Goal: Task Accomplishment & Management: Use online tool/utility

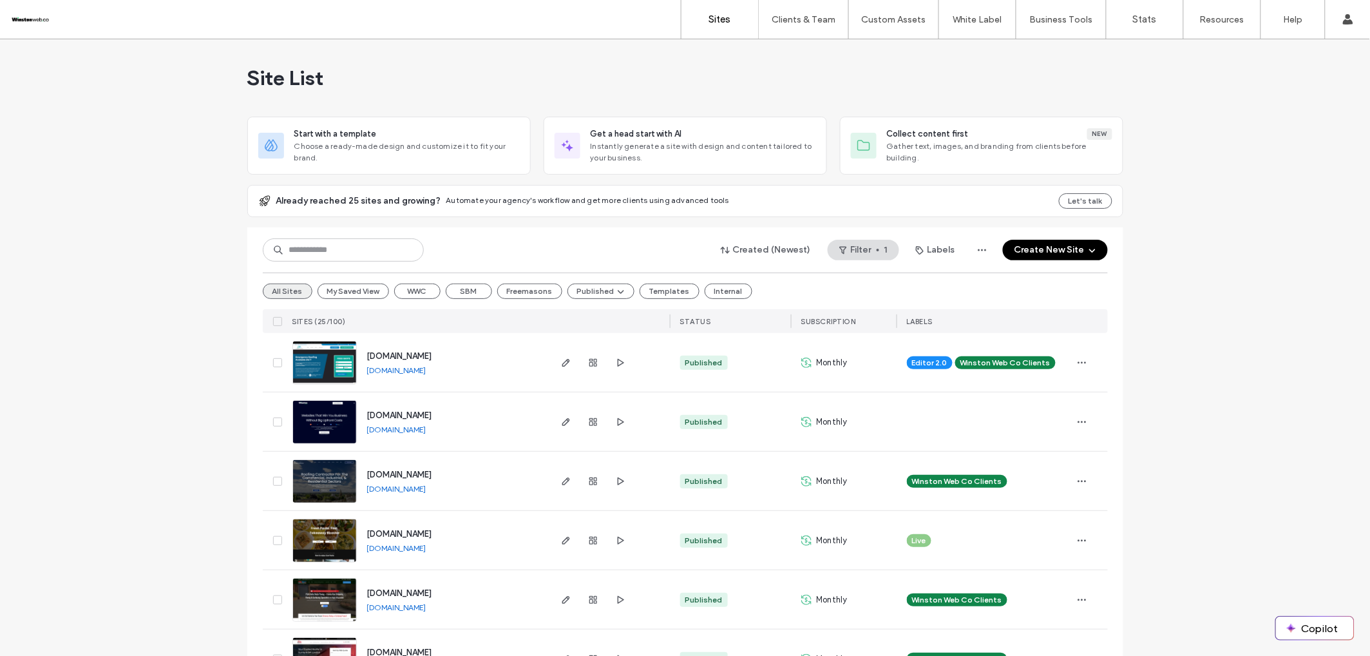
click at [278, 292] on button "All Sites" at bounding box center [288, 290] width 50 height 15
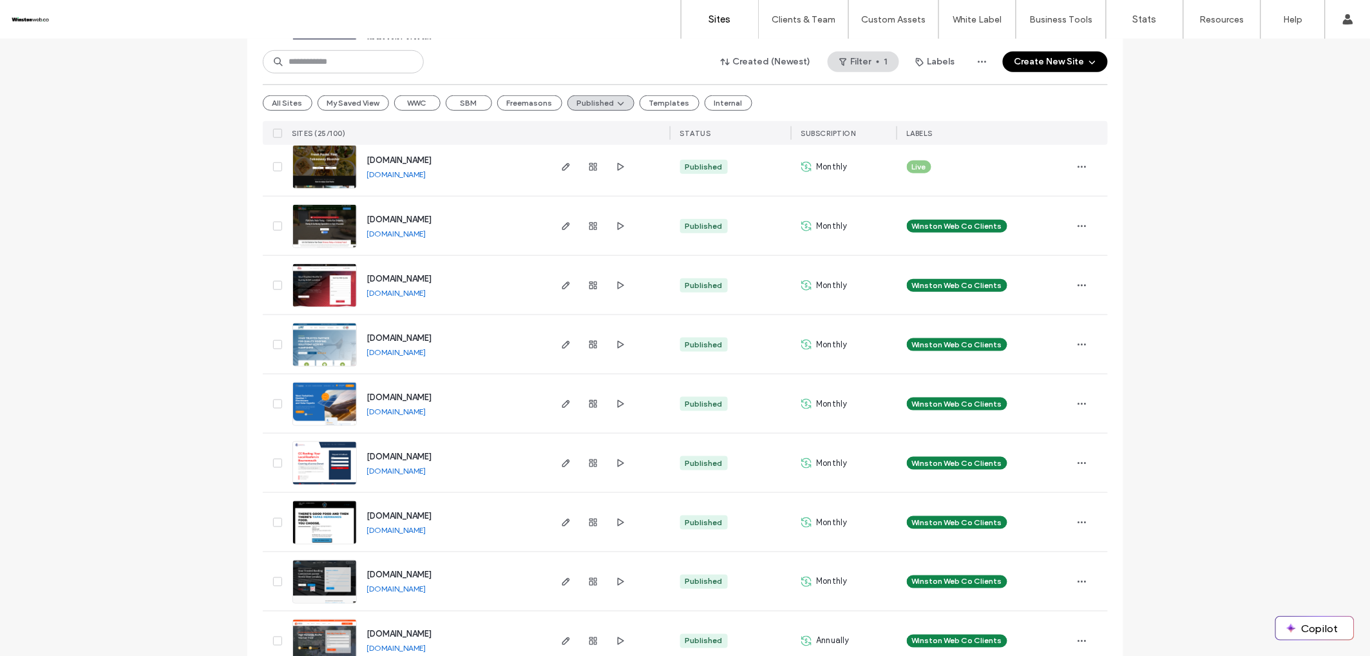
scroll to position [386, 0]
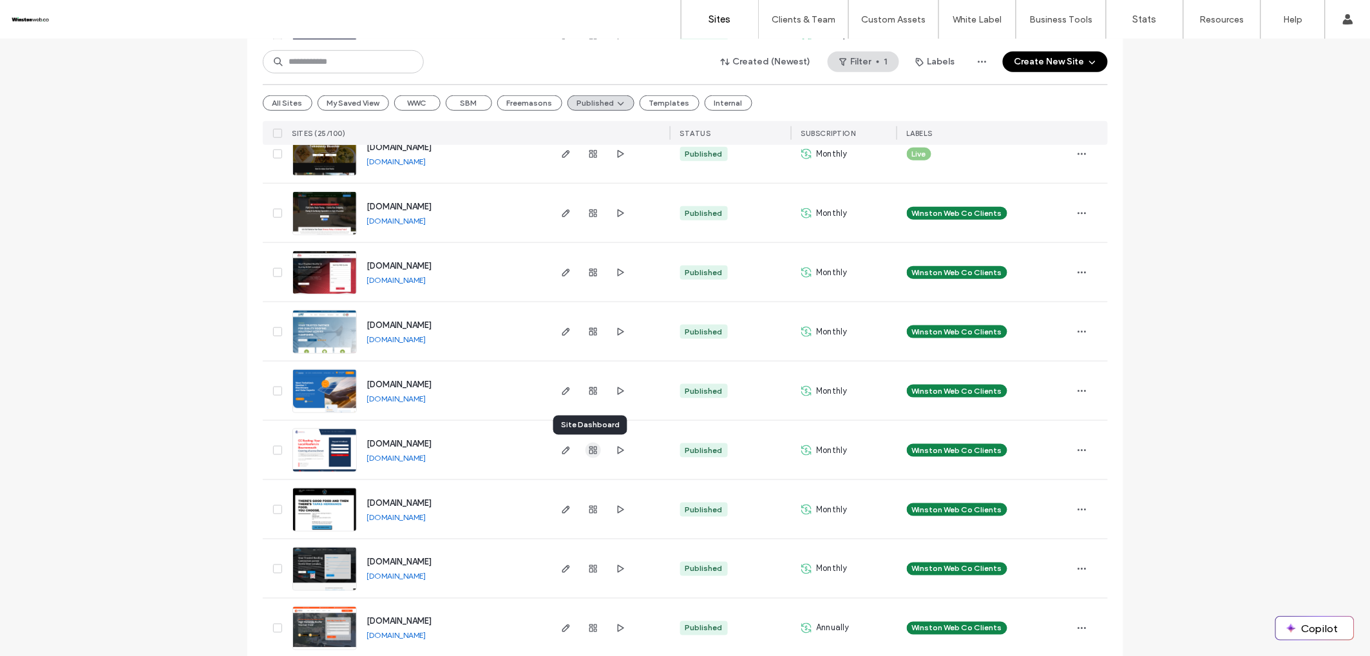
click at [595, 450] on span "button" at bounding box center [593, 450] width 15 height 15
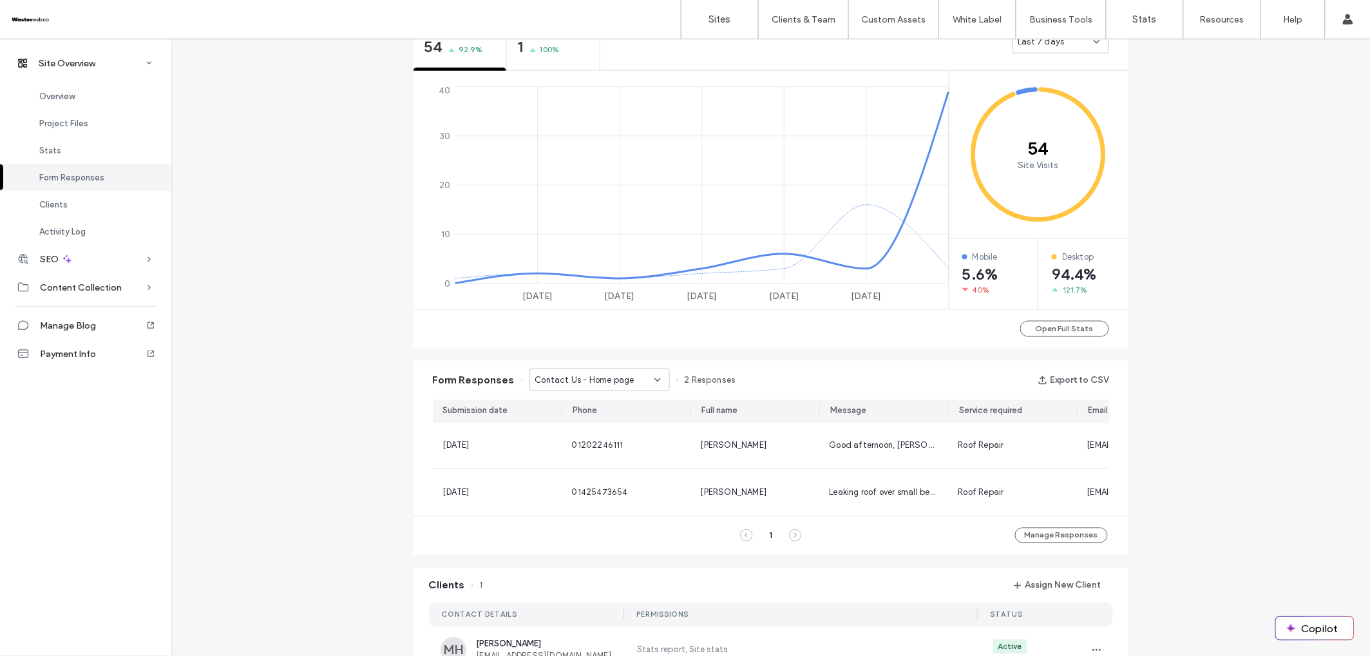
scroll to position [517, 0]
click at [625, 383] on span "Contact Us - Home page" at bounding box center [584, 379] width 99 height 13
click at [606, 428] on span "Contact UsContact Us - Home page" at bounding box center [591, 424] width 124 height 13
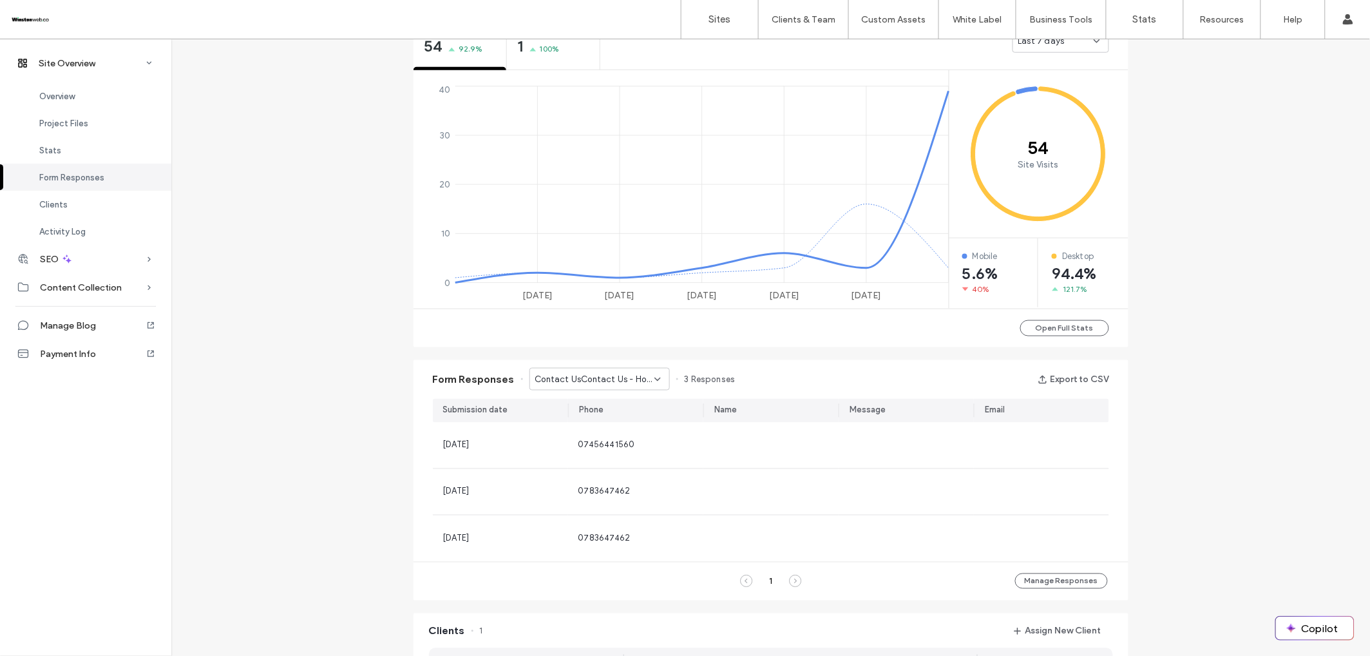
click at [607, 384] on span "Contact UsContact Us - Home page" at bounding box center [594, 379] width 119 height 13
click at [593, 457] on div "Contact Us - Contact page" at bounding box center [593, 446] width 139 height 23
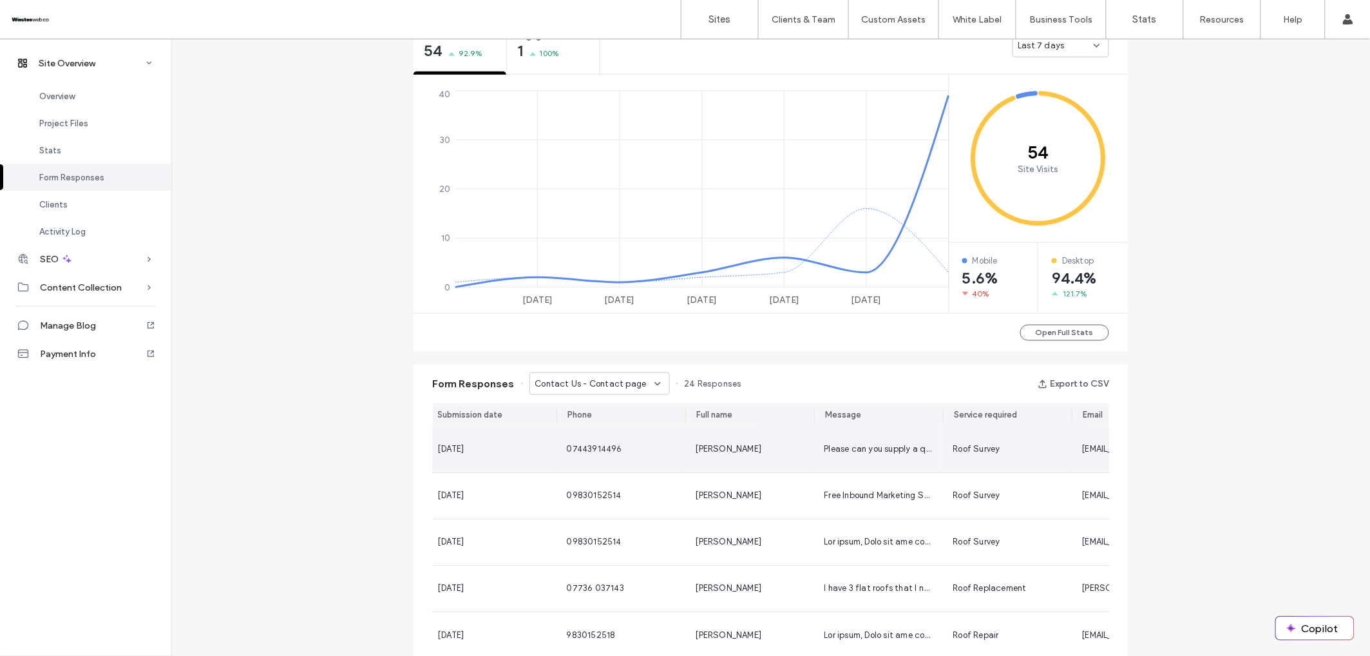
scroll to position [0, 0]
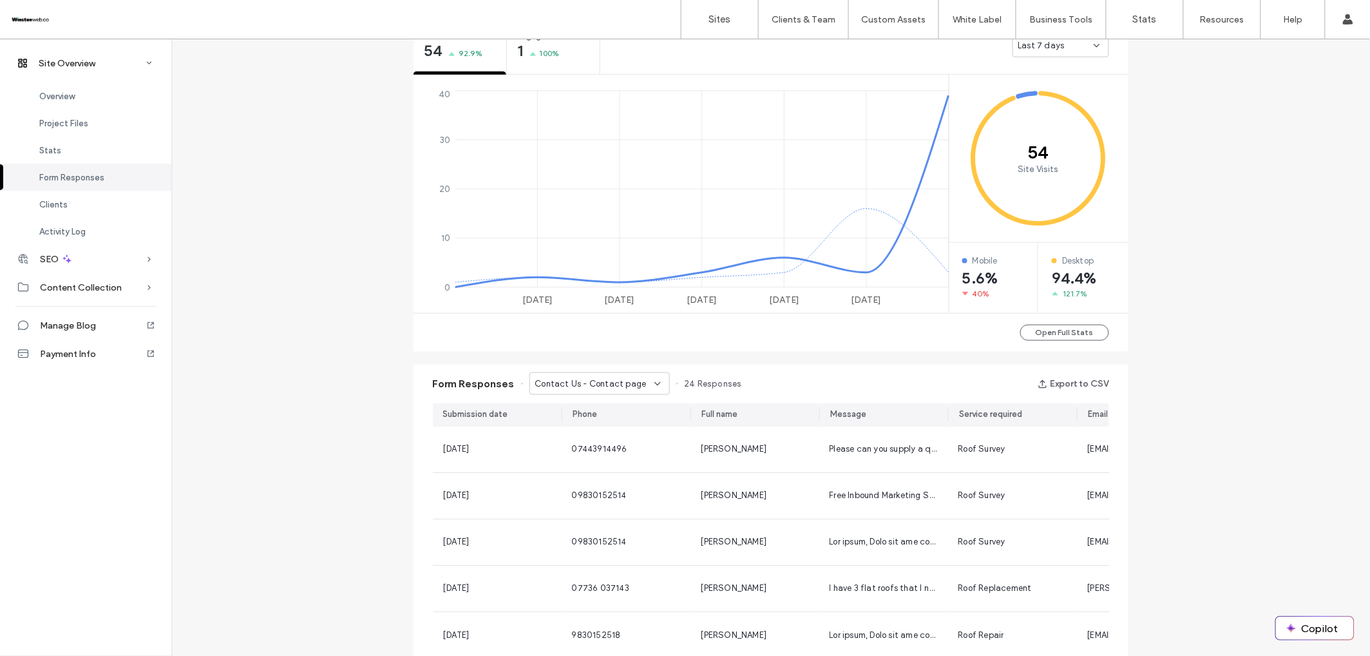
click at [654, 388] on icon at bounding box center [658, 384] width 10 height 10
click at [623, 469] on span "Contact Us - Contact page" at bounding box center [584, 474] width 111 height 13
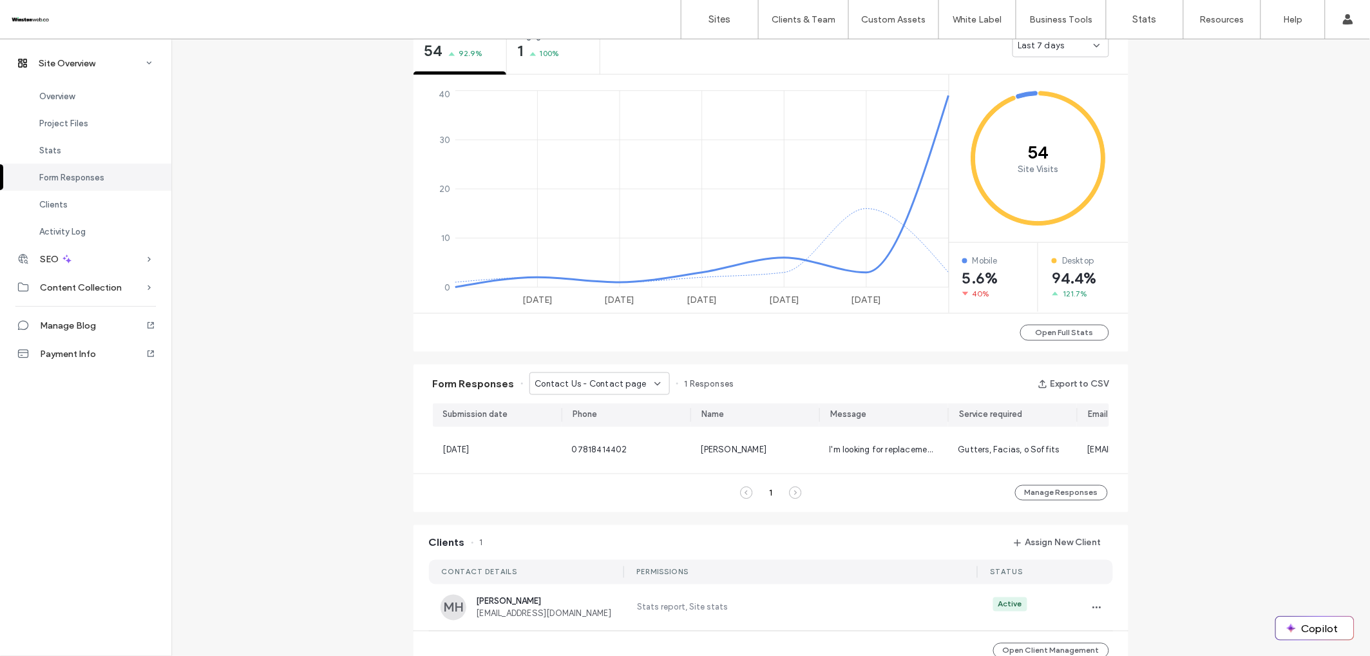
click at [629, 380] on span "Contact Us - Contact page" at bounding box center [590, 383] width 111 height 13
click at [626, 477] on span "Contact Us - Contact page" at bounding box center [584, 474] width 111 height 13
click at [610, 394] on div "Contact Us - Contact page" at bounding box center [599, 383] width 140 height 23
click at [609, 491] on span "Request a Callback - Home page" at bounding box center [591, 496] width 124 height 13
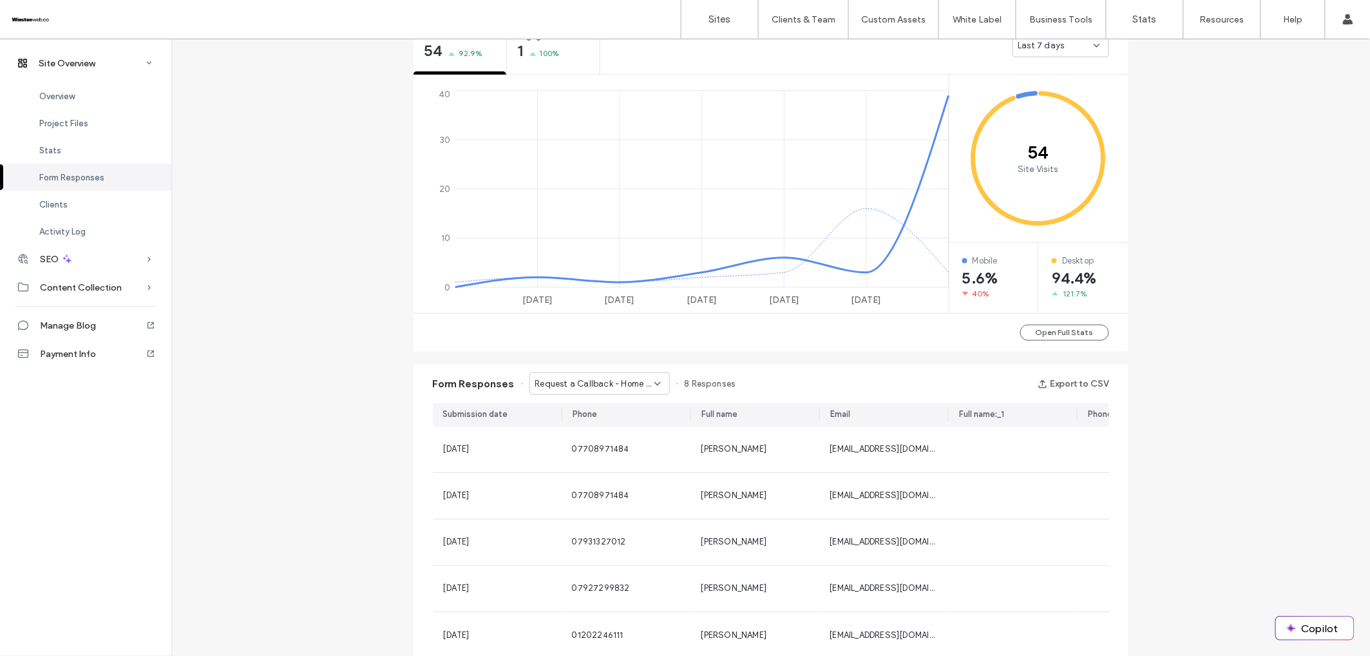
click at [615, 383] on span "Request a Callback - Home page" at bounding box center [594, 383] width 119 height 13
click at [609, 519] on span "Request a Callback - Home page" at bounding box center [591, 519] width 124 height 13
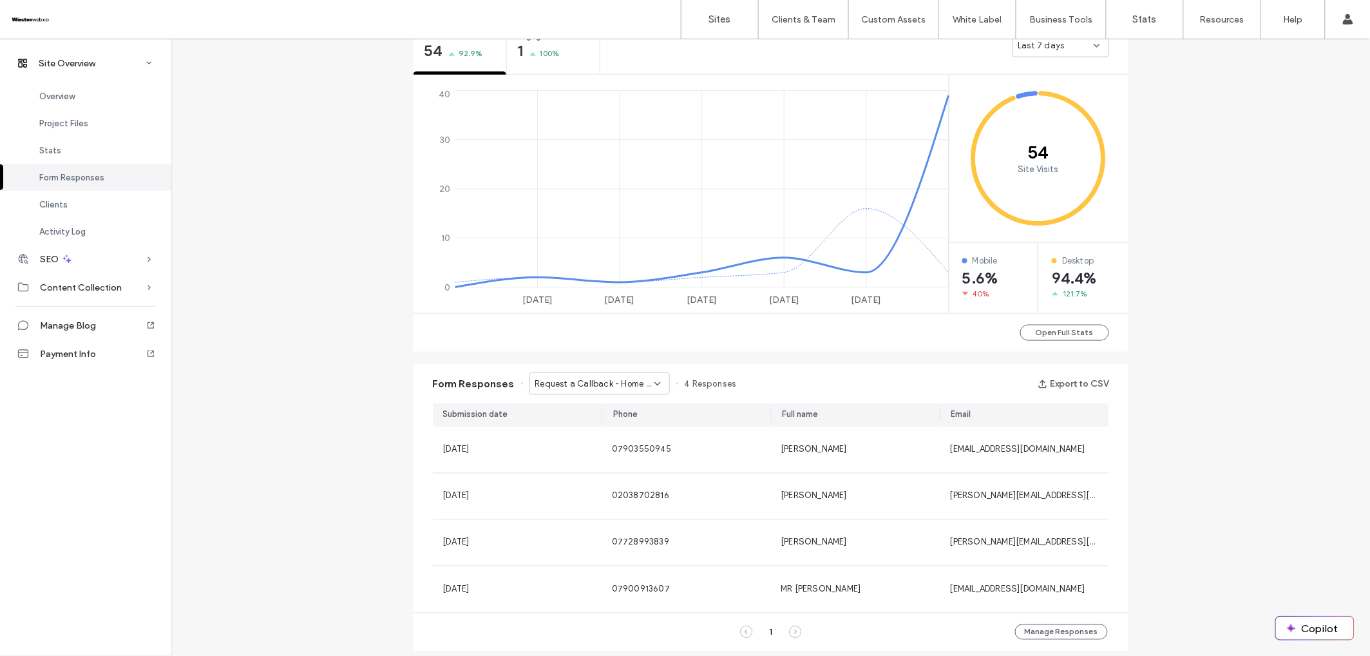
click at [615, 387] on span "Request a Callback - Home page" at bounding box center [594, 383] width 119 height 13
click at [596, 506] on div "Request a Callback - Home page" at bounding box center [593, 496] width 139 height 23
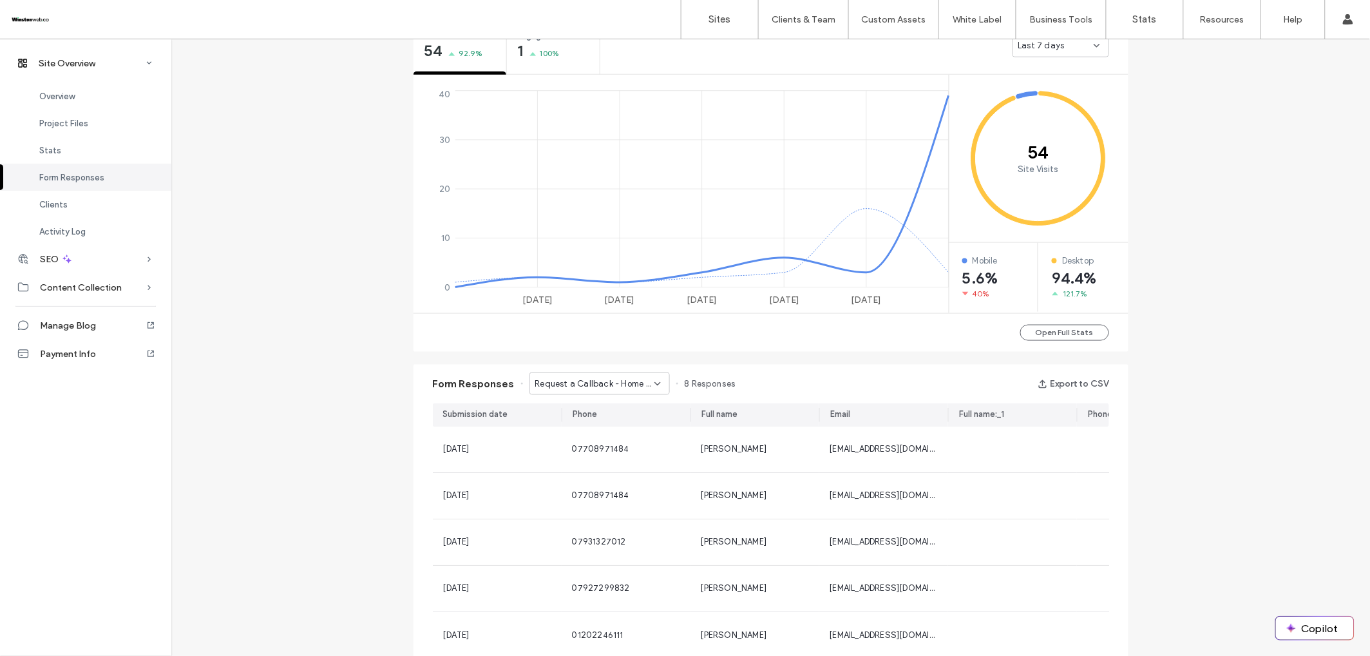
click at [590, 377] on span "Request a Callback - Home page" at bounding box center [594, 383] width 119 height 13
click at [593, 469] on span "Contact Us - Contact page" at bounding box center [584, 474] width 111 height 13
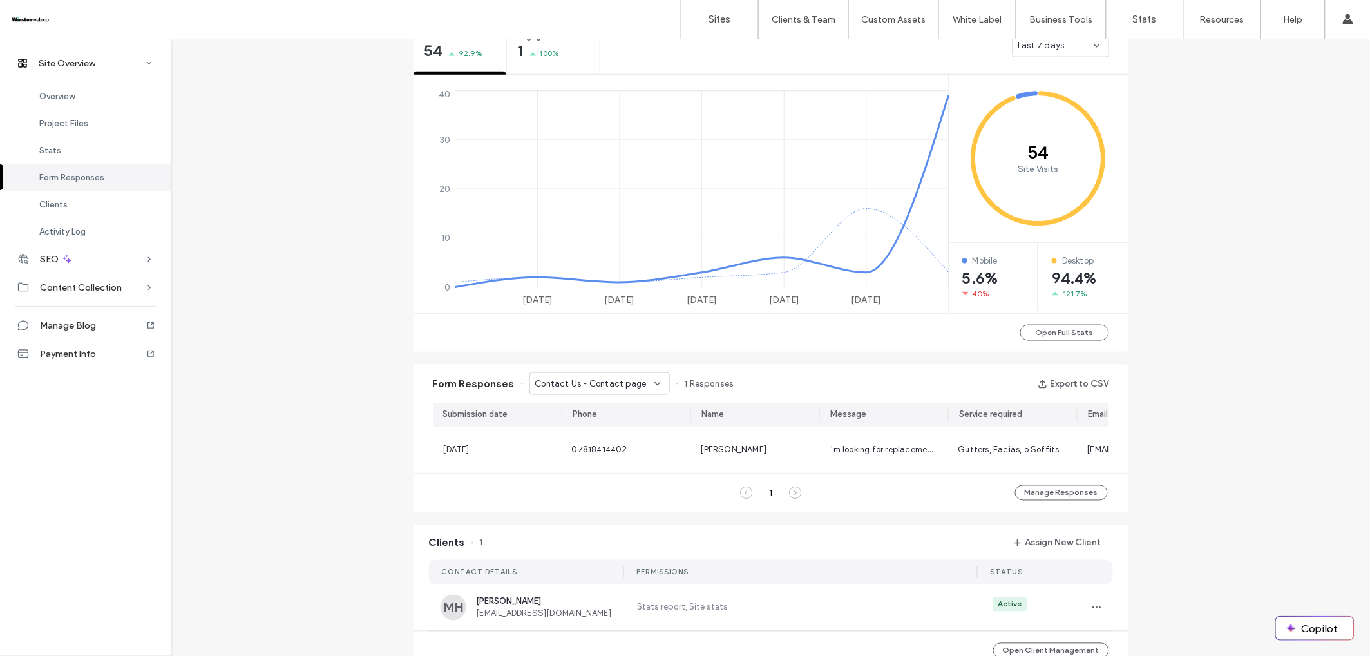
drag, startPoint x: 596, startPoint y: 379, endPoint x: 597, endPoint y: 390, distance: 11.0
click at [597, 381] on span "Contact Us - Contact page" at bounding box center [590, 383] width 111 height 13
click at [602, 456] on span "Contact Us - Contact page" at bounding box center [584, 451] width 111 height 13
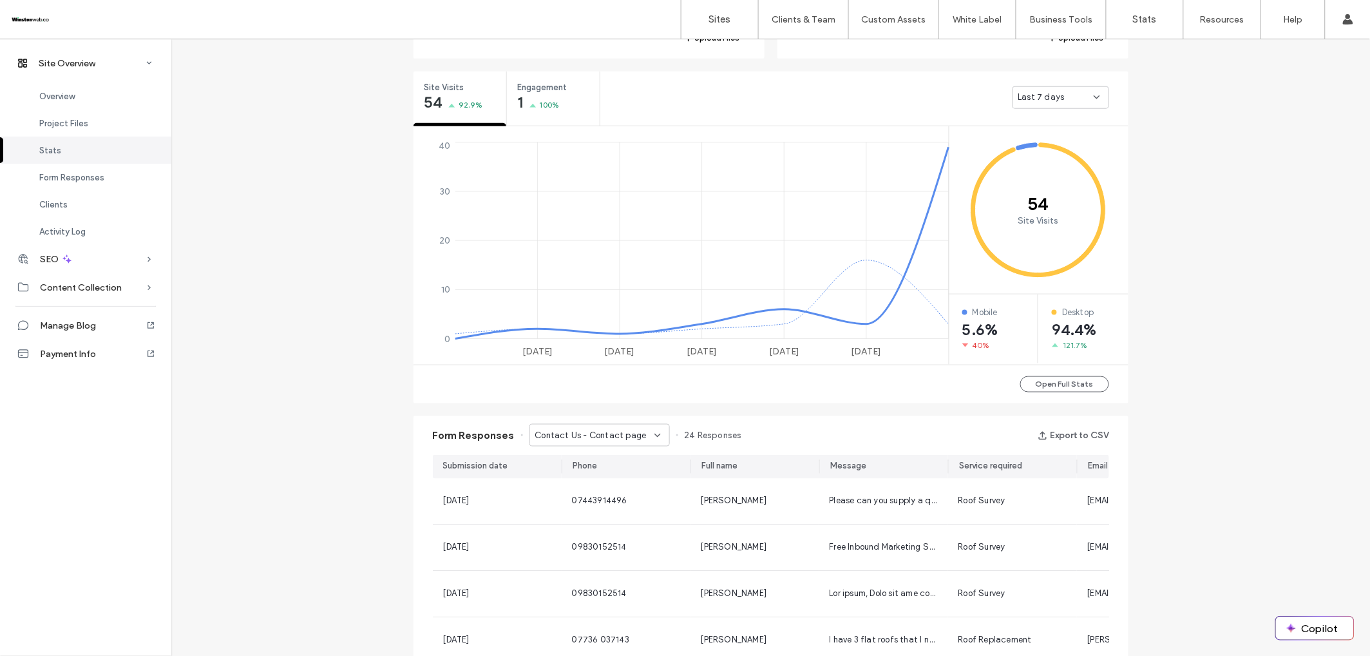
scroll to position [458, 0]
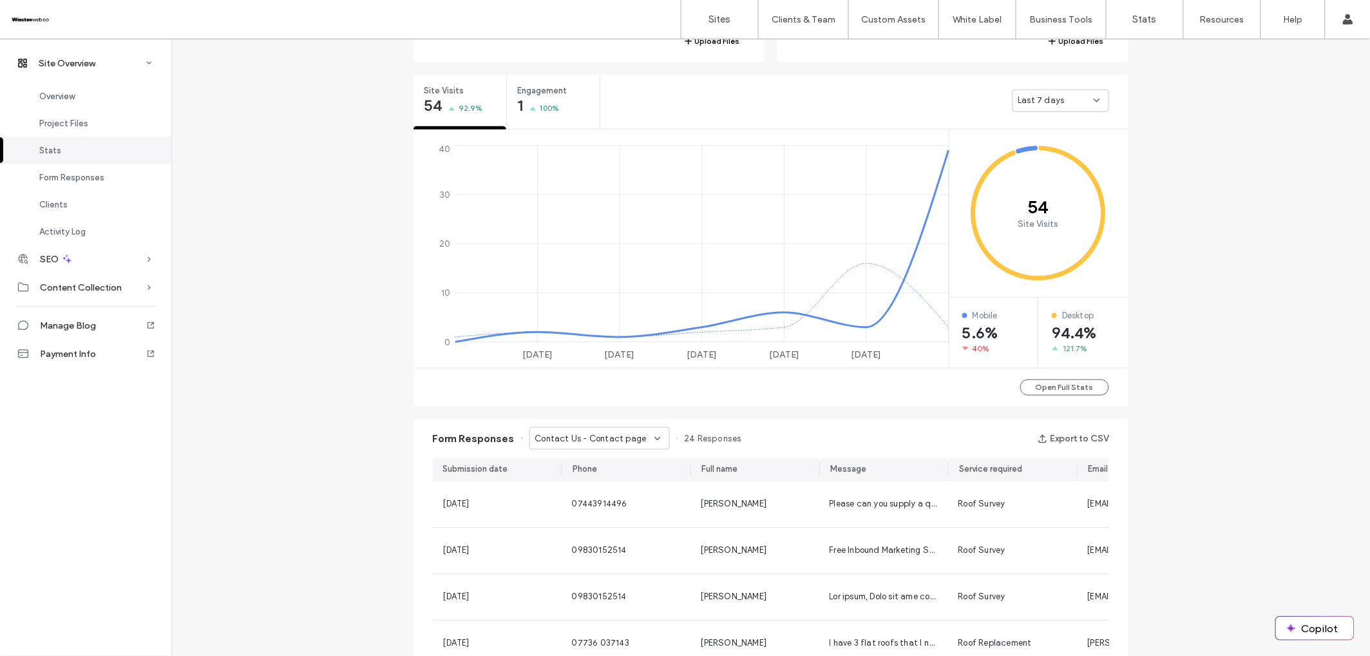
click at [1018, 98] on span "Last 7 days" at bounding box center [1041, 100] width 46 height 13
click at [1030, 383] on button "Open Full Stats" at bounding box center [1064, 387] width 89 height 16
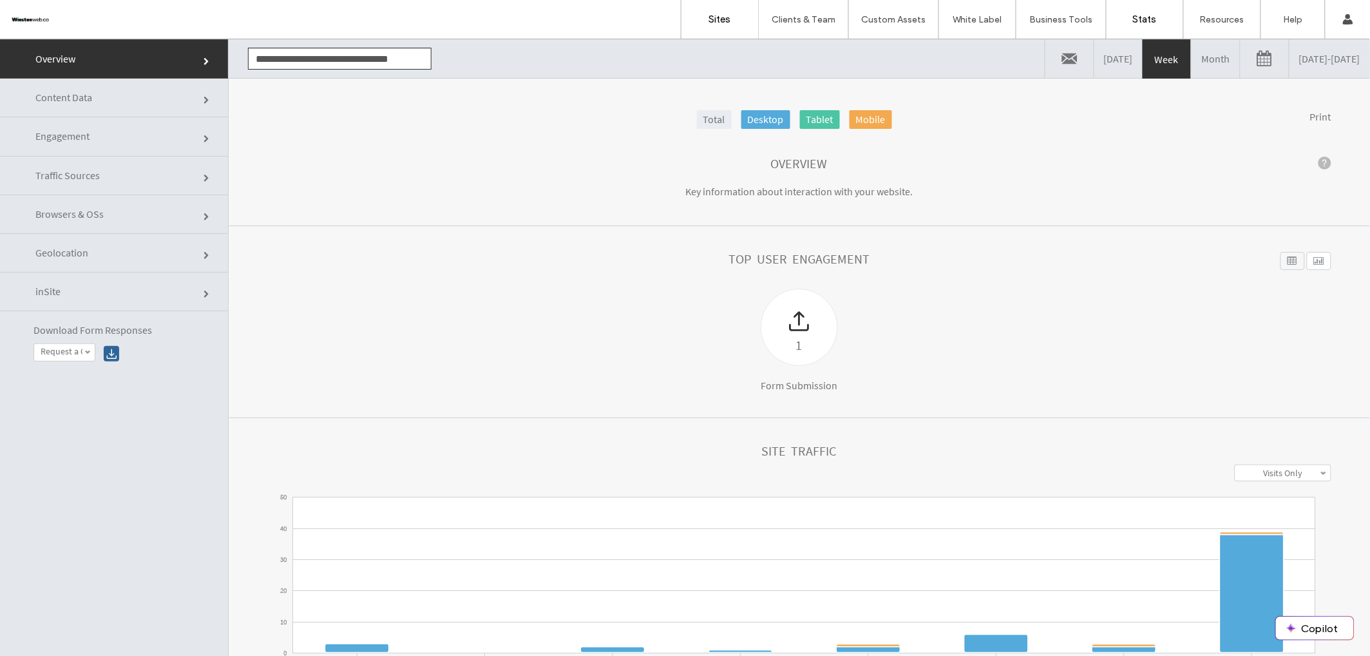
click at [722, 21] on label "Sites" at bounding box center [720, 20] width 22 height 12
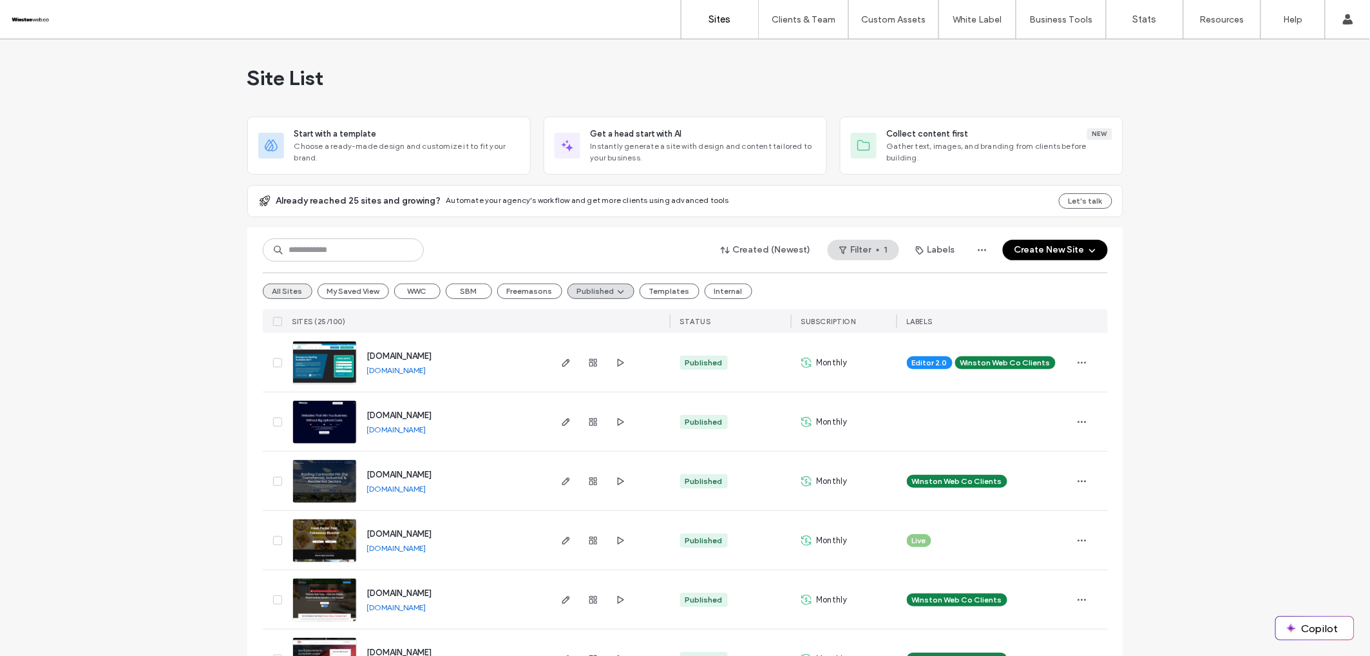
click at [288, 289] on button "All Sites" at bounding box center [288, 290] width 50 height 15
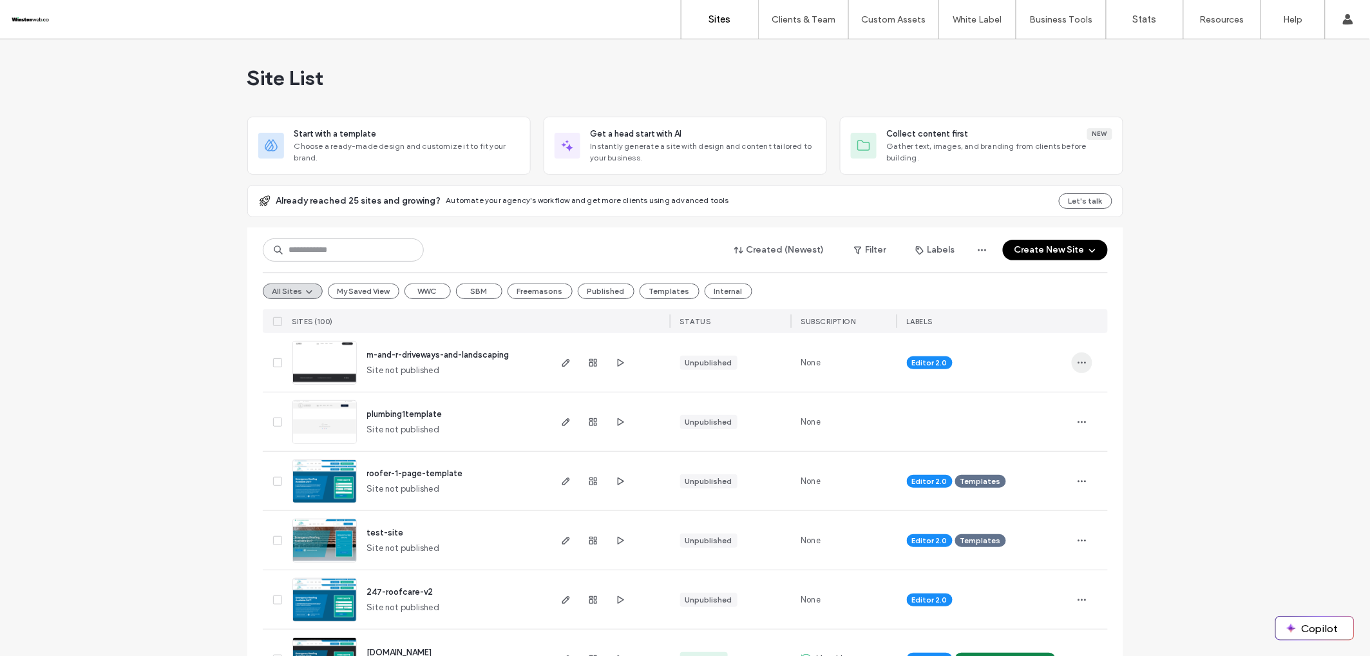
click at [1080, 365] on icon "button" at bounding box center [1082, 363] width 10 height 10
click at [1038, 466] on span "Assign Label" at bounding box center [1021, 469] width 48 height 13
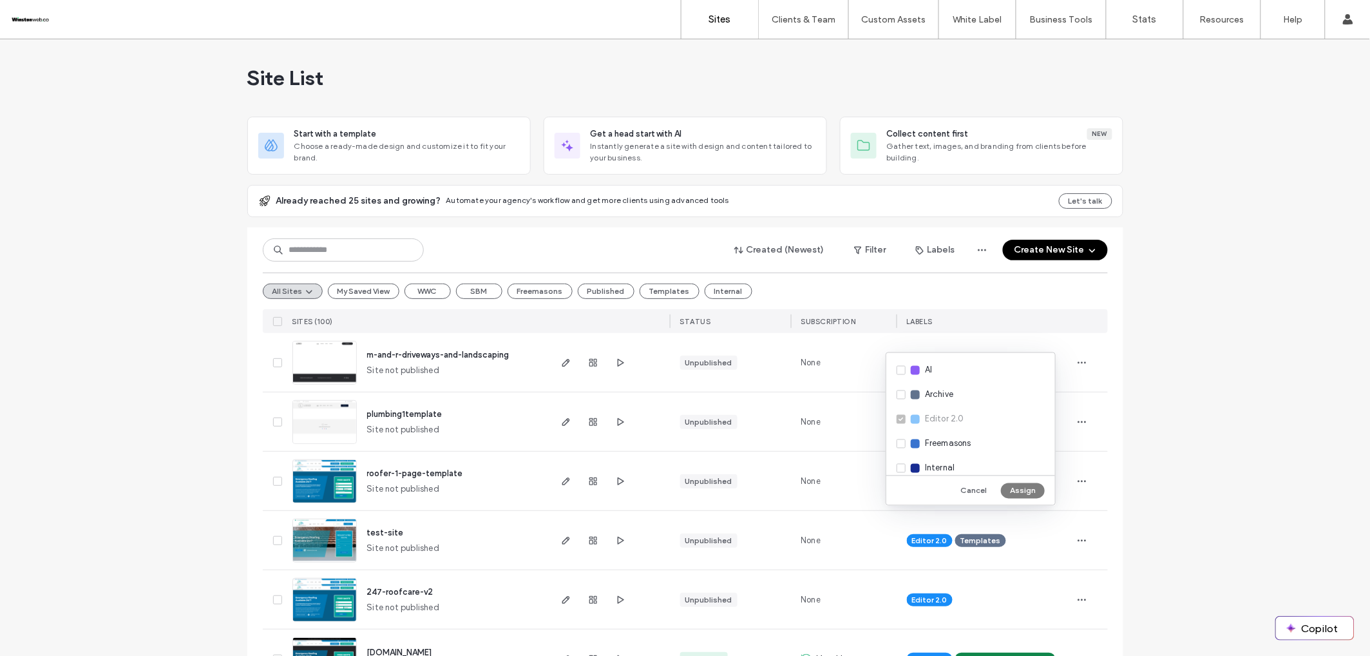
scroll to position [132, 0]
click at [902, 459] on div "Winston Web Co Clients" at bounding box center [970, 458] width 169 height 24
click at [1021, 489] on button "Assign" at bounding box center [1023, 489] width 44 height 15
click at [1026, 490] on div "AI Archive Editor 2.0 Freemasons Internal Live Personal Small Business Marketin…" at bounding box center [971, 428] width 170 height 153
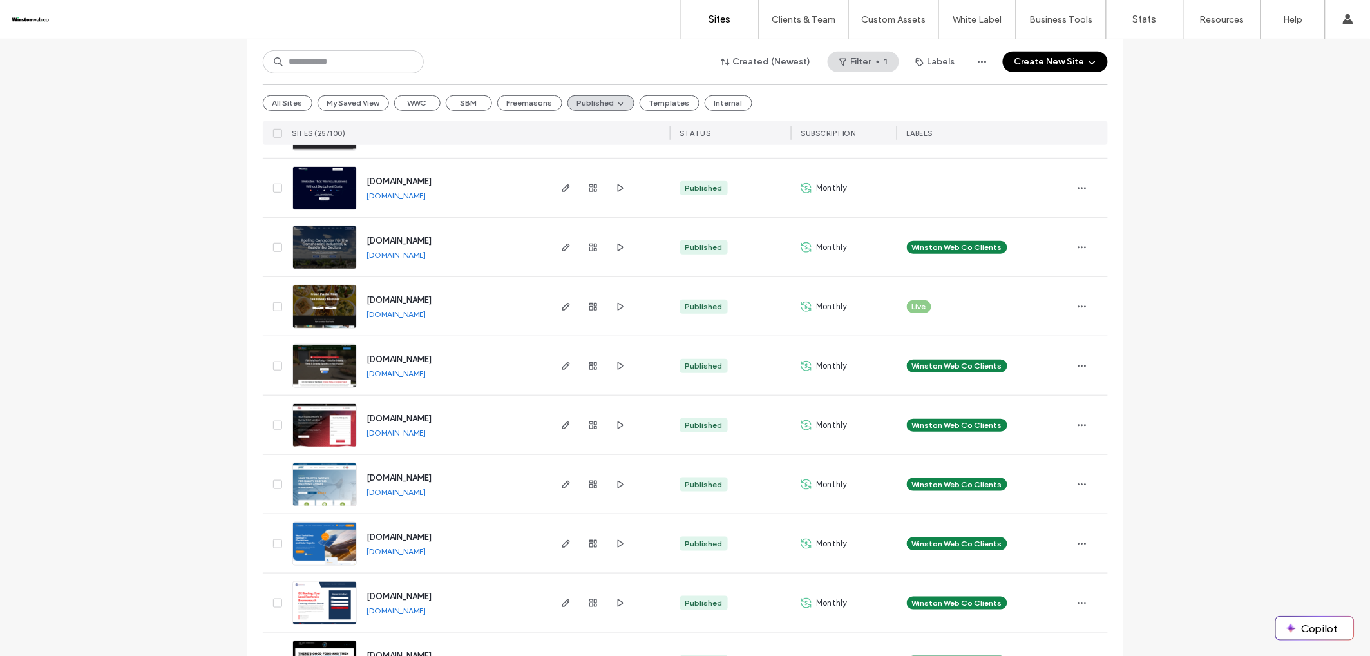
scroll to position [253, 0]
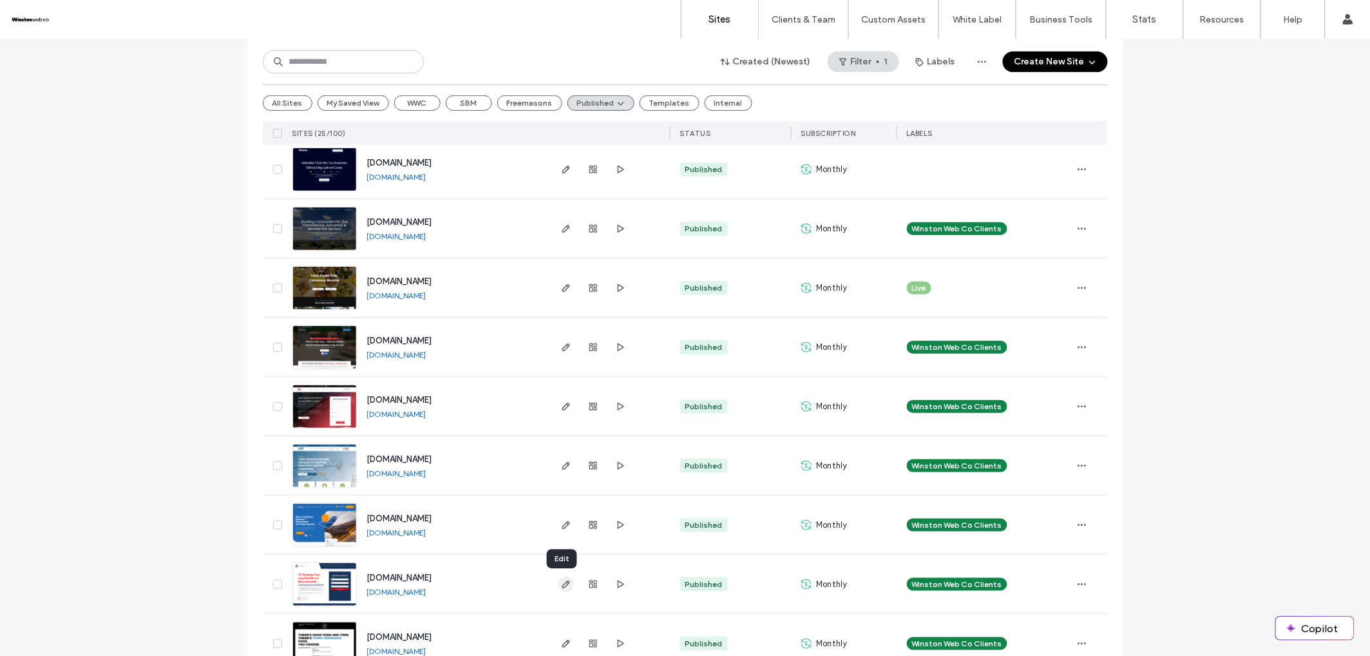
click at [563, 586] on icon "button" at bounding box center [566, 584] width 10 height 10
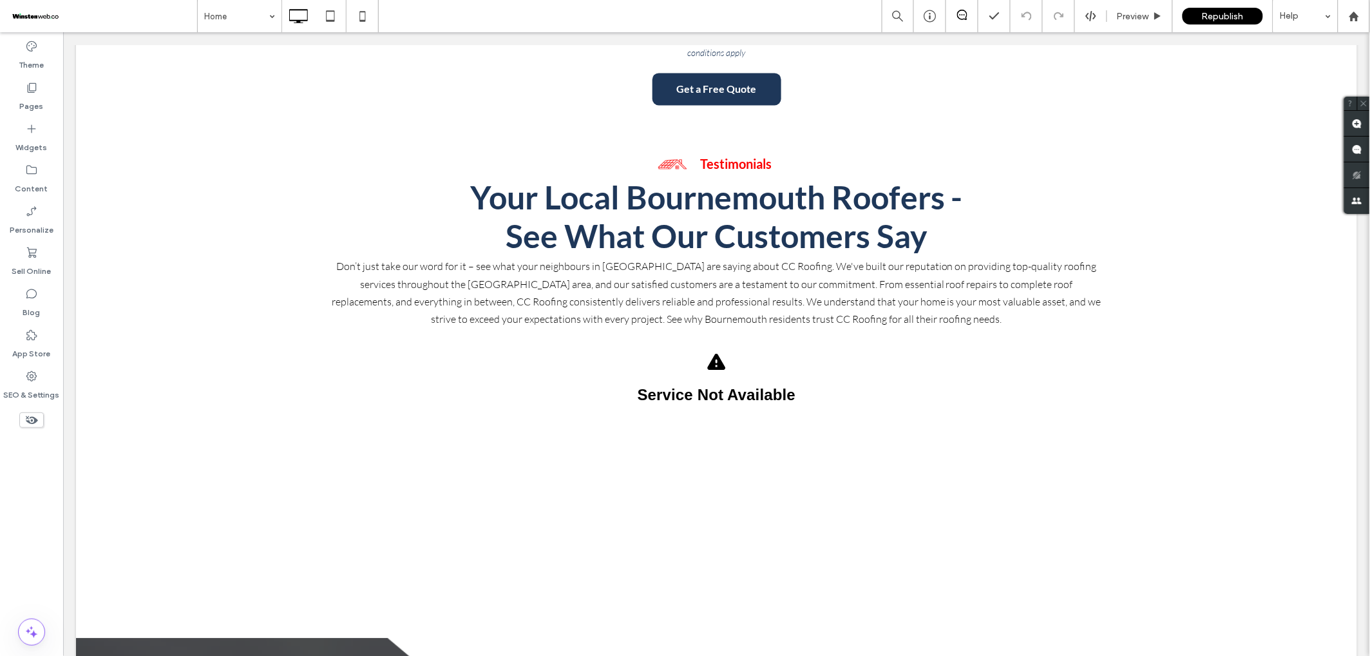
scroll to position [4498, 0]
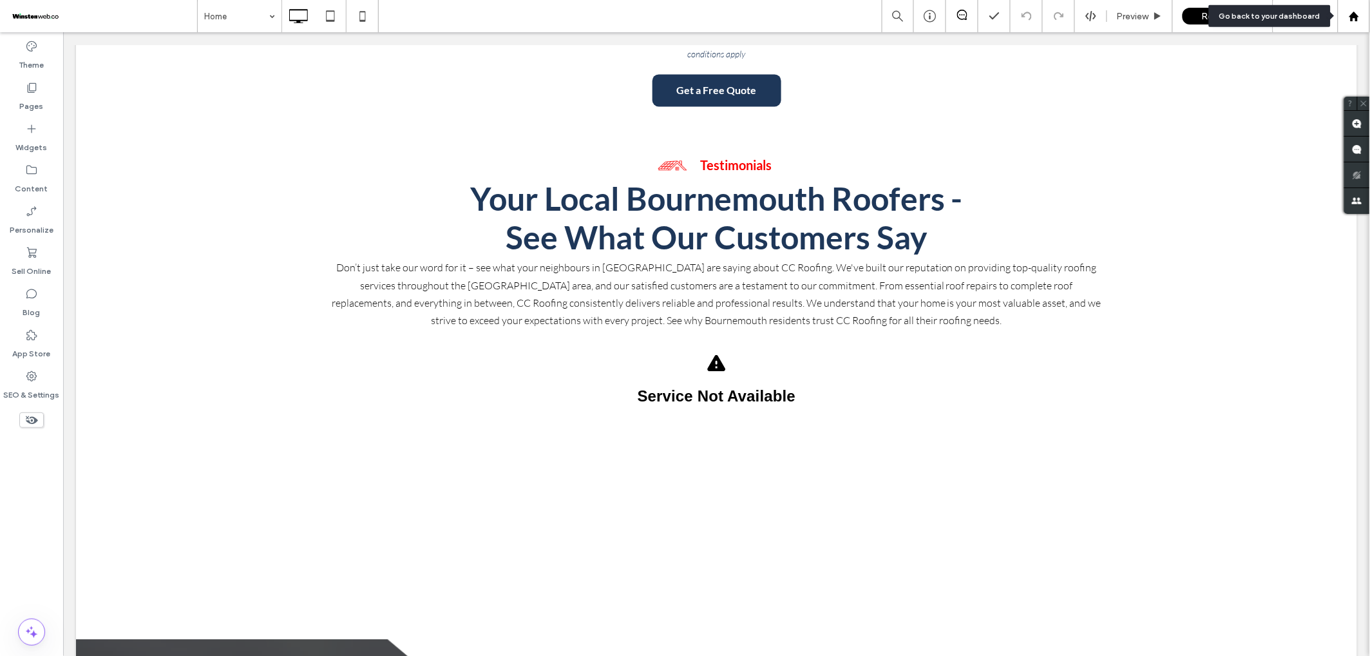
click at [1357, 20] on use at bounding box center [1354, 16] width 10 height 10
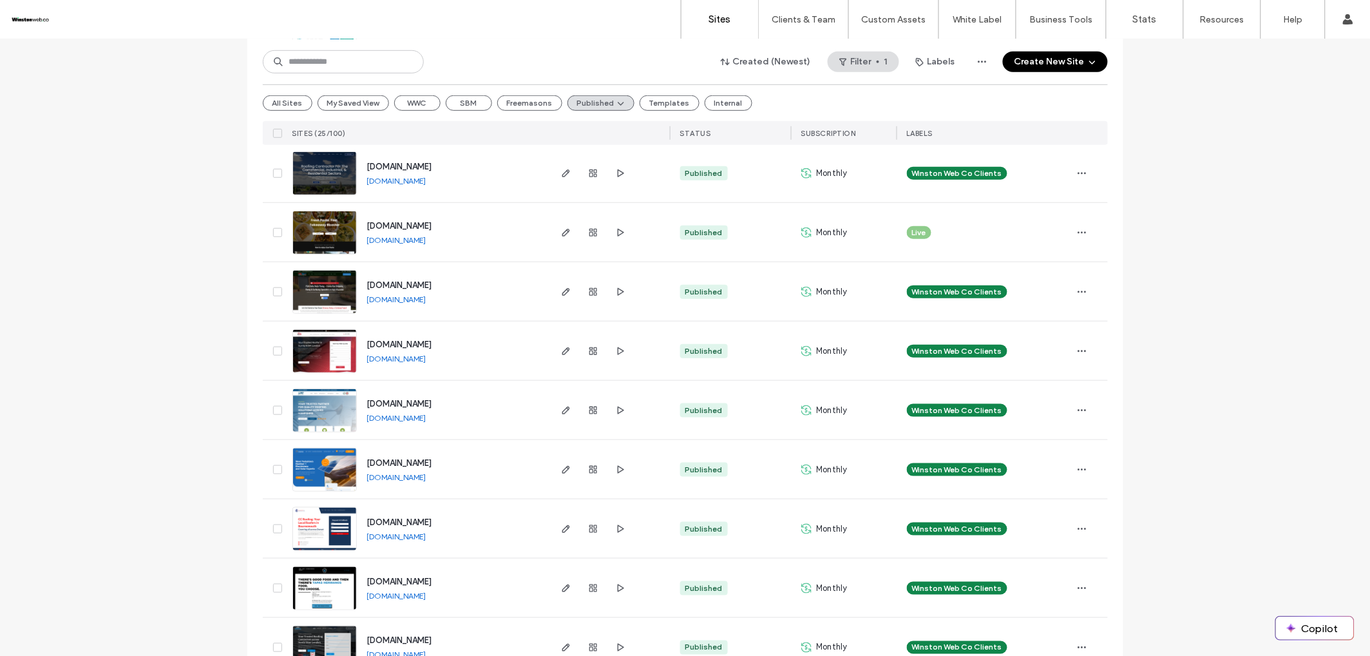
scroll to position [313, 0]
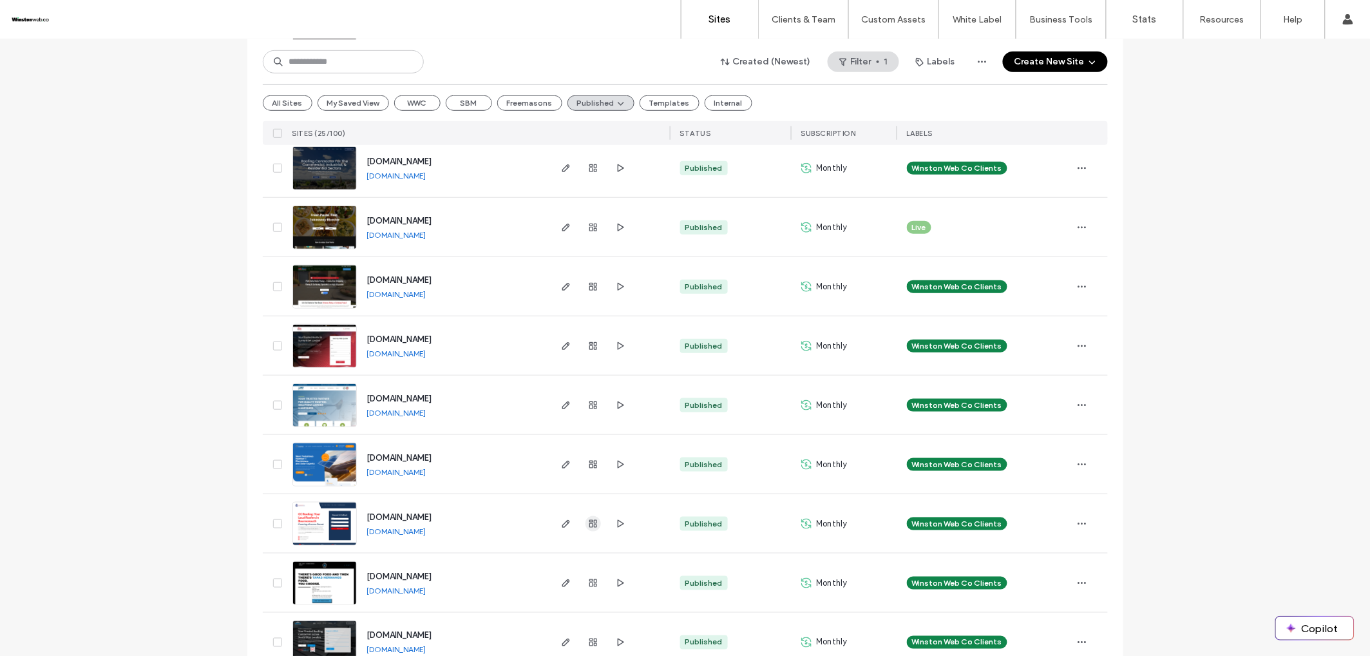
click at [589, 525] on use "button" at bounding box center [593, 524] width 8 height 8
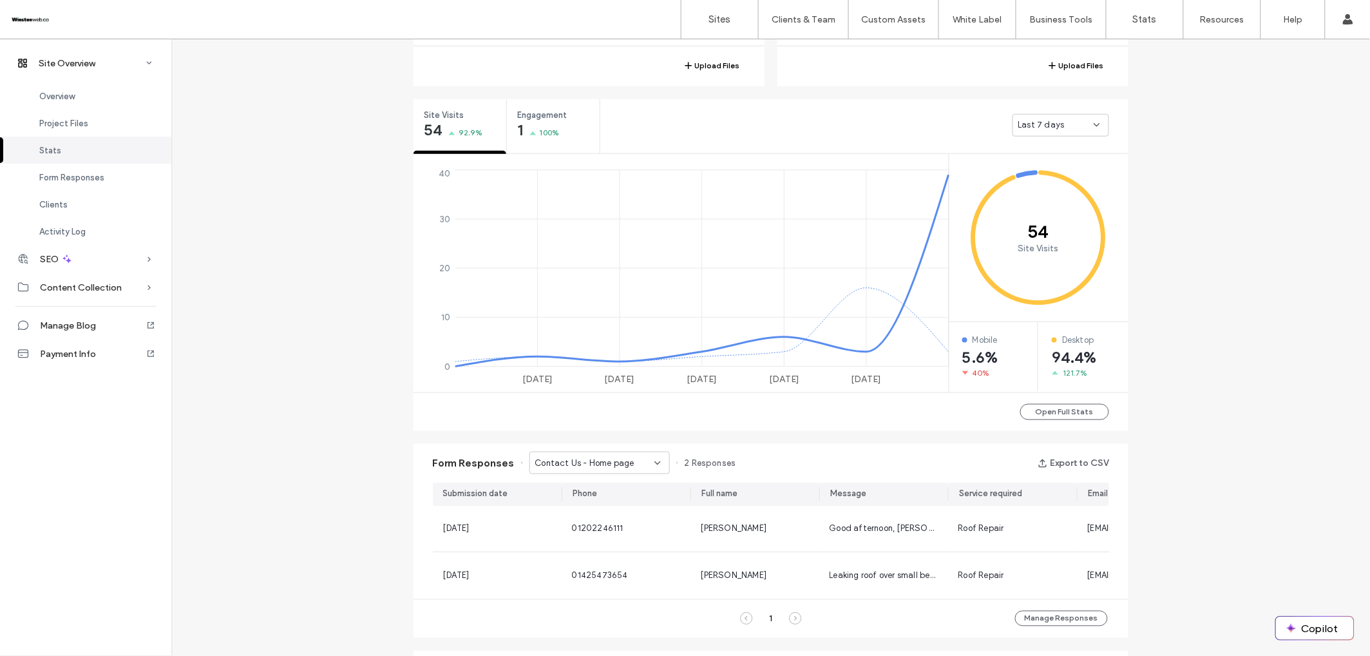
scroll to position [680, 0]
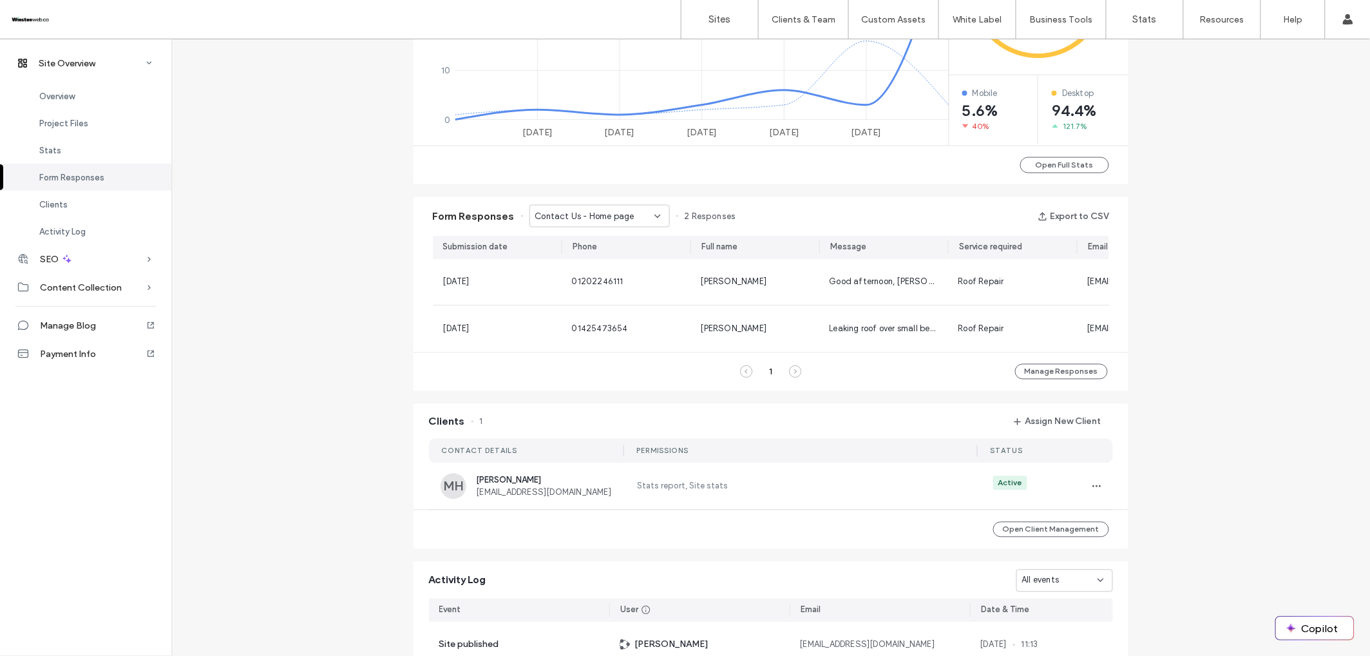
click at [637, 208] on div "Contact Us - Home page" at bounding box center [599, 216] width 140 height 23
click at [609, 301] on span "Contact Us - Contact page" at bounding box center [584, 306] width 111 height 13
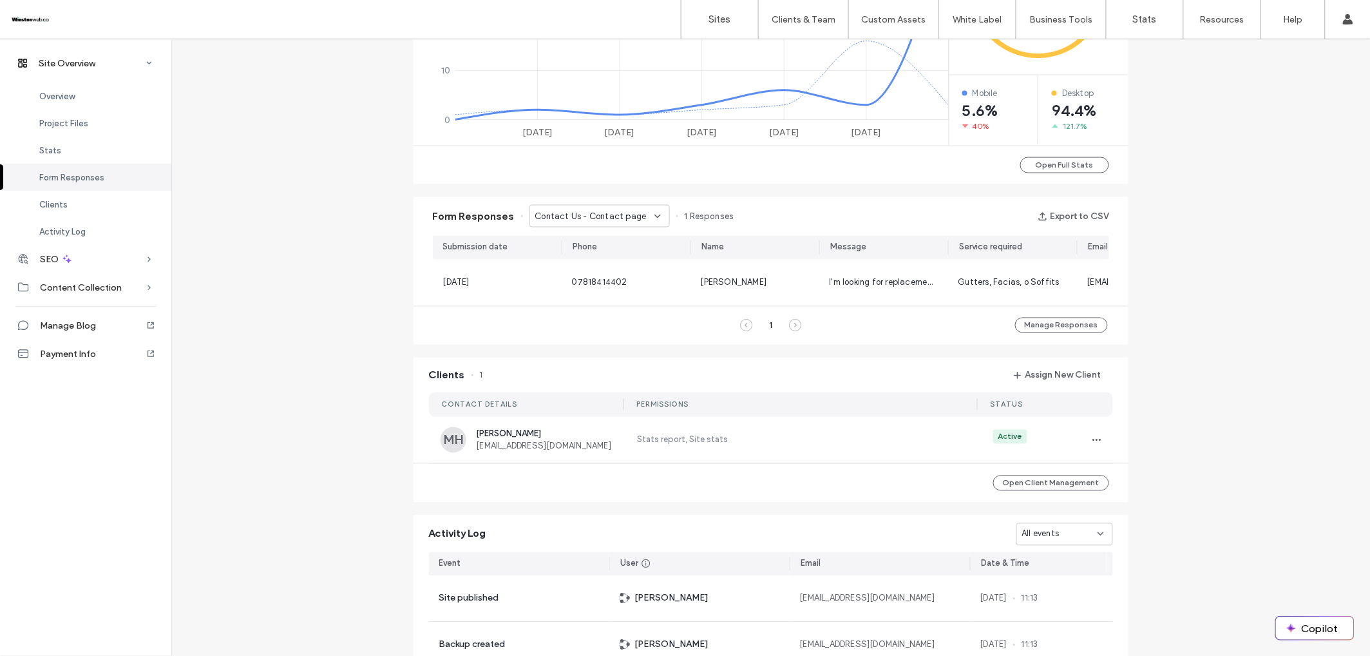
click at [622, 227] on div "Contact Us - Contact page" at bounding box center [599, 216] width 140 height 23
click at [604, 288] on span "Contact Us - Contact page" at bounding box center [584, 284] width 111 height 13
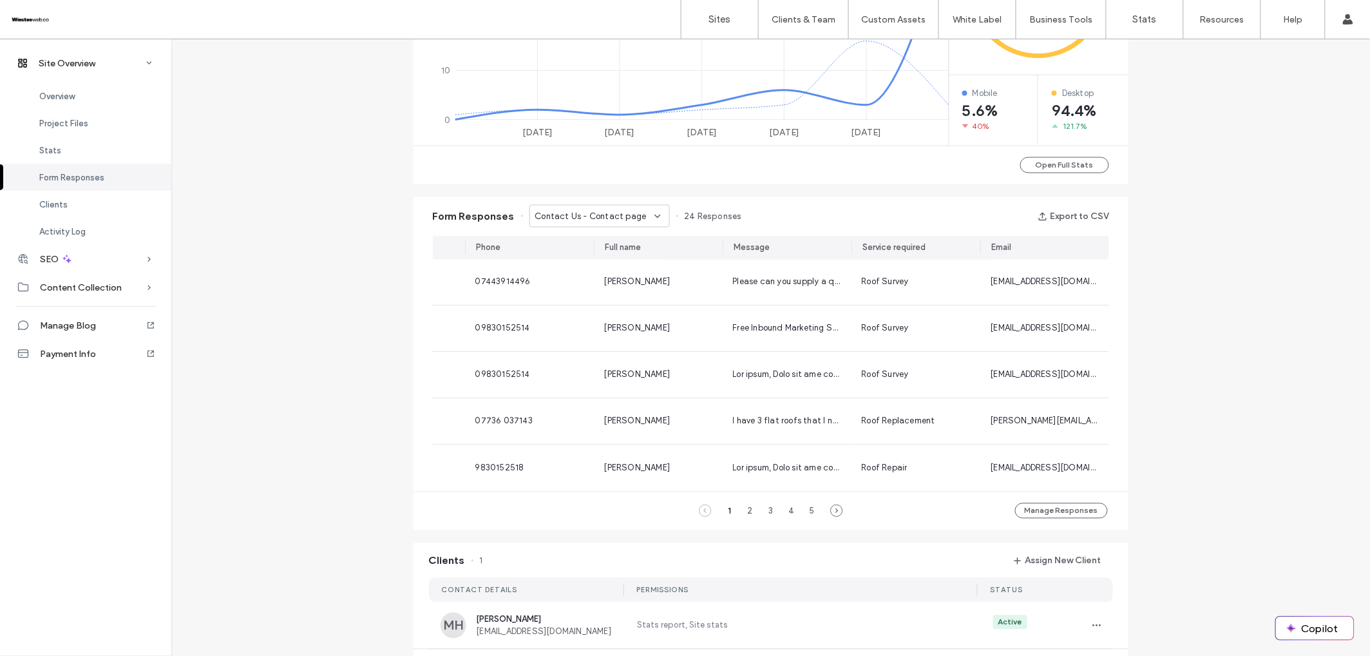
scroll to position [685, 0]
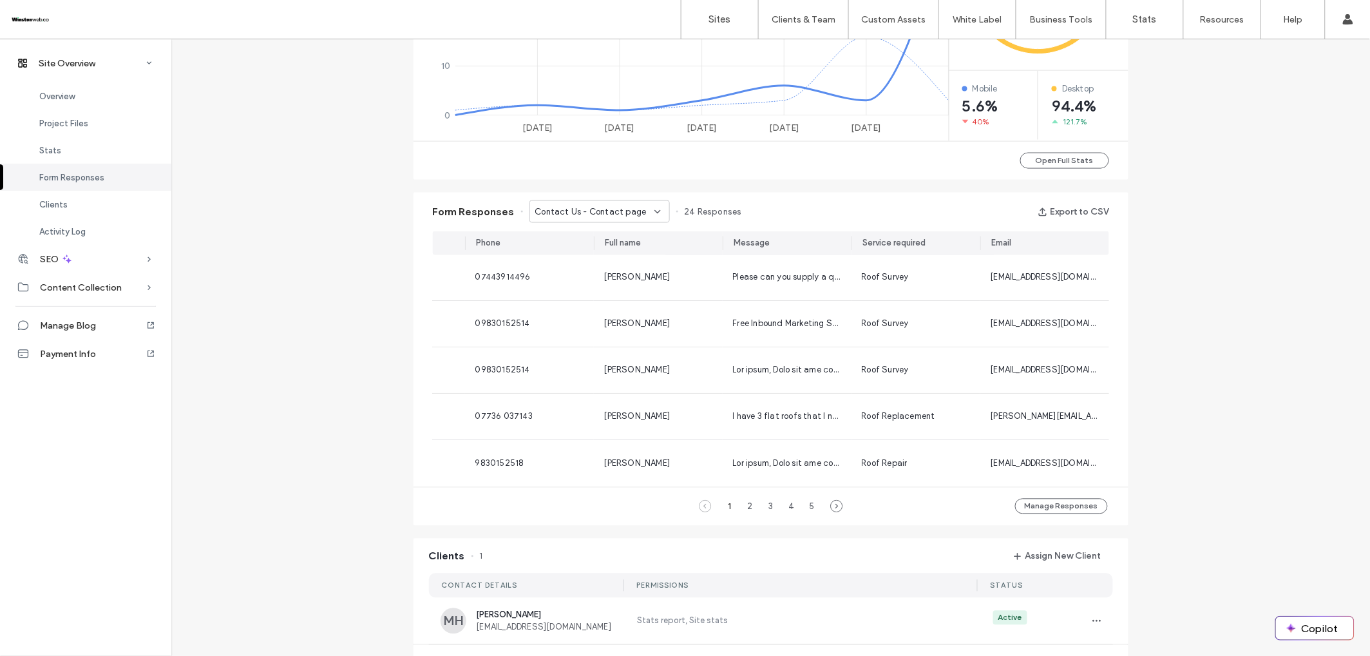
click at [645, 220] on div "Contact Us - Contact page" at bounding box center [599, 211] width 140 height 23
click at [595, 236] on span "Contact Us - Home page" at bounding box center [578, 234] width 99 height 13
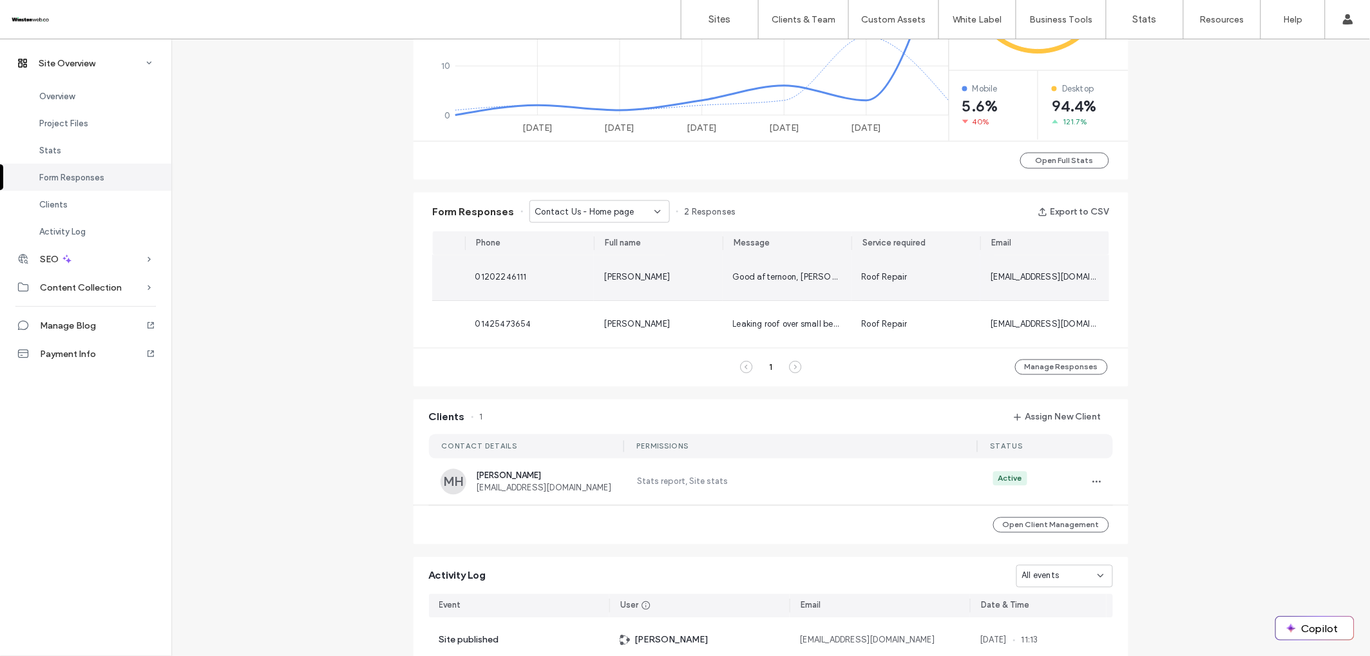
scroll to position [0, 0]
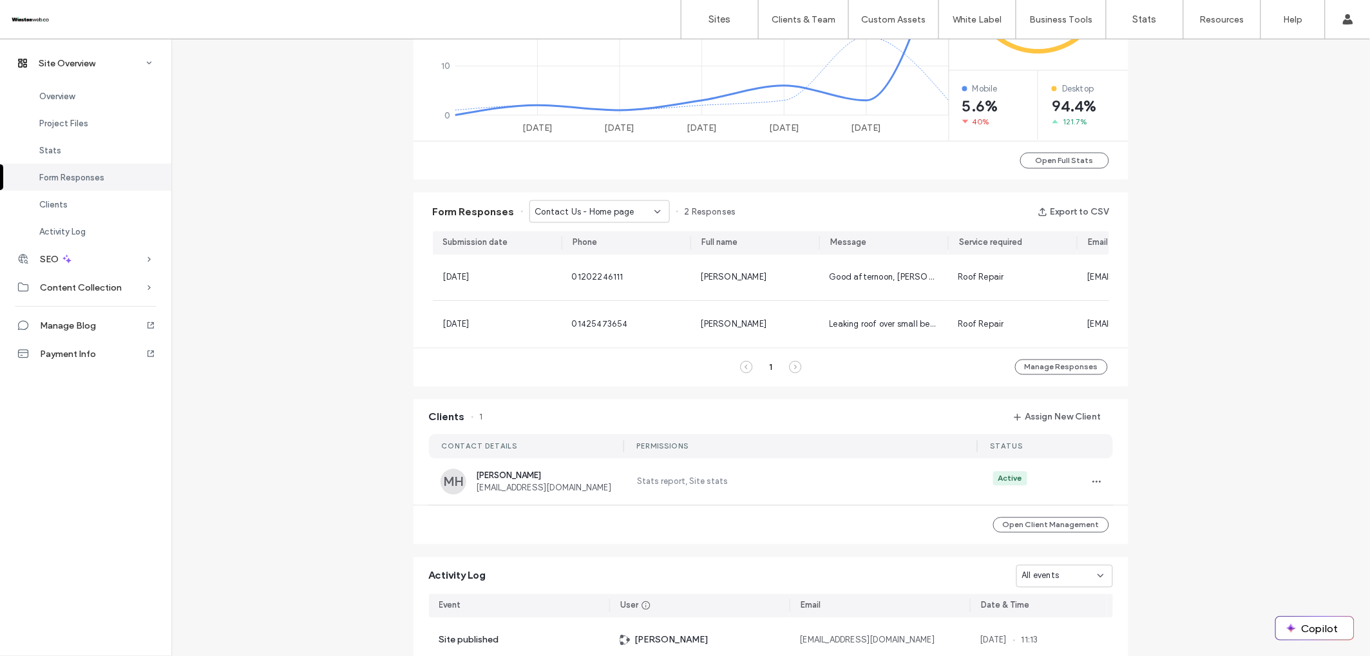
click at [596, 218] on div "Contact Us - Home page" at bounding box center [599, 211] width 140 height 23
click at [597, 250] on div "Contact UsContact Us - Home page" at bounding box center [593, 258] width 139 height 23
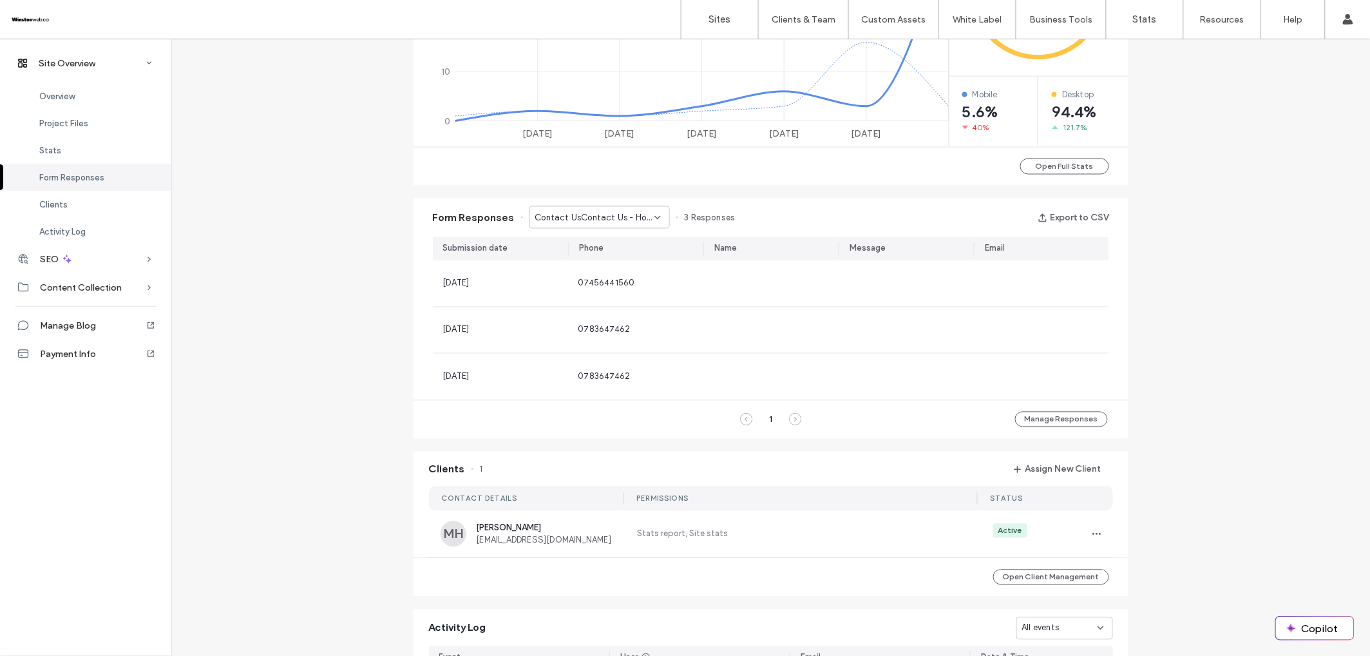
drag, startPoint x: 623, startPoint y: 211, endPoint x: 621, endPoint y: 221, distance: 10.5
click at [623, 211] on span "Contact UsContact Us - Home page" at bounding box center [594, 217] width 119 height 13
click at [614, 281] on span "Contact Us - Contact page" at bounding box center [584, 285] width 111 height 13
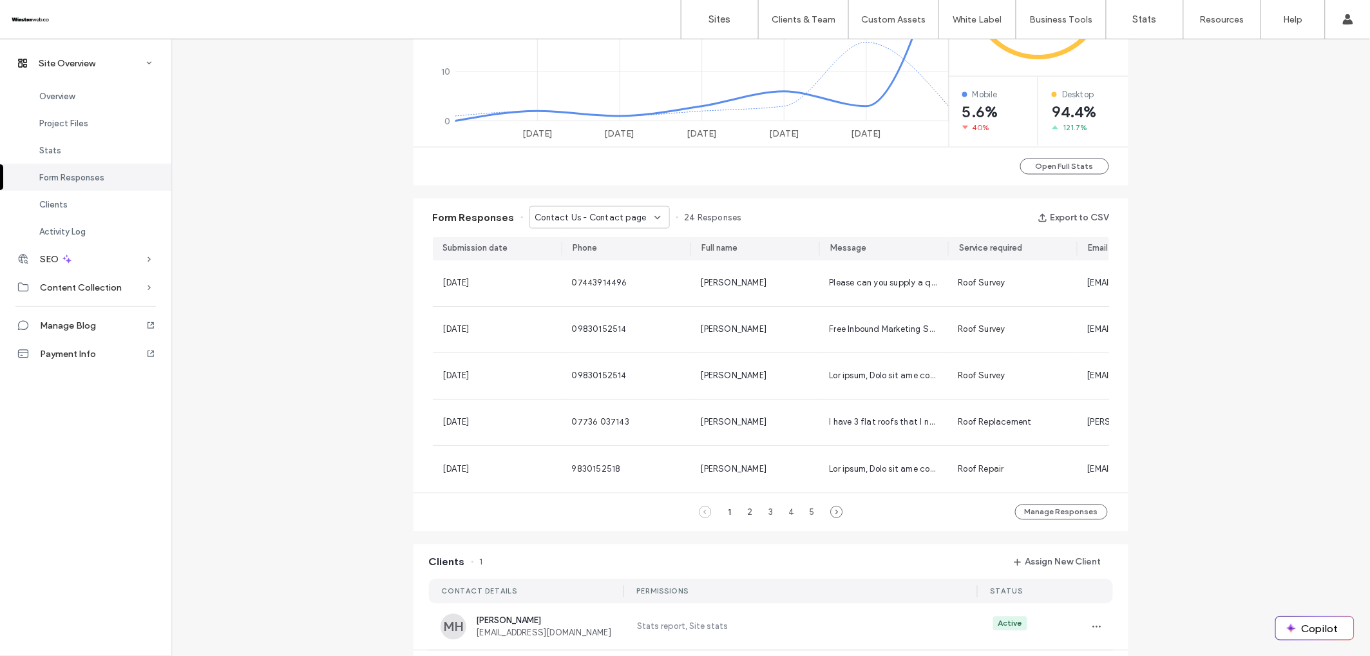
scroll to position [683, 0]
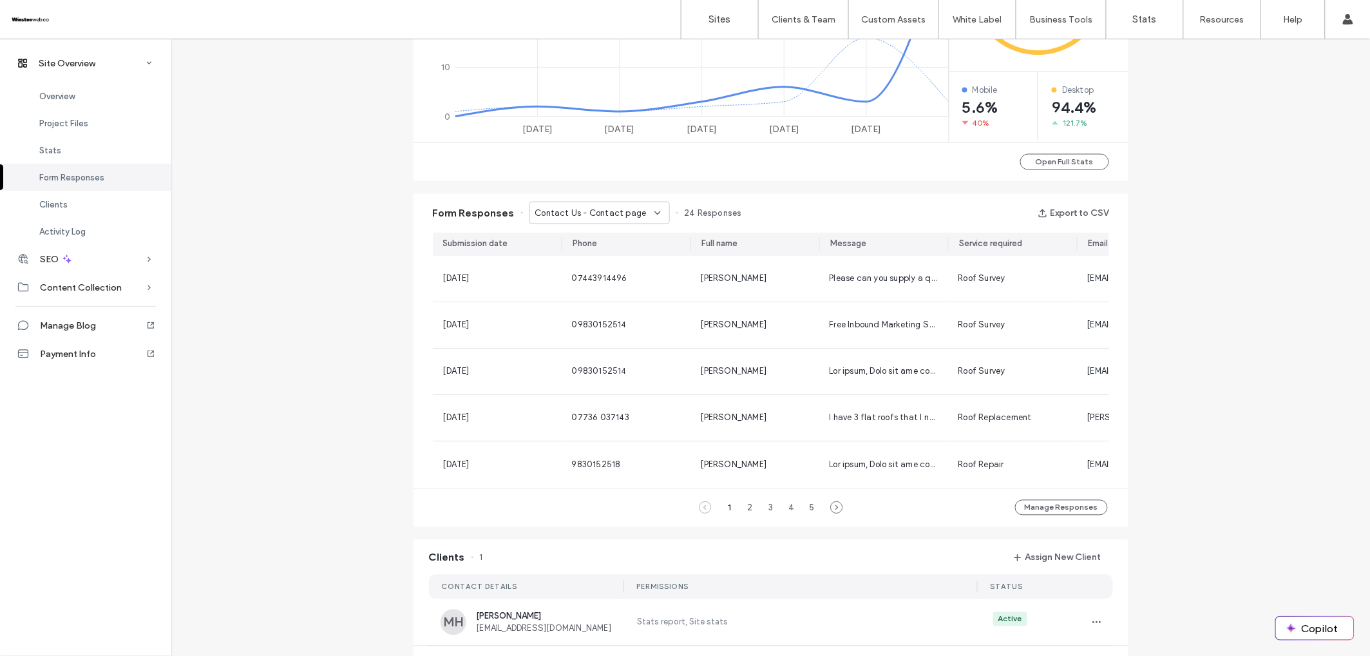
click at [578, 214] on span "Contact Us - Contact page" at bounding box center [590, 213] width 111 height 13
click at [586, 281] on span "Contact Us - Contact page" at bounding box center [584, 280] width 111 height 13
click at [594, 226] on div "Form Responses Contact Us - Contact page 24 Responses Export to CSV" at bounding box center [771, 213] width 715 height 39
click at [609, 205] on div "Contact Us - Contact page" at bounding box center [599, 213] width 140 height 23
click at [606, 307] on span "Contact Us - Contact page" at bounding box center [584, 303] width 111 height 13
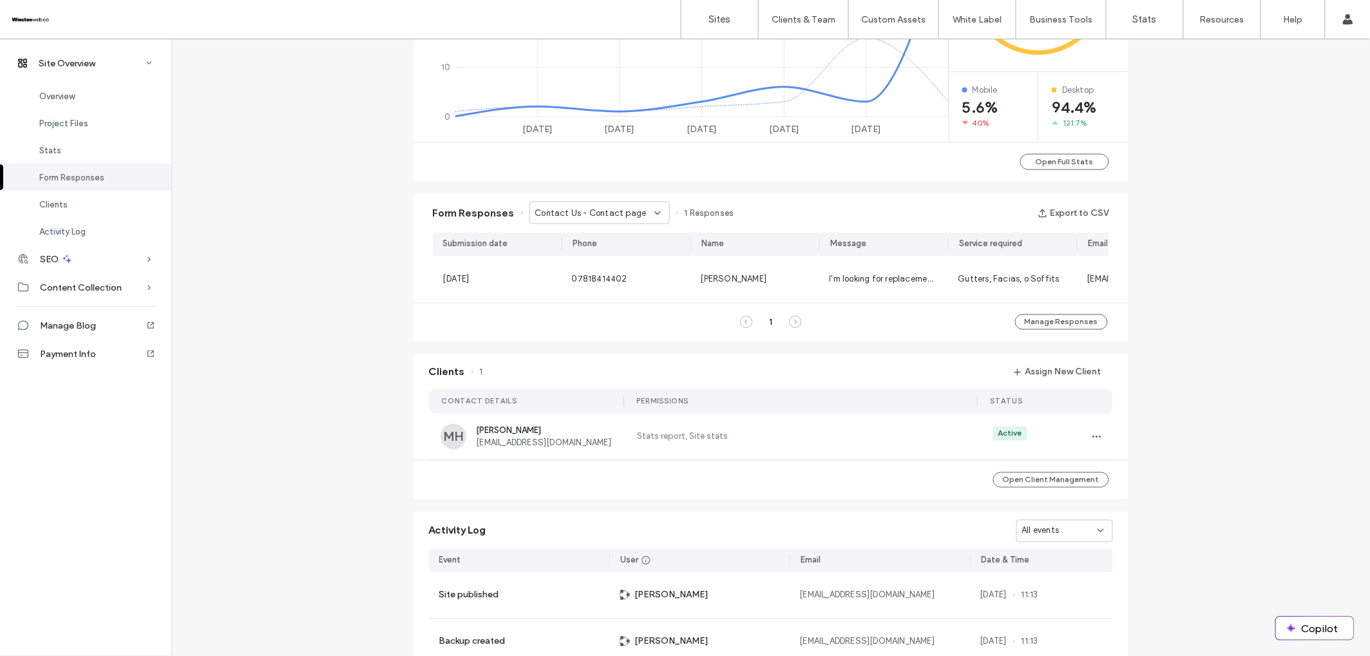
click at [615, 207] on span "Contact Us - Contact page" at bounding box center [590, 213] width 111 height 13
click at [603, 325] on span "Request a Callback - Home page" at bounding box center [591, 325] width 124 height 13
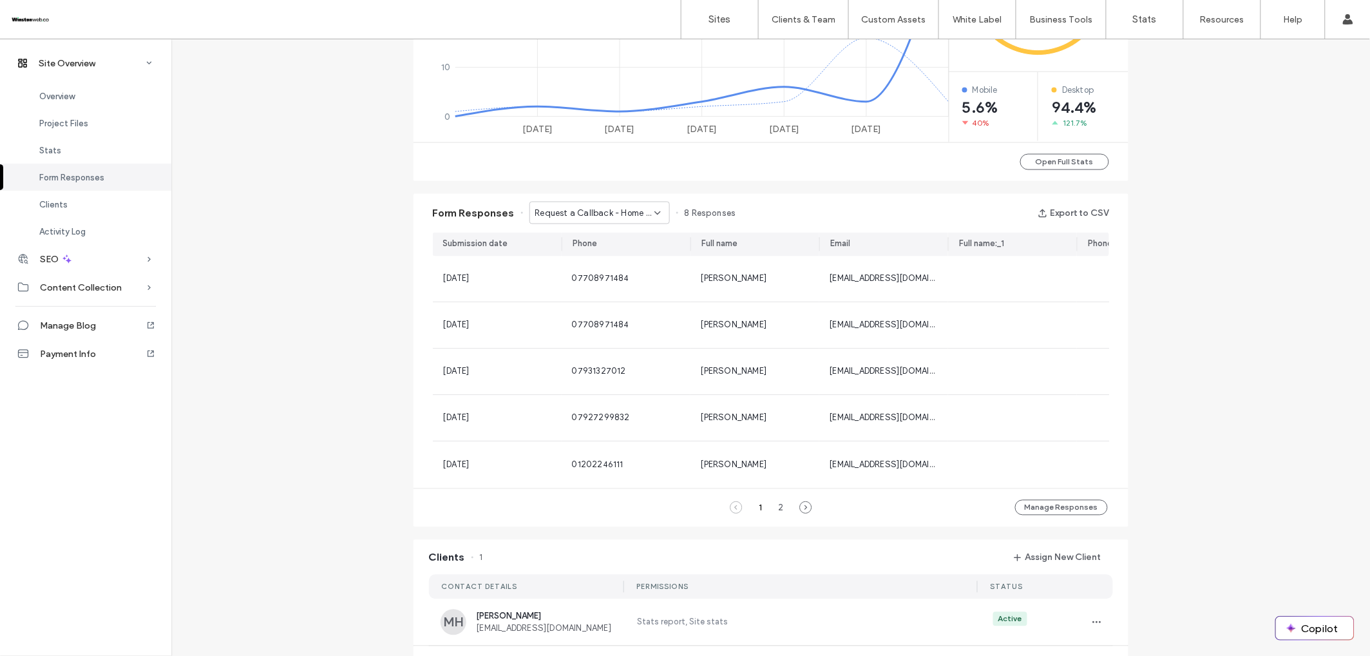
click at [604, 211] on span "Request a Callback - Home page" at bounding box center [594, 213] width 119 height 13
click at [587, 345] on span "Request a Callback - Home page" at bounding box center [591, 348] width 124 height 13
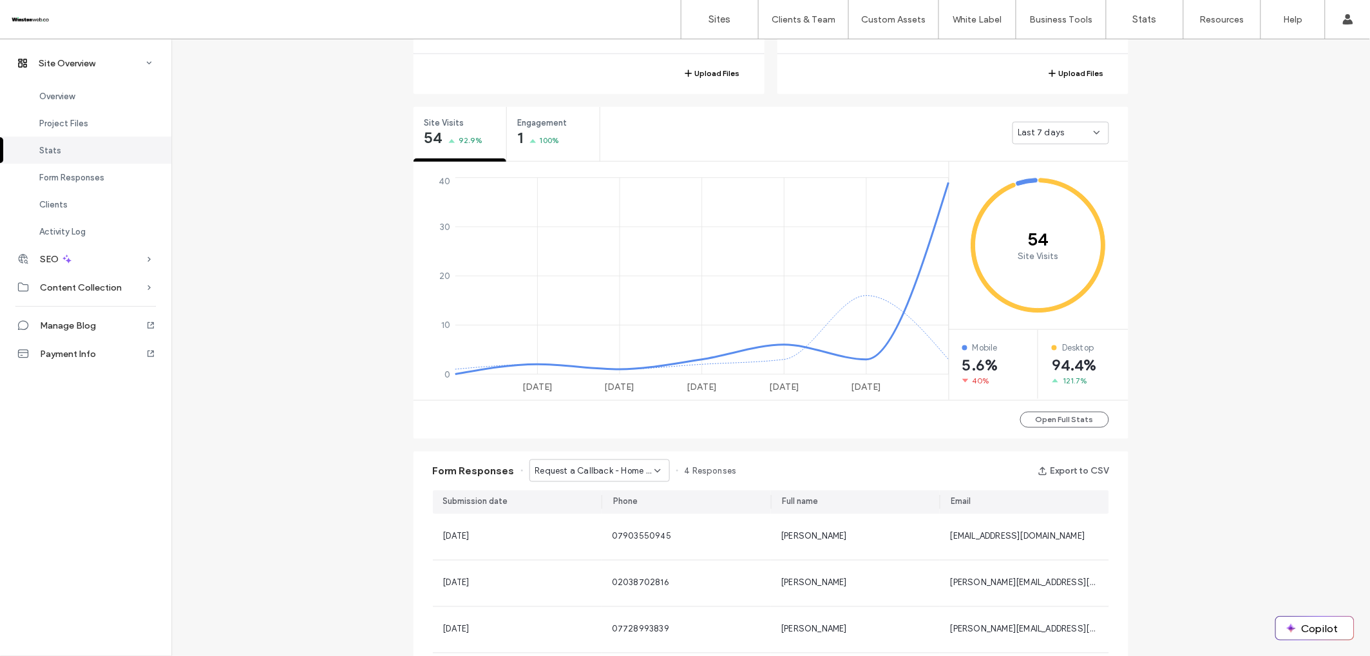
scroll to position [426, 0]
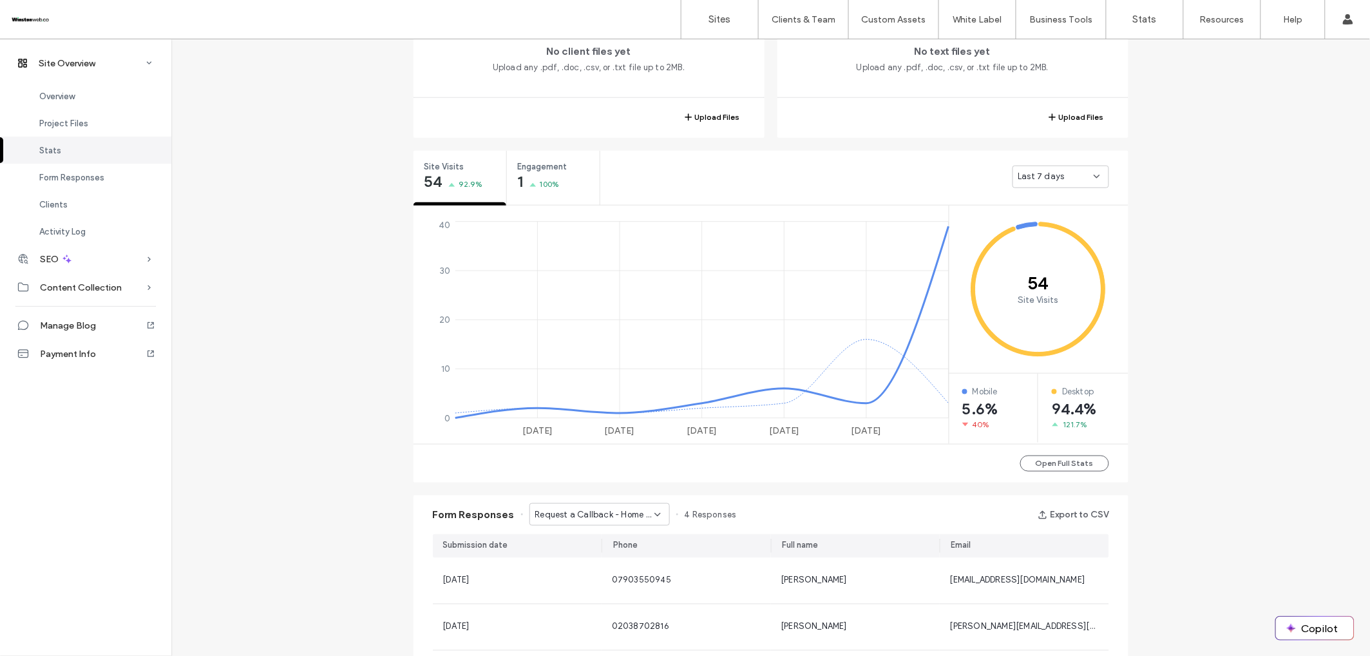
scroll to position [381, 0]
click at [1063, 461] on button "Open Full Stats" at bounding box center [1064, 465] width 89 height 16
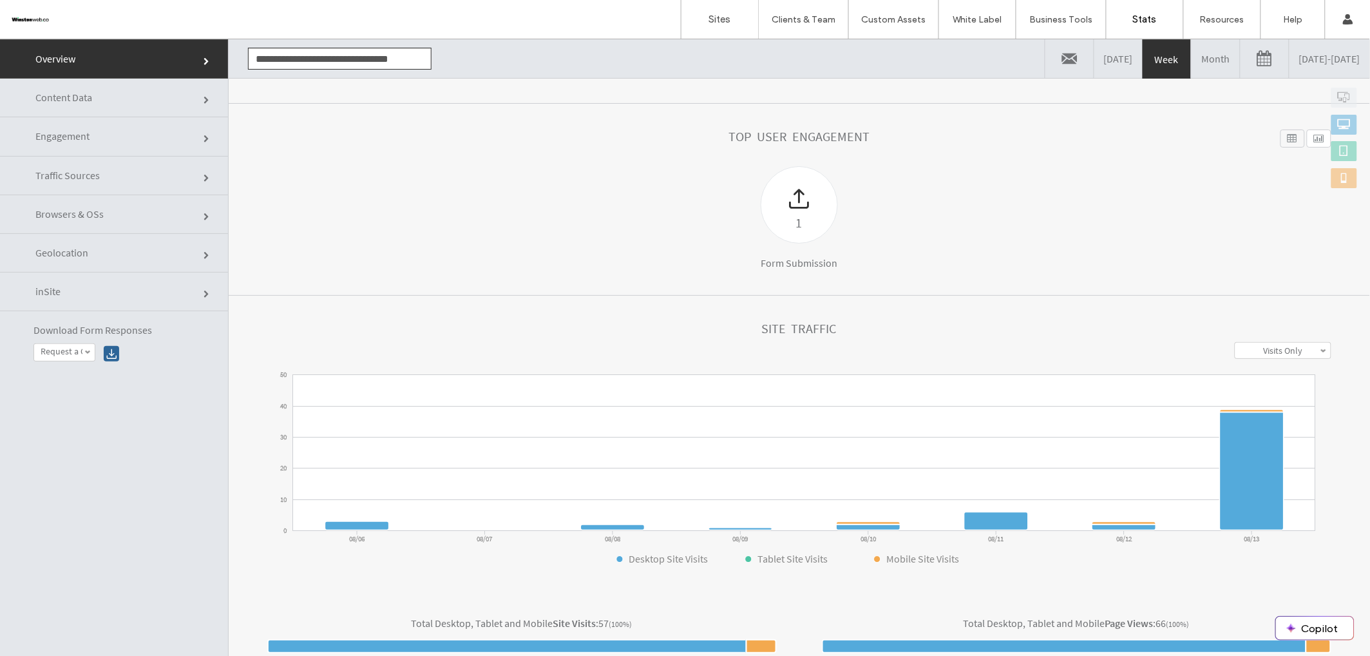
scroll to position [224, 0]
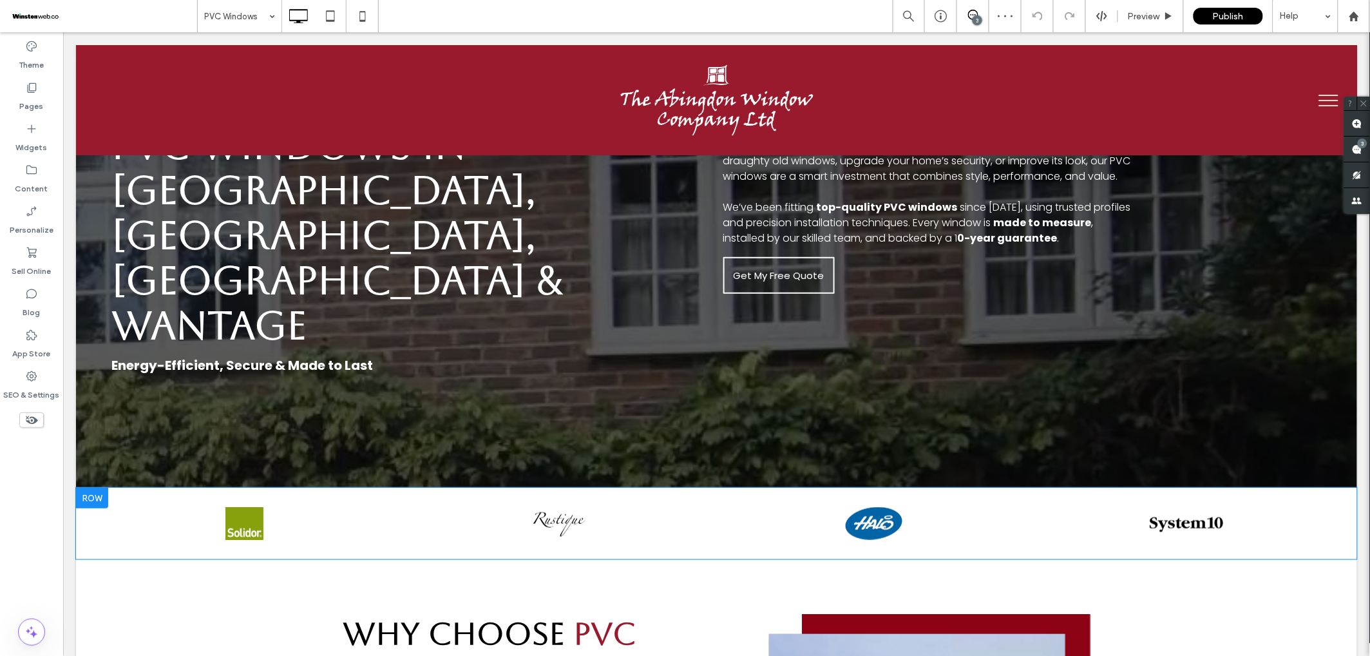
scroll to position [88, 0]
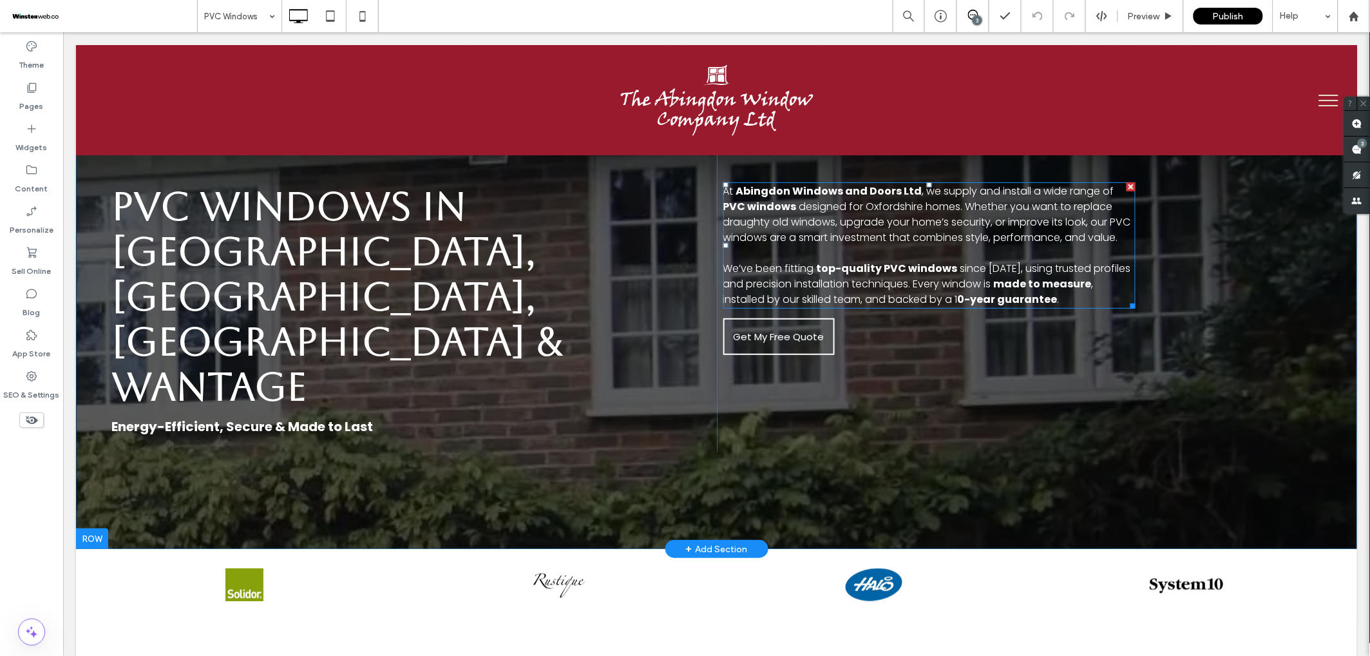
click at [962, 306] on strong "0-year guarantee" at bounding box center [1007, 298] width 100 height 15
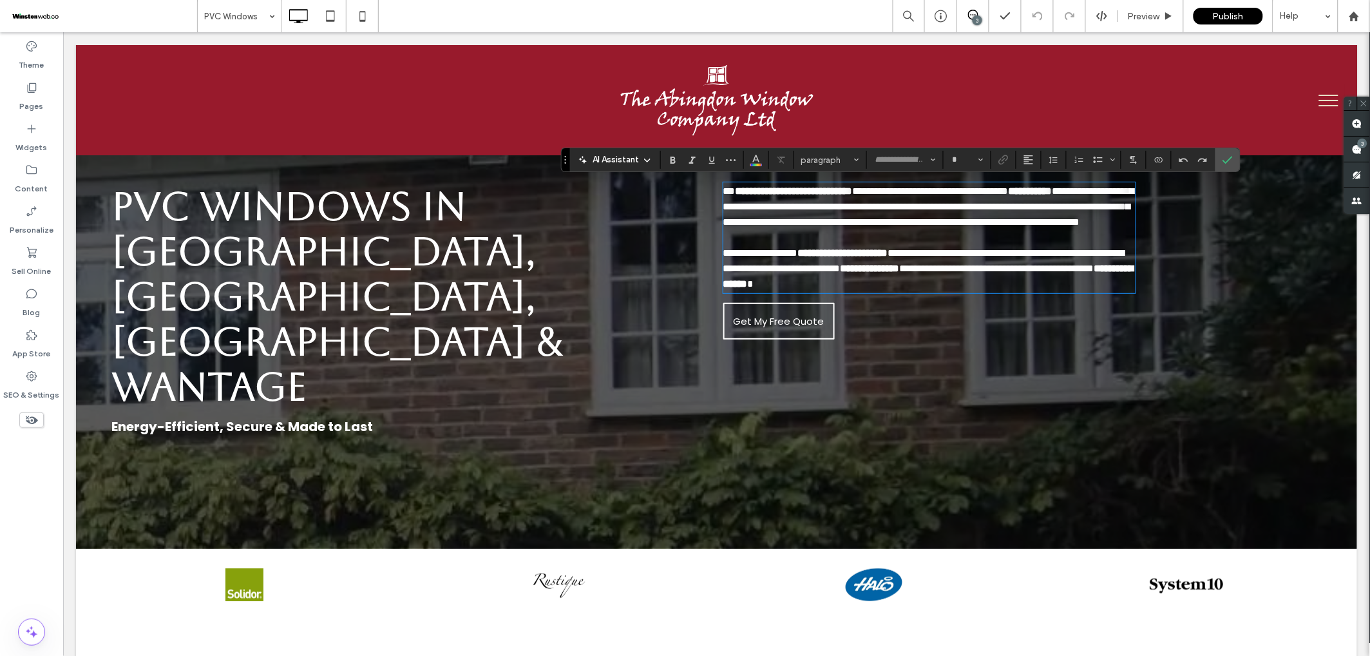
type input "*******"
type input "**"
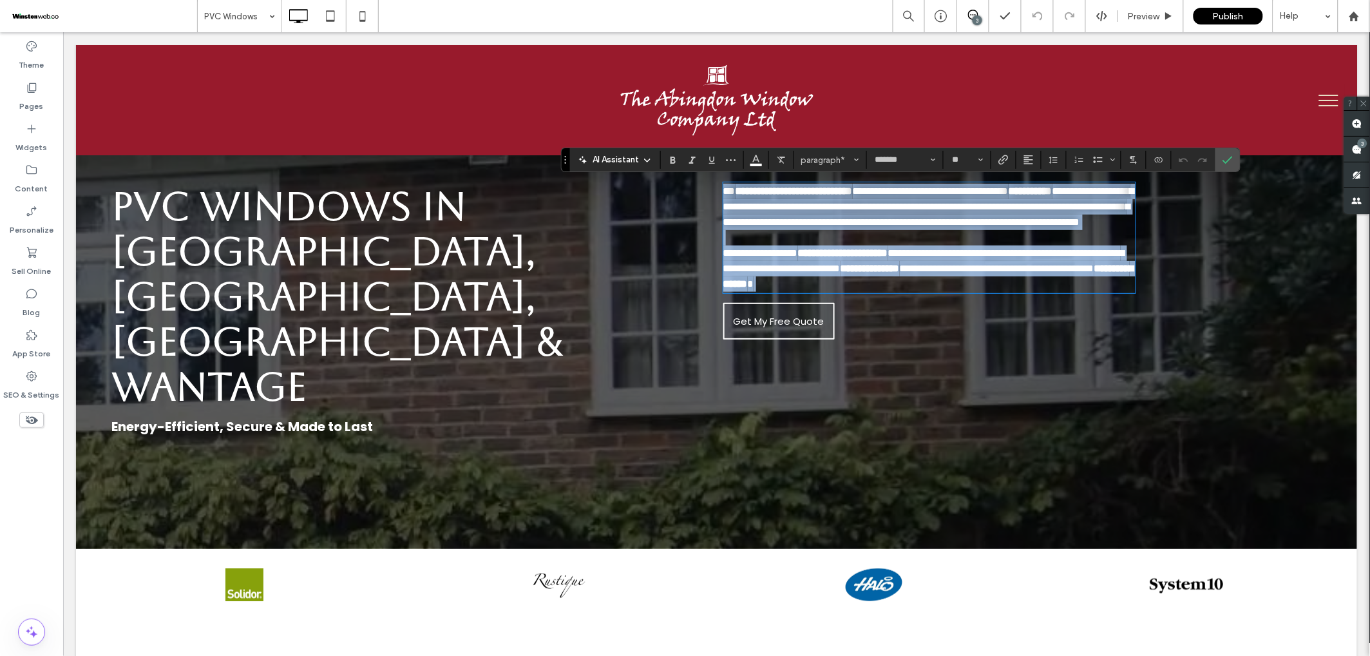
click at [958, 272] on span "**********" at bounding box center [996, 268] width 195 height 10
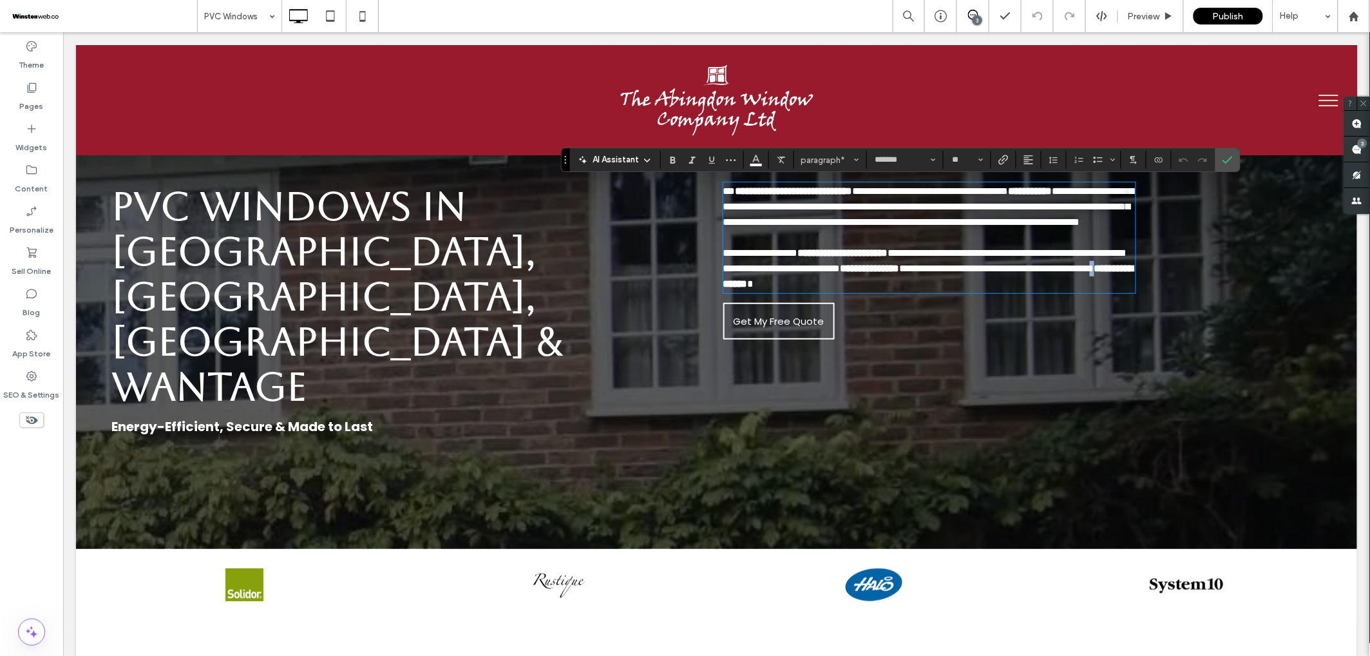
click at [960, 272] on span "**********" at bounding box center [996, 268] width 195 height 10
click at [671, 159] on use "Bold" at bounding box center [673, 160] width 5 height 7
click at [751, 567] on div at bounding box center [873, 583] width 296 height 33
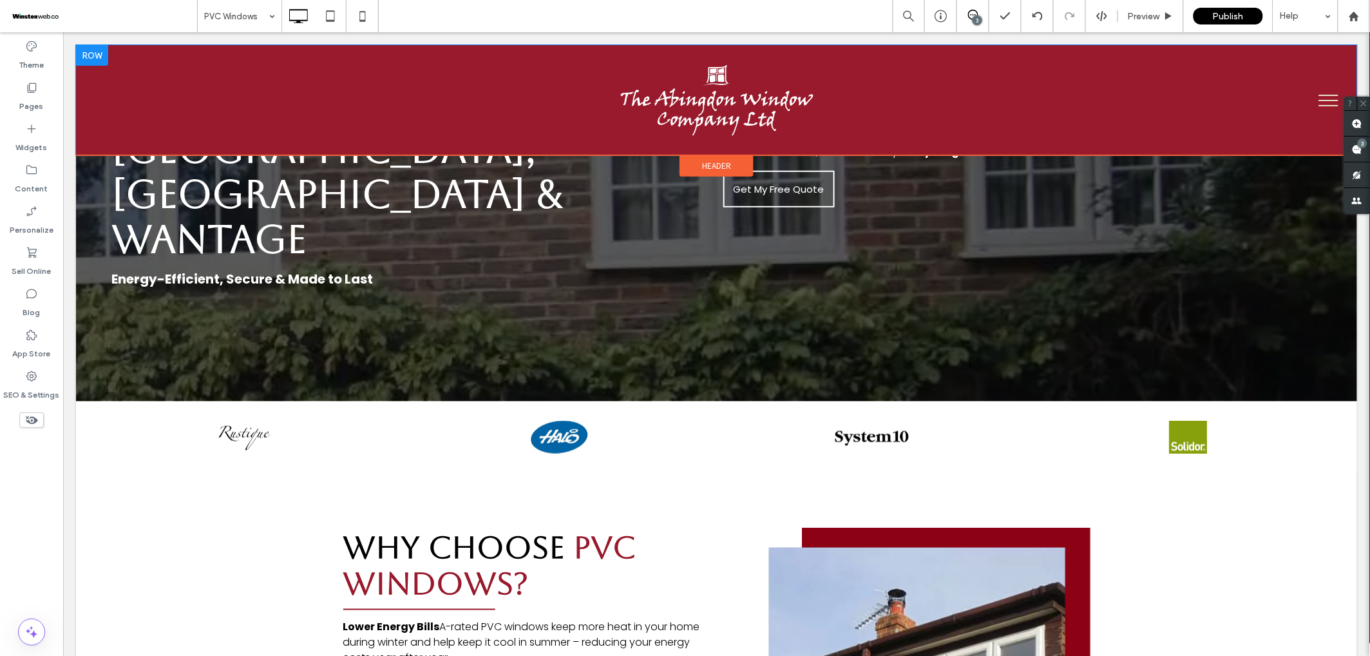
scroll to position [213, 0]
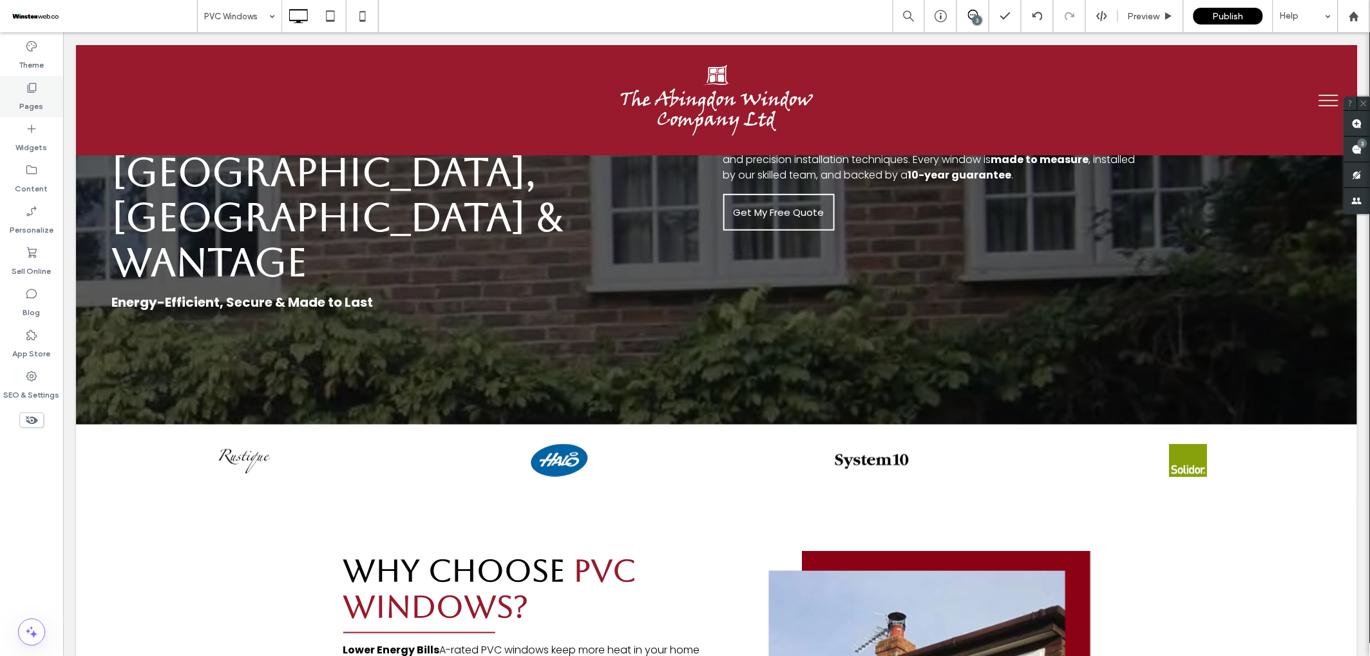
click at [43, 101] on div "Pages" at bounding box center [31, 96] width 63 height 41
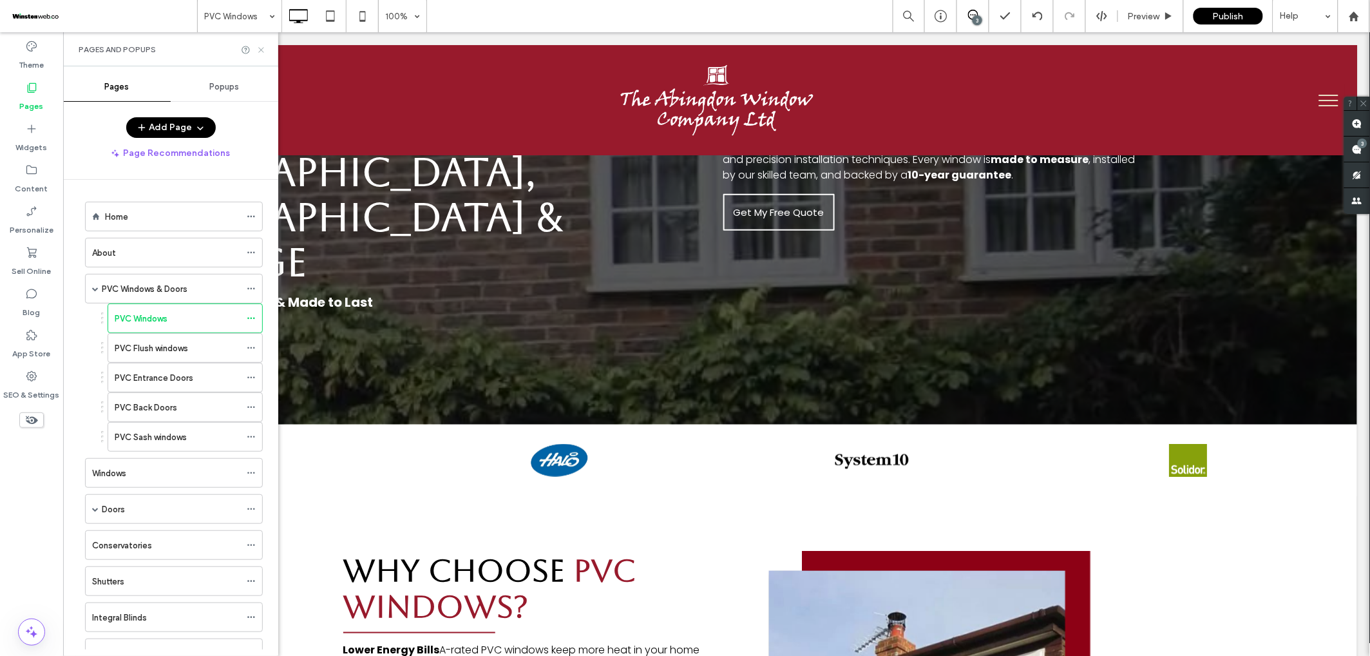
drag, startPoint x: 258, startPoint y: 51, endPoint x: 251, endPoint y: 104, distance: 53.9
click at [258, 51] on icon at bounding box center [261, 50] width 10 height 10
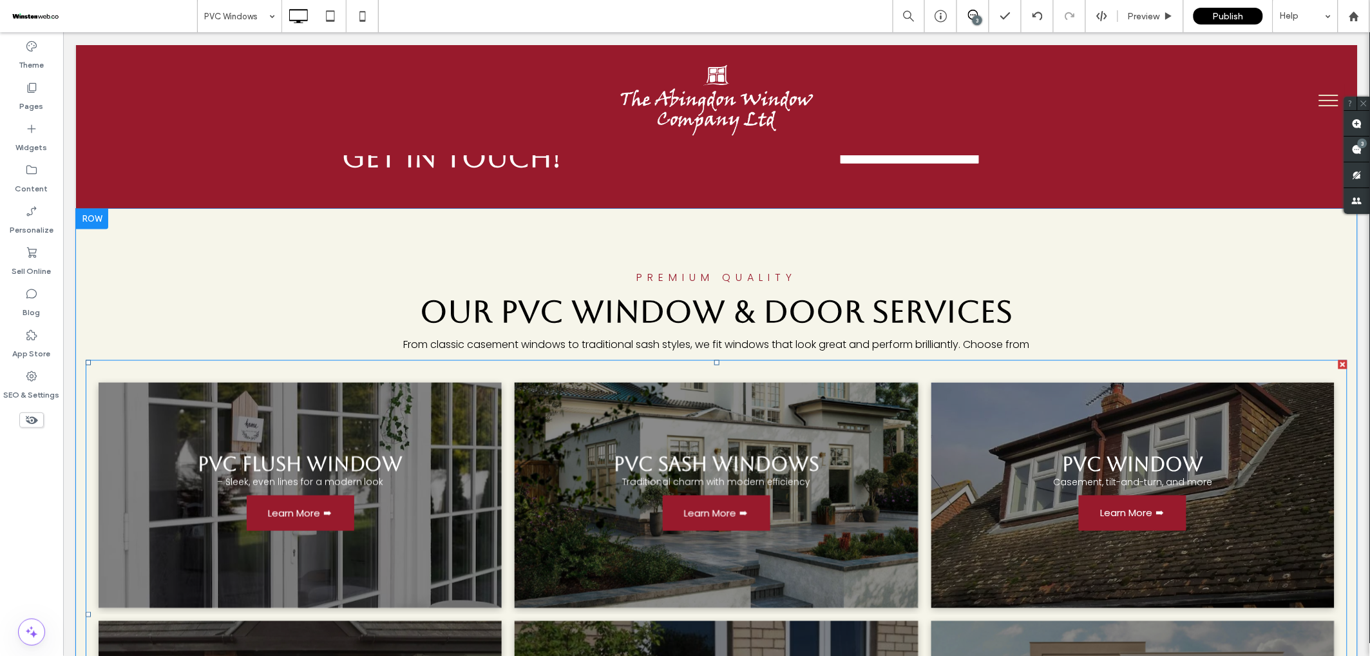
scroll to position [2179, 0]
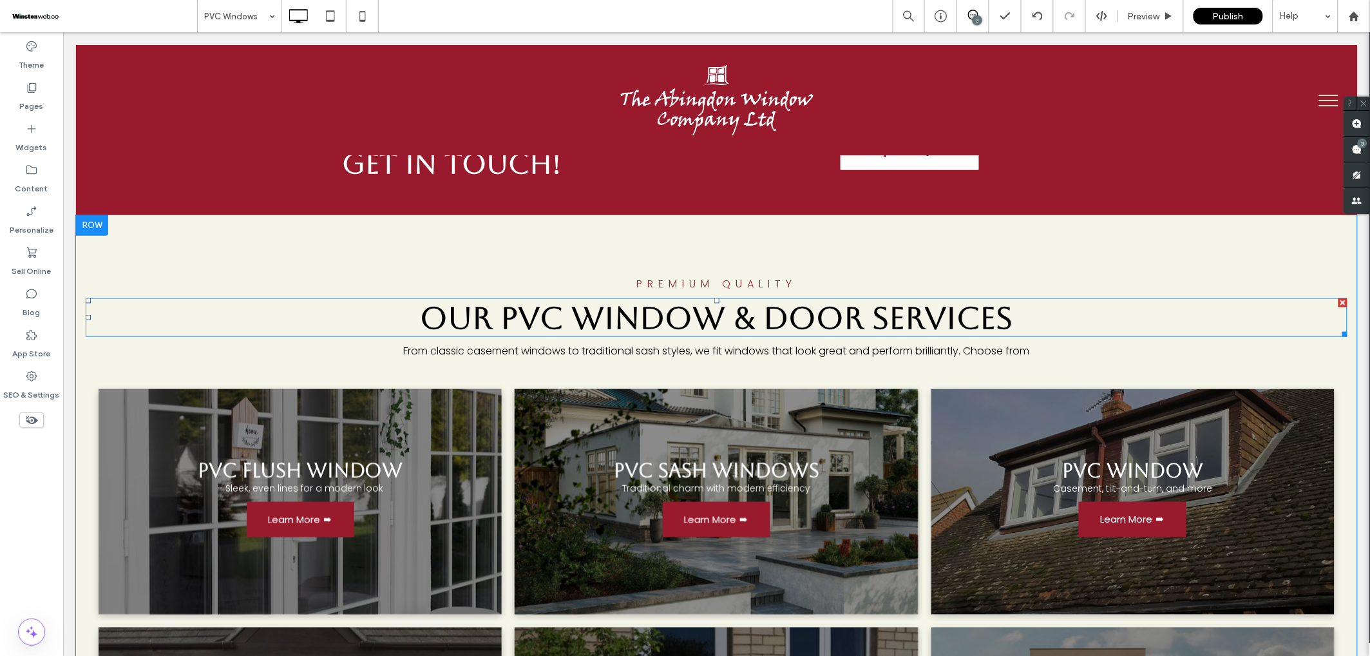
click at [794, 299] on span "Our PVC Window & Door Services" at bounding box center [716, 317] width 593 height 36
type input "*******"
type input "**"
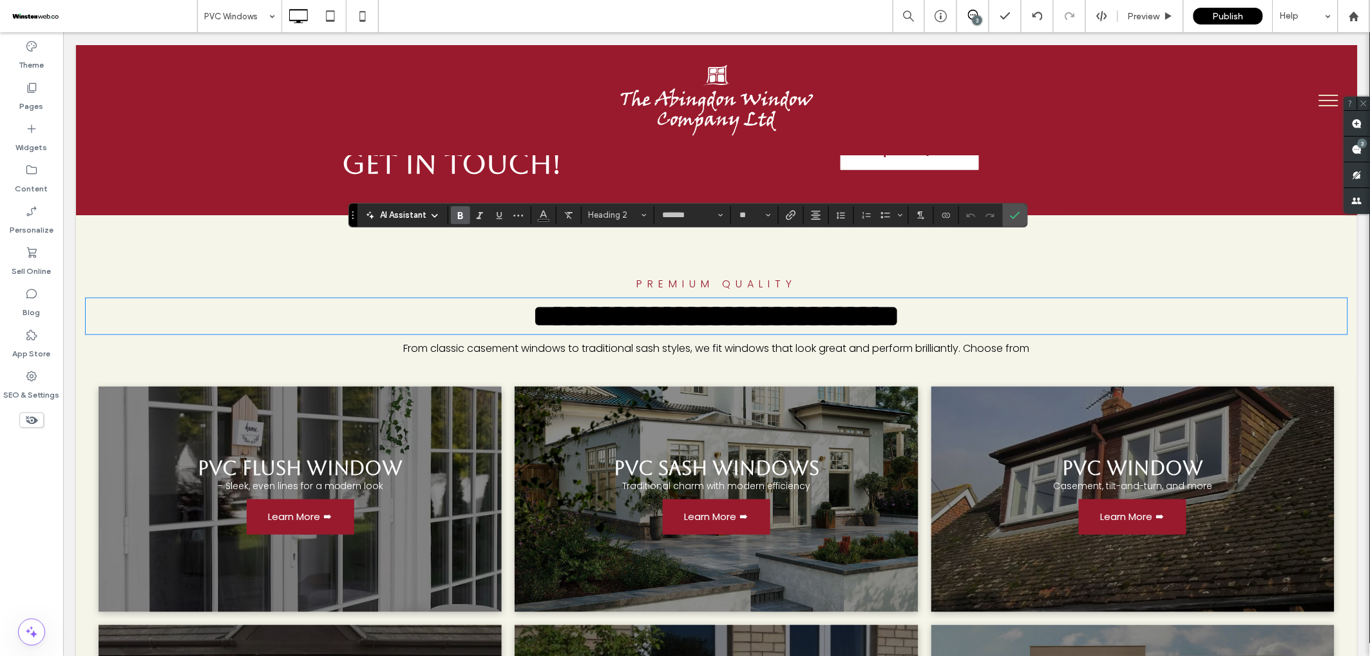
scroll to position [2184, 0]
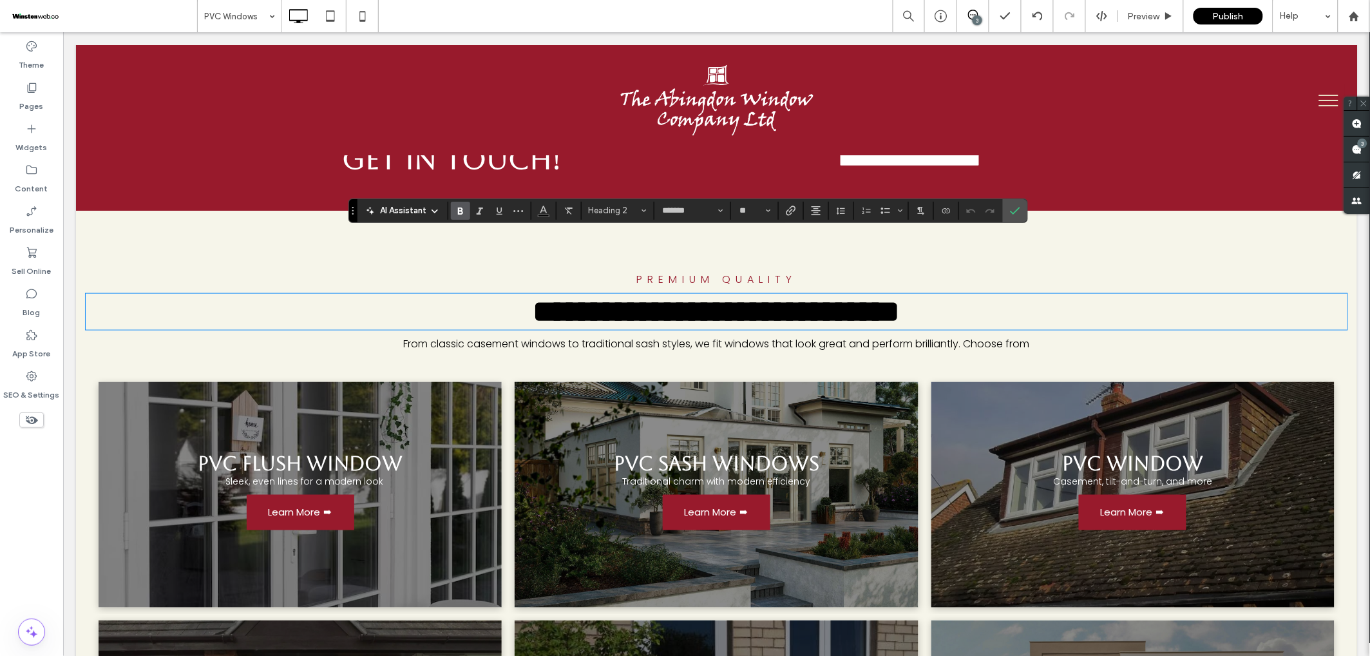
click at [846, 296] on span "**********" at bounding box center [716, 311] width 367 height 30
drag, startPoint x: 869, startPoint y: 253, endPoint x: 742, endPoint y: 253, distance: 126.9
click at [742, 296] on span "**********" at bounding box center [716, 311] width 367 height 30
click at [1020, 209] on icon "Confirm" at bounding box center [1015, 210] width 10 height 10
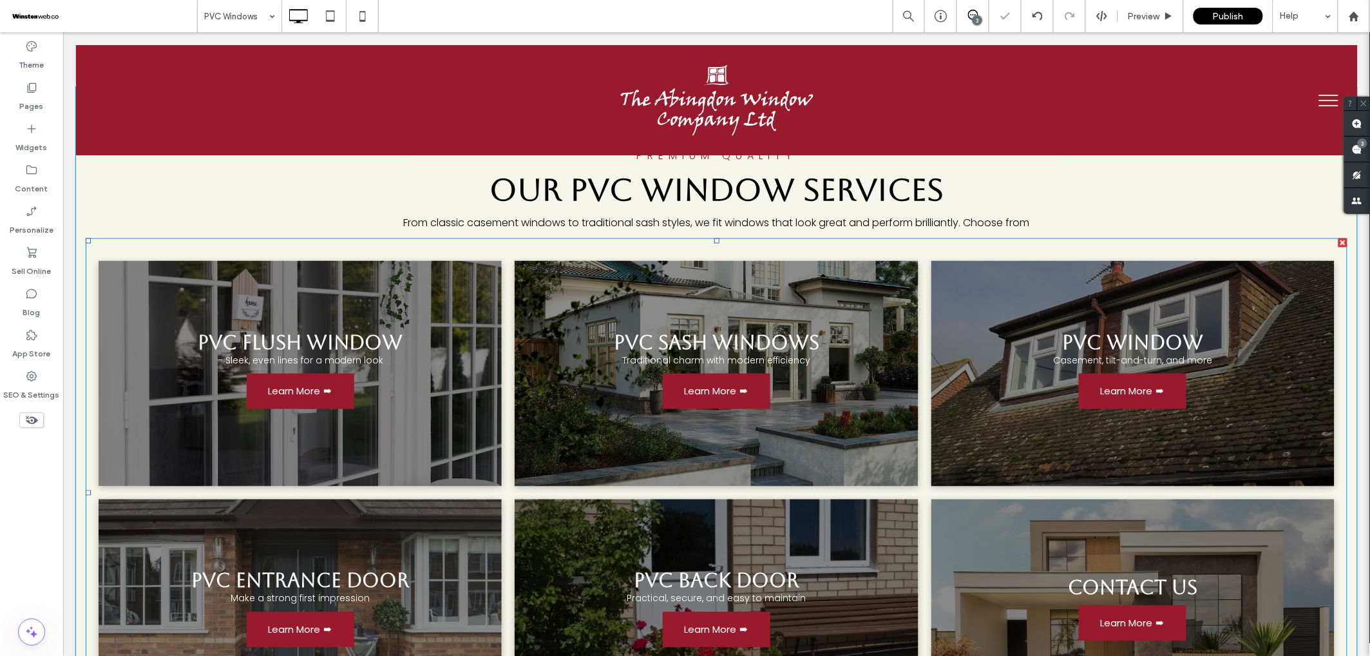
scroll to position [2348, 0]
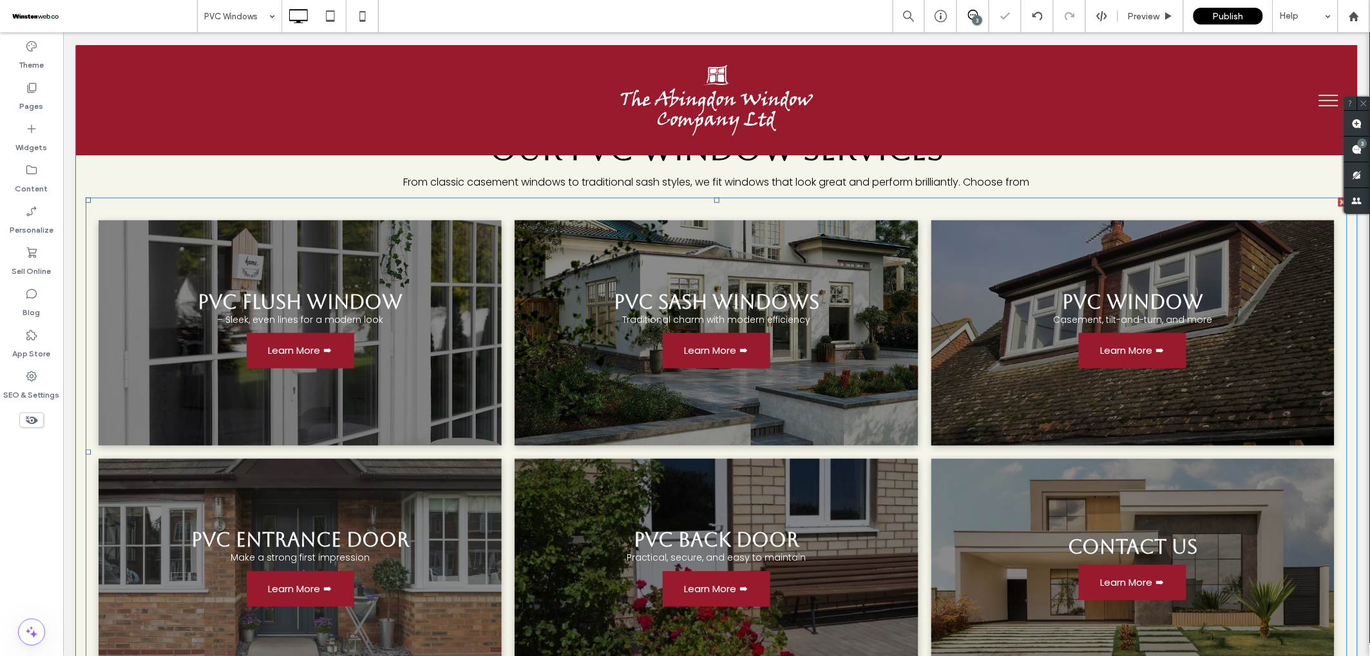
click at [350, 470] on link at bounding box center [299, 570] width 403 height 225
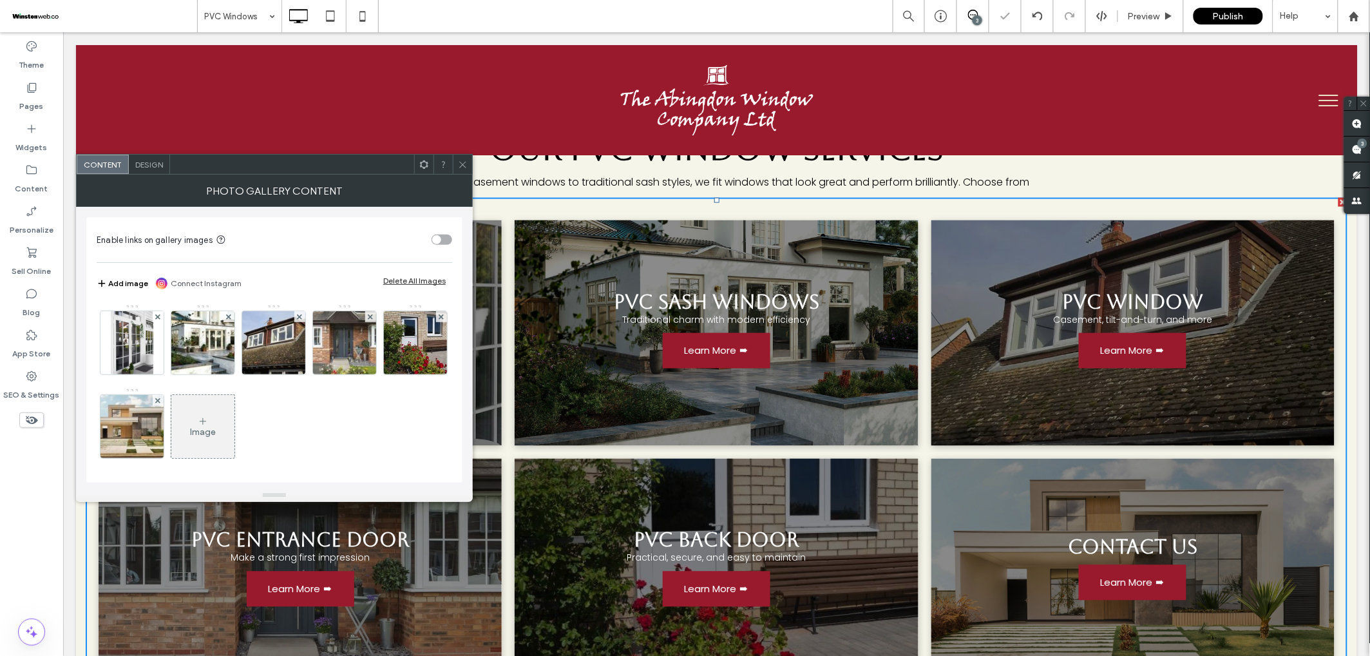
scroll to position [2347, 0]
drag, startPoint x: 226, startPoint y: 400, endPoint x: 187, endPoint y: 410, distance: 40.0
click at [164, 401] on div at bounding box center [158, 400] width 11 height 11
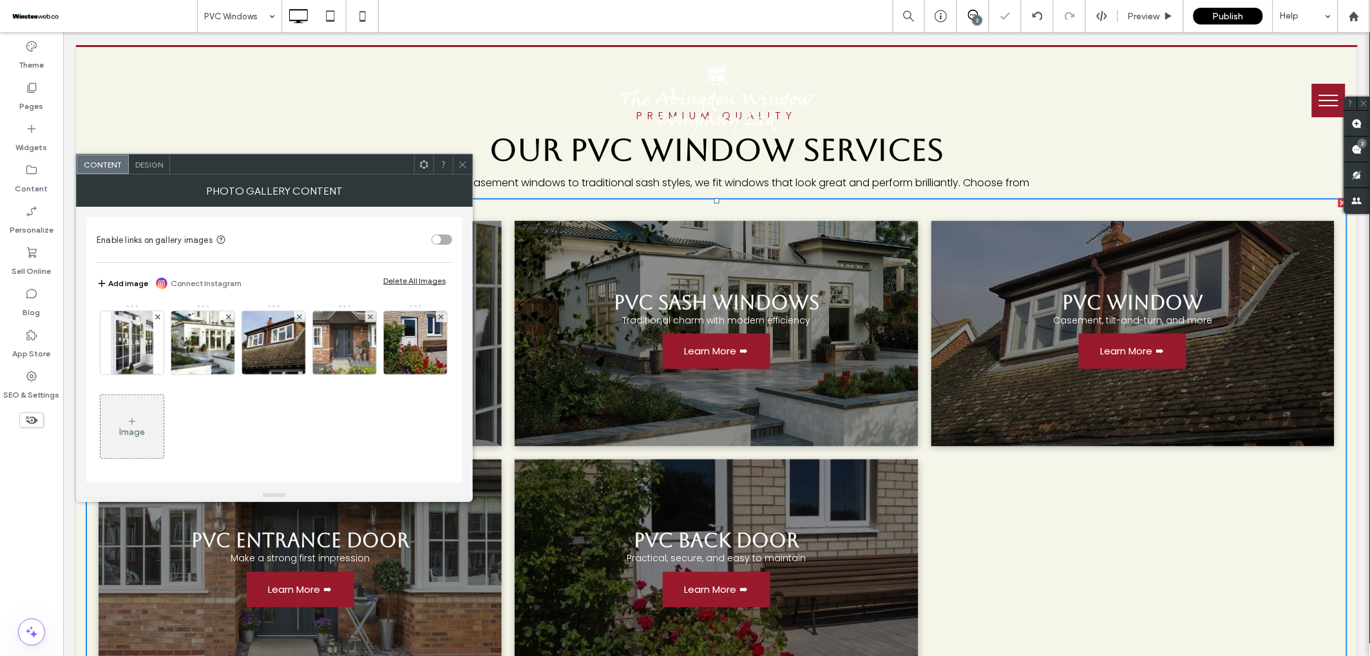
drag, startPoint x: 157, startPoint y: 401, endPoint x: 182, endPoint y: 394, distance: 26.6
click at [439, 319] on icon at bounding box center [441, 316] width 5 height 5
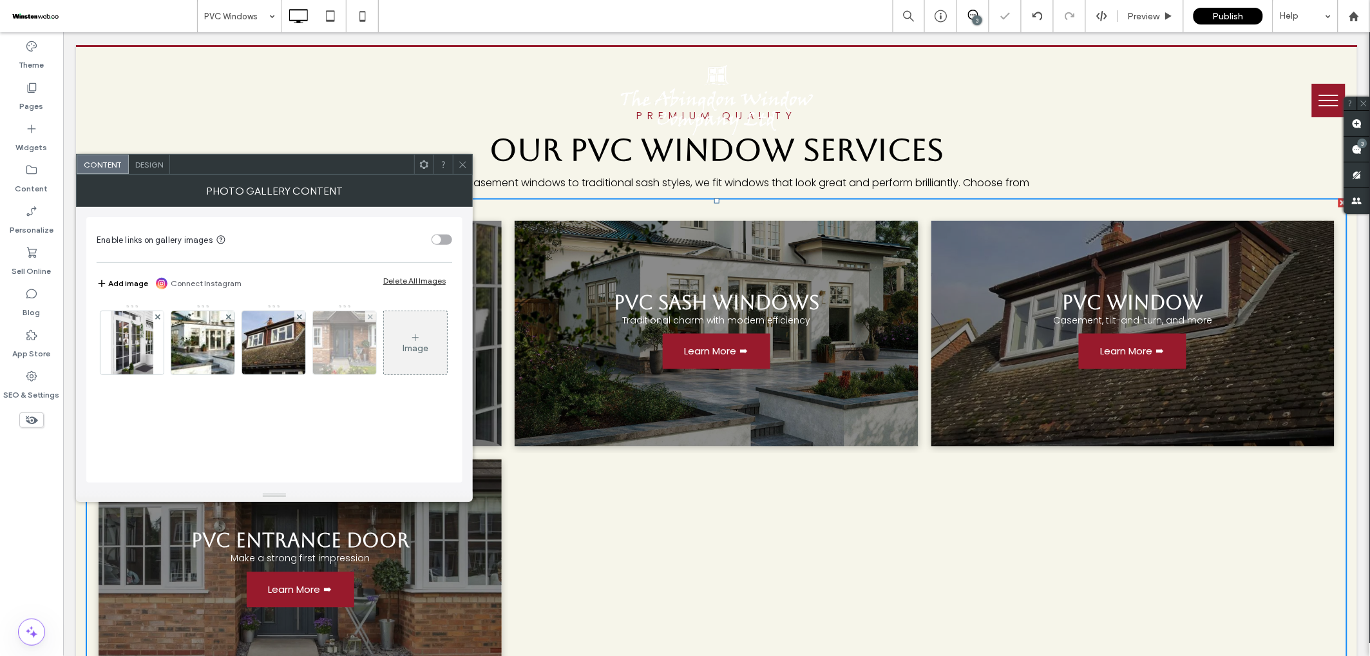
click at [374, 316] on div at bounding box center [370, 316] width 11 height 11
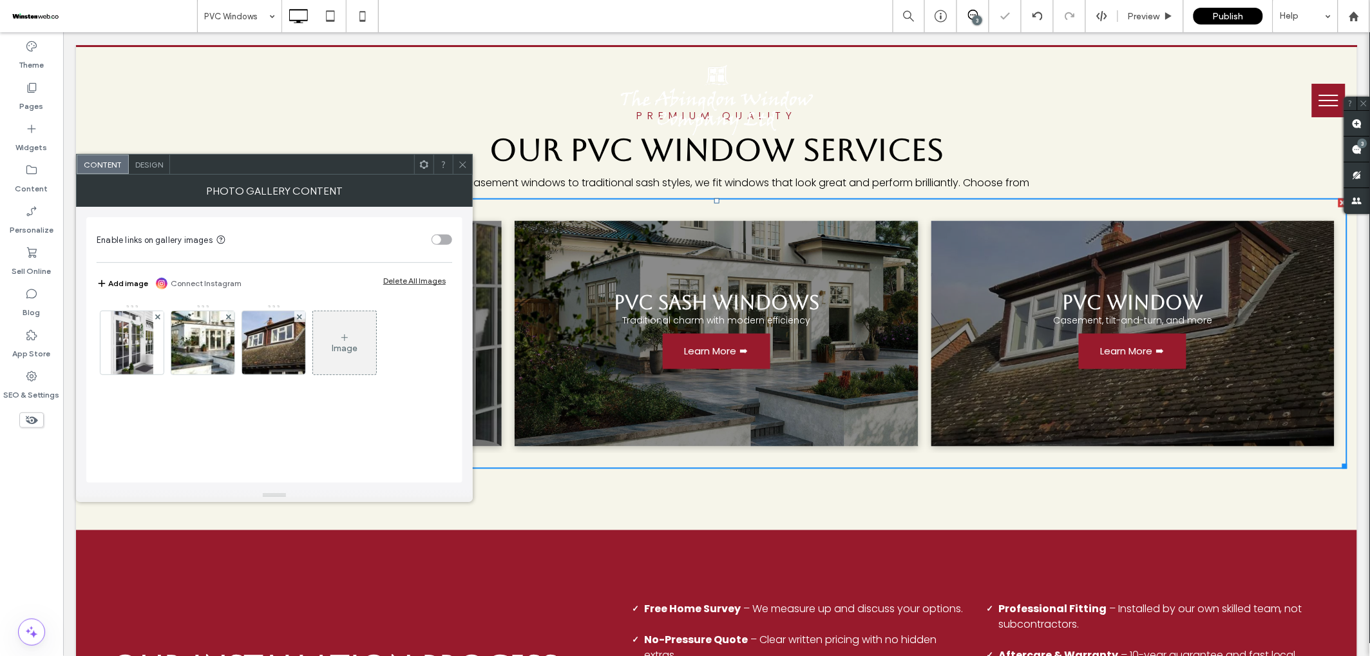
click at [466, 165] on icon at bounding box center [463, 165] width 10 height 10
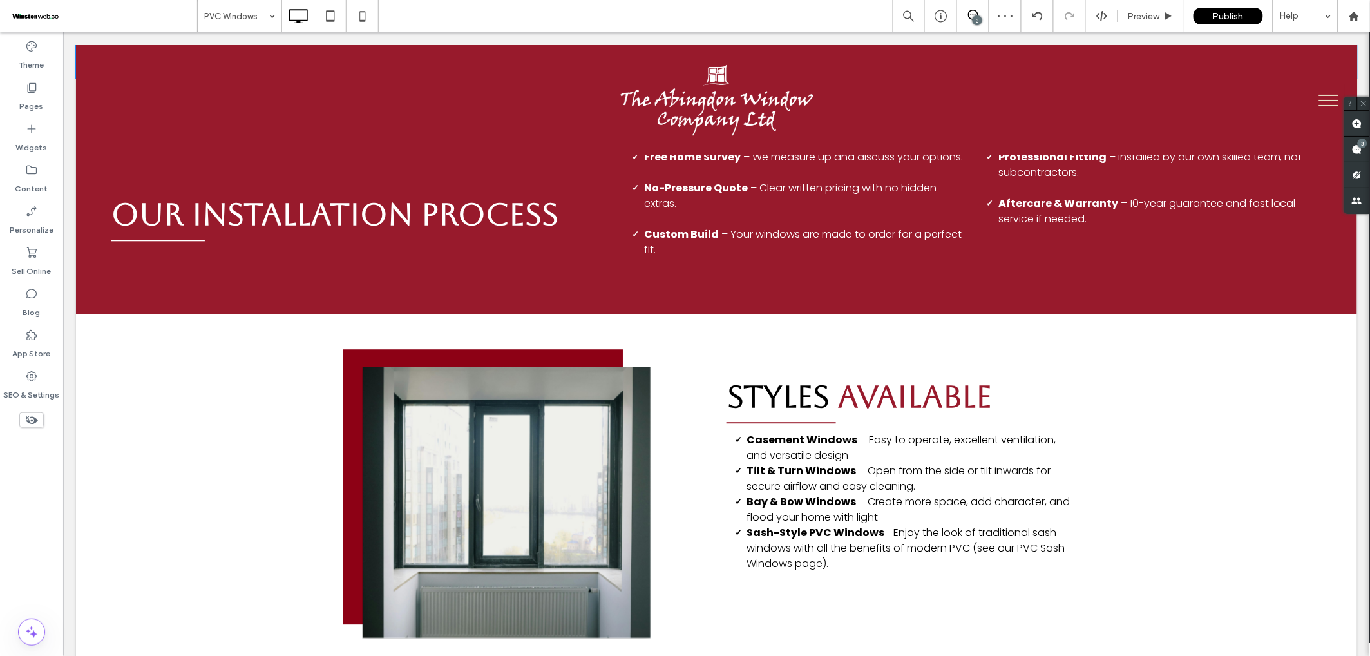
scroll to position [2856, 0]
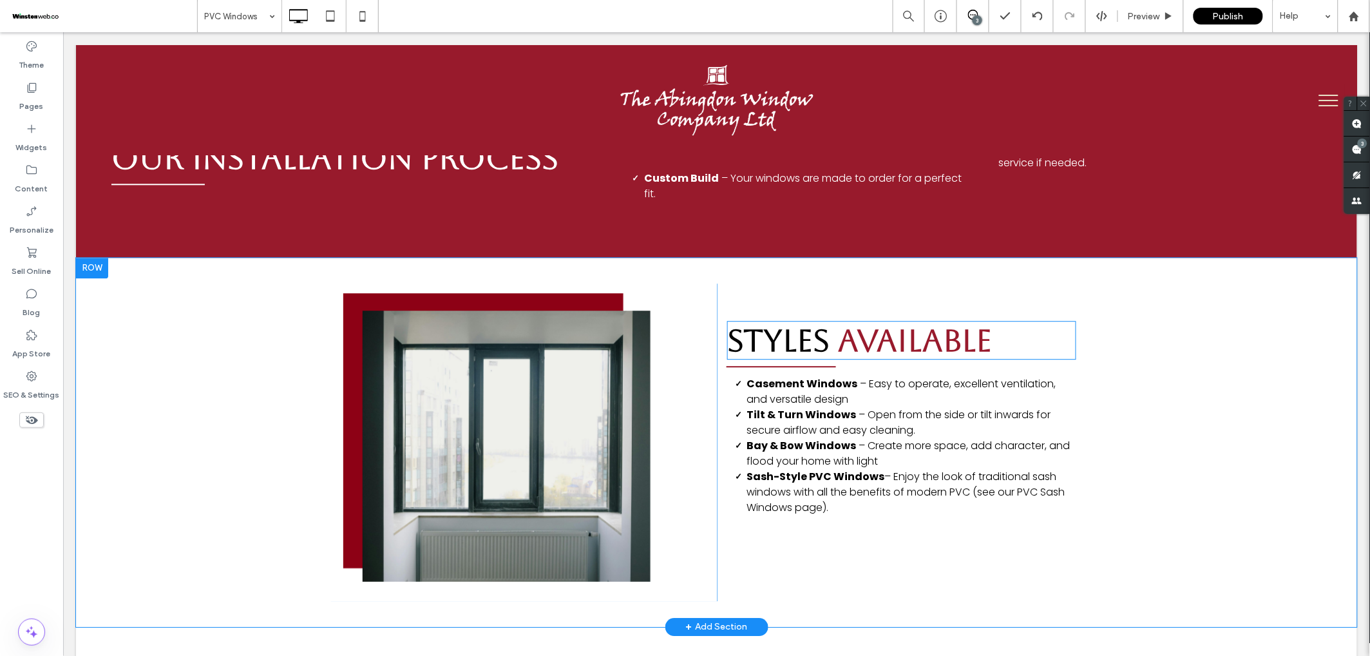
click at [808, 321] on span "Styles" at bounding box center [778, 339] width 102 height 36
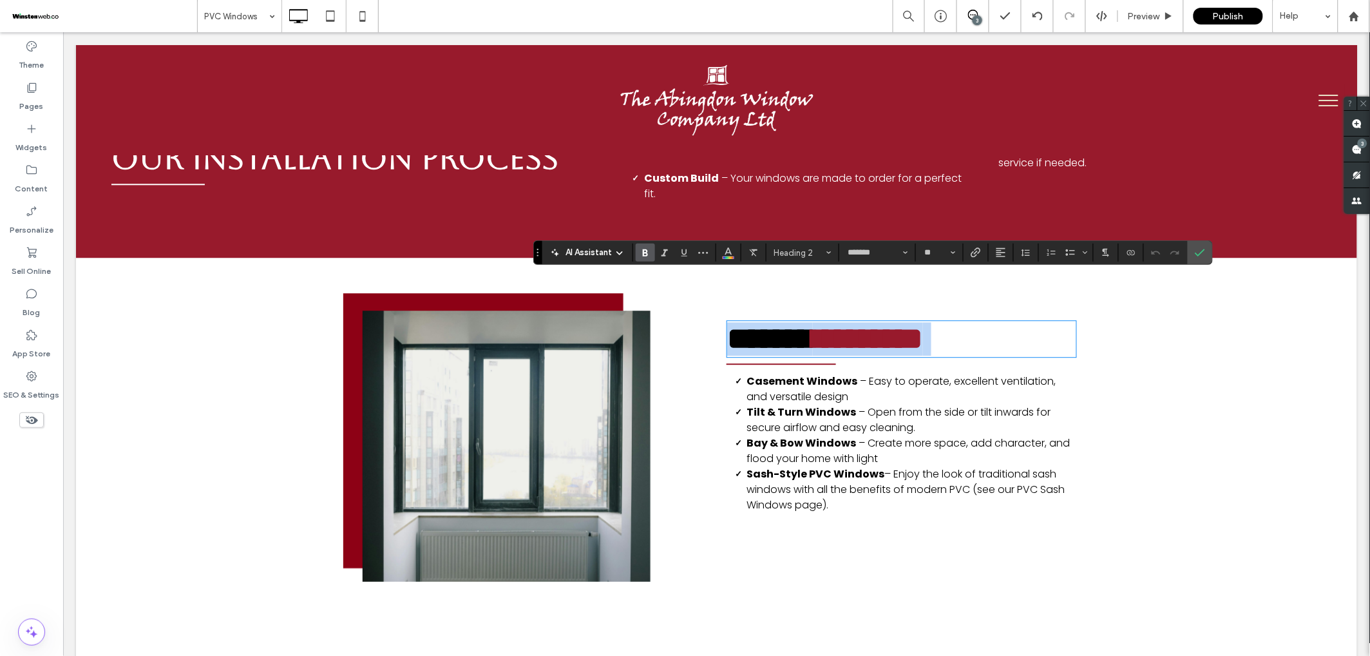
click at [737, 323] on span "******" at bounding box center [770, 338] width 86 height 30
click at [1203, 249] on icon "Confirm" at bounding box center [1200, 252] width 10 height 10
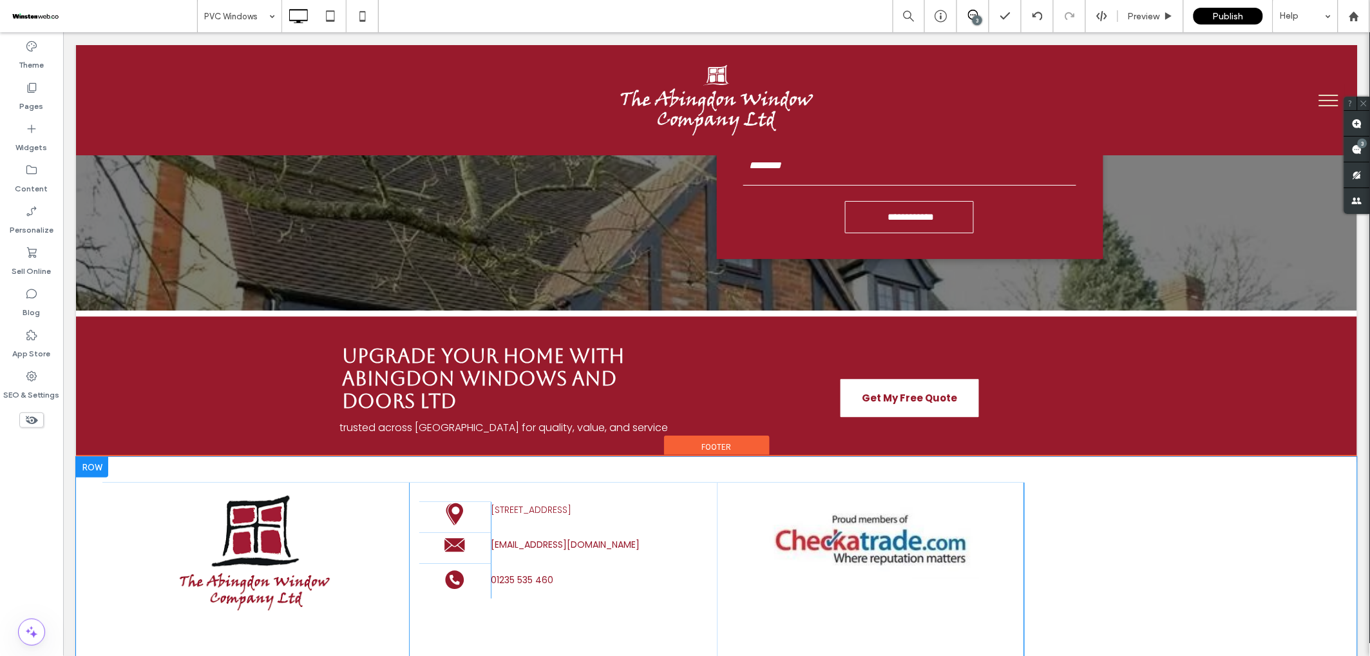
scroll to position [5326, 0]
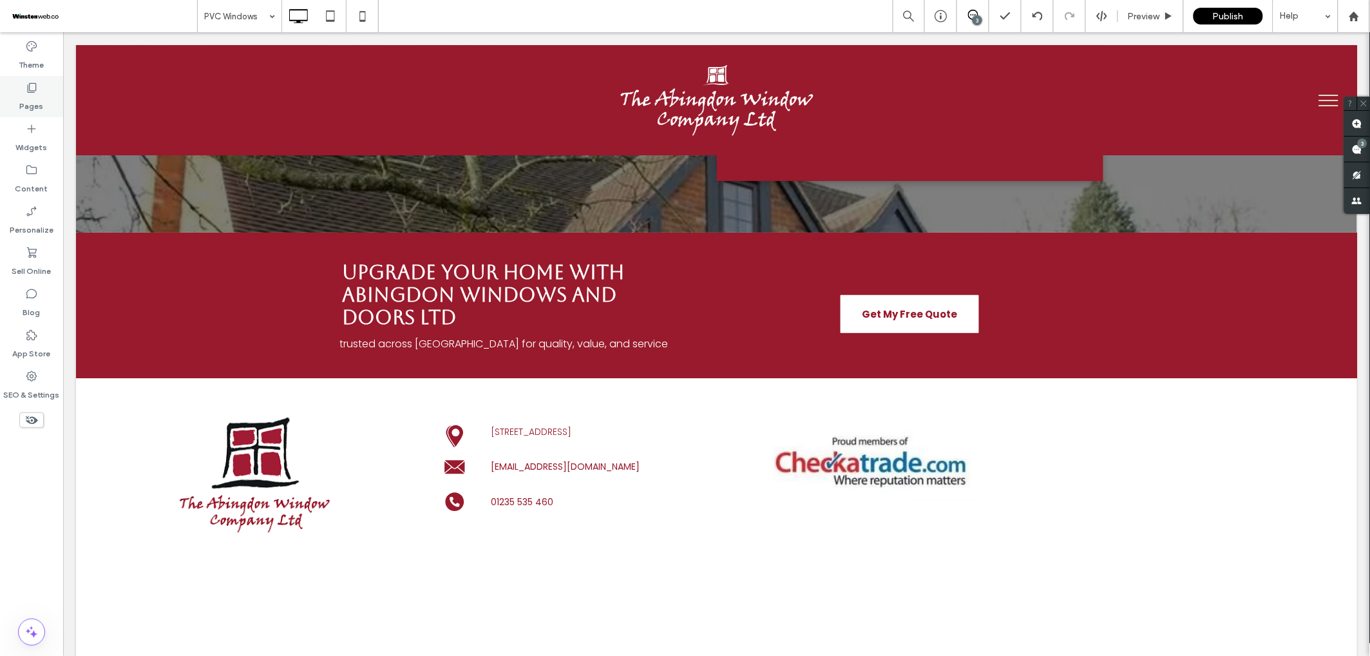
click at [43, 96] on div "Pages" at bounding box center [31, 96] width 63 height 41
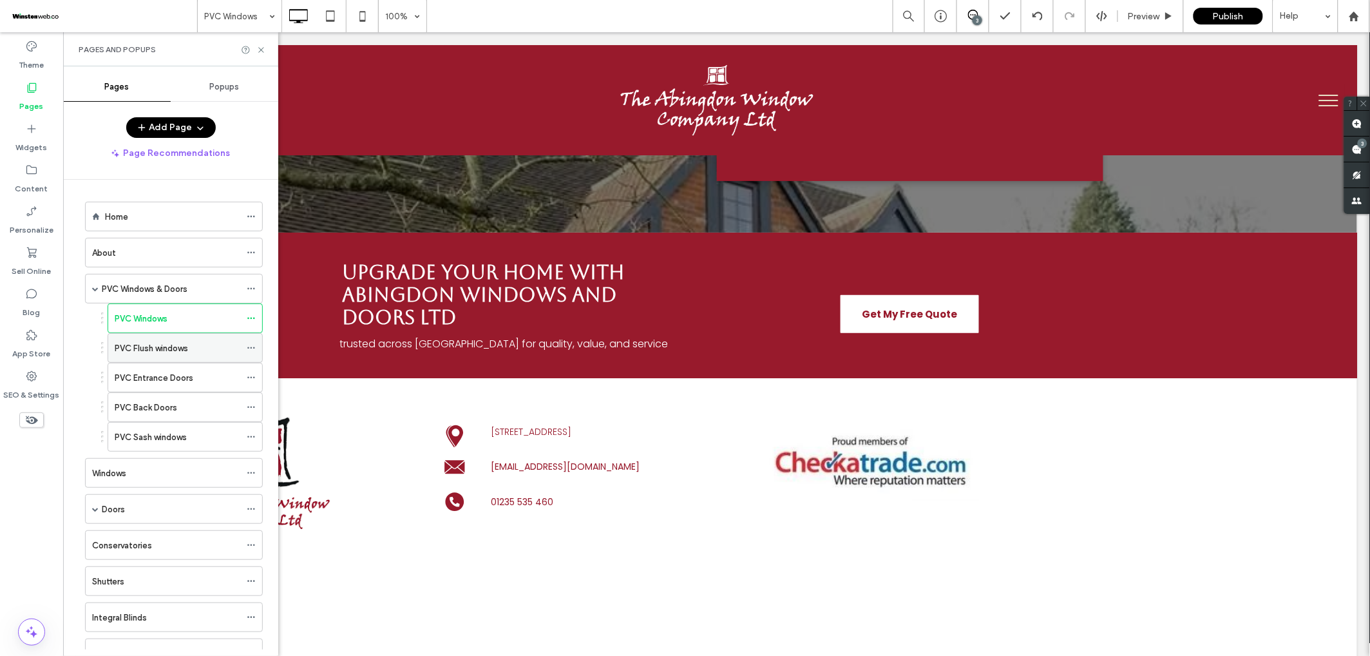
click at [158, 347] on label "PVC Flush windows" at bounding box center [151, 348] width 73 height 23
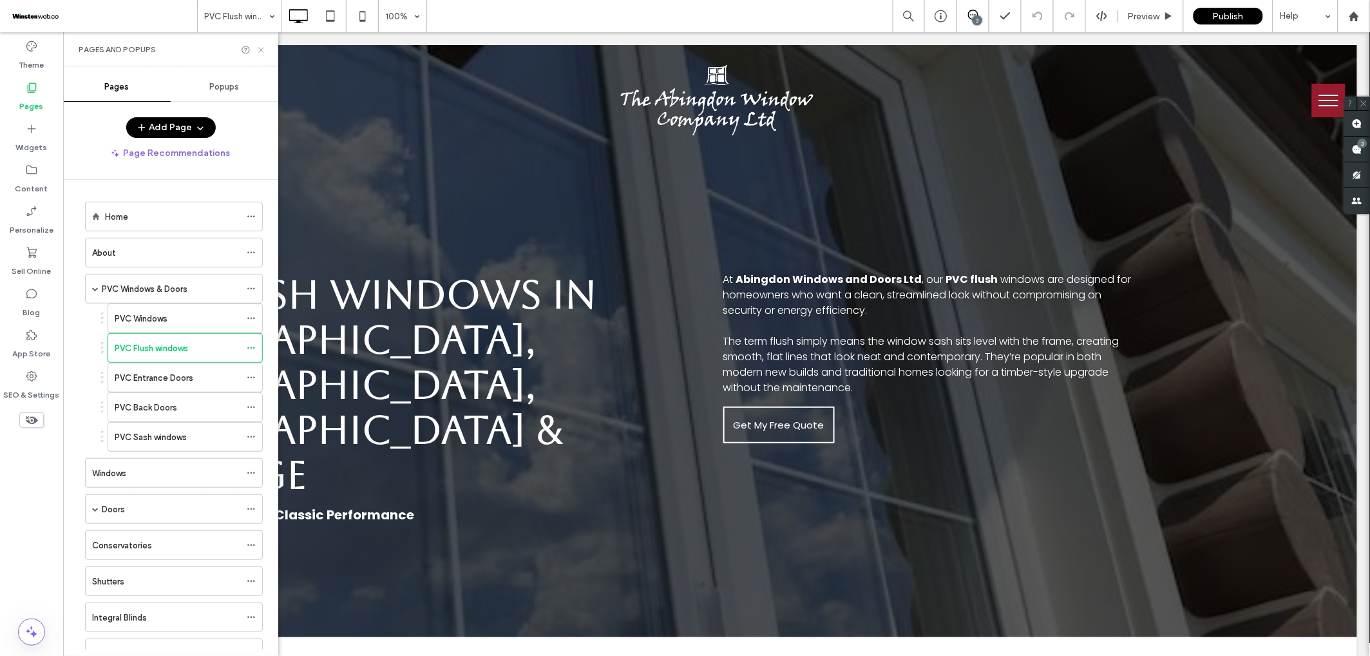
click at [260, 49] on use at bounding box center [260, 49] width 5 height 5
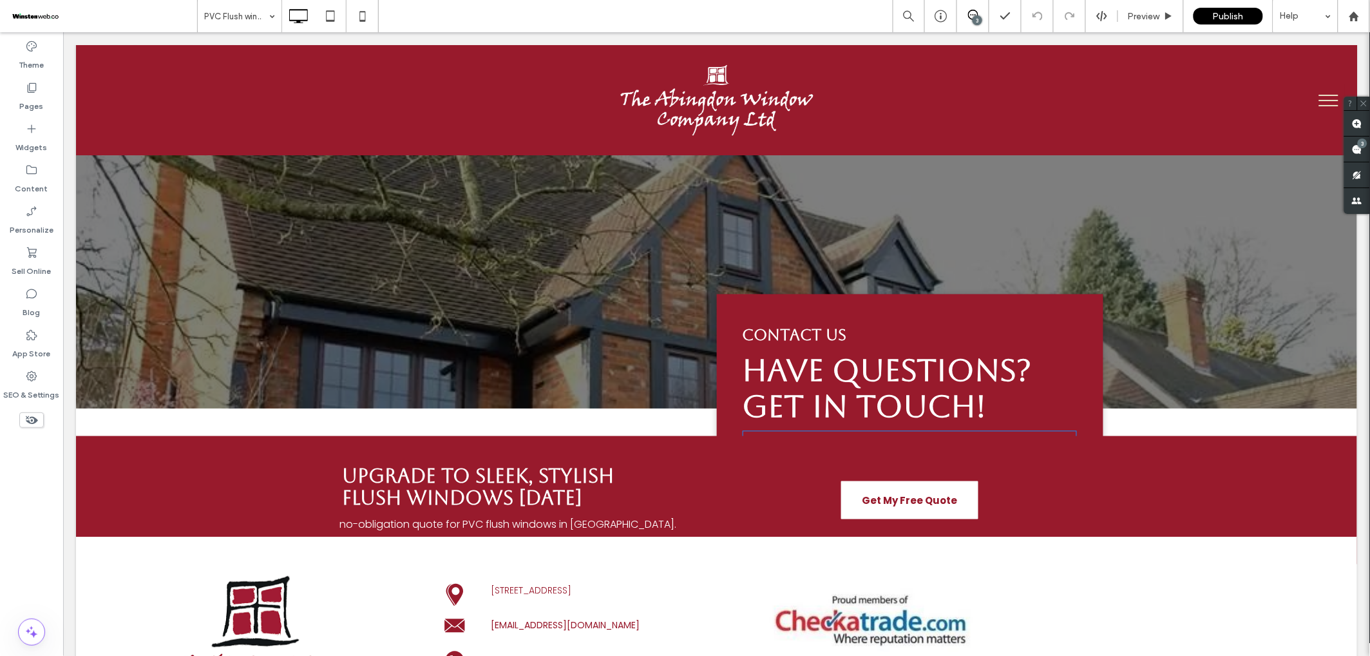
scroll to position [5271, 0]
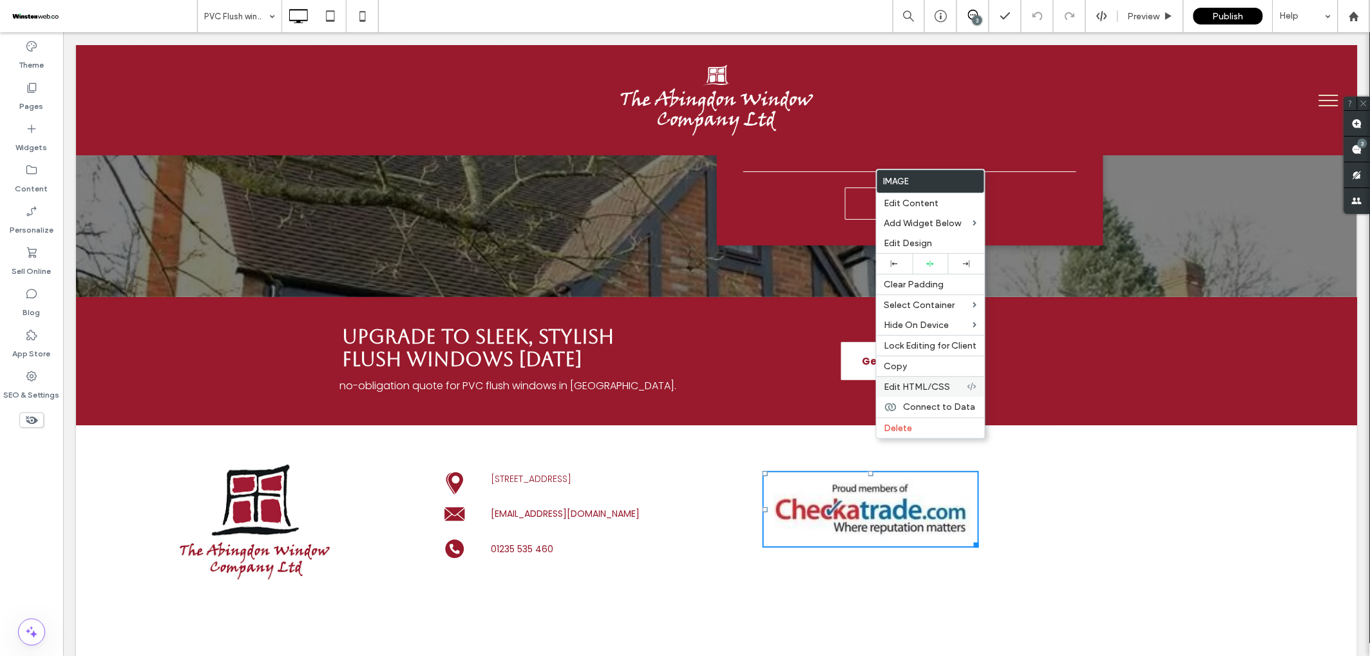
drag, startPoint x: 901, startPoint y: 365, endPoint x: 892, endPoint y: 386, distance: 23.1
click at [902, 366] on span "Copy" at bounding box center [895, 366] width 23 height 11
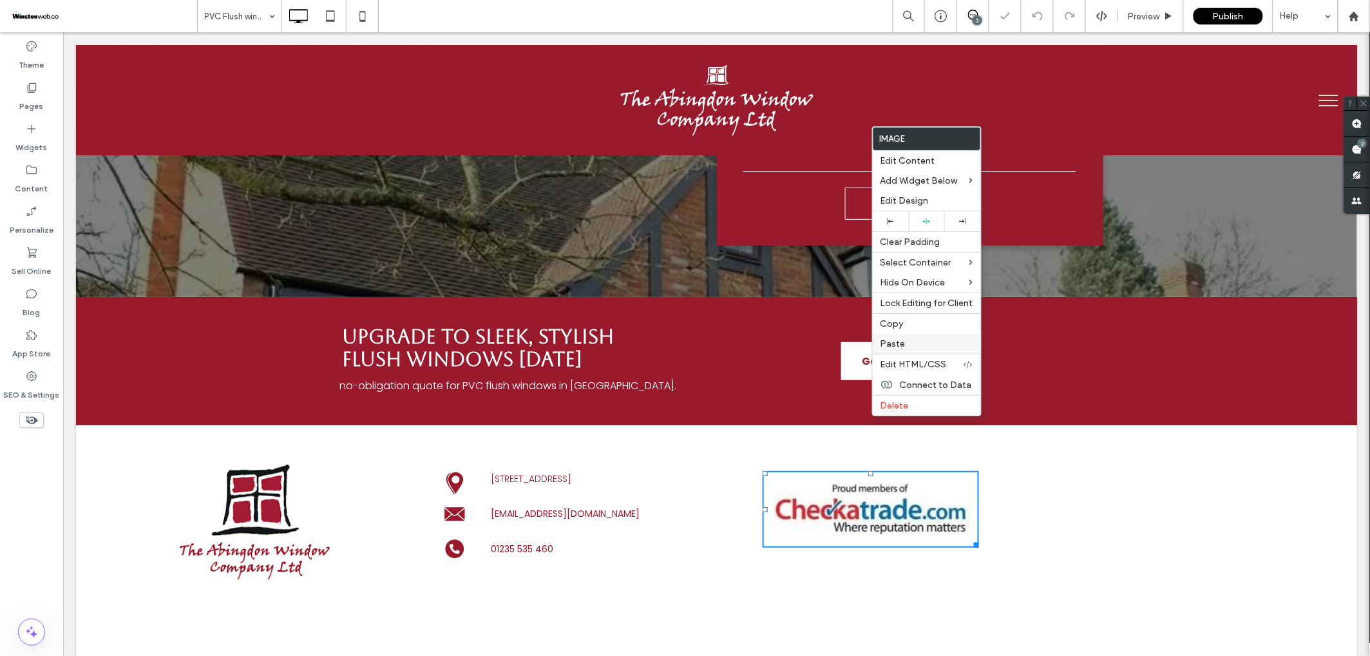
click at [904, 346] on span "Paste" at bounding box center [893, 343] width 25 height 11
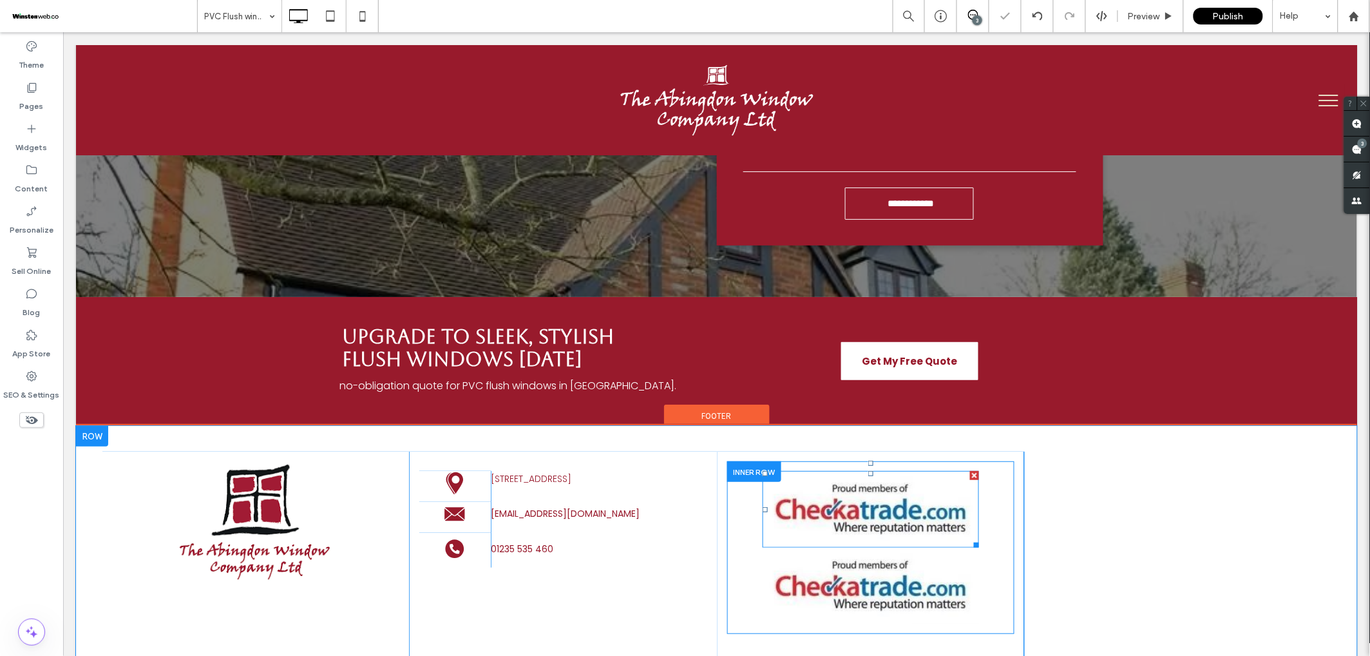
click at [870, 470] on img at bounding box center [870, 508] width 216 height 77
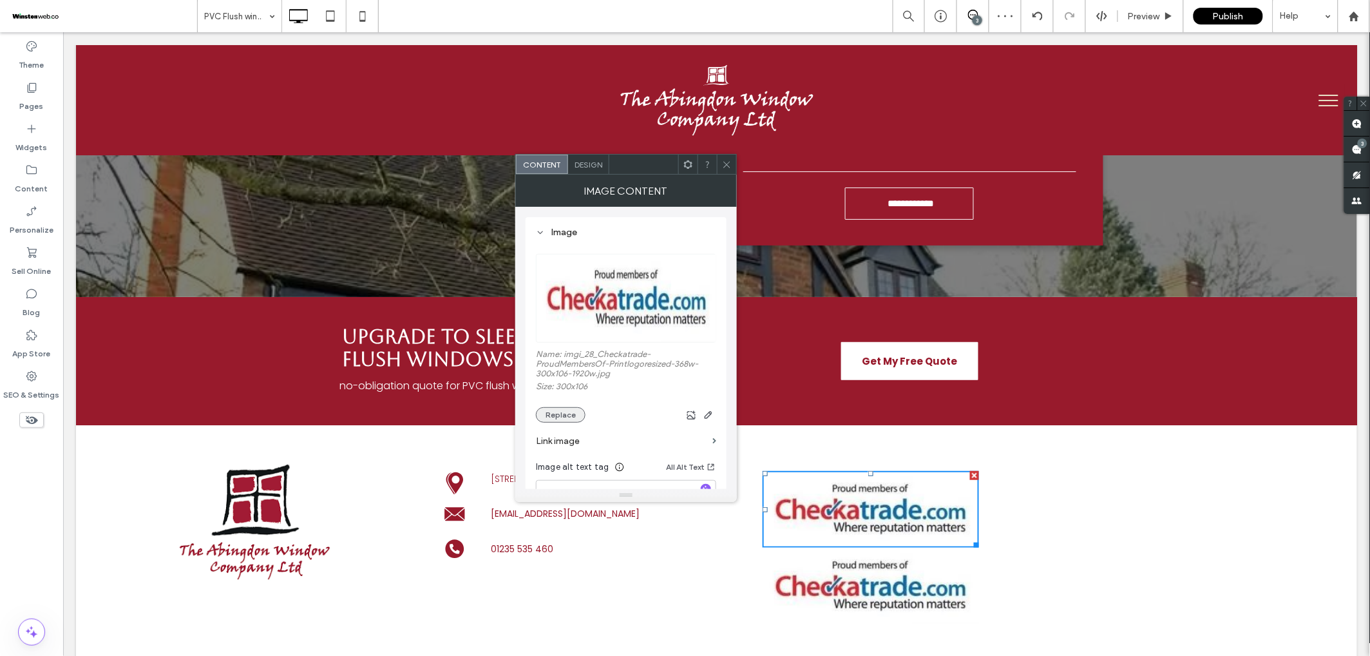
click at [558, 414] on button "Replace" at bounding box center [561, 414] width 50 height 15
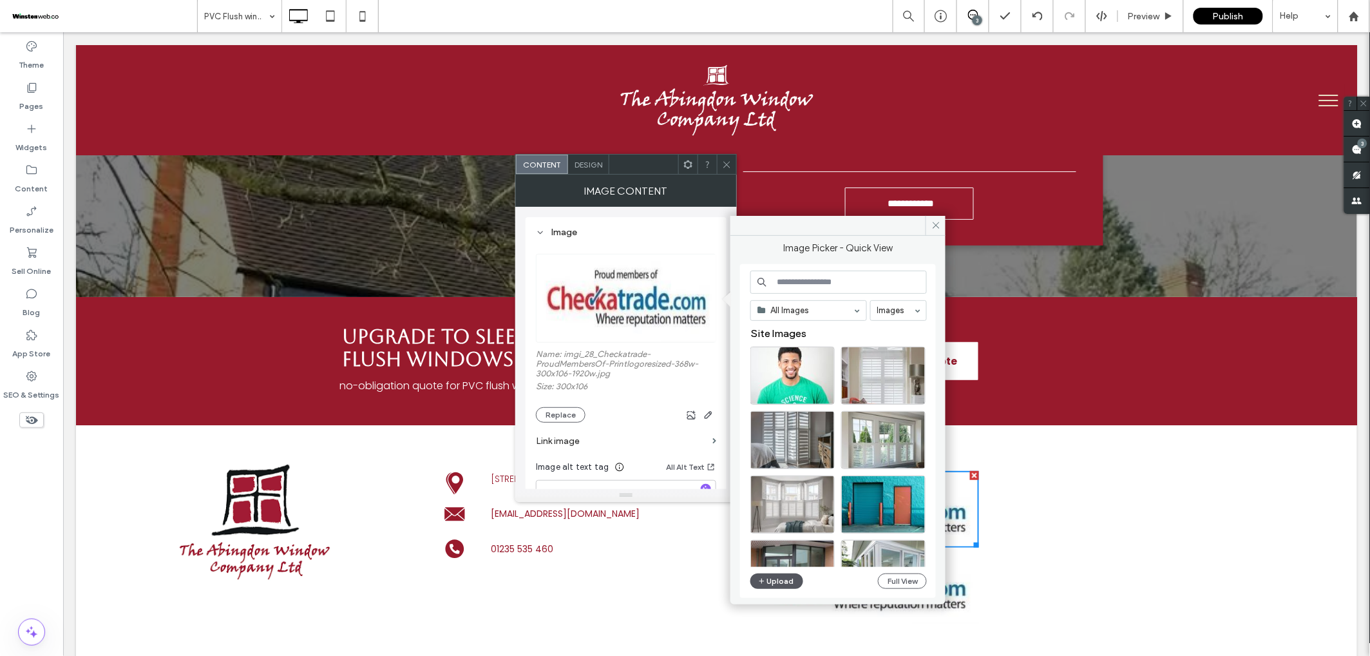
click at [773, 581] on button "Upload" at bounding box center [776, 580] width 53 height 15
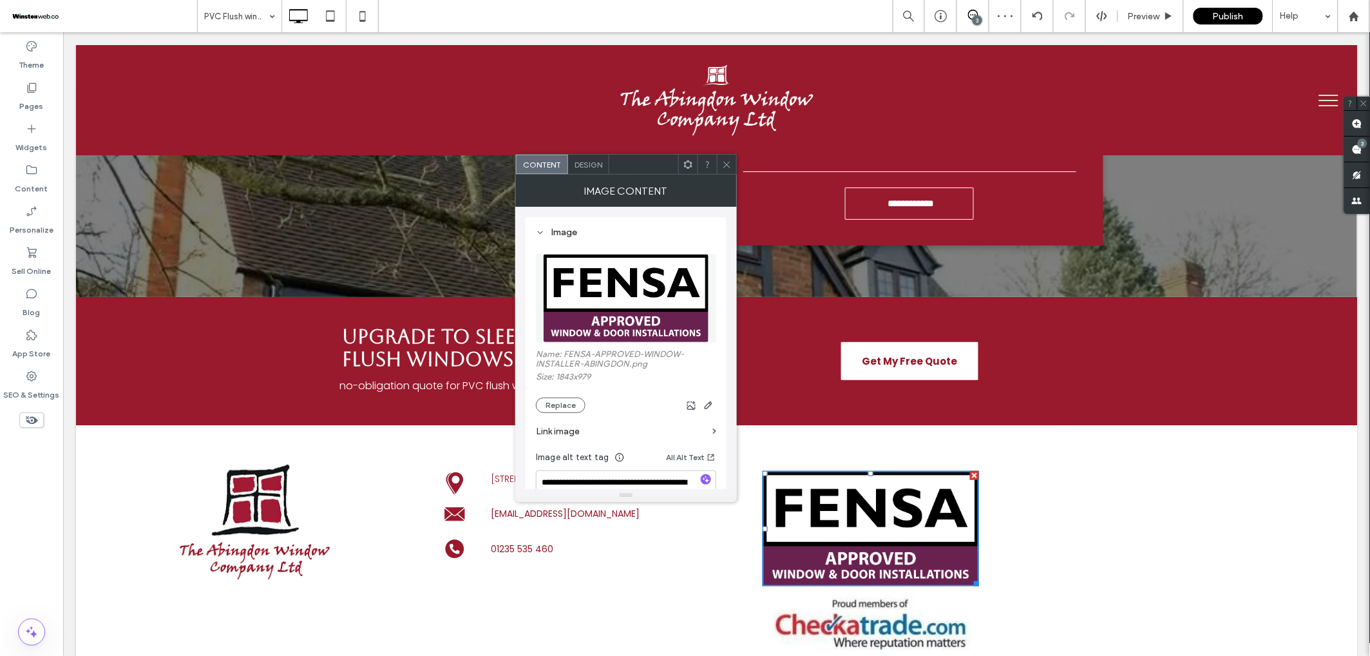
drag, startPoint x: 727, startPoint y: 166, endPoint x: 732, endPoint y: 175, distance: 10.4
click at [727, 165] on icon at bounding box center [727, 165] width 10 height 10
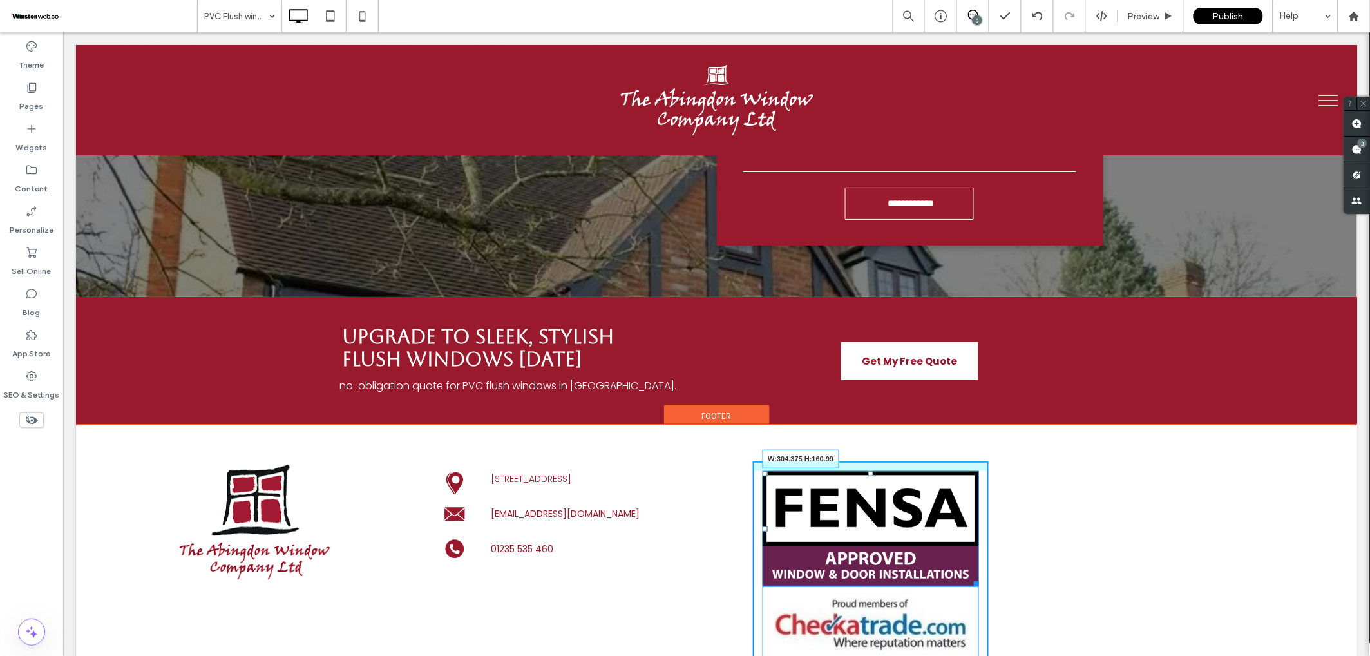
drag, startPoint x: 976, startPoint y: 486, endPoint x: 1089, endPoint y: 523, distance: 118.8
click at [967, 470] on div "W:304.375 H:160.99" at bounding box center [870, 527] width 216 height 115
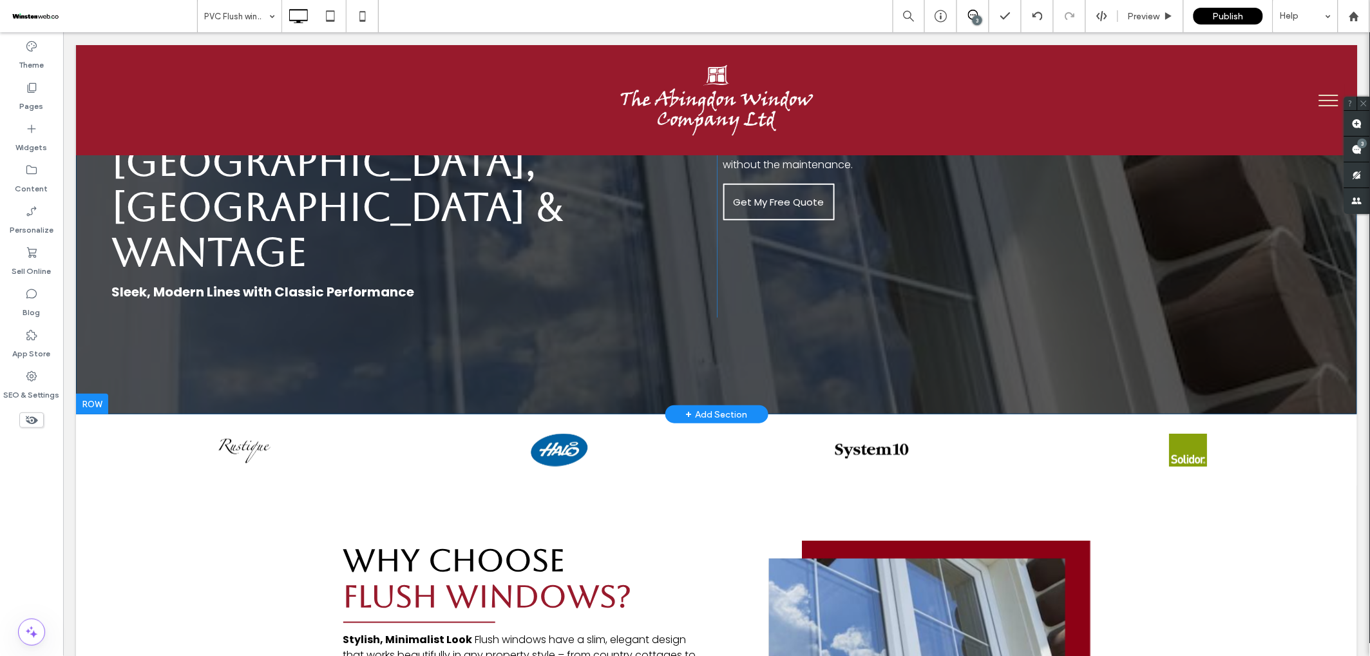
scroll to position [307, 0]
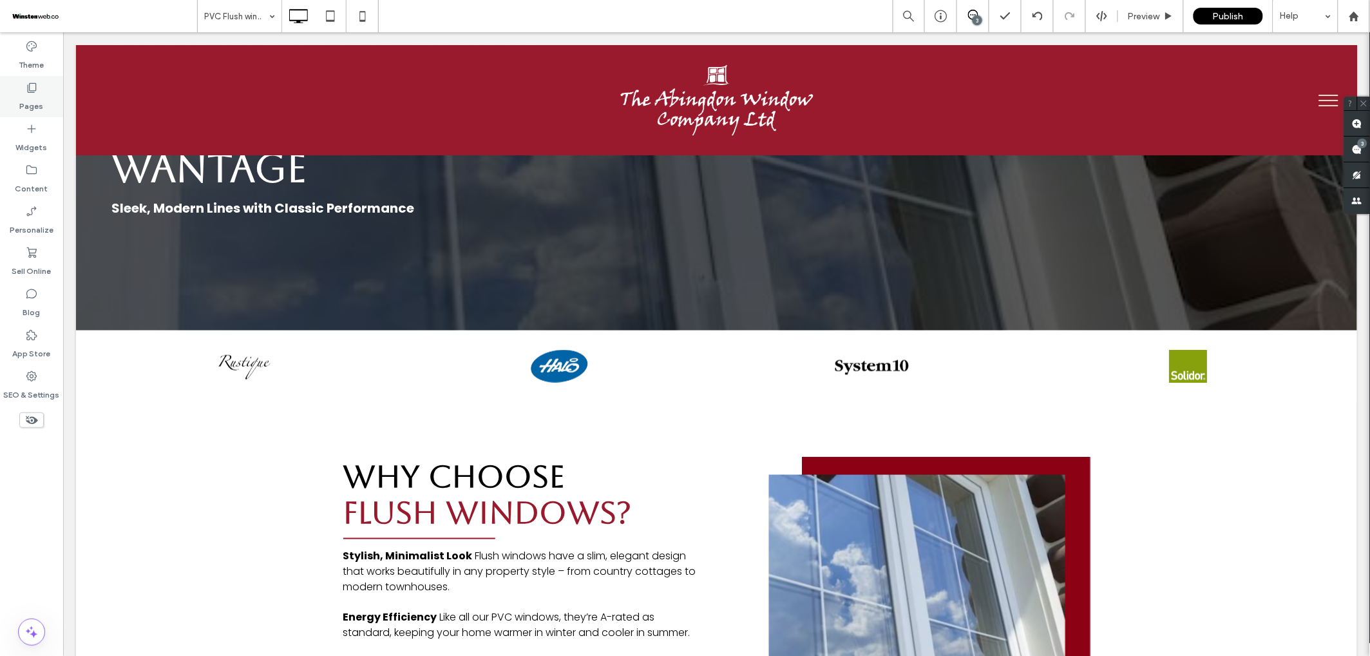
click at [21, 83] on div "Pages" at bounding box center [31, 96] width 63 height 41
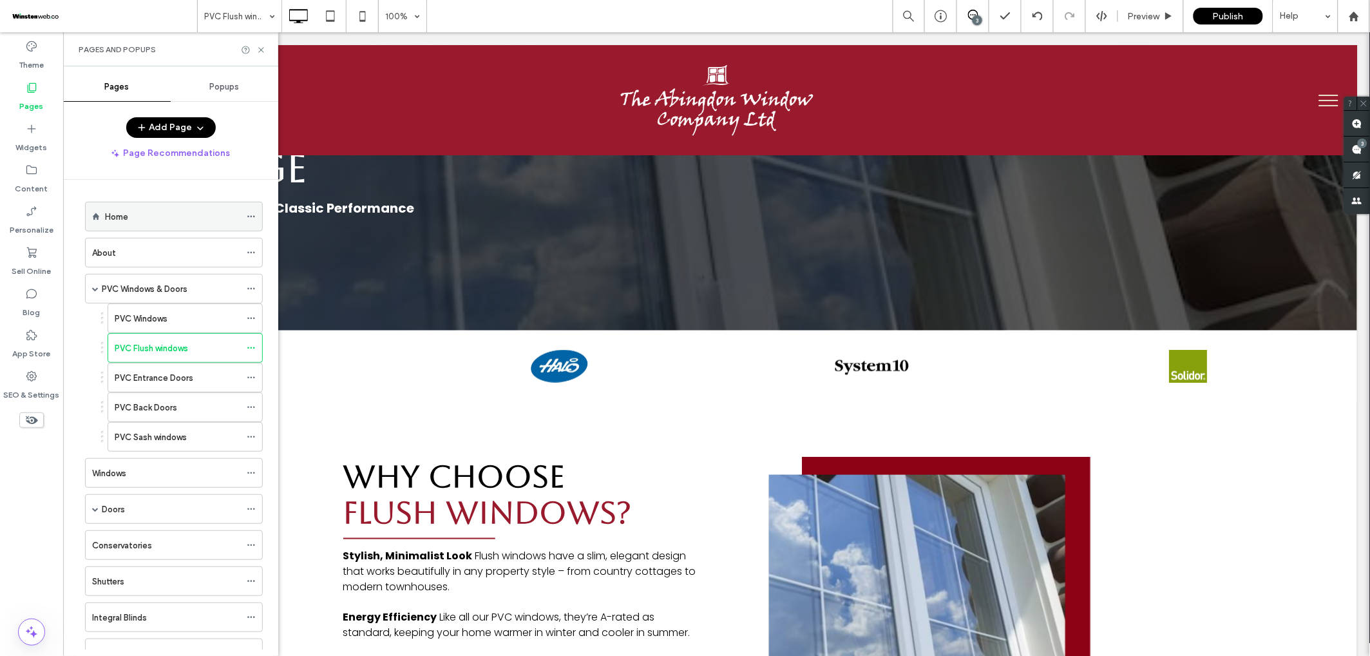
click at [141, 224] on div "Home" at bounding box center [172, 216] width 135 height 28
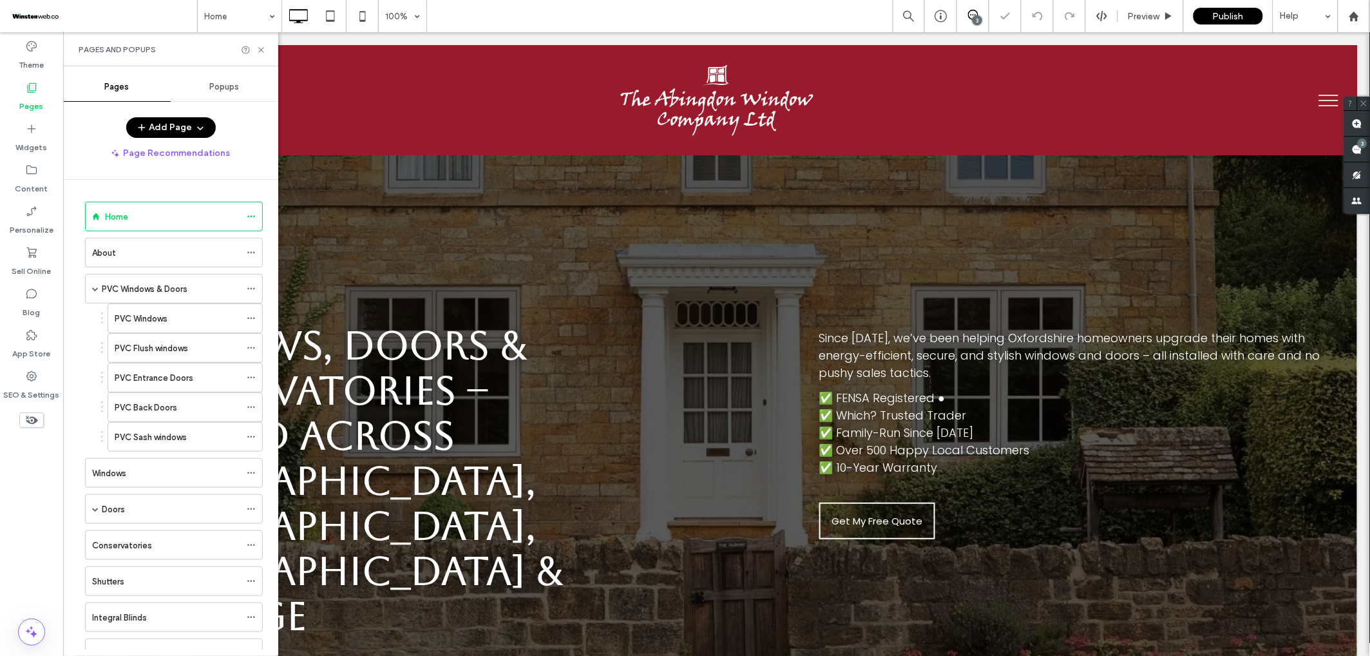
scroll to position [488, 0]
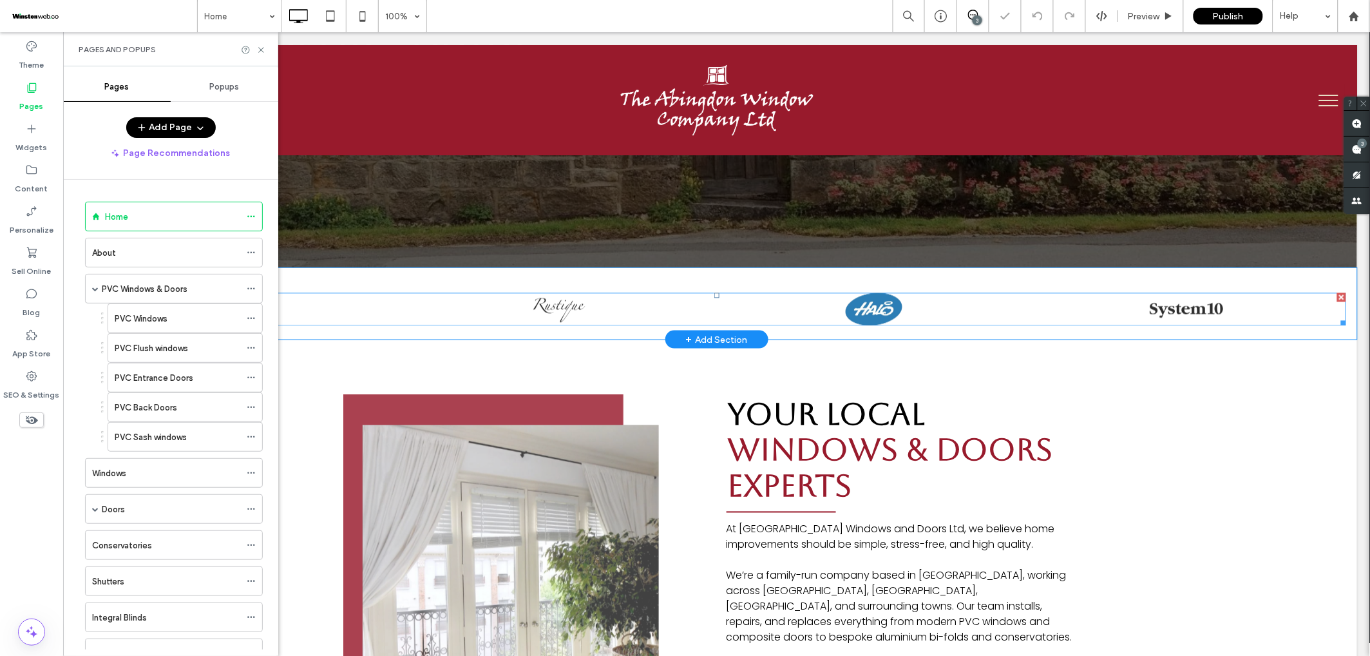
click at [877, 292] on div at bounding box center [873, 308] width 296 height 33
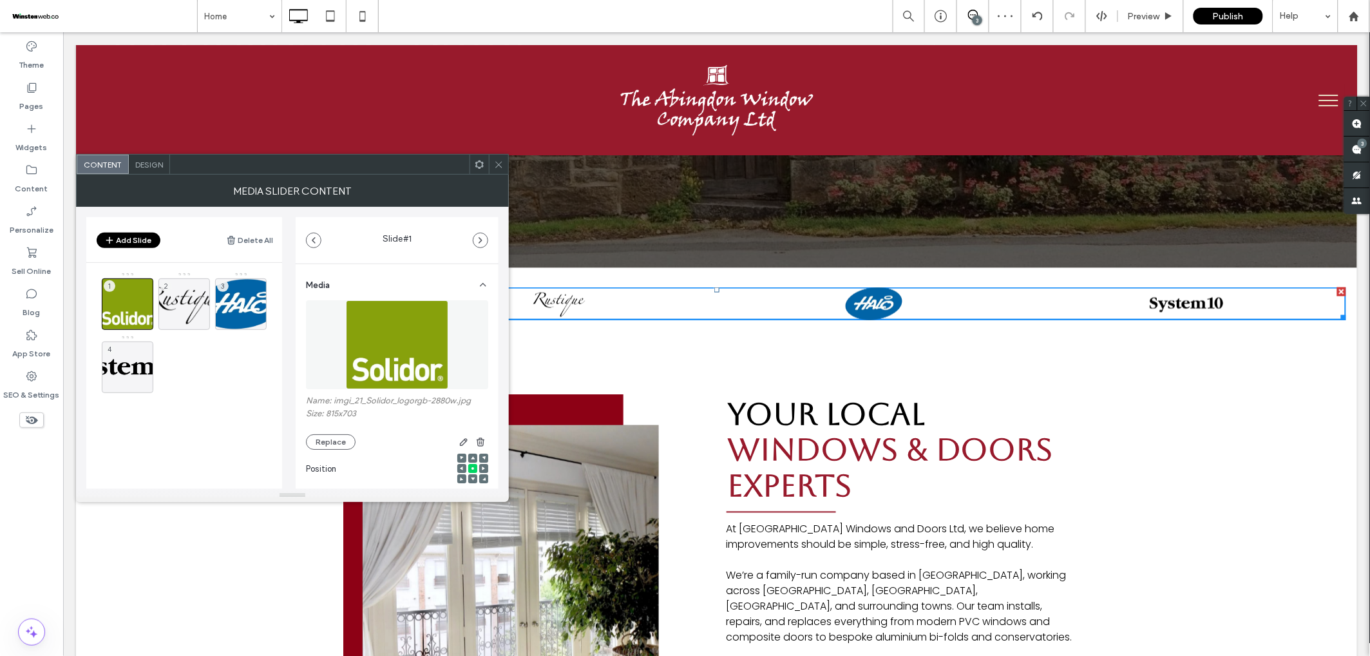
click at [131, 240] on button "Add Slide" at bounding box center [129, 240] width 64 height 15
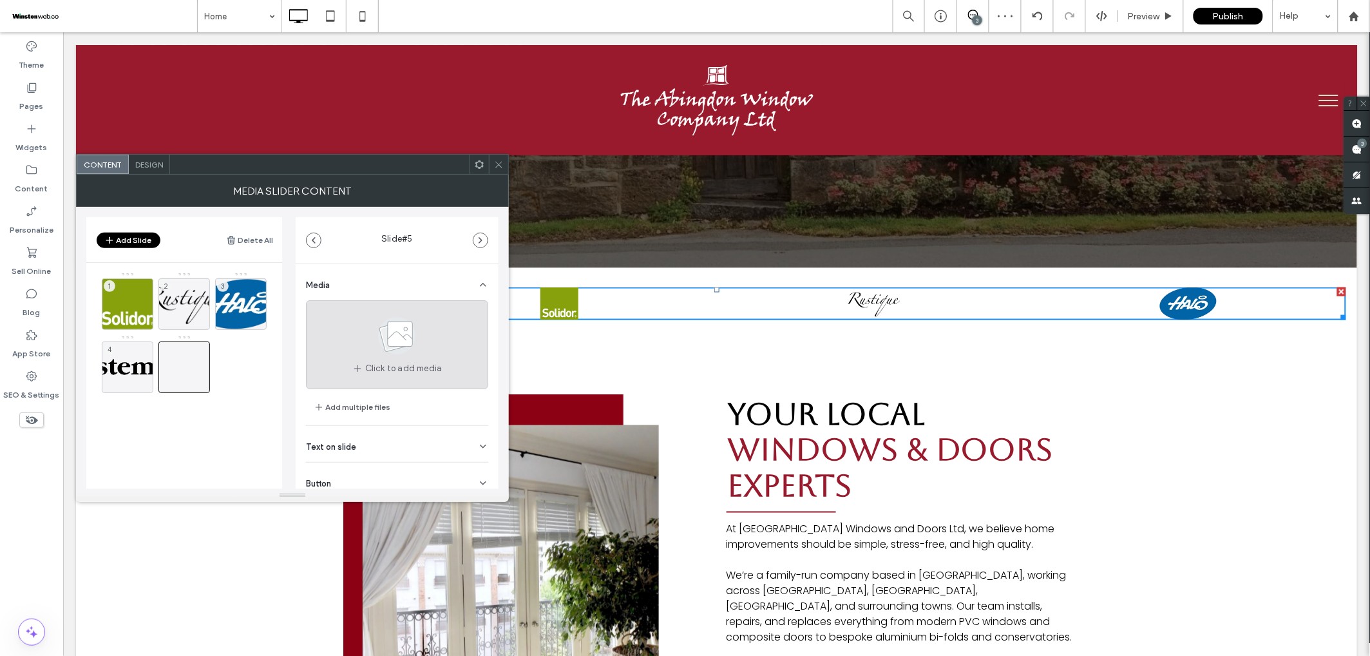
click at [354, 321] on div "Click to add media" at bounding box center [397, 344] width 182 height 89
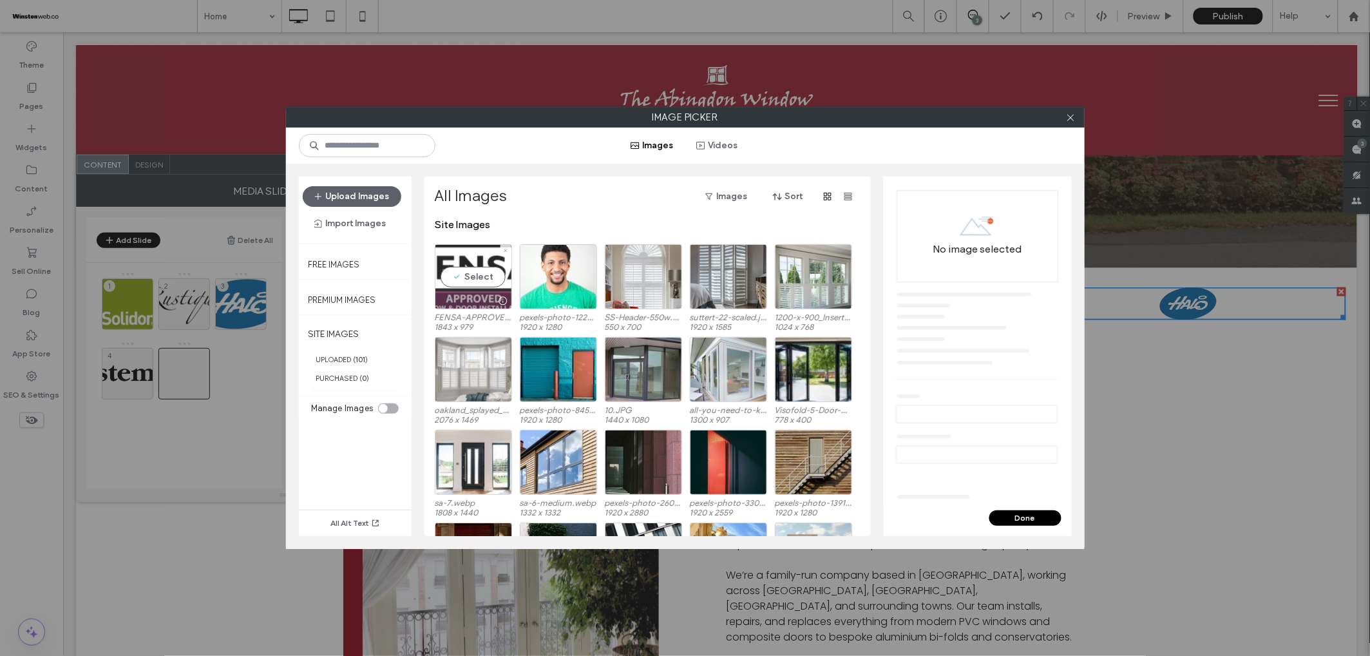
click at [470, 282] on div "Select" at bounding box center [473, 276] width 77 height 65
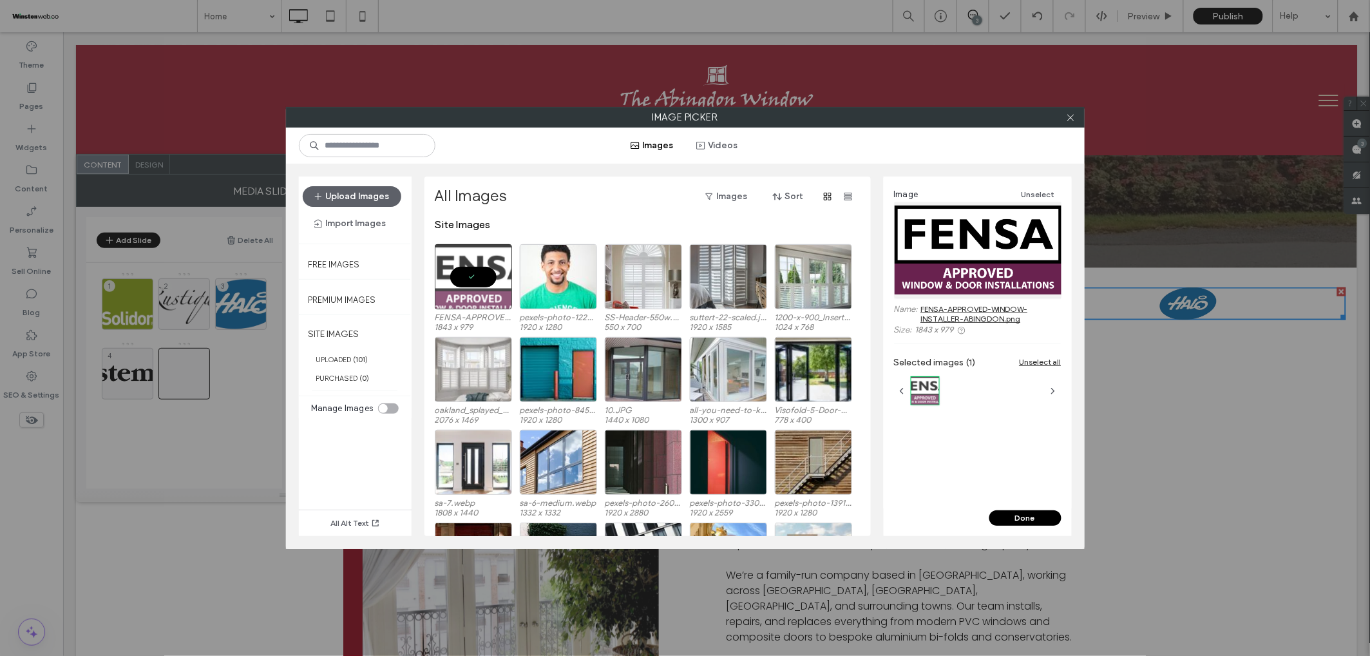
click at [1032, 524] on button "Done" at bounding box center [1025, 517] width 72 height 15
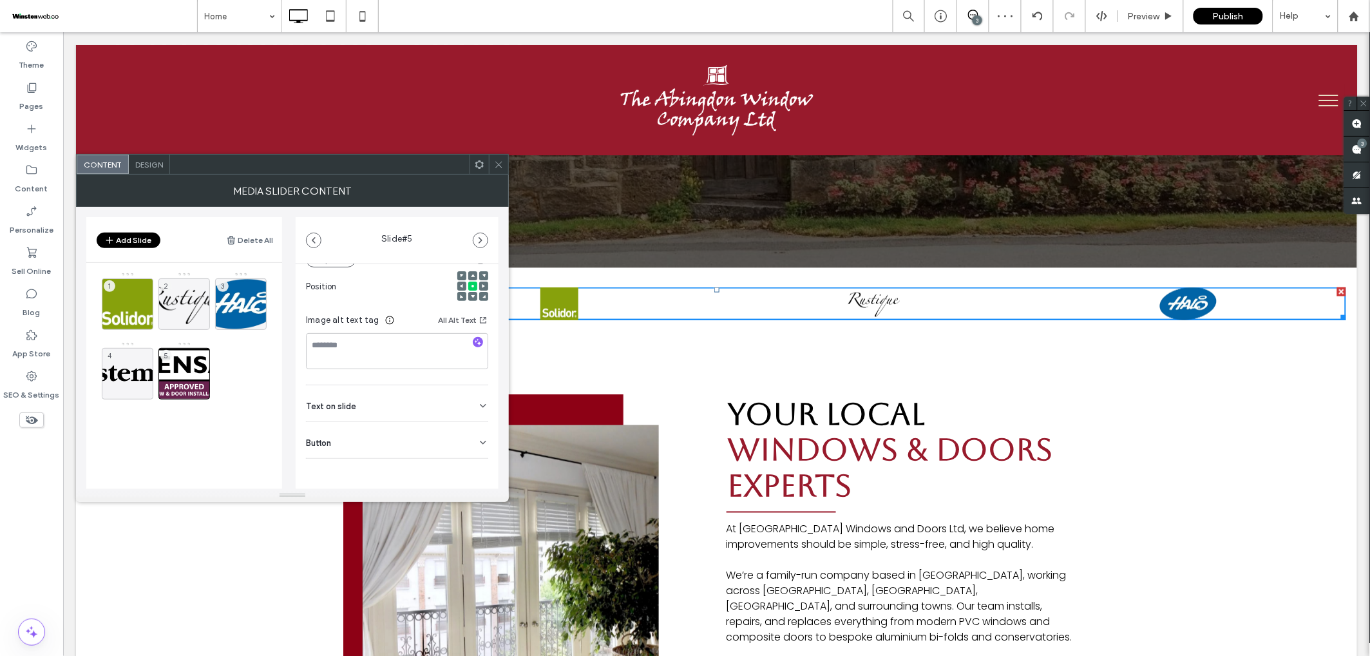
click at [478, 441] on icon at bounding box center [483, 442] width 10 height 10
click at [475, 473] on icon at bounding box center [477, 469] width 12 height 12
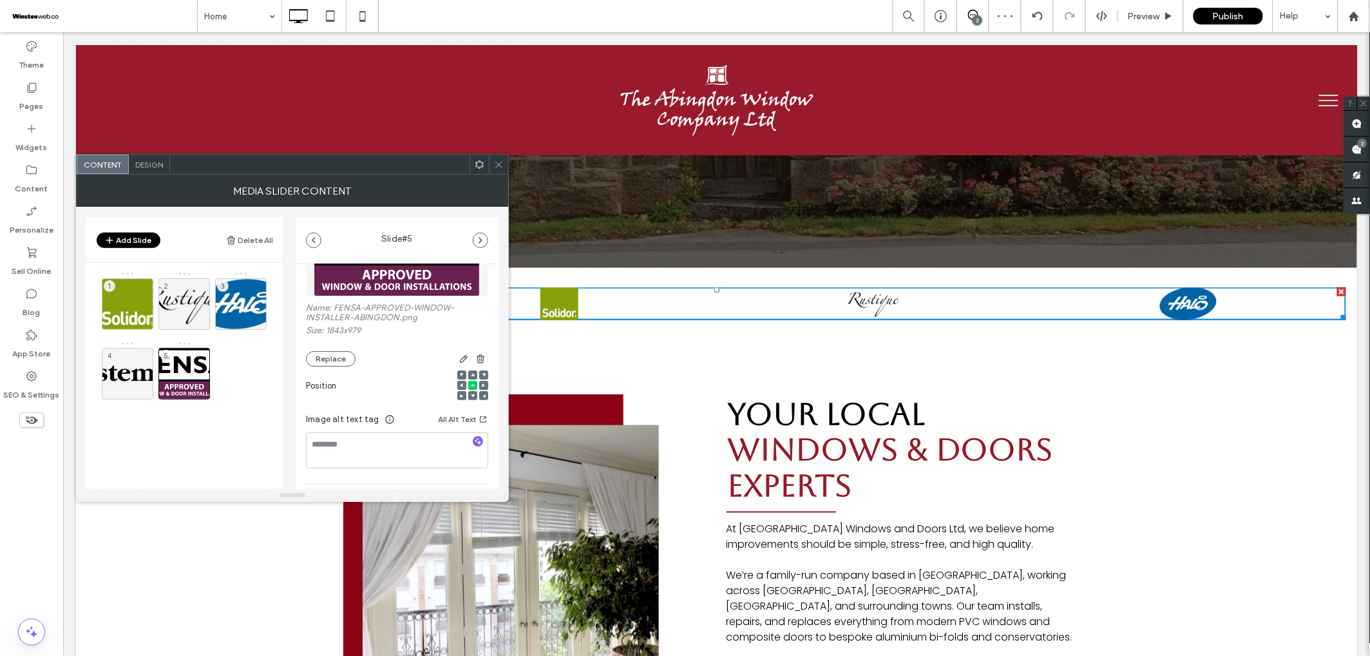
scroll to position [0, 0]
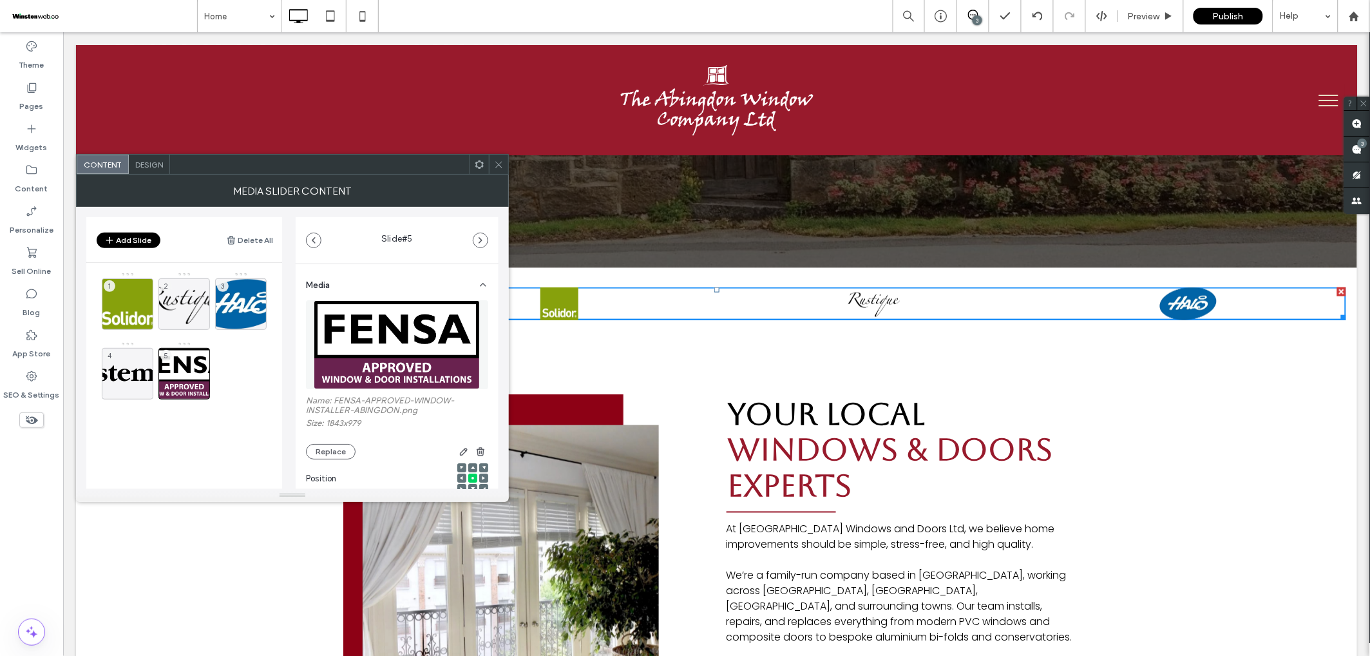
click at [128, 240] on button "Add Slide" at bounding box center [129, 240] width 64 height 15
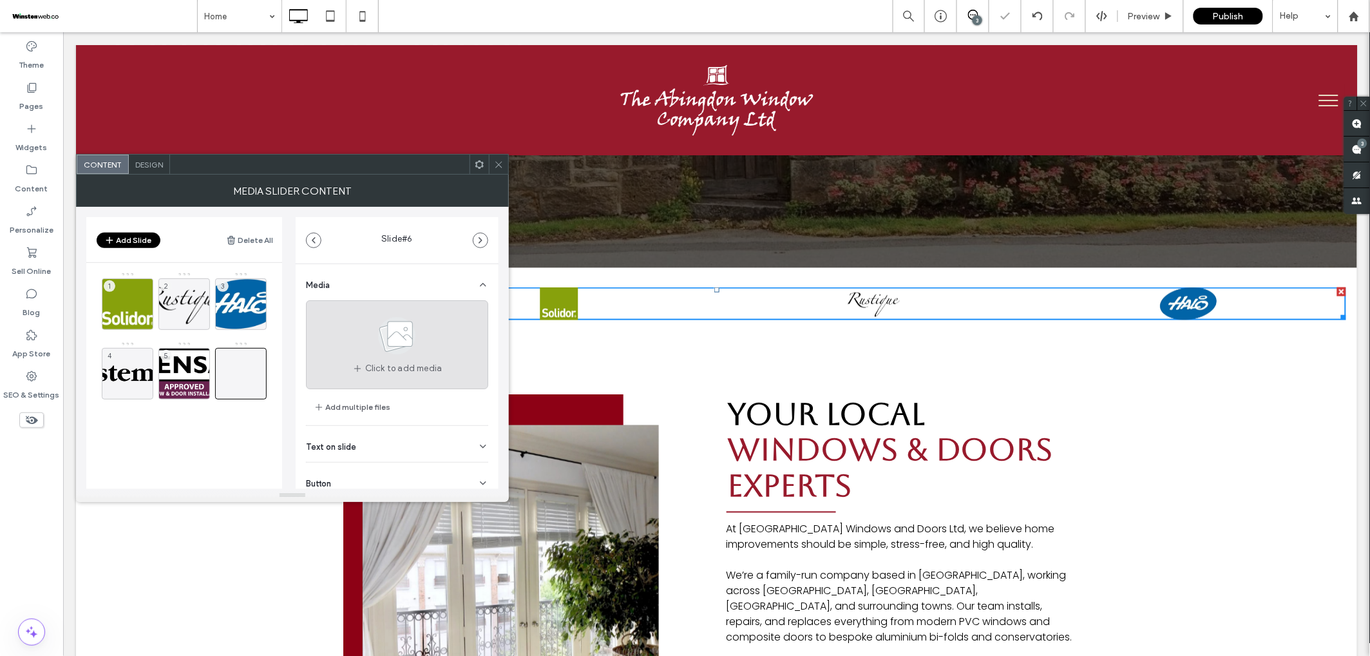
click at [365, 341] on icon at bounding box center [397, 335] width 64 height 43
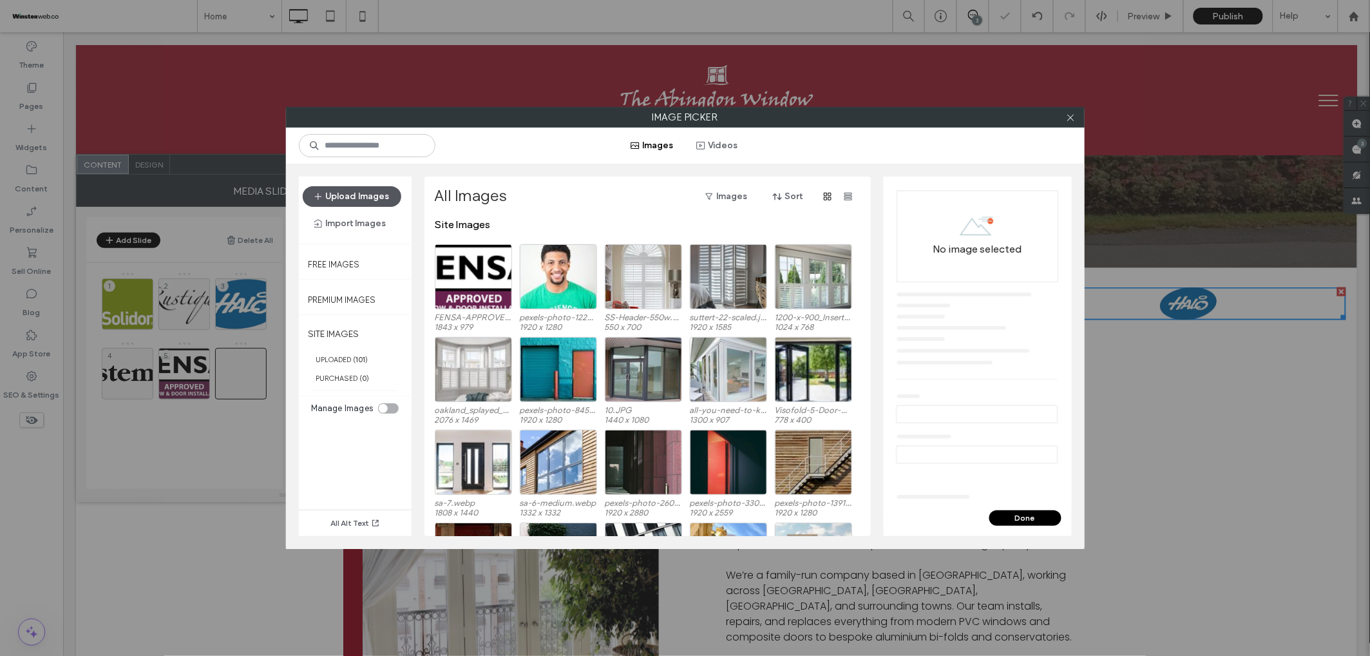
click at [334, 193] on button "Upload Images" at bounding box center [352, 196] width 99 height 21
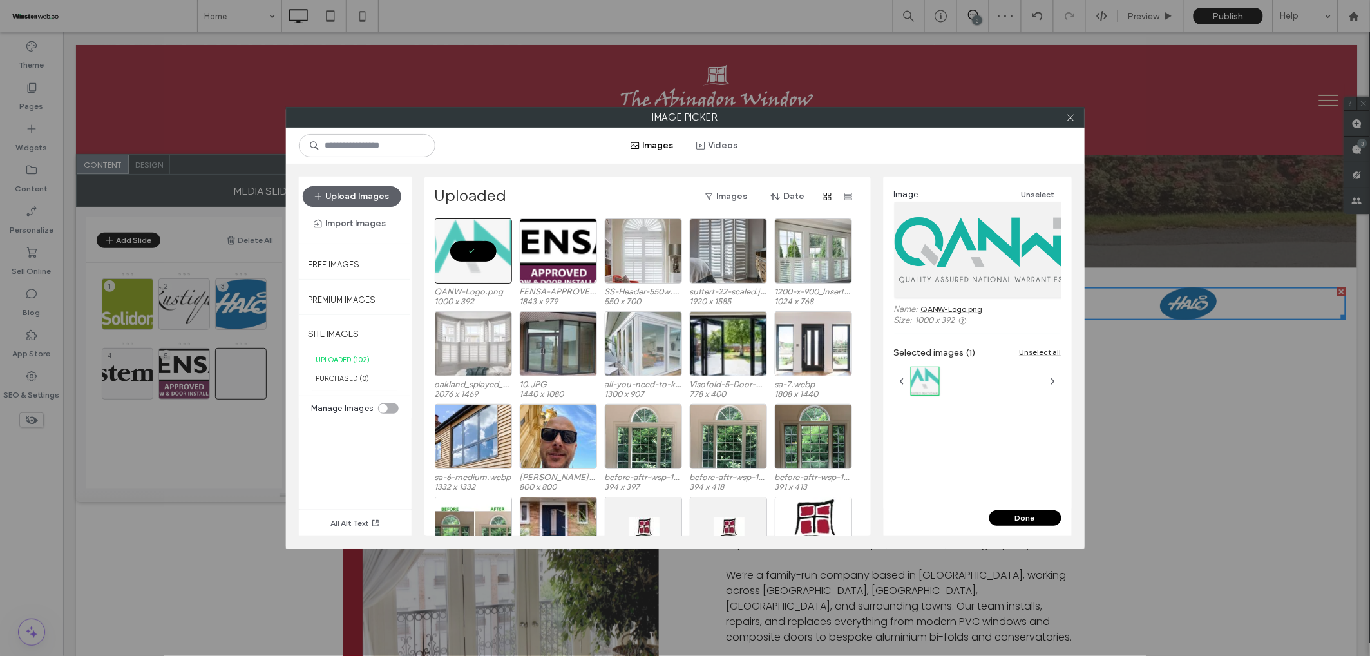
drag, startPoint x: 1023, startPoint y: 517, endPoint x: 746, endPoint y: 474, distance: 280.3
click at [1023, 517] on button "Done" at bounding box center [1025, 517] width 72 height 15
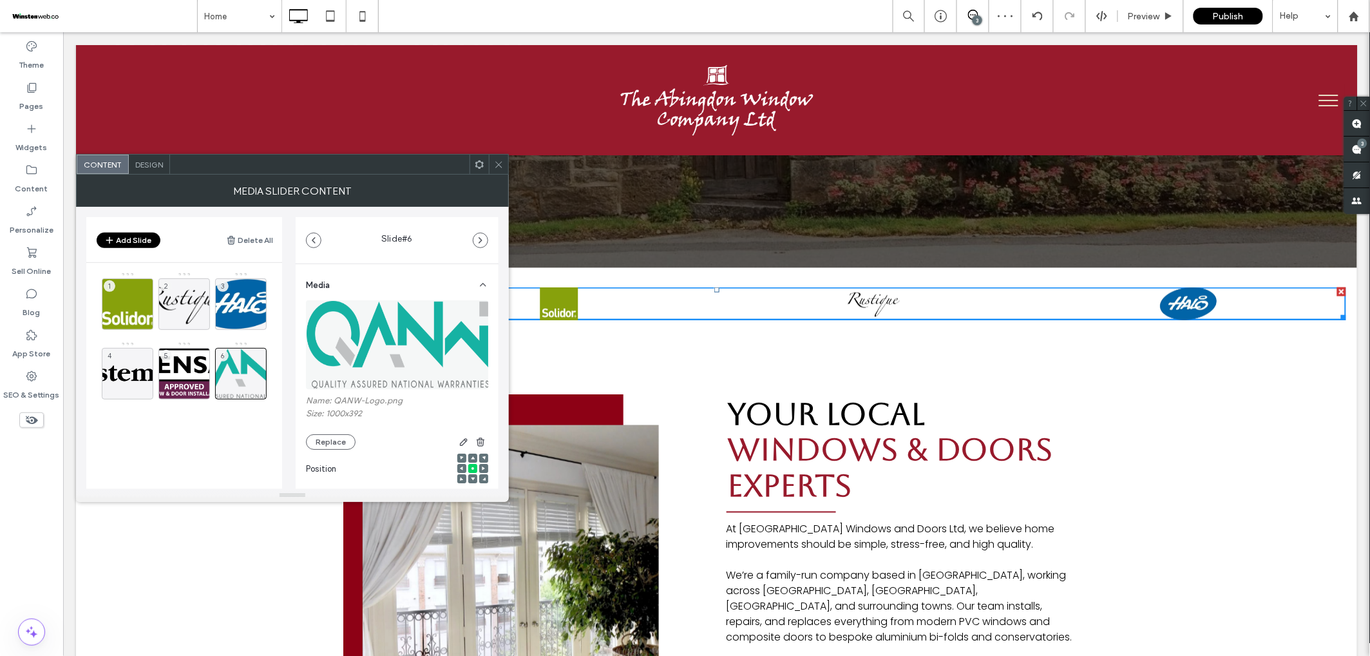
scroll to position [183, 0]
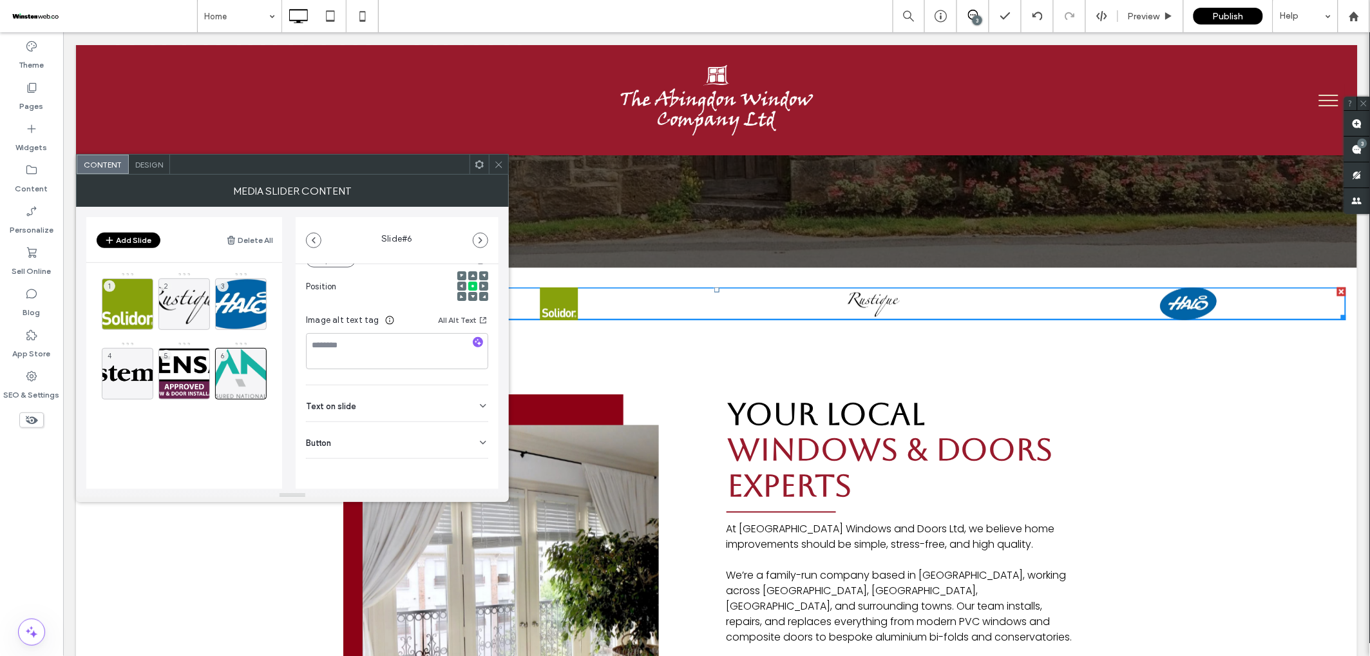
click at [478, 442] on icon at bounding box center [483, 442] width 10 height 10
drag, startPoint x: 470, startPoint y: 465, endPoint x: 459, endPoint y: 469, distance: 11.6
click at [471, 465] on icon at bounding box center [477, 469] width 12 height 12
drag, startPoint x: 214, startPoint y: 454, endPoint x: 207, endPoint y: 451, distance: 7.2
click at [217, 452] on div "1 2 3 4 5 6" at bounding box center [192, 377] width 180 height 211
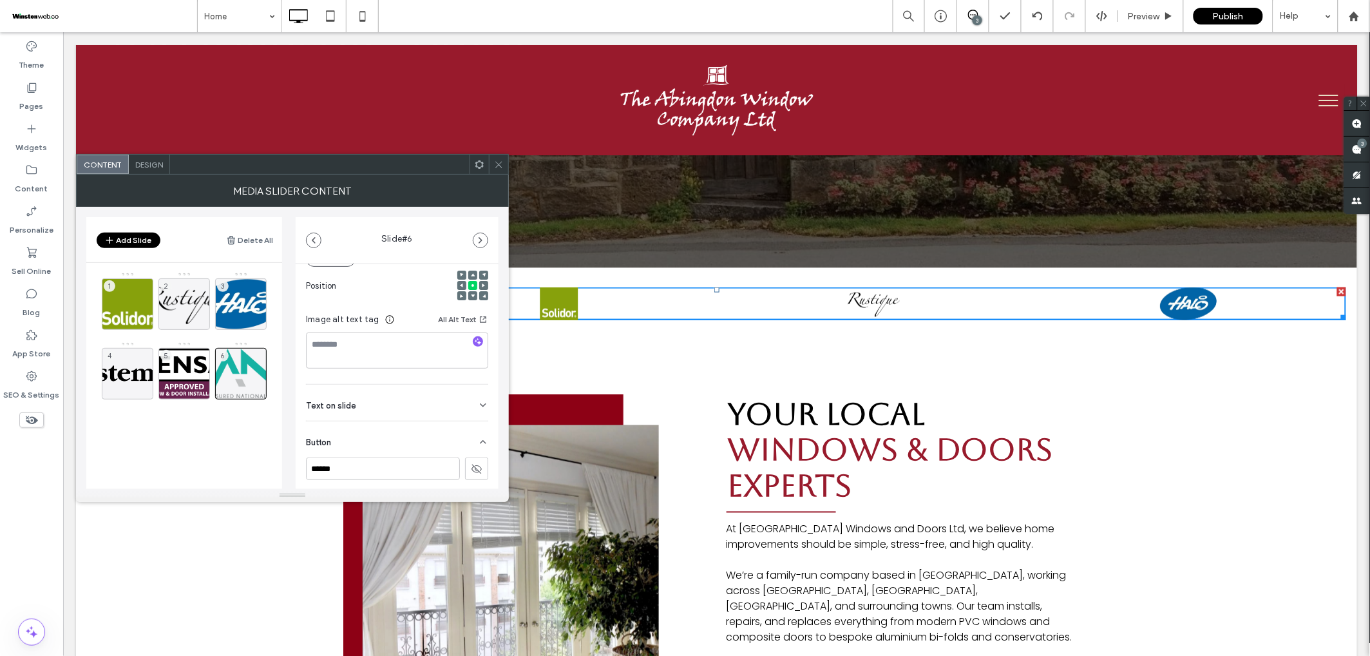
click at [132, 234] on button "Add Slide" at bounding box center [129, 240] width 64 height 15
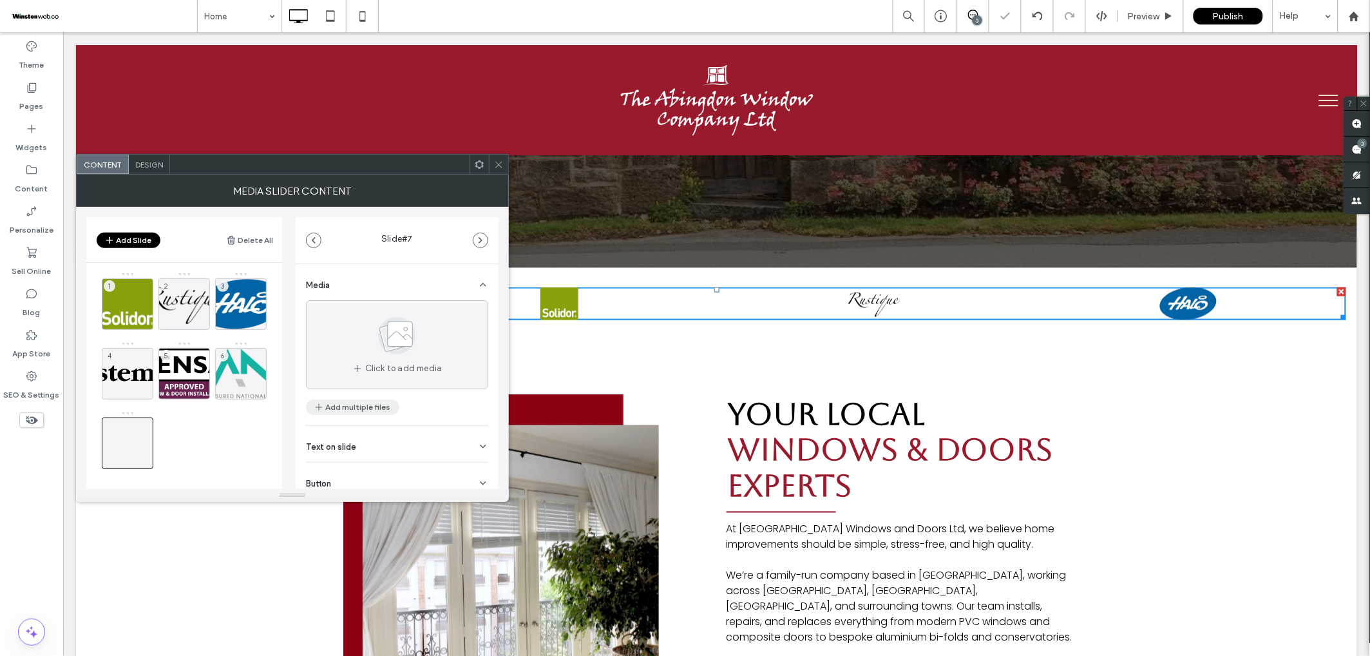
click at [358, 407] on button "Add multiple files" at bounding box center [352, 406] width 93 height 15
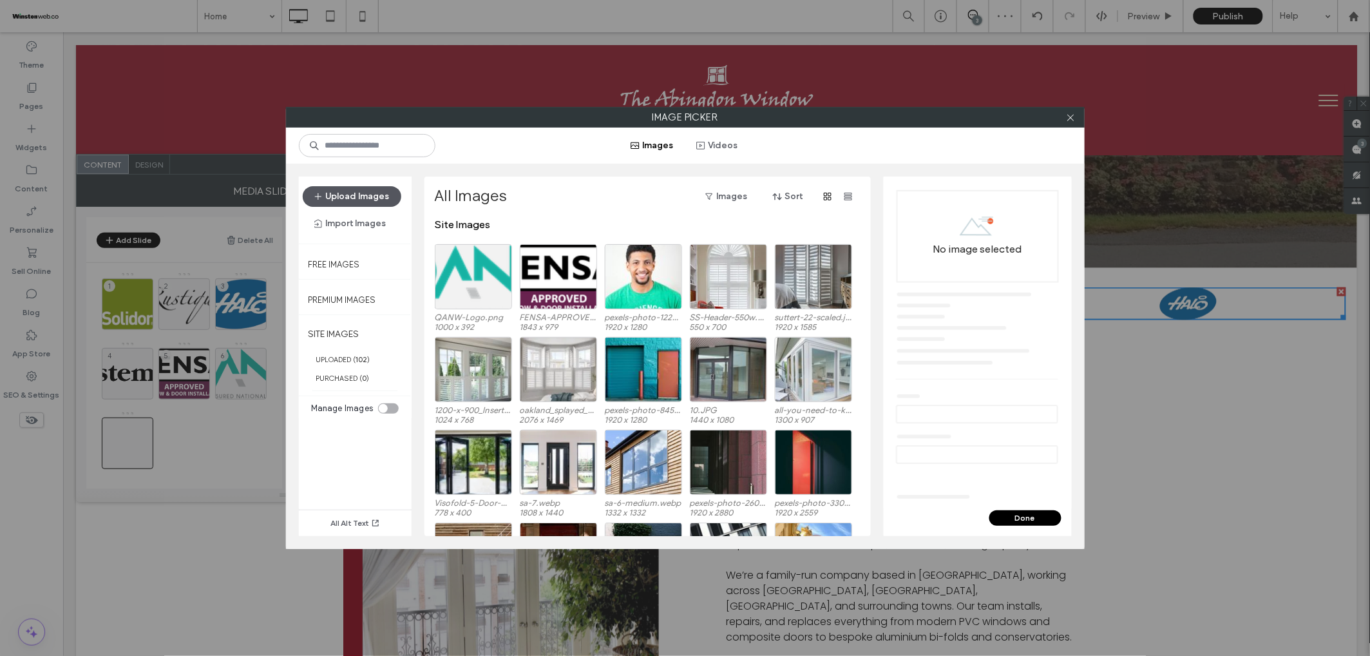
click at [366, 199] on button "Upload Images" at bounding box center [352, 196] width 99 height 21
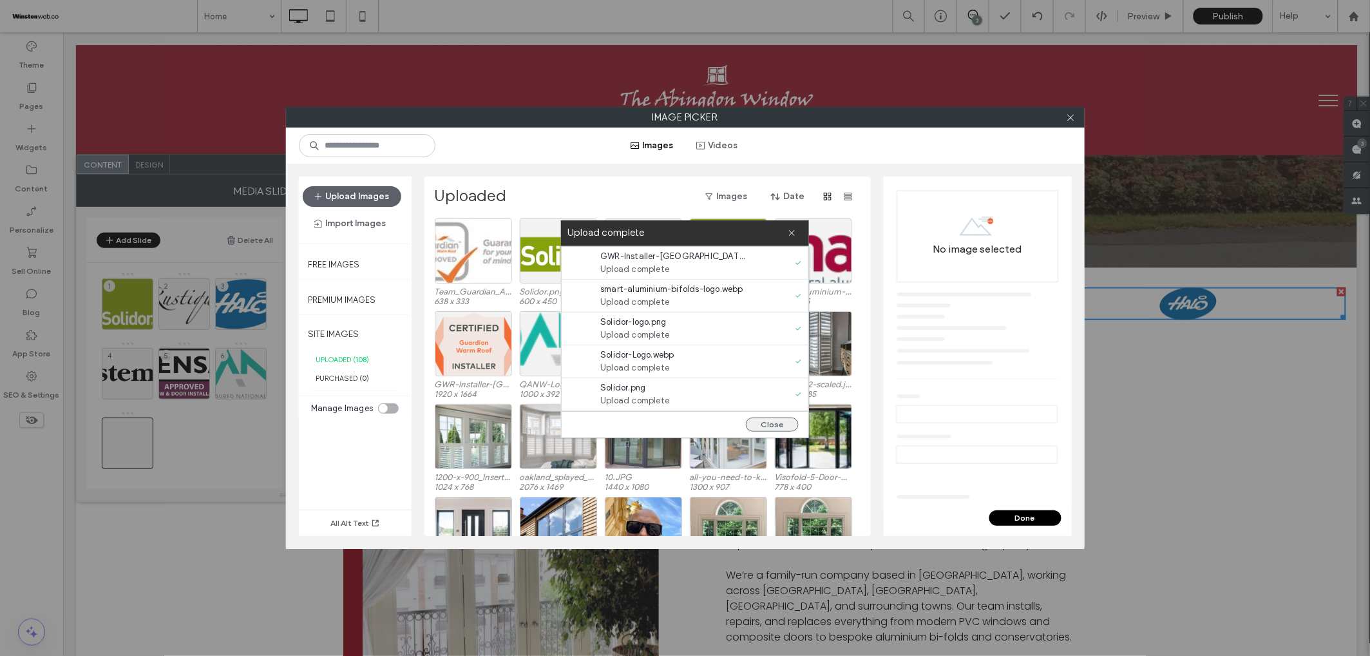
click at [767, 426] on button "Close" at bounding box center [772, 424] width 53 height 14
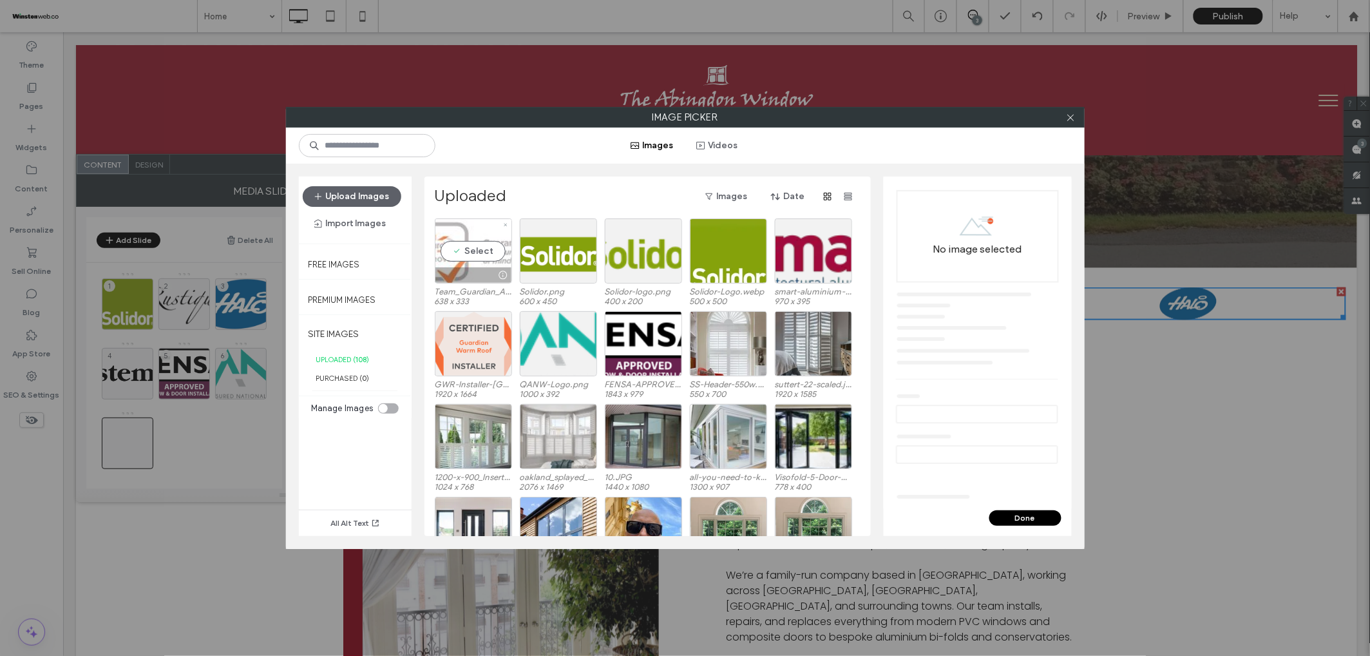
click at [476, 254] on div "Select" at bounding box center [473, 250] width 77 height 65
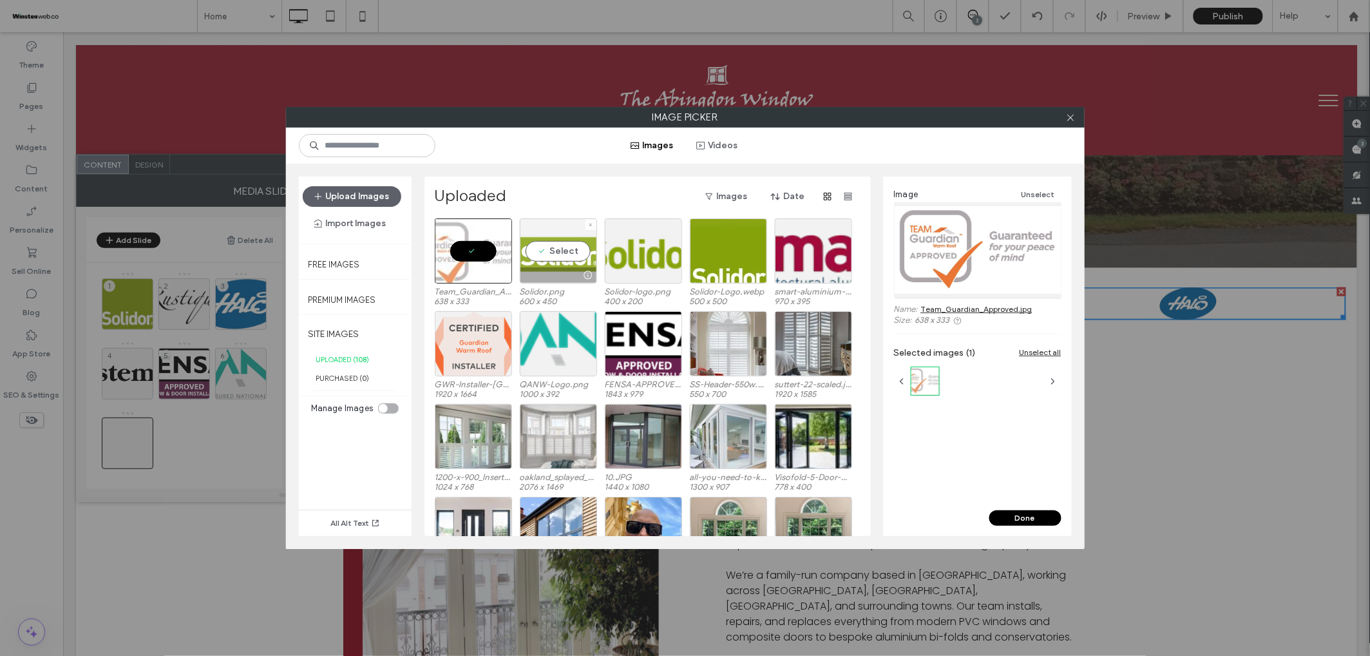
click at [574, 245] on div "Select" at bounding box center [558, 250] width 77 height 65
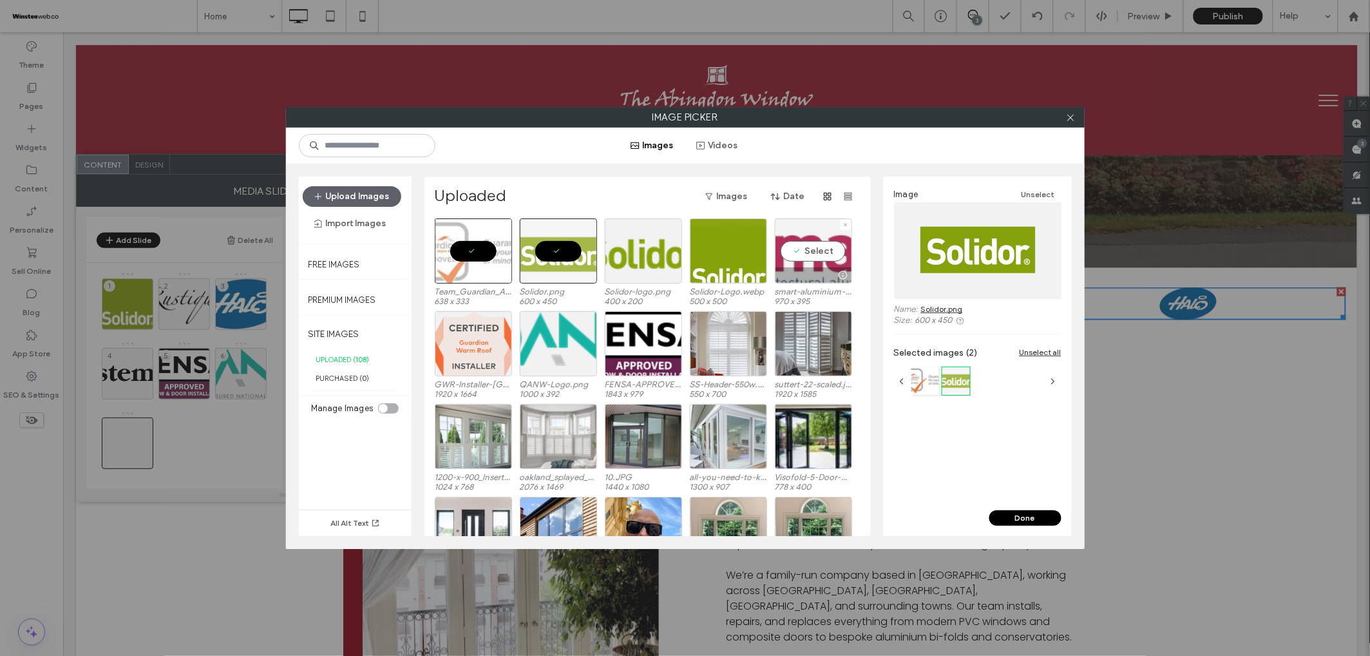
click at [819, 254] on div "Select" at bounding box center [813, 250] width 77 height 65
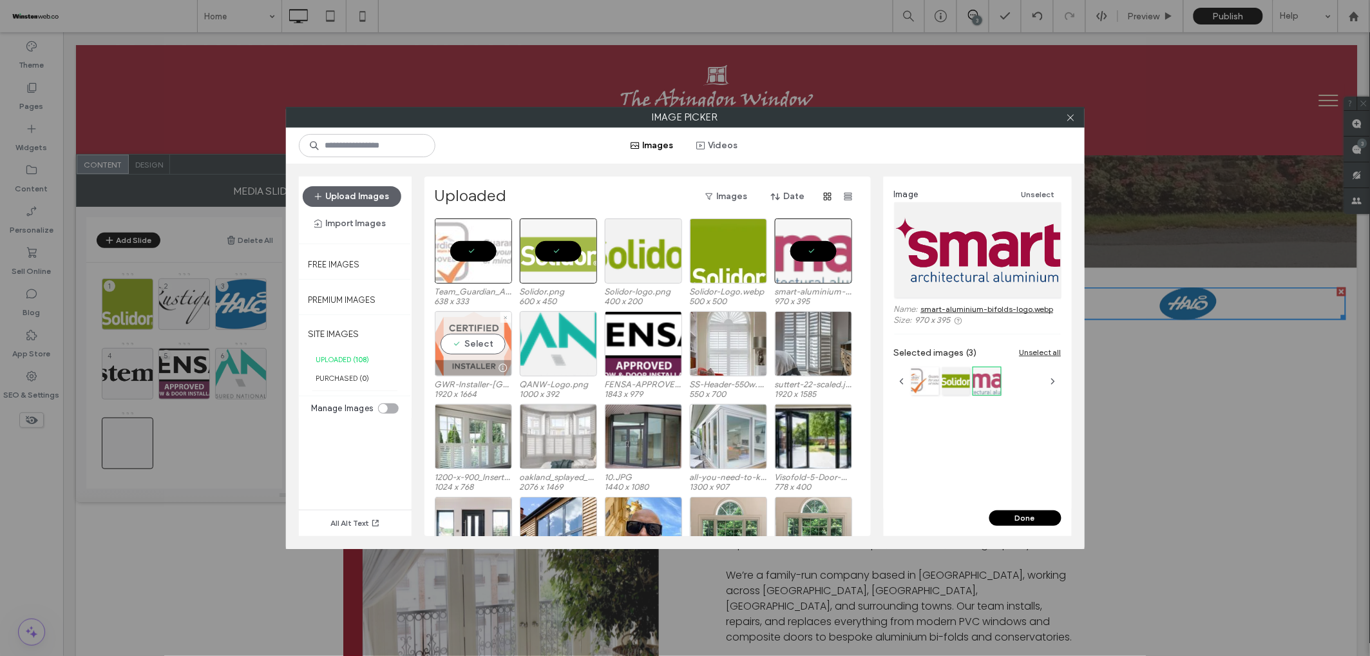
click at [467, 352] on div "Select" at bounding box center [473, 343] width 77 height 65
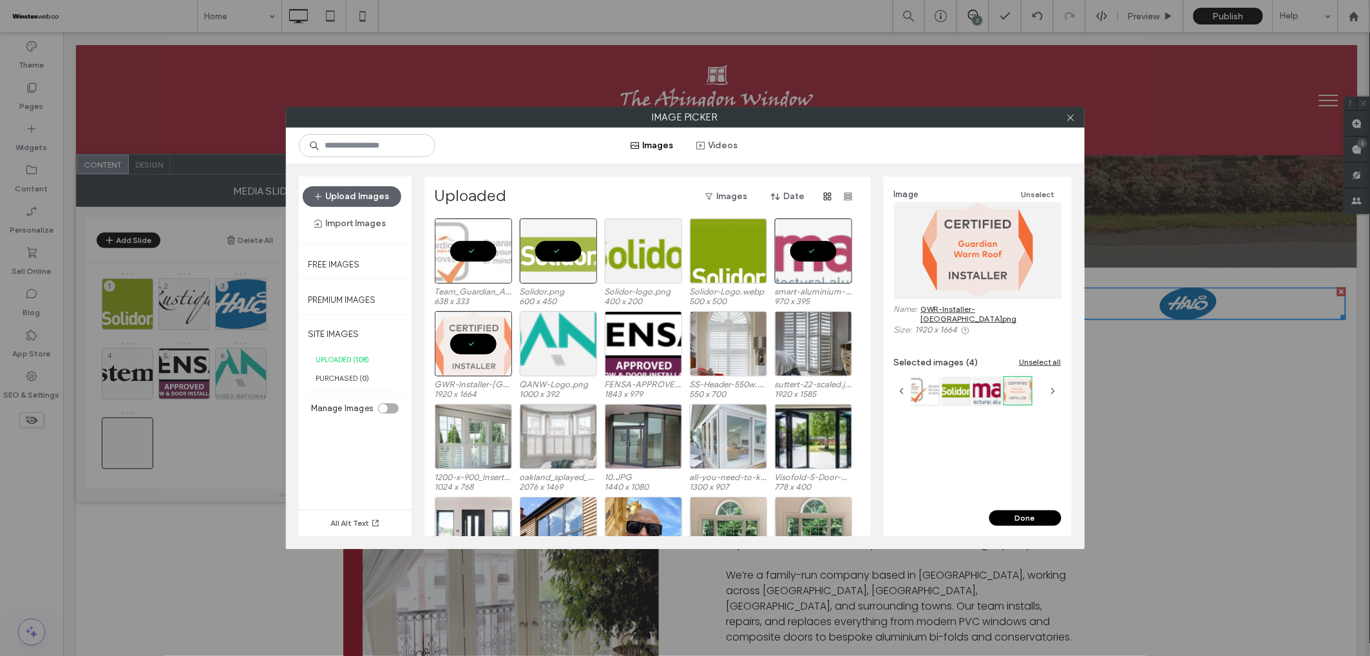
click at [1022, 522] on button "Done" at bounding box center [1025, 517] width 72 height 15
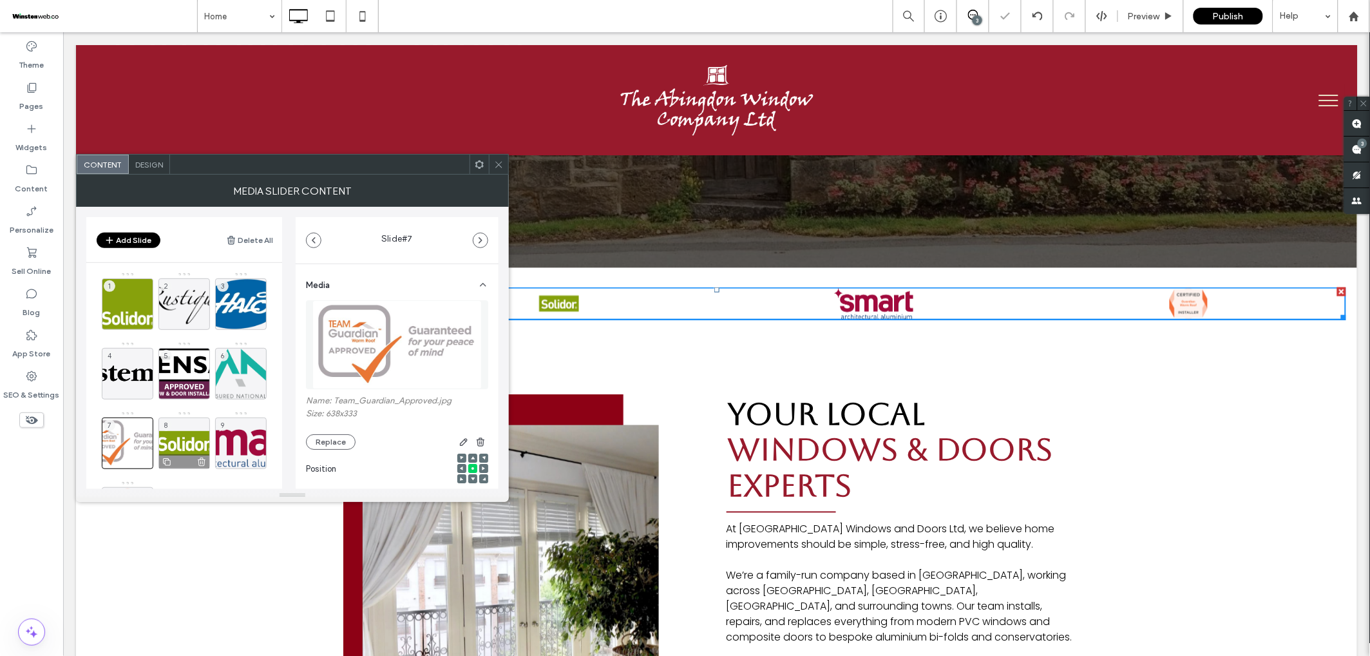
scroll to position [5, 0]
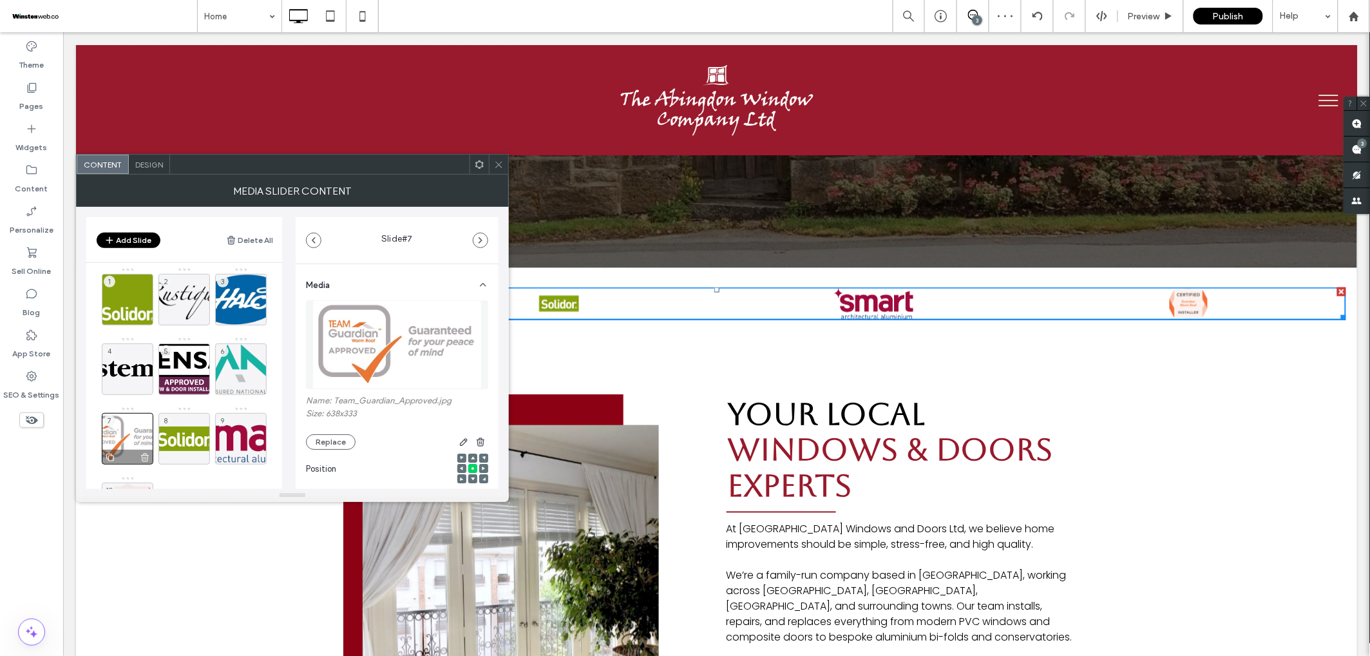
click at [149, 429] on div "7" at bounding box center [128, 439] width 52 height 52
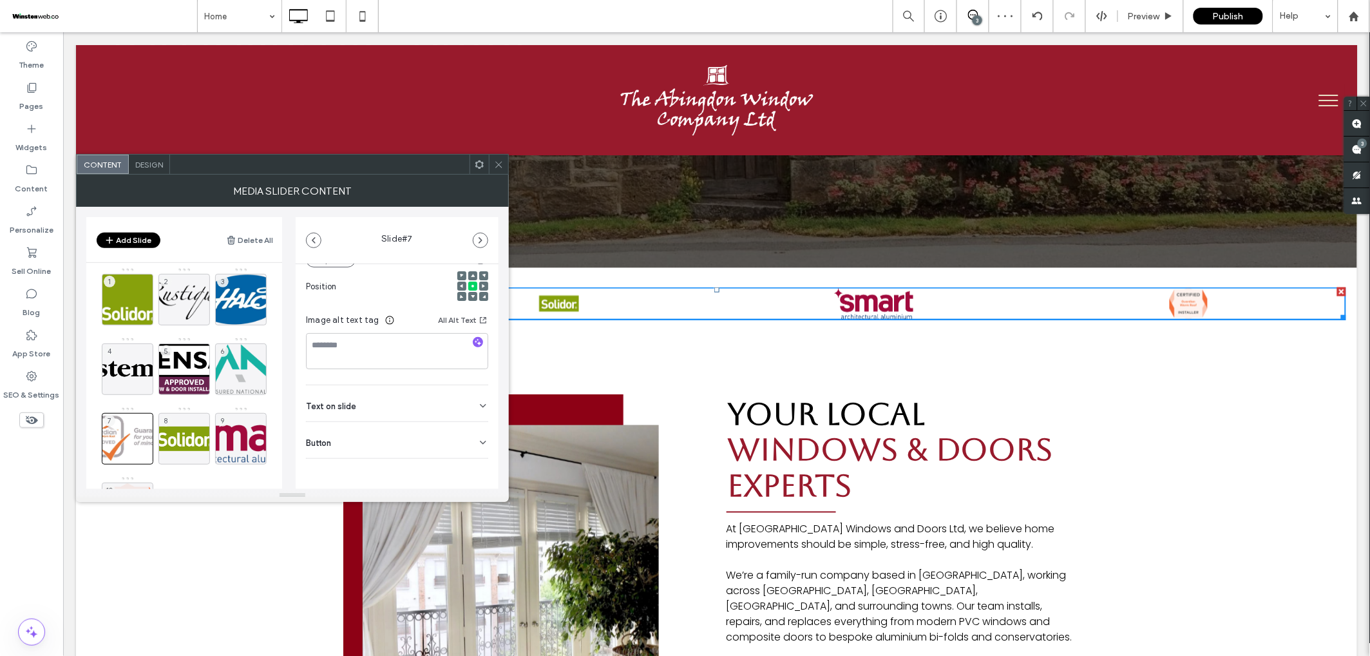
click at [481, 443] on use at bounding box center [483, 442] width 5 height 3
click at [472, 468] on icon at bounding box center [477, 469] width 12 height 12
click at [172, 418] on div "8" at bounding box center [184, 439] width 52 height 52
click at [478, 438] on icon at bounding box center [483, 442] width 10 height 10
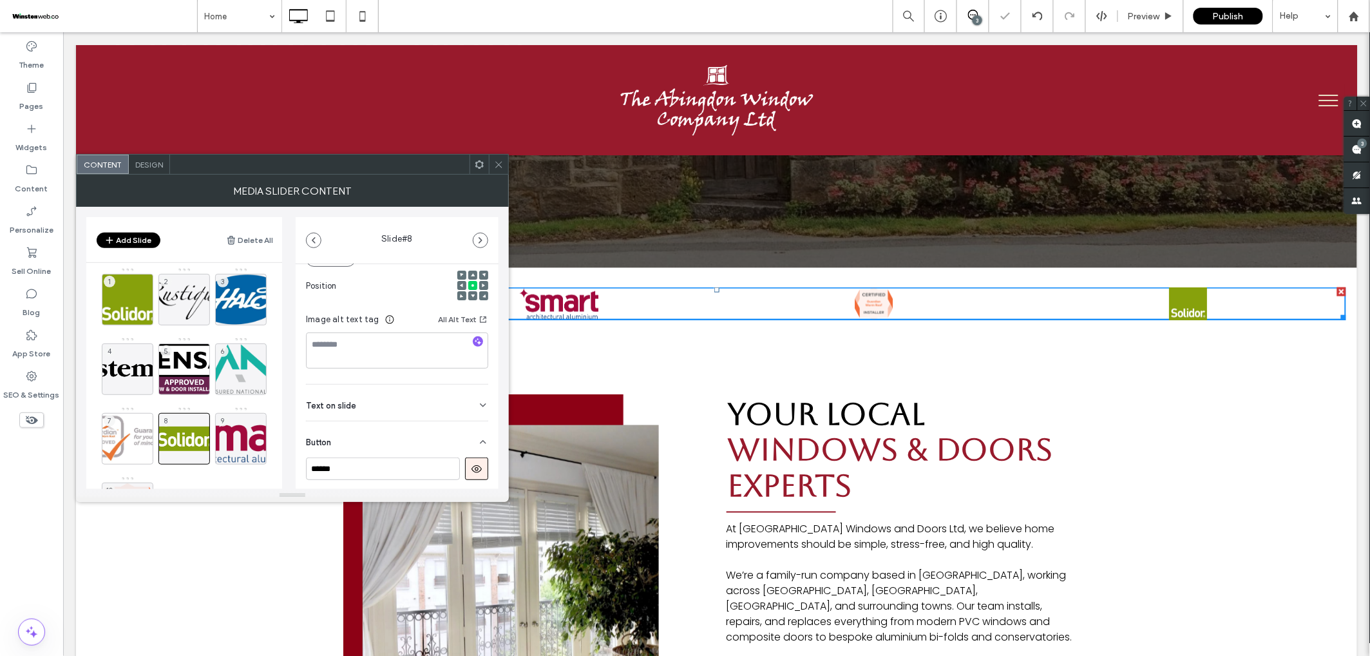
drag, startPoint x: 466, startPoint y: 464, endPoint x: 453, endPoint y: 464, distance: 13.5
click at [471, 464] on icon at bounding box center [477, 469] width 12 height 12
drag, startPoint x: 229, startPoint y: 442, endPoint x: 278, endPoint y: 445, distance: 48.4
click at [230, 442] on div "9" at bounding box center [241, 439] width 52 height 52
click at [479, 440] on icon at bounding box center [483, 442] width 10 height 10
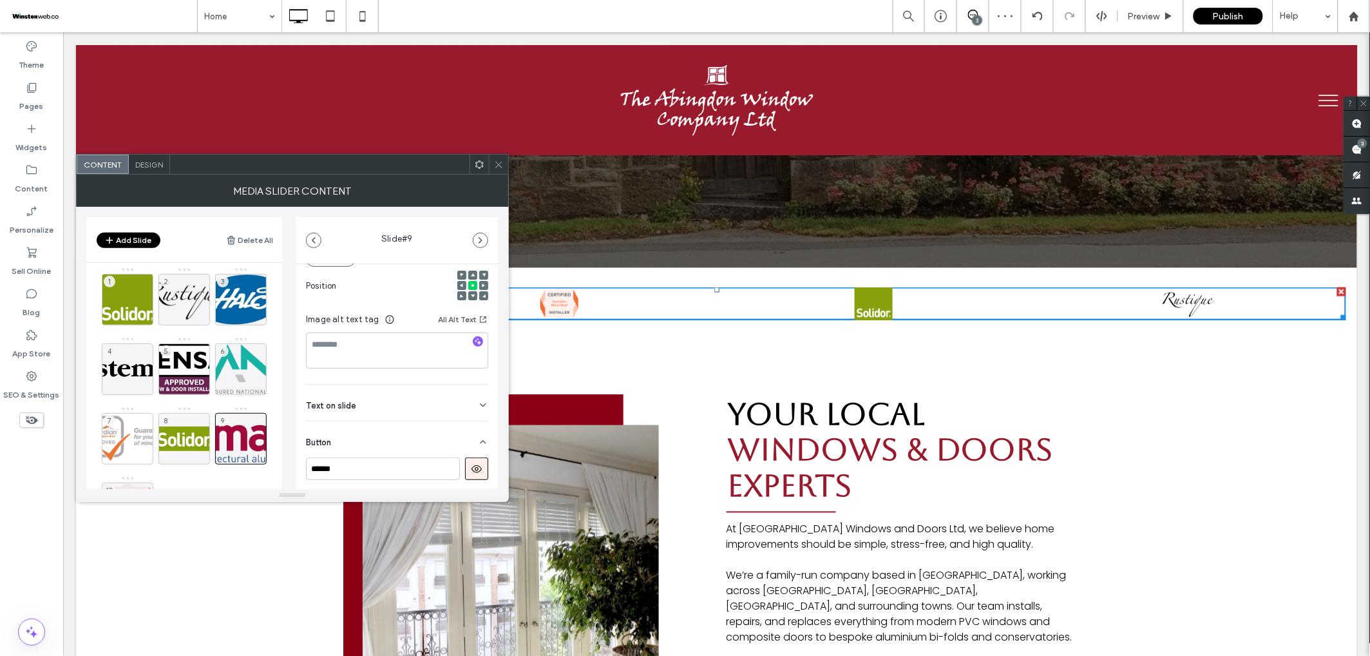
click at [471, 463] on icon at bounding box center [477, 469] width 12 height 12
click at [496, 164] on icon at bounding box center [499, 165] width 10 height 10
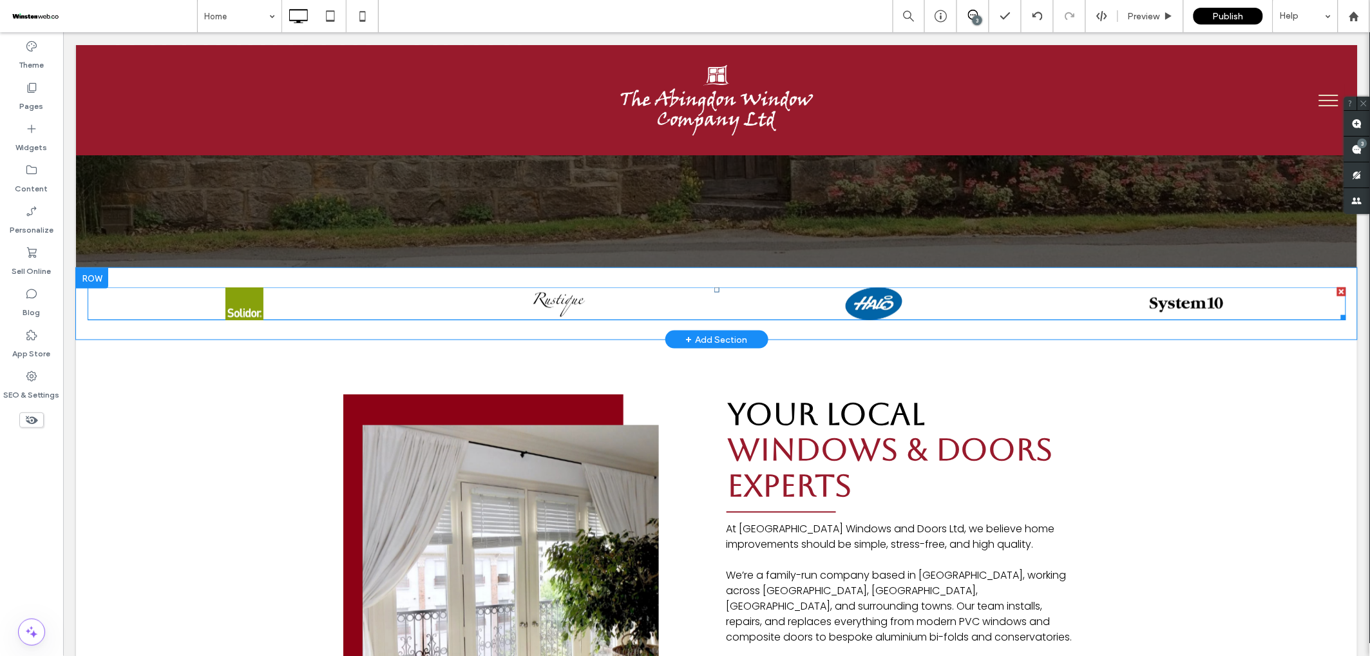
click at [1159, 287] on div at bounding box center [1188, 303] width 296 height 33
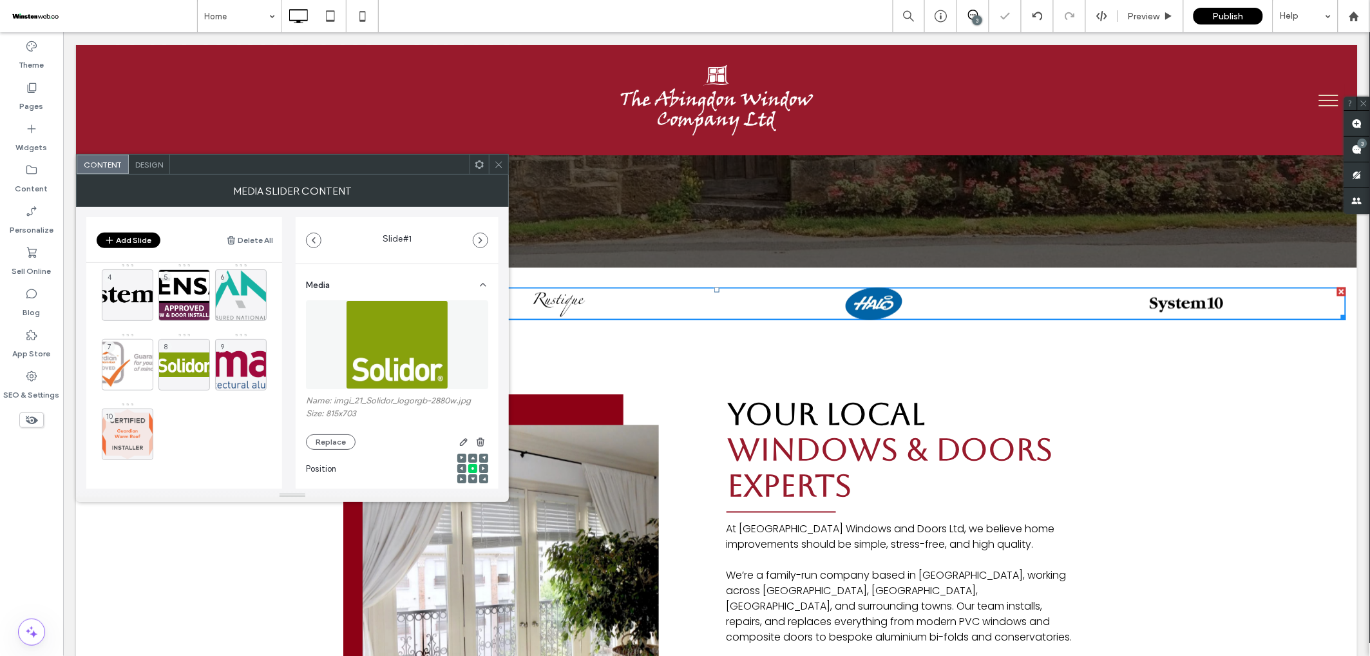
scroll to position [0, 0]
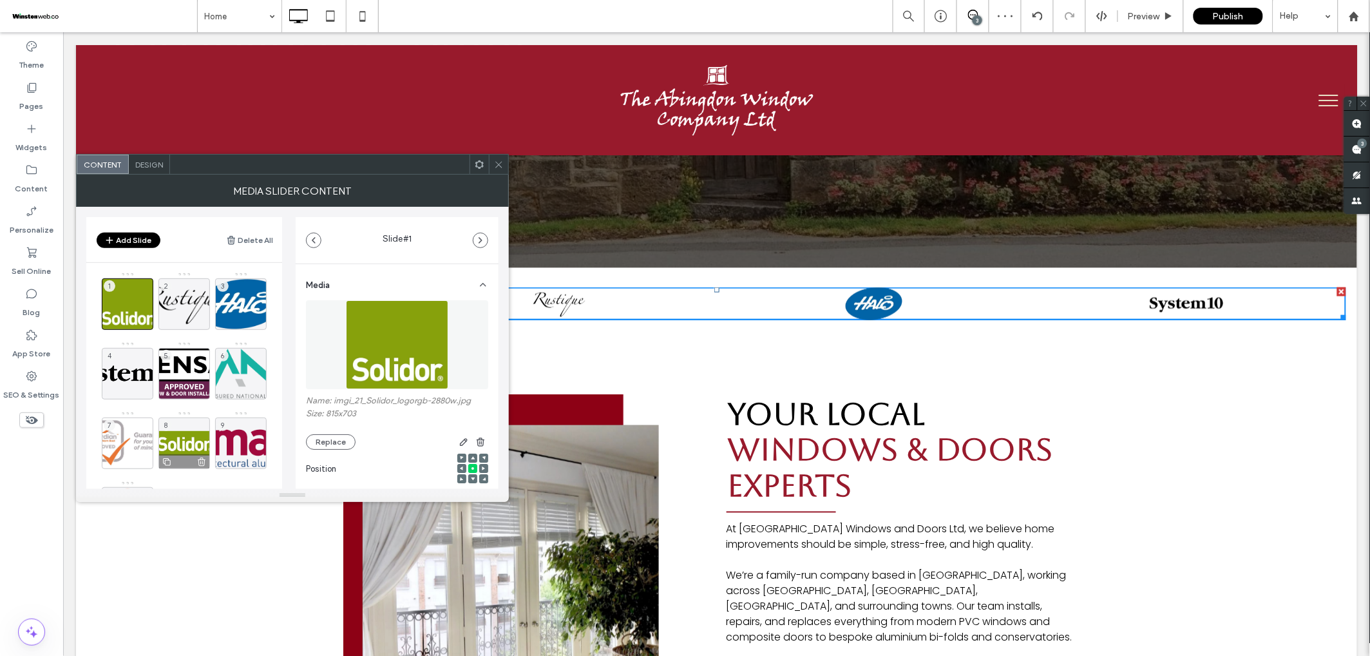
click at [201, 458] on icon at bounding box center [201, 462] width 10 height 12
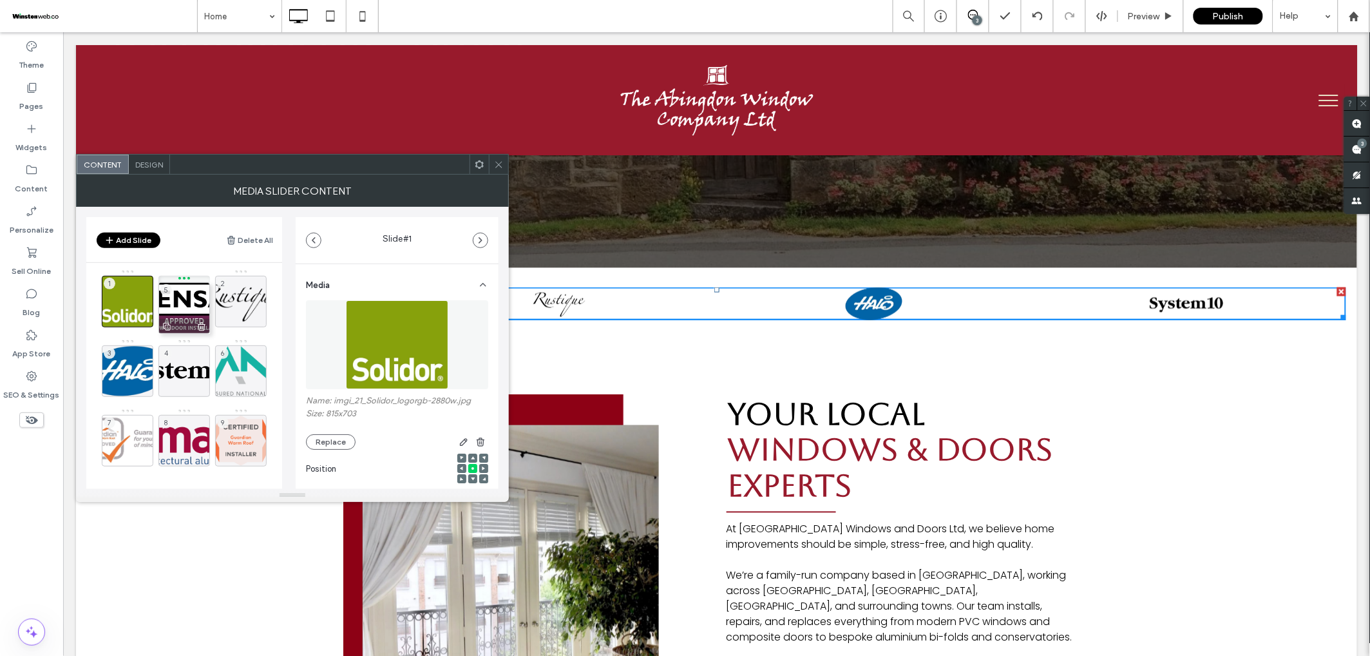
drag, startPoint x: 186, startPoint y: 370, endPoint x: 186, endPoint y: 307, distance: 63.1
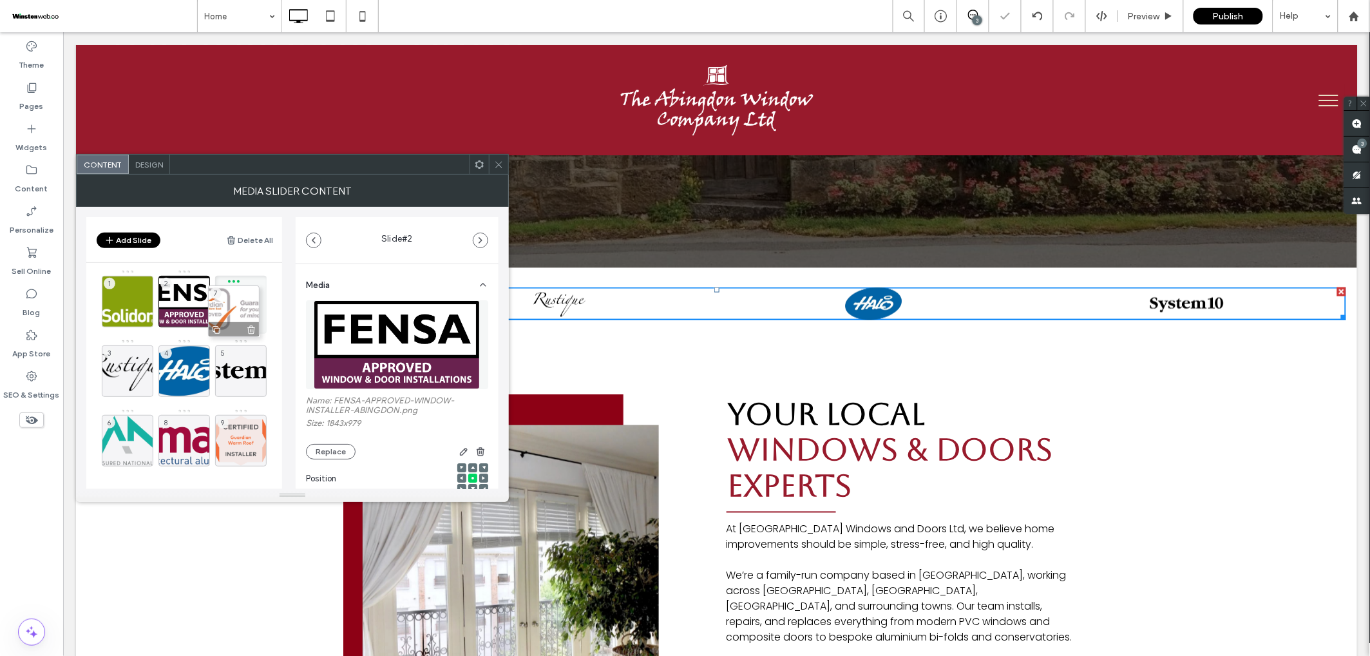
drag, startPoint x: 129, startPoint y: 437, endPoint x: 236, endPoint y: 308, distance: 167.5
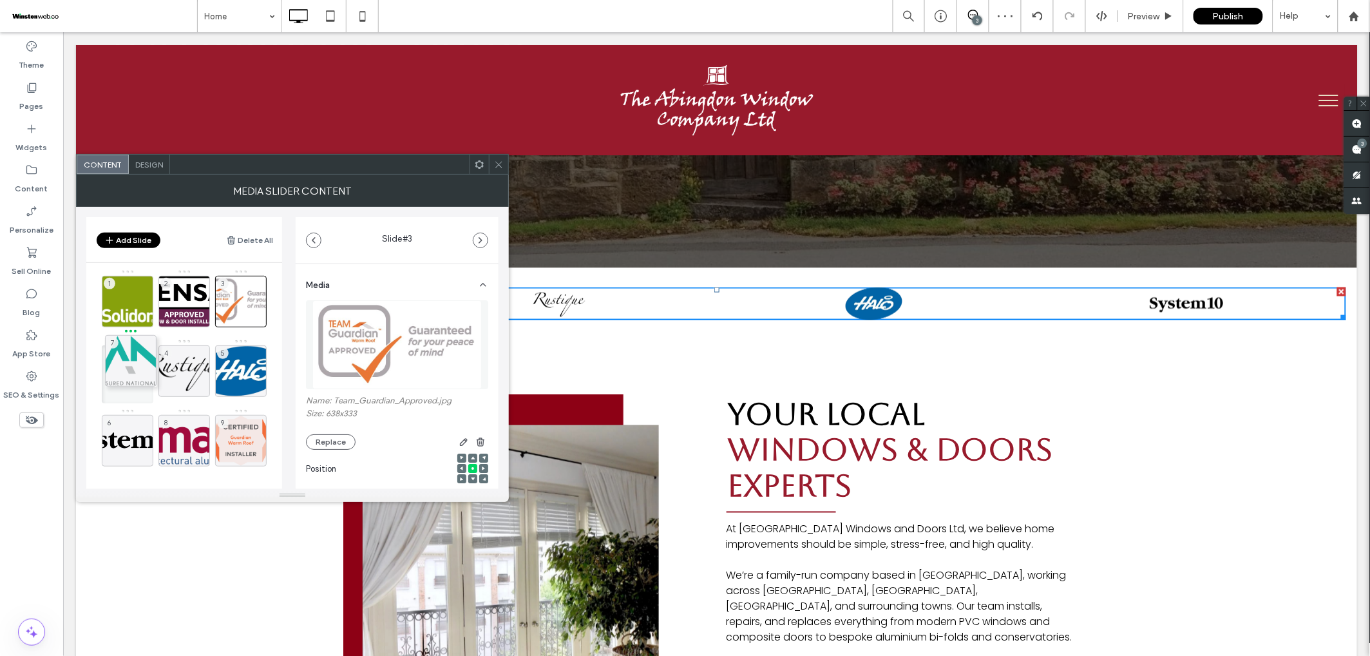
drag, startPoint x: 126, startPoint y: 430, endPoint x: 133, endPoint y: 361, distance: 70.0
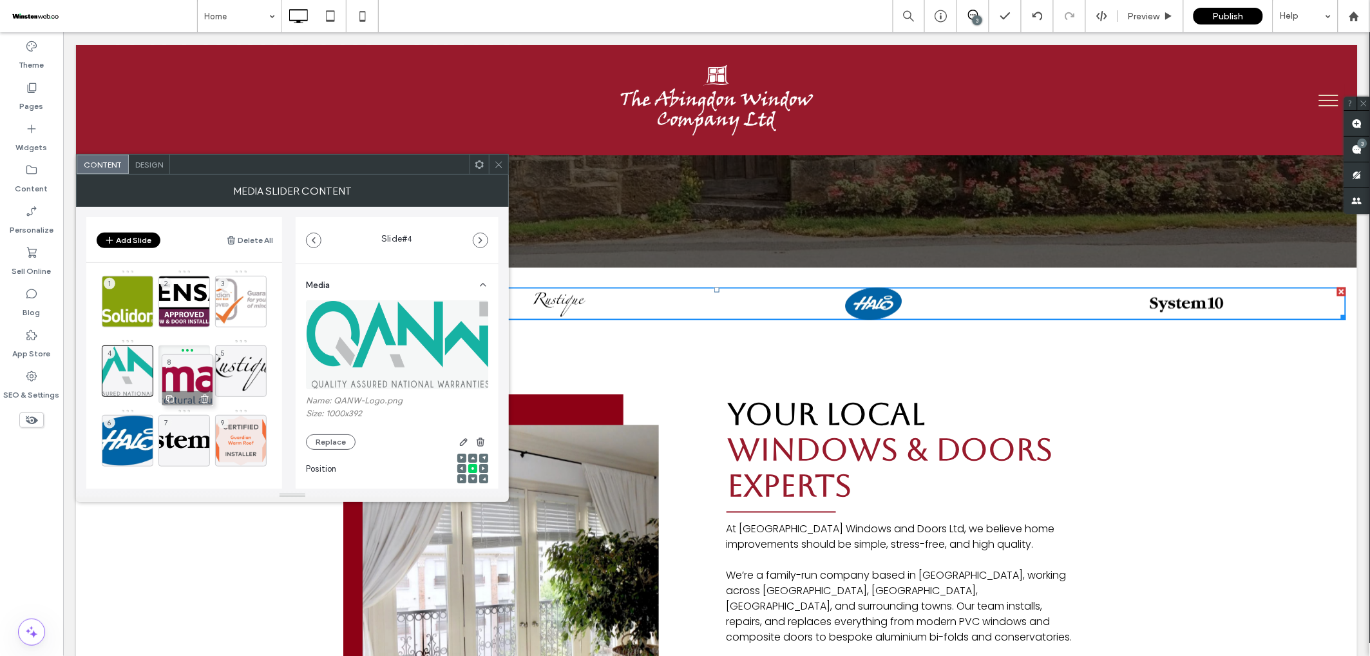
drag, startPoint x: 182, startPoint y: 439, endPoint x: 186, endPoint y: 378, distance: 60.6
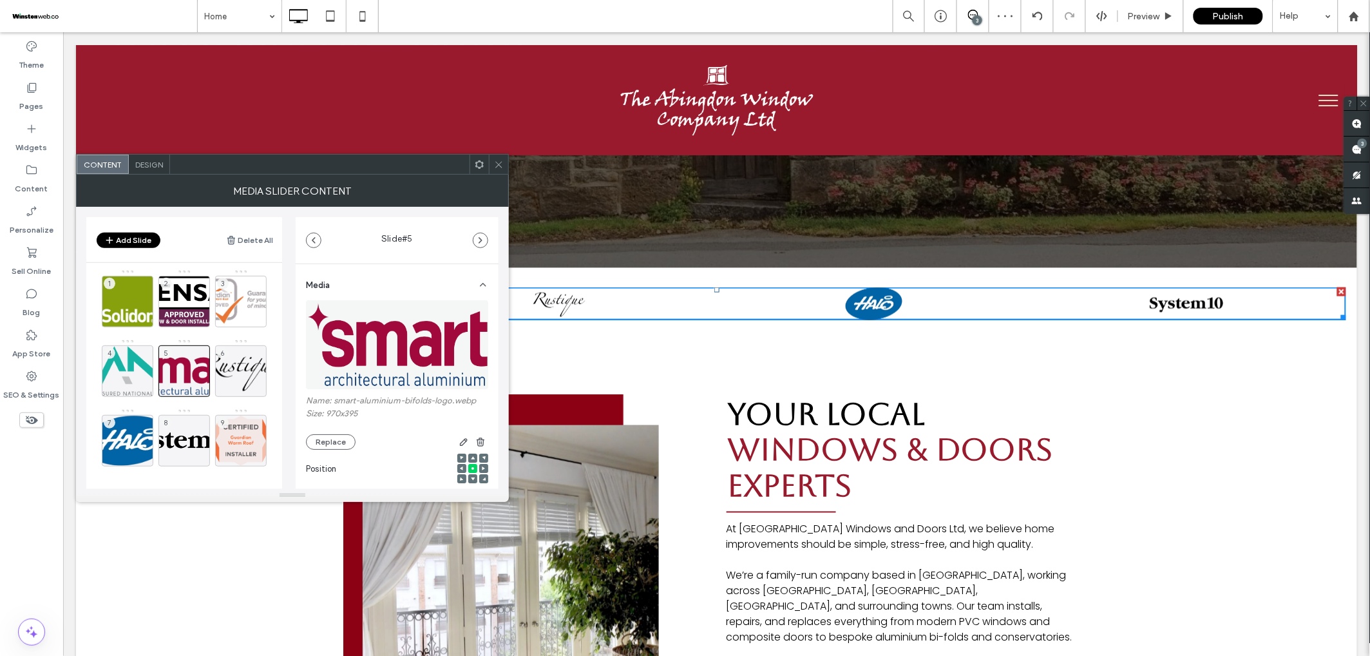
click at [150, 169] on div "Design" at bounding box center [149, 164] width 41 height 19
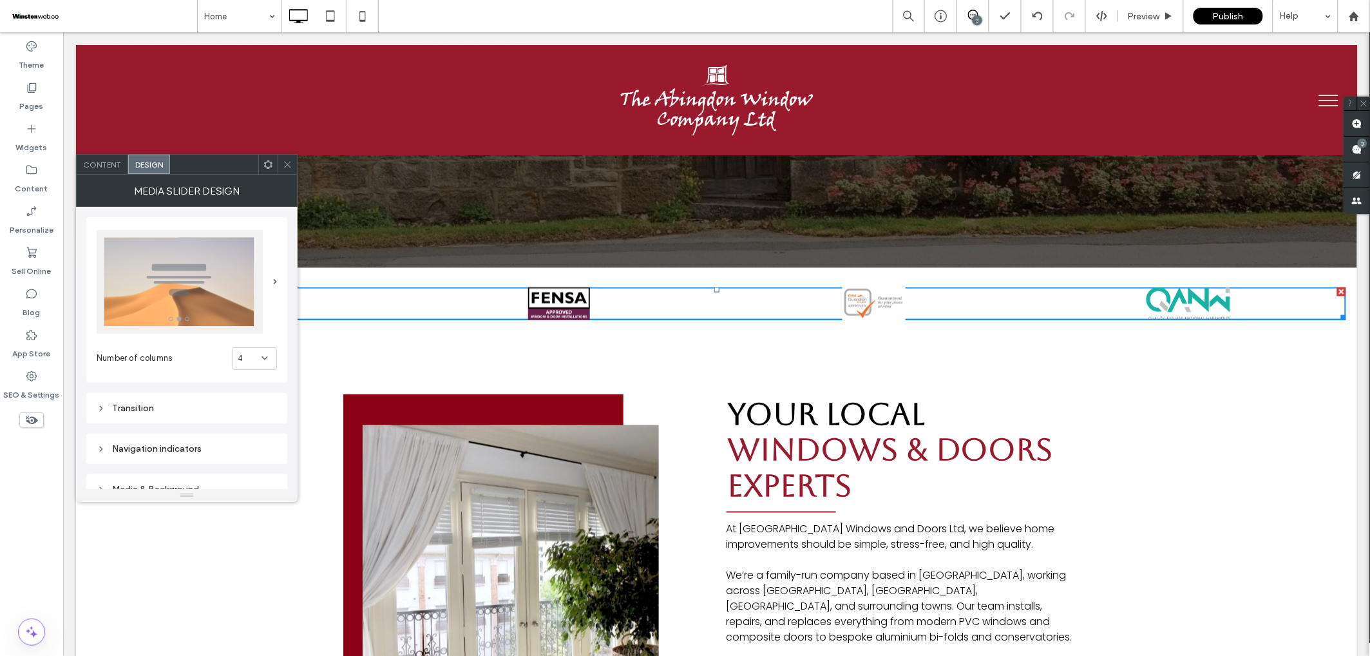
click at [265, 360] on icon at bounding box center [265, 358] width 10 height 10
click at [257, 493] on div "6" at bounding box center [255, 493] width 44 height 23
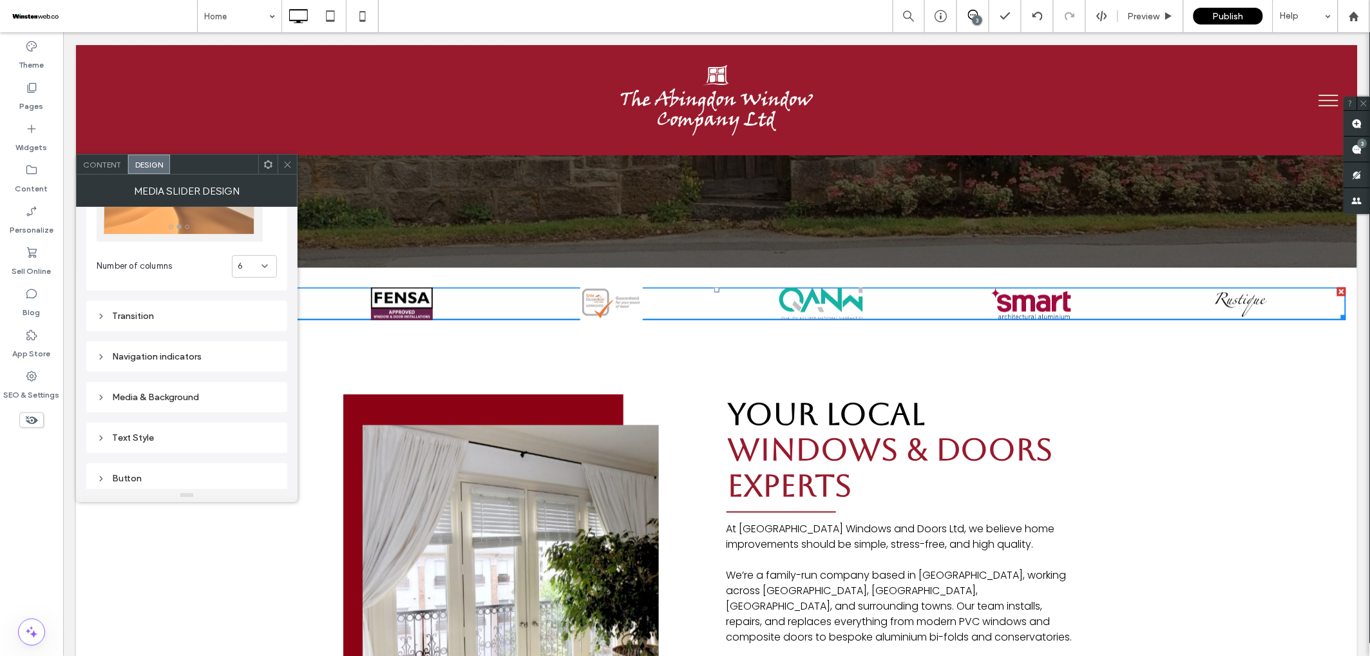
scroll to position [107, 0]
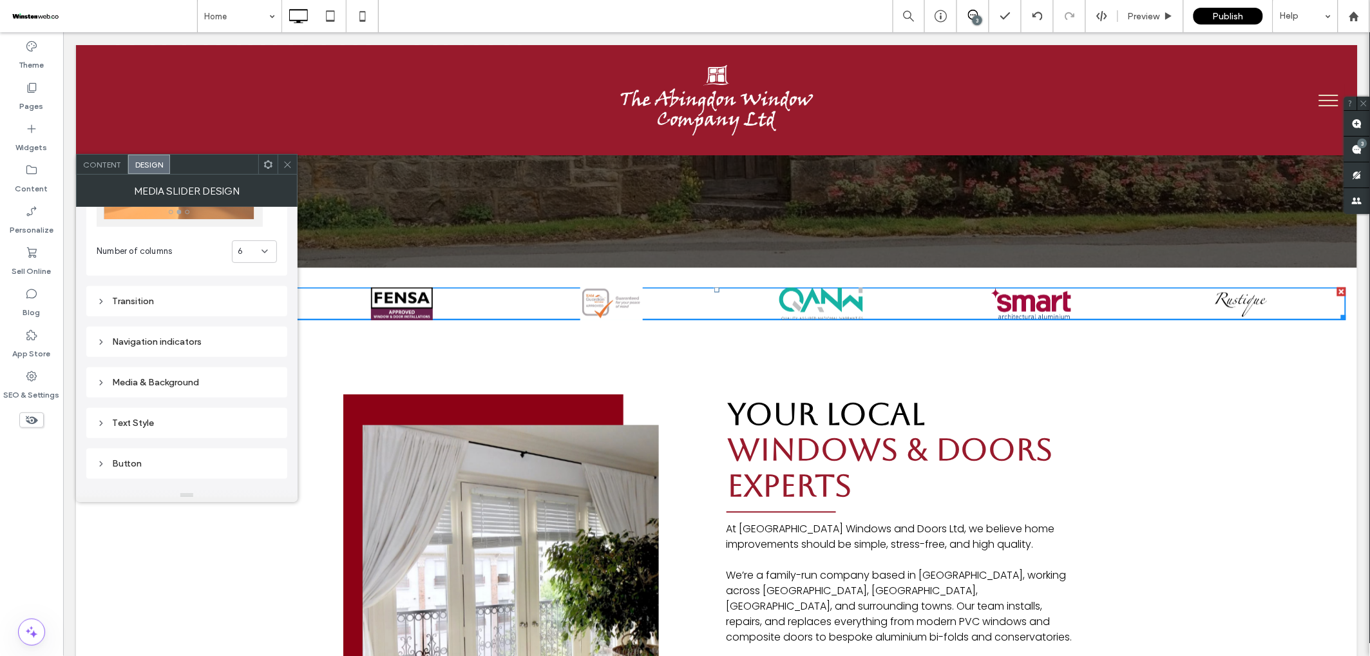
click at [171, 368] on div "Media & Background" at bounding box center [186, 382] width 201 height 30
click at [176, 382] on div "Media & Background" at bounding box center [187, 382] width 180 height 11
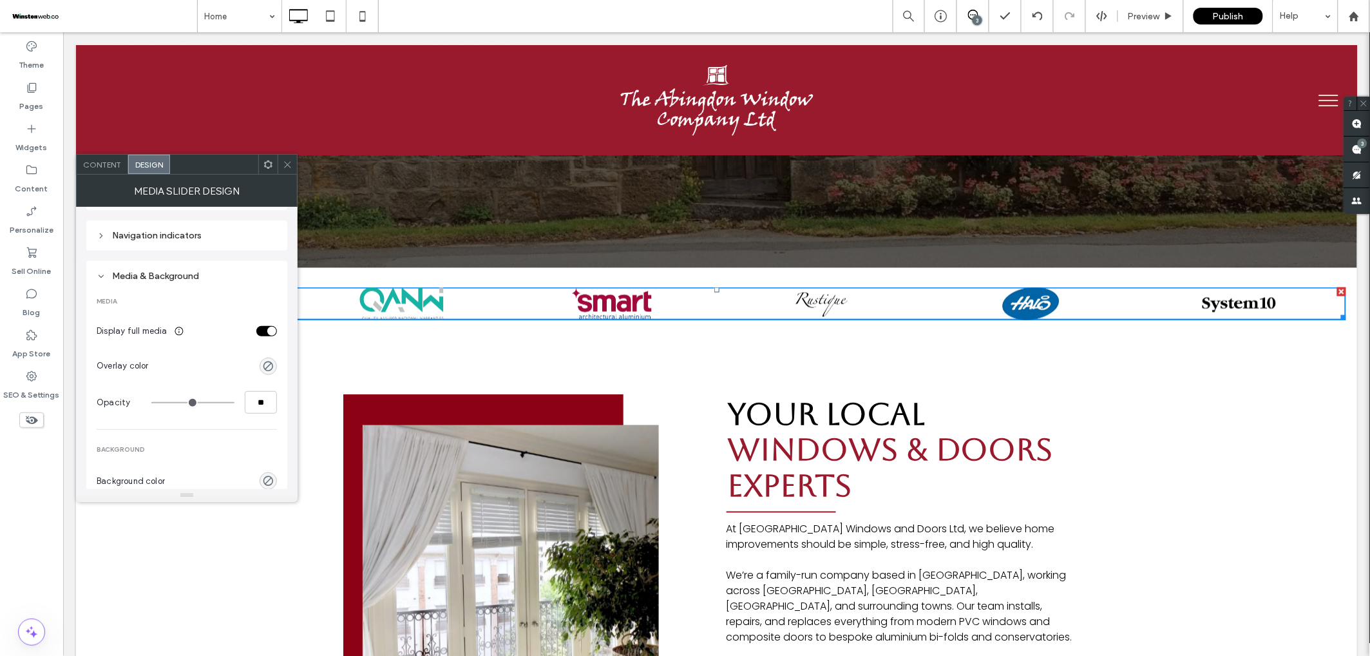
scroll to position [215, 0]
click at [285, 156] on span at bounding box center [288, 164] width 10 height 19
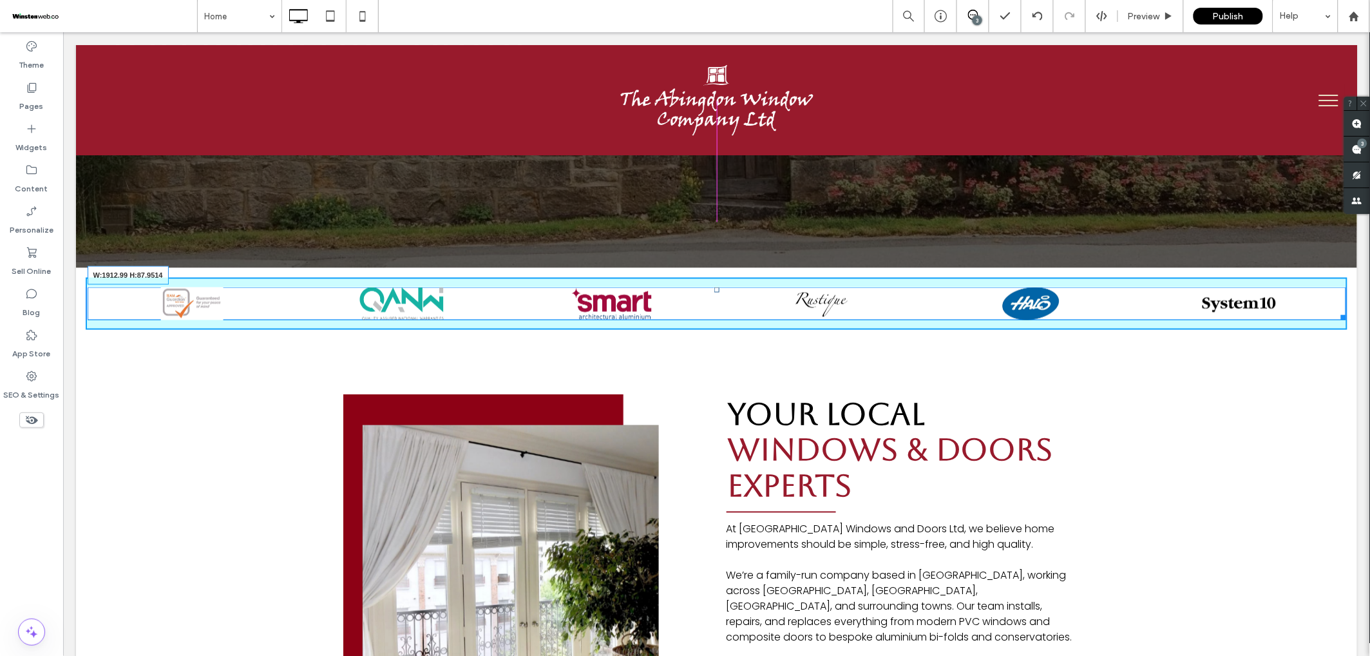
drag, startPoint x: 1342, startPoint y: 224, endPoint x: 1328, endPoint y: 247, distance: 26.8
click at [1336, 310] on div at bounding box center [1341, 315] width 10 height 10
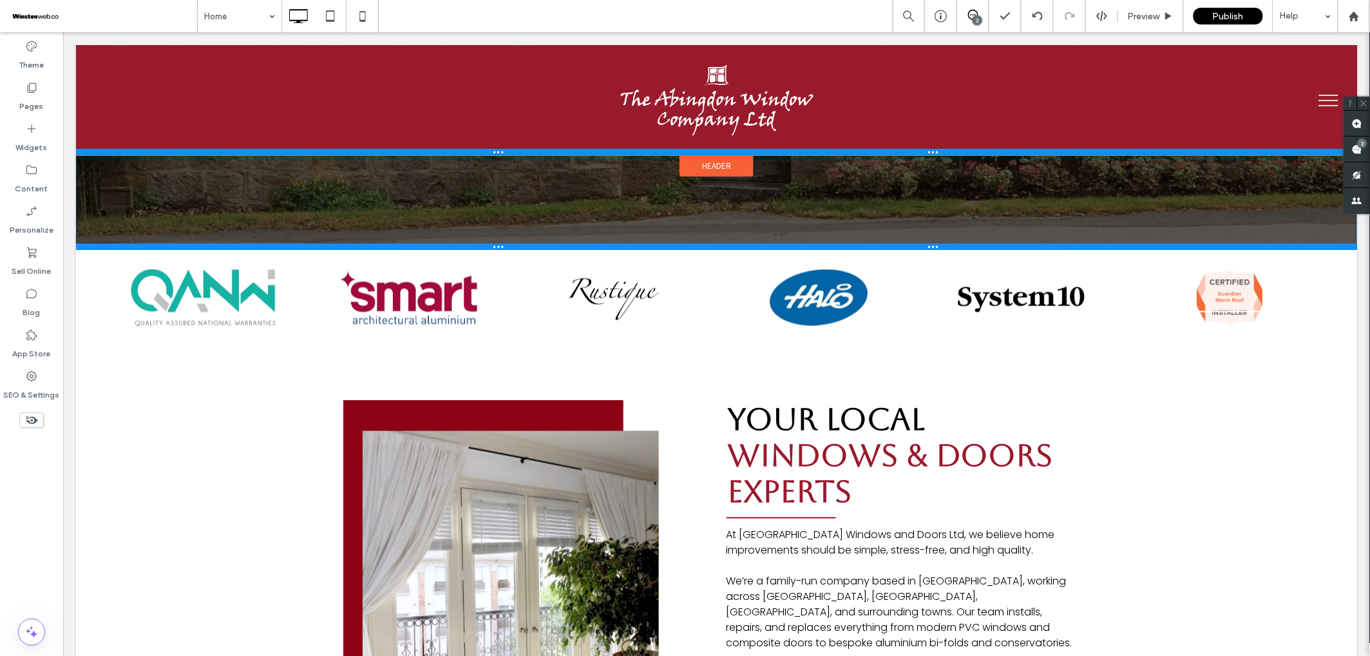
drag, startPoint x: 930, startPoint y: 170, endPoint x: 931, endPoint y: 152, distance: 18.1
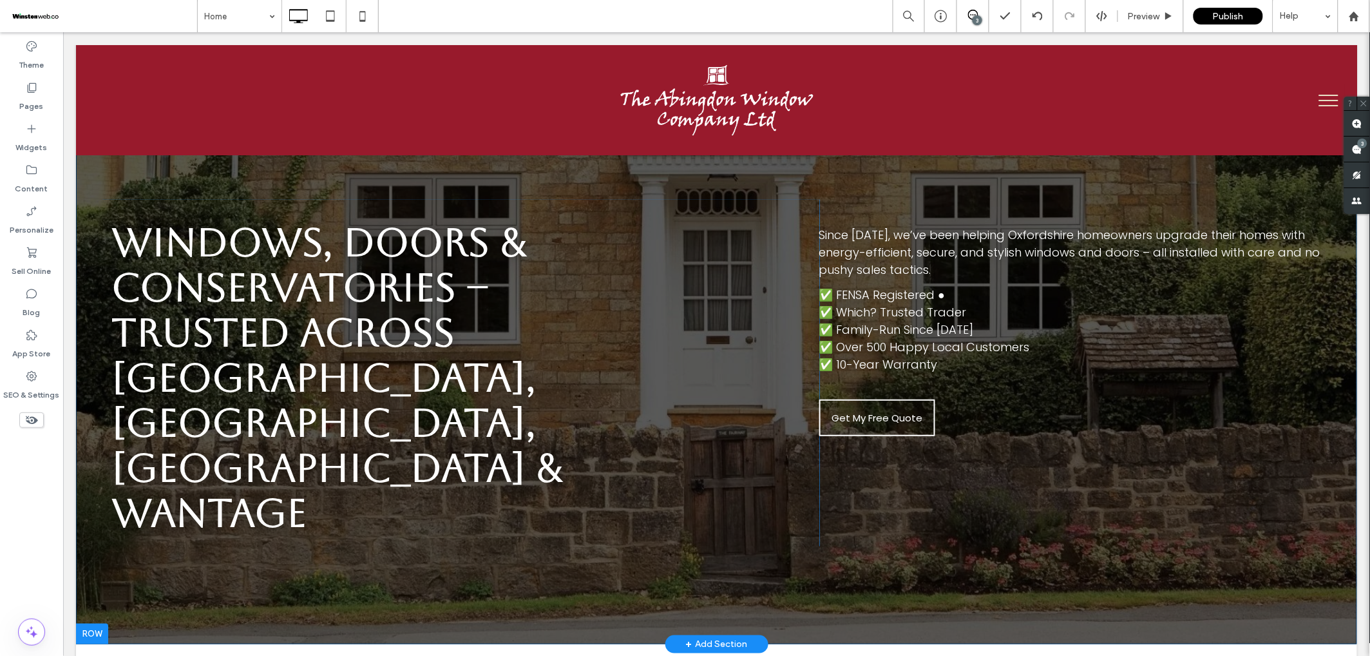
scroll to position [97, 0]
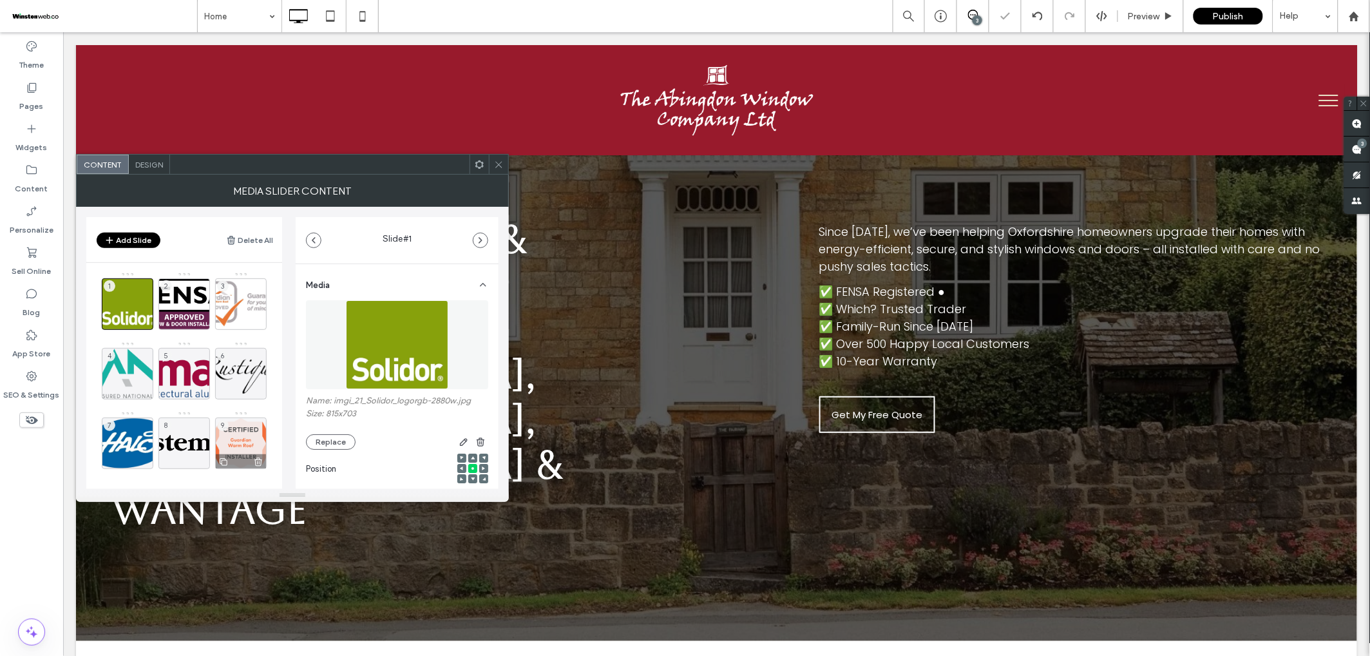
click at [227, 439] on div "9" at bounding box center [241, 443] width 52 height 52
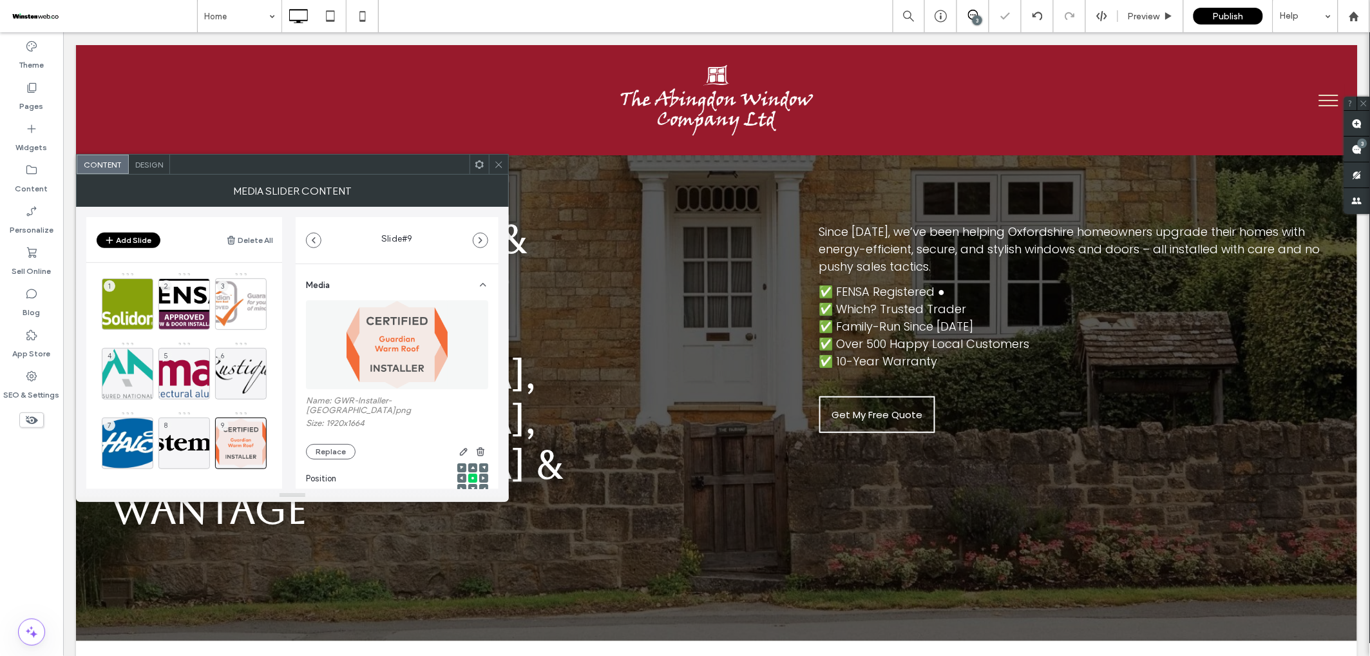
scroll to position [183, 0]
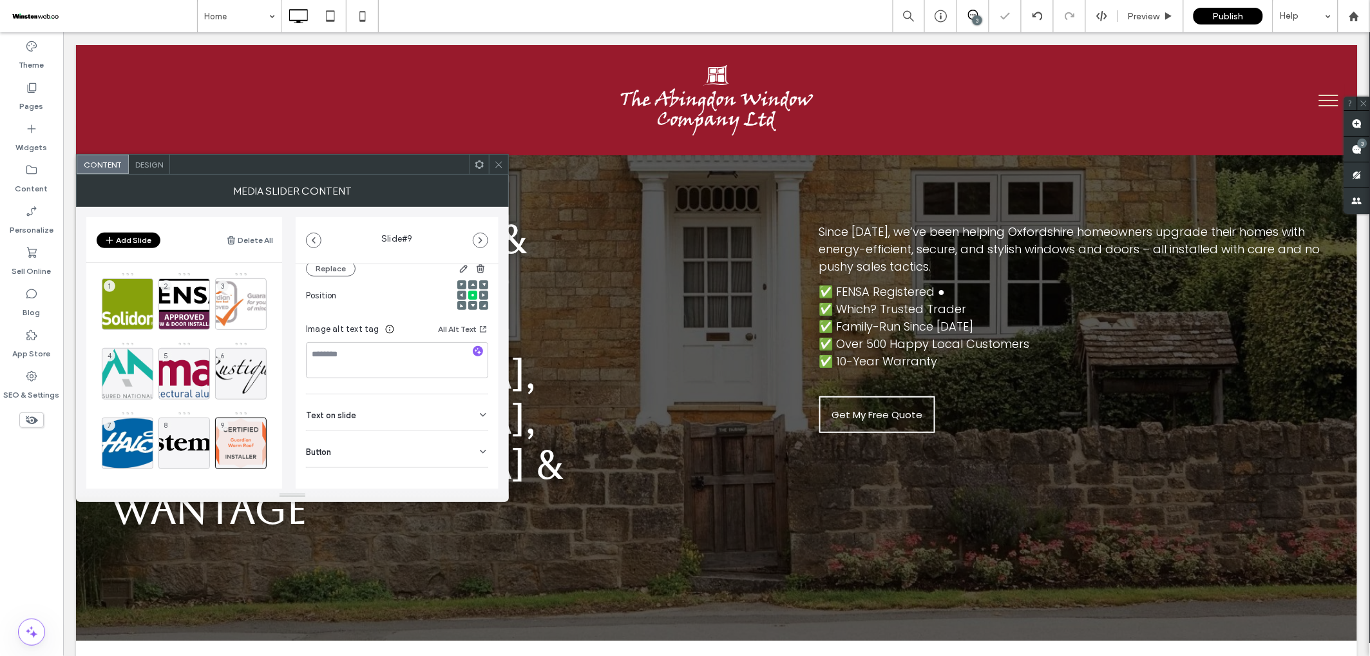
click at [478, 446] on icon at bounding box center [483, 451] width 10 height 10
click at [471, 473] on icon at bounding box center [477, 479] width 12 height 12
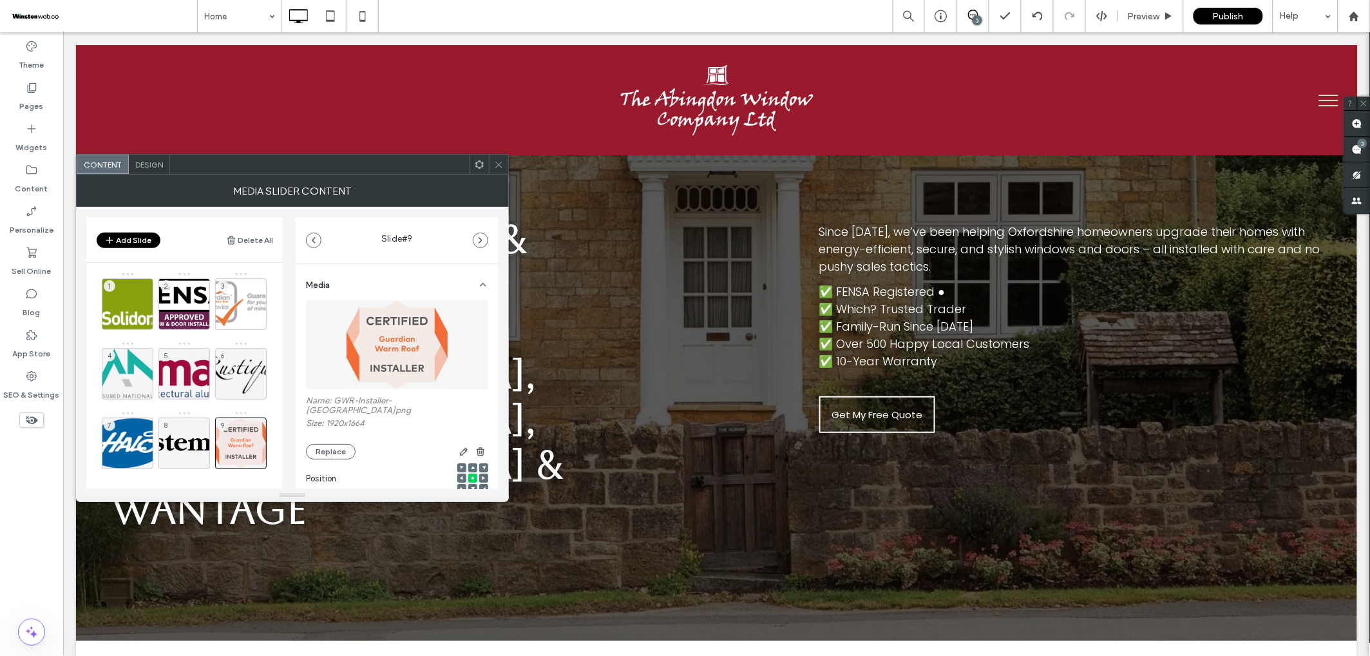
click at [505, 163] on div at bounding box center [498, 164] width 19 height 19
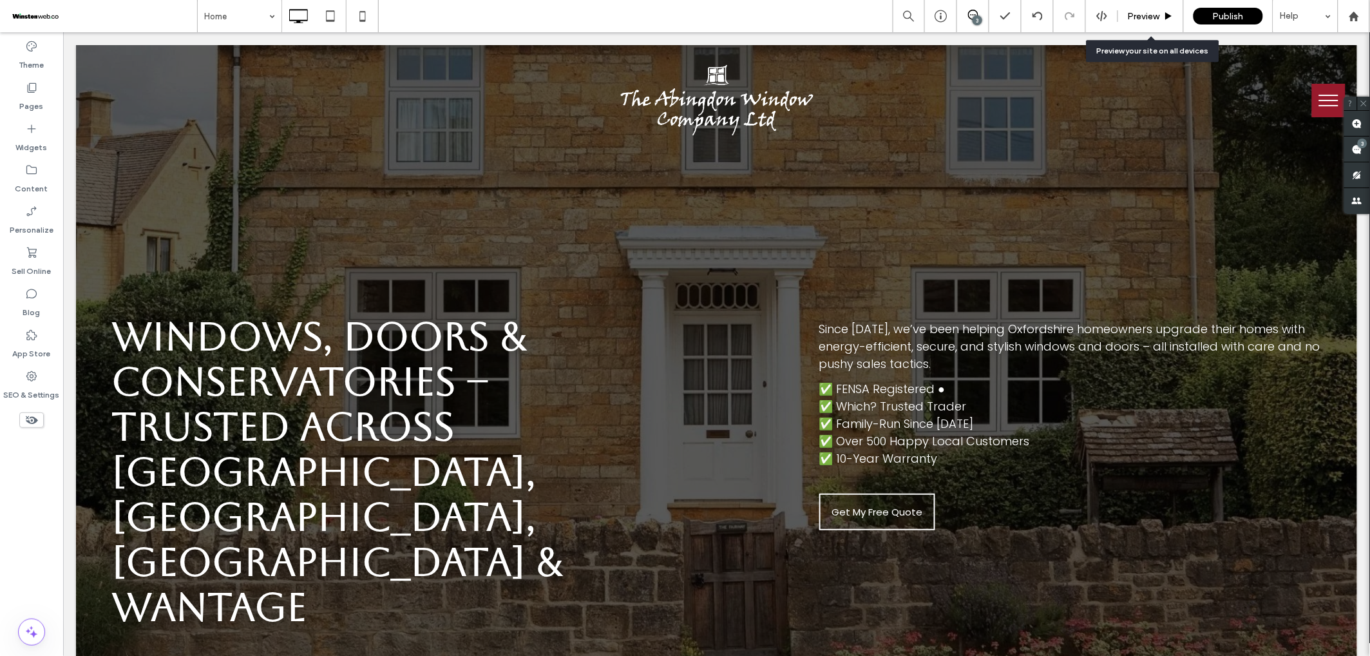
click at [1149, 20] on span "Preview" at bounding box center [1144, 16] width 32 height 11
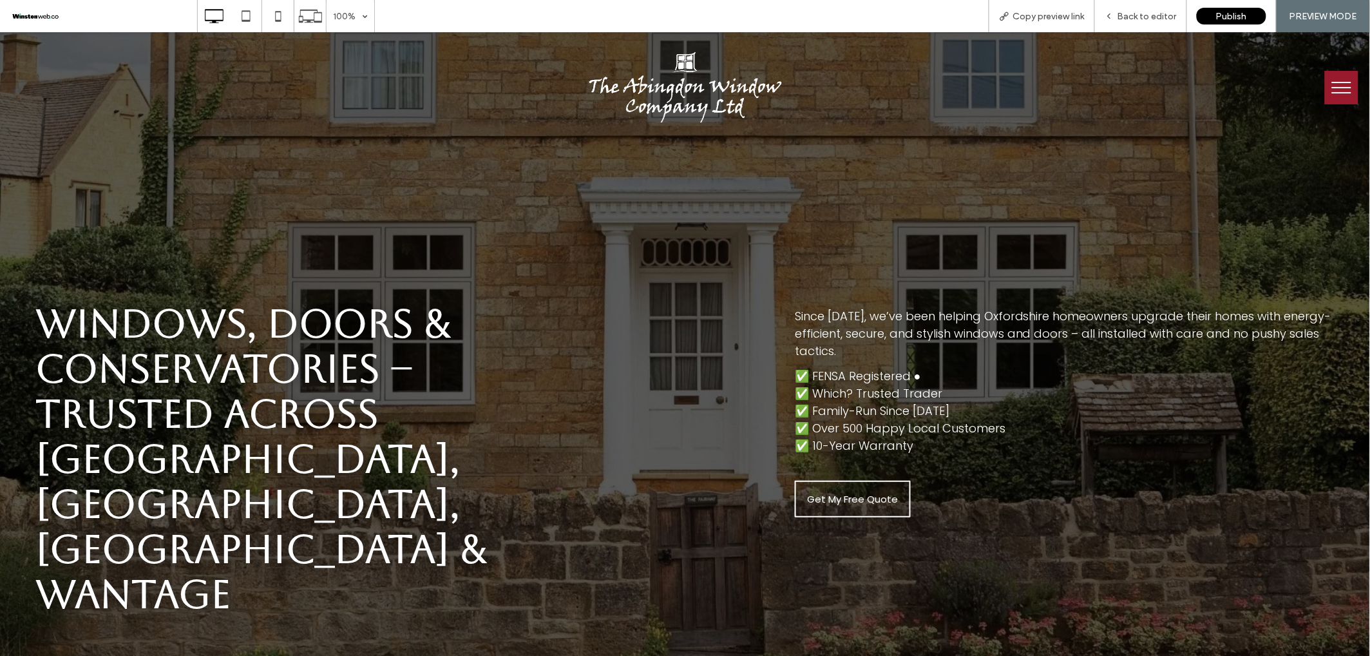
click at [1149, 20] on span "Back to editor" at bounding box center [1147, 16] width 59 height 11
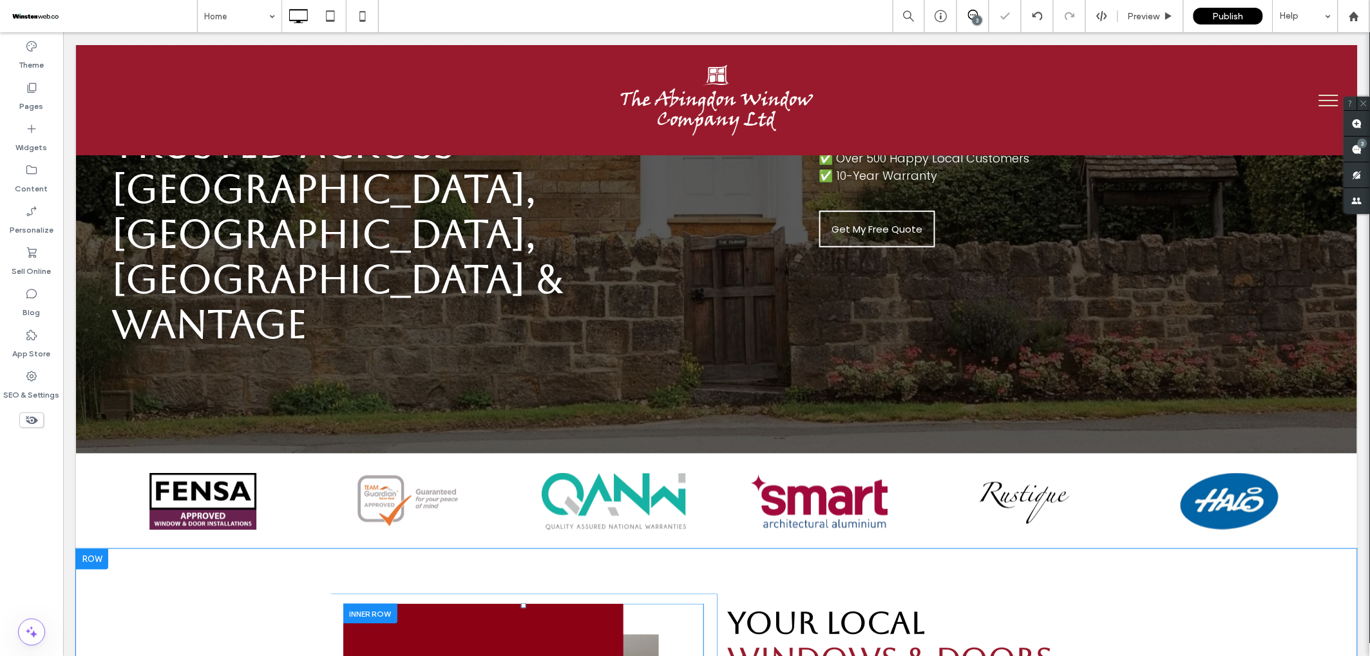
scroll to position [284, 0]
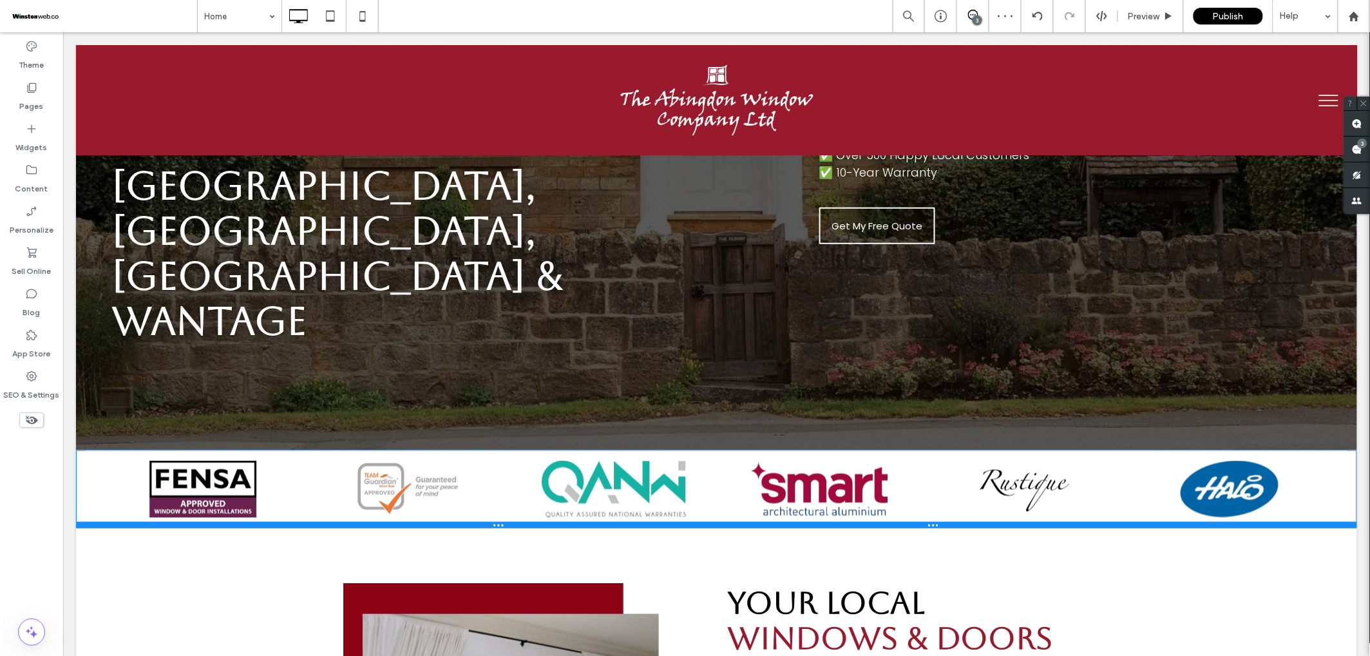
drag, startPoint x: 654, startPoint y: 448, endPoint x: 656, endPoint y: 431, distance: 17.6
click at [656, 521] on div at bounding box center [715, 524] width 1281 height 6
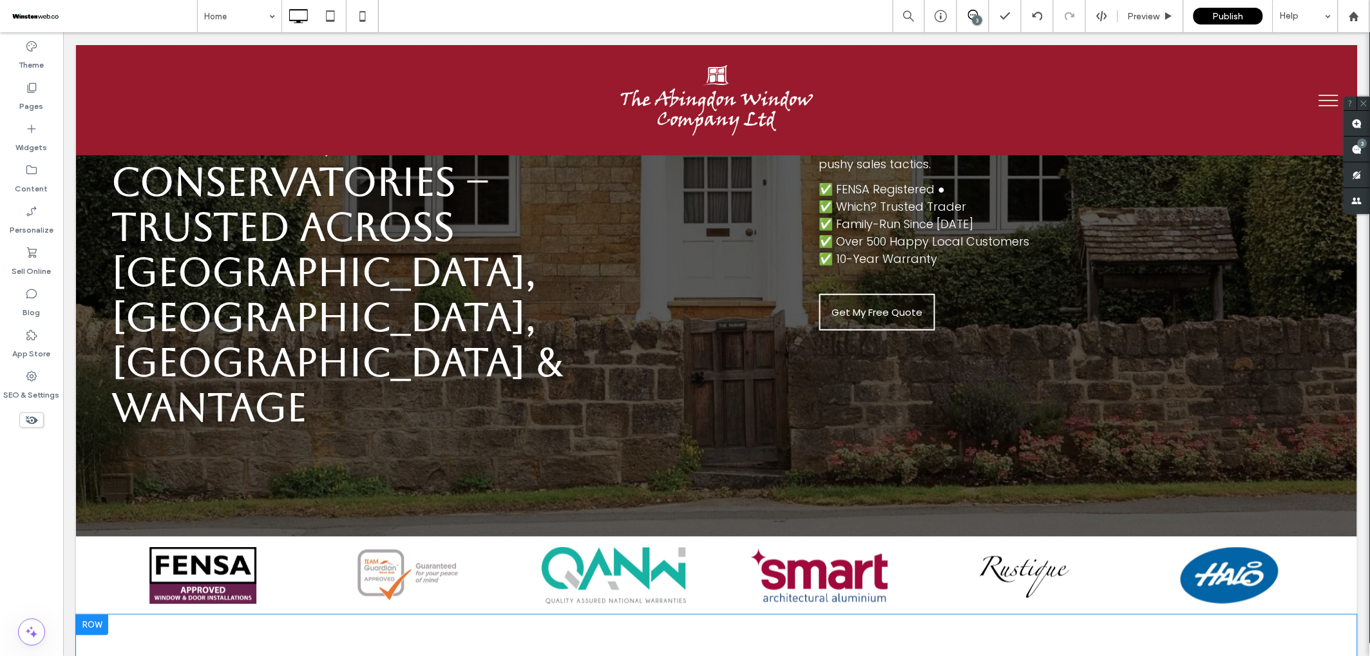
scroll to position [200, 0]
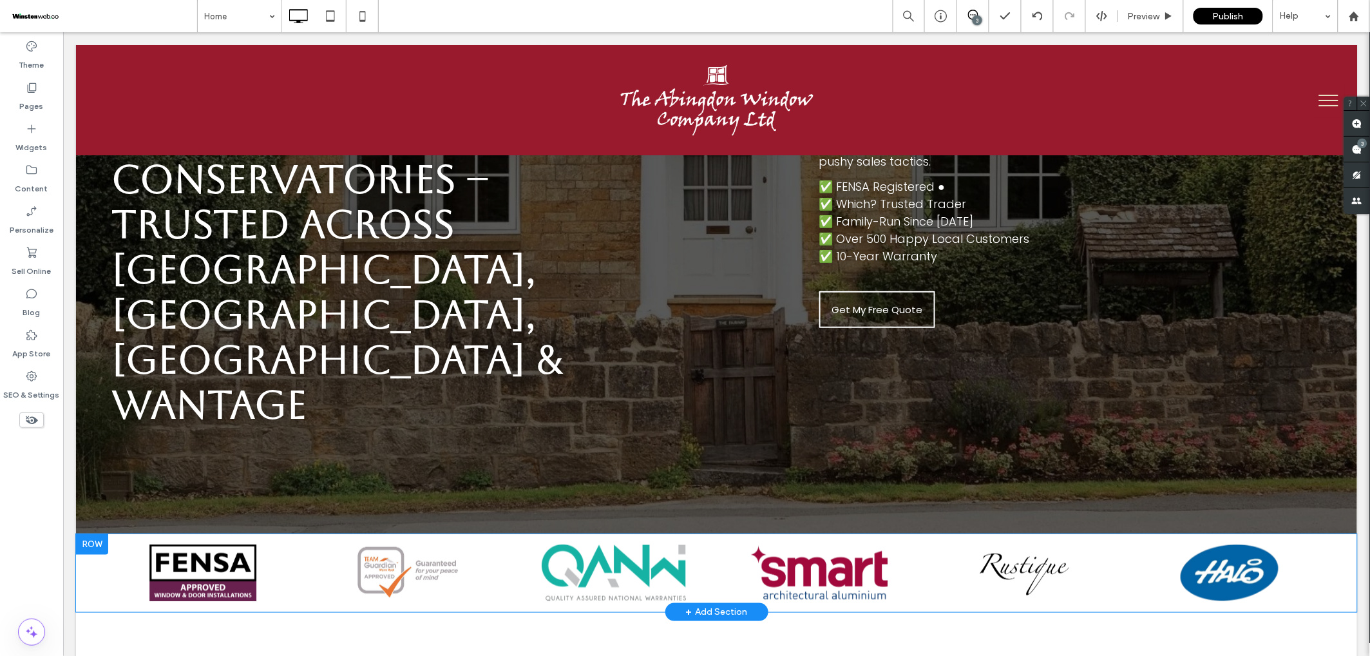
click at [91, 533] on div at bounding box center [91, 543] width 32 height 21
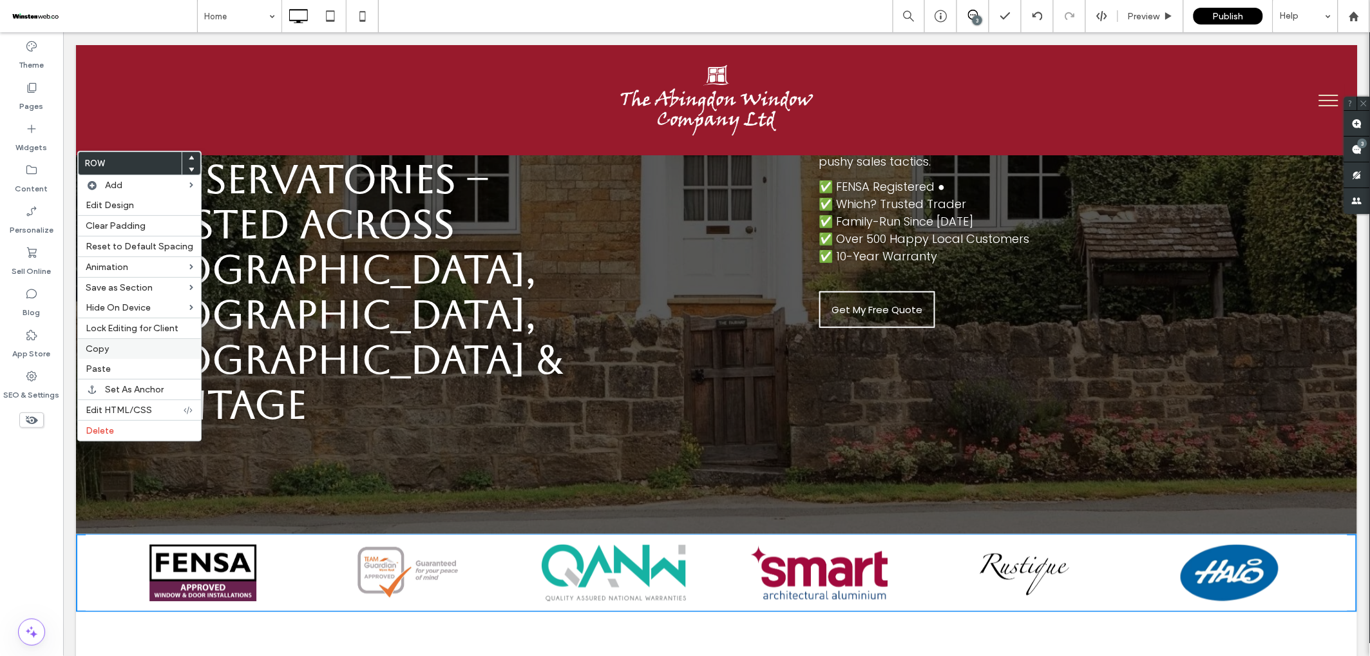
click at [103, 347] on span "Copy" at bounding box center [97, 348] width 23 height 11
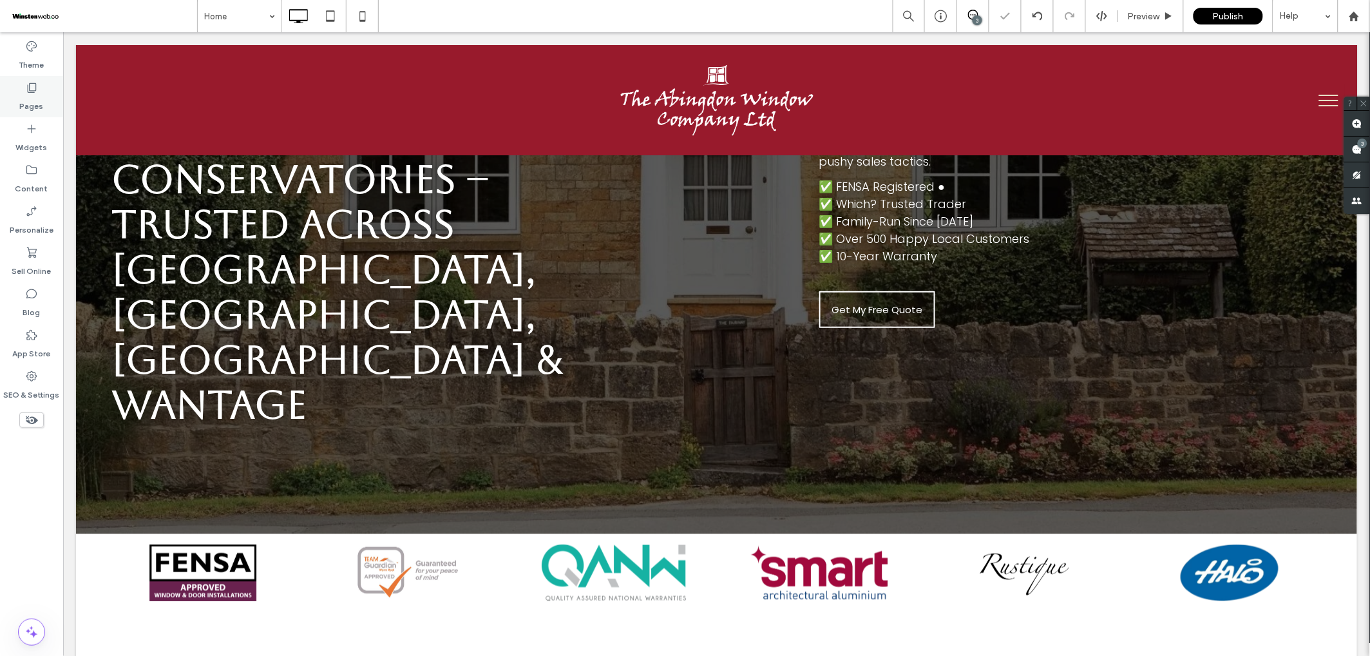
click at [26, 107] on label "Pages" at bounding box center [32, 103] width 24 height 18
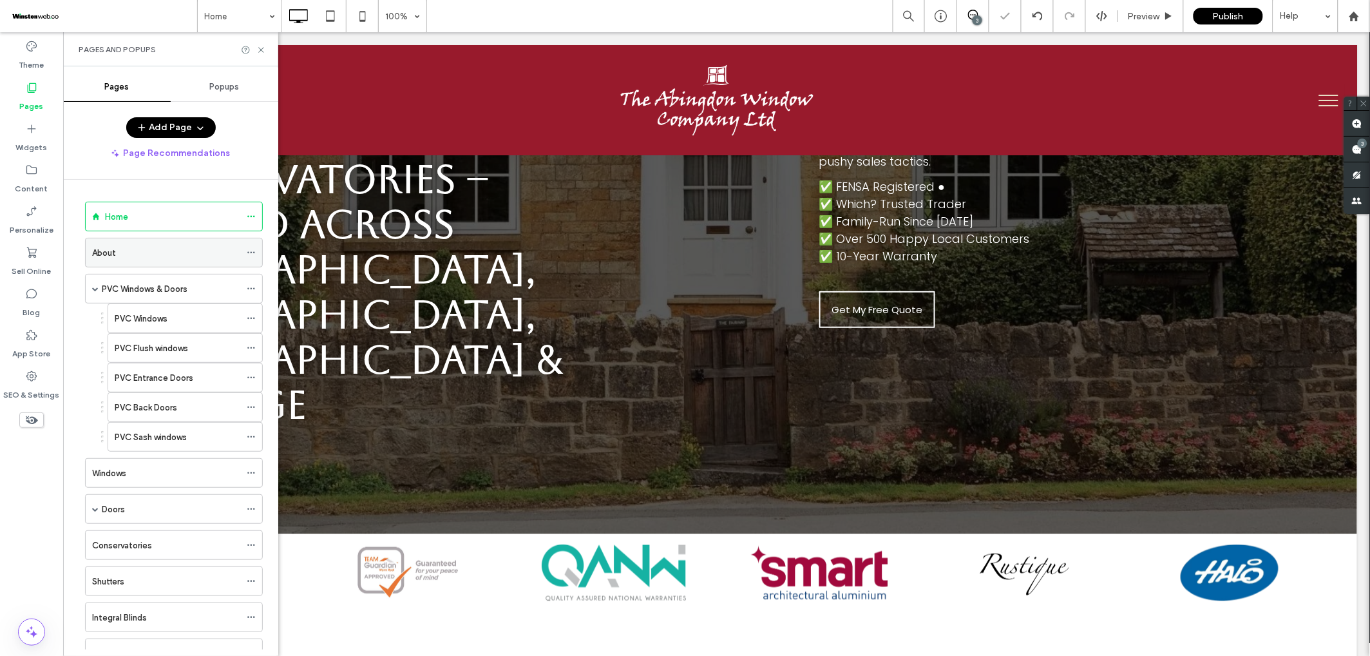
click at [144, 256] on div "About" at bounding box center [166, 253] width 148 height 14
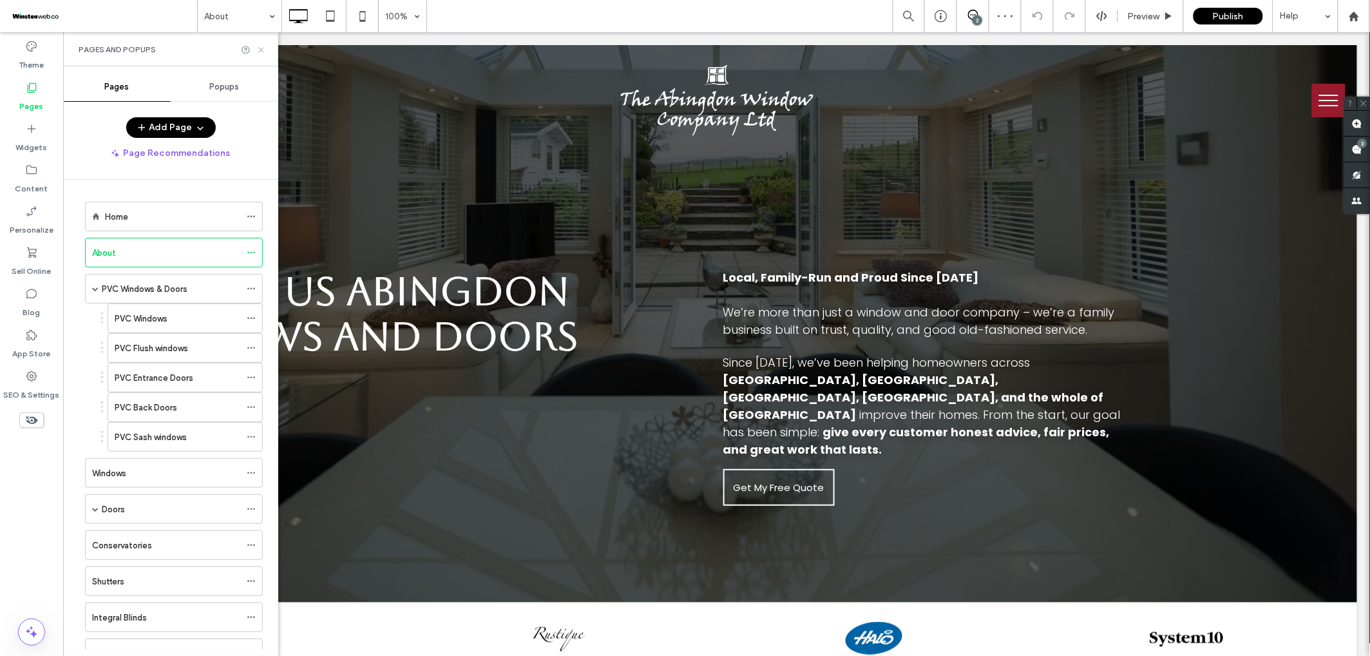
click at [258, 49] on icon at bounding box center [261, 50] width 10 height 10
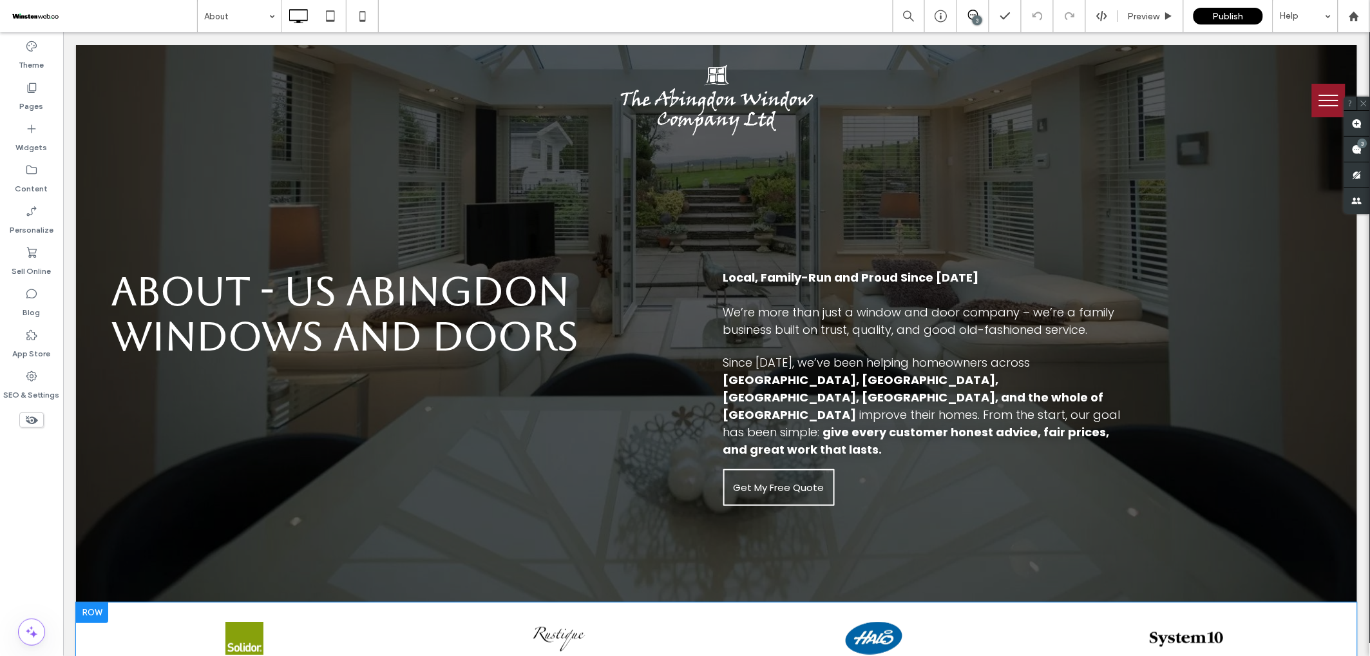
click at [91, 602] on div at bounding box center [91, 612] width 32 height 21
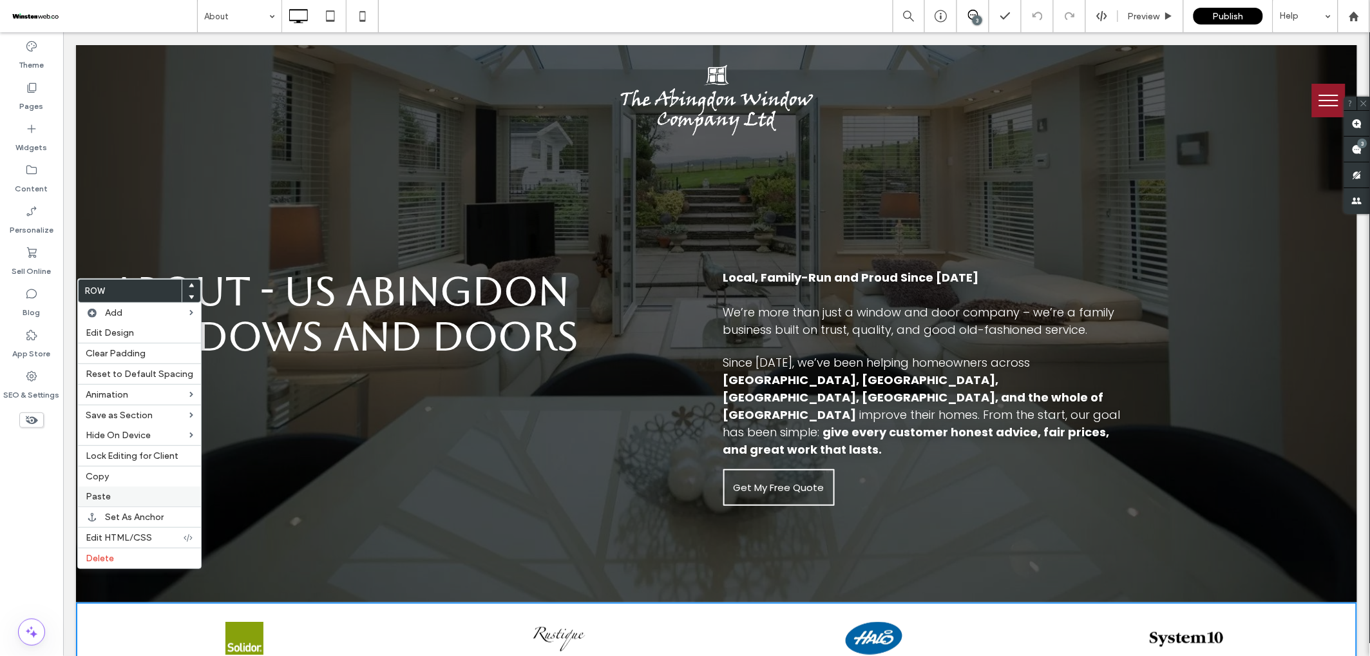
click at [106, 496] on span "Paste" at bounding box center [98, 496] width 25 height 11
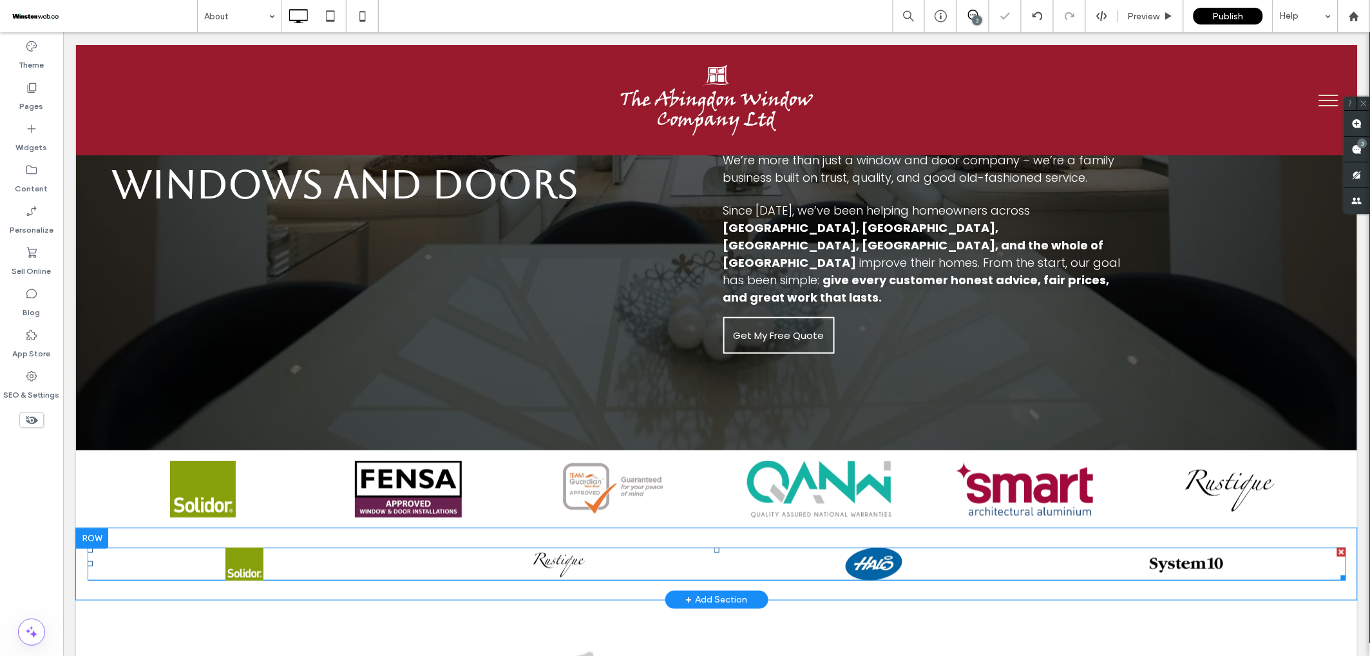
scroll to position [169, 0]
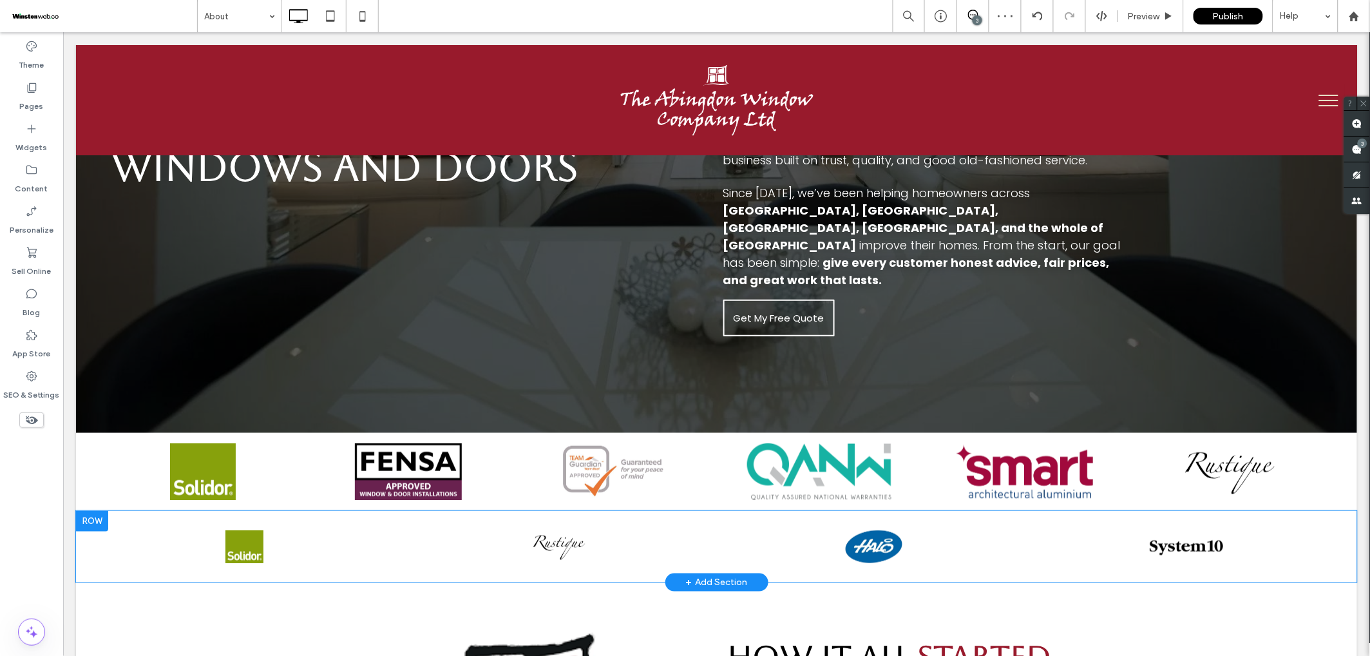
click at [93, 510] on div at bounding box center [91, 520] width 32 height 21
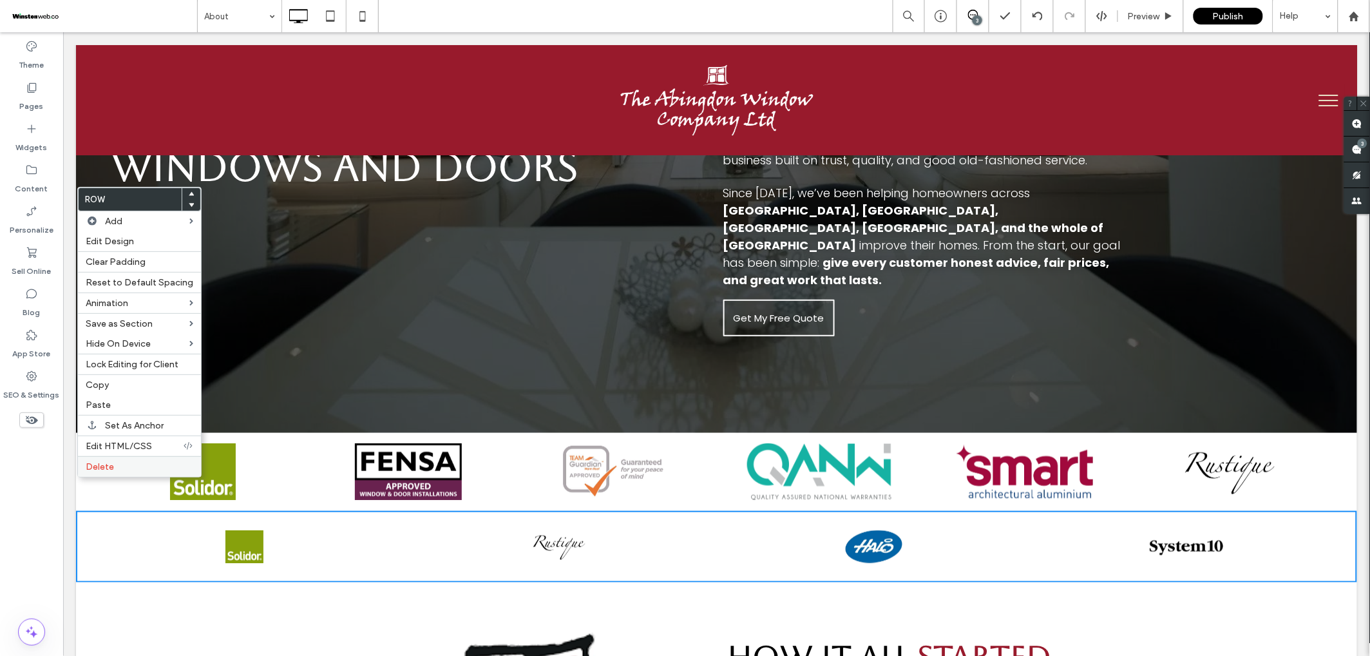
click at [98, 461] on span "Delete" at bounding box center [100, 466] width 28 height 11
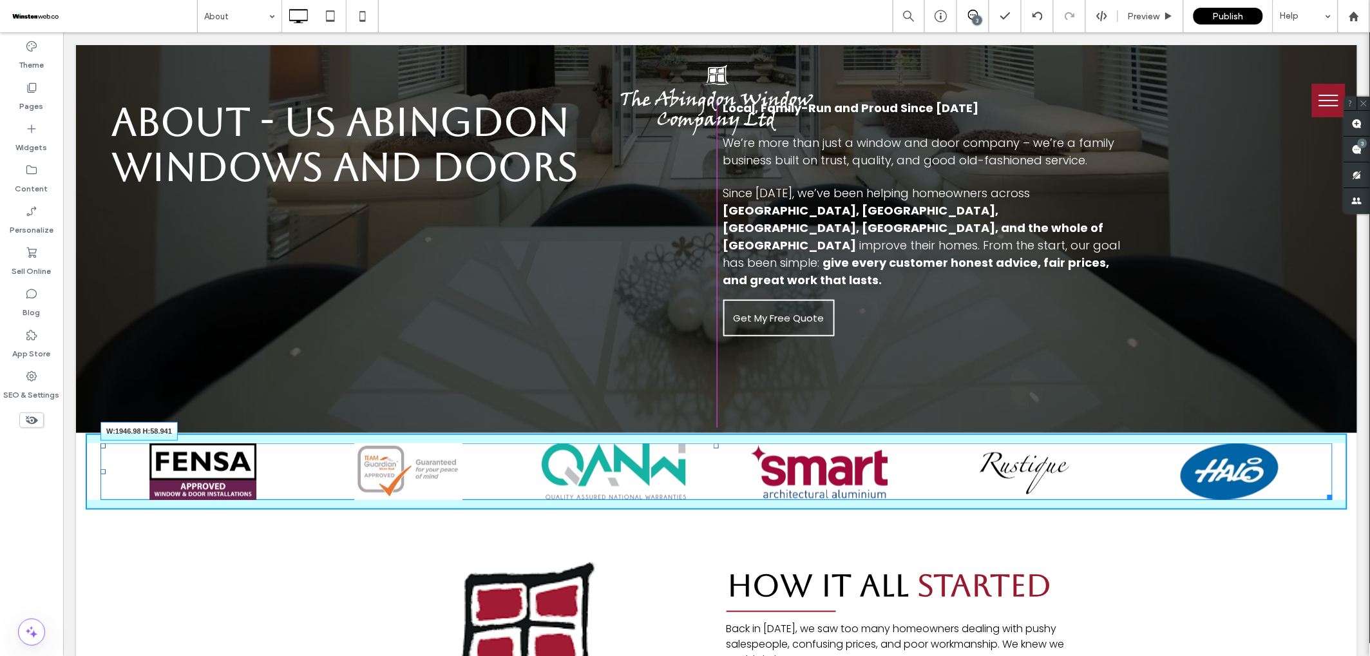
drag, startPoint x: 1331, startPoint y: 462, endPoint x: 1342, endPoint y: 443, distance: 21.7
click at [1332, 490] on div at bounding box center [1327, 495] width 10 height 10
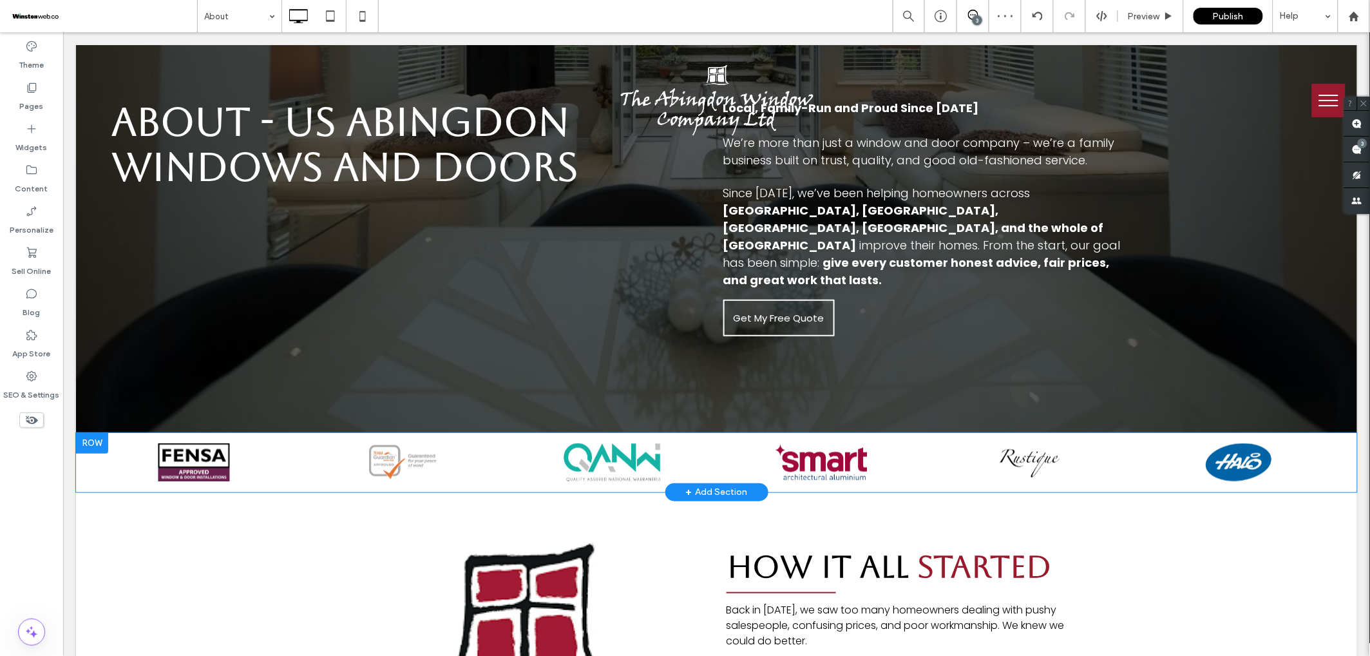
click at [97, 432] on div at bounding box center [91, 442] width 32 height 21
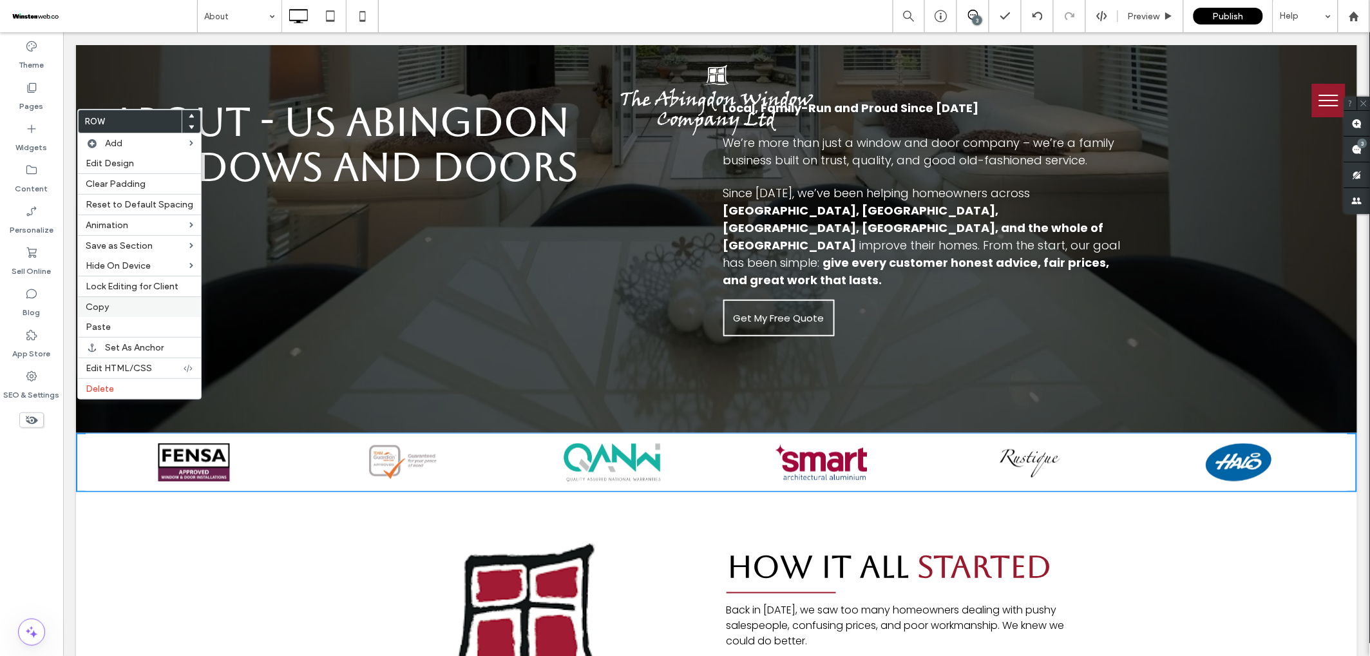
click at [105, 302] on span "Copy" at bounding box center [97, 306] width 23 height 11
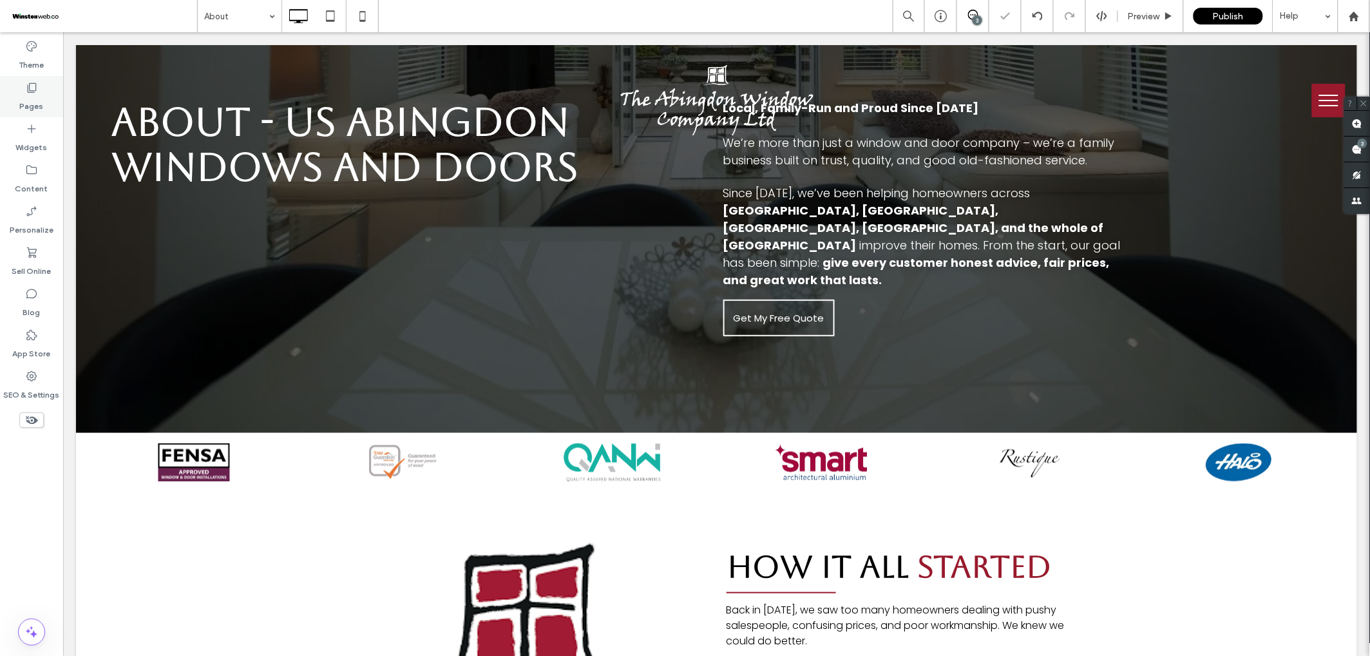
click at [23, 95] on label "Pages" at bounding box center [32, 103] width 24 height 18
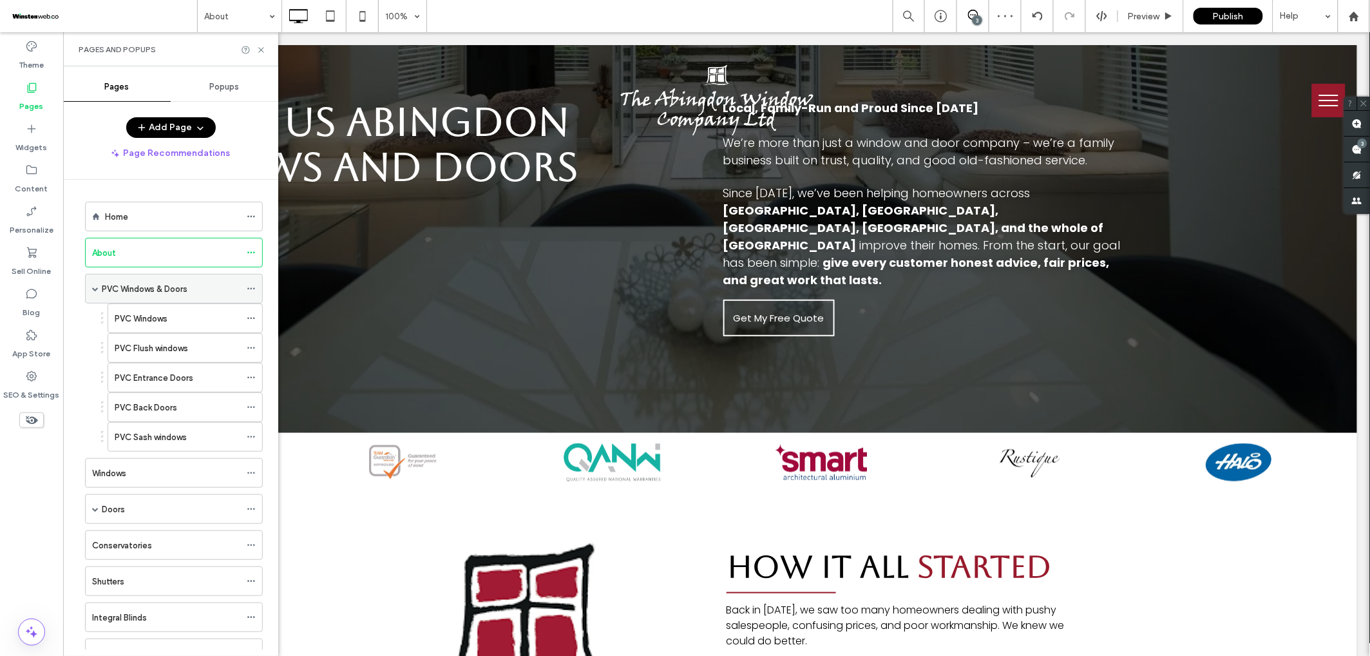
click at [138, 291] on label "PVC Windows & Doors" at bounding box center [145, 289] width 86 height 23
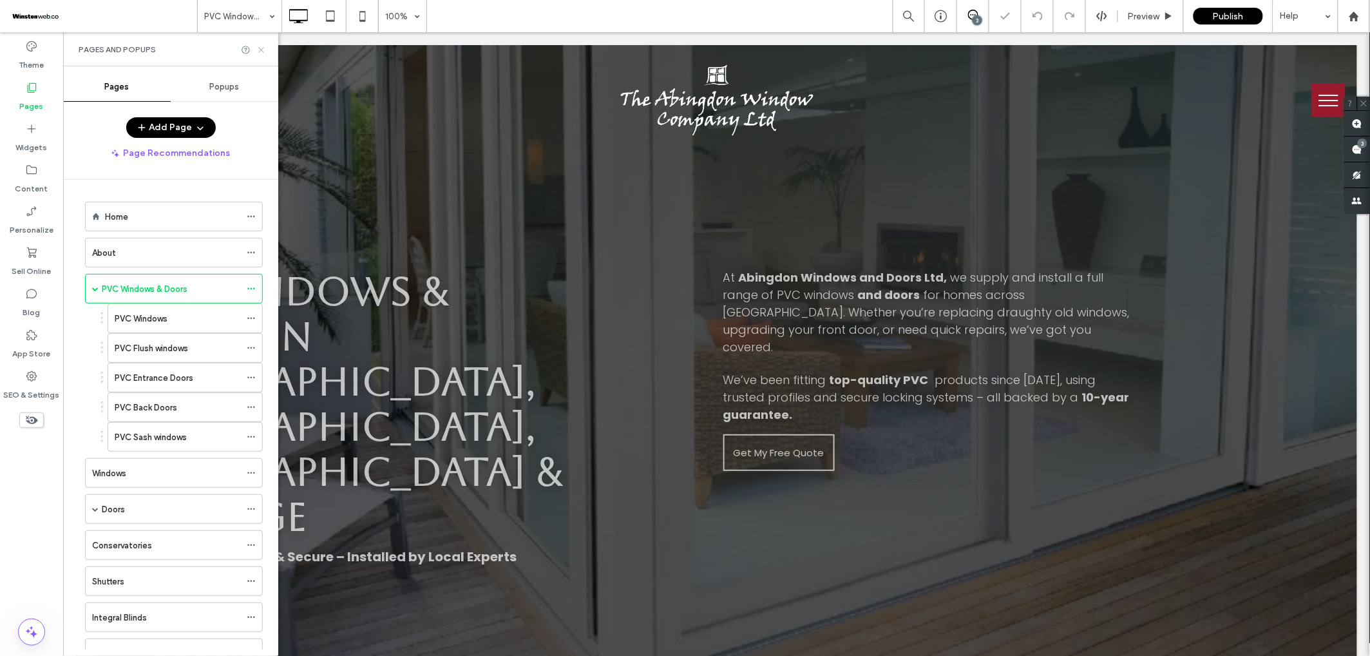
click at [263, 49] on icon at bounding box center [261, 50] width 10 height 10
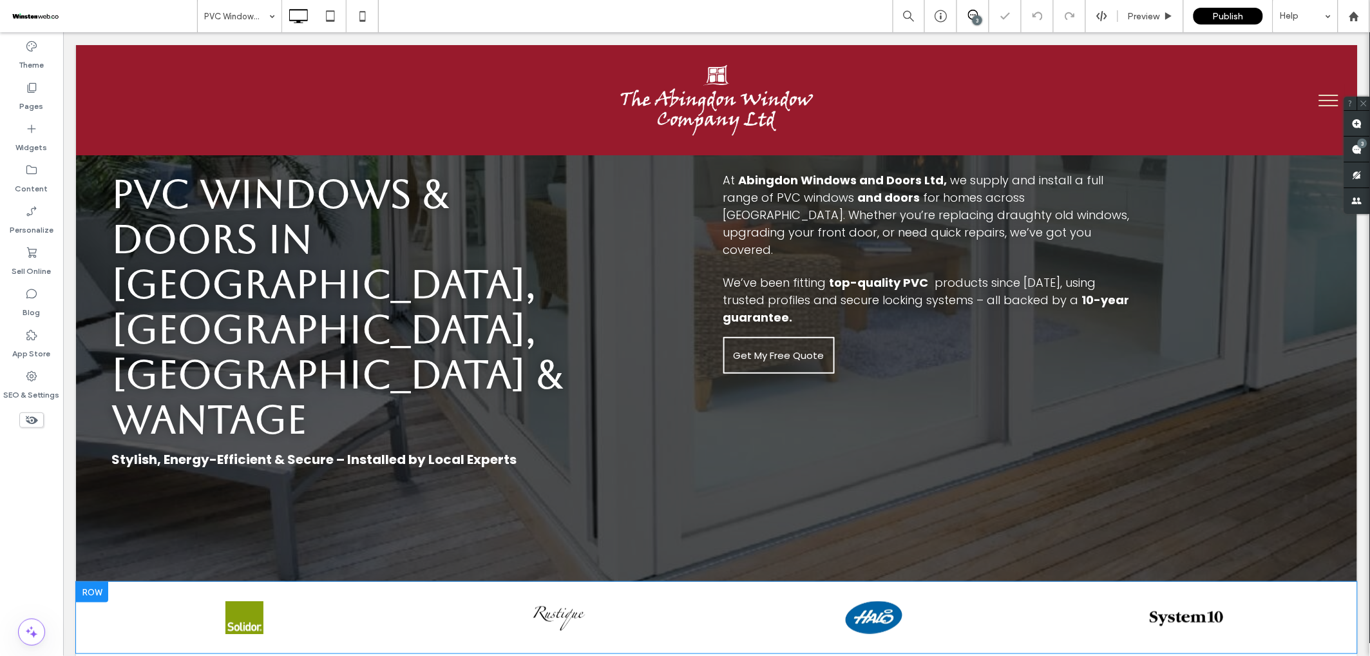
scroll to position [104, 0]
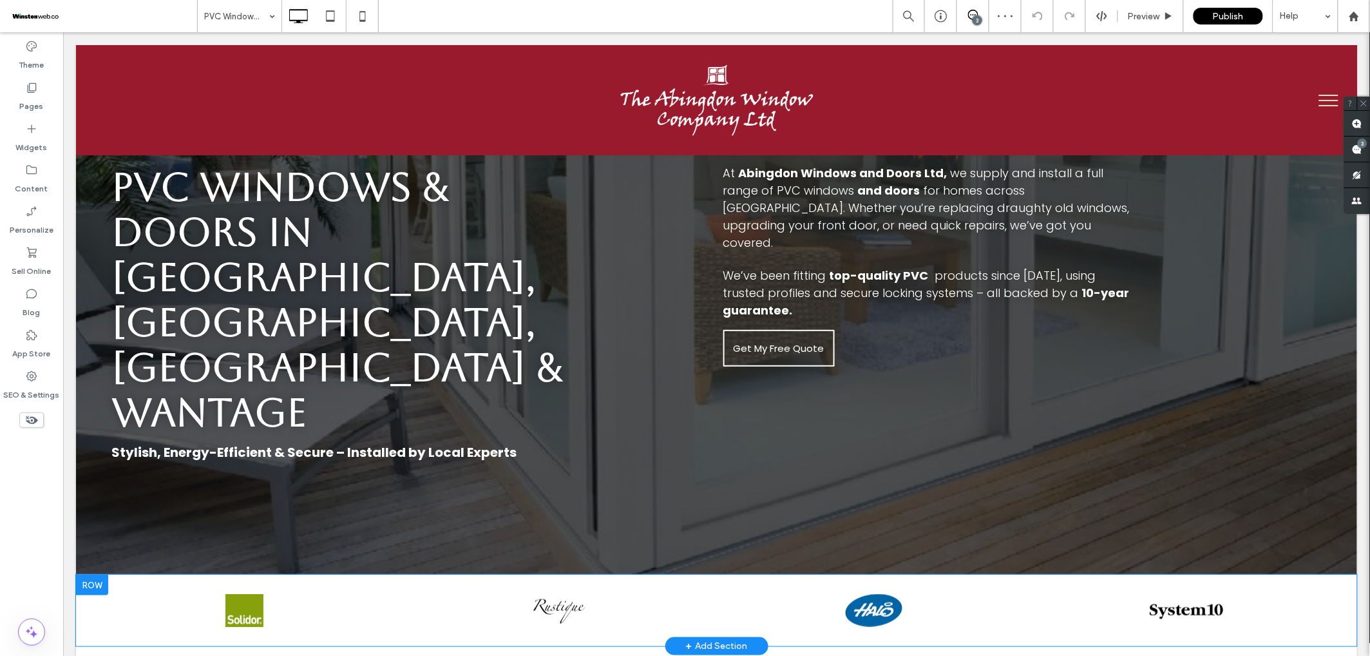
click at [91, 574] on div at bounding box center [91, 584] width 32 height 21
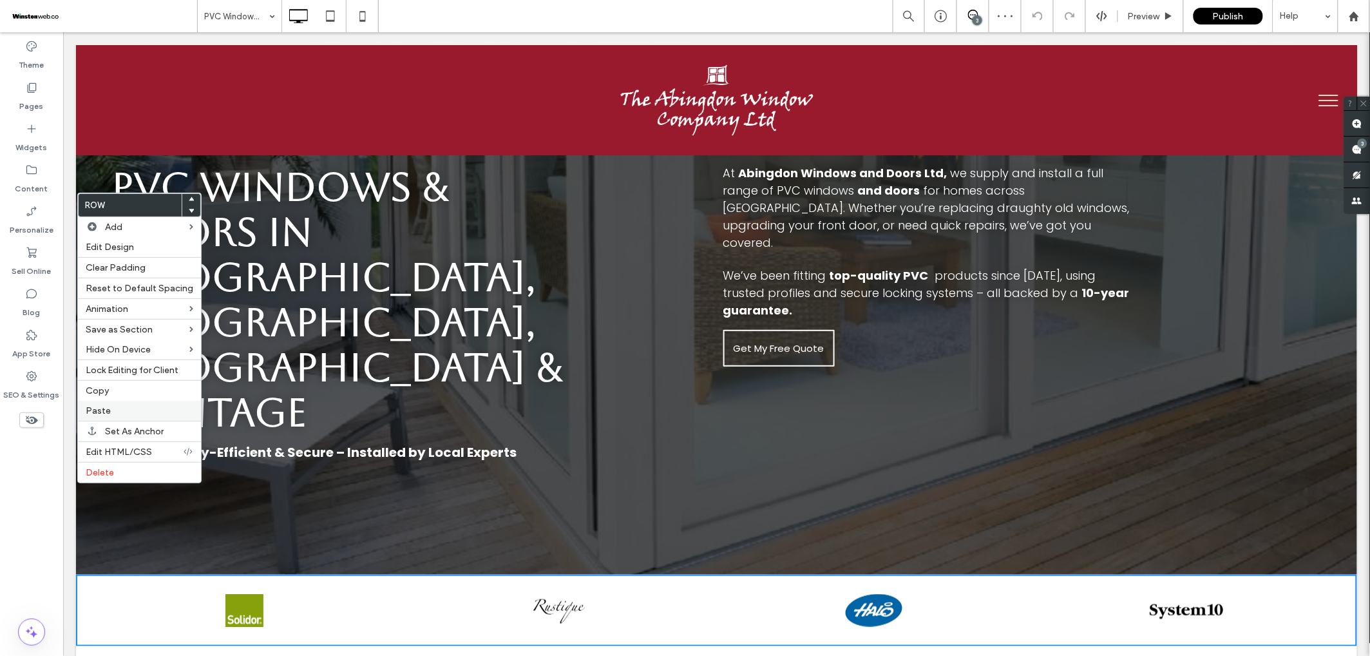
click at [110, 408] on label "Paste" at bounding box center [140, 410] width 108 height 11
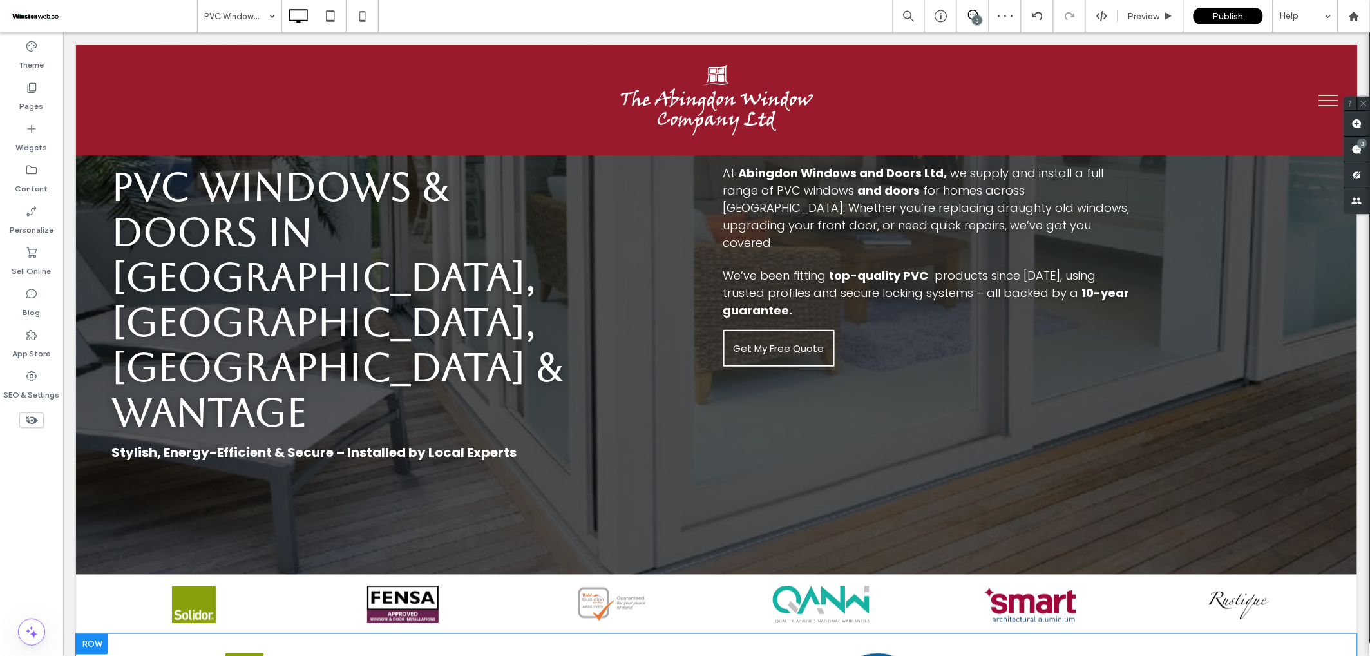
click at [97, 633] on div at bounding box center [91, 643] width 32 height 21
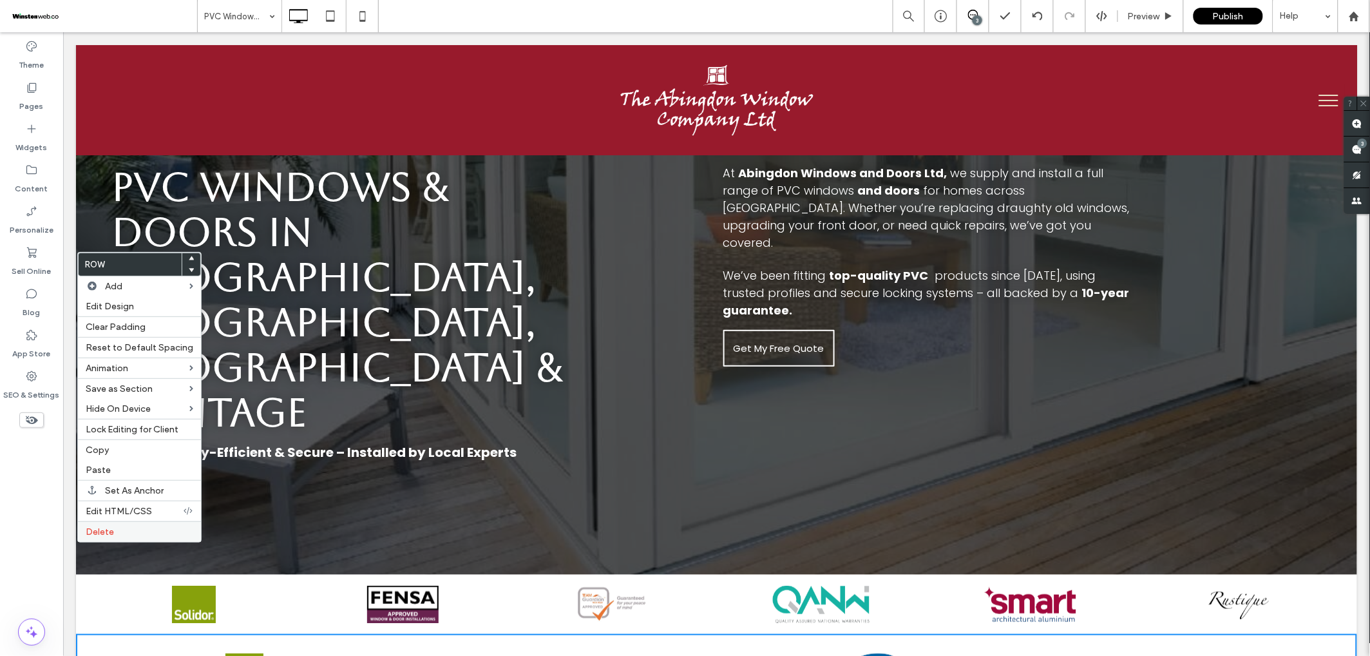
click at [114, 532] on label "Delete" at bounding box center [140, 531] width 108 height 11
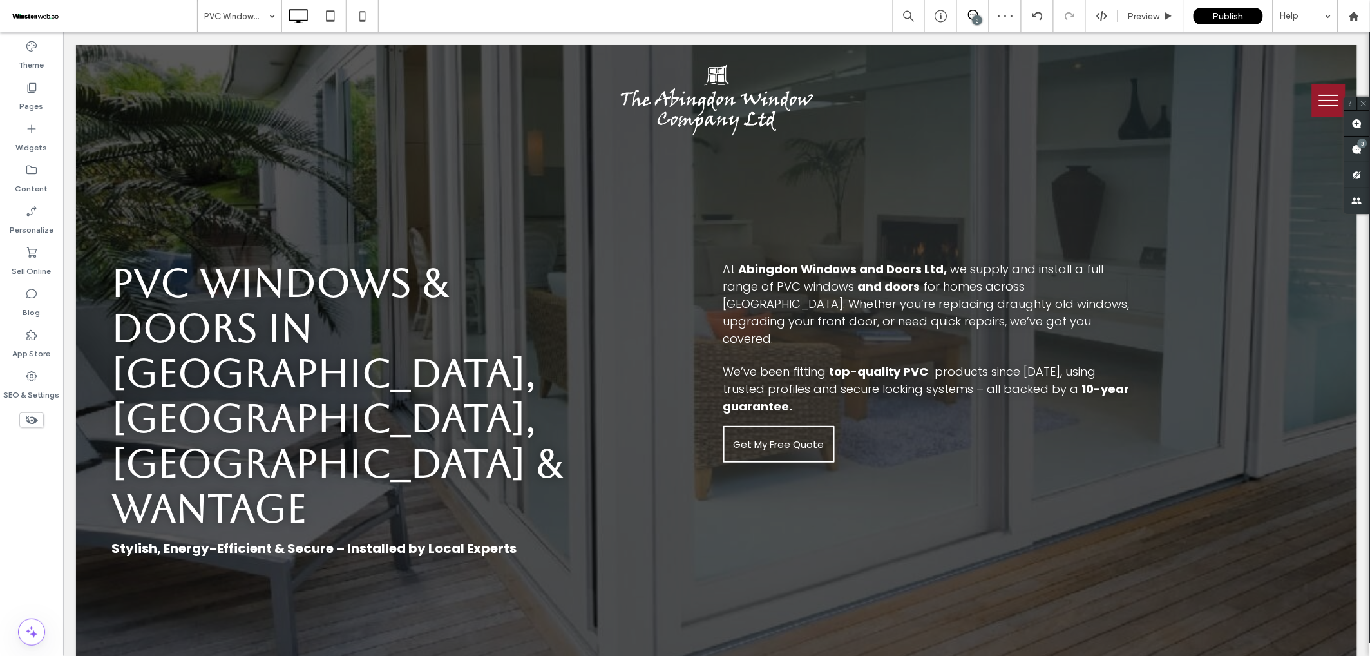
scroll to position [0, 0]
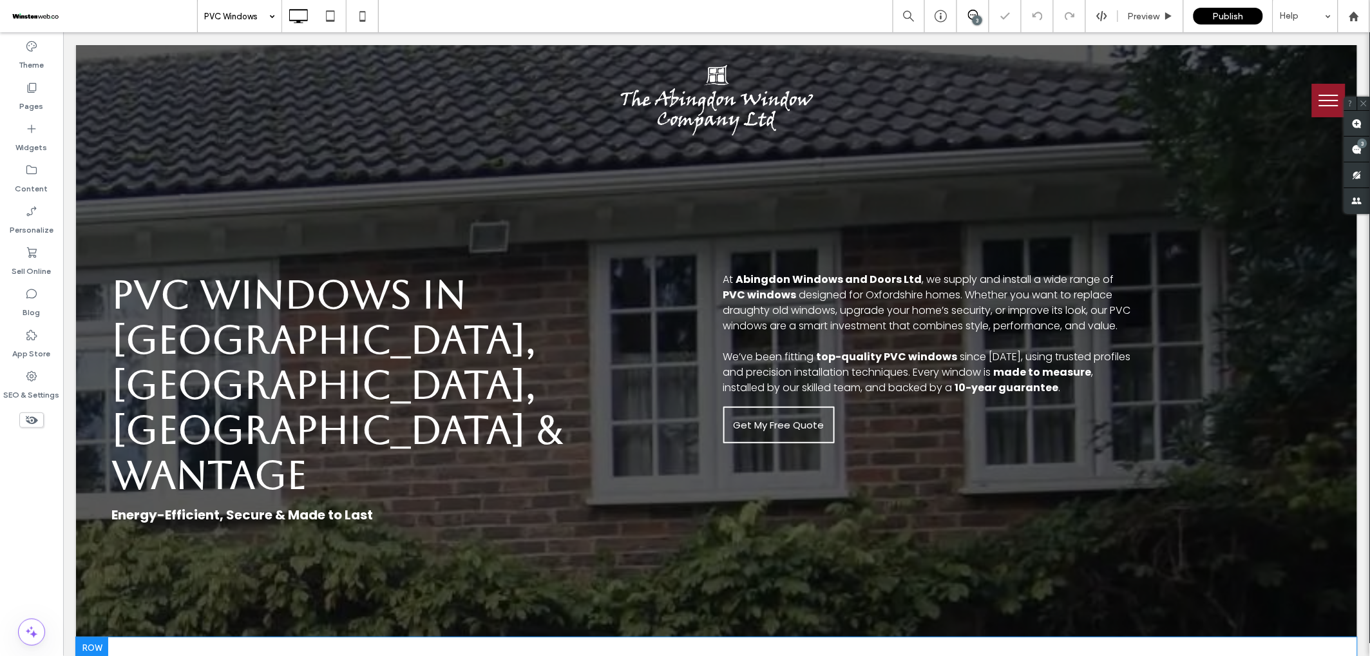
click at [98, 636] on div at bounding box center [91, 646] width 32 height 21
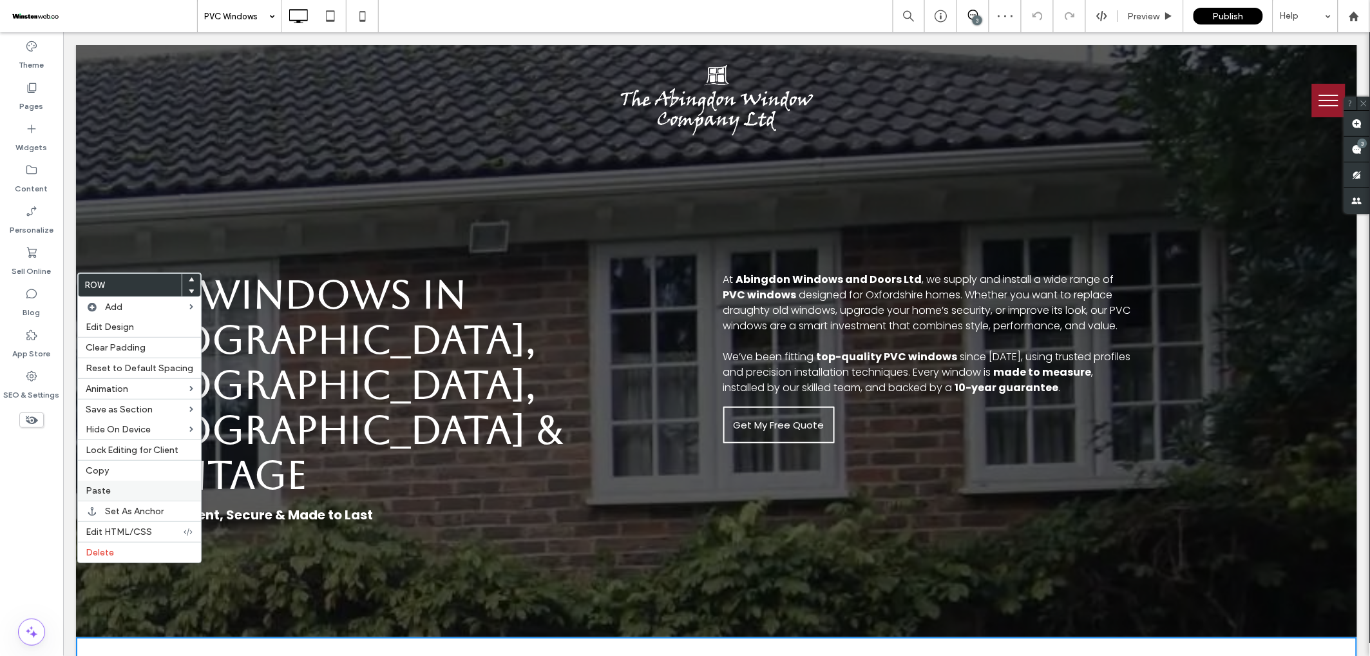
click at [117, 495] on div "Paste" at bounding box center [139, 491] width 123 height 20
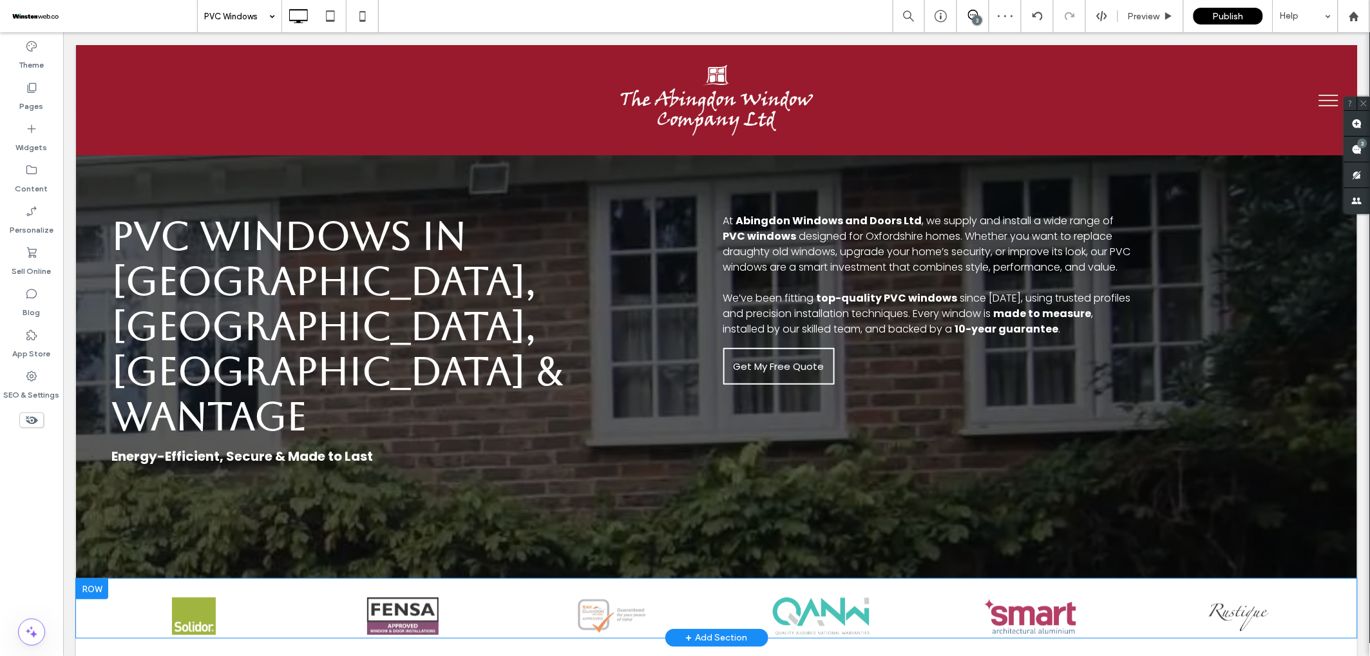
scroll to position [80, 0]
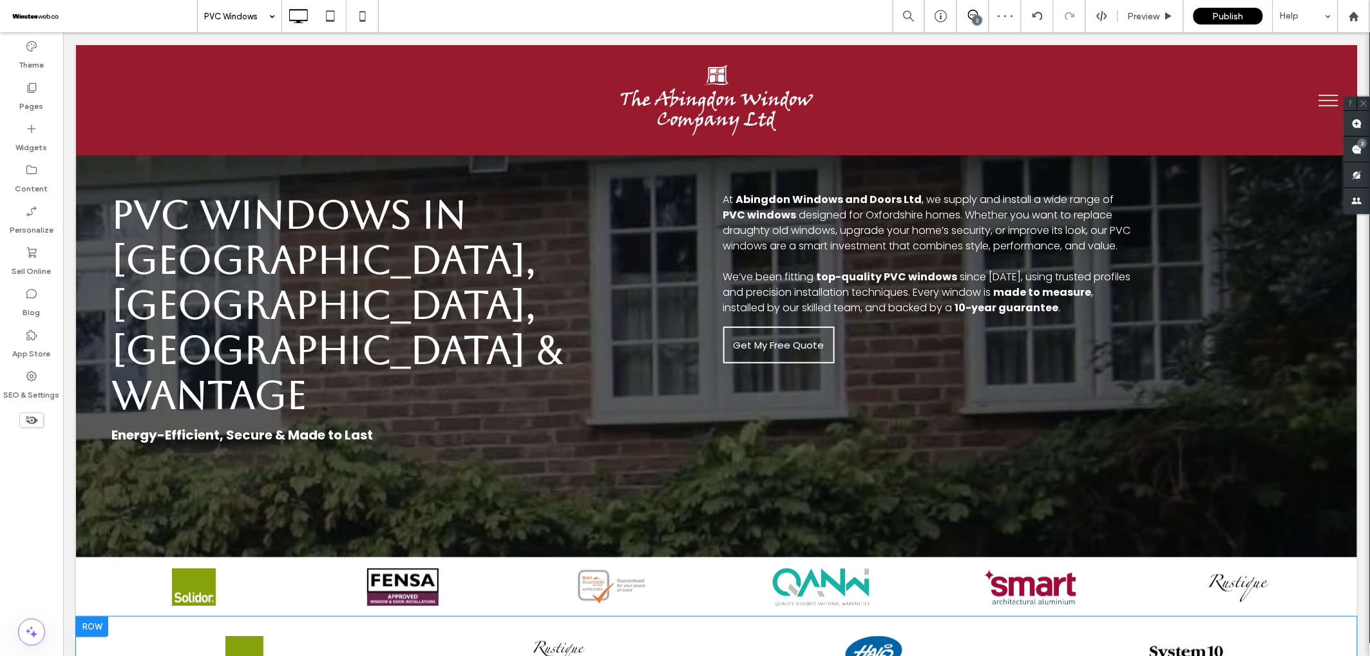
click at [100, 616] on div at bounding box center [91, 626] width 32 height 21
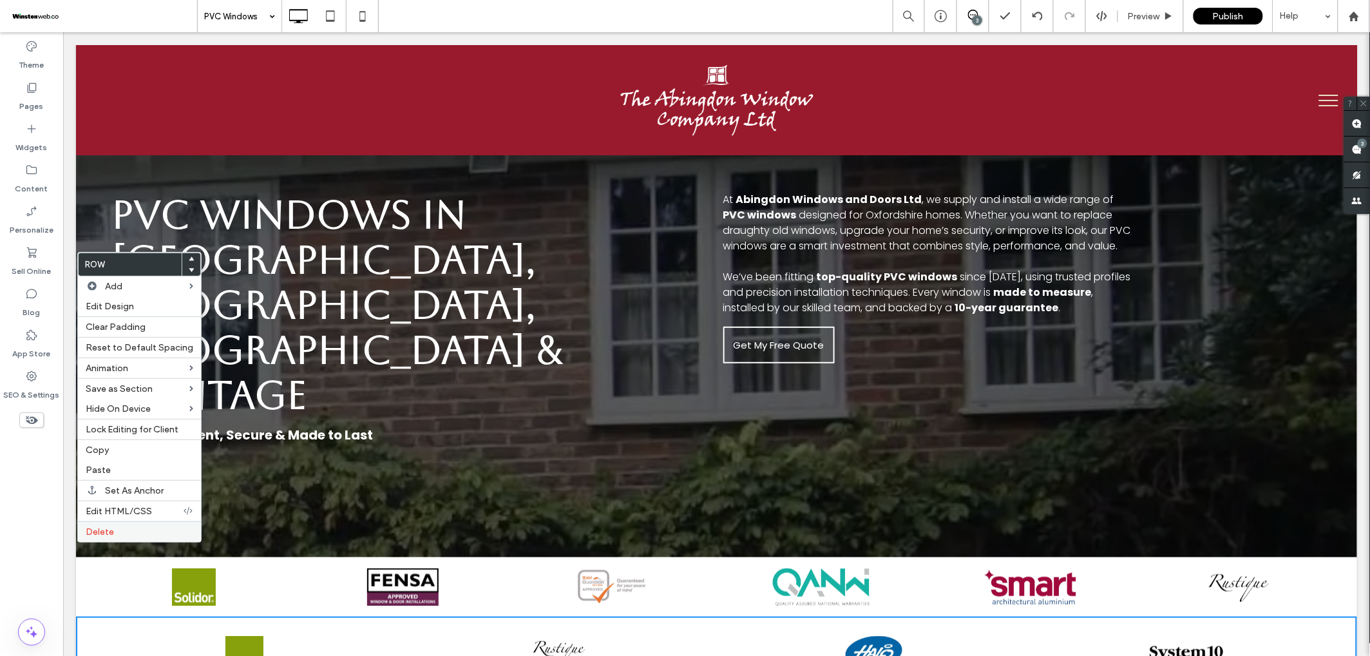
click at [109, 539] on div "Delete" at bounding box center [139, 531] width 123 height 21
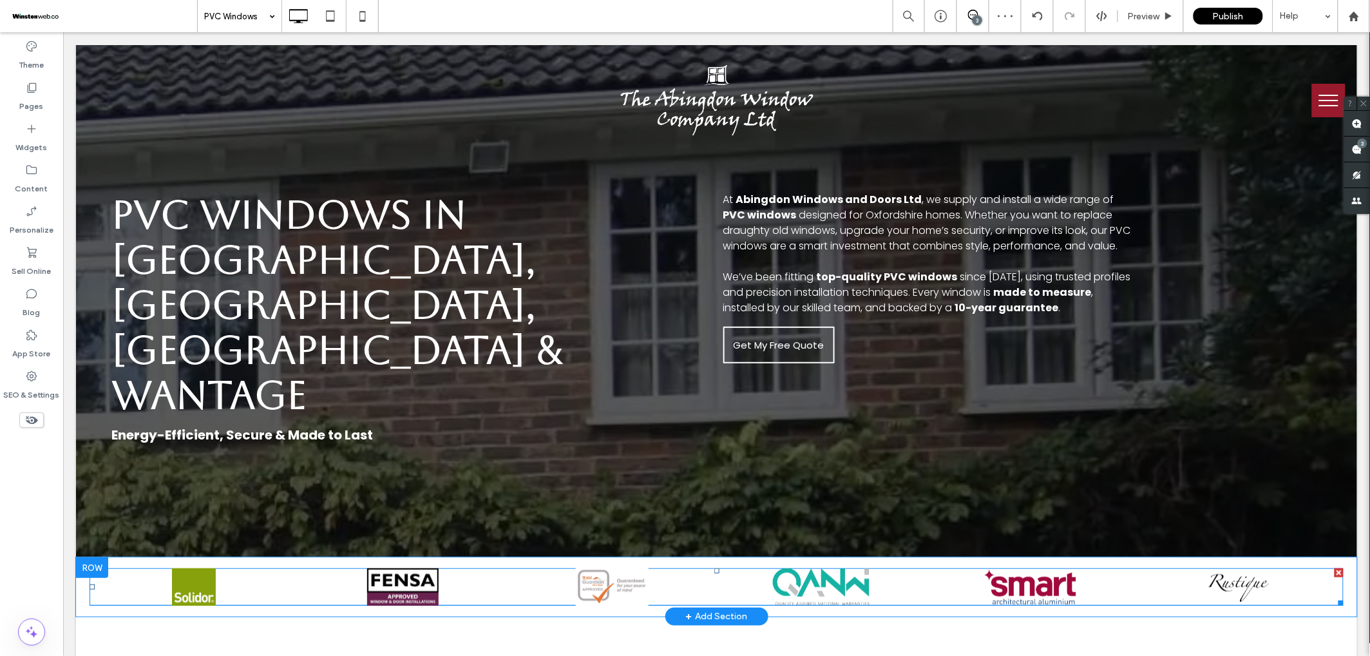
click at [453, 567] on div at bounding box center [402, 586] width 196 height 38
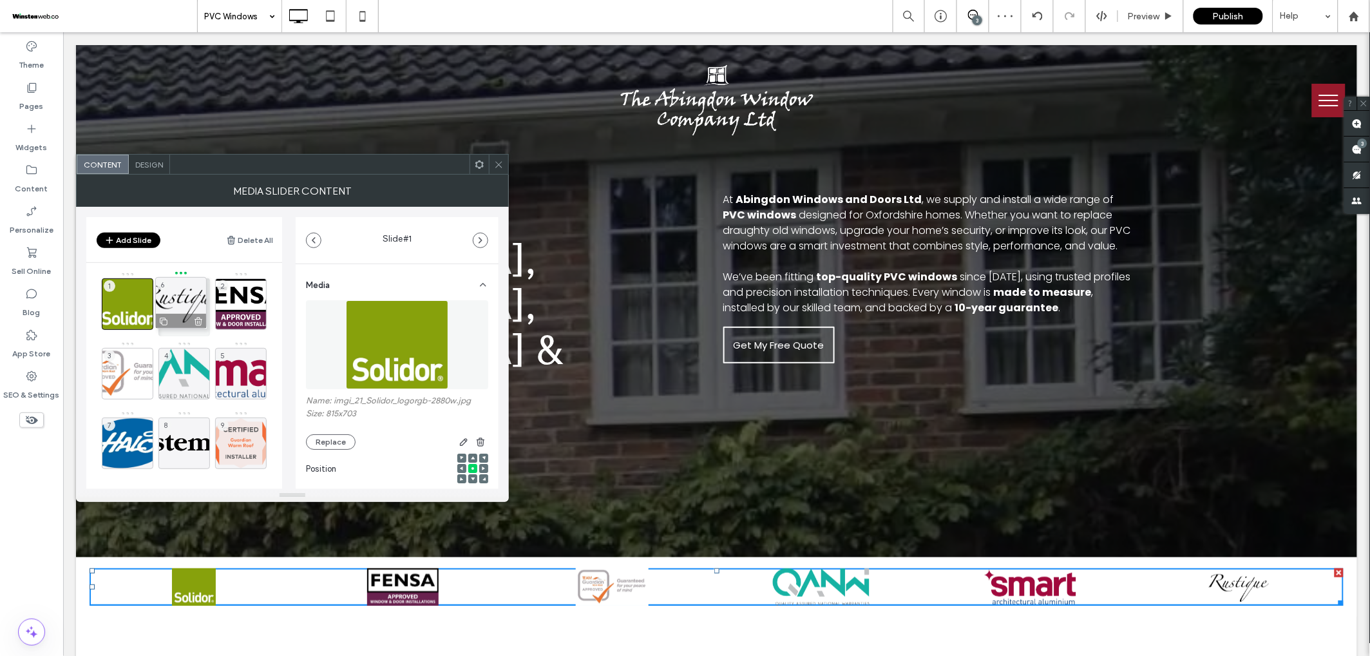
drag, startPoint x: 244, startPoint y: 372, endPoint x: 184, endPoint y: 301, distance: 92.8
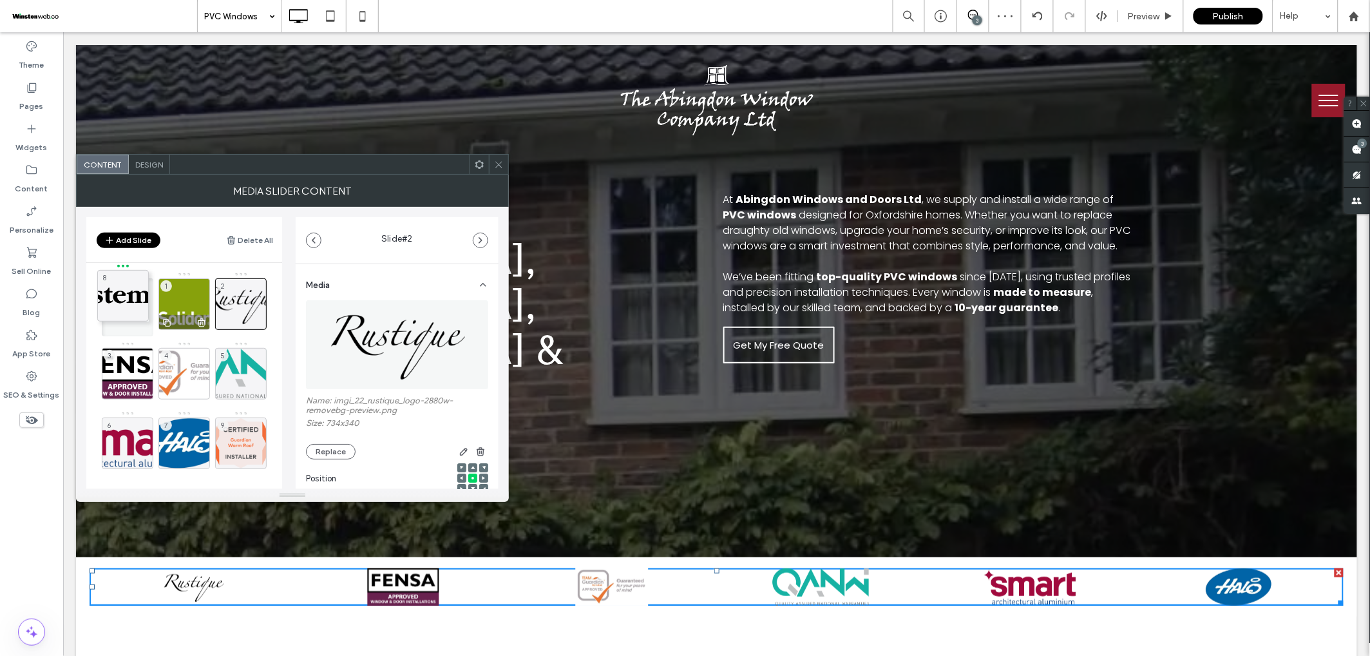
drag, startPoint x: 184, startPoint y: 432, endPoint x: 161, endPoint y: 294, distance: 139.8
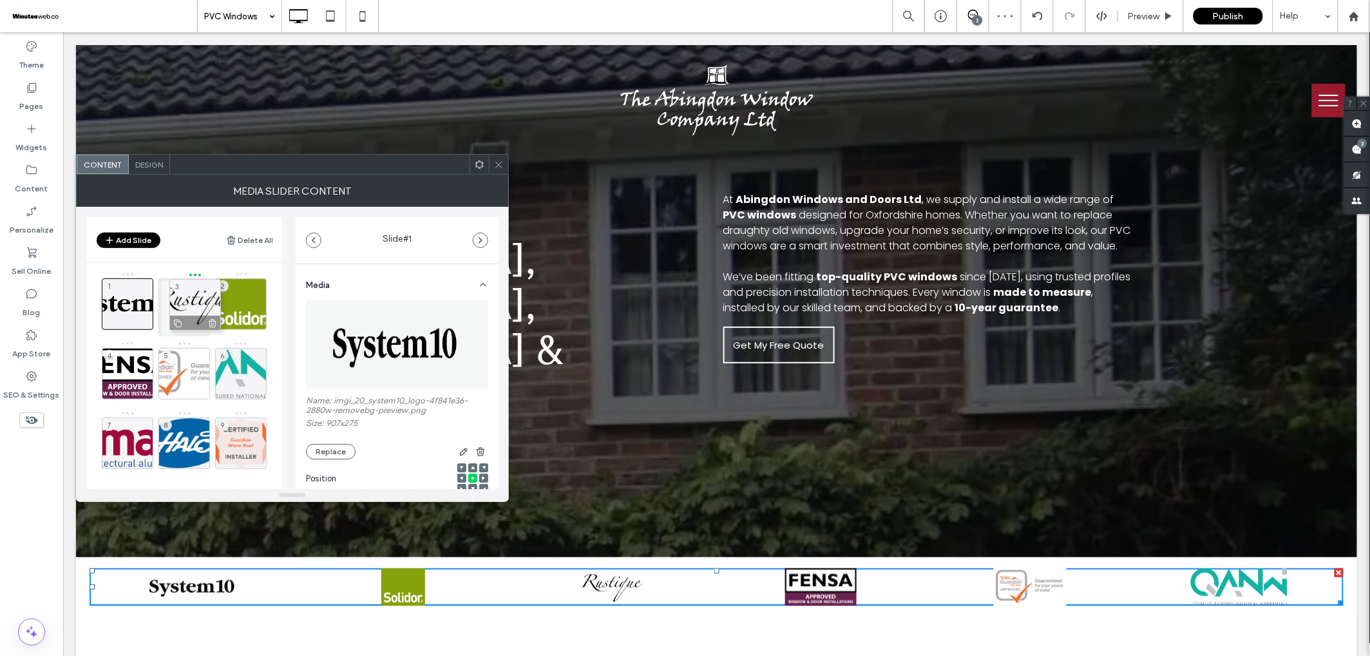
drag, startPoint x: 238, startPoint y: 297, endPoint x: 193, endPoint y: 298, distance: 45.7
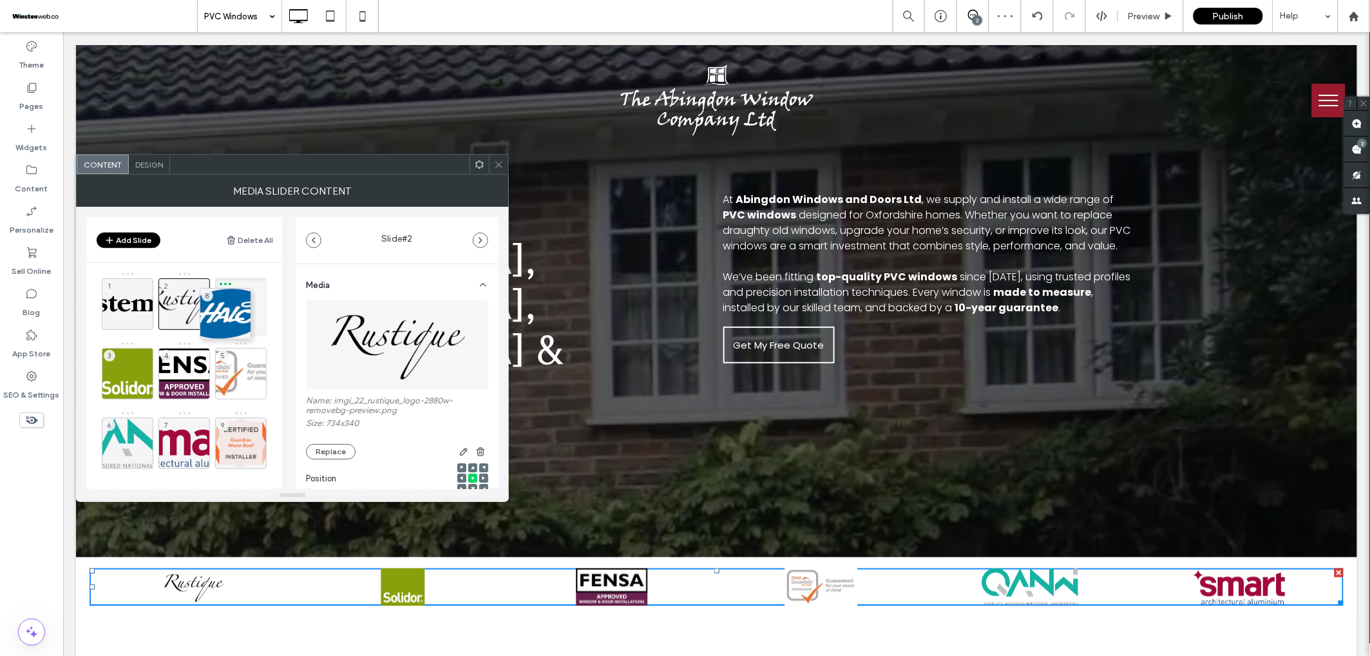
drag, startPoint x: 190, startPoint y: 445, endPoint x: 235, endPoint y: 311, distance: 141.4
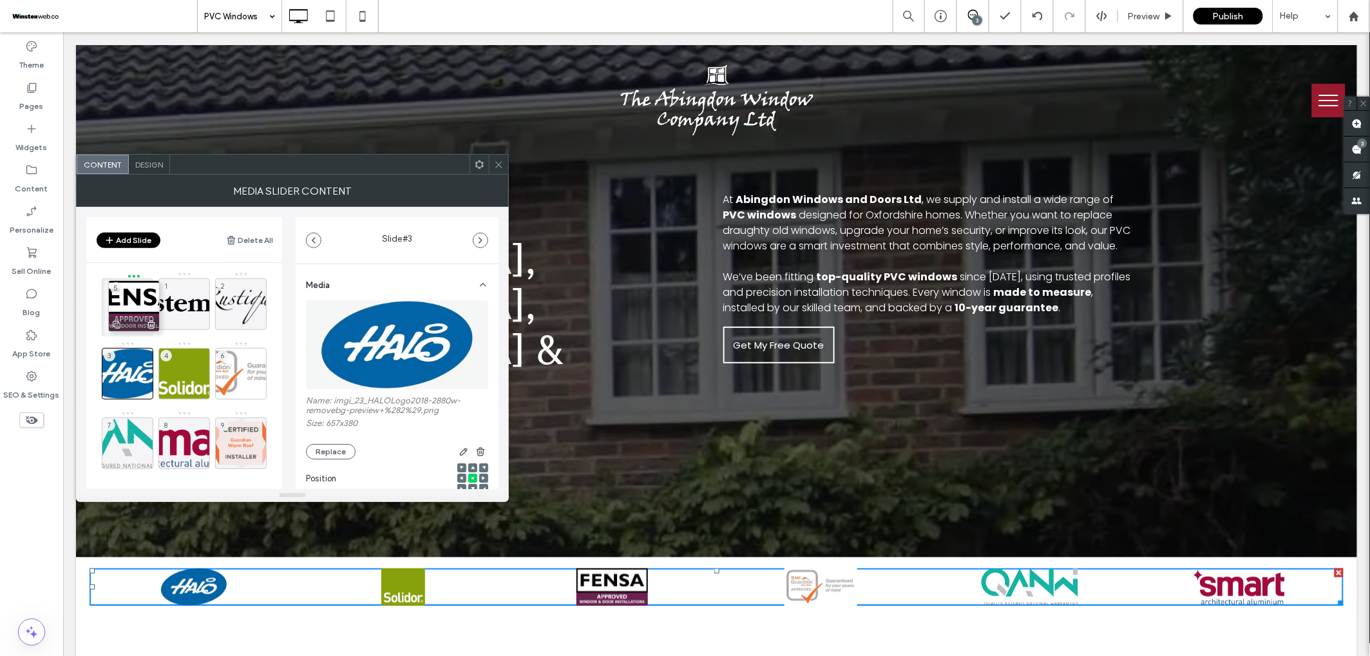
drag, startPoint x: 195, startPoint y: 372, endPoint x: 142, endPoint y: 301, distance: 88.0
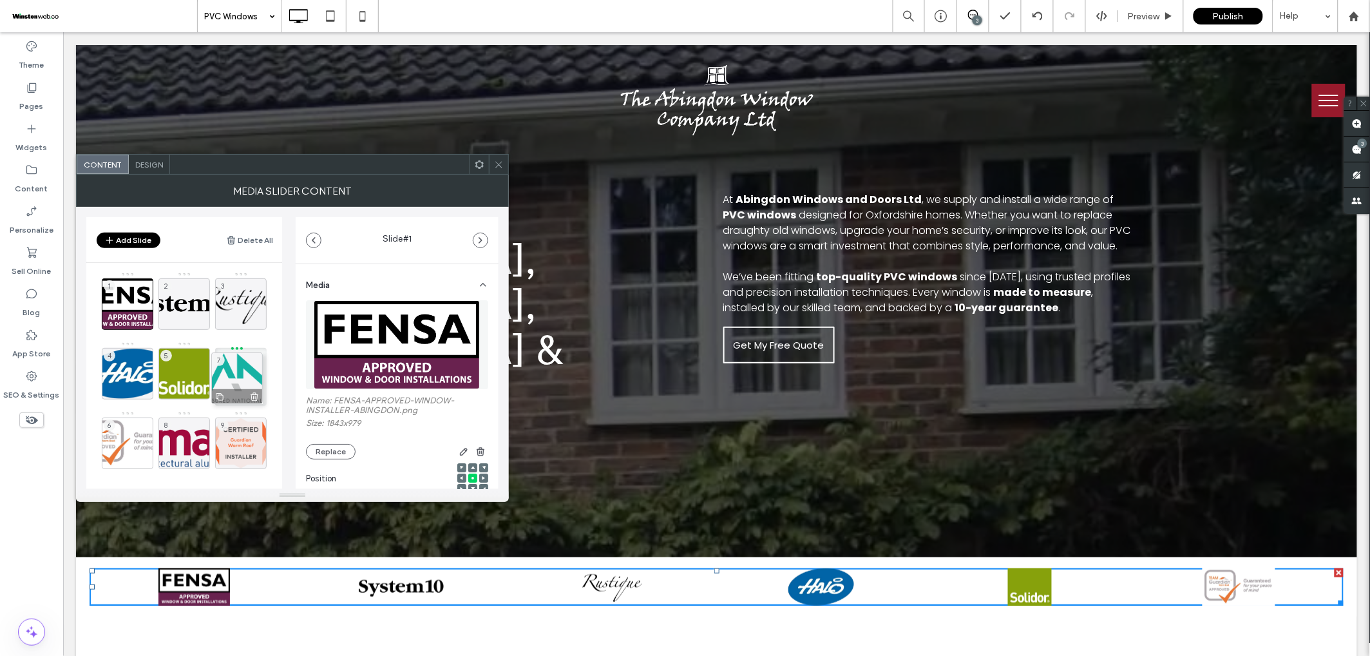
drag, startPoint x: 134, startPoint y: 442, endPoint x: 243, endPoint y: 377, distance: 127.4
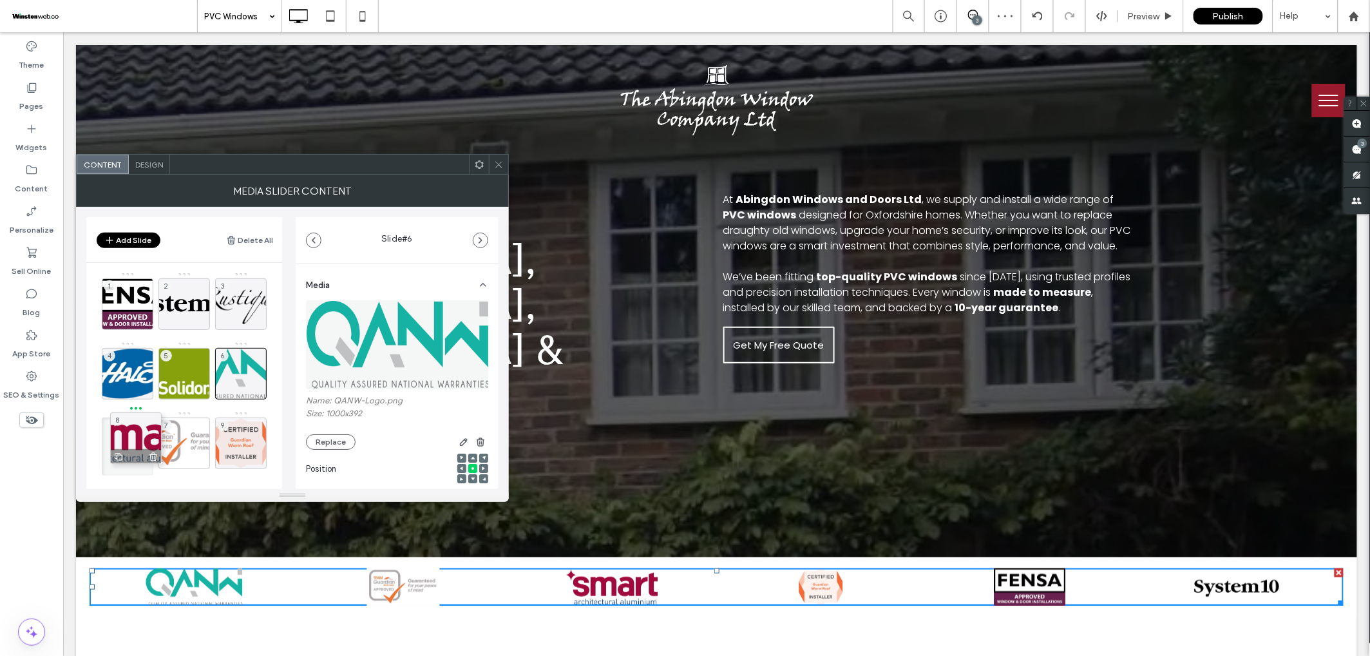
drag, startPoint x: 184, startPoint y: 438, endPoint x: 135, endPoint y: 433, distance: 48.6
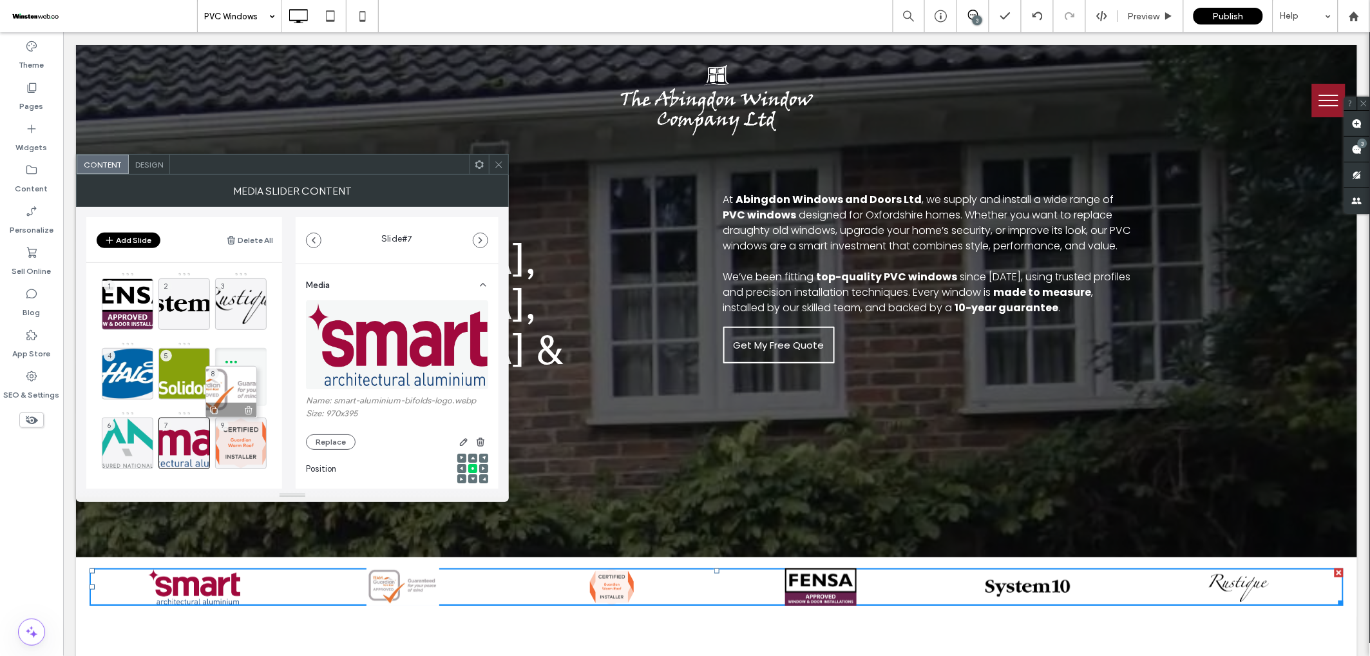
drag, startPoint x: 186, startPoint y: 443, endPoint x: 233, endPoint y: 391, distance: 70.2
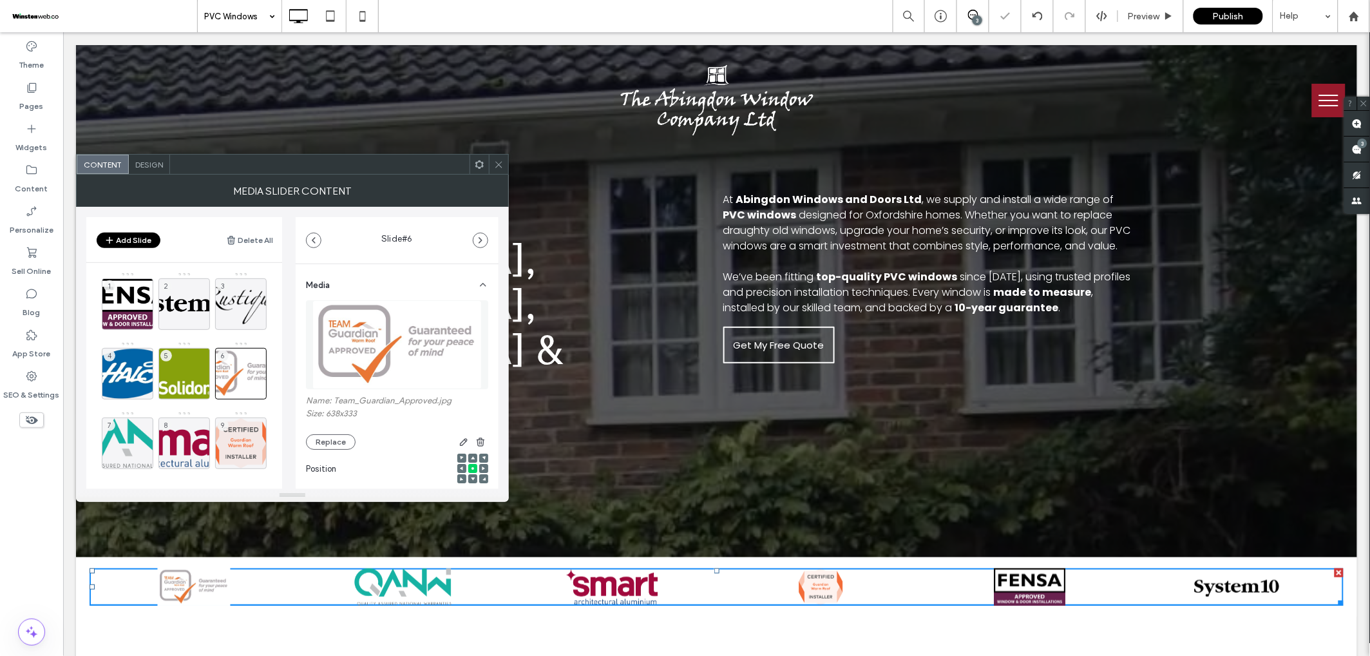
click at [499, 160] on icon at bounding box center [499, 165] width 10 height 10
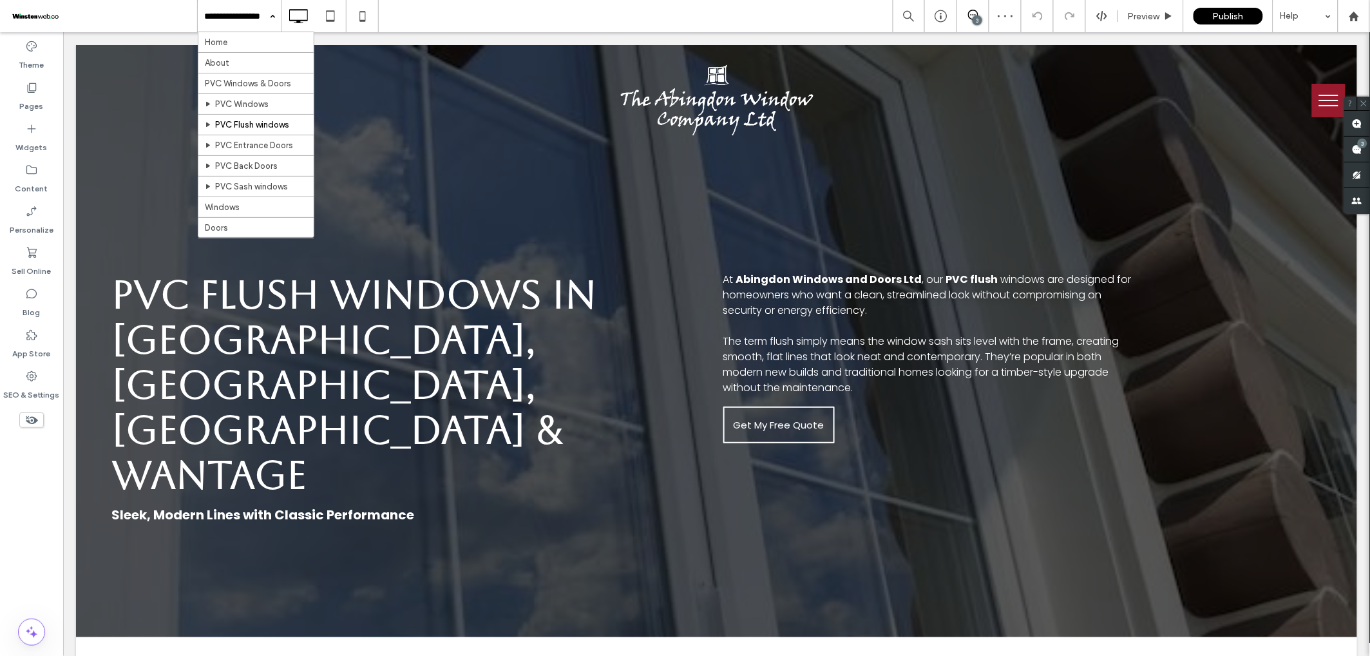
click at [251, 26] on input at bounding box center [236, 16] width 64 height 32
click at [39, 90] on div "Pages" at bounding box center [31, 96] width 63 height 41
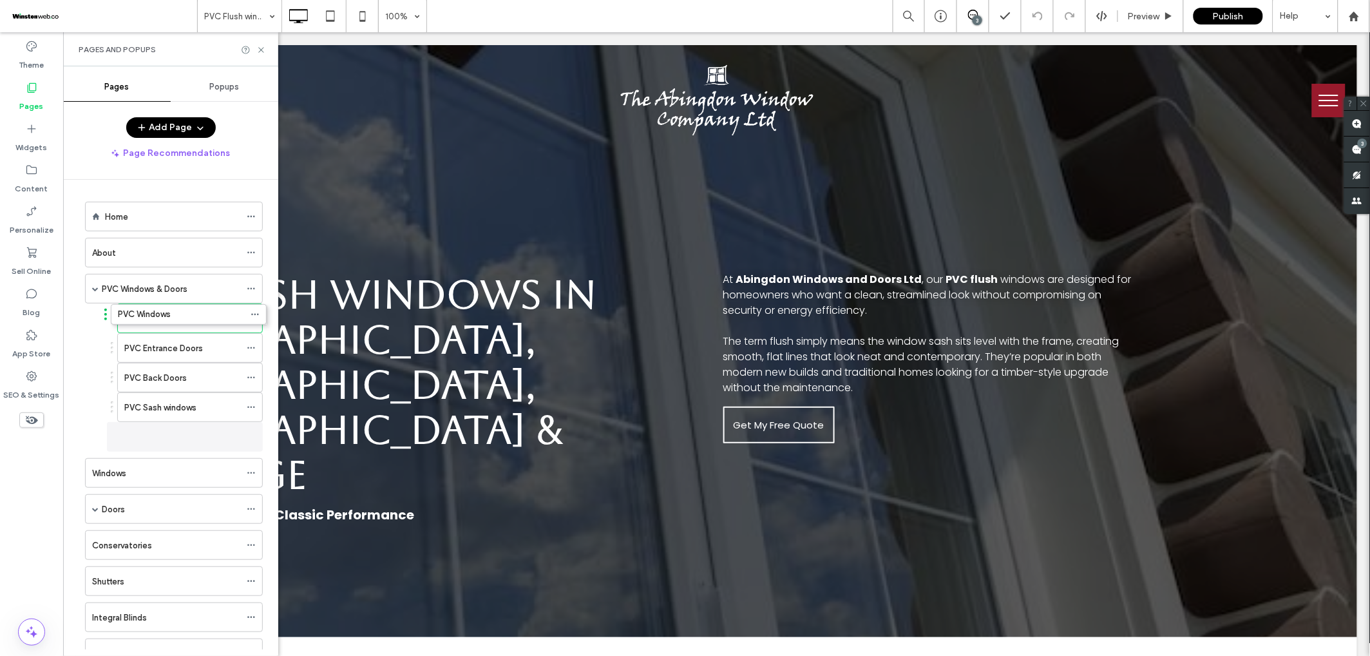
drag, startPoint x: 141, startPoint y: 313, endPoint x: 146, endPoint y: 307, distance: 8.2
drag, startPoint x: 157, startPoint y: 434, endPoint x: 161, endPoint y: 307, distance: 126.3
drag, startPoint x: 147, startPoint y: 345, endPoint x: 182, endPoint y: 341, distance: 35.1
drag, startPoint x: 143, startPoint y: 439, endPoint x: 174, endPoint y: 375, distance: 70.9
click at [97, 511] on span at bounding box center [95, 509] width 6 height 6
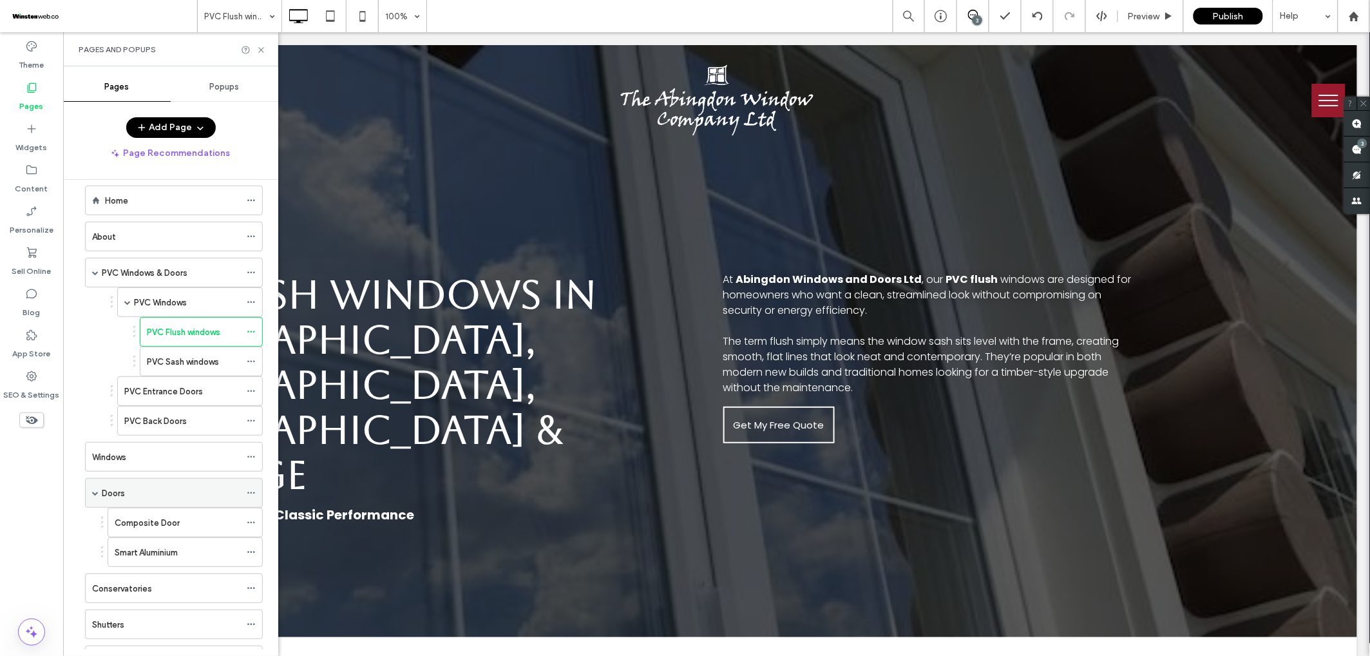
scroll to position [14, 0]
click at [203, 126] on icon "button" at bounding box center [200, 127] width 10 height 10
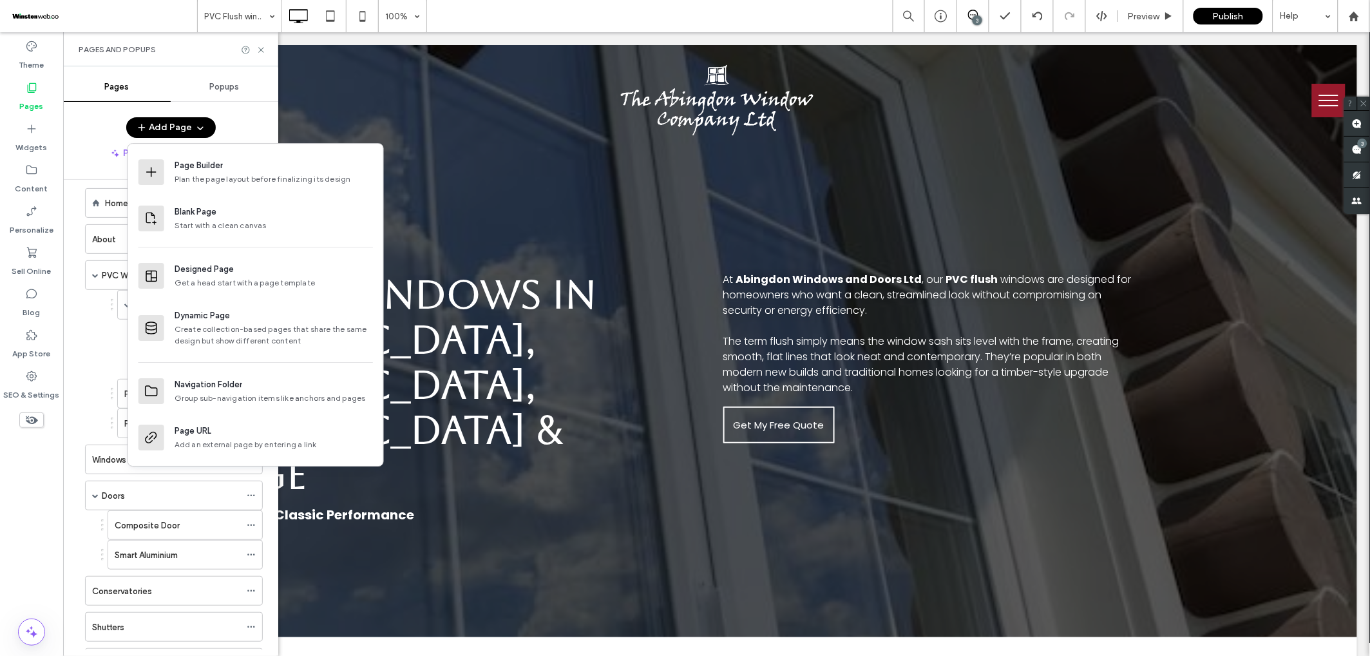
click at [227, 126] on div "Add Page" at bounding box center [170, 127] width 215 height 21
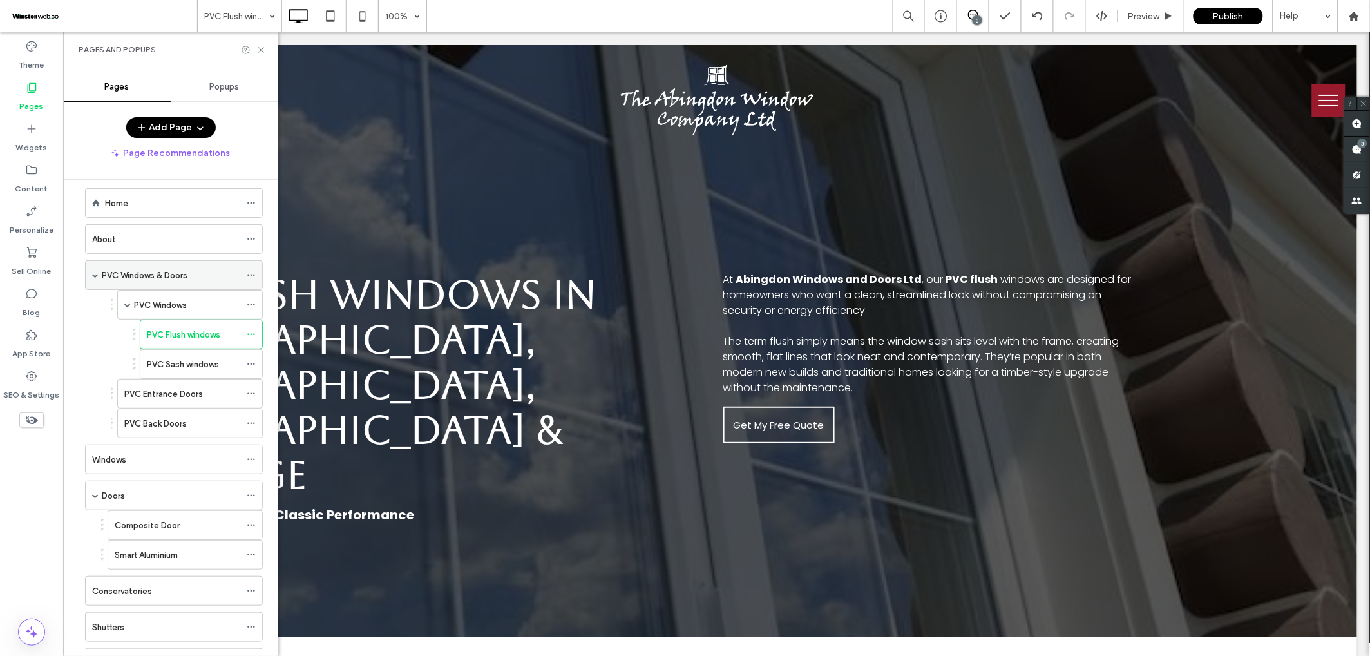
click at [94, 277] on span at bounding box center [95, 275] width 6 height 6
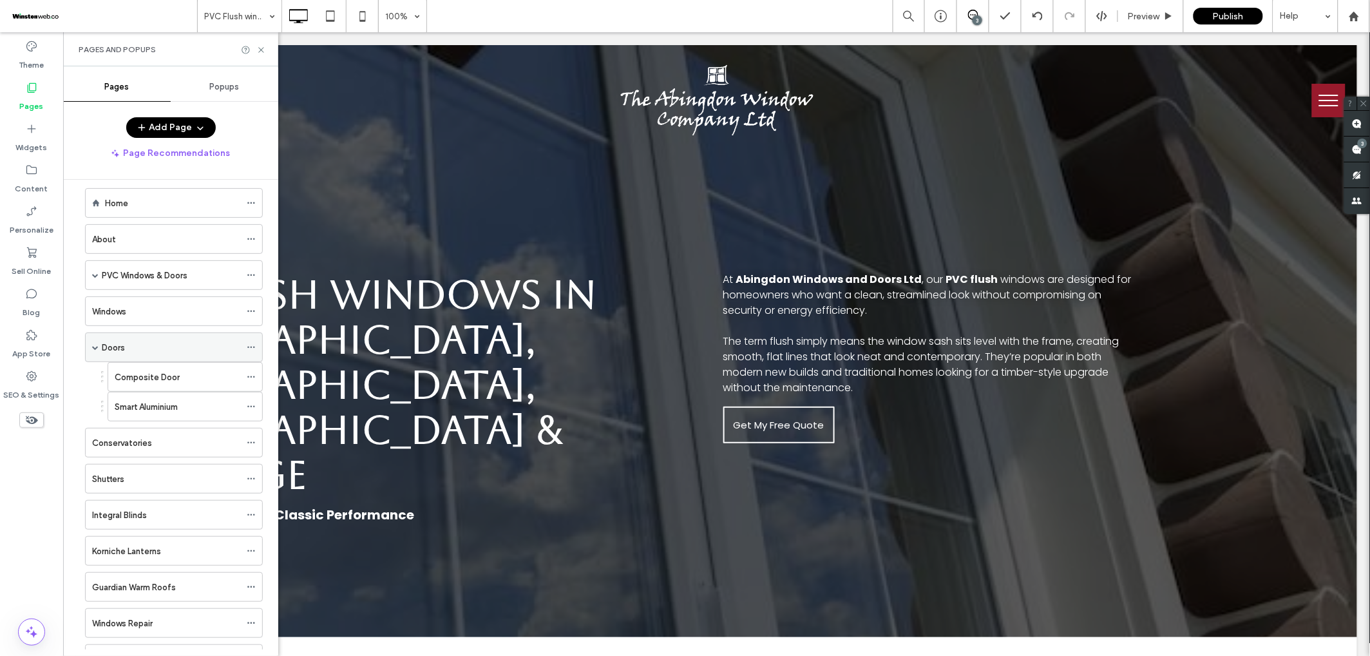
click at [92, 347] on span at bounding box center [95, 347] width 6 height 6
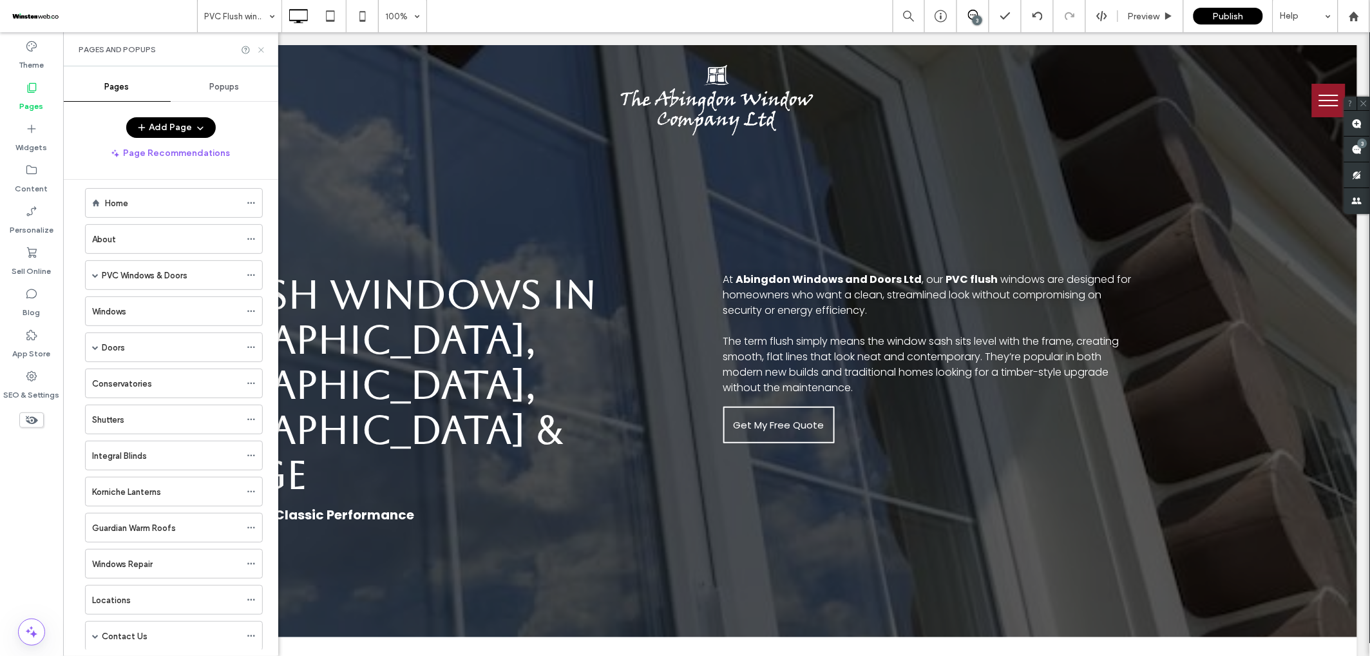
click at [263, 48] on use at bounding box center [260, 49] width 5 height 5
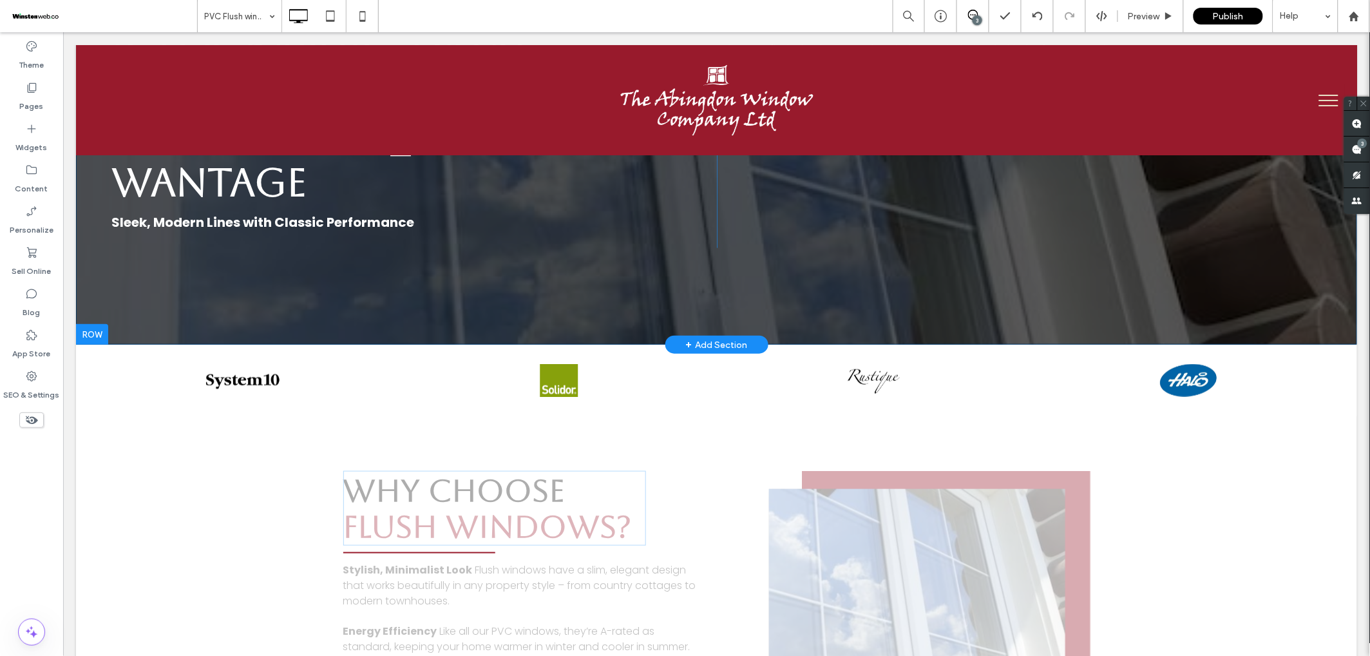
scroll to position [366, 0]
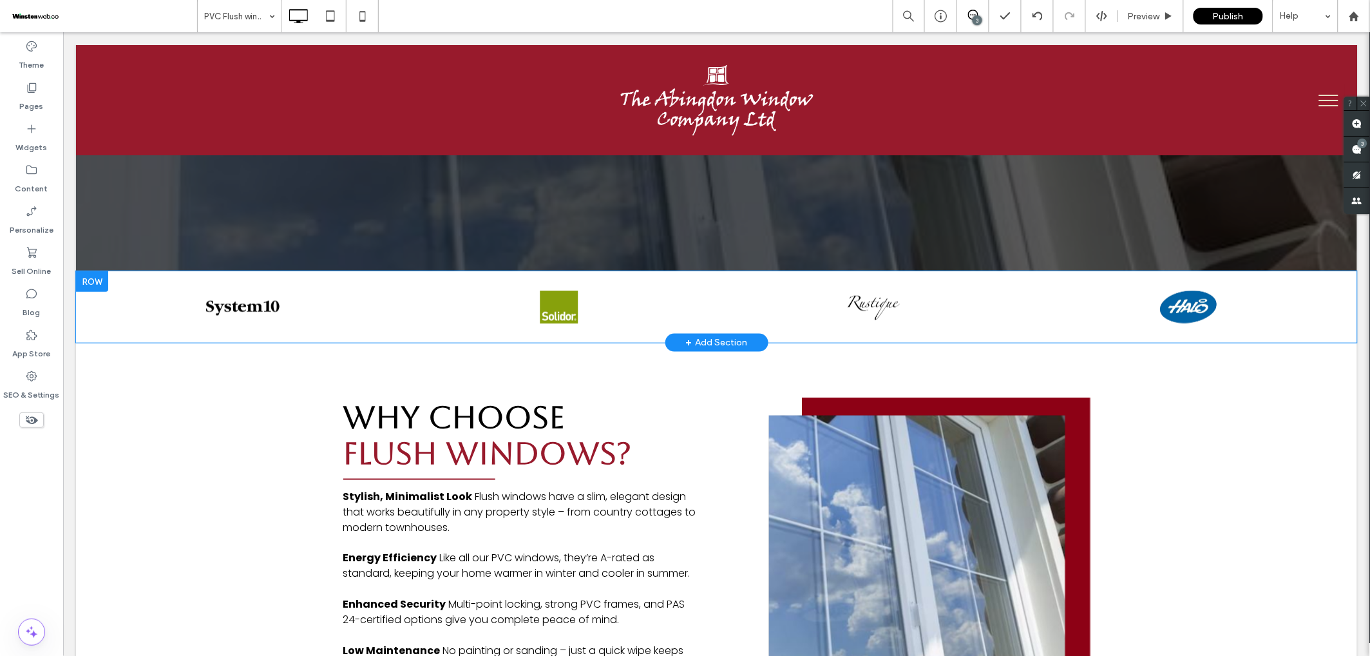
click at [91, 271] on div at bounding box center [91, 281] width 32 height 21
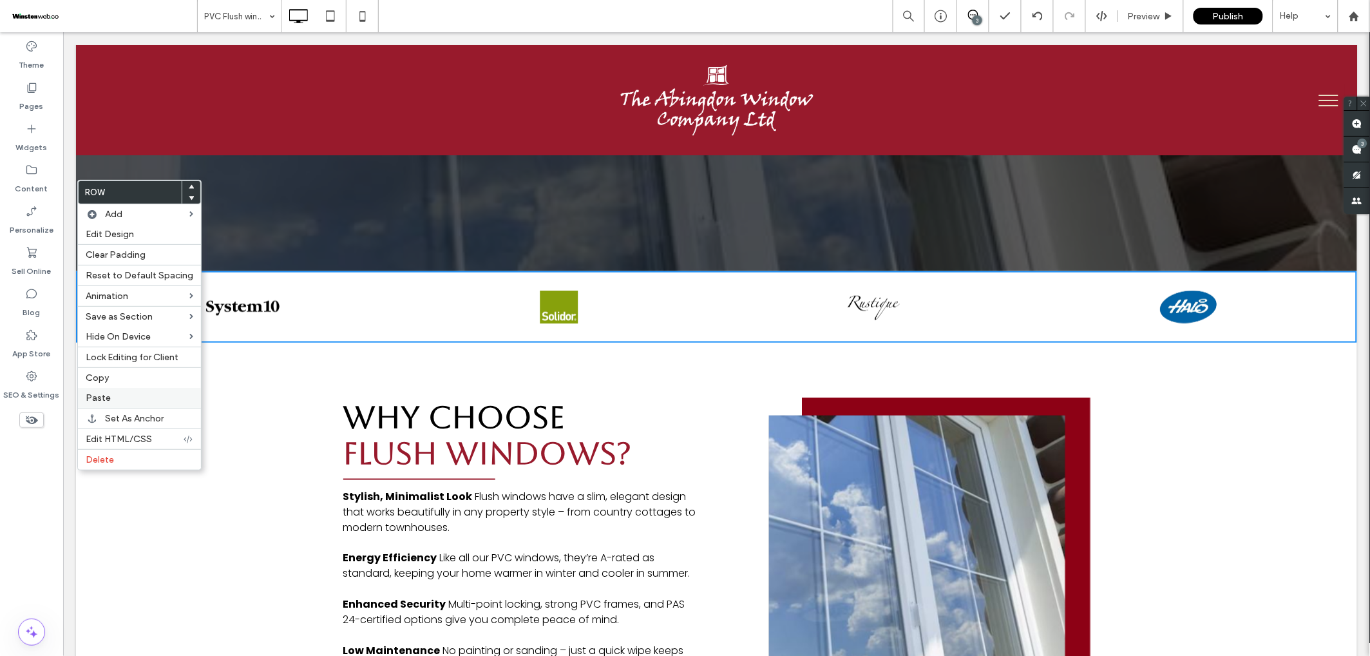
click at [107, 393] on span "Paste" at bounding box center [98, 397] width 25 height 11
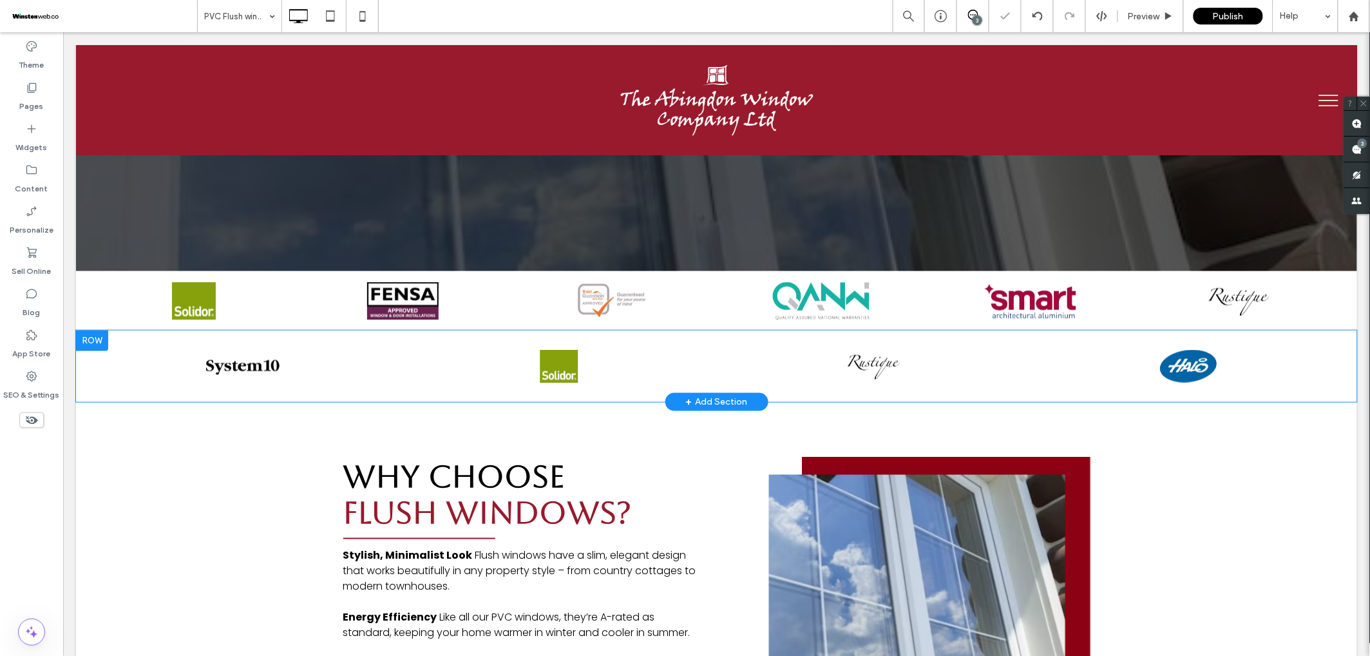
click at [93, 330] on div at bounding box center [91, 340] width 32 height 21
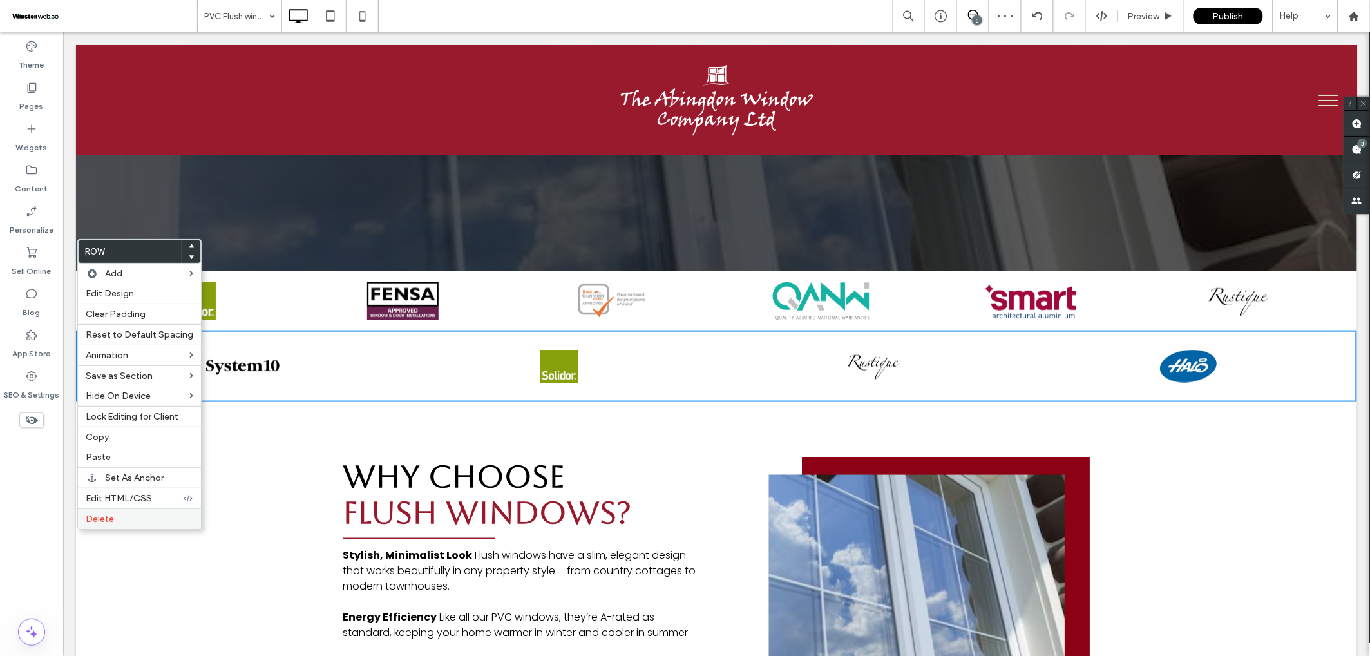
click at [119, 514] on label "Delete" at bounding box center [140, 518] width 108 height 11
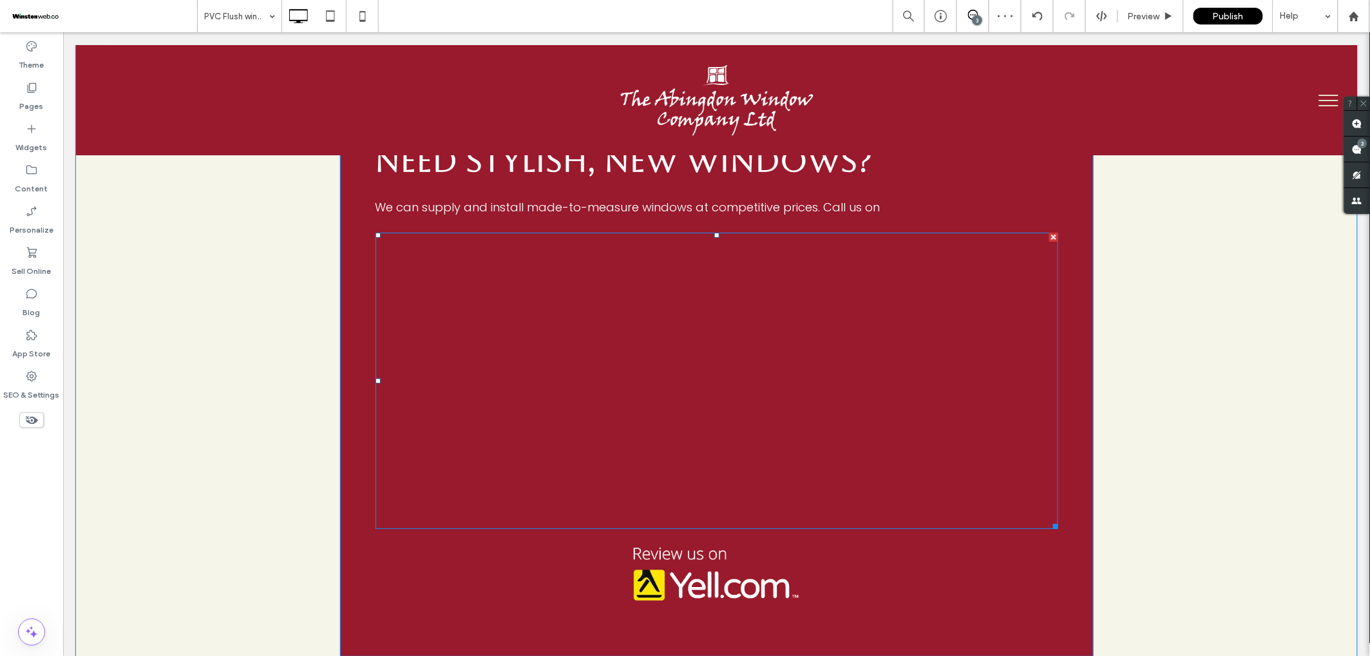
scroll to position [1585, 0]
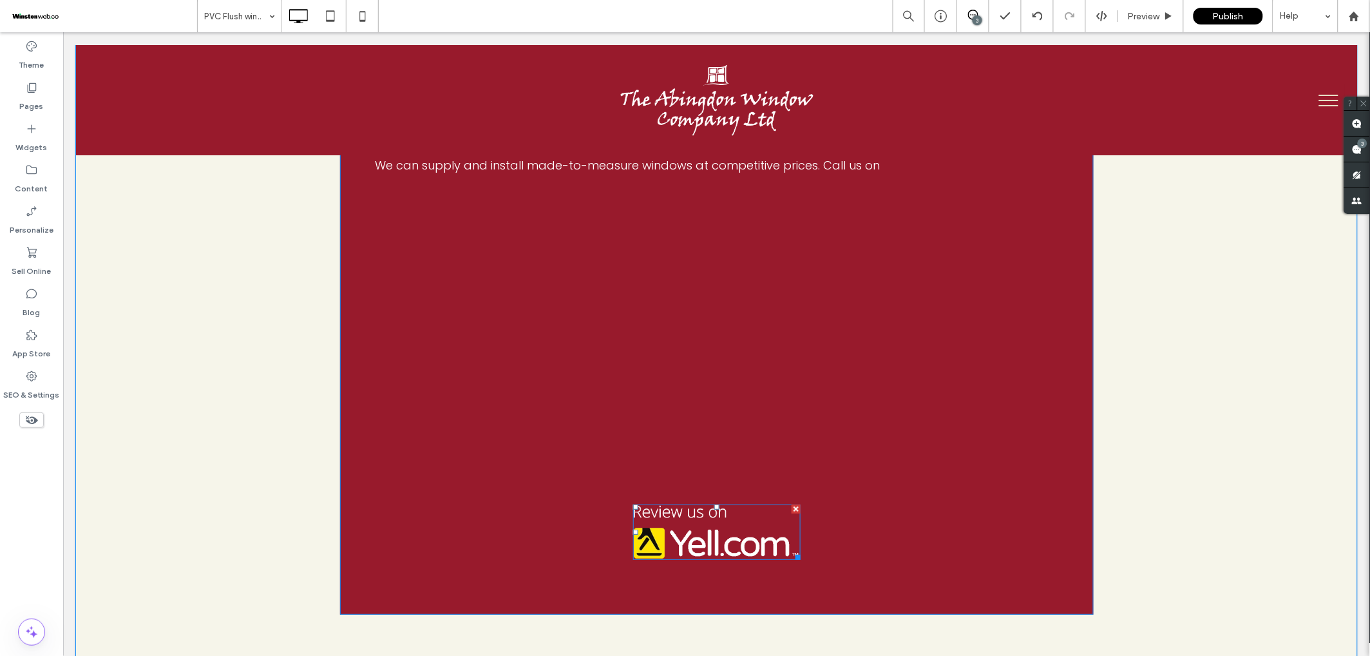
click at [796, 504] on div at bounding box center [795, 508] width 9 height 9
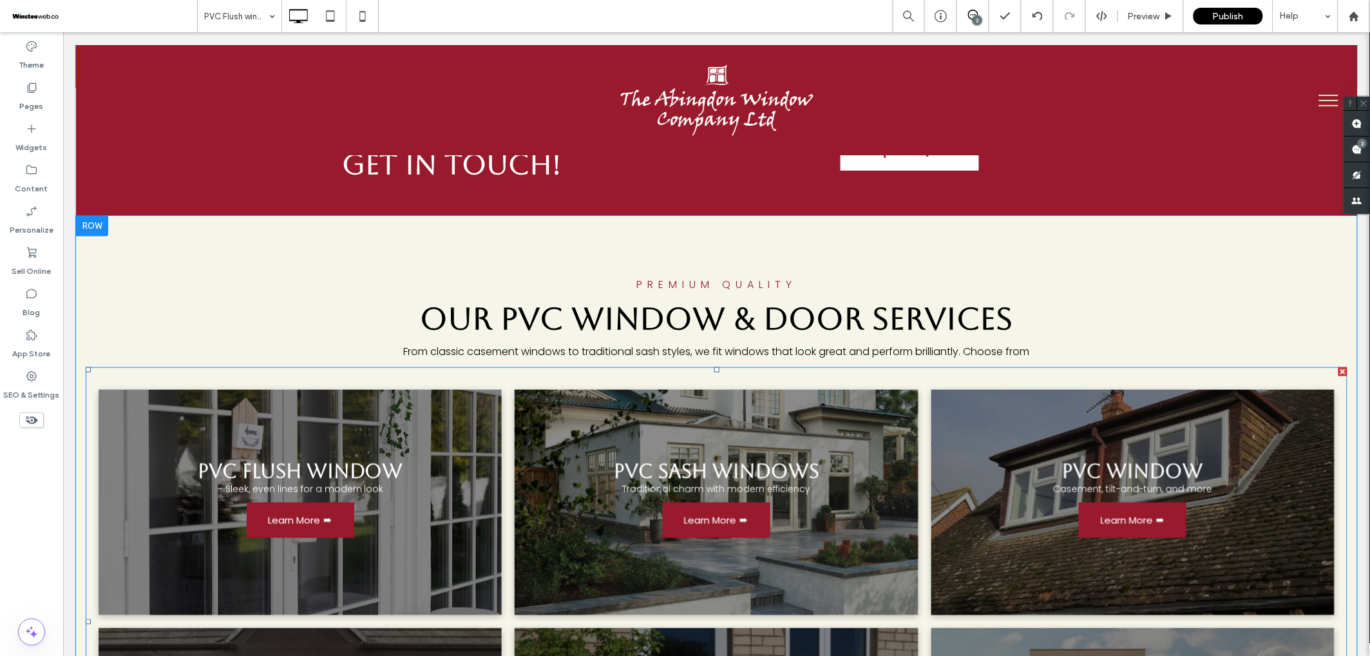
scroll to position [2037, 0]
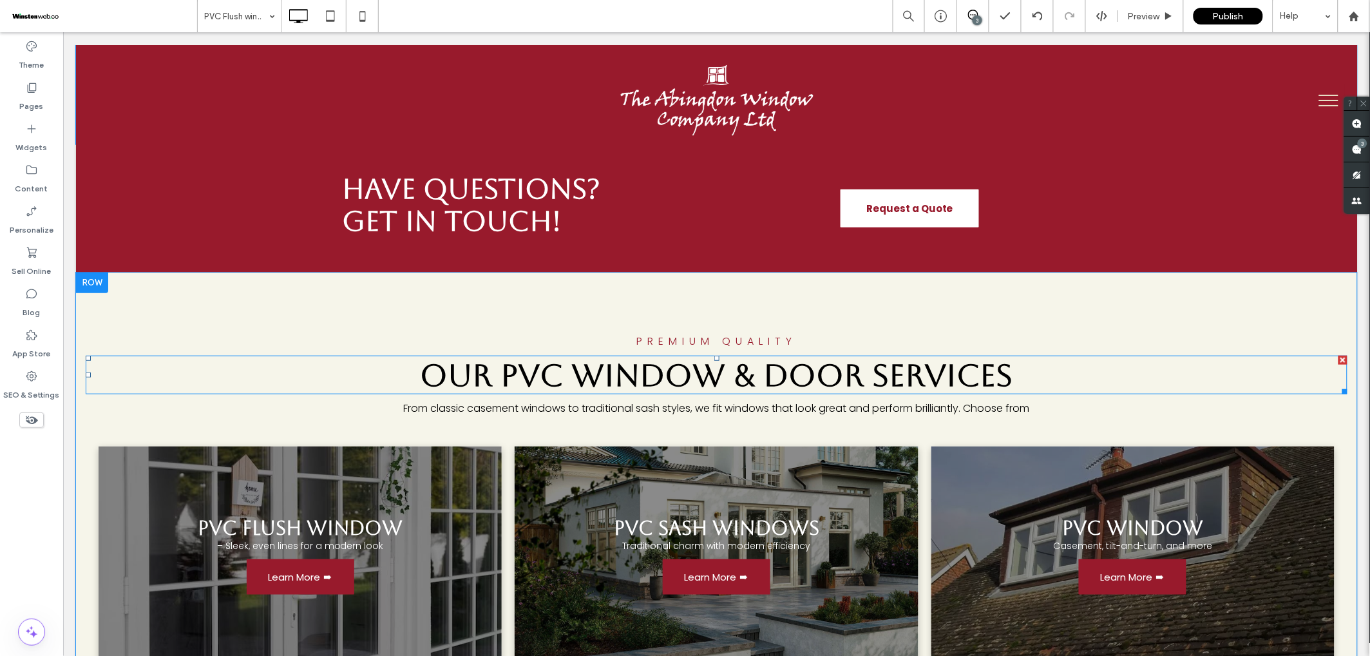
click at [743, 356] on span "Our PVC Window & Door Services" at bounding box center [716, 374] width 593 height 36
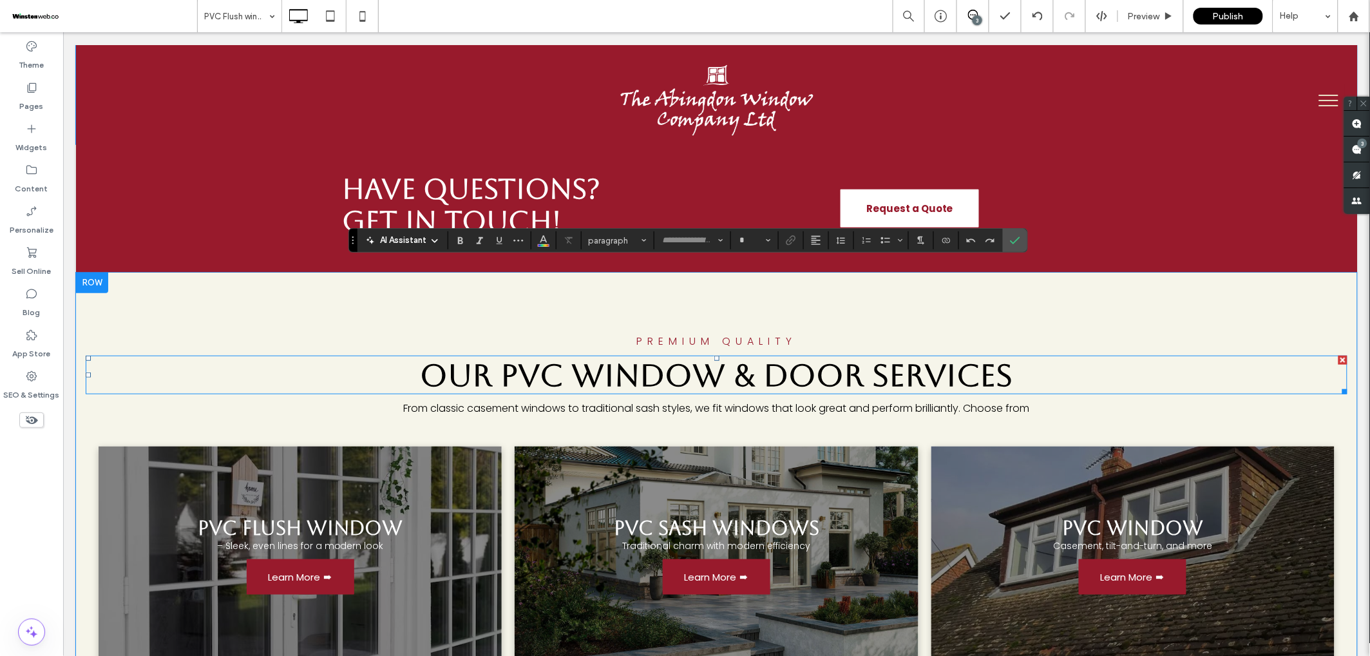
type input "*******"
type input "**"
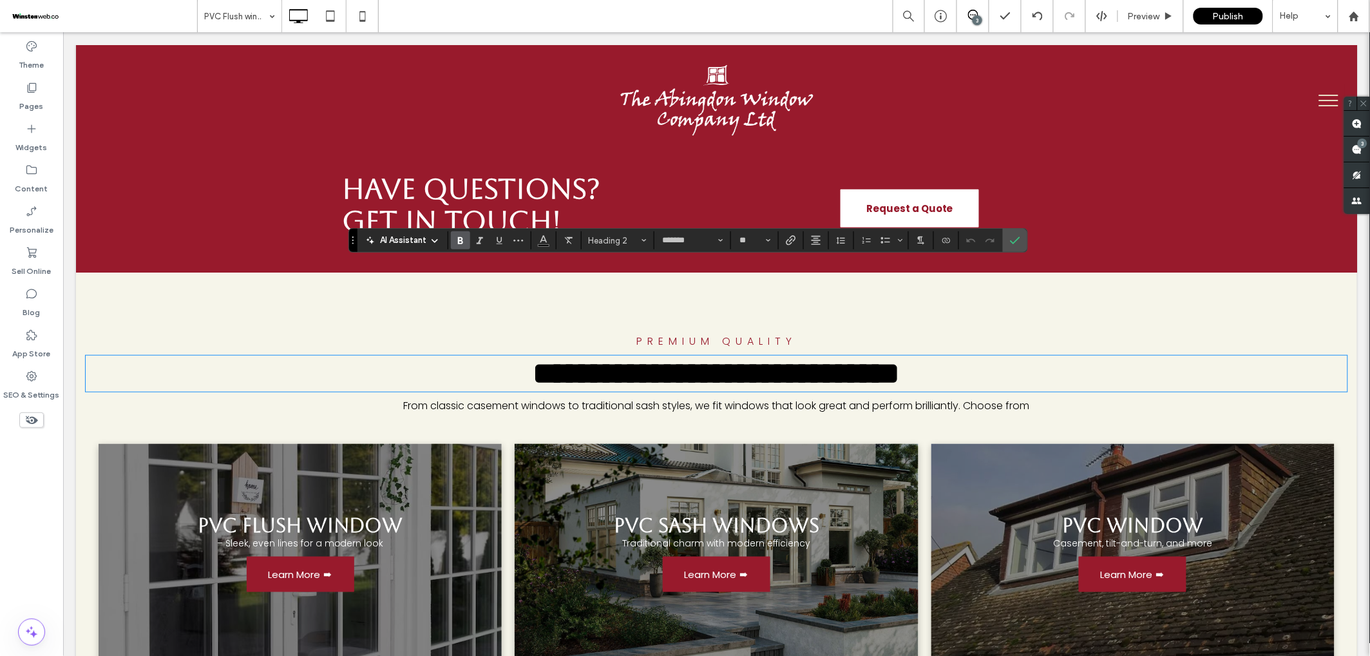
click at [743, 358] on span "**********" at bounding box center [716, 373] width 367 height 30
drag, startPoint x: 738, startPoint y: 282, endPoint x: 871, endPoint y: 281, distance: 133.3
click at [871, 358] on span "**********" at bounding box center [716, 373] width 367 height 30
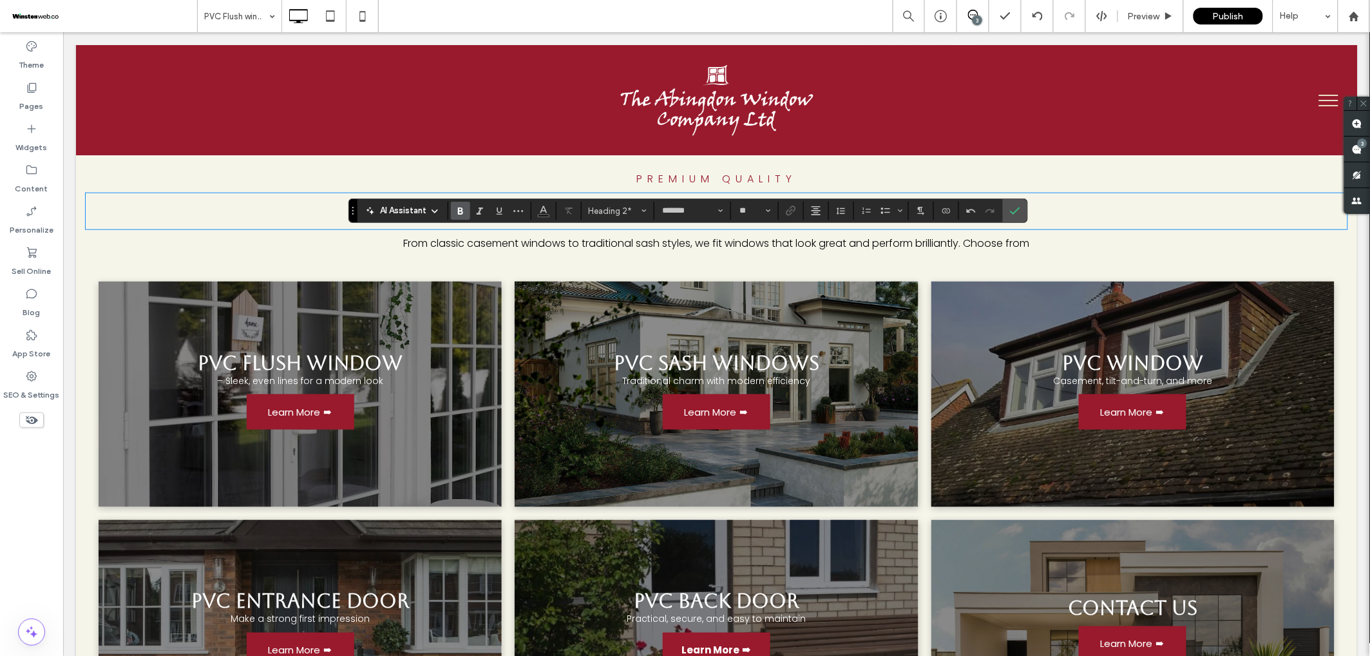
scroll to position [2293, 0]
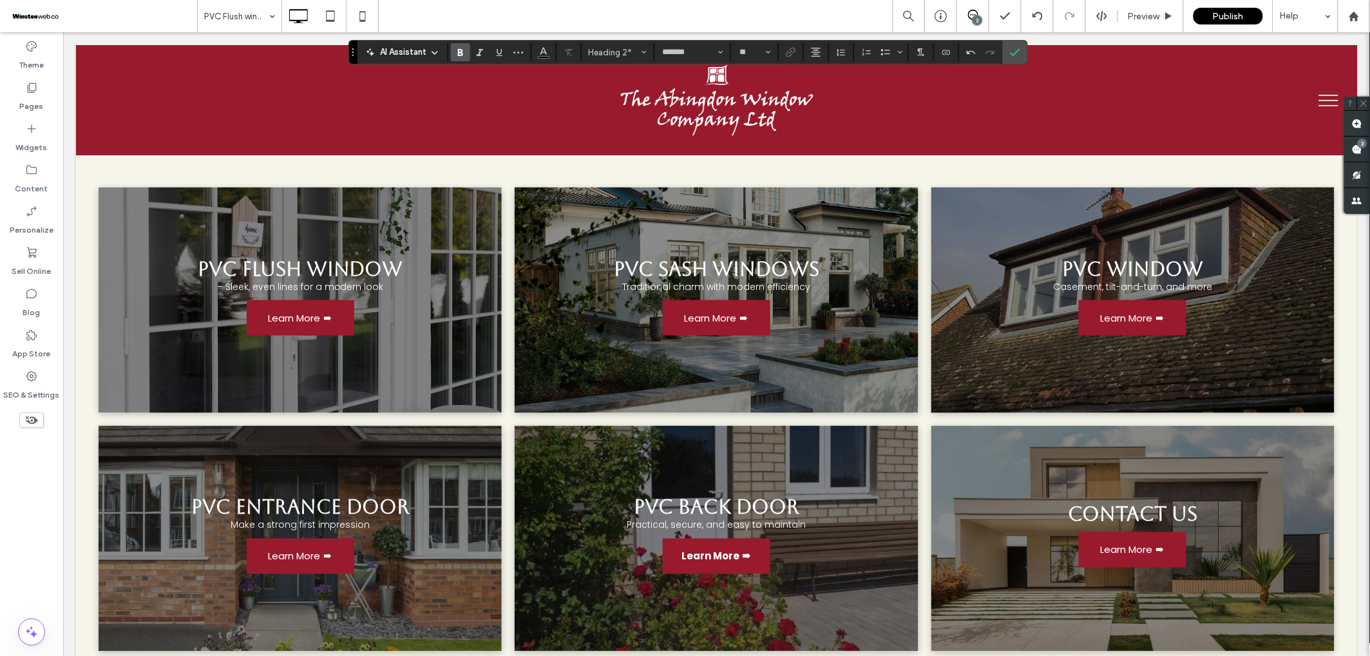
click at [709, 538] on link "Learn More 🠮" at bounding box center [716, 555] width 108 height 35
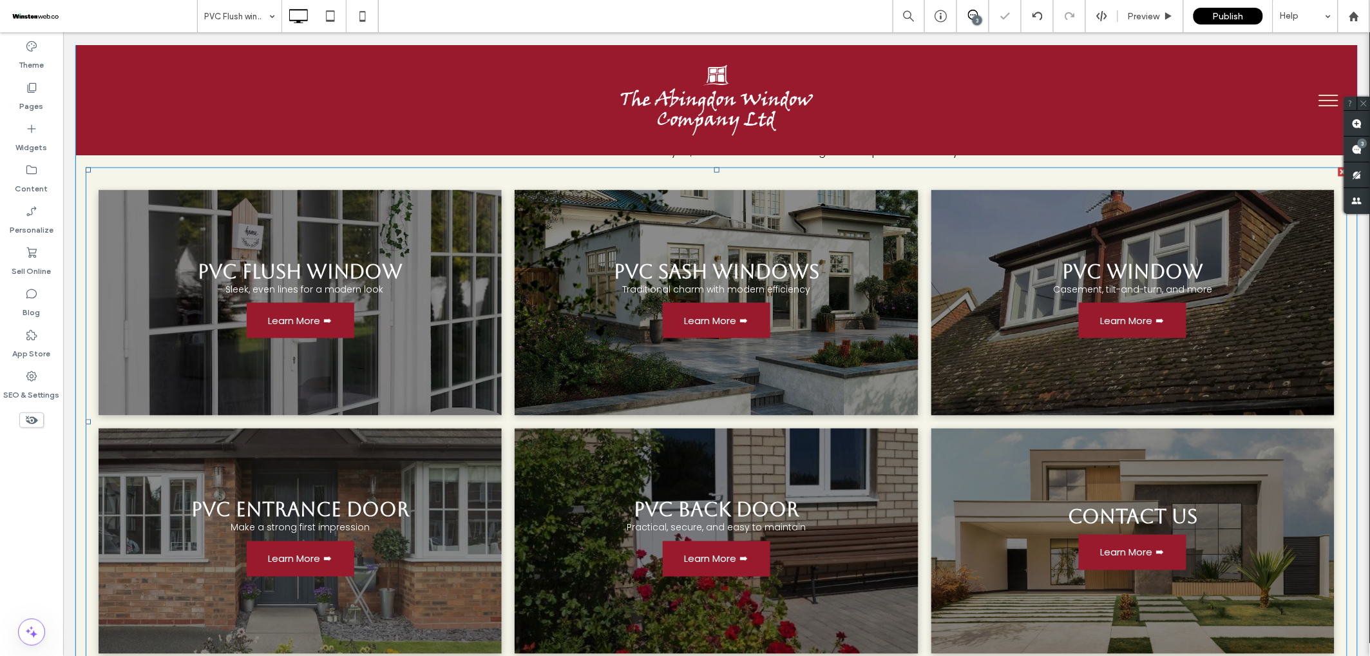
click at [487, 469] on link at bounding box center [299, 540] width 403 height 225
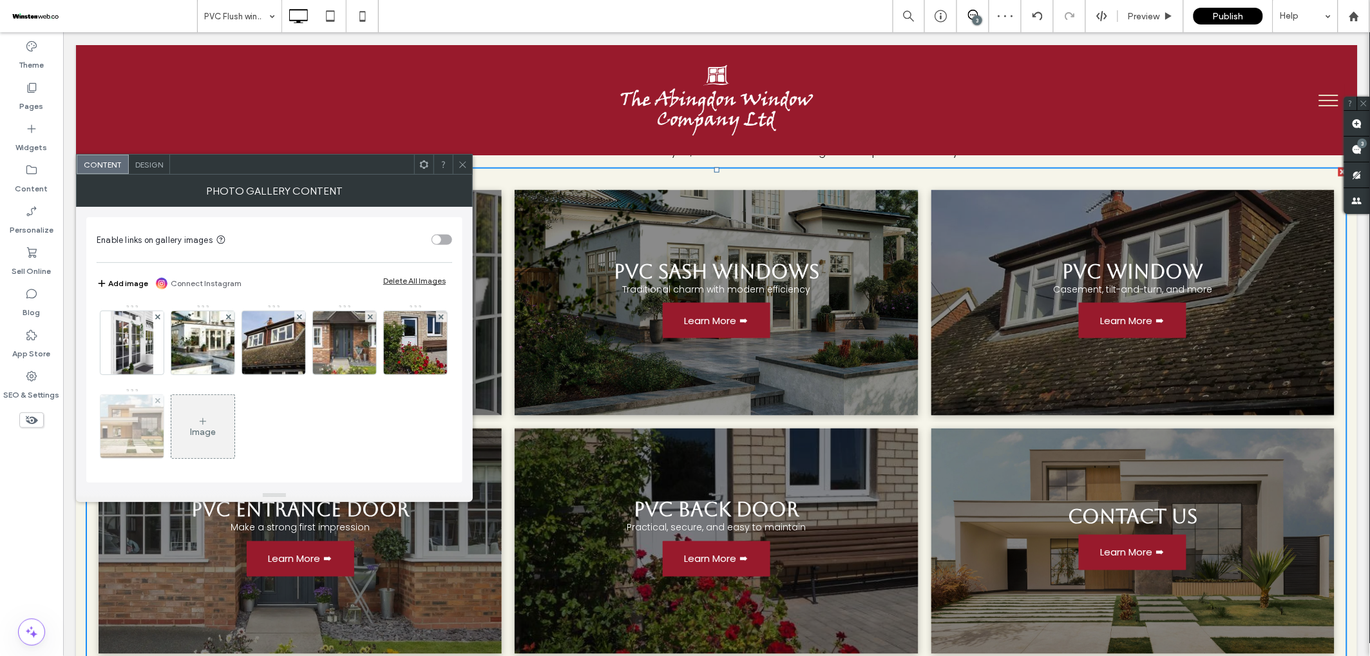
drag, startPoint x: 226, startPoint y: 402, endPoint x: 216, endPoint y: 403, distance: 9.7
click at [164, 403] on div at bounding box center [158, 400] width 11 height 11
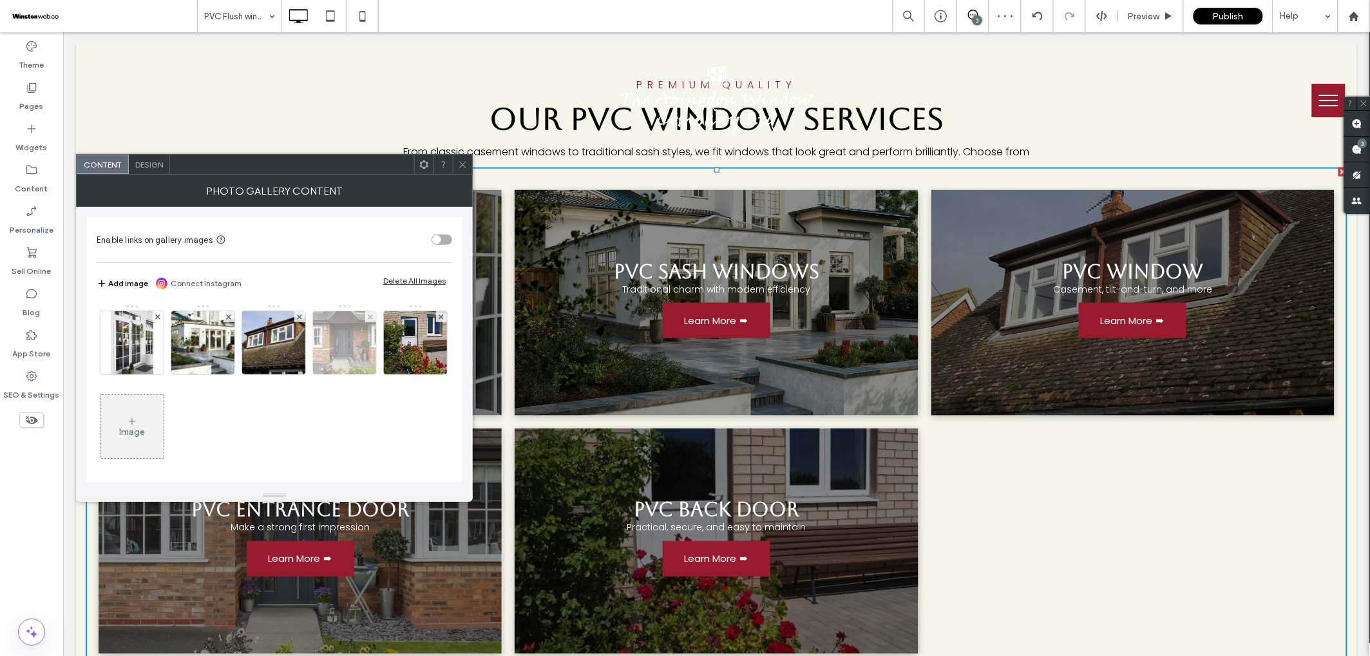
drag, startPoint x: 160, startPoint y: 402, endPoint x: 324, endPoint y: 365, distance: 168.5
click at [436, 322] on div at bounding box center [441, 316] width 11 height 11
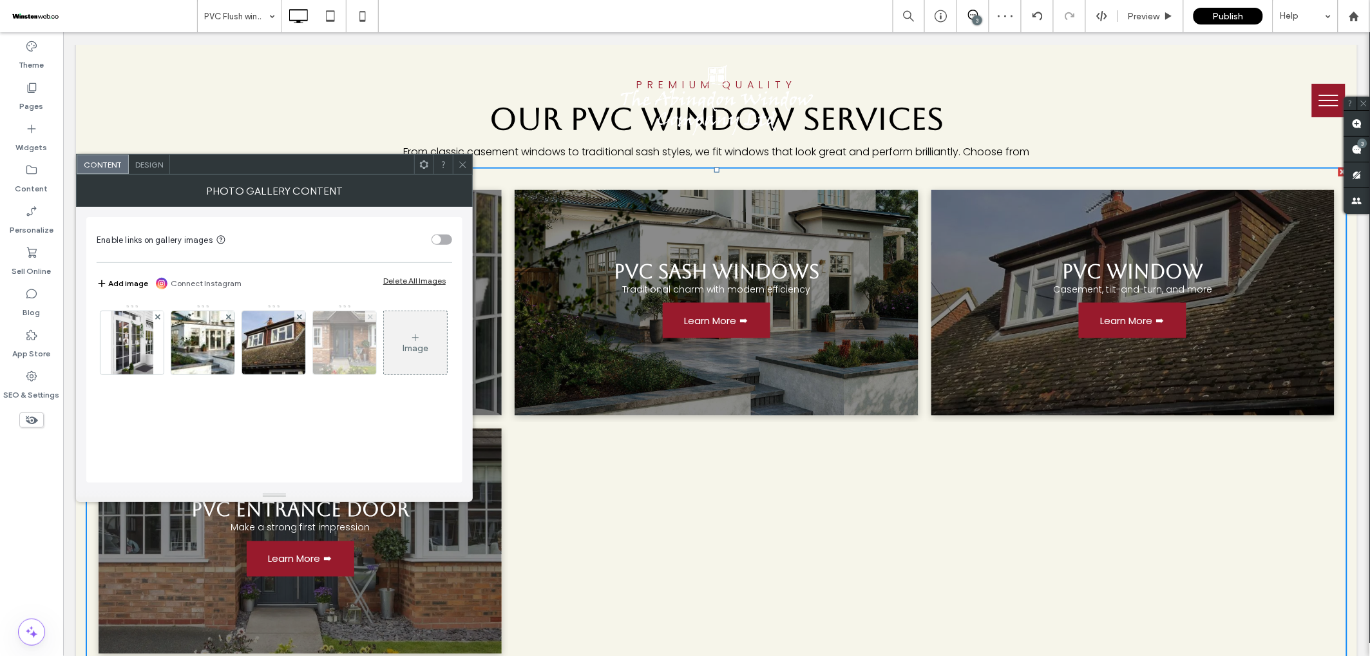
click at [370, 316] on use at bounding box center [370, 316] width 5 height 5
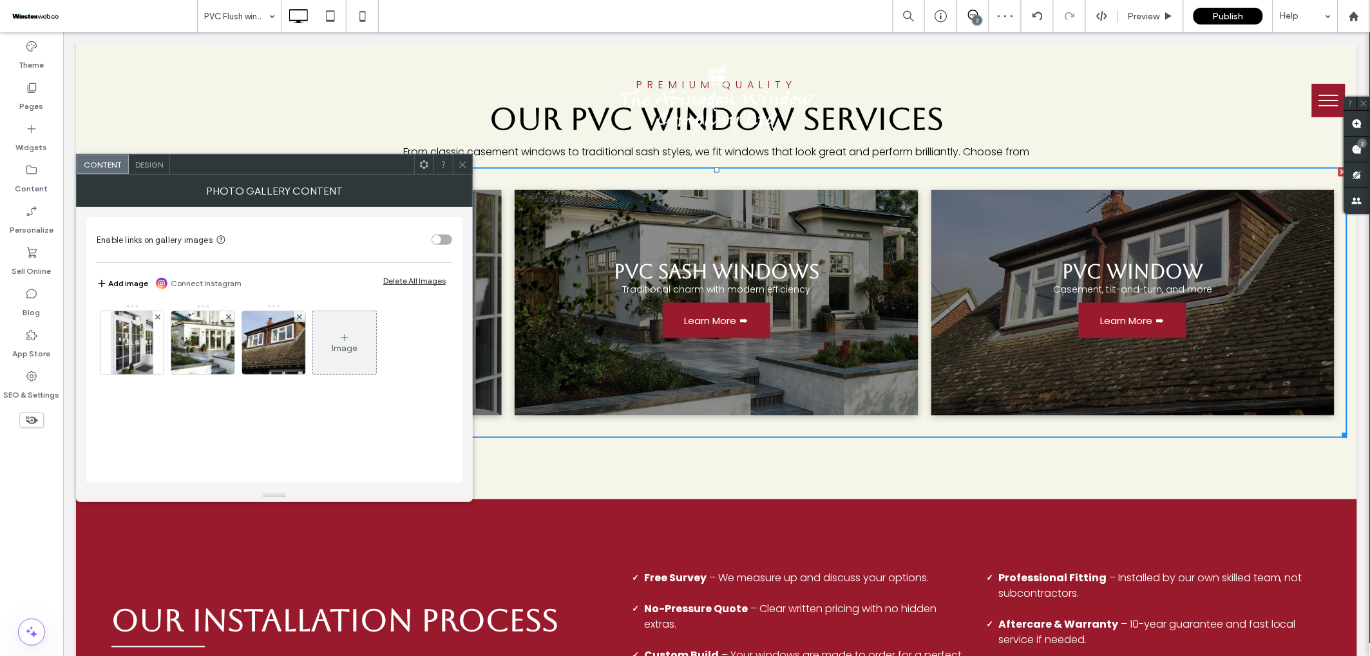
click at [464, 162] on icon at bounding box center [463, 165] width 10 height 10
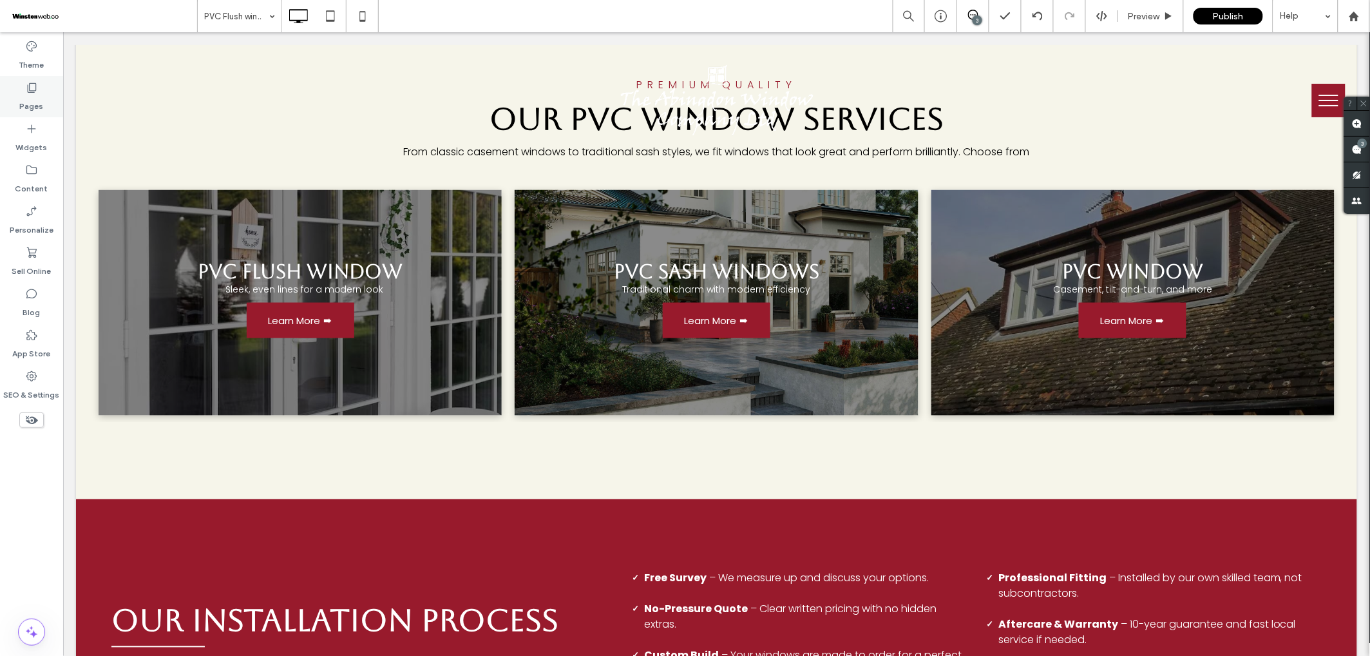
click at [37, 86] on icon at bounding box center [31, 87] width 13 height 13
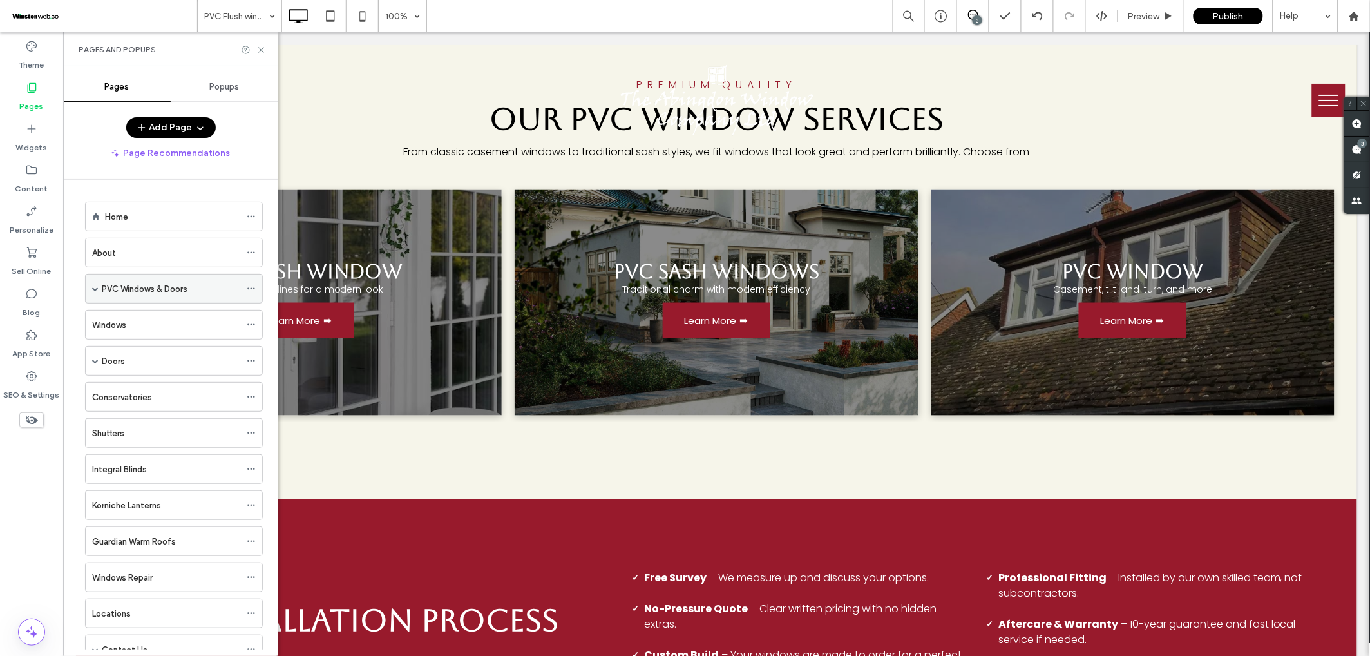
click at [95, 291] on span at bounding box center [95, 288] width 6 height 6
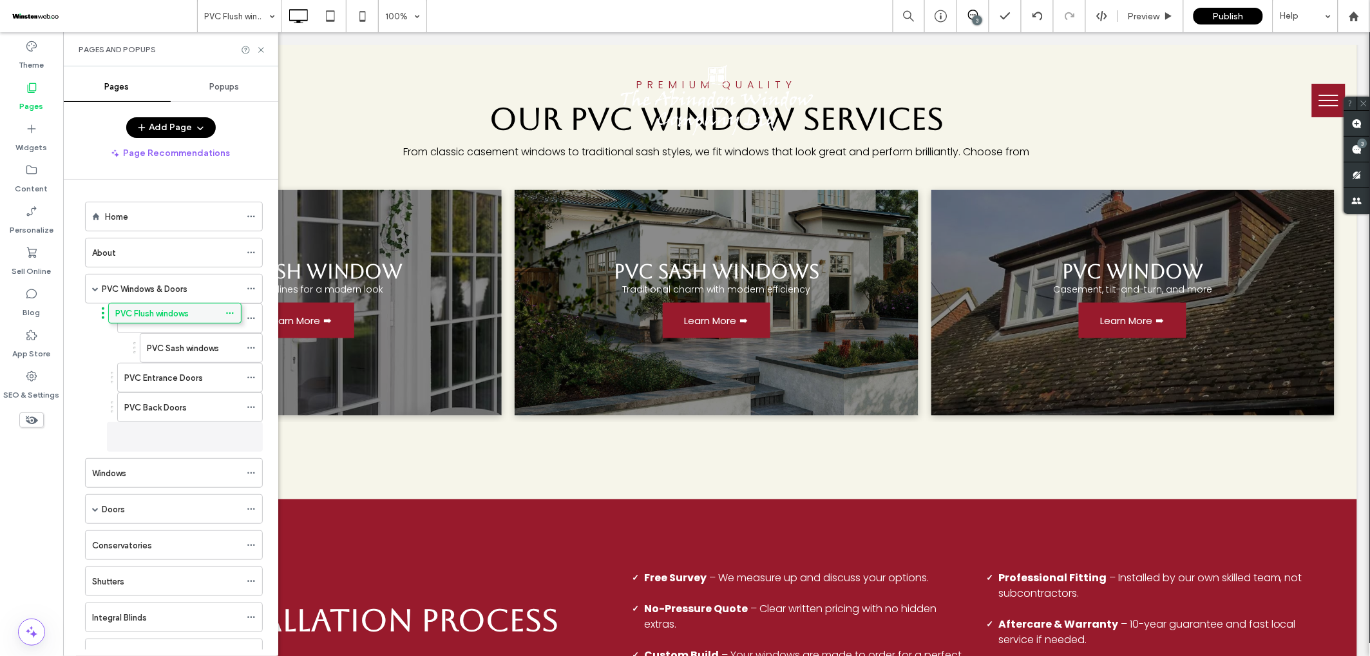
drag, startPoint x: 160, startPoint y: 350, endPoint x: 138, endPoint y: 312, distance: 43.3
drag, startPoint x: 144, startPoint y: 378, endPoint x: 151, endPoint y: 312, distance: 66.8
drag, startPoint x: 145, startPoint y: 439, endPoint x: 150, endPoint y: 301, distance: 137.9
drag, startPoint x: 157, startPoint y: 347, endPoint x: 128, endPoint y: 307, distance: 48.8
drag, startPoint x: 136, startPoint y: 435, endPoint x: 142, endPoint y: 330, distance: 105.2
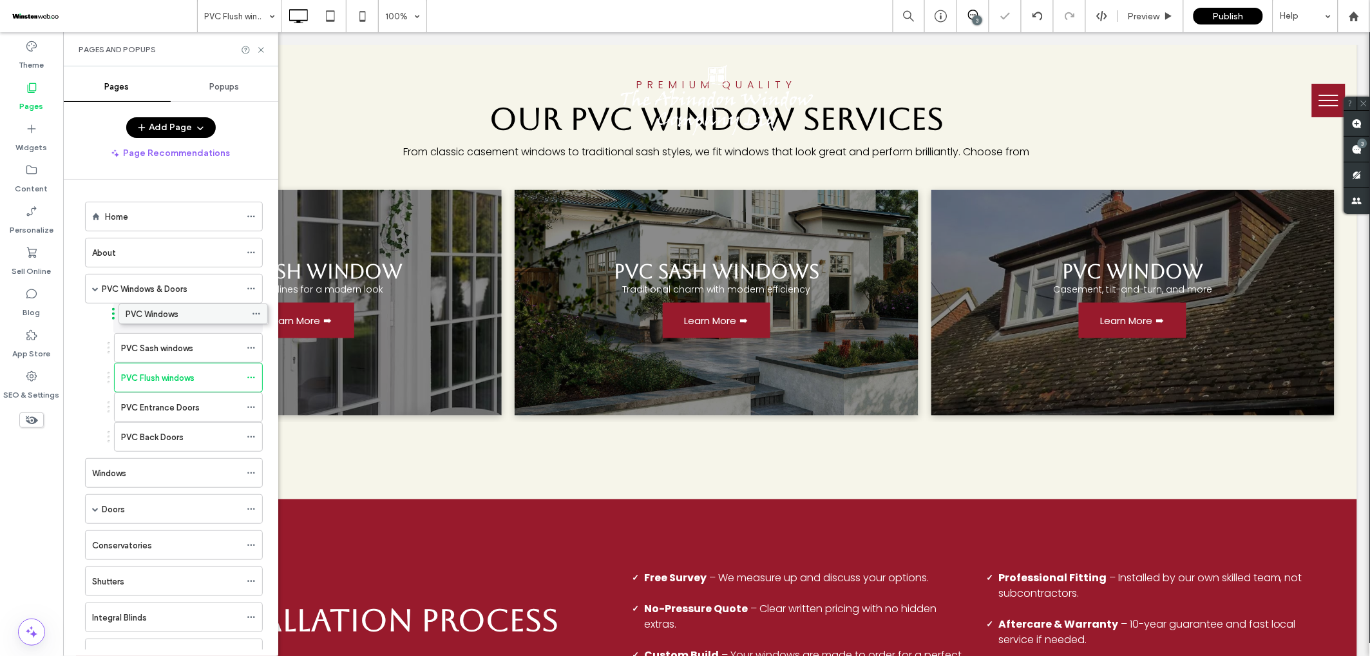
drag, startPoint x: 137, startPoint y: 372, endPoint x: 142, endPoint y: 305, distance: 66.5
drag, startPoint x: 163, startPoint y: 384, endPoint x: 165, endPoint y: 348, distance: 36.1
click at [157, 319] on label "PVC Windows" at bounding box center [147, 318] width 53 height 23
click at [193, 350] on label "PVC Flush windows" at bounding box center [157, 348] width 73 height 23
click at [168, 388] on div "PVC Entrance Doors" at bounding box center [188, 403] width 149 height 30
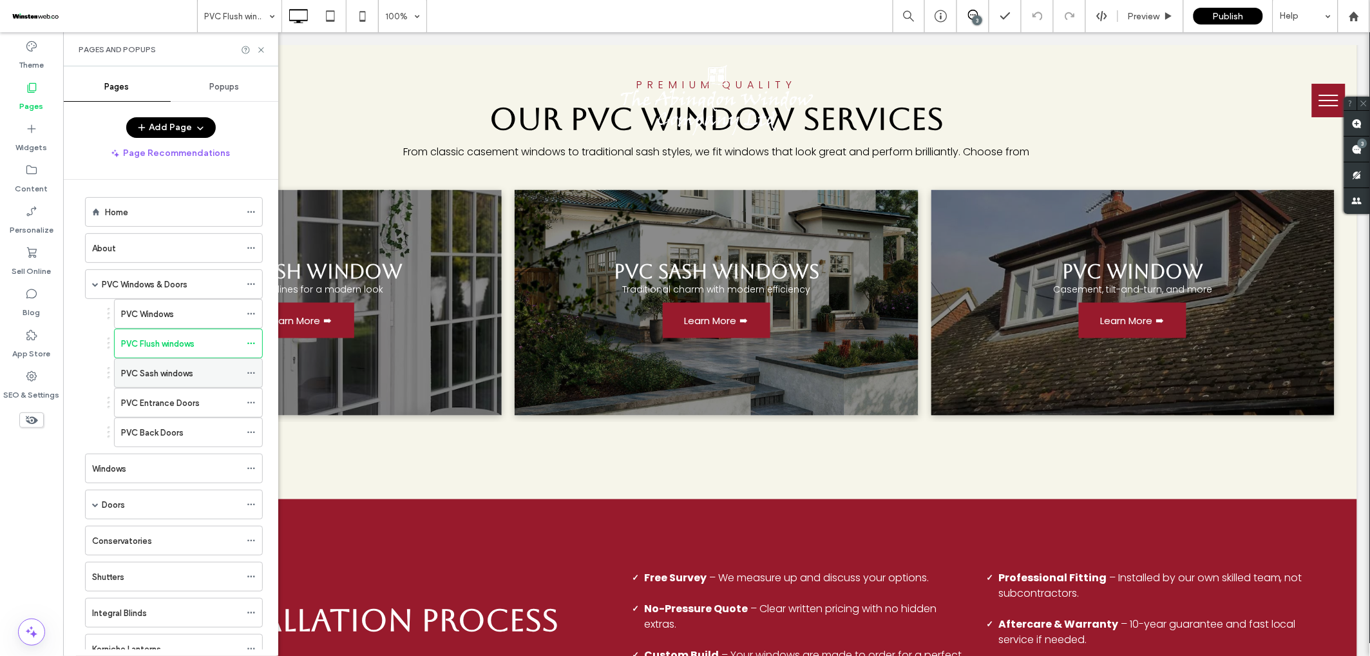
scroll to position [2, 0]
click at [177, 374] on label "PVC Sash windows" at bounding box center [157, 376] width 72 height 23
click at [258, 49] on icon at bounding box center [261, 50] width 10 height 10
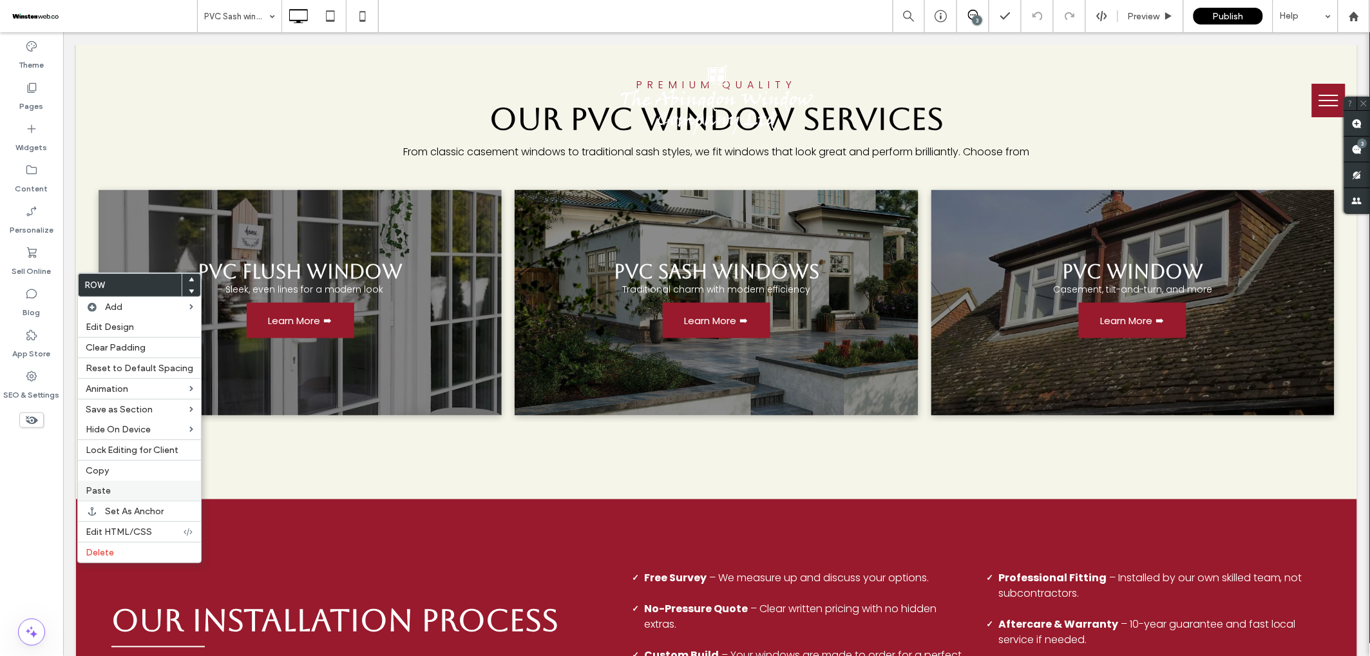
click at [119, 487] on label "Paste" at bounding box center [140, 490] width 108 height 11
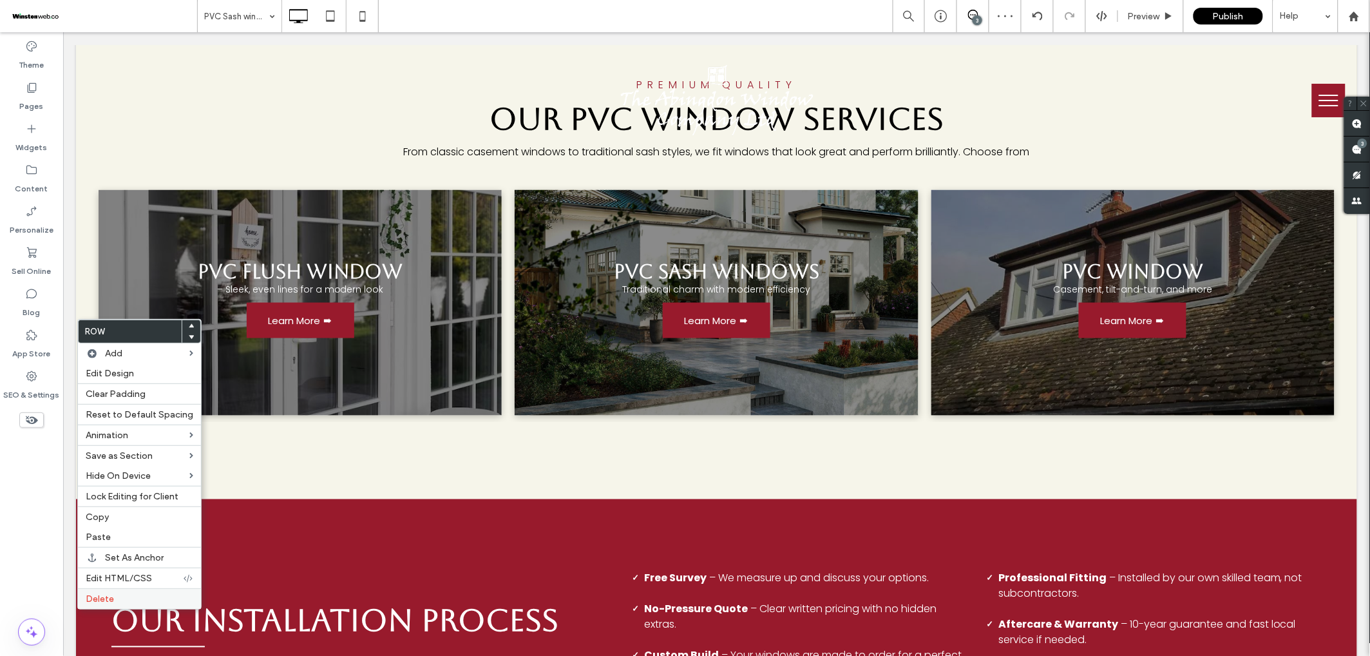
click at [122, 595] on label "Delete" at bounding box center [140, 598] width 108 height 11
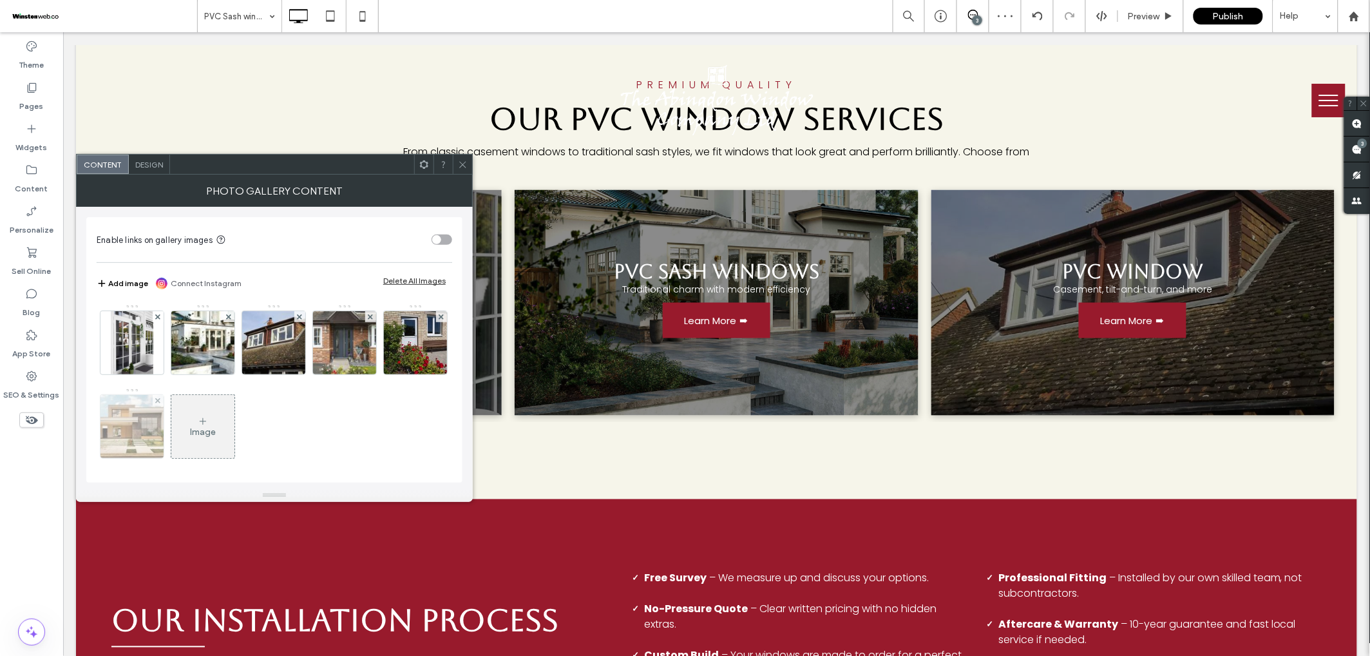
drag, startPoint x: 224, startPoint y: 399, endPoint x: 215, endPoint y: 403, distance: 10.4
click at [164, 399] on div at bounding box center [158, 400] width 11 height 11
drag, startPoint x: 158, startPoint y: 401, endPoint x: 196, endPoint y: 388, distance: 39.9
click at [439, 319] on use at bounding box center [441, 316] width 5 height 5
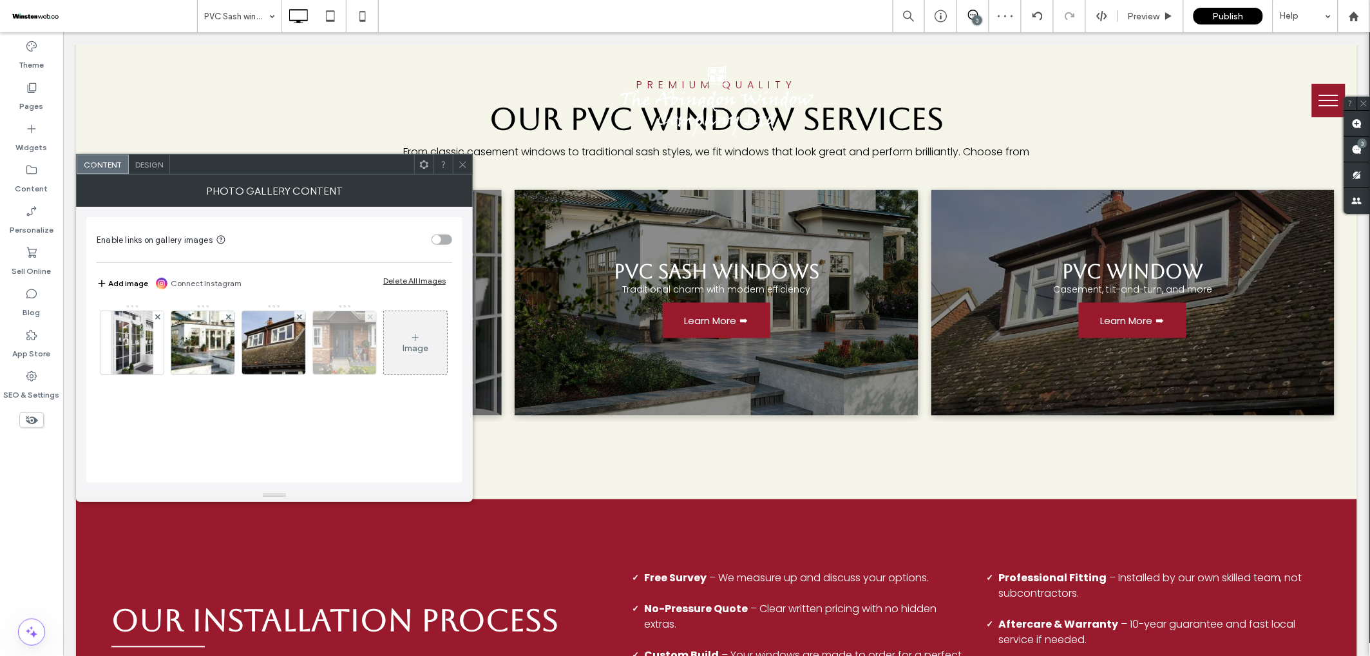
click at [370, 319] on span at bounding box center [370, 316] width 5 height 11
click at [464, 169] on span at bounding box center [463, 164] width 10 height 19
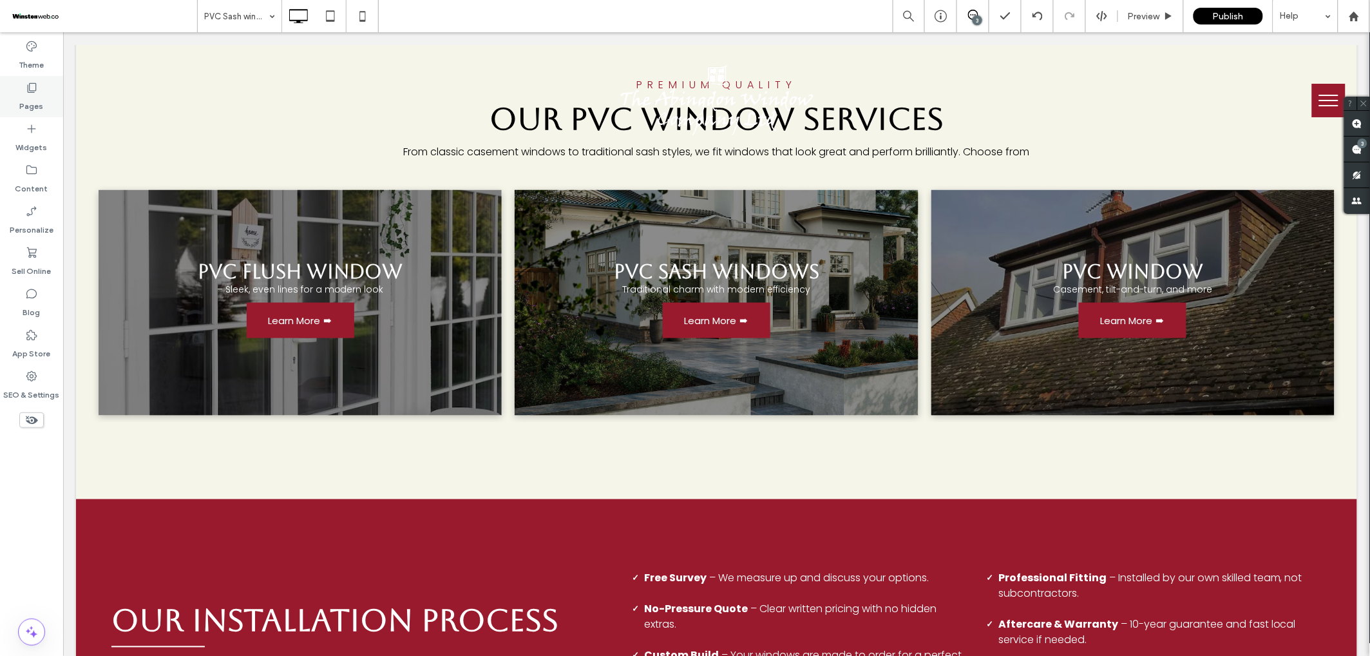
click at [37, 106] on label "Pages" at bounding box center [32, 103] width 24 height 18
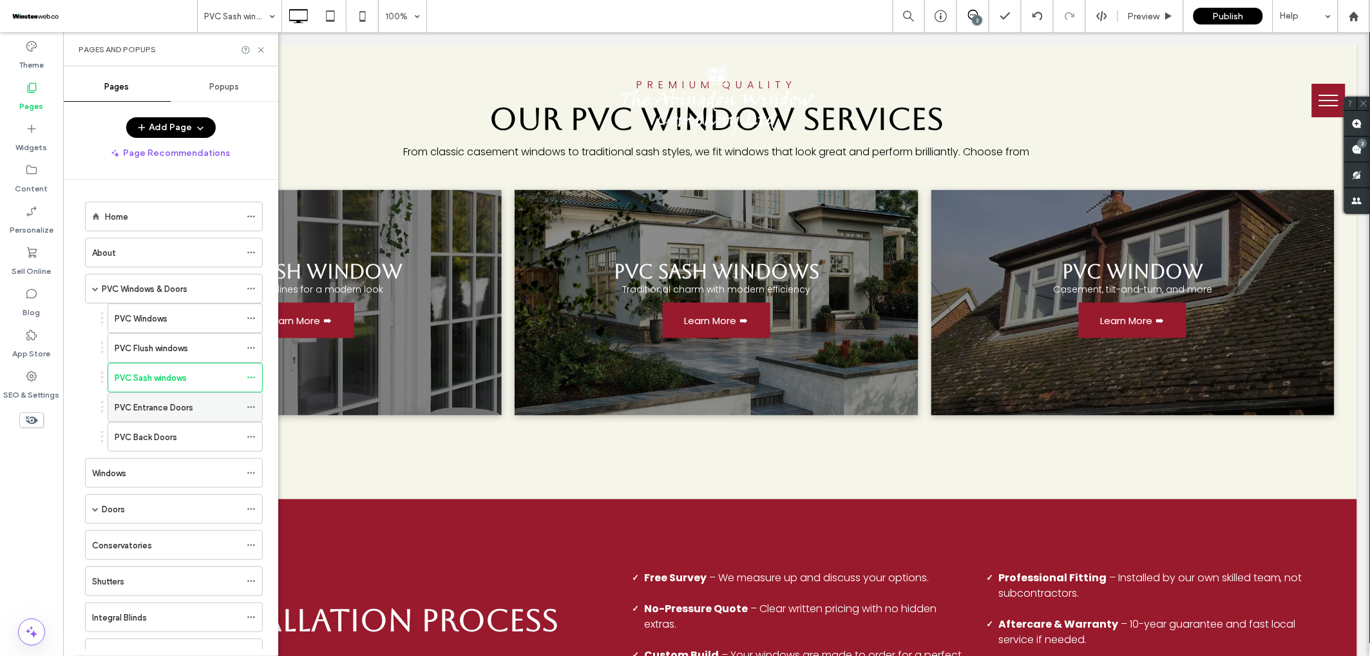
click at [153, 406] on label "PVC Entrance Doors" at bounding box center [154, 407] width 79 height 23
click at [261, 50] on use at bounding box center [260, 49] width 5 height 5
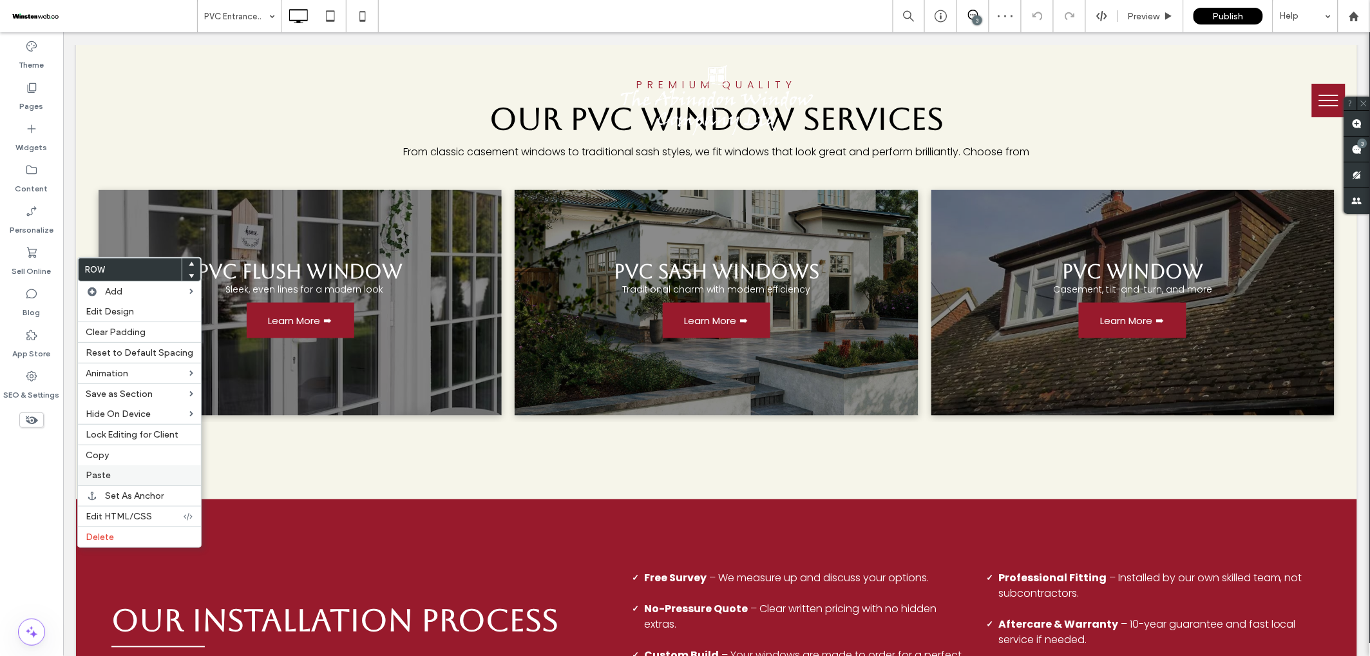
click at [113, 475] on label "Paste" at bounding box center [140, 475] width 108 height 11
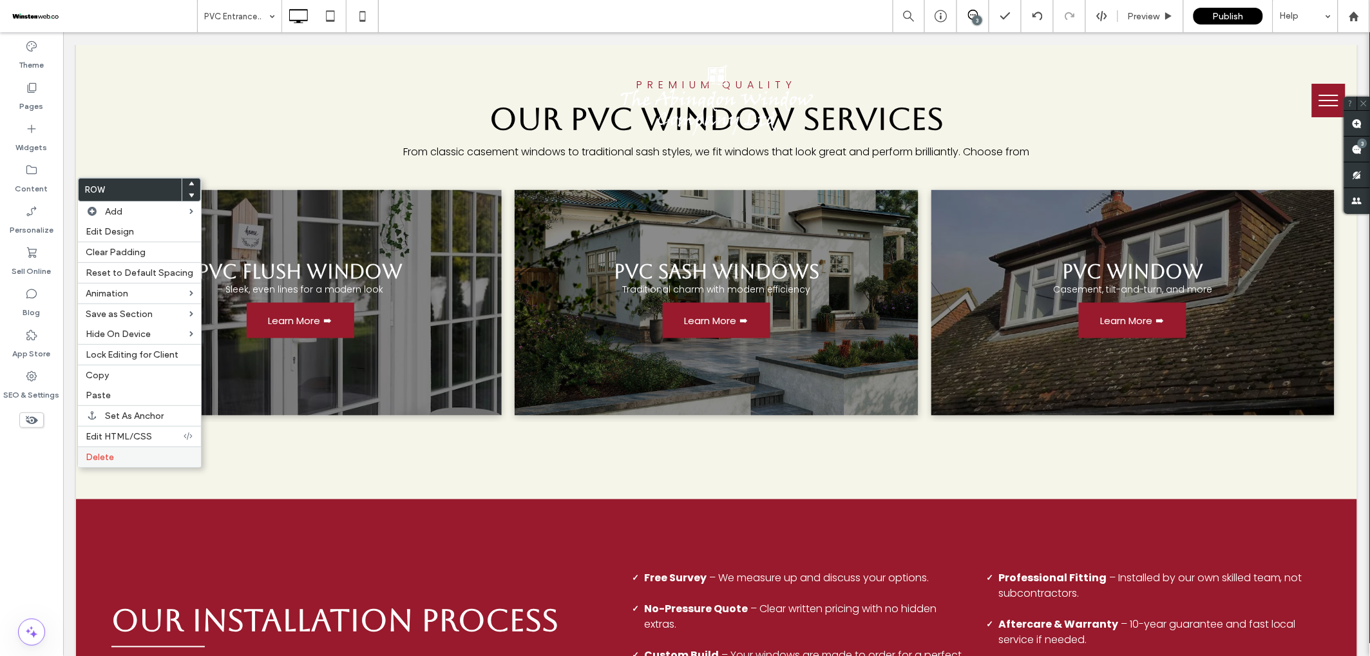
click at [142, 459] on label "Delete" at bounding box center [140, 457] width 108 height 11
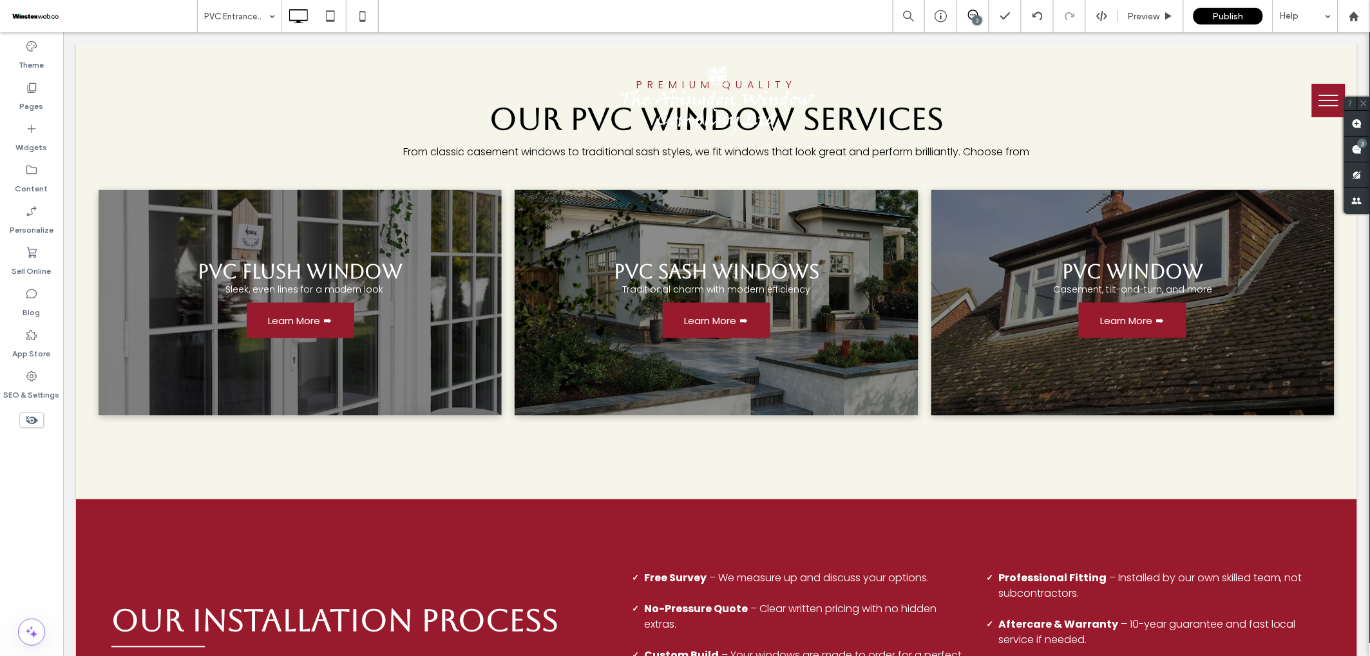
type input "*******"
type input "**"
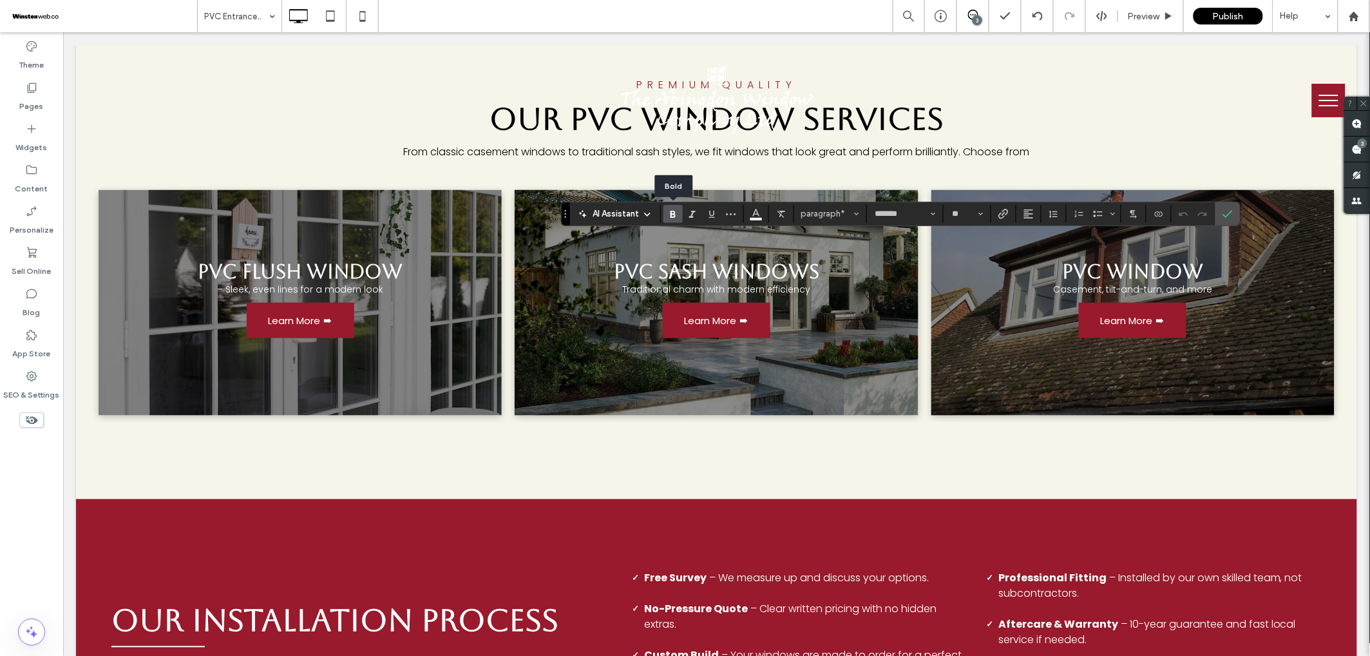
click at [670, 210] on icon "Bold" at bounding box center [673, 214] width 10 height 10
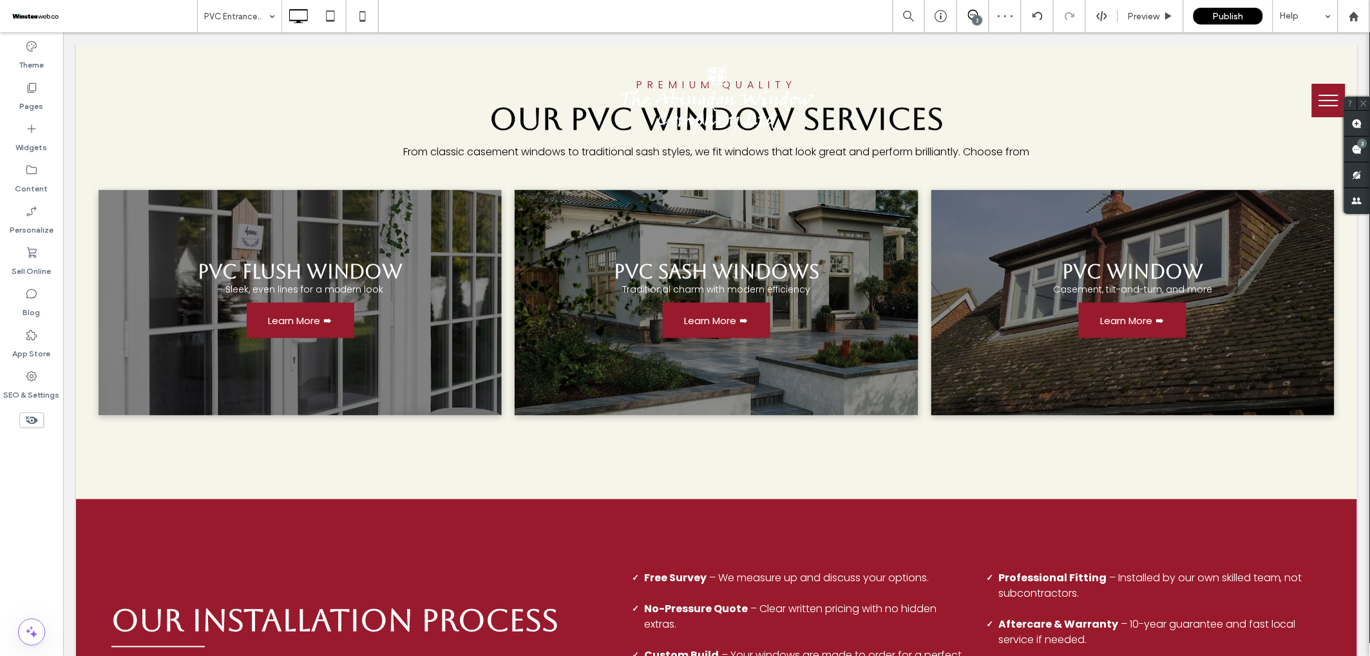
type input "*******"
type input "**"
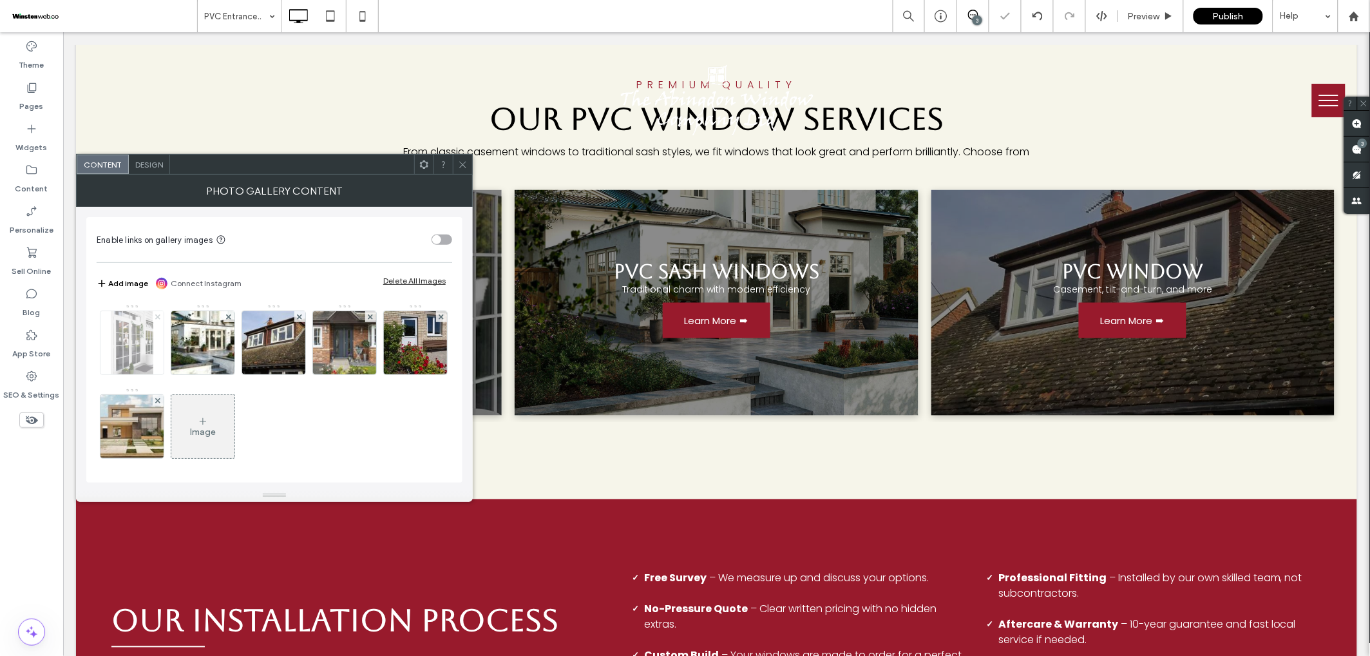
click at [157, 317] on icon at bounding box center [157, 316] width 5 height 5
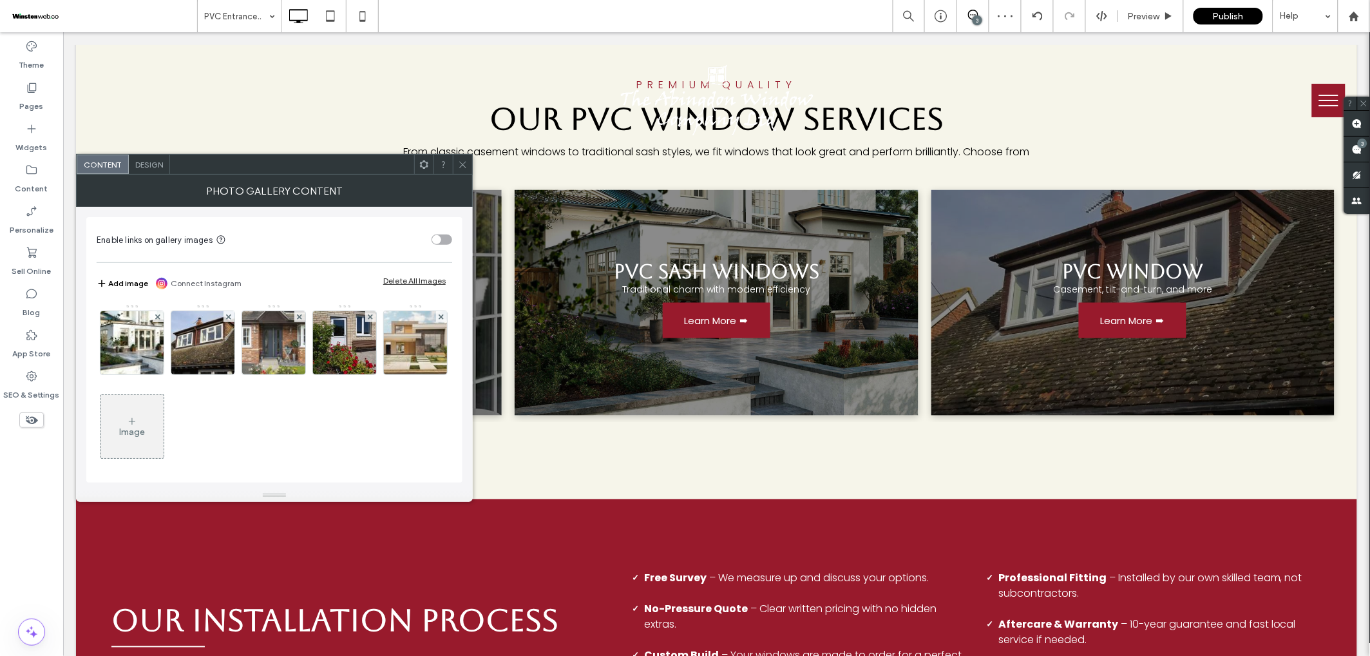
click at [157, 317] on icon at bounding box center [157, 316] width 5 height 5
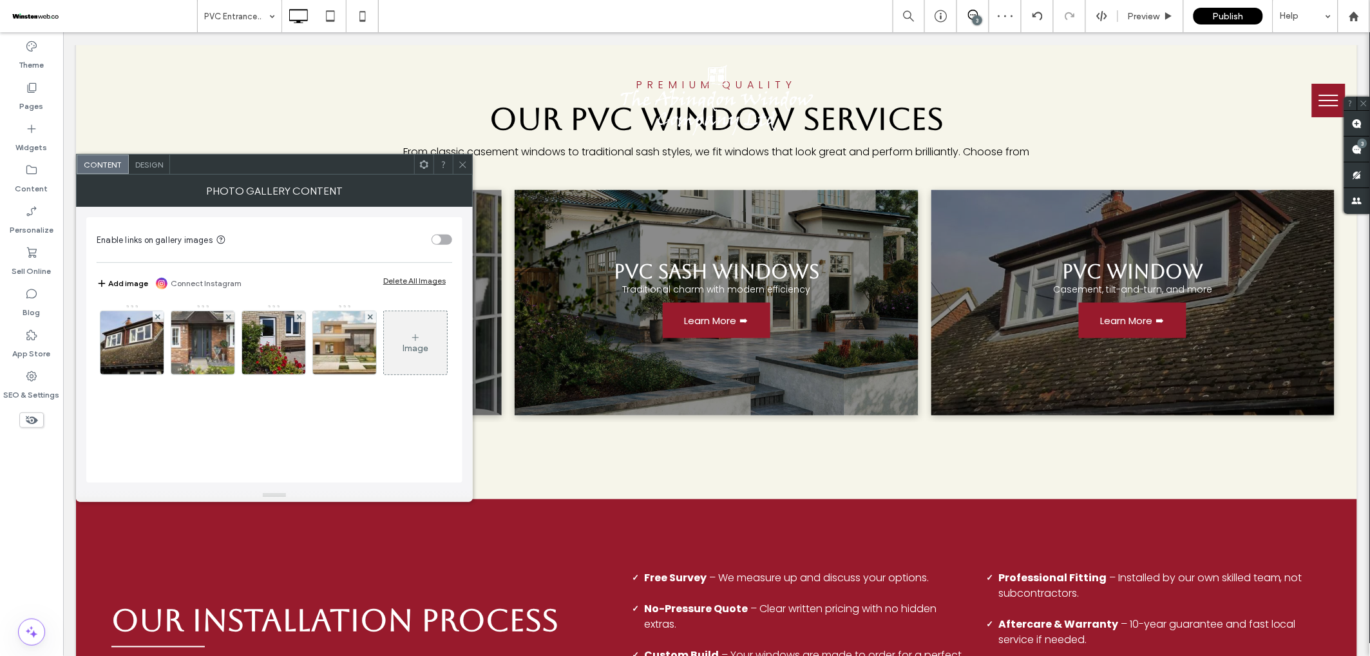
click at [157, 317] on icon at bounding box center [157, 316] width 5 height 5
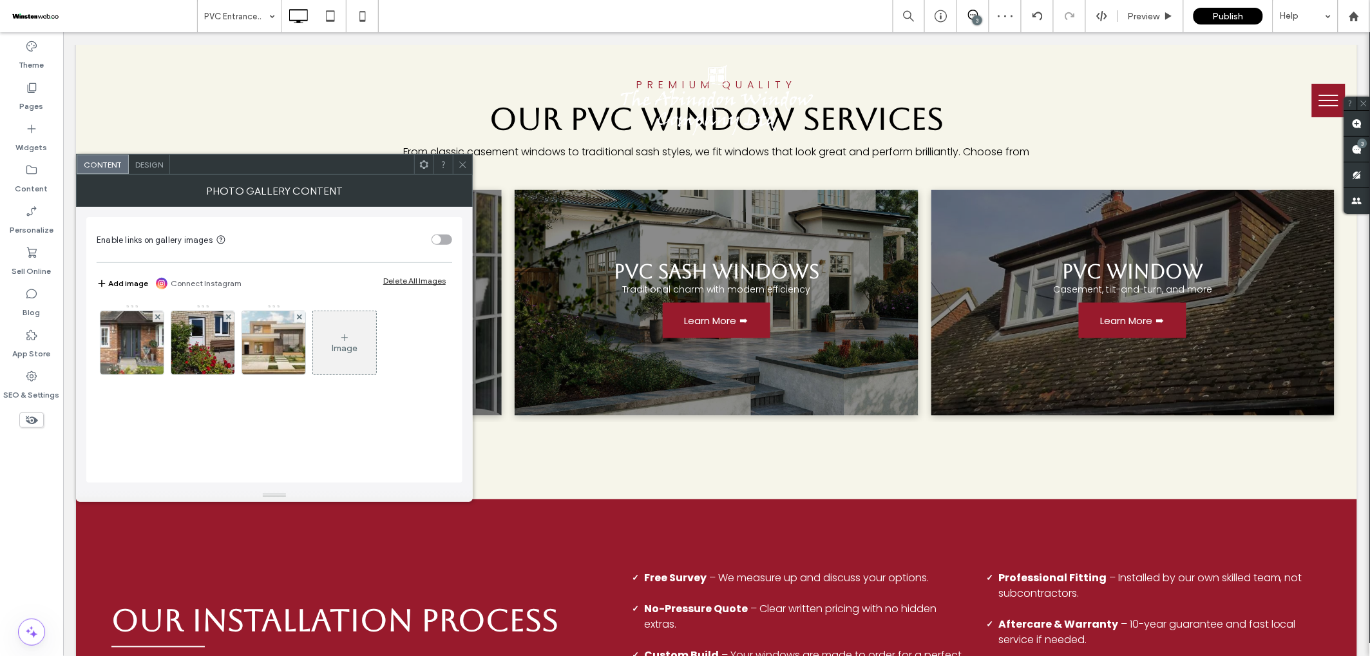
click at [464, 168] on icon at bounding box center [463, 165] width 10 height 10
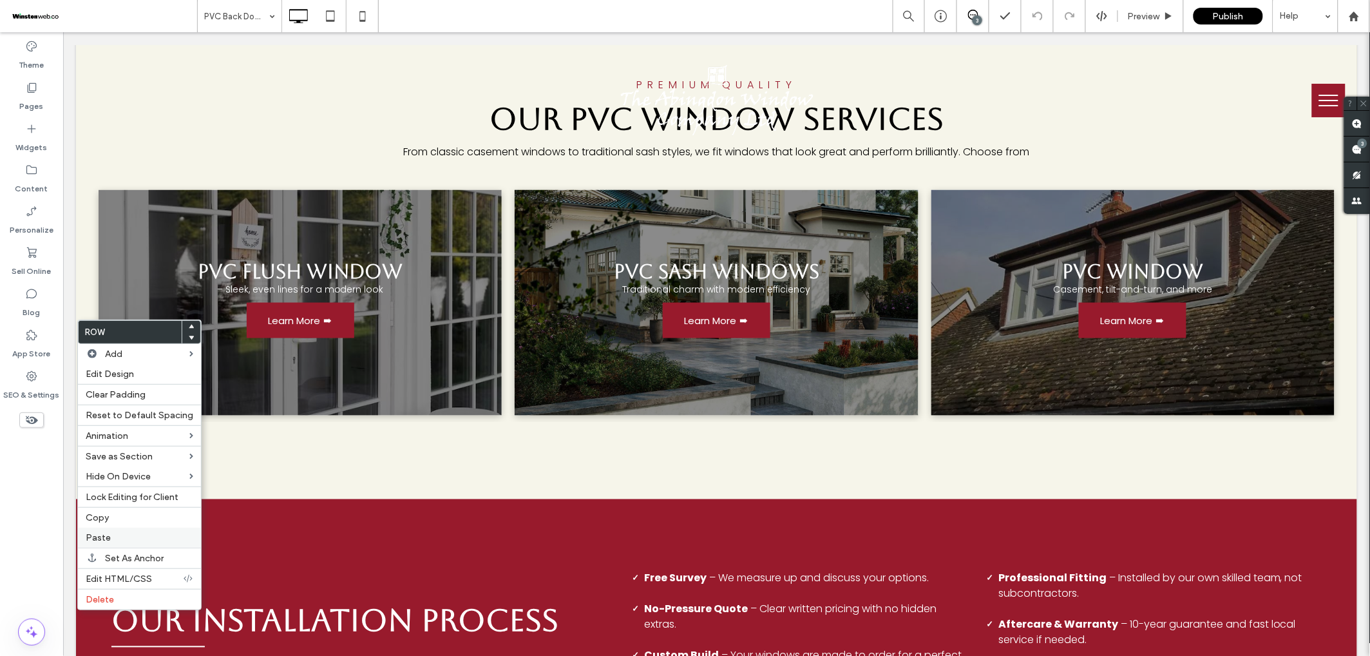
click at [135, 539] on label "Paste" at bounding box center [140, 537] width 108 height 11
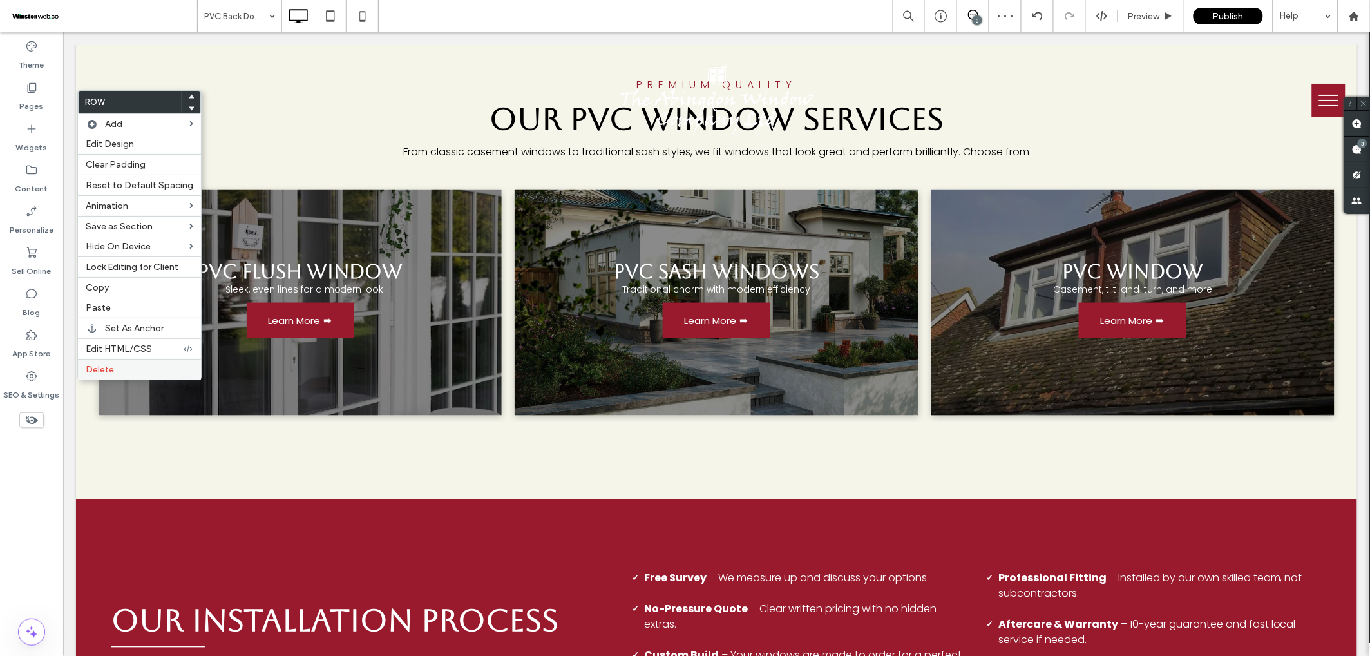
click at [111, 367] on span "Delete" at bounding box center [100, 369] width 28 height 11
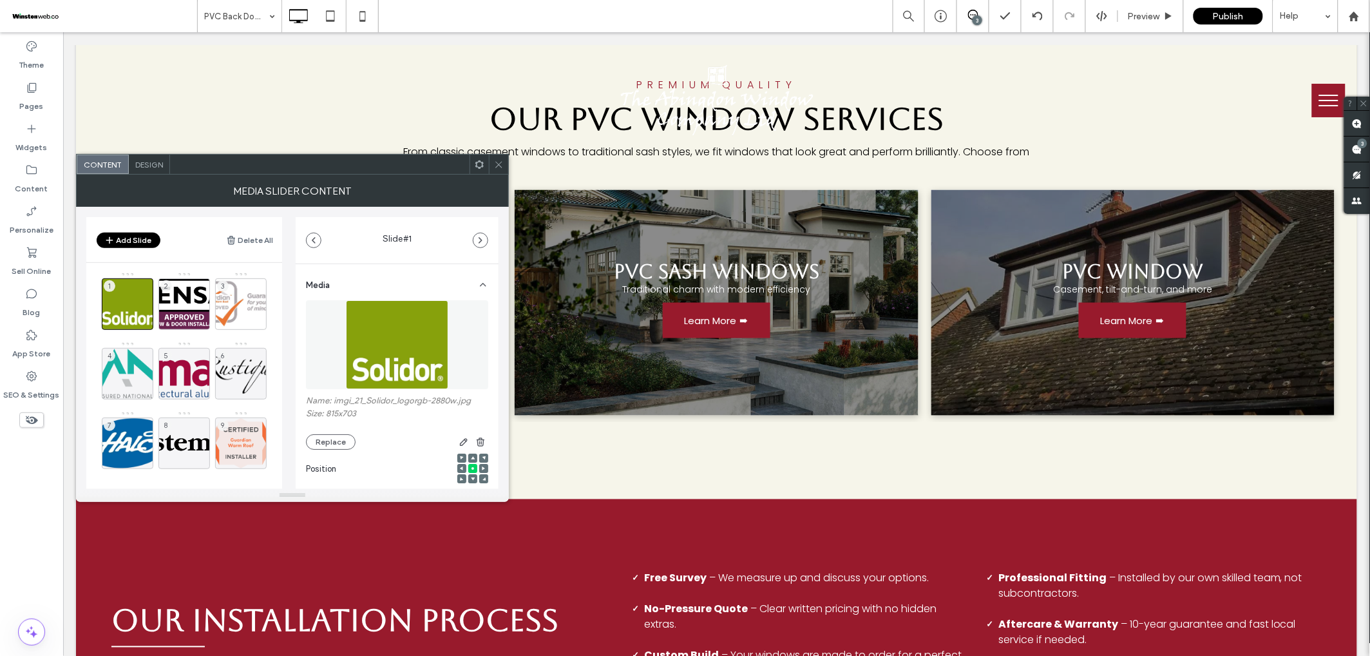
click at [503, 162] on icon at bounding box center [499, 165] width 10 height 10
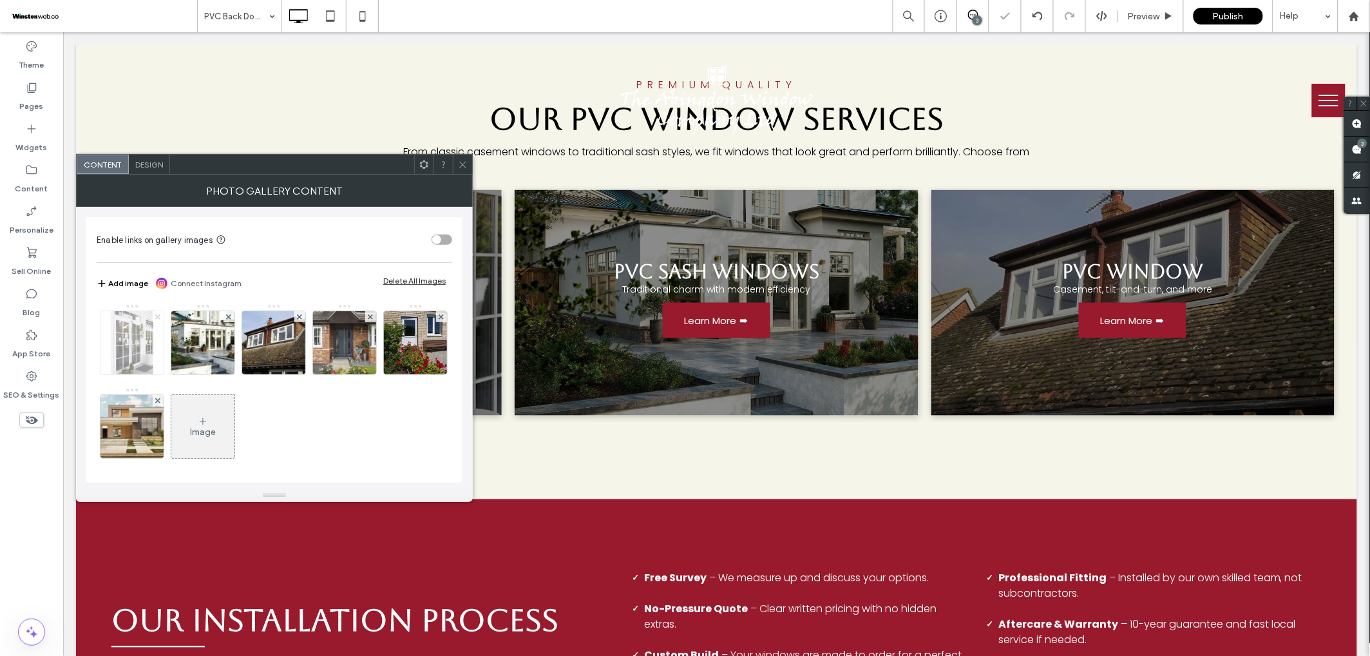
click at [157, 316] on use at bounding box center [157, 316] width 5 height 5
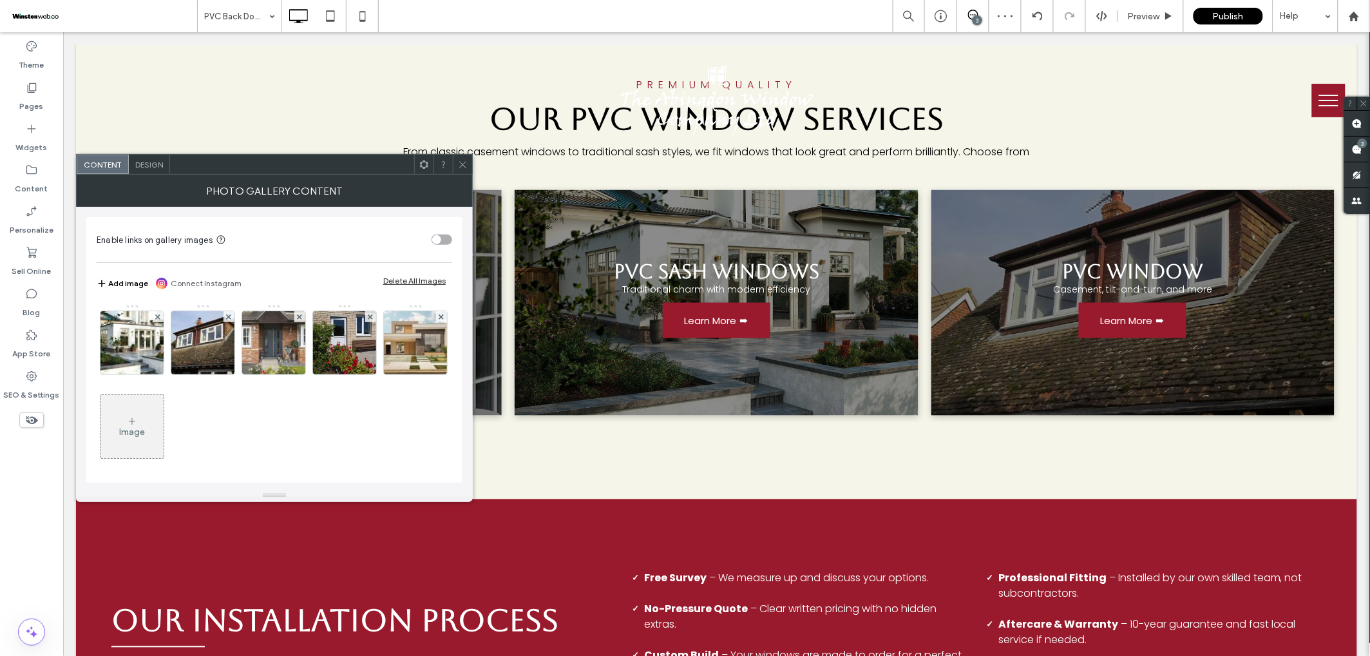
click at [157, 316] on use at bounding box center [157, 316] width 5 height 5
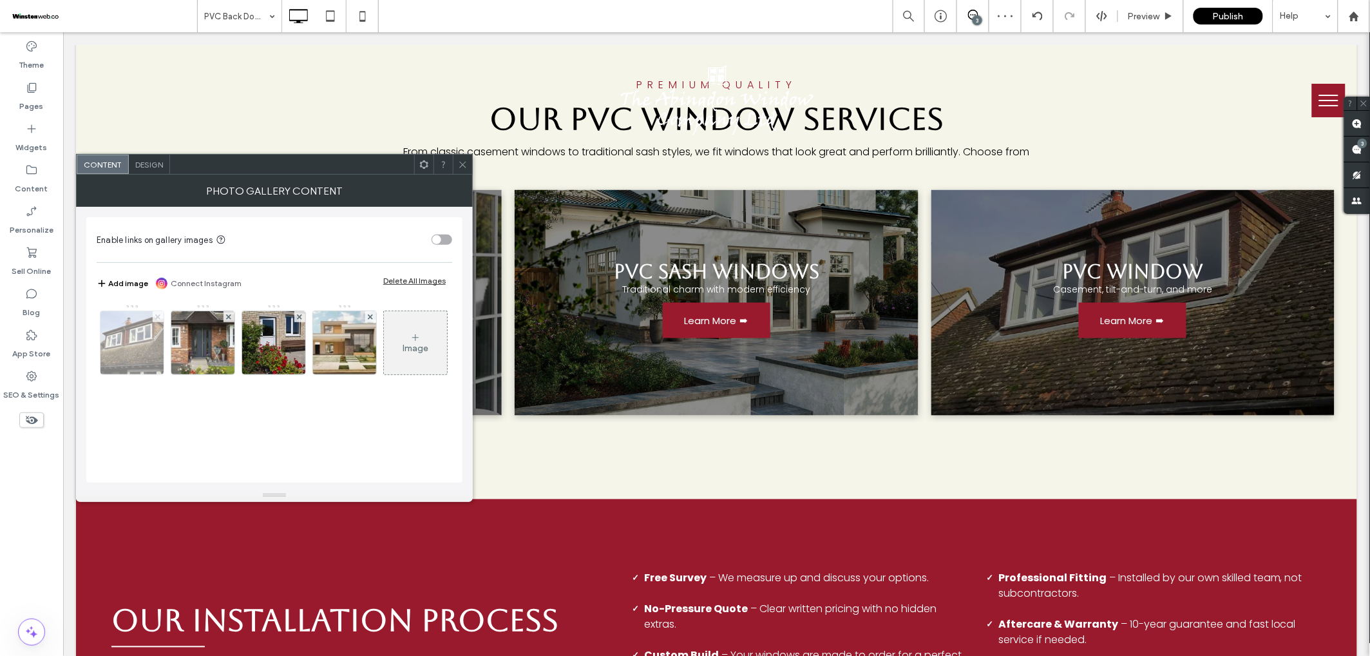
click at [157, 317] on icon at bounding box center [157, 316] width 5 height 5
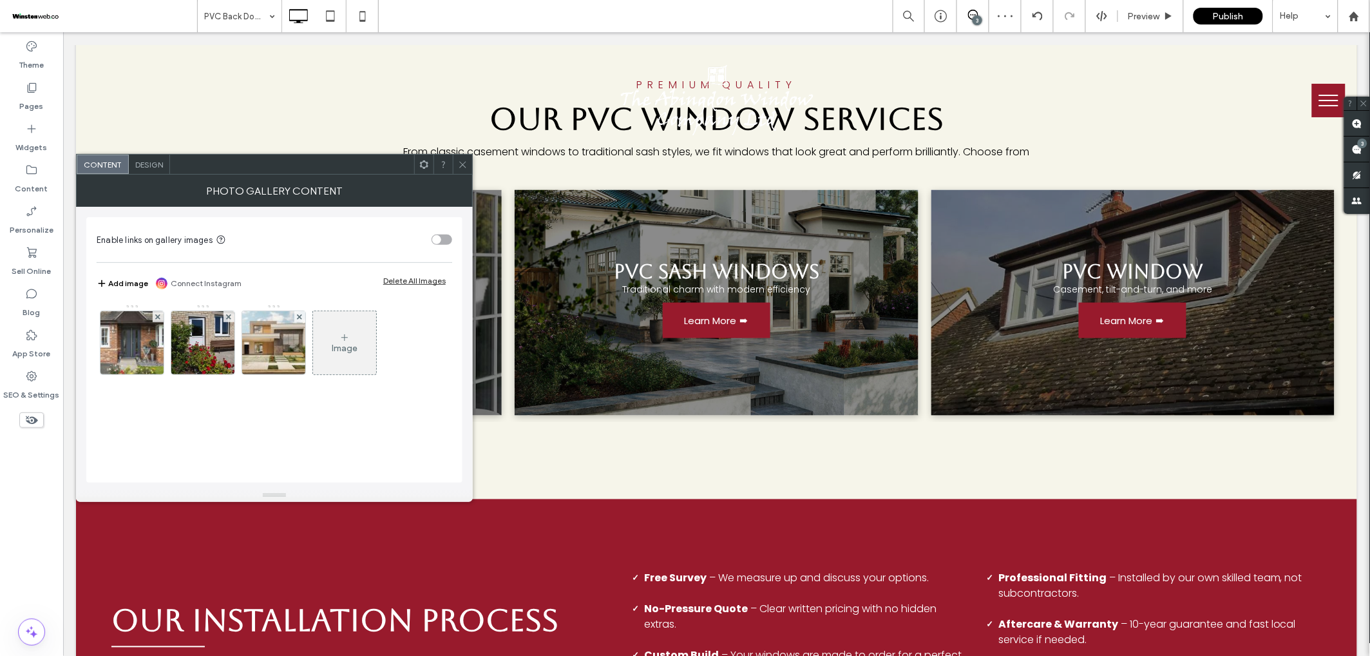
click at [461, 164] on icon at bounding box center [463, 165] width 10 height 10
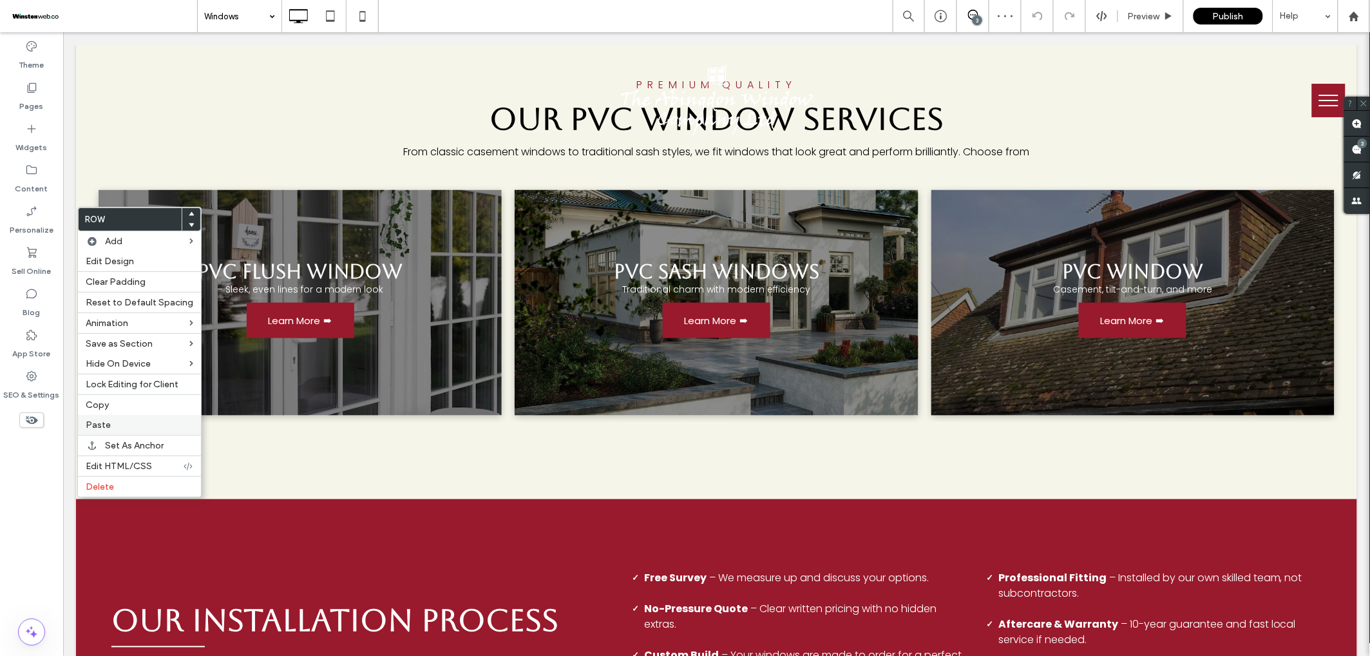
click at [113, 422] on label "Paste" at bounding box center [140, 424] width 108 height 11
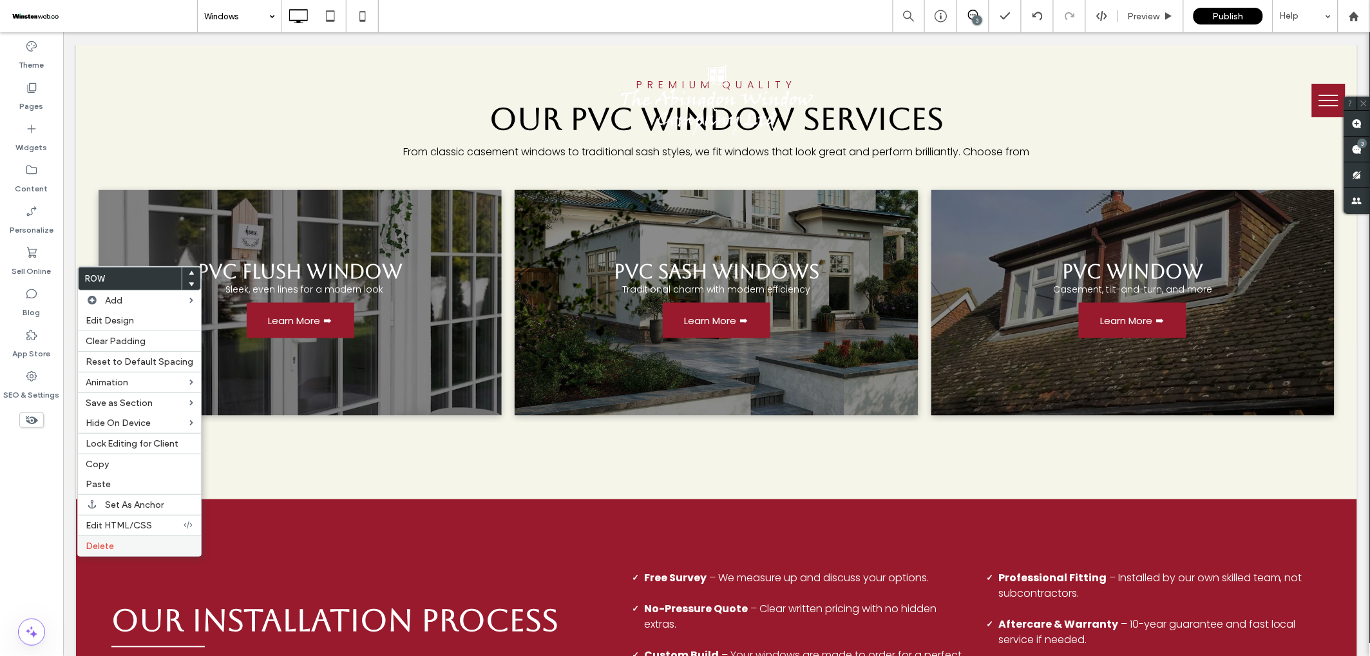
click at [105, 549] on span "Delete" at bounding box center [100, 545] width 28 height 11
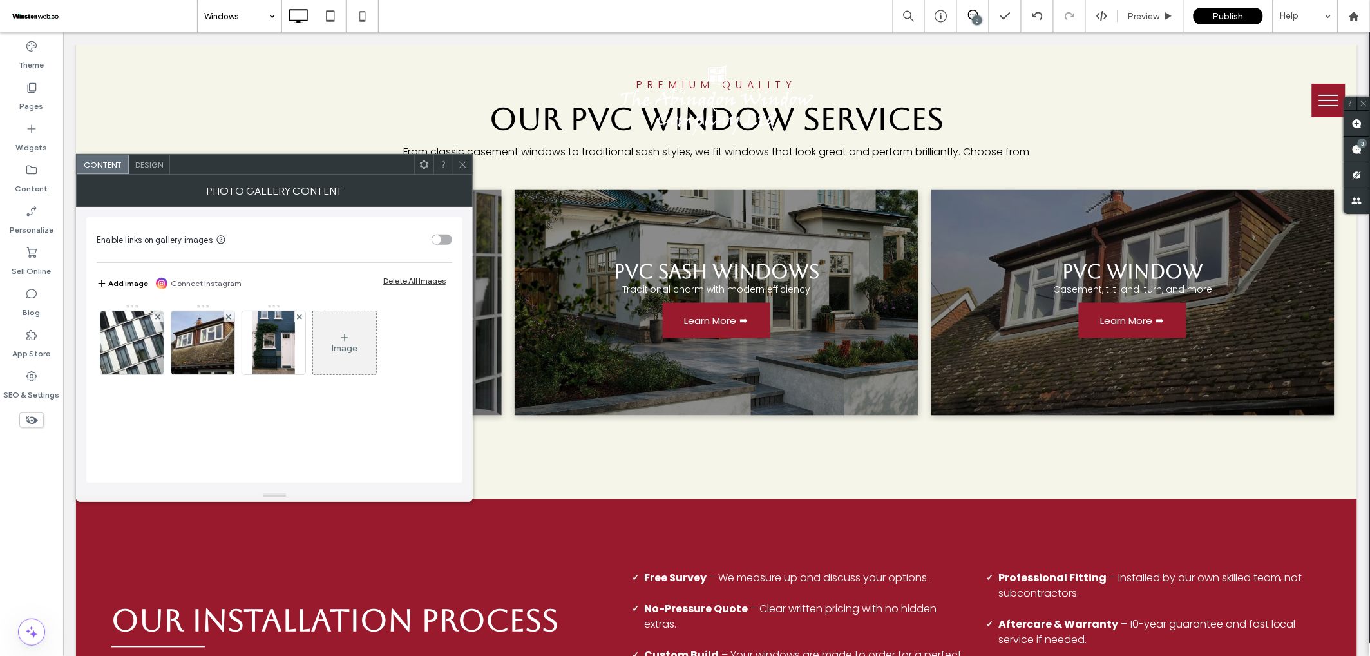
click at [468, 163] on div at bounding box center [462, 164] width 19 height 19
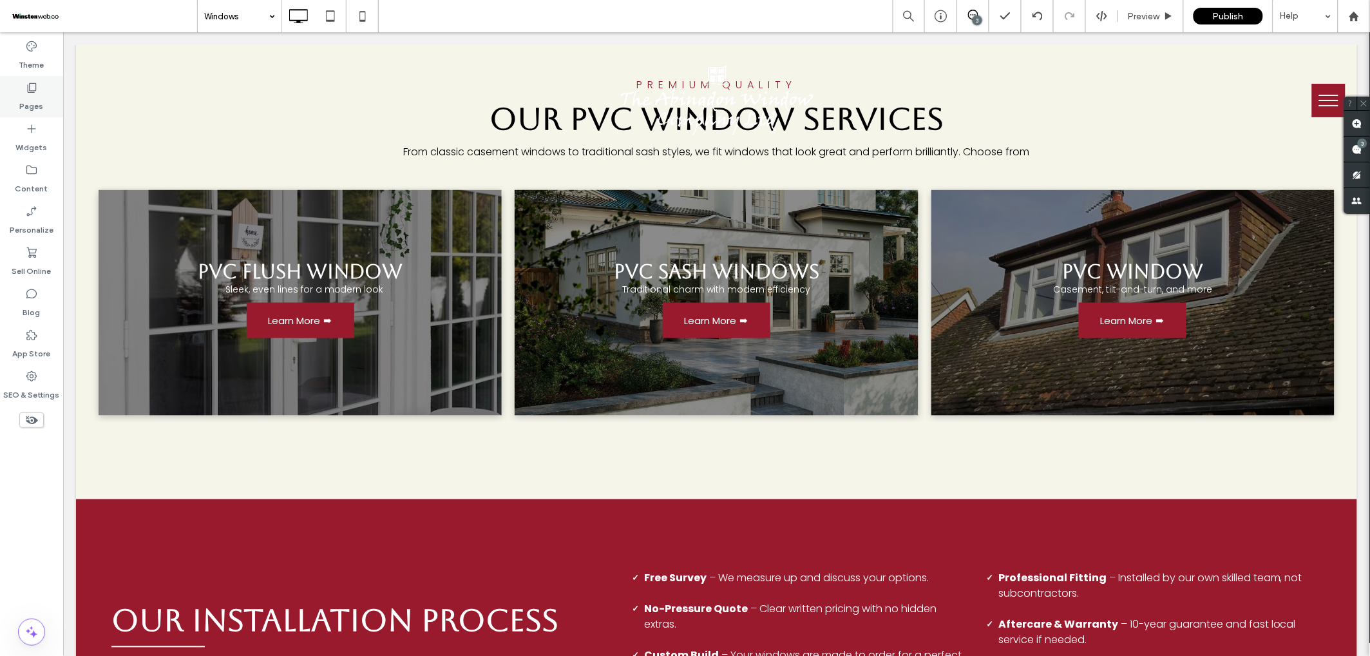
click at [39, 95] on label "Pages" at bounding box center [32, 103] width 24 height 18
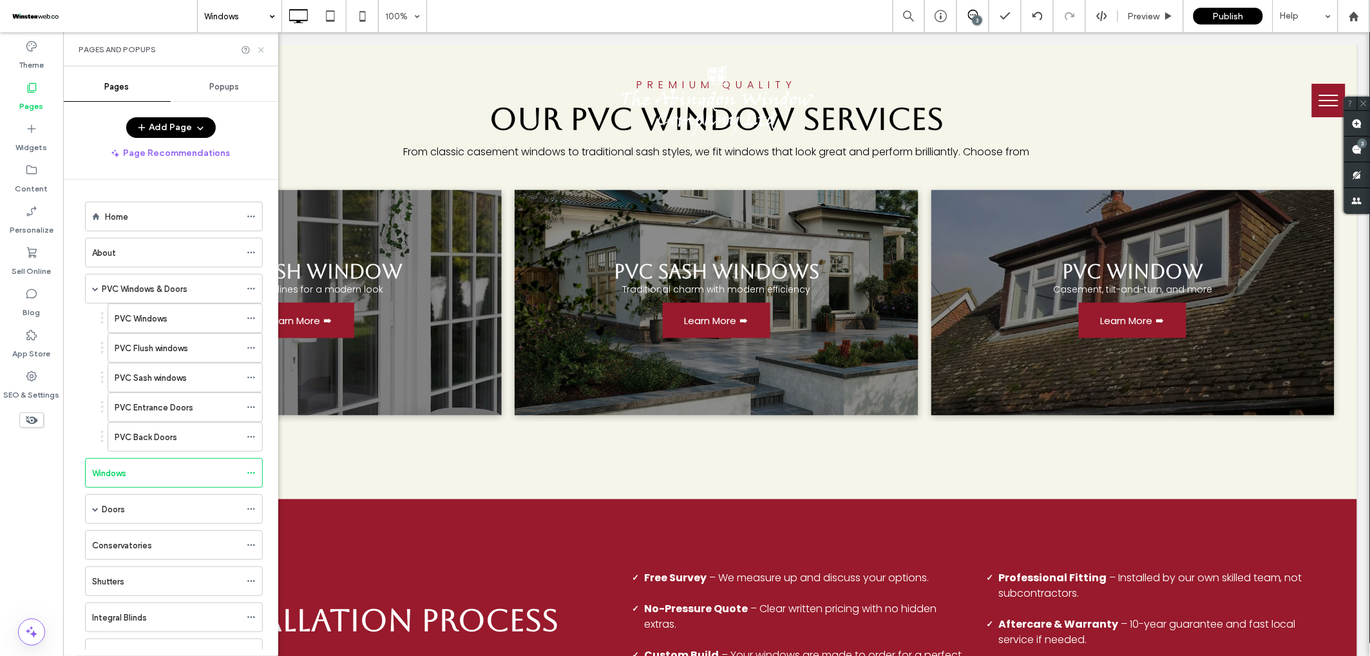
click at [259, 50] on icon at bounding box center [261, 50] width 10 height 10
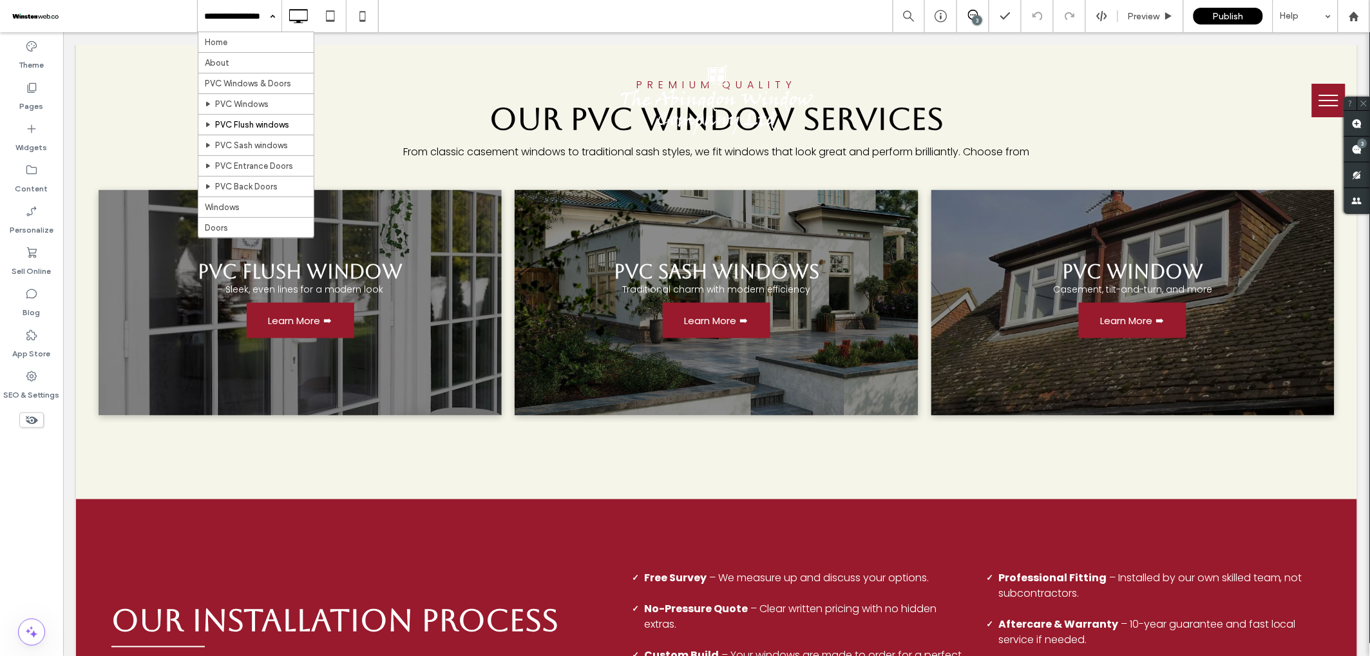
click at [267, 14] on div "Home About PVC Windows & Doors PVC Windows PVC Flush windows PVC Sash windows P…" at bounding box center [240, 16] width 84 height 32
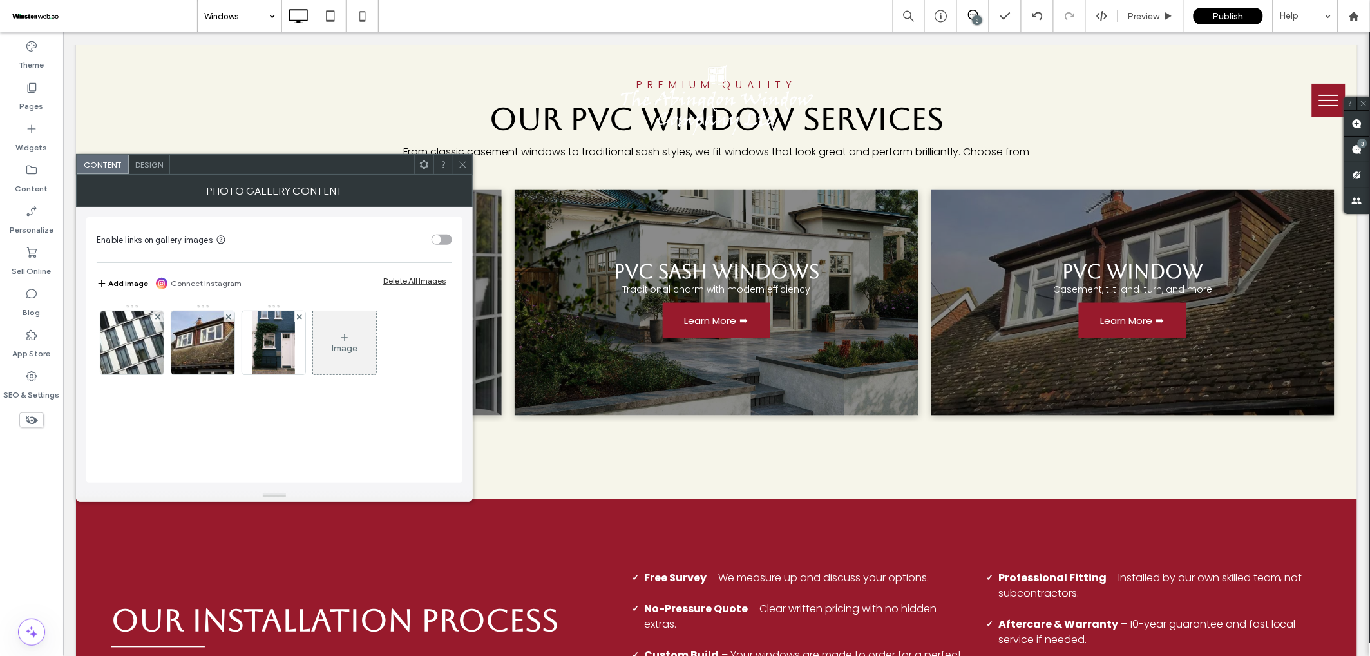
click at [345, 346] on div "Image" at bounding box center [345, 348] width 26 height 11
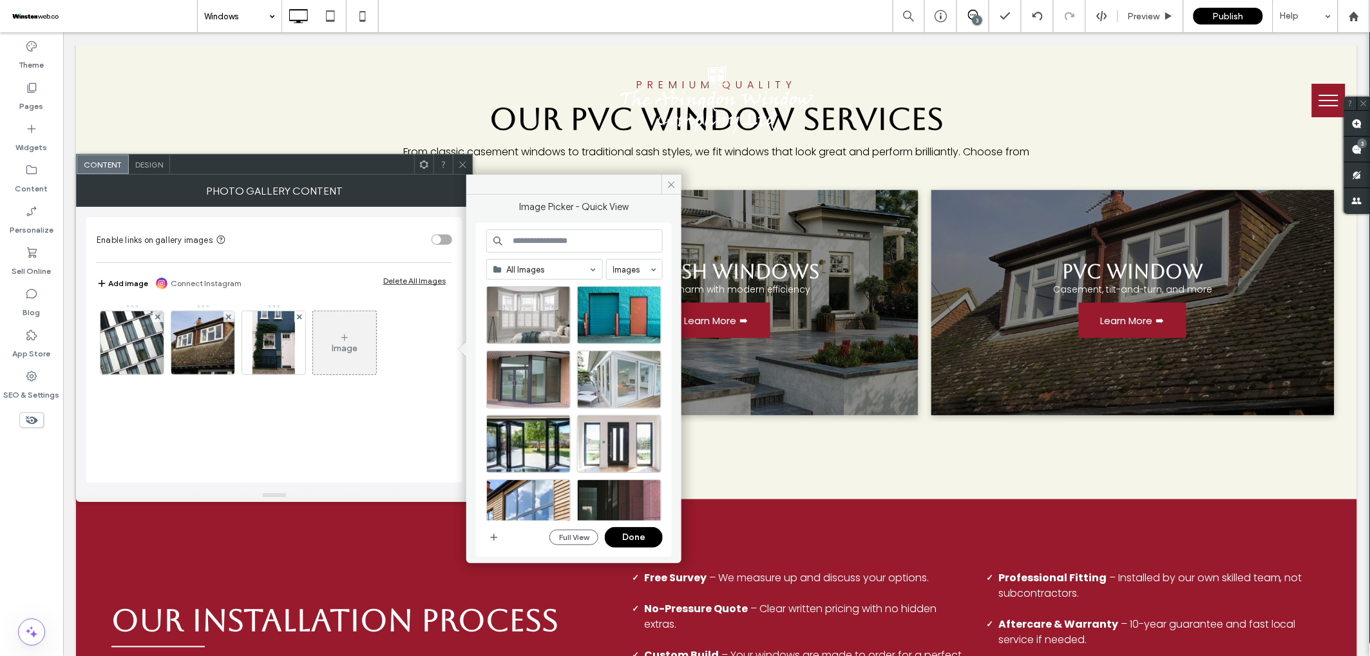
scroll to position [382, 0]
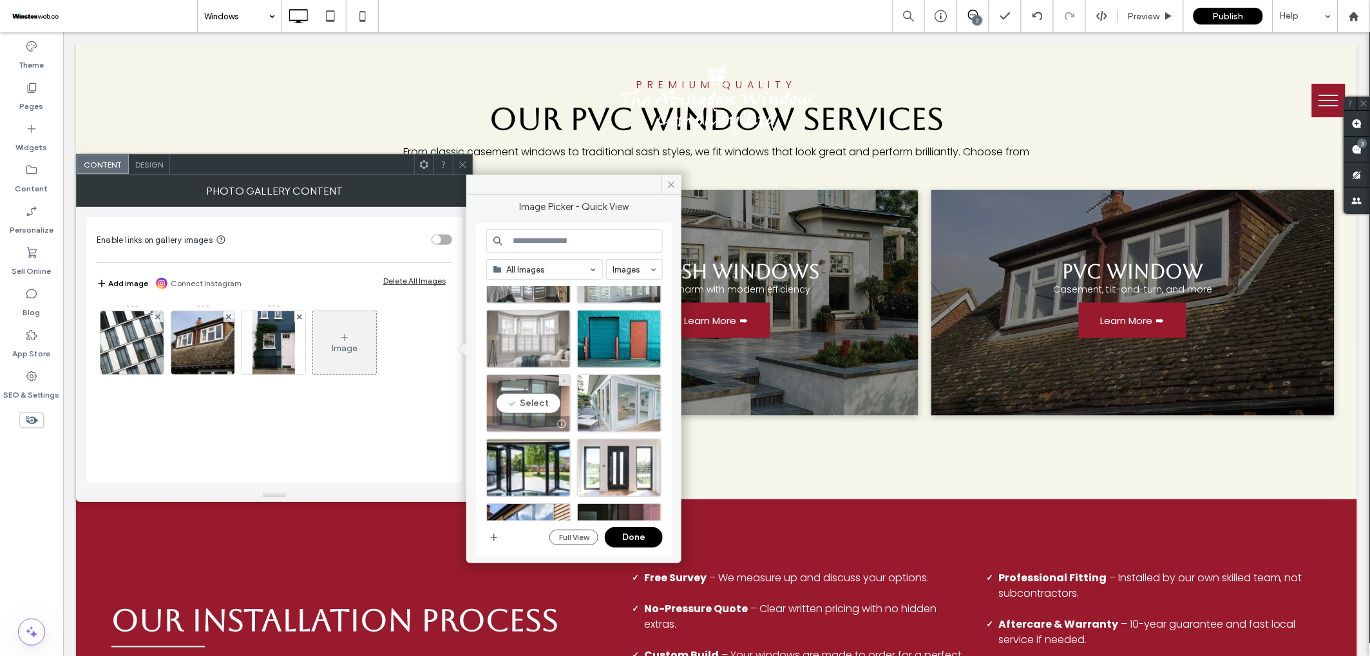
click at [520, 401] on div "Select" at bounding box center [528, 403] width 84 height 58
click at [625, 535] on button "Done" at bounding box center [634, 537] width 58 height 21
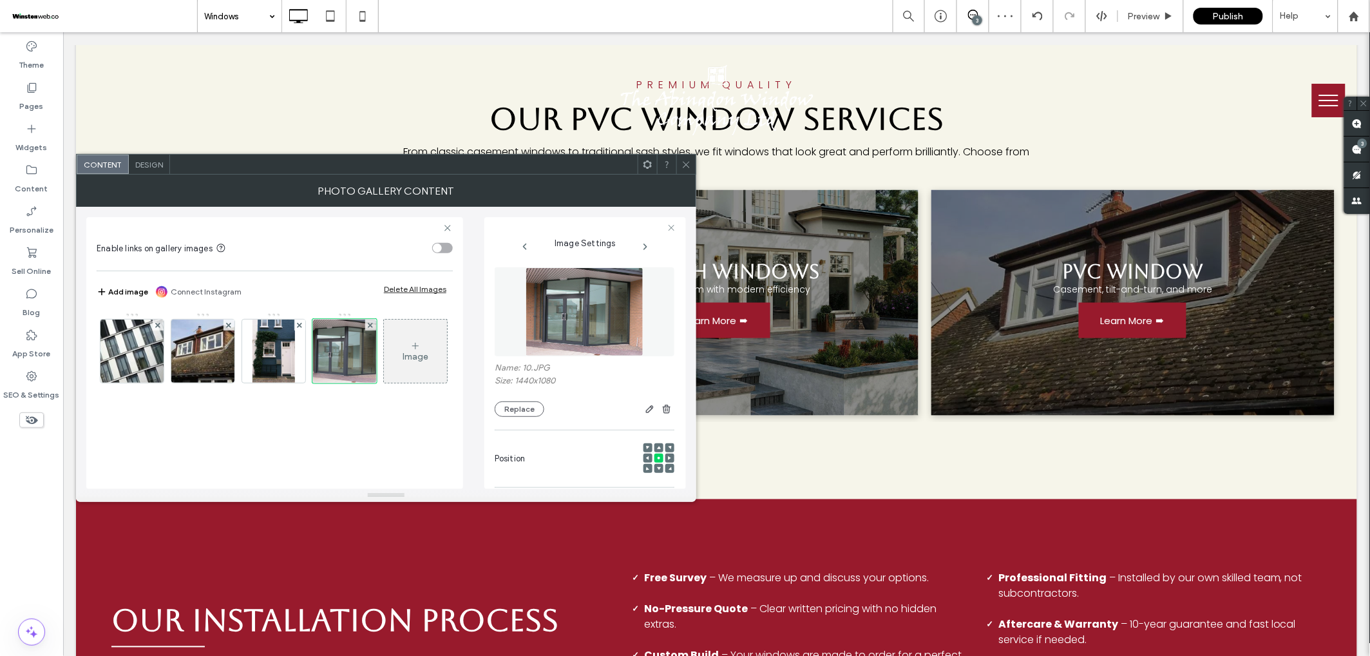
click at [149, 162] on span "Design" at bounding box center [149, 165] width 28 height 10
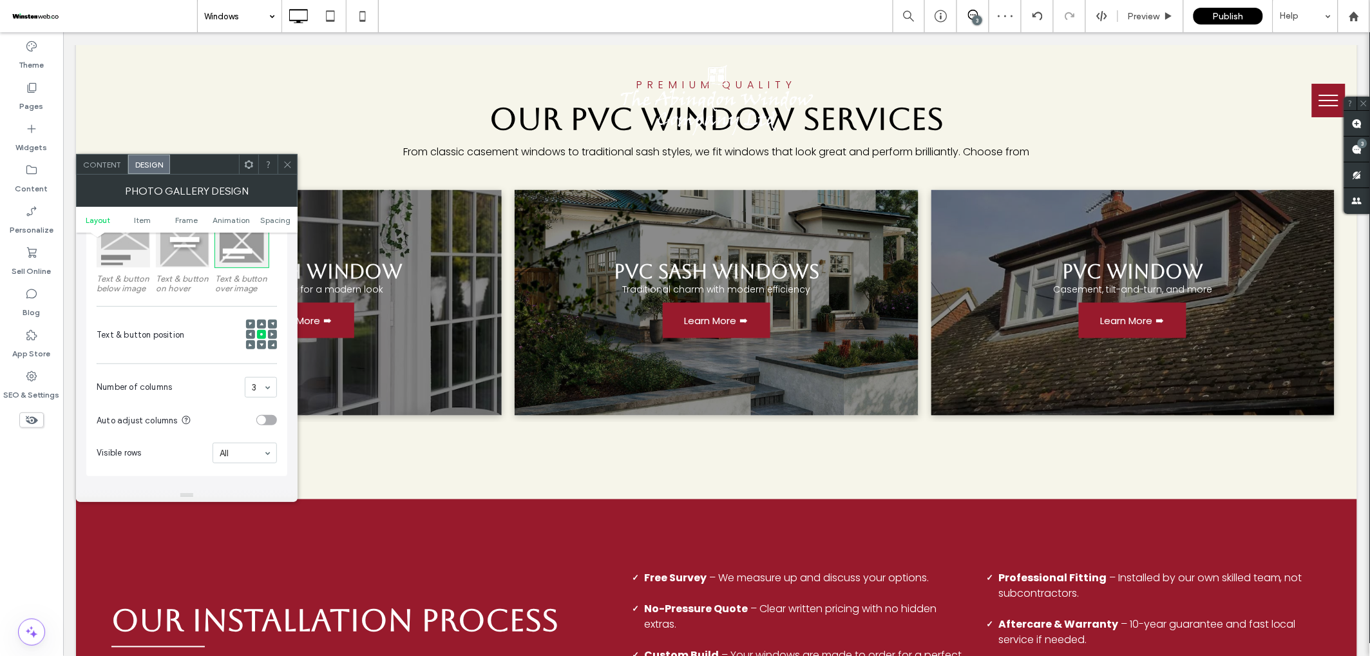
scroll to position [231, 0]
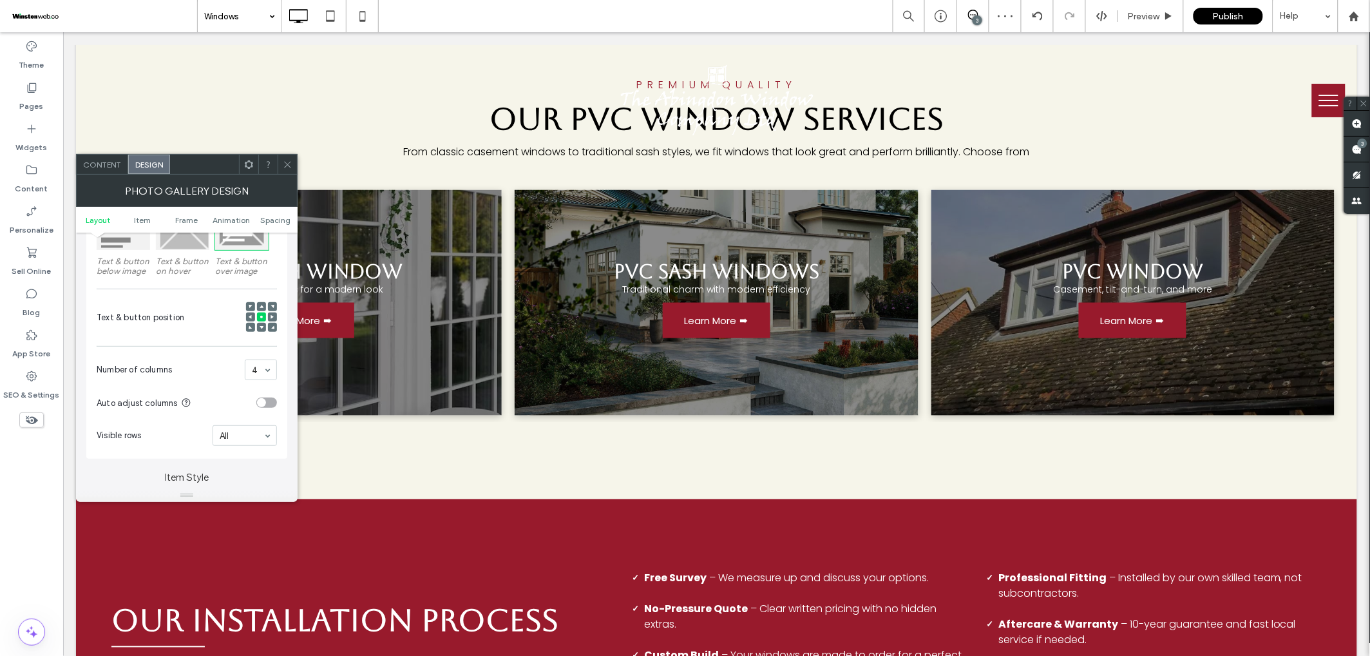
click at [285, 167] on icon at bounding box center [288, 165] width 10 height 10
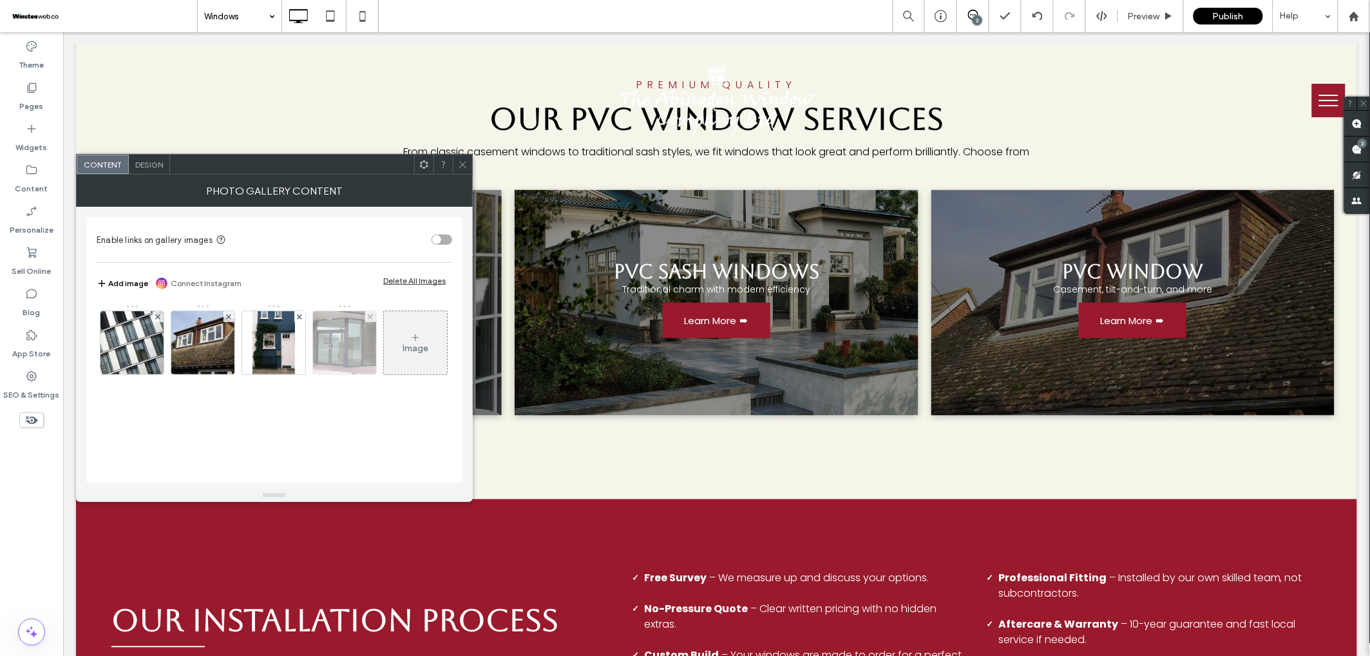
click at [356, 347] on img at bounding box center [345, 342] width 84 height 63
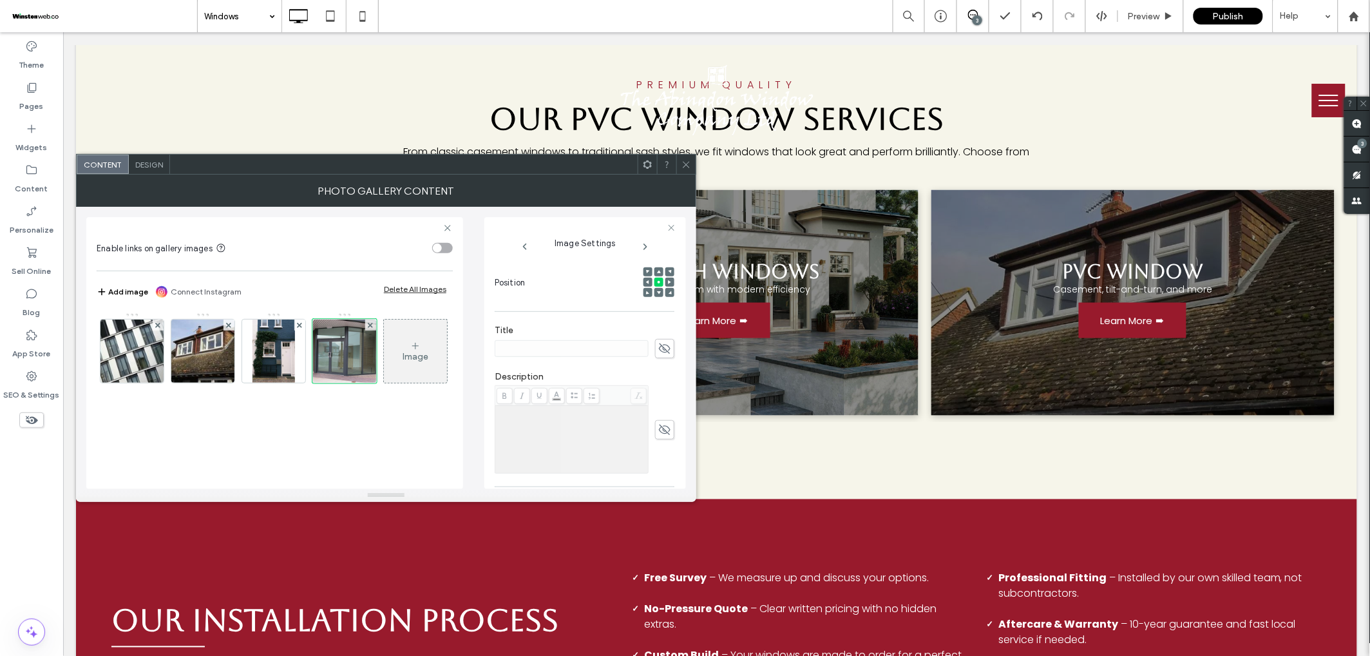
scroll to position [202, 0]
click at [664, 324] on icon at bounding box center [664, 322] width 13 height 14
click at [601, 323] on input at bounding box center [572, 322] width 154 height 17
type input "*"
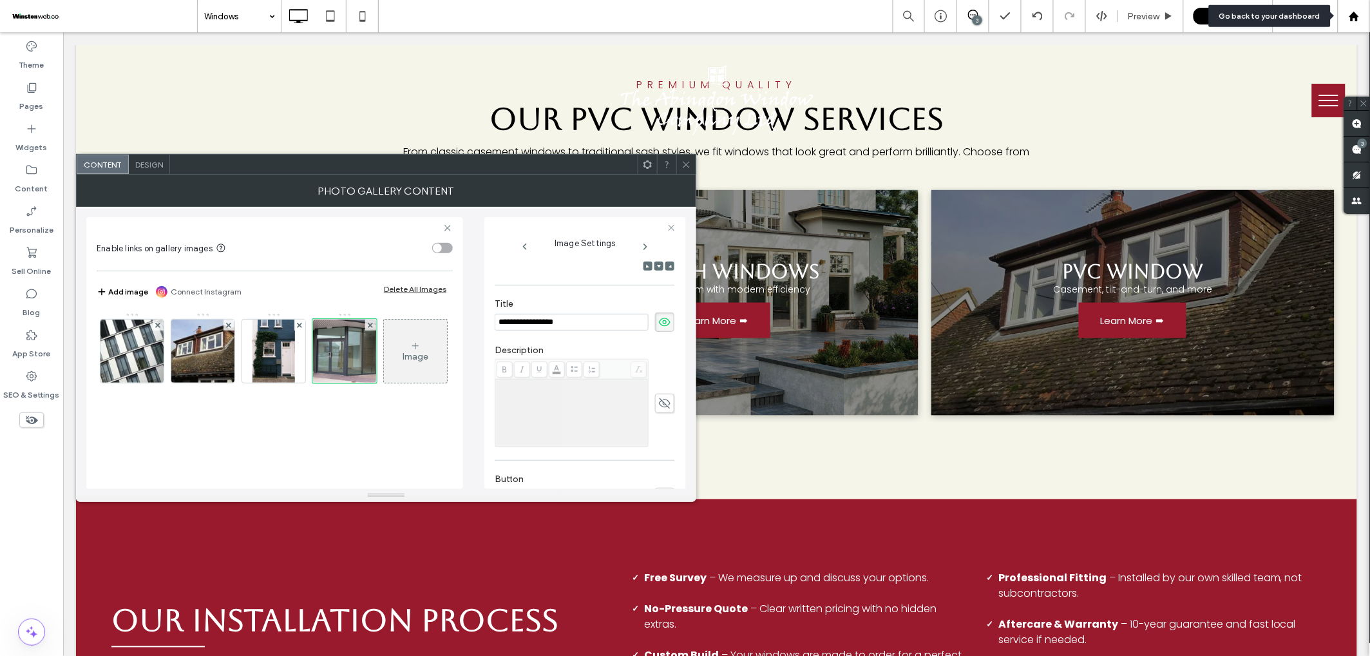
type input "**********"
click at [538, 375] on span at bounding box center [539, 369] width 16 height 16
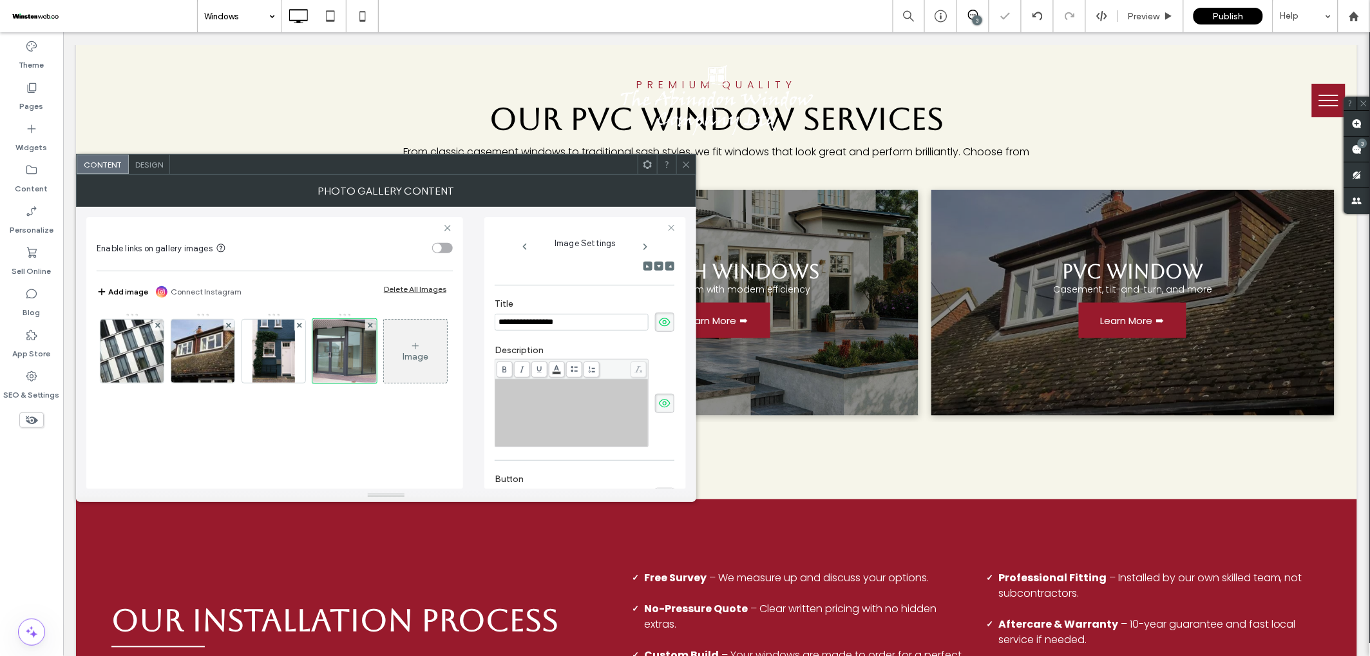
click at [579, 406] on div "Rich Text Editor" at bounding box center [571, 413] width 149 height 64
click at [640, 218] on div "**********" at bounding box center [585, 353] width 202 height 272
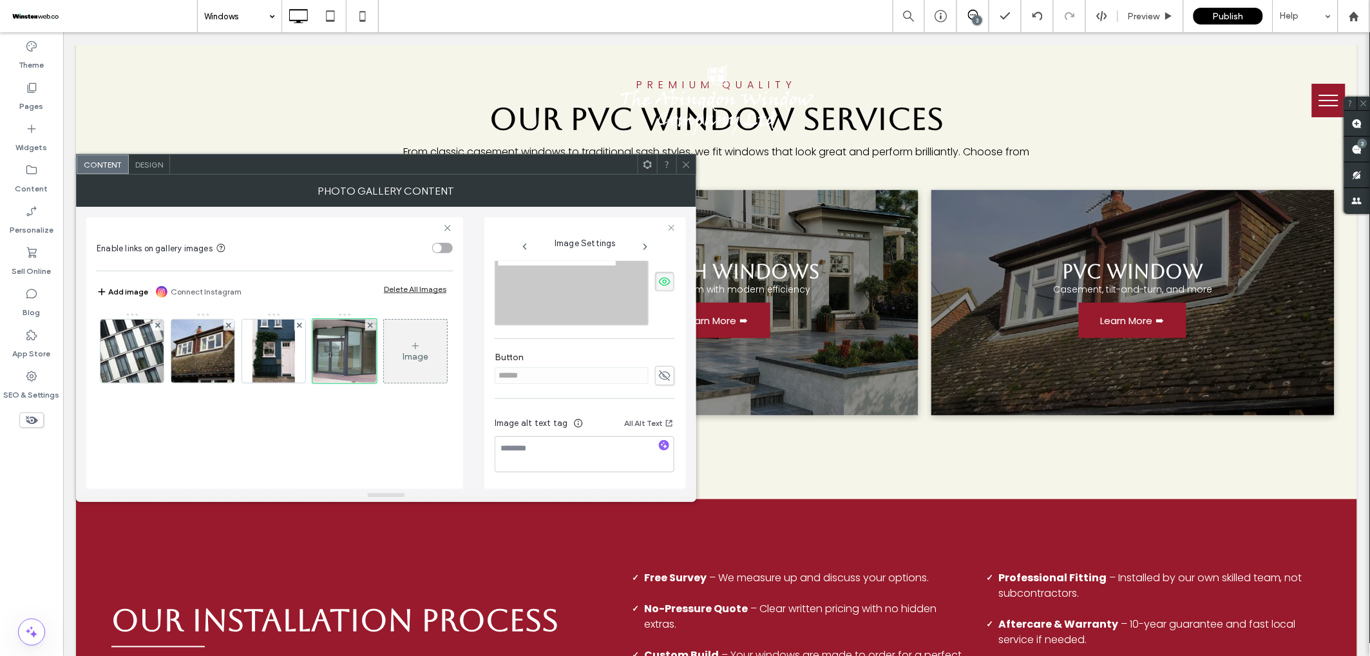
scroll to position [292, 0]
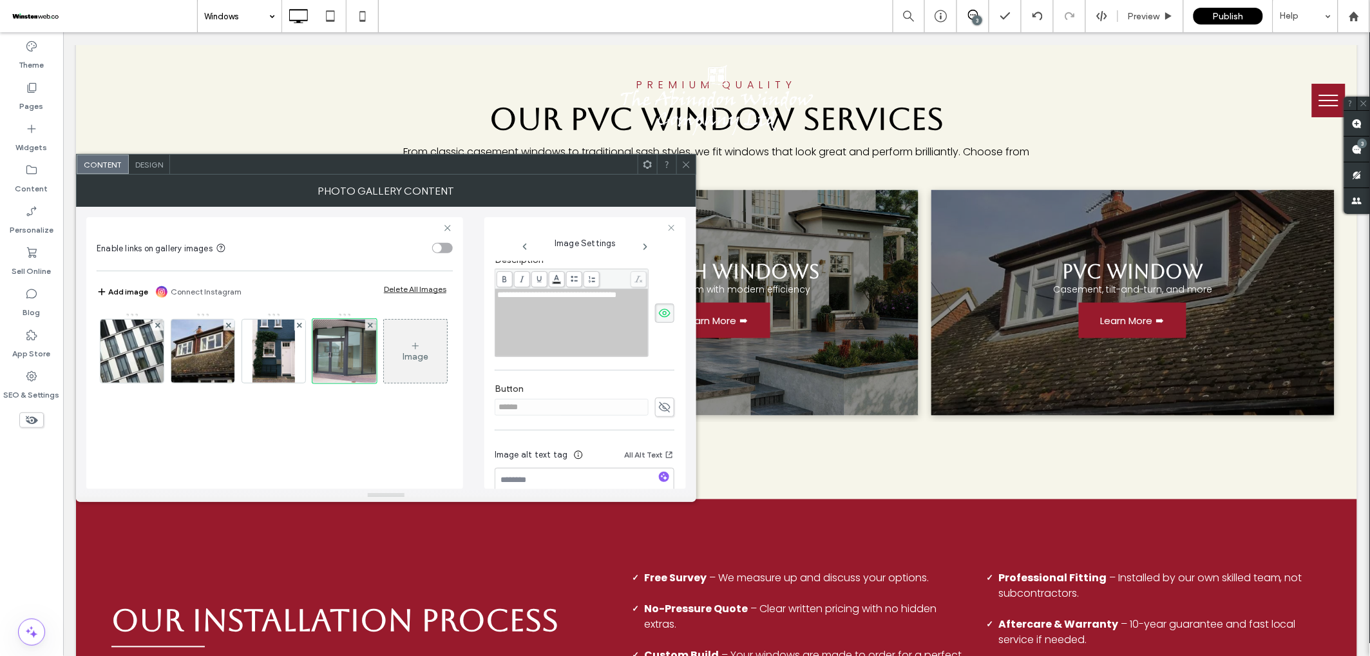
click at [498, 299] on span "**********" at bounding box center [556, 295] width 119 height 8
click at [662, 268] on label "Description" at bounding box center [585, 261] width 180 height 14
click at [517, 293] on div "Rich Text Editor" at bounding box center [571, 295] width 149 height 9
drag, startPoint x: 338, startPoint y: 359, endPoint x: 271, endPoint y: 358, distance: 67.0
click at [687, 161] on icon at bounding box center [687, 165] width 10 height 10
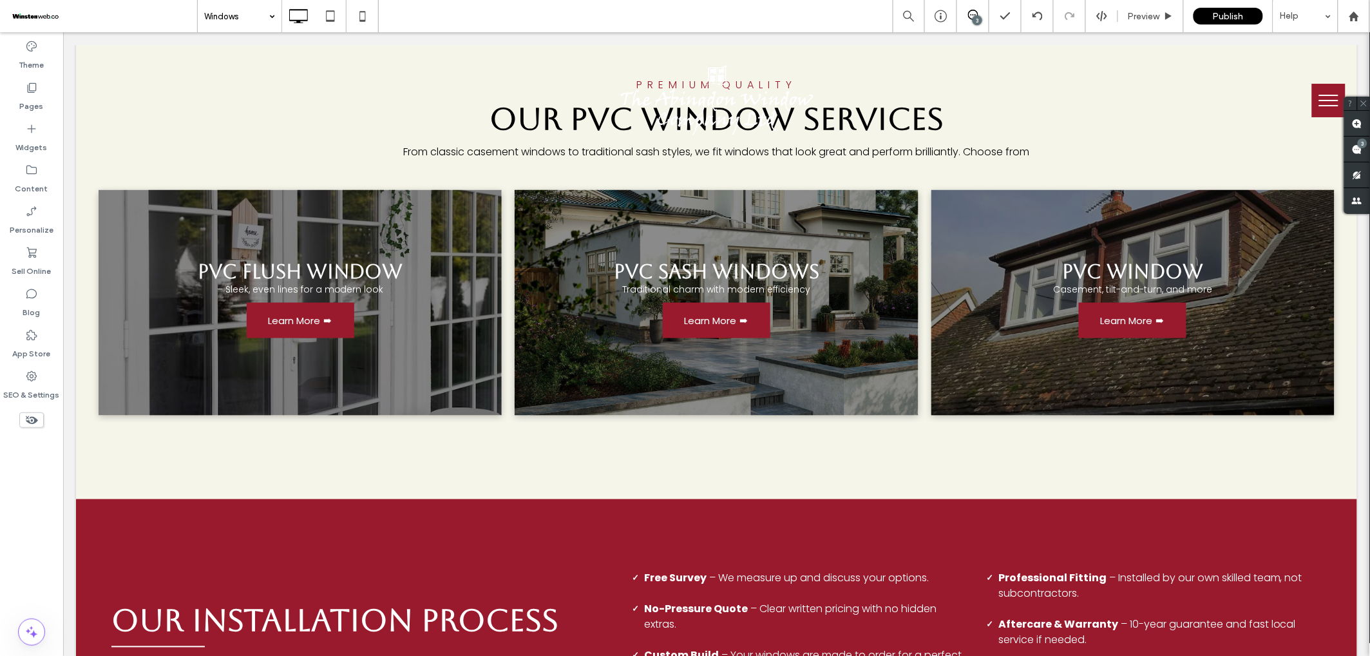
type input "*******"
type input "**"
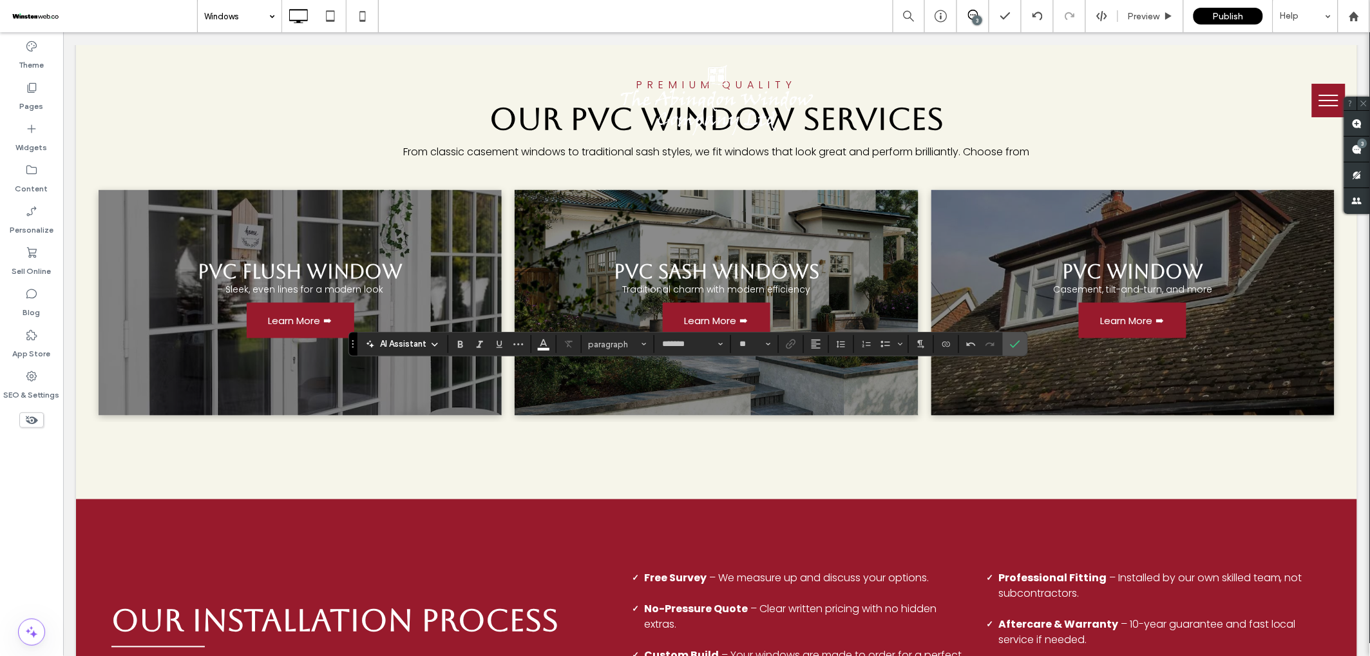
type input "**"
click at [790, 348] on use "Link" at bounding box center [791, 344] width 10 height 10
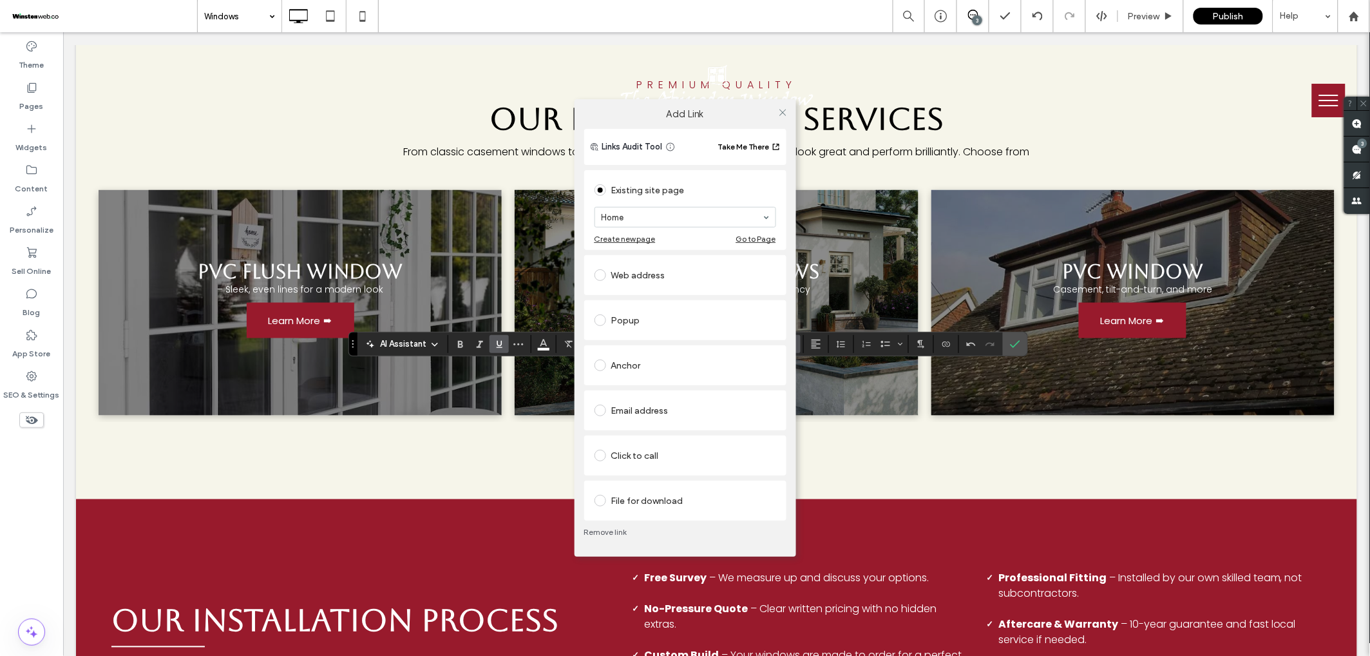
click at [678, 455] on div "Click to call" at bounding box center [686, 455] width 182 height 21
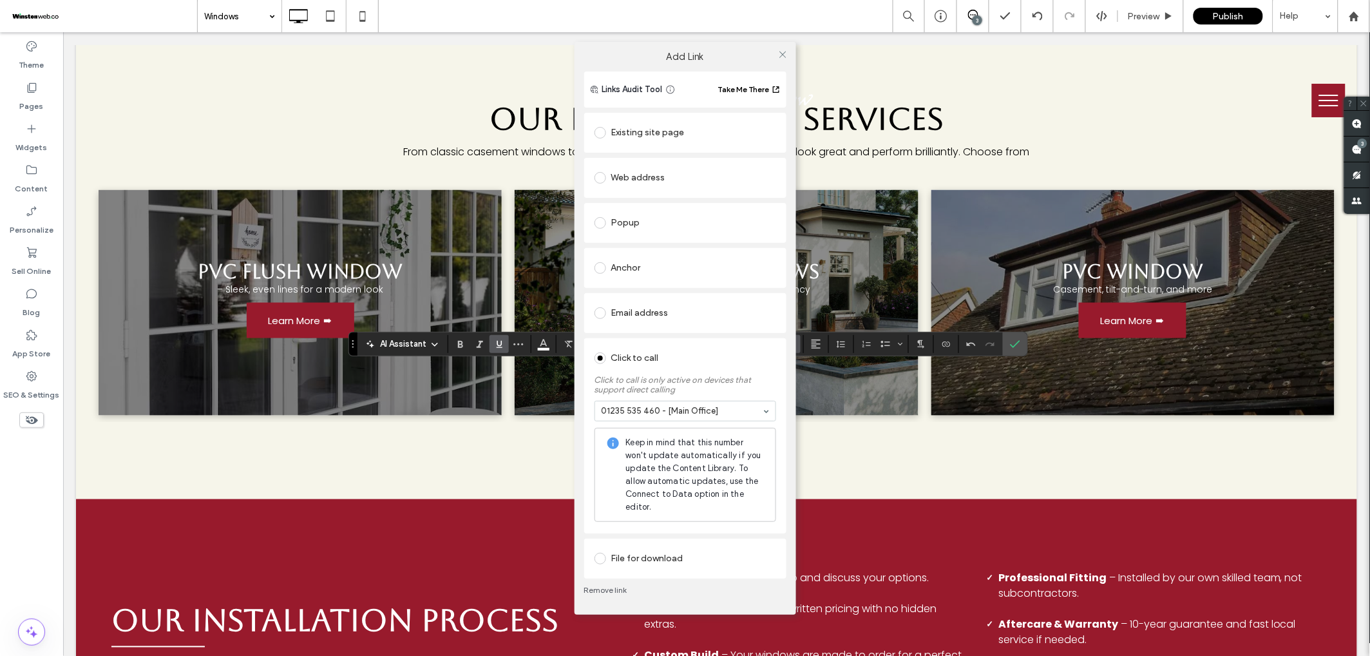
click at [776, 57] on div at bounding box center [783, 54] width 19 height 19
click at [785, 54] on icon at bounding box center [783, 55] width 10 height 10
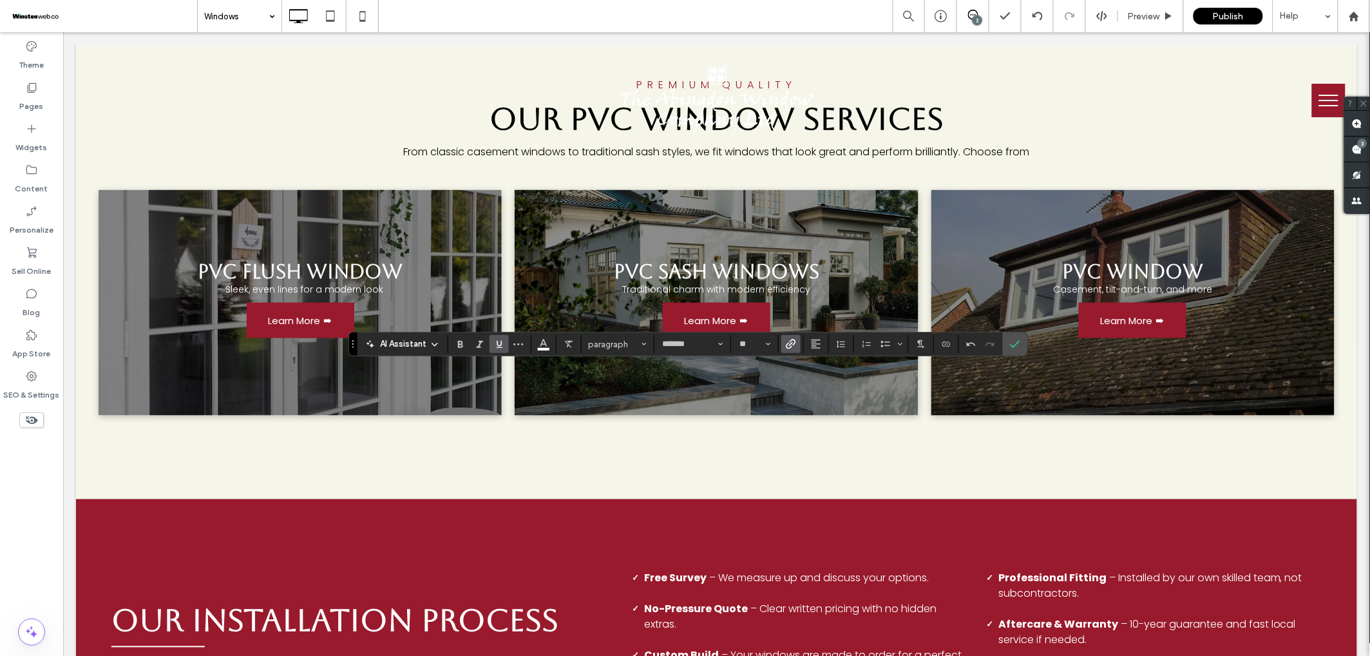
click at [497, 343] on use "Underline" at bounding box center [500, 344] width 6 height 7
click at [1015, 337] on span "Confirm" at bounding box center [1013, 343] width 6 height 23
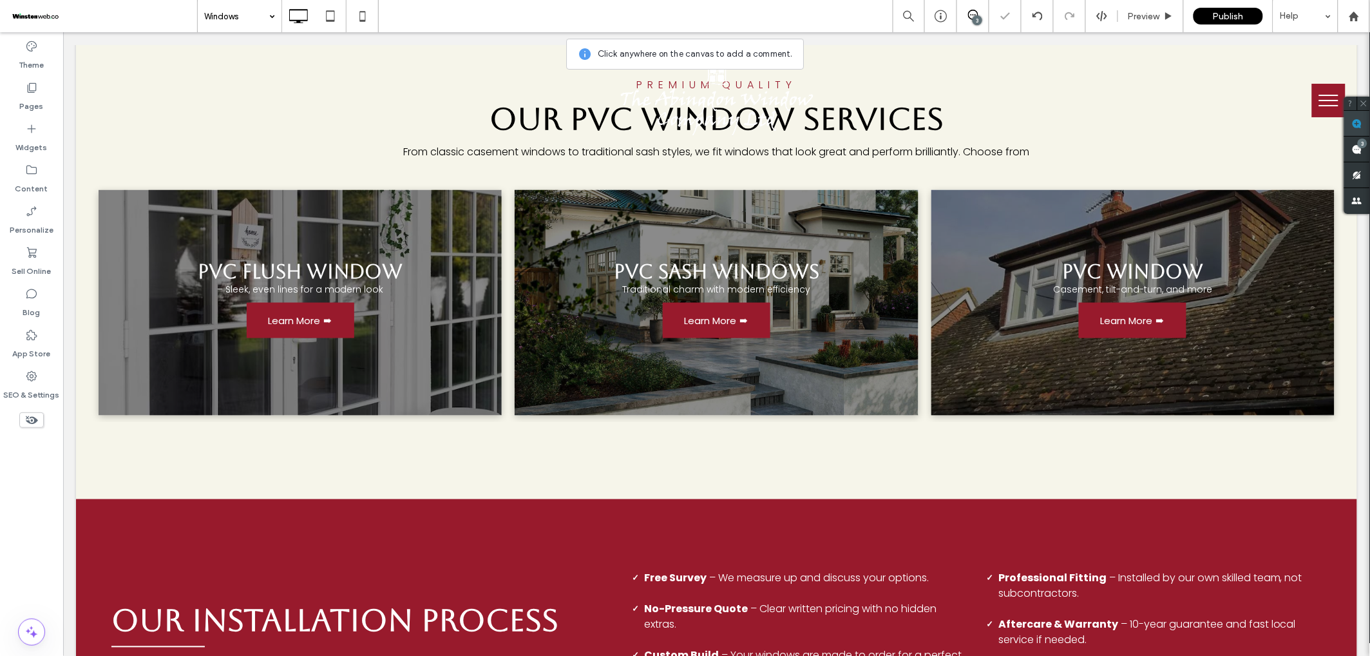
click at [1362, 121] on use at bounding box center [1357, 124] width 10 height 10
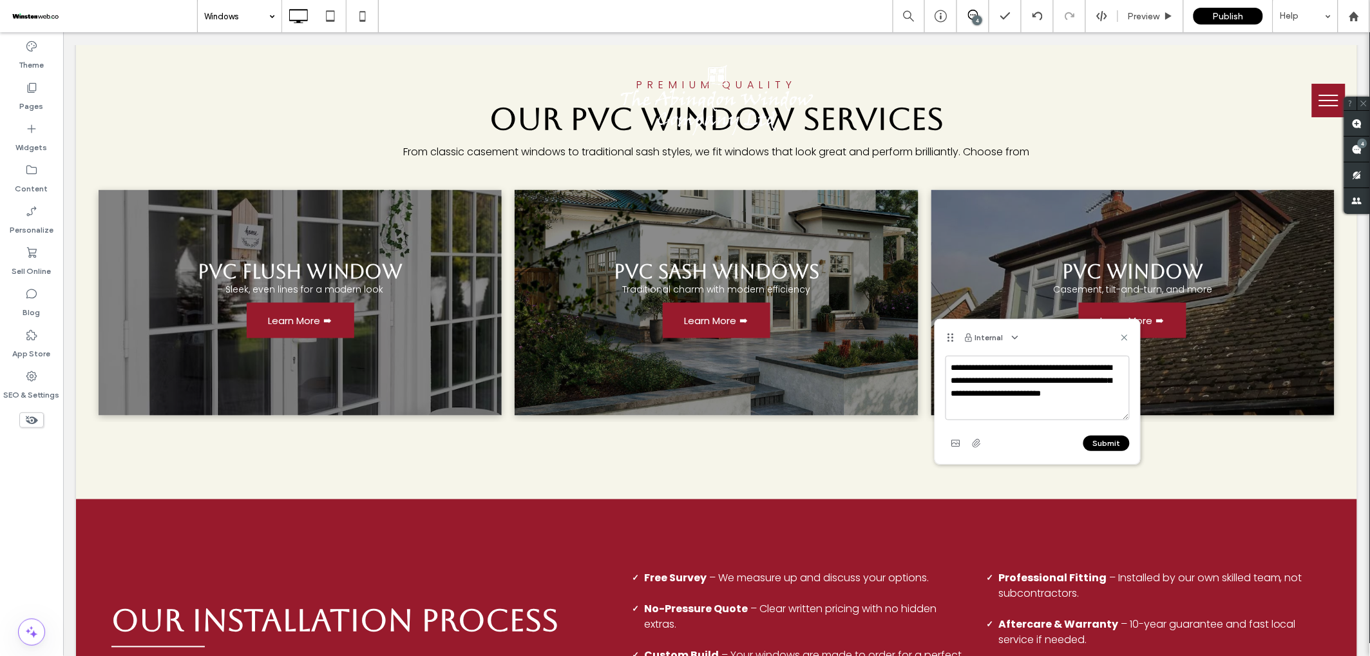
type textarea "**********"
click at [1110, 444] on button "Submit" at bounding box center [1106, 442] width 46 height 15
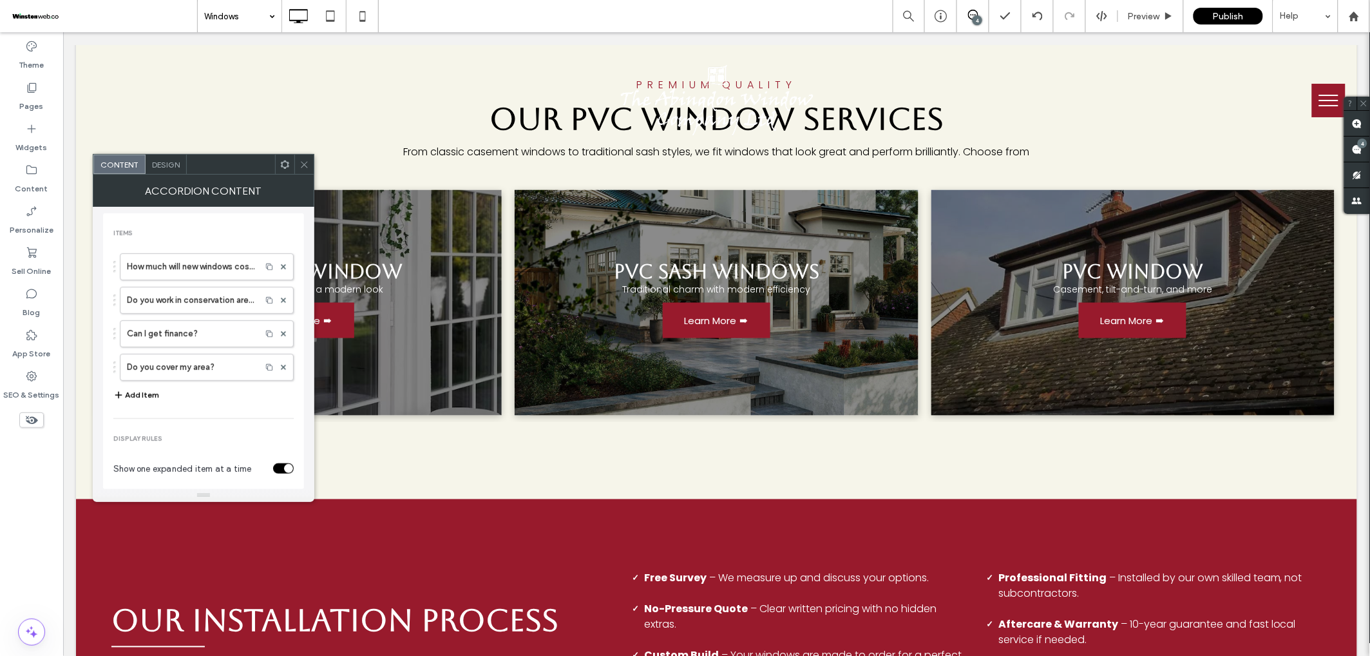
click at [304, 164] on use at bounding box center [304, 164] width 6 height 6
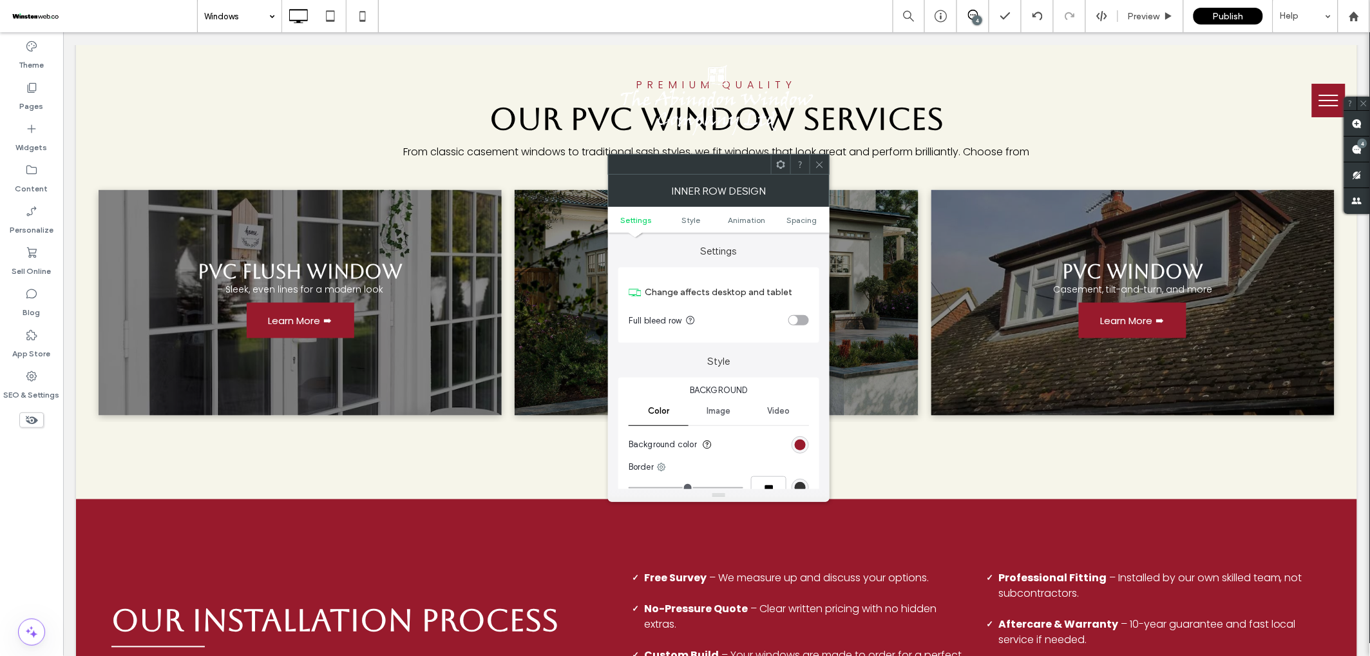
click at [817, 161] on icon at bounding box center [820, 165] width 10 height 10
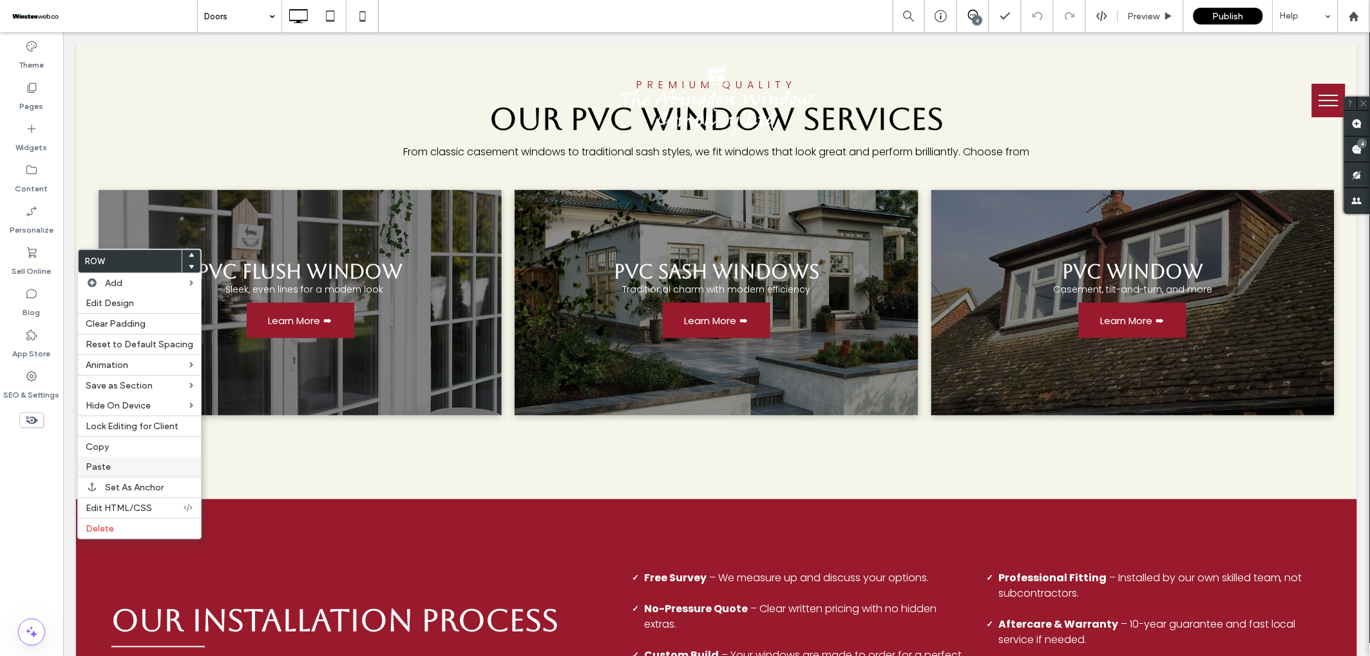
click at [114, 470] on label "Paste" at bounding box center [140, 466] width 108 height 11
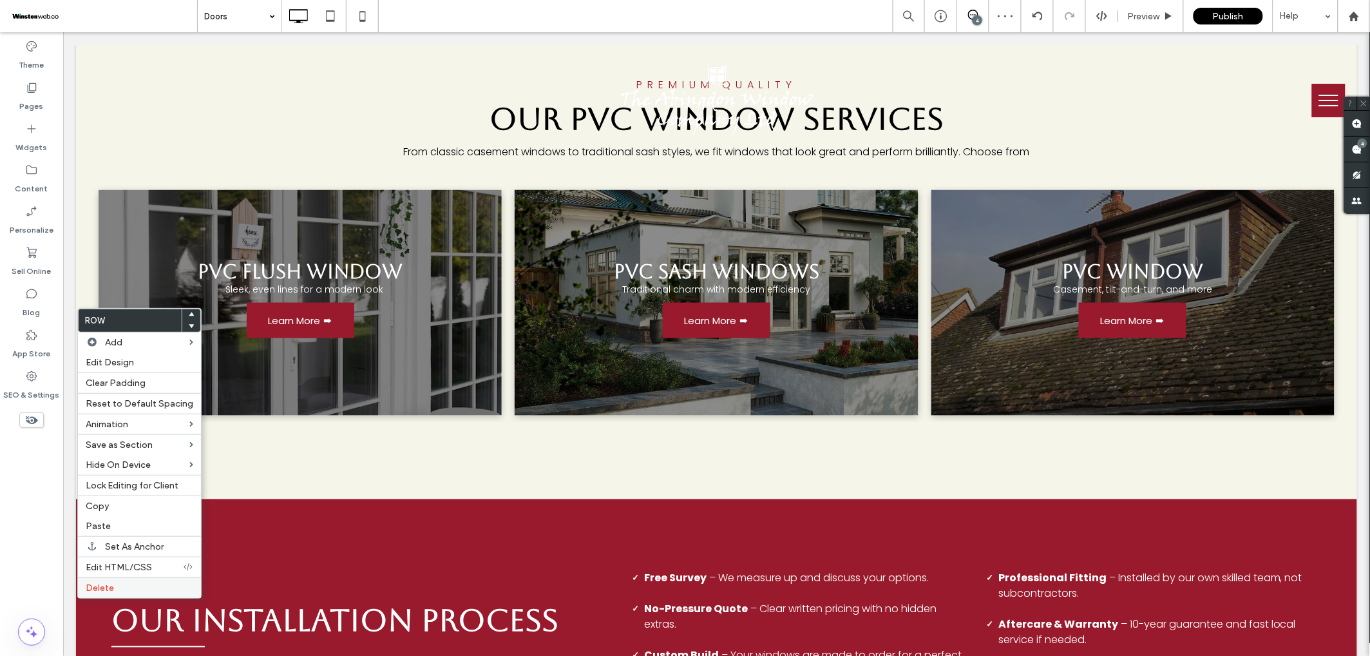
click at [110, 592] on div "Delete" at bounding box center [139, 587] width 123 height 21
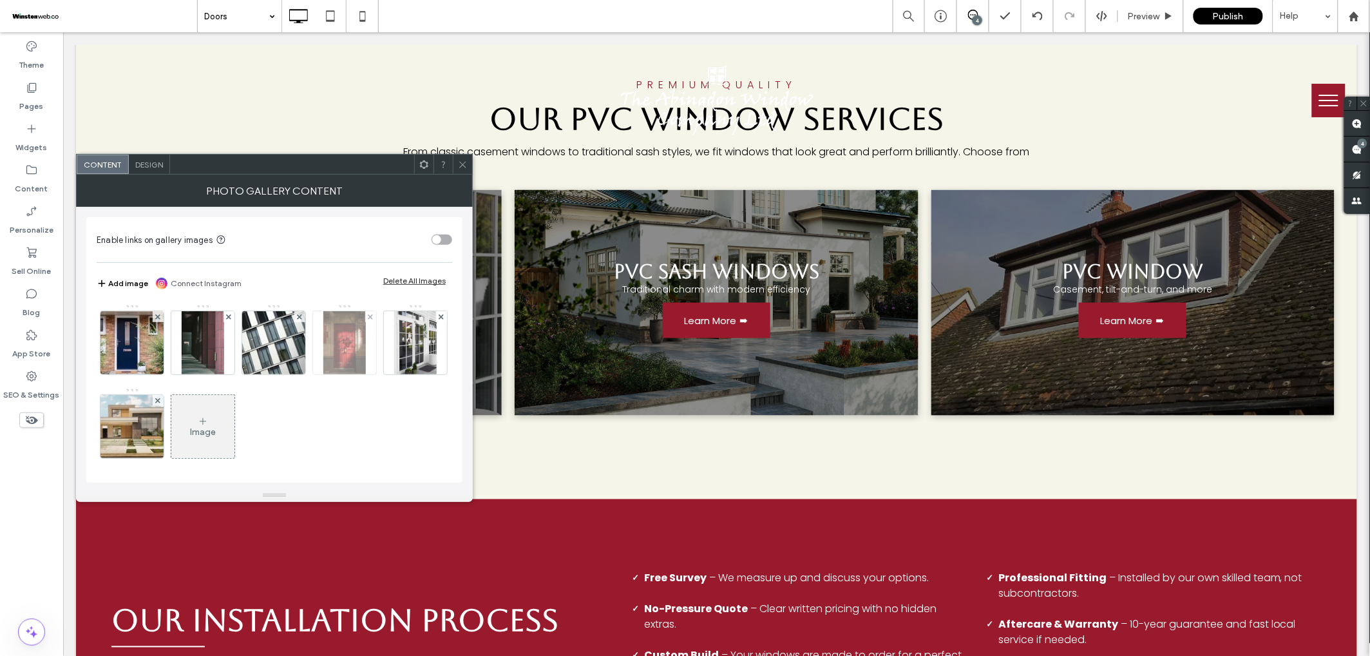
click at [335, 354] on img at bounding box center [344, 342] width 42 height 63
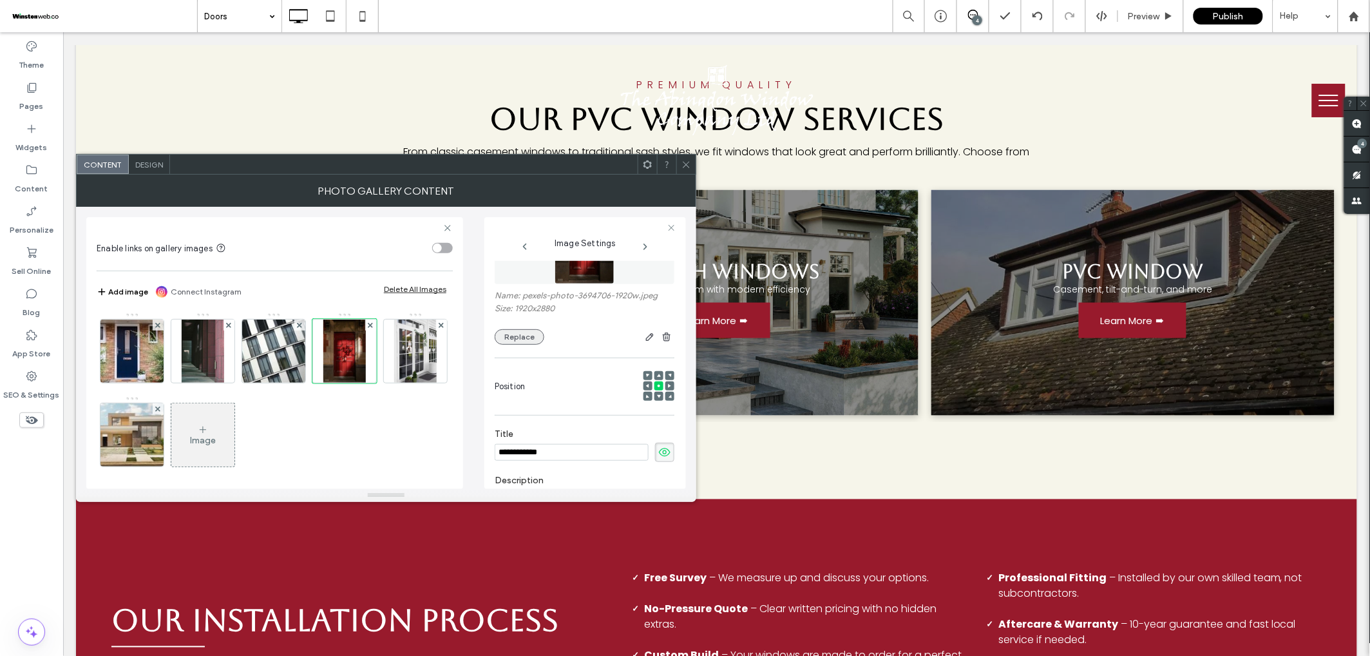
scroll to position [68, 0]
click at [504, 338] on button "Replace" at bounding box center [520, 340] width 50 height 15
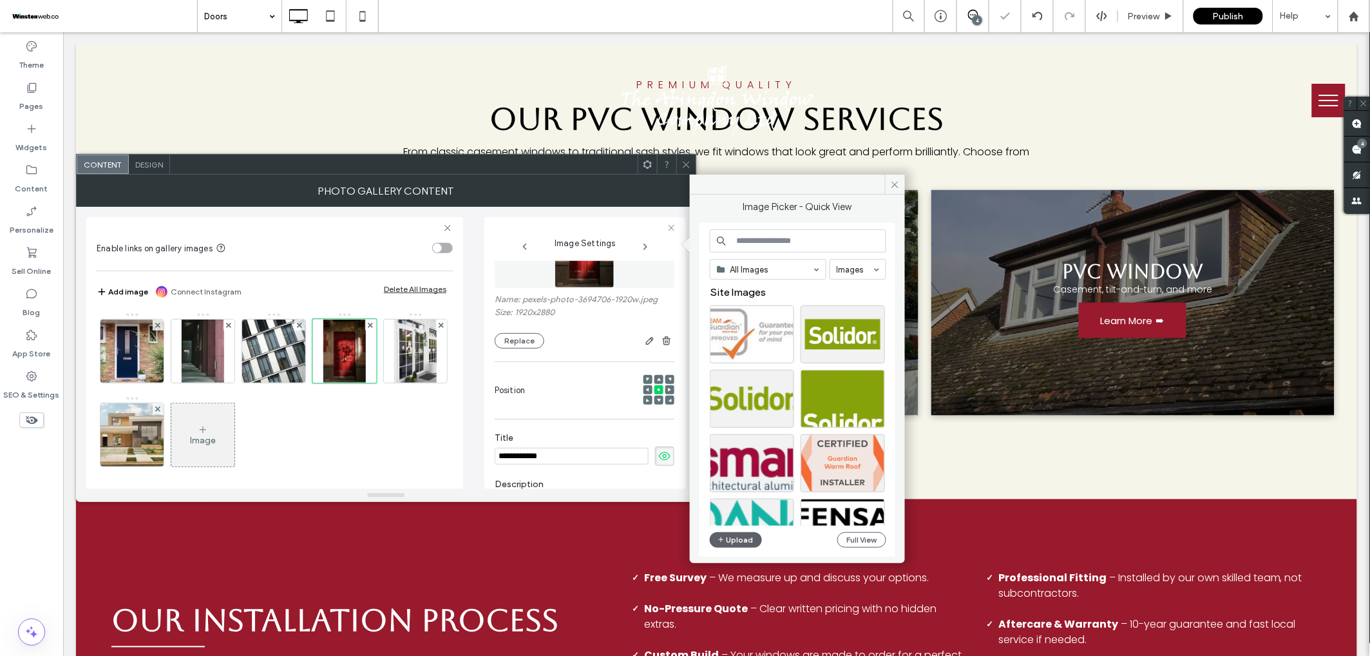
click at [791, 239] on input at bounding box center [798, 240] width 176 height 23
type input "**********"
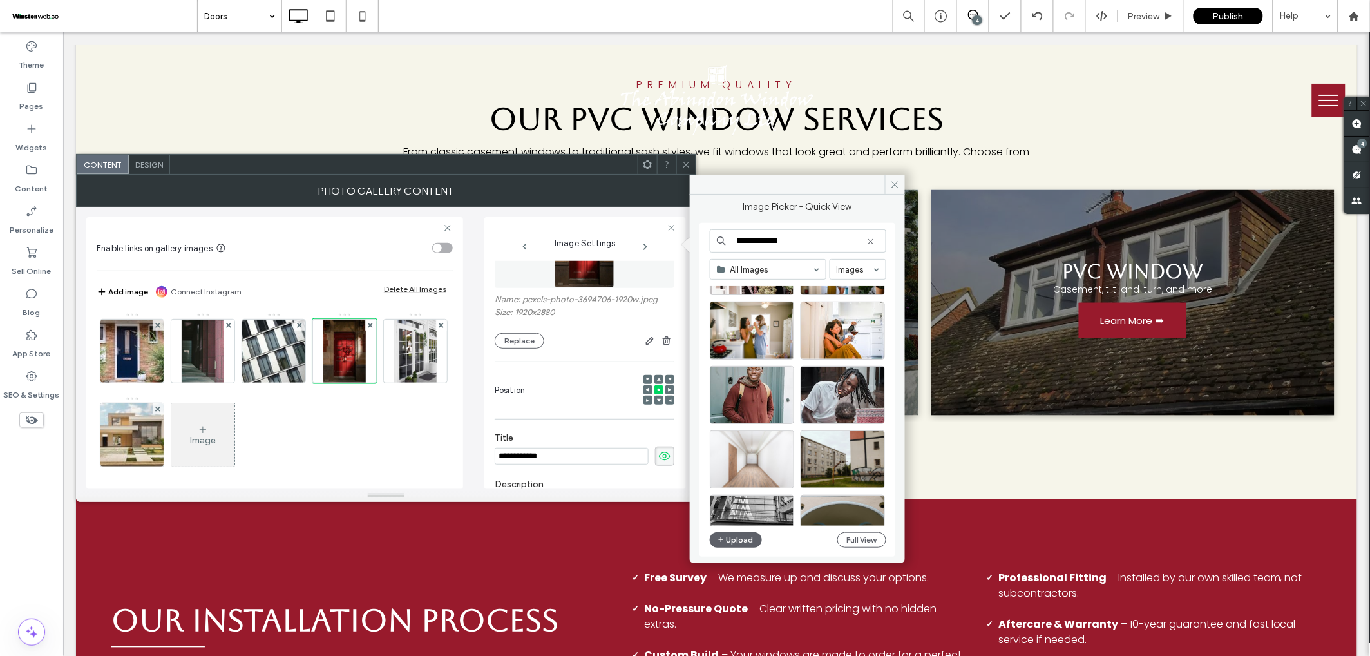
scroll to position [13813, 0]
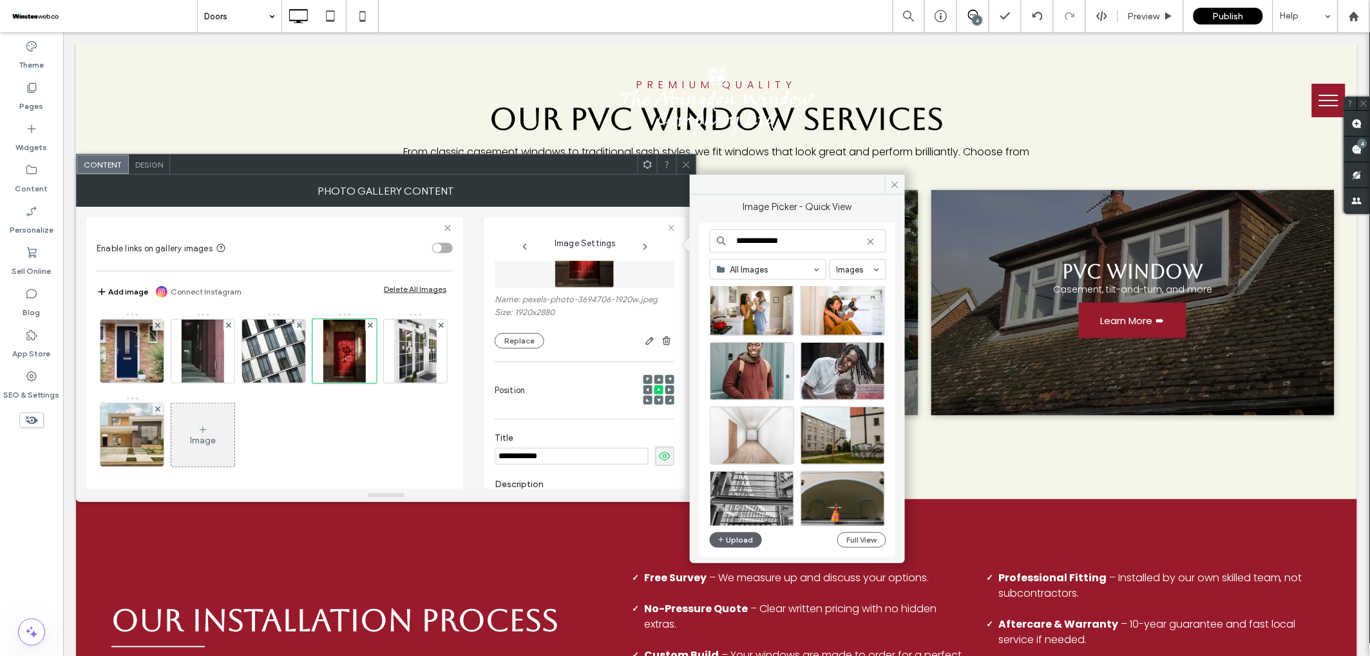
click at [870, 240] on icon at bounding box center [871, 241] width 10 height 10
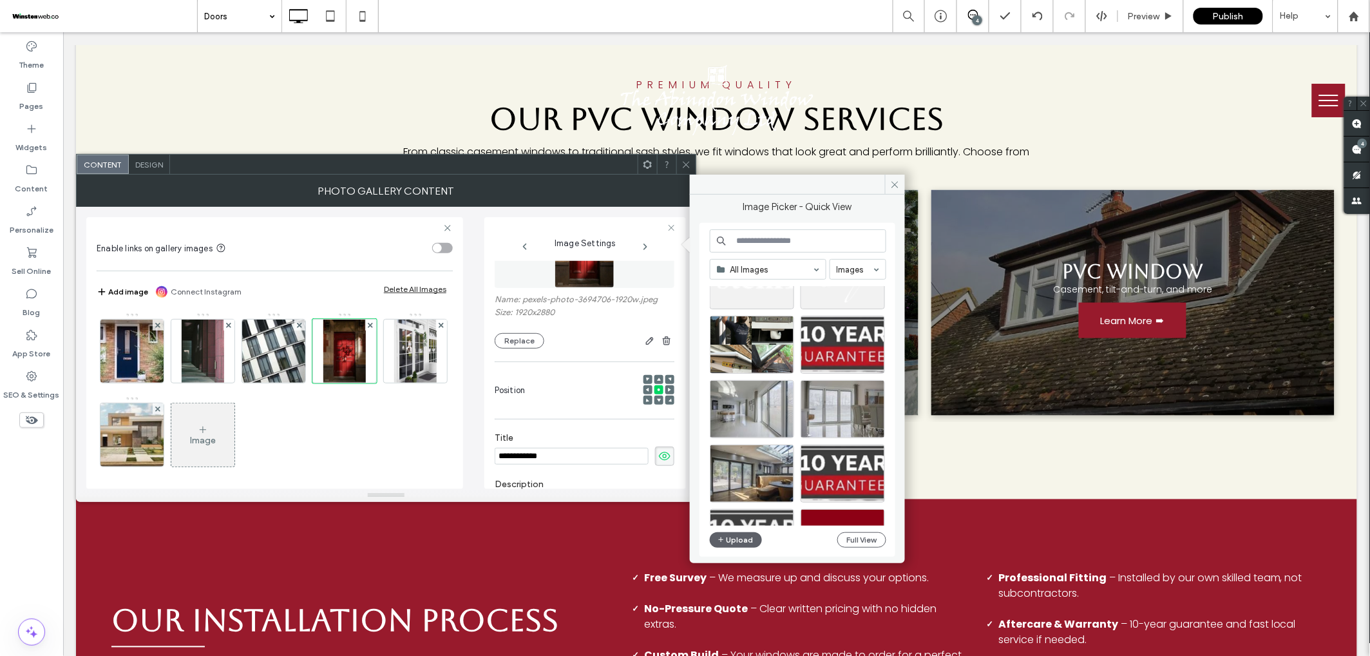
scroll to position [2025, 0]
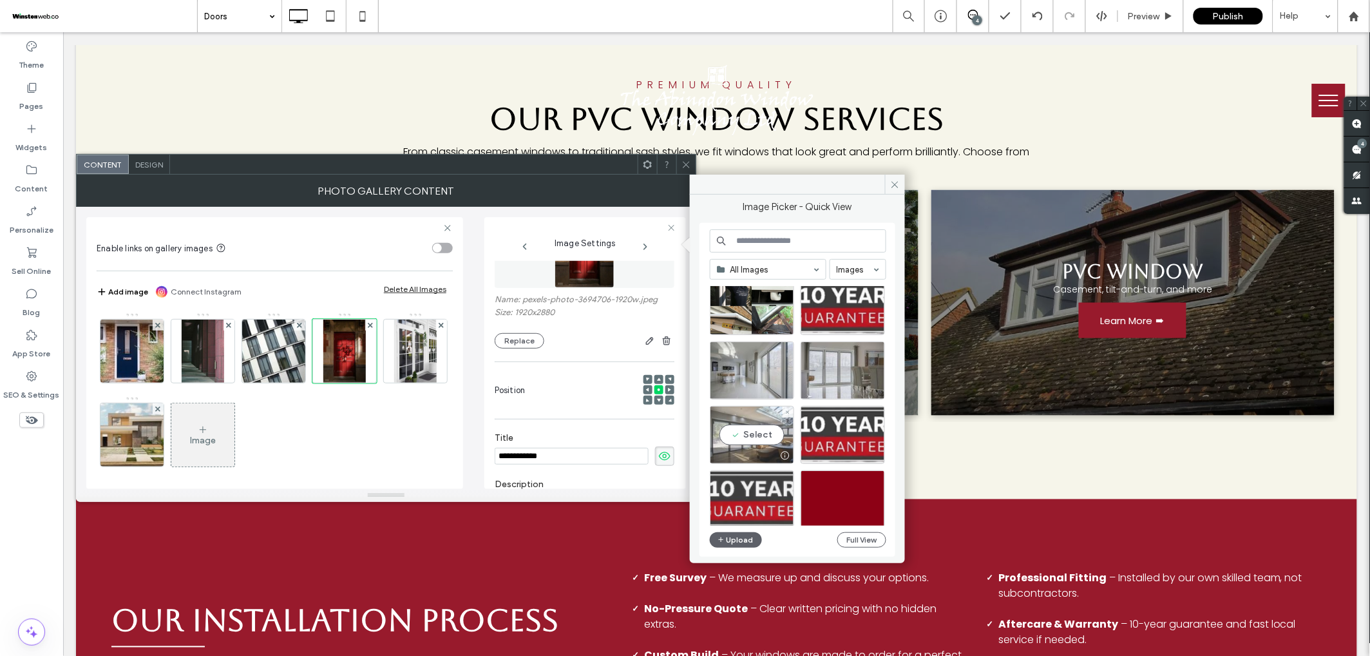
click at [759, 437] on div "Select" at bounding box center [752, 435] width 84 height 58
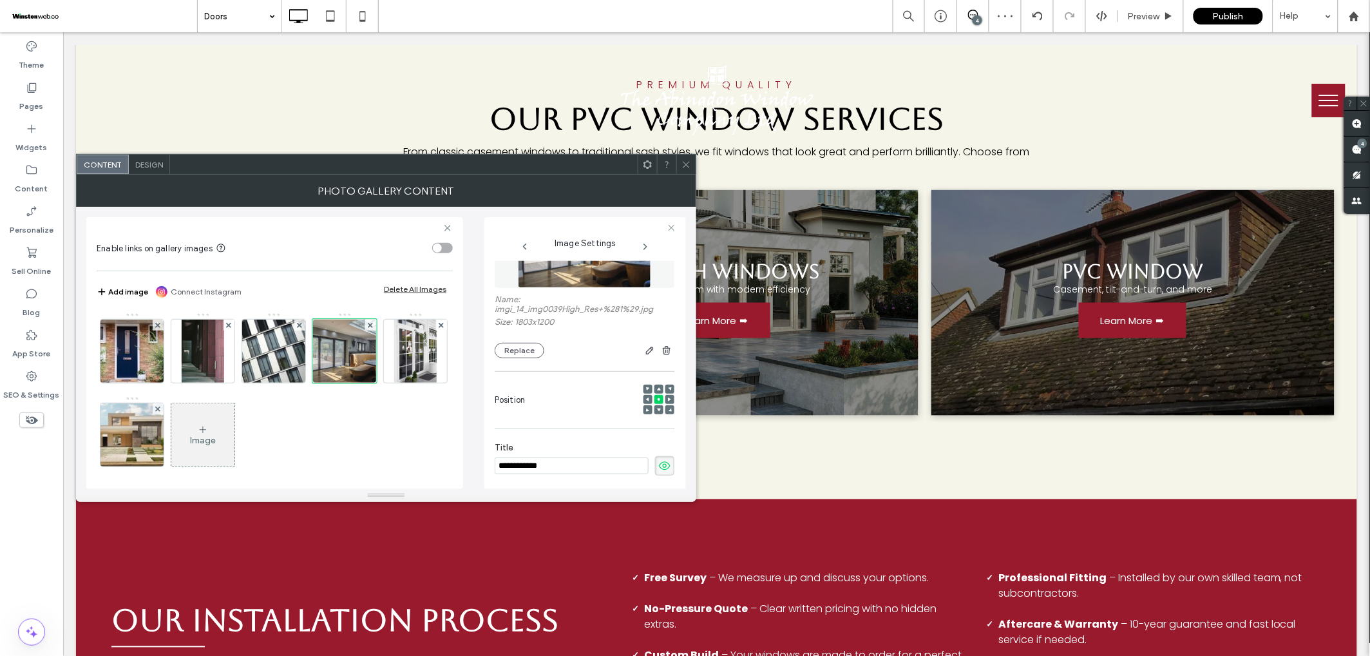
click at [687, 164] on icon at bounding box center [687, 165] width 10 height 10
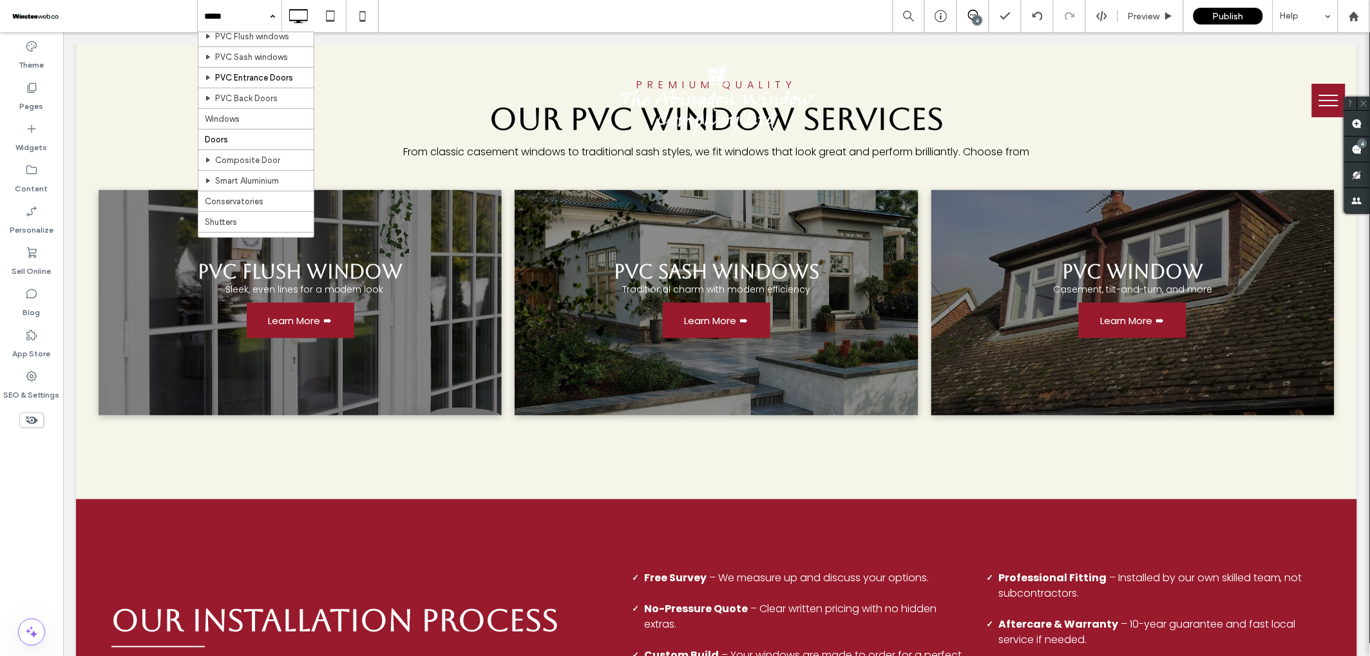
scroll to position [95, 0]
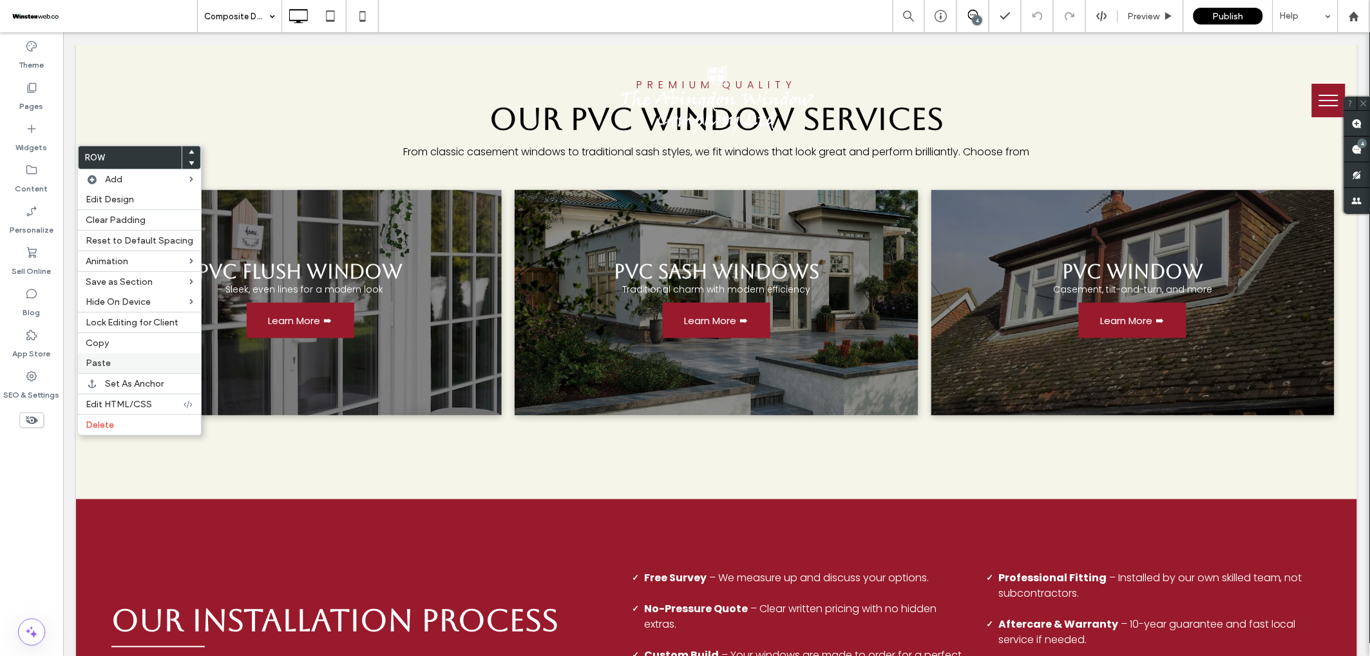
click at [115, 365] on label "Paste" at bounding box center [140, 363] width 108 height 11
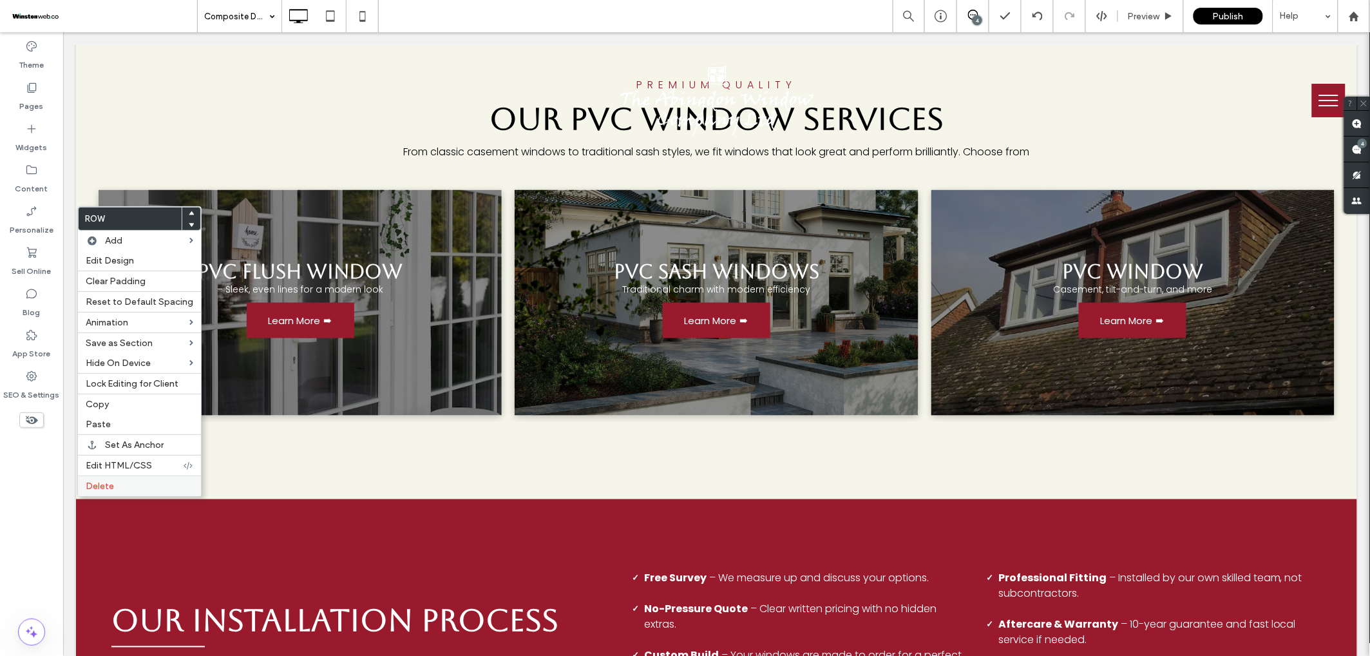
click at [113, 484] on span "Delete" at bounding box center [100, 486] width 28 height 11
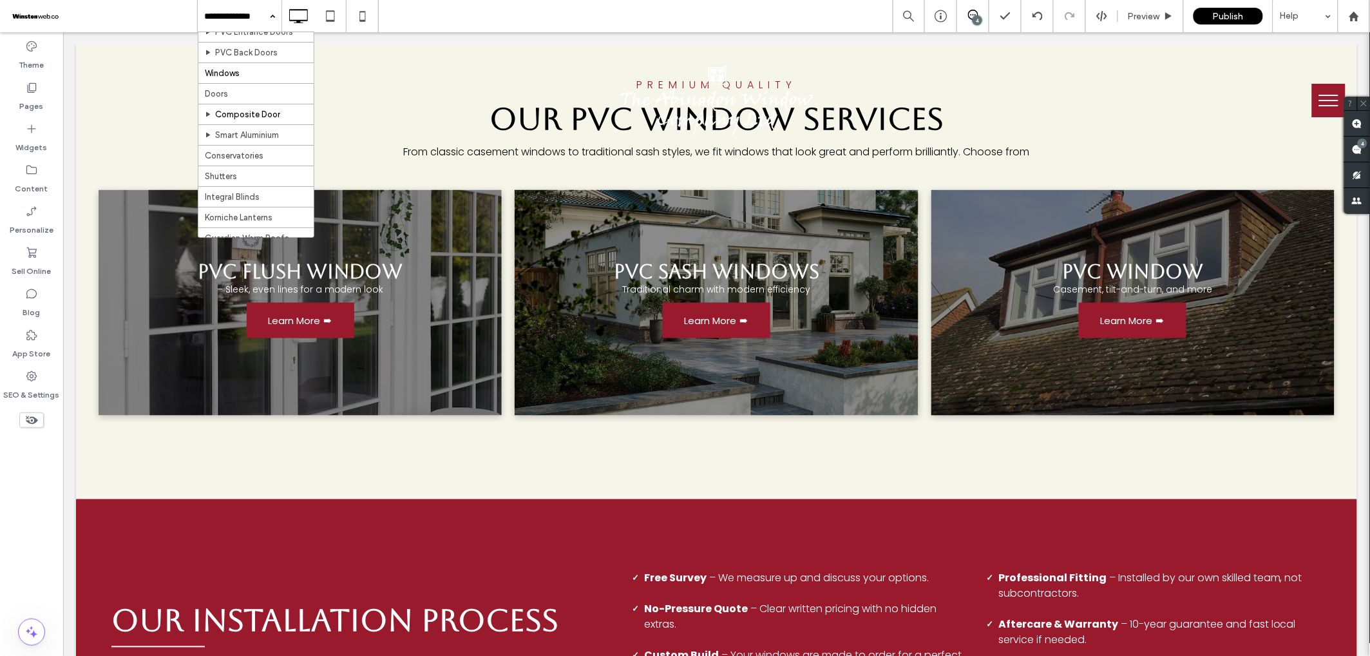
scroll to position [152, 0]
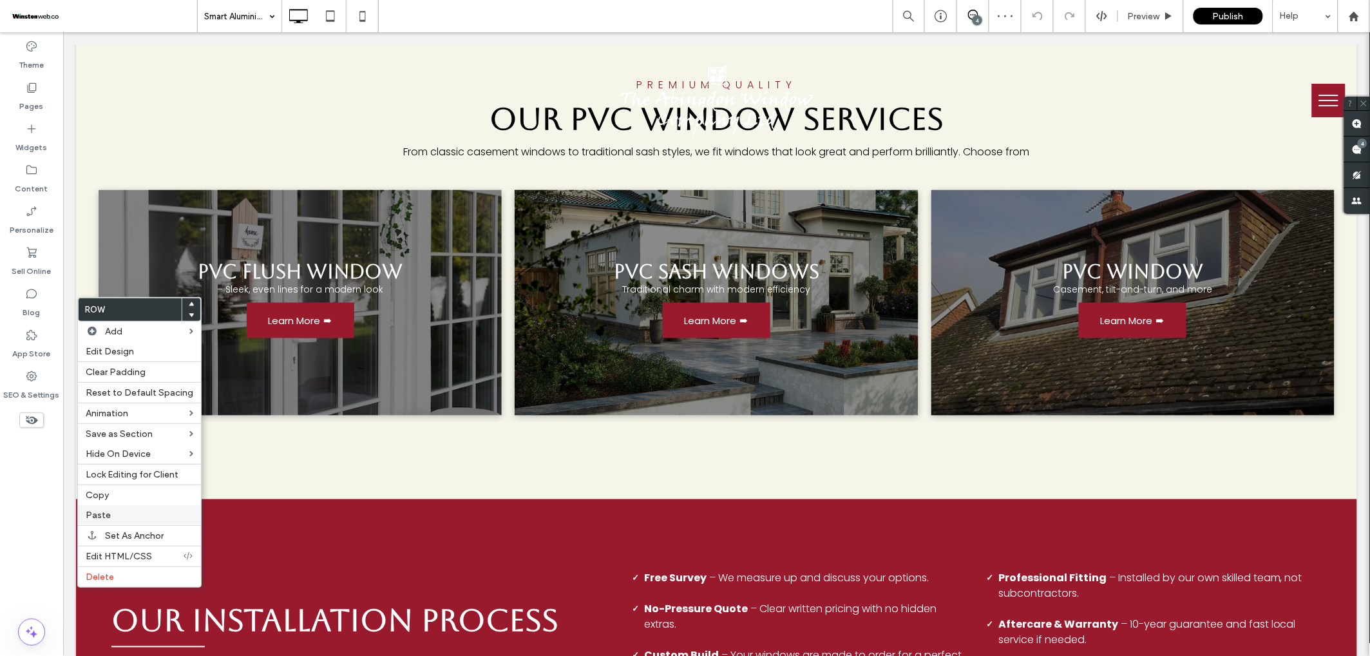
click at [120, 513] on label "Paste" at bounding box center [140, 515] width 108 height 11
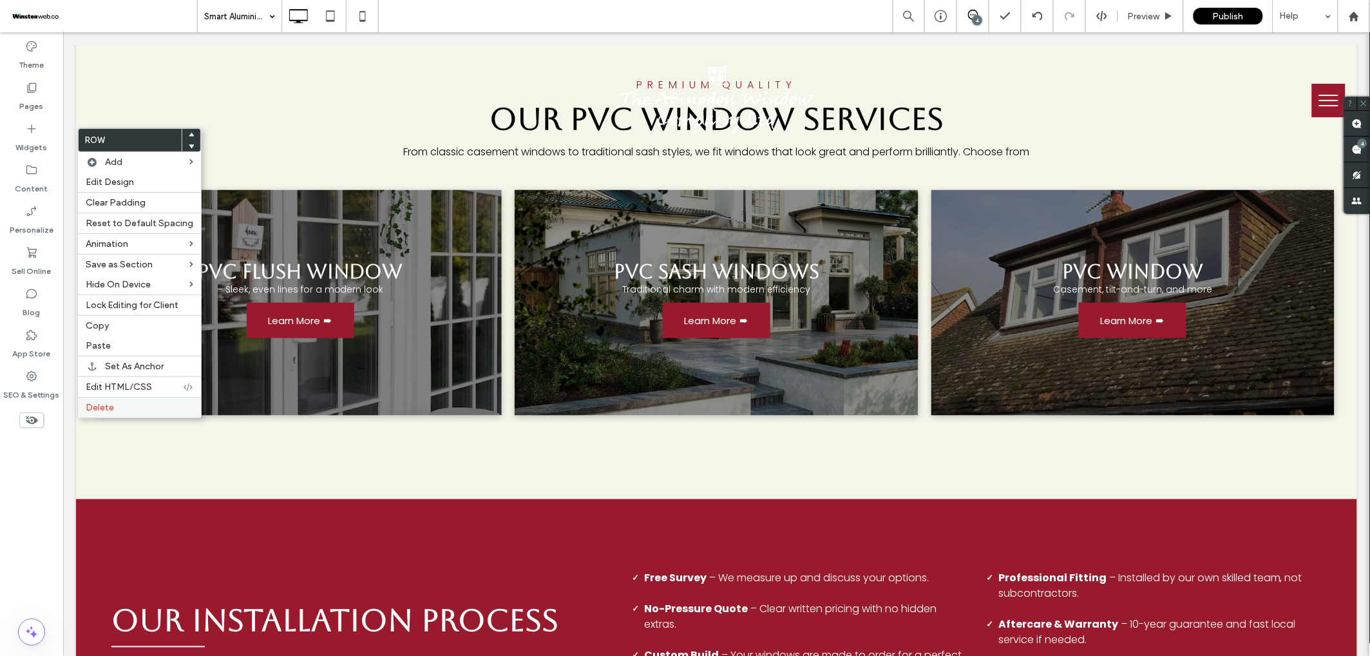
click at [115, 406] on label "Delete" at bounding box center [140, 407] width 108 height 11
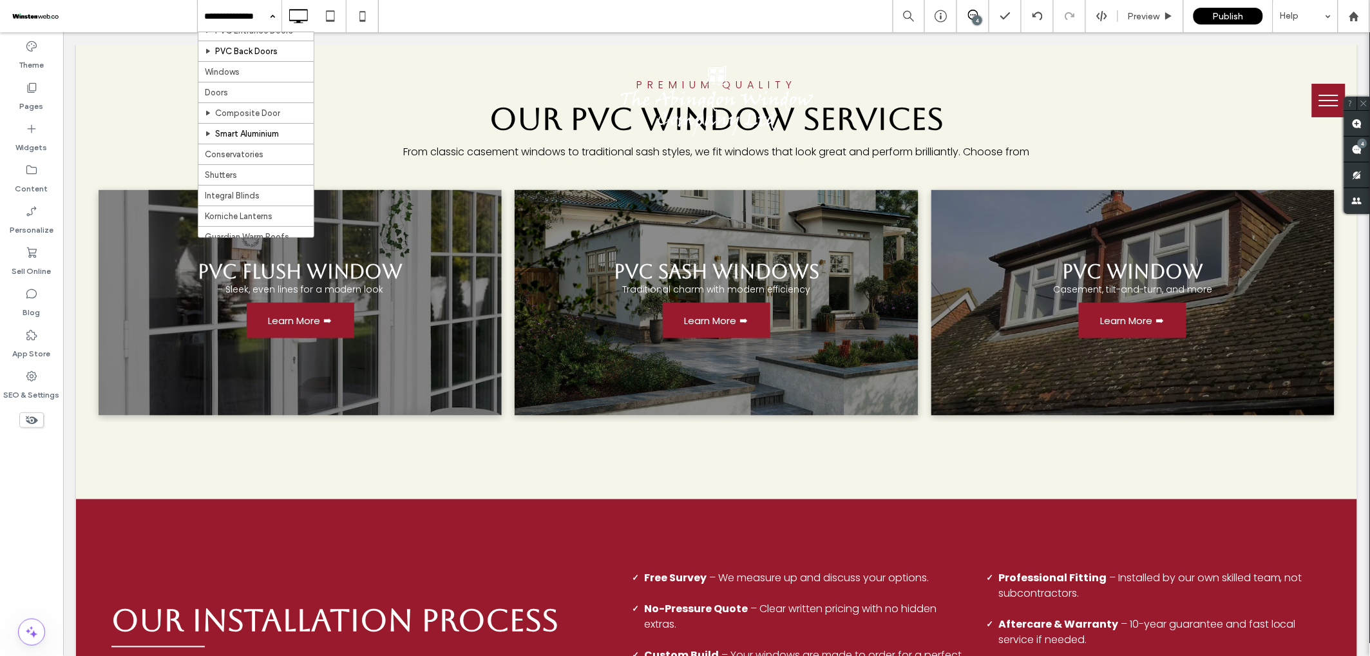
scroll to position [155, 0]
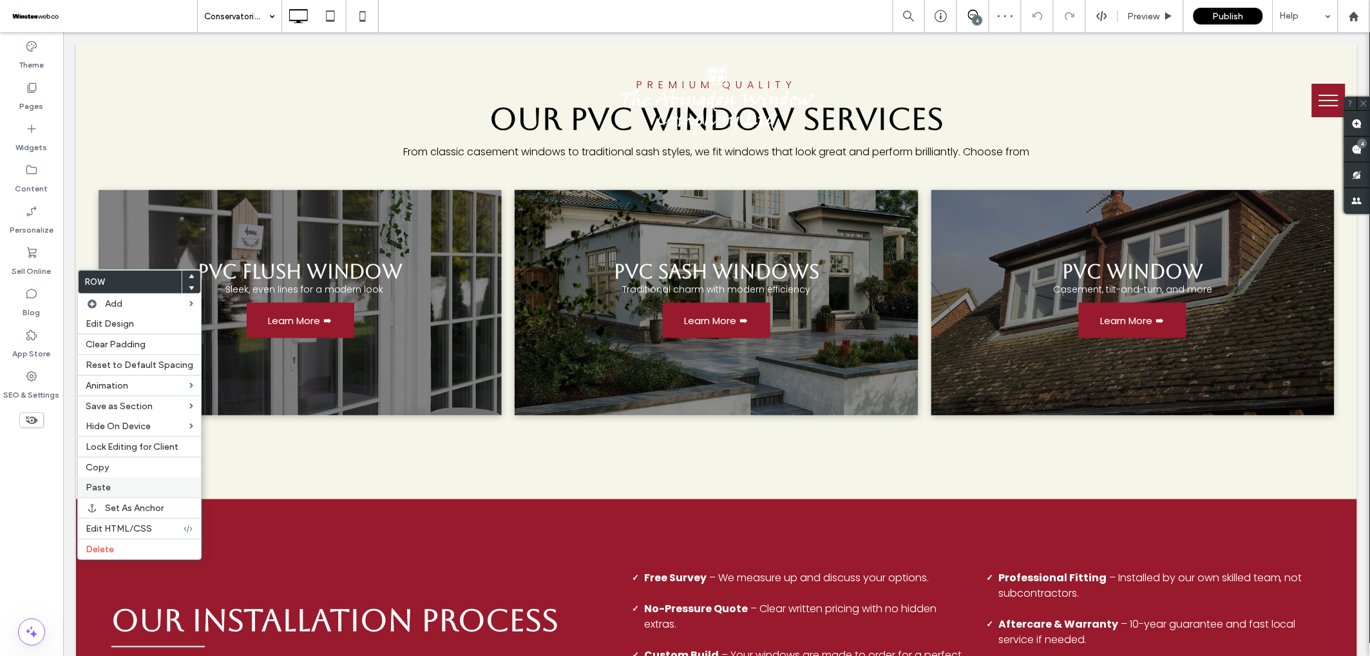
click at [113, 489] on label "Paste" at bounding box center [140, 487] width 108 height 11
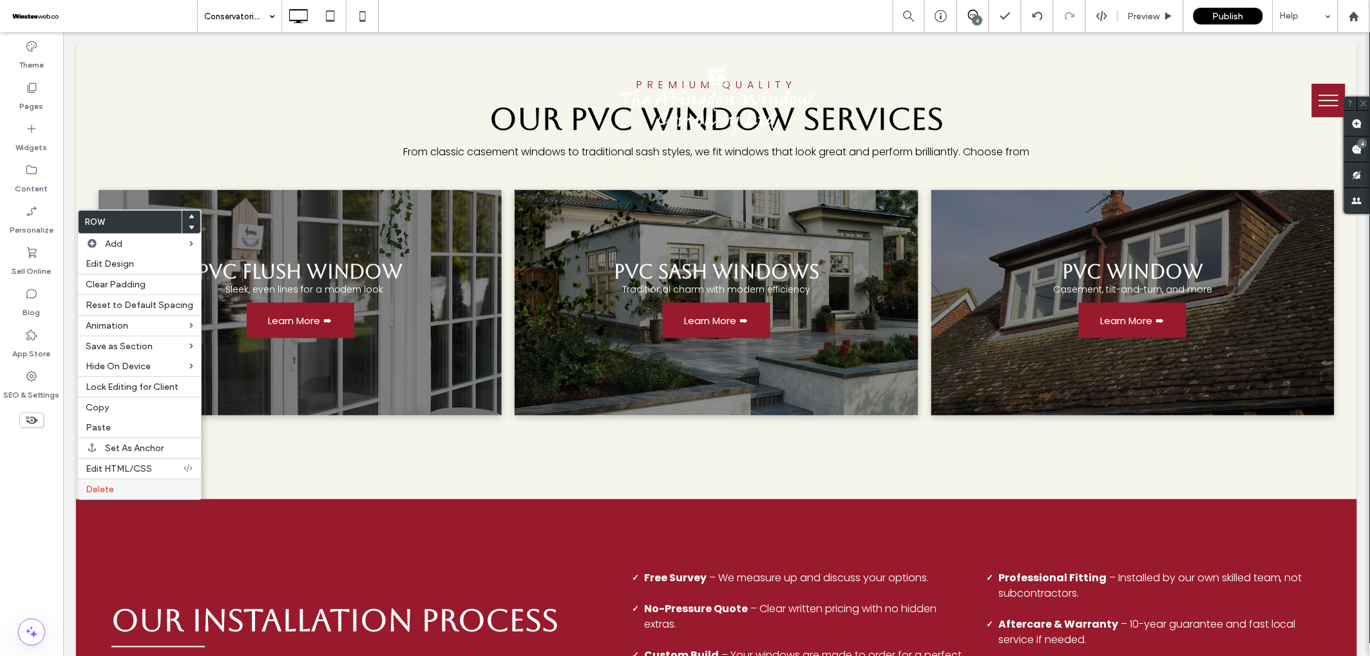
click at [122, 490] on label "Delete" at bounding box center [140, 489] width 108 height 11
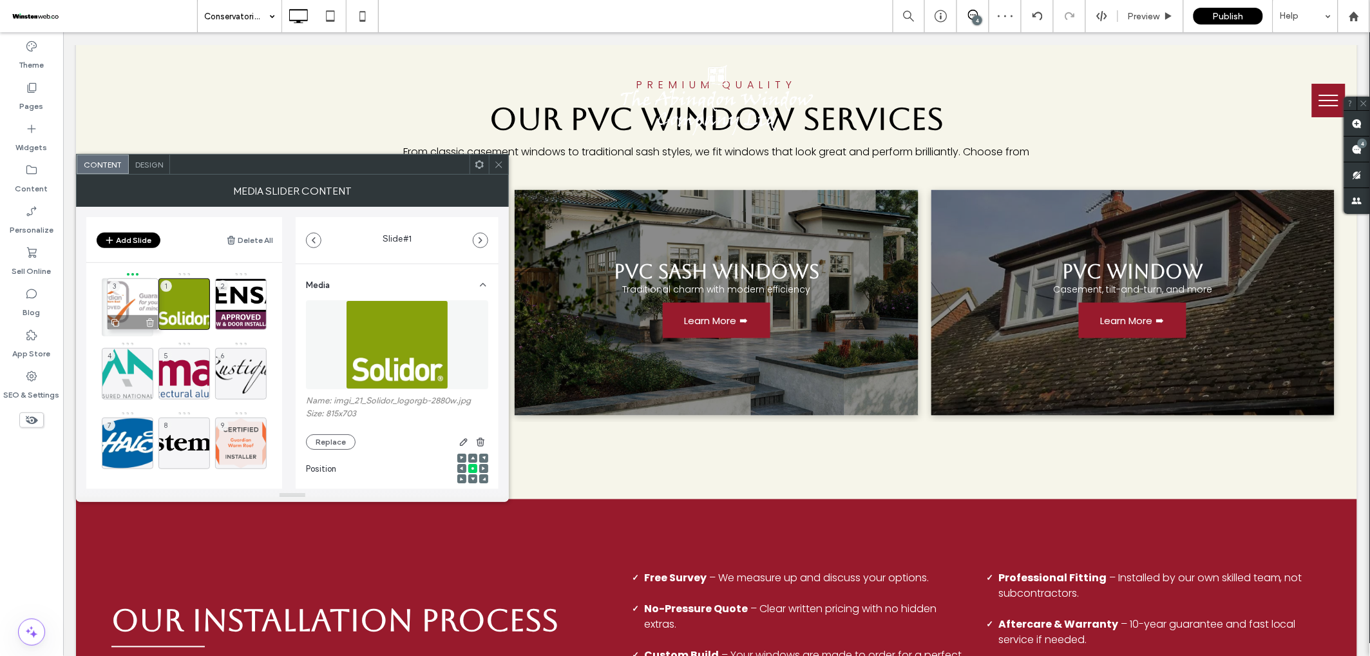
drag, startPoint x: 242, startPoint y: 305, endPoint x: 134, endPoint y: 305, distance: 108.2
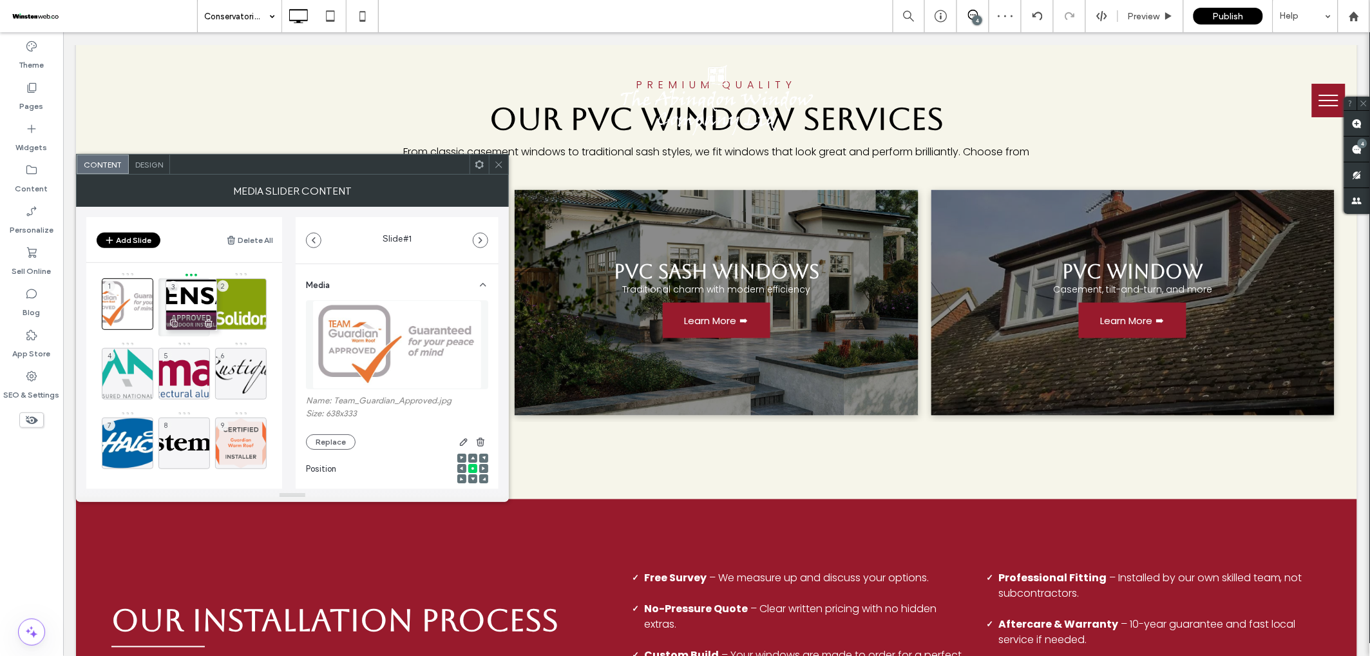
drag, startPoint x: 233, startPoint y: 301, endPoint x: 183, endPoint y: 301, distance: 49.6
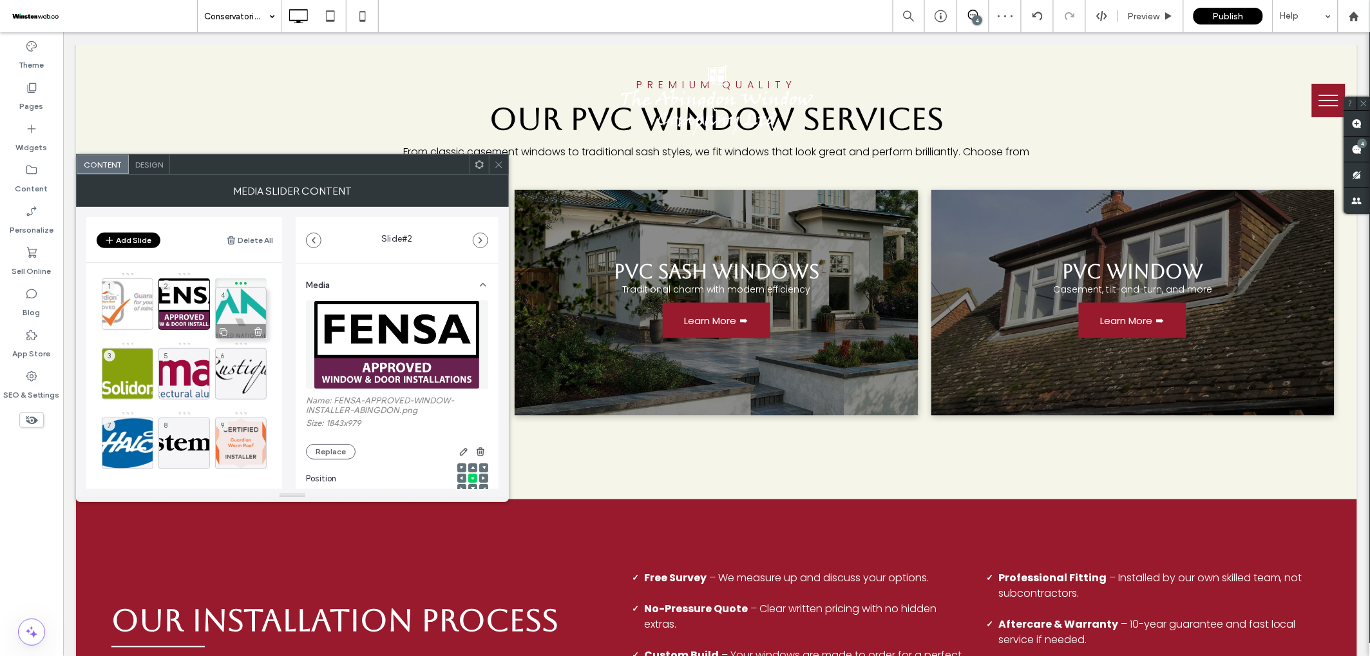
drag, startPoint x: 120, startPoint y: 372, endPoint x: 236, endPoint y: 310, distance: 131.7
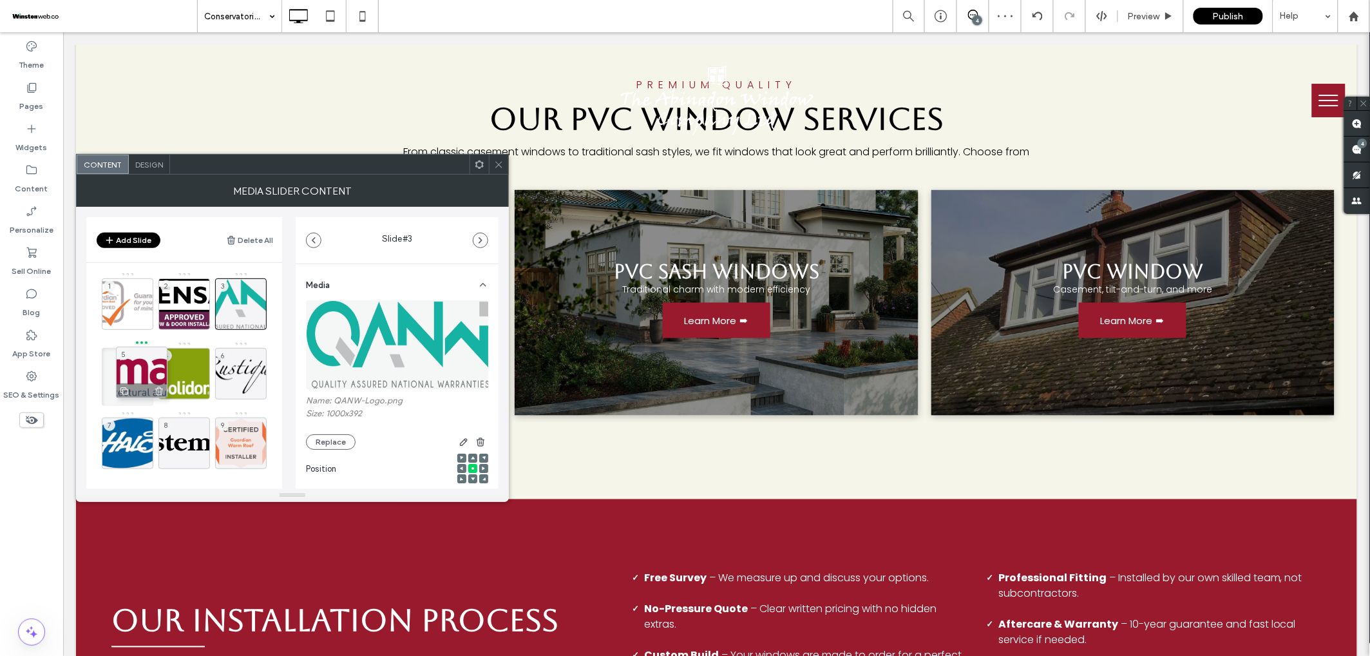
drag, startPoint x: 176, startPoint y: 379, endPoint x: 134, endPoint y: 378, distance: 42.5
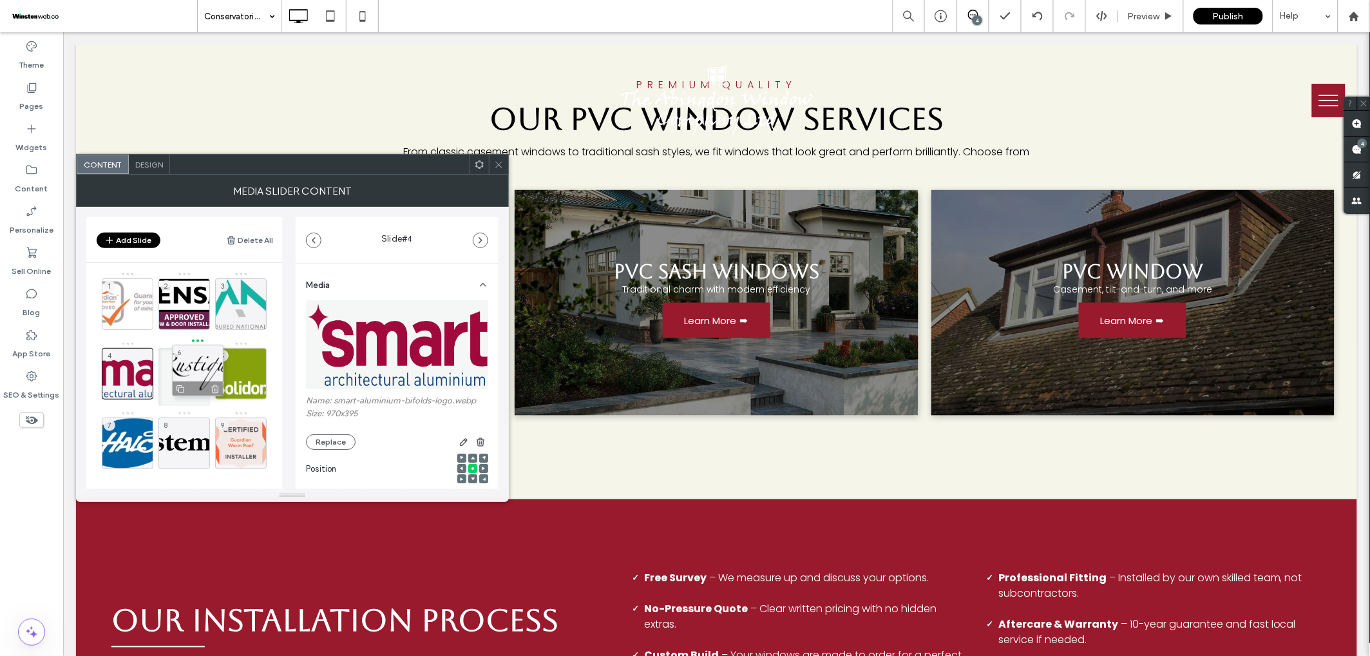
drag, startPoint x: 257, startPoint y: 374, endPoint x: 214, endPoint y: 370, distance: 43.3
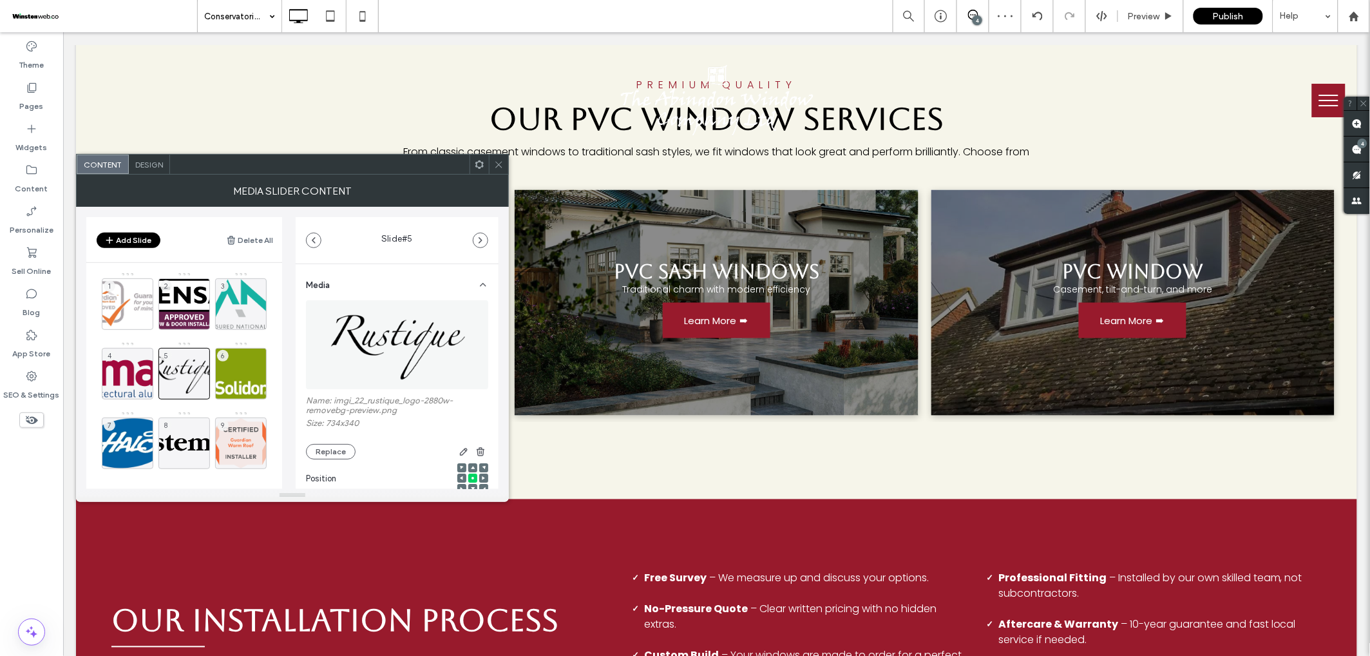
click at [504, 175] on div "MEDIA SLIDER CONTENT" at bounding box center [292, 191] width 433 height 32
click at [495, 164] on icon at bounding box center [499, 165] width 10 height 10
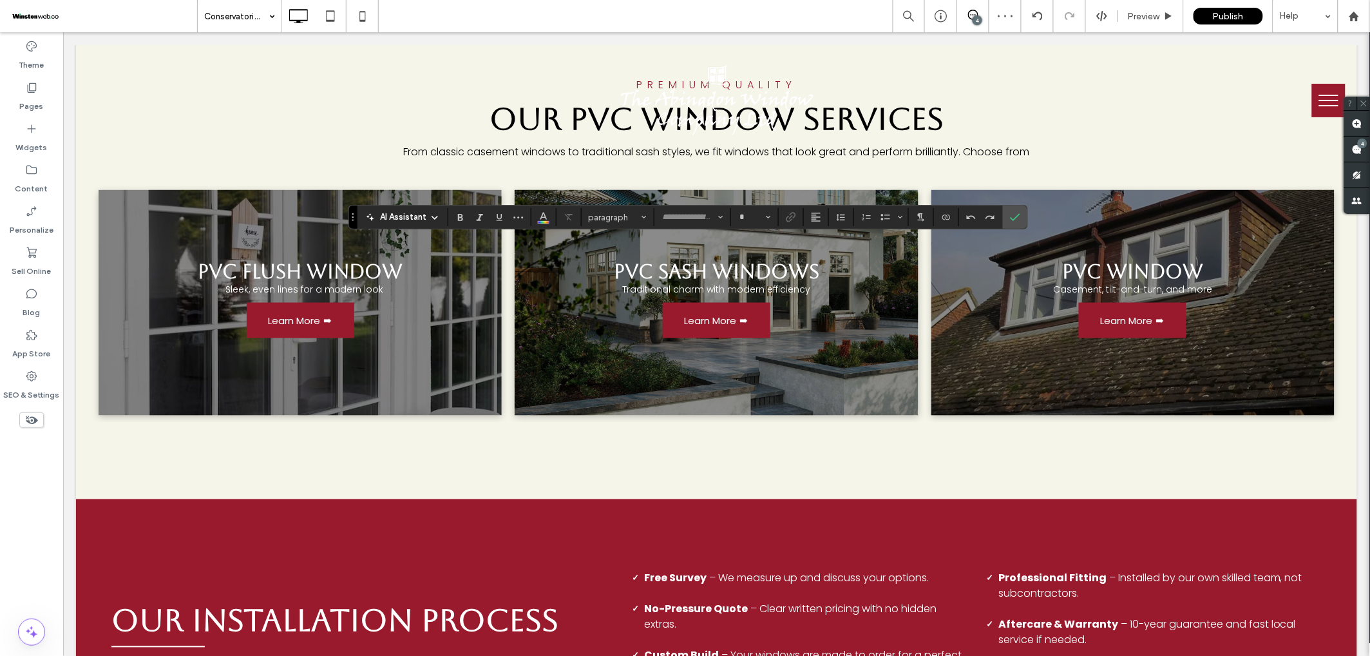
type input "*******"
type input "**"
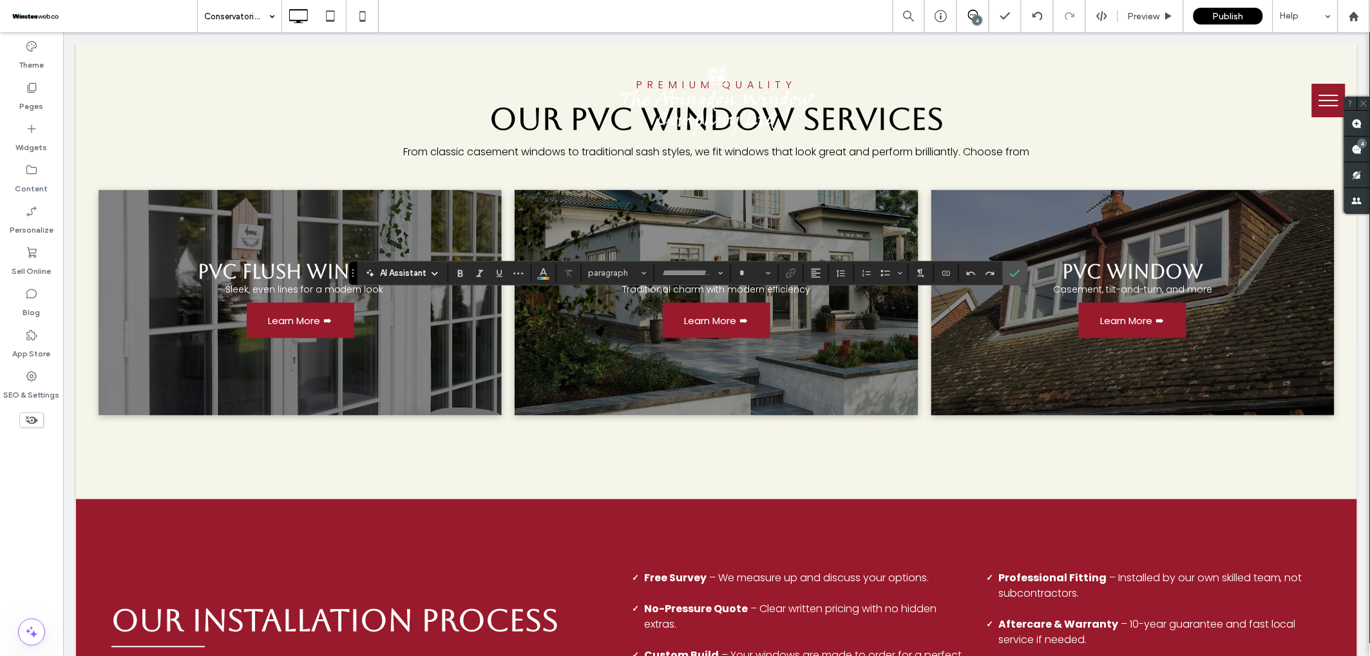
type input "*******"
type input "**"
click at [1017, 274] on icon "Confirm" at bounding box center [1015, 273] width 10 height 10
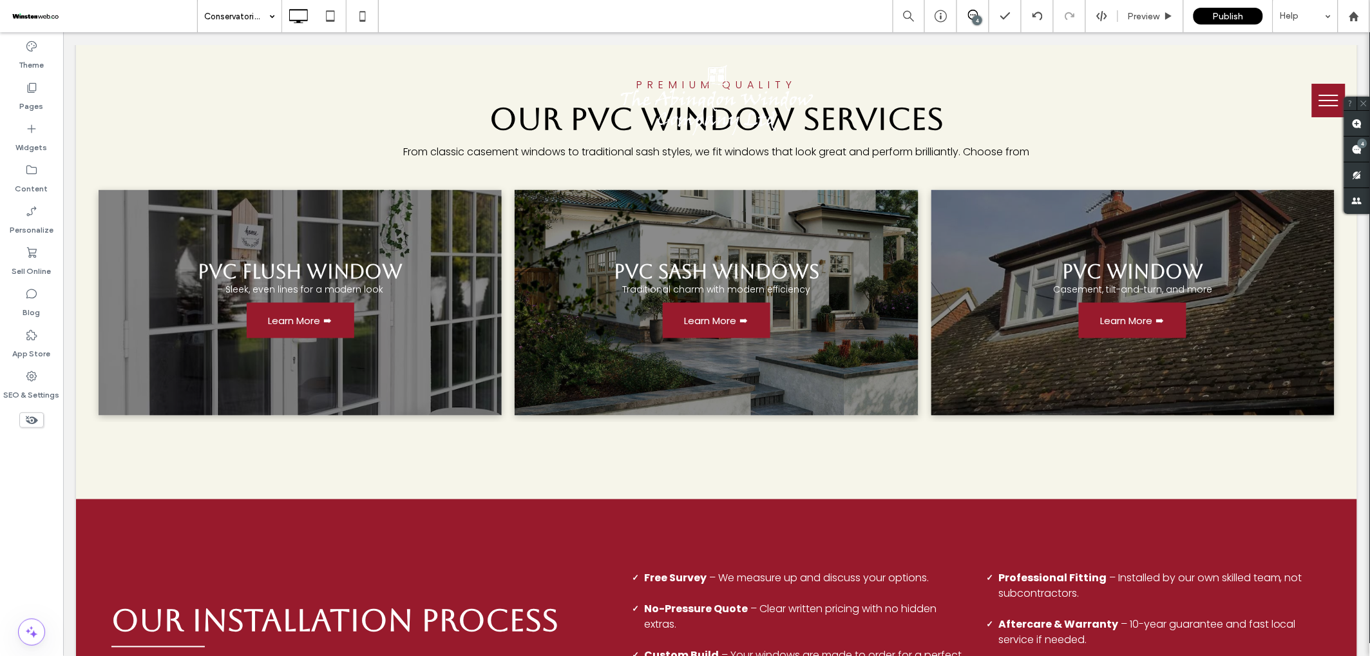
type input "*******"
type input "**"
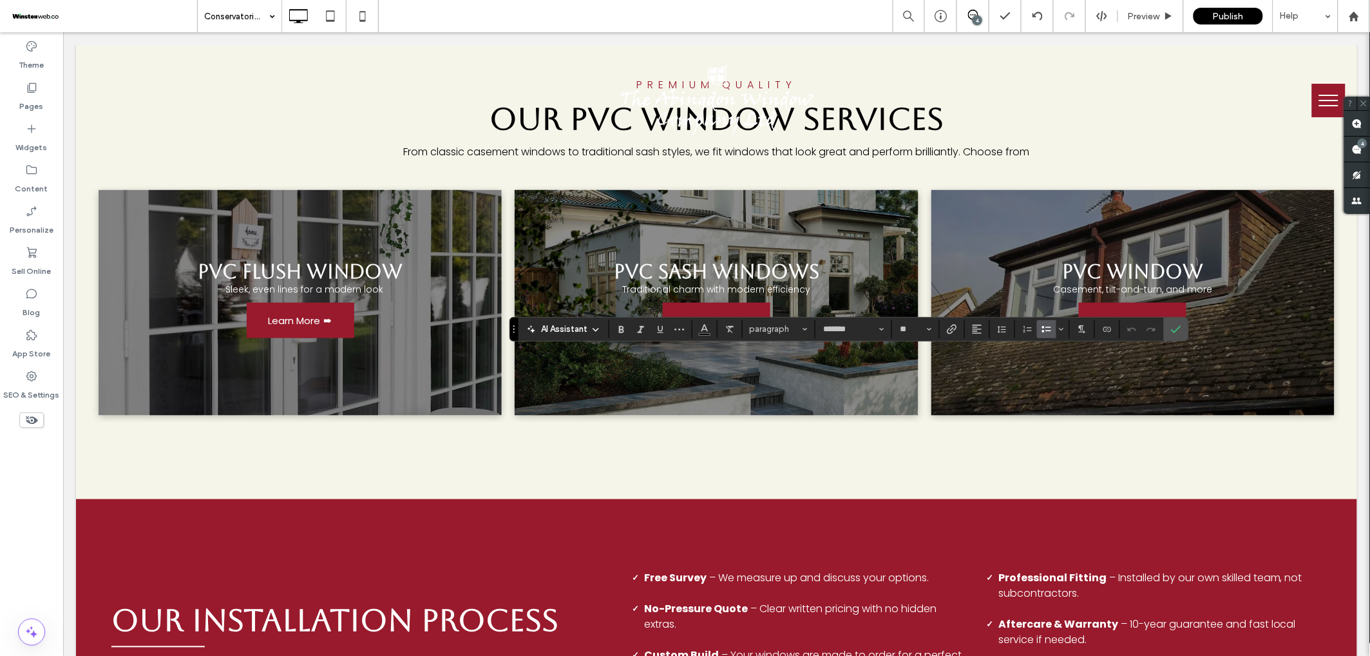
drag, startPoint x: 625, startPoint y: 329, endPoint x: 634, endPoint y: 339, distance: 13.7
click at [625, 329] on icon "Bold" at bounding box center [621, 329] width 10 height 10
drag, startPoint x: 620, startPoint y: 327, endPoint x: 636, endPoint y: 340, distance: 21.5
click at [620, 327] on use "Bold" at bounding box center [621, 329] width 5 height 7
drag, startPoint x: 620, startPoint y: 328, endPoint x: 634, endPoint y: 338, distance: 18.0
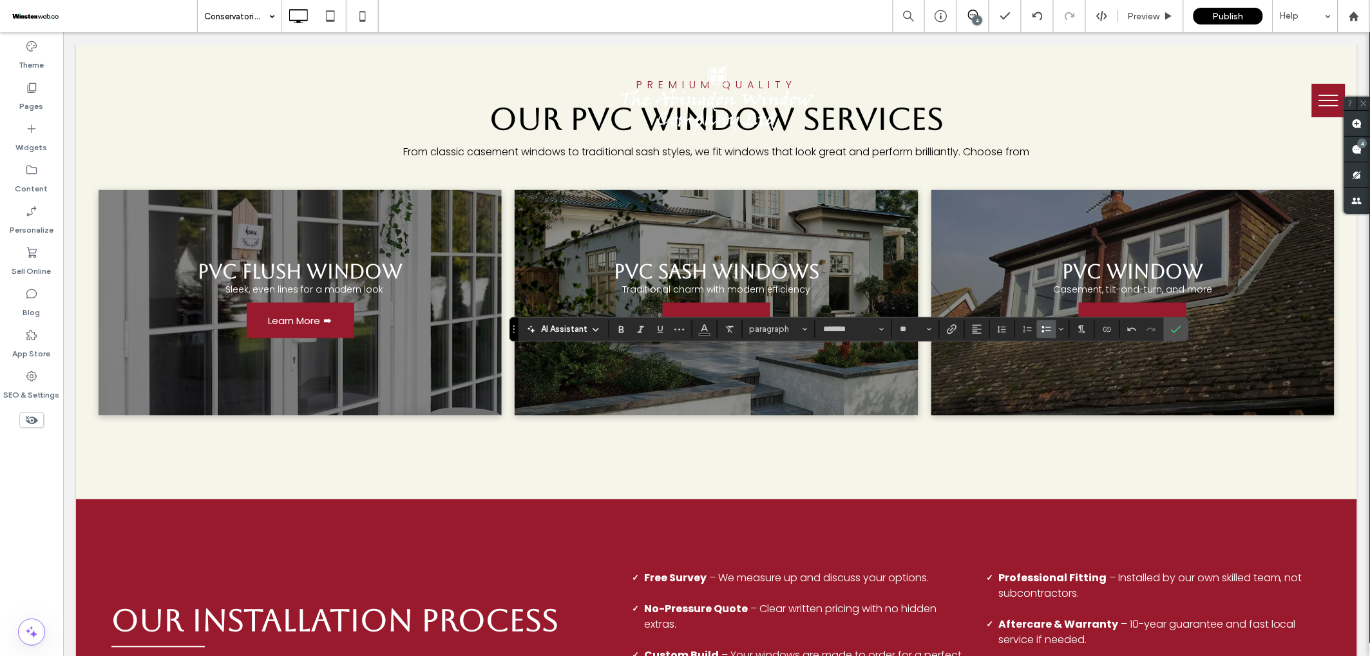
click at [620, 329] on icon "Bold" at bounding box center [621, 329] width 10 height 10
click at [621, 329] on use "Bold" at bounding box center [621, 329] width 5 height 7
click at [618, 330] on icon "Bold" at bounding box center [621, 329] width 10 height 10
click at [1181, 326] on use "Confirm" at bounding box center [1176, 329] width 10 height 8
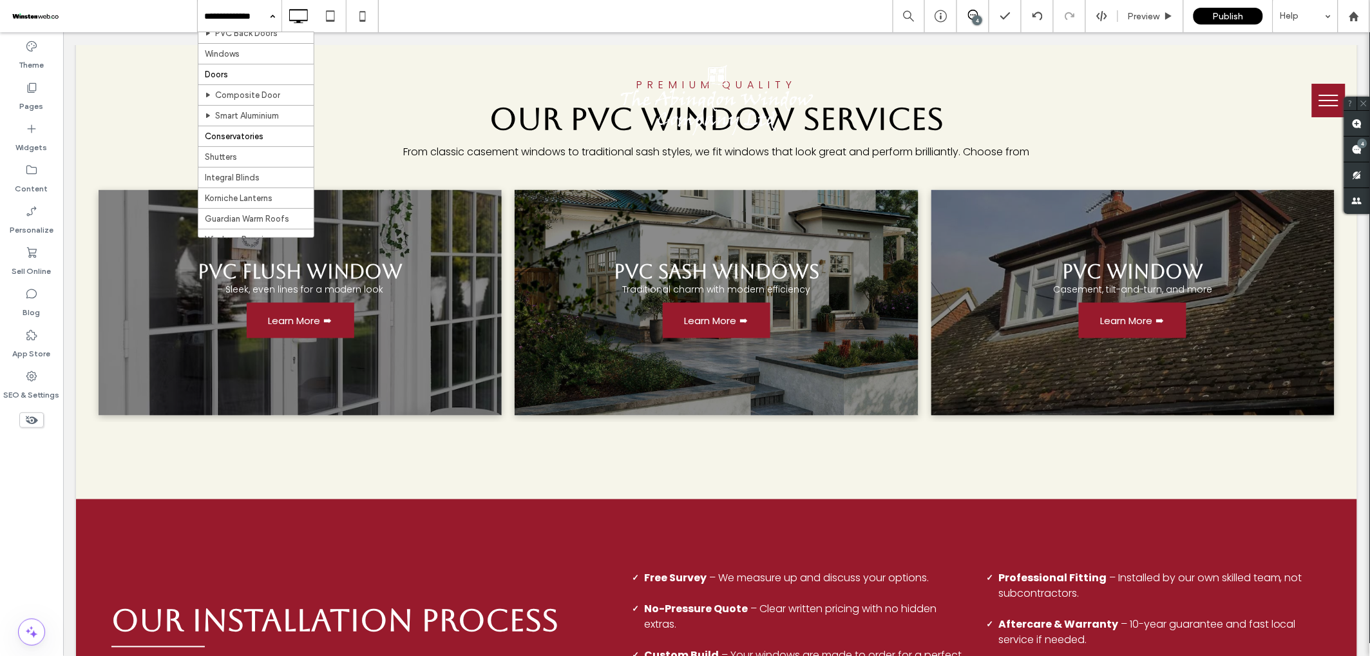
scroll to position [167, 0]
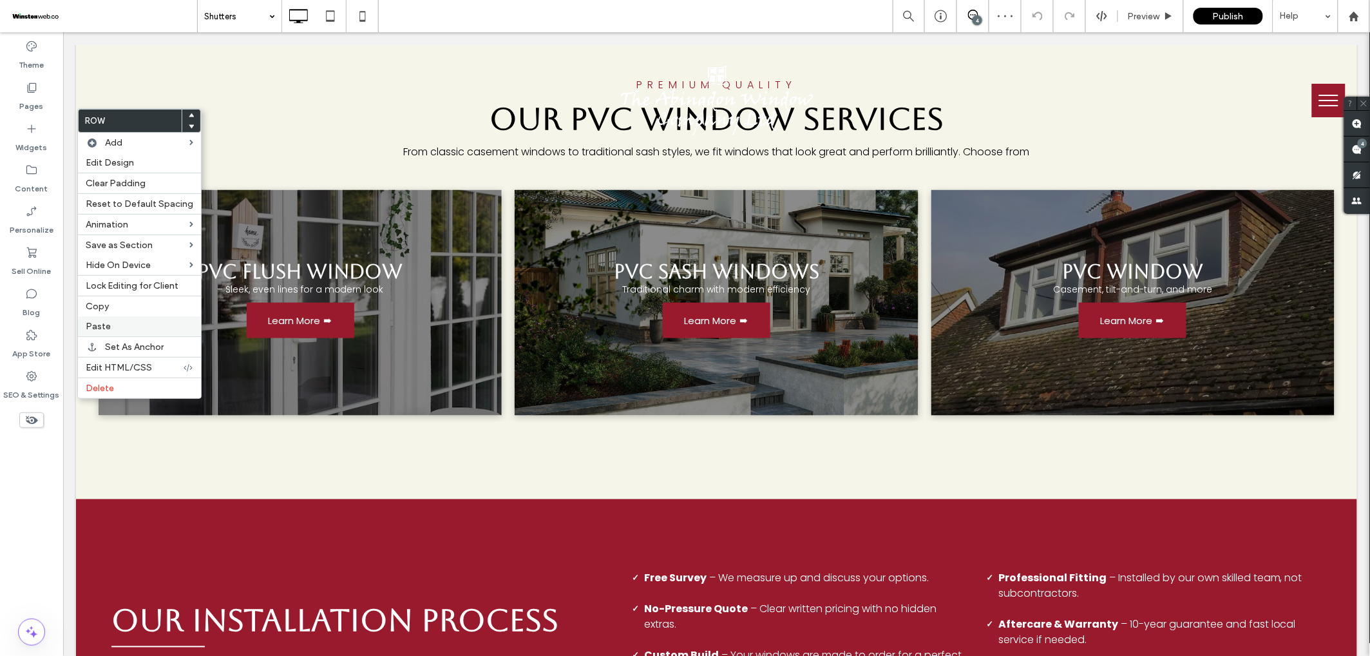
click at [117, 322] on label "Paste" at bounding box center [140, 326] width 108 height 11
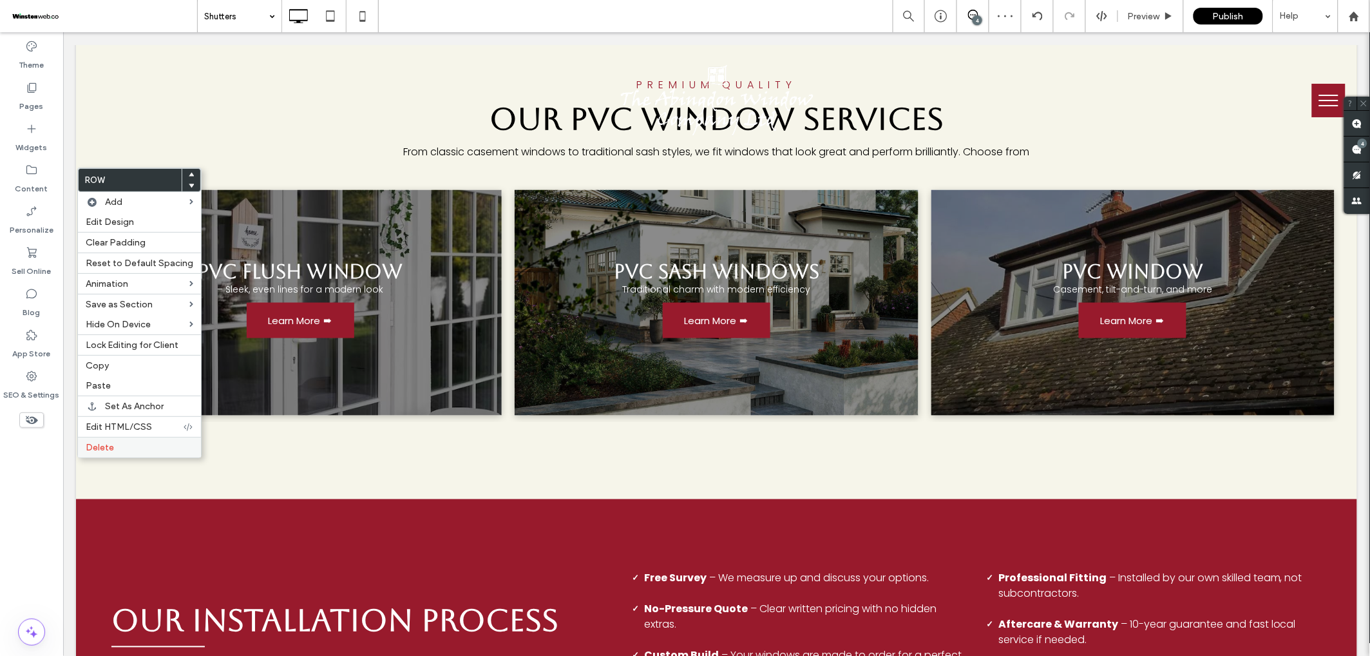
click at [111, 442] on span "Delete" at bounding box center [100, 447] width 28 height 11
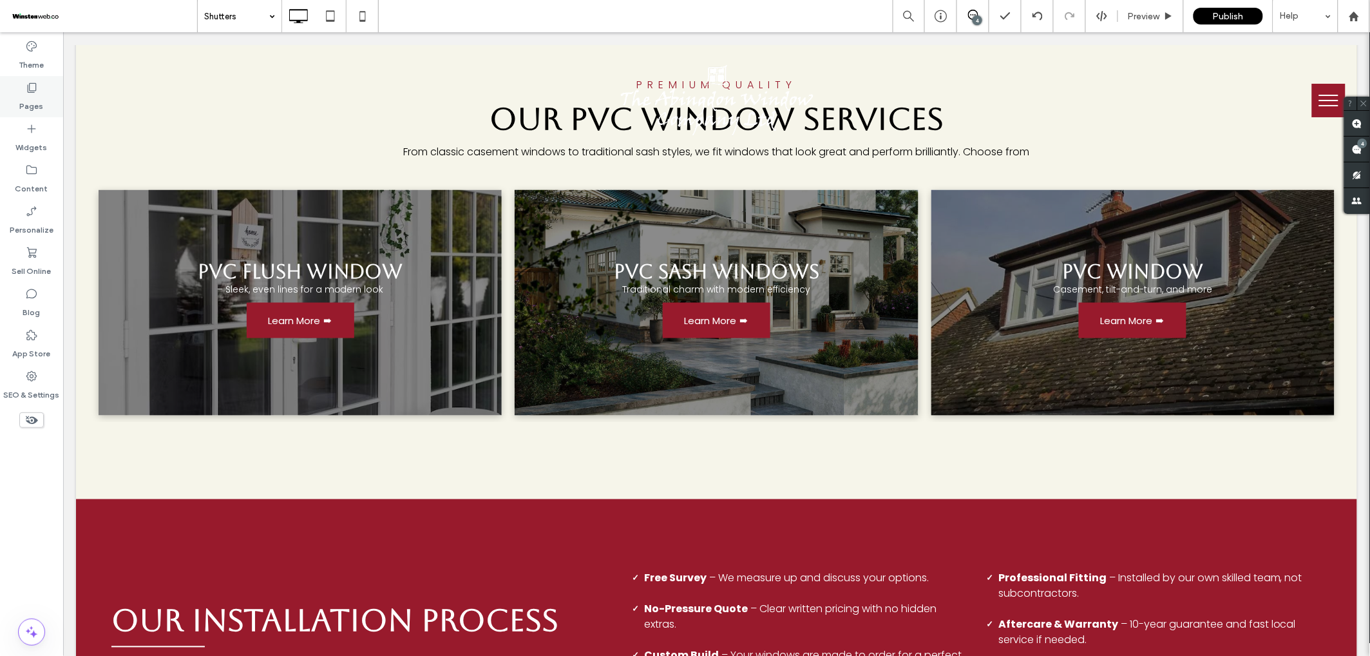
click at [41, 107] on label "Pages" at bounding box center [32, 103] width 24 height 18
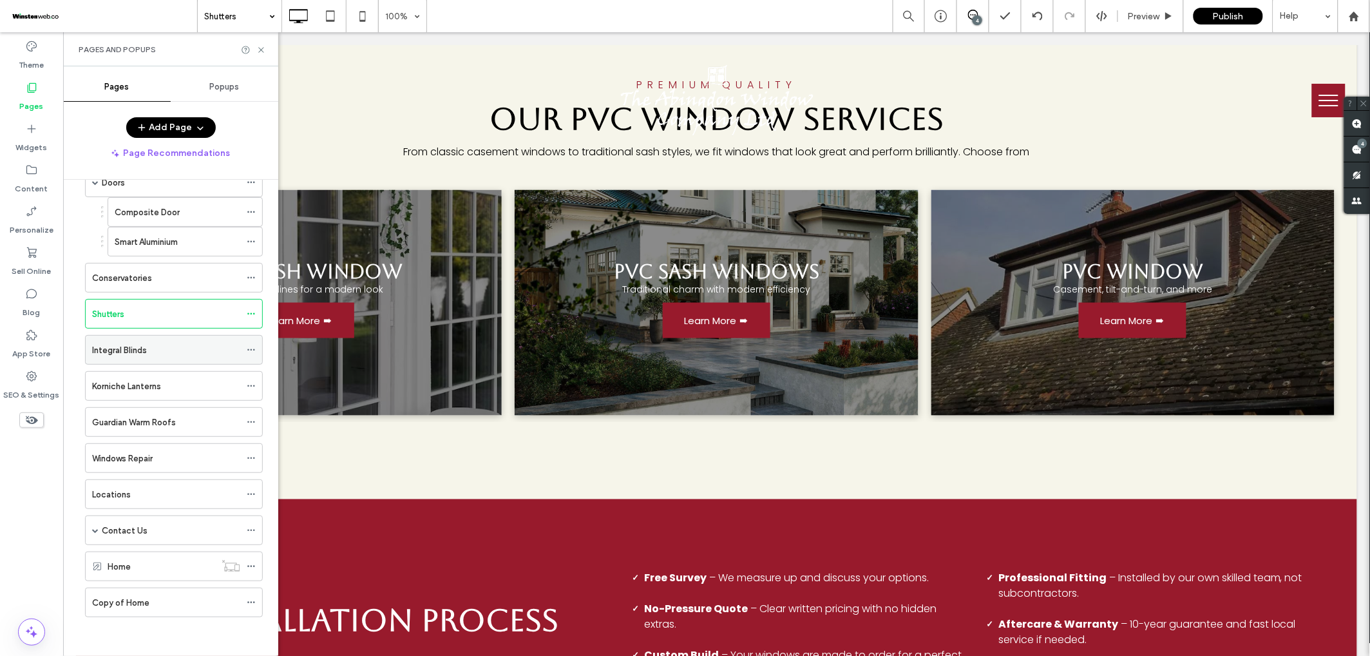
click at [132, 353] on label "Integral Blinds" at bounding box center [119, 350] width 55 height 23
click at [256, 51] on icon at bounding box center [261, 50] width 10 height 10
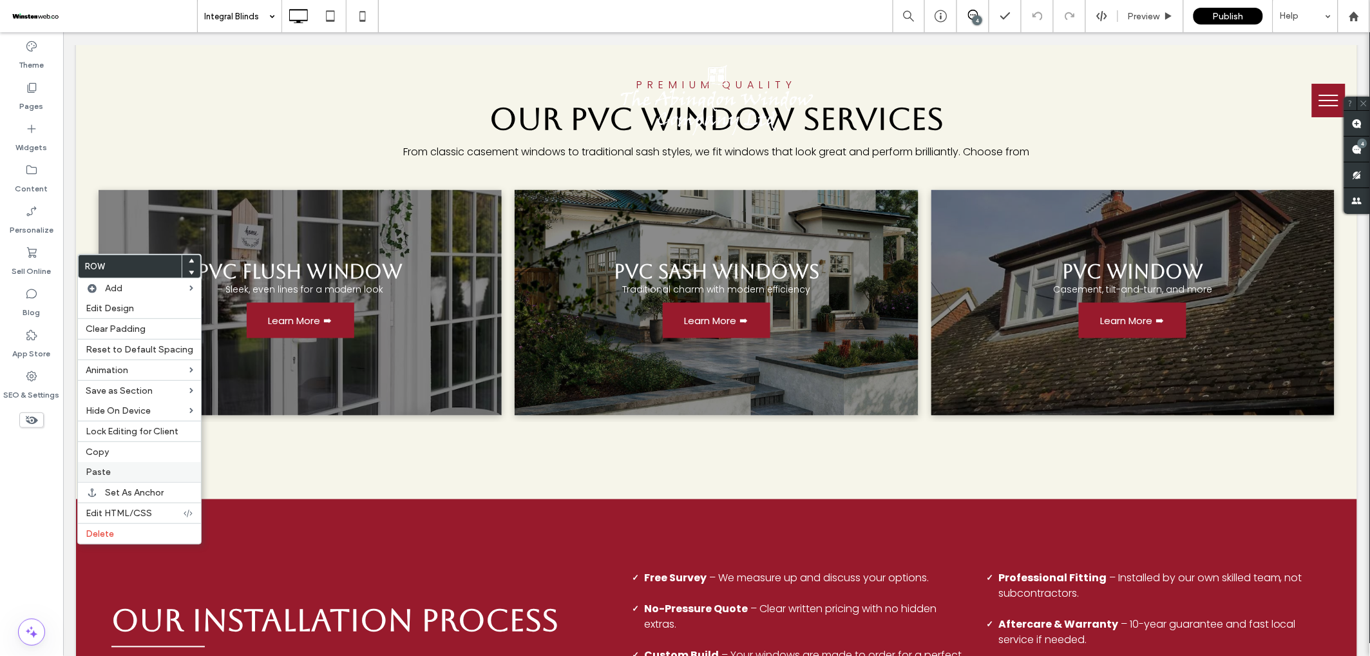
click at [118, 467] on label "Paste" at bounding box center [140, 471] width 108 height 11
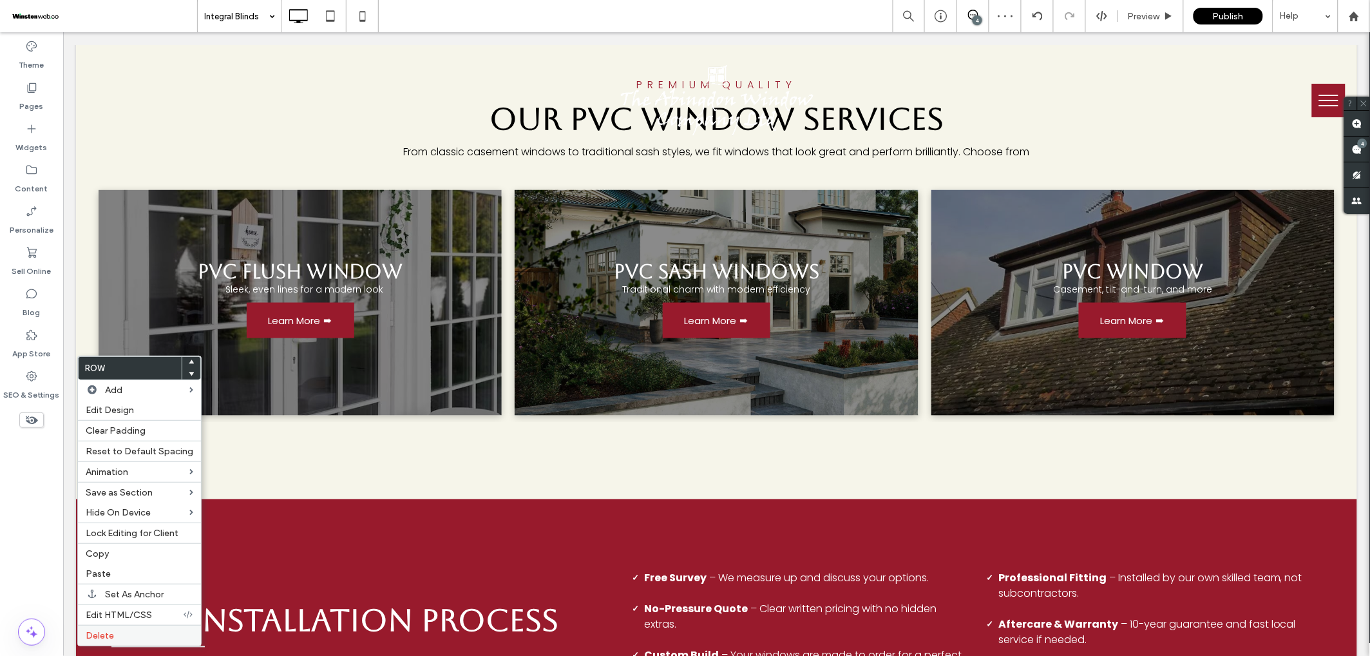
click at [128, 625] on div "Delete" at bounding box center [139, 635] width 123 height 21
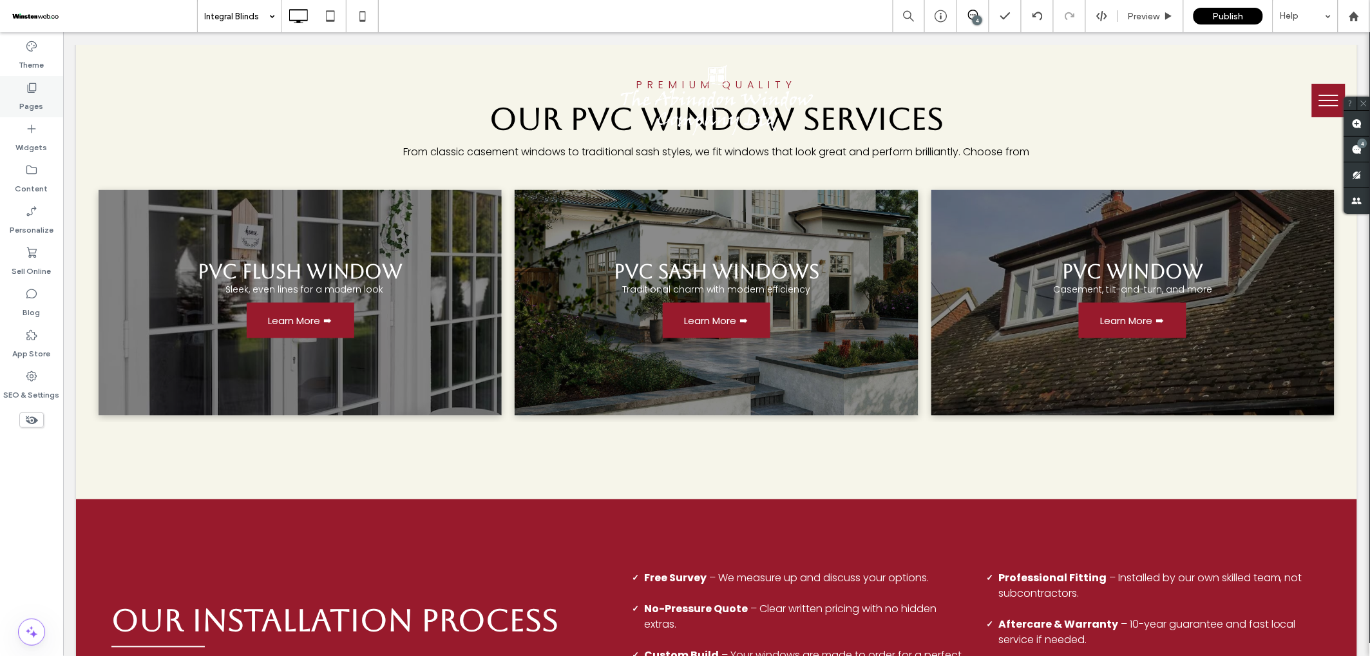
click at [44, 108] on div "Pages" at bounding box center [31, 96] width 63 height 41
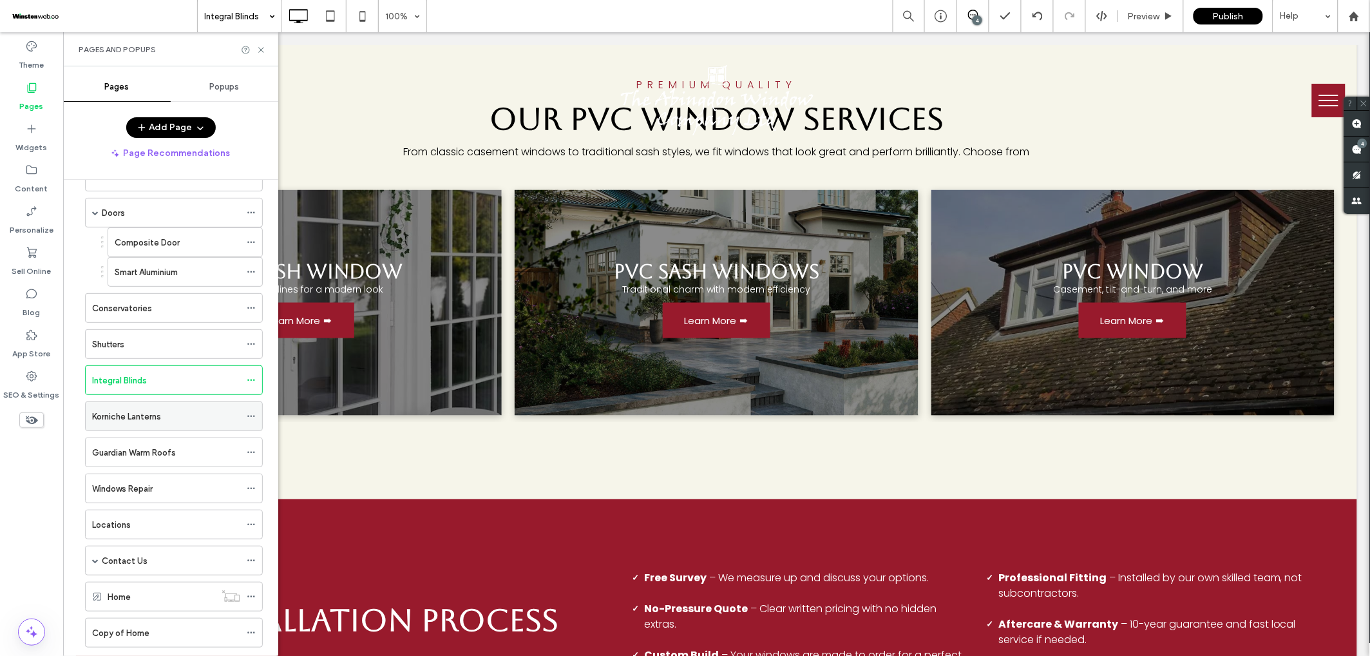
scroll to position [298, 0]
click at [122, 420] on label "Korniche Lanterns" at bounding box center [126, 415] width 69 height 23
click at [260, 45] on icon at bounding box center [261, 50] width 10 height 10
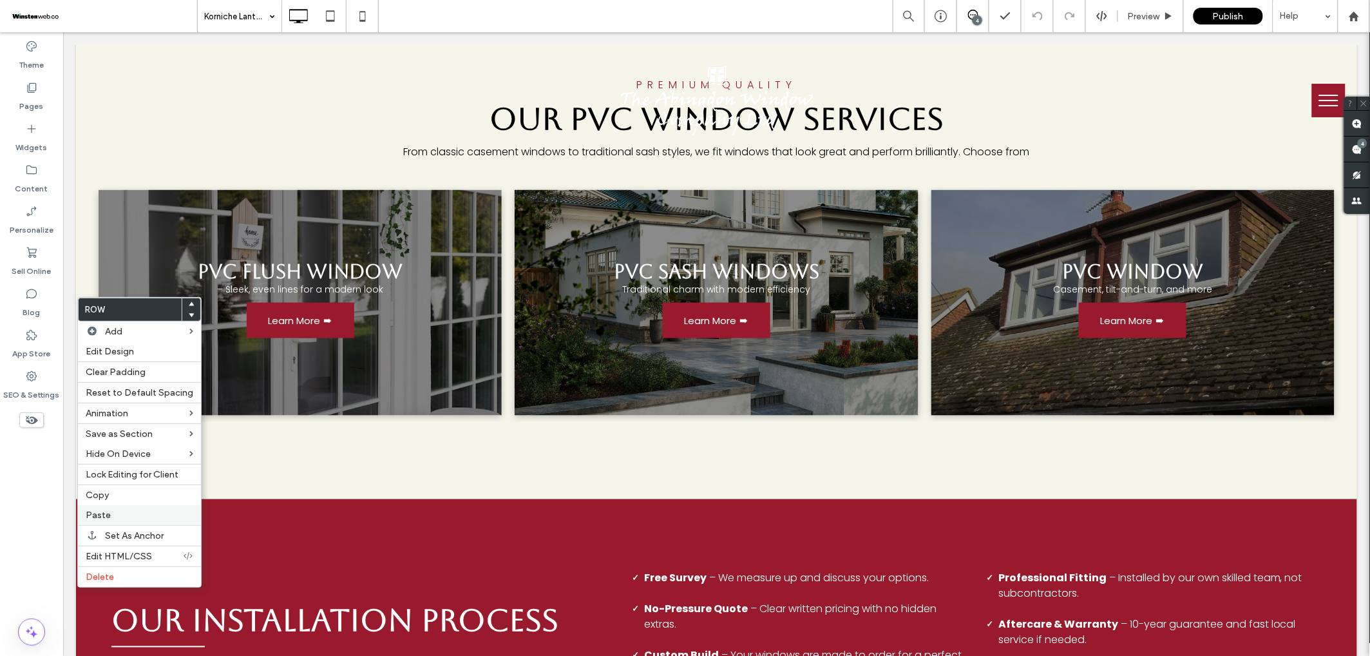
click at [119, 515] on label "Paste" at bounding box center [140, 515] width 108 height 11
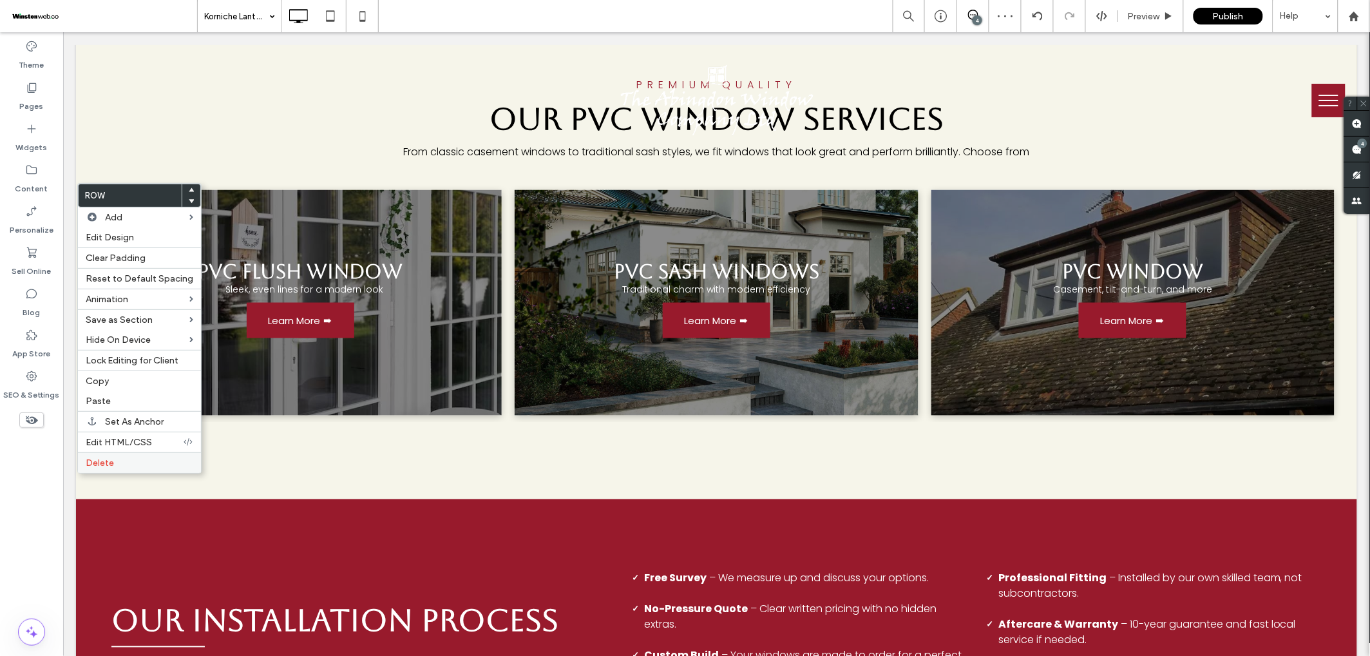
click at [119, 463] on label "Delete" at bounding box center [140, 462] width 108 height 11
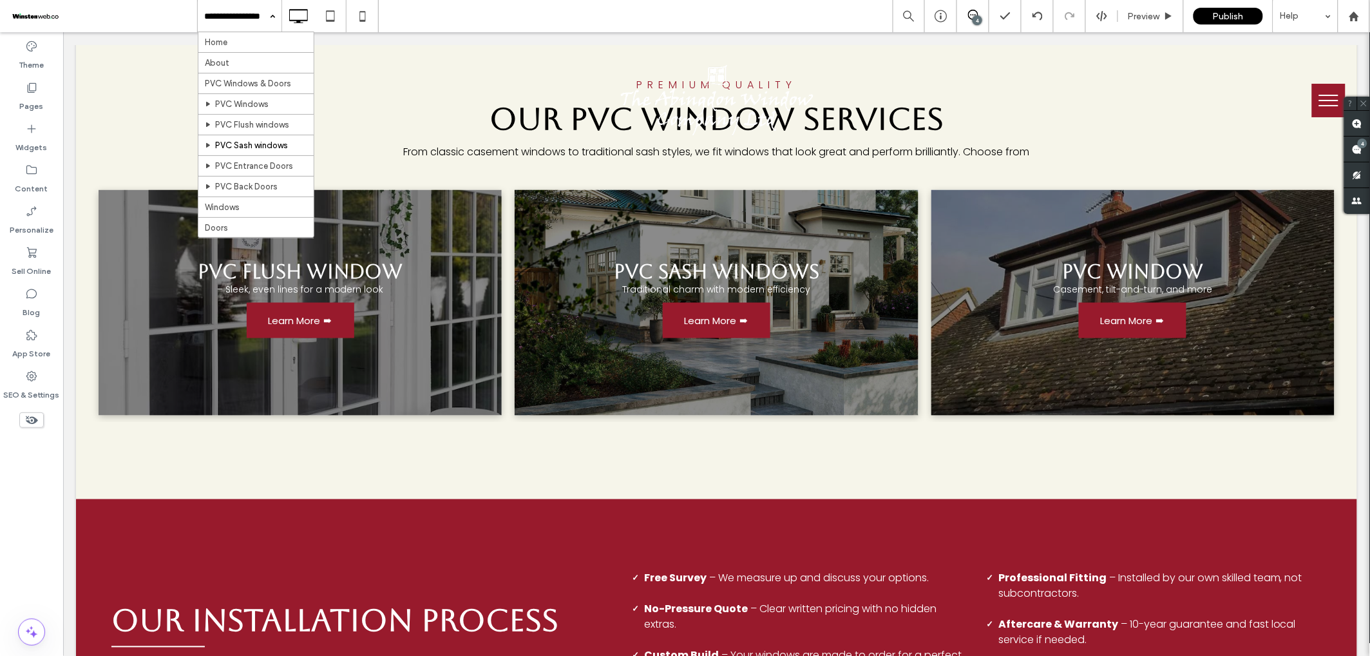
scroll to position [279, 0]
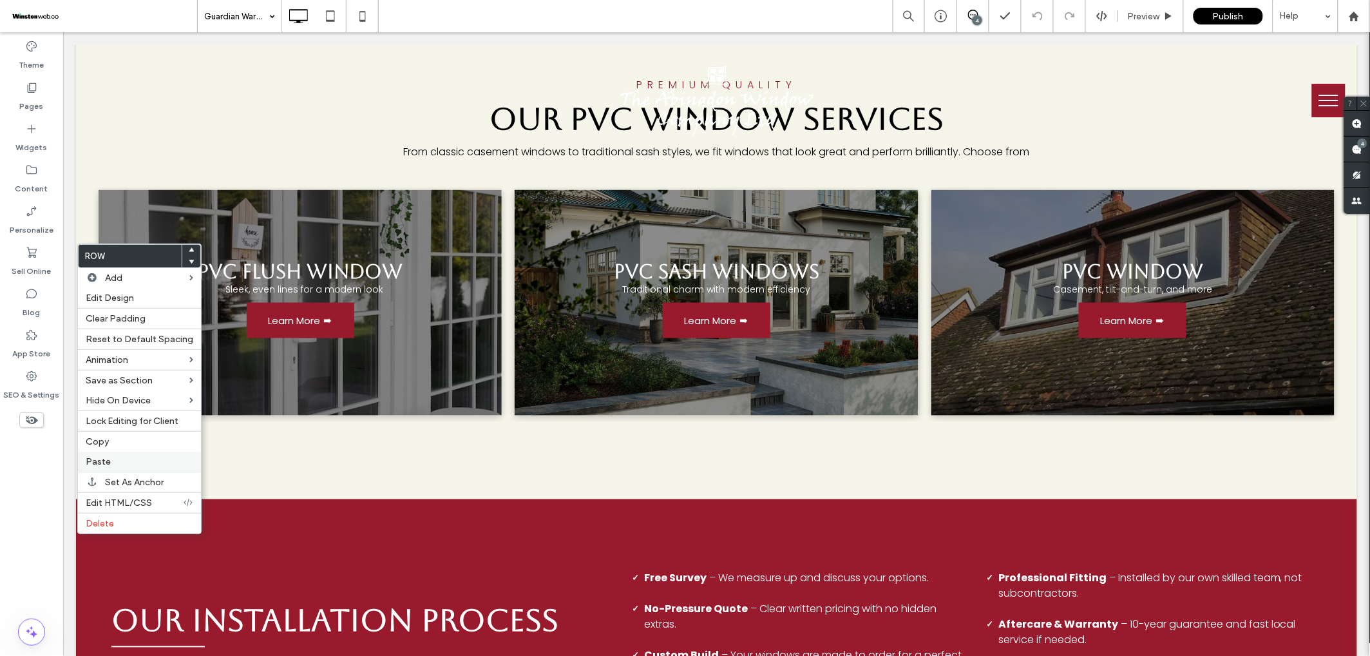
click at [109, 457] on label "Paste" at bounding box center [140, 461] width 108 height 11
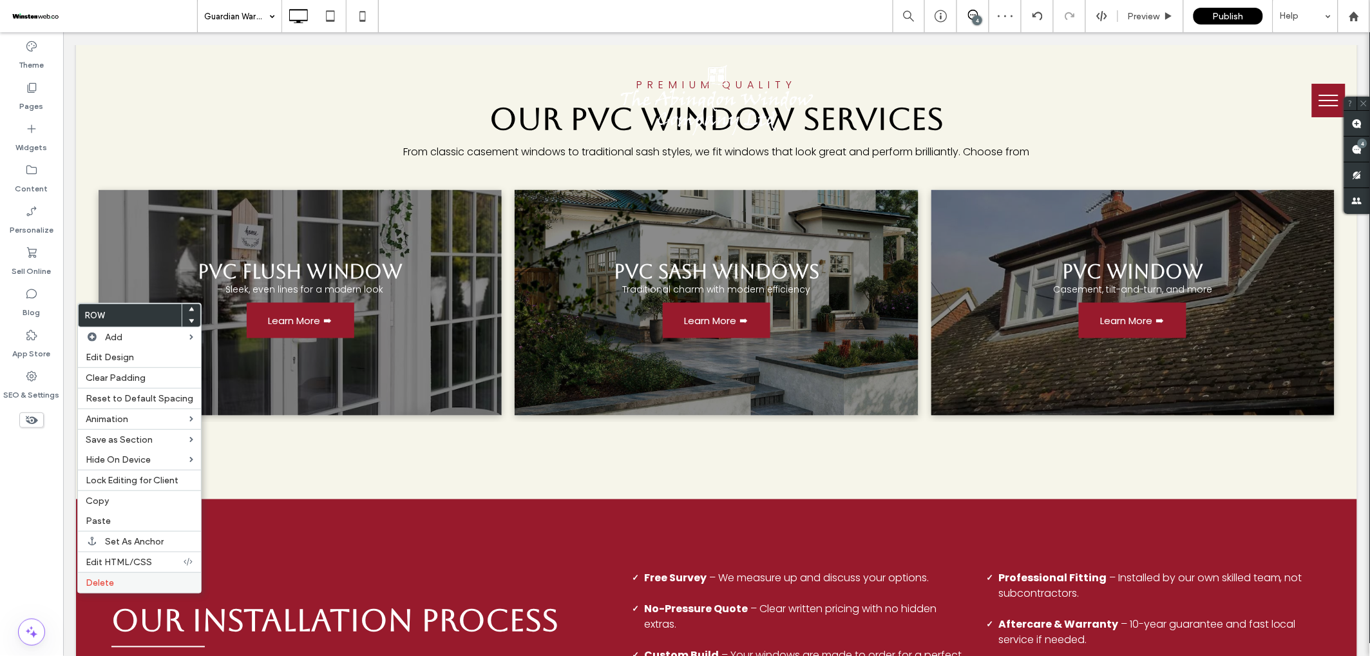
click at [124, 578] on label "Delete" at bounding box center [140, 582] width 108 height 11
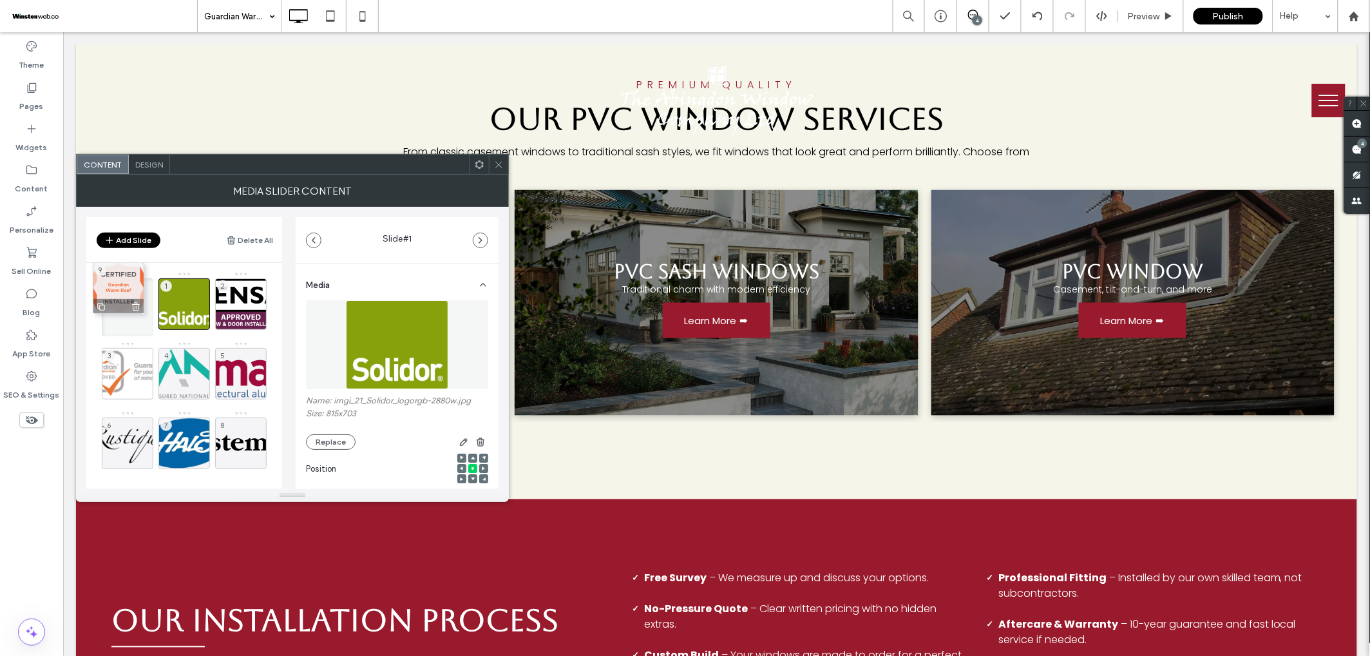
drag, startPoint x: 243, startPoint y: 452, endPoint x: 114, endPoint y: 284, distance: 211.8
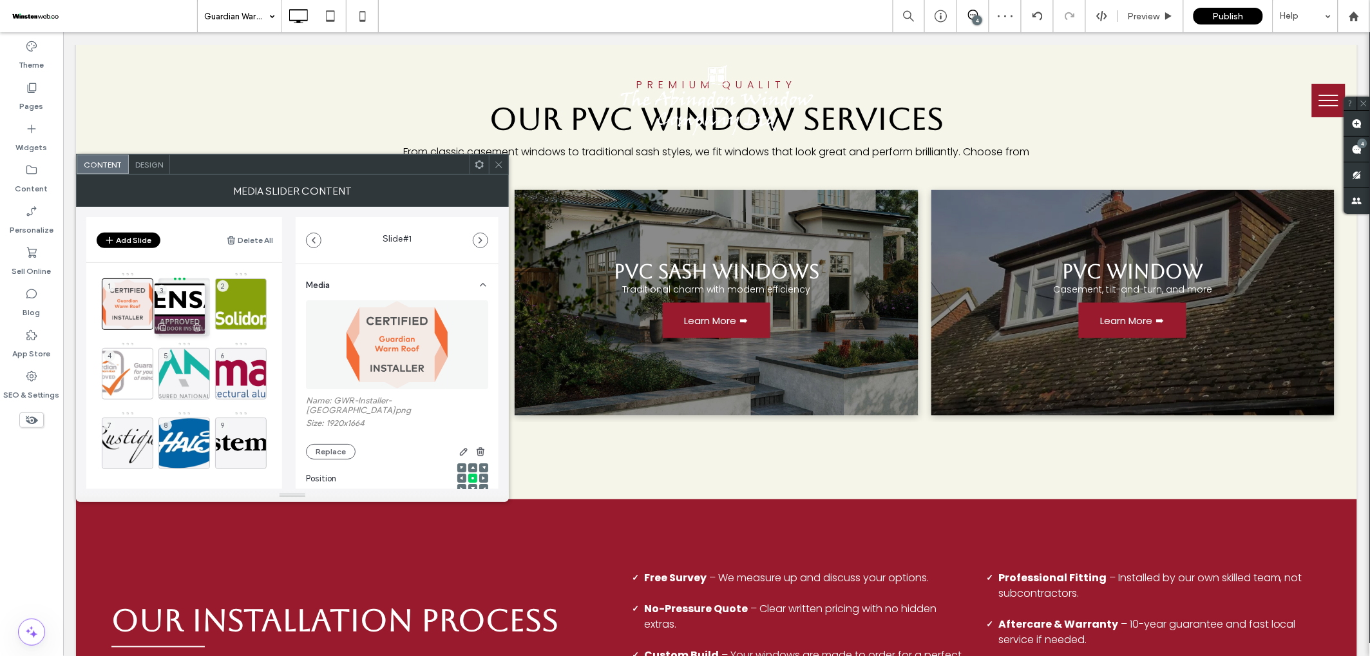
drag, startPoint x: 251, startPoint y: 296, endPoint x: 190, endPoint y: 300, distance: 61.4
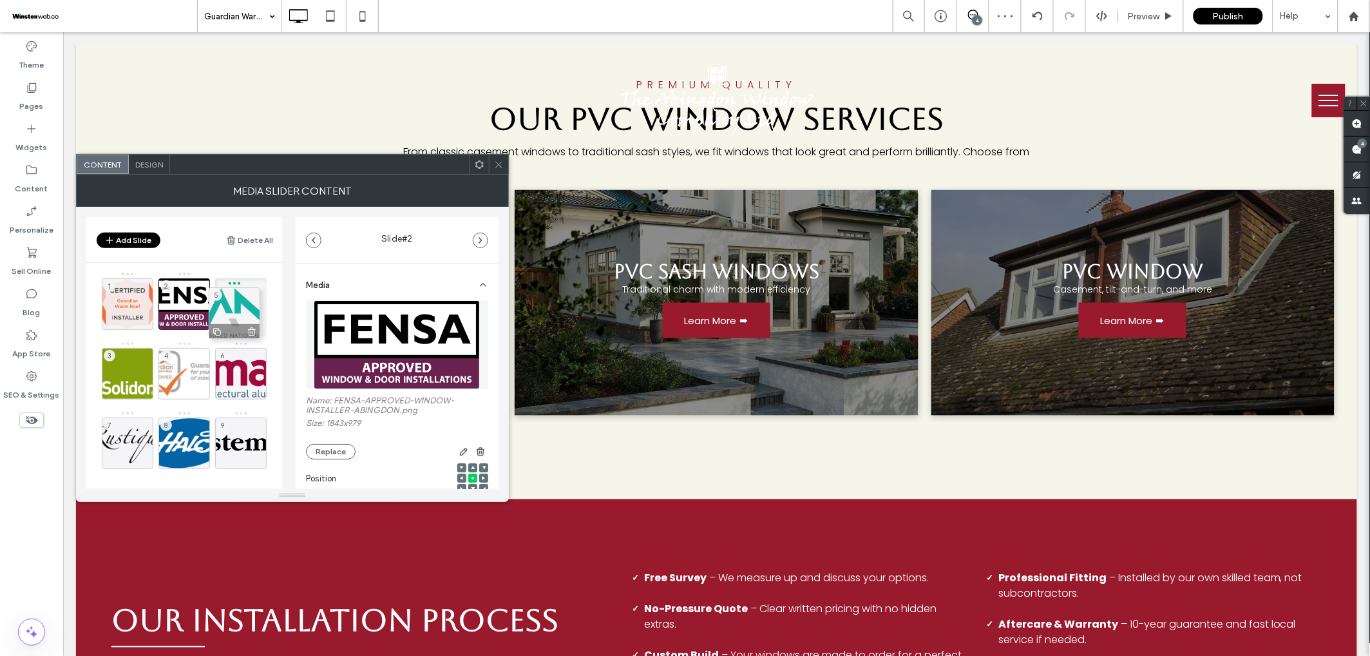
drag, startPoint x: 166, startPoint y: 370, endPoint x: 224, endPoint y: 299, distance: 91.6
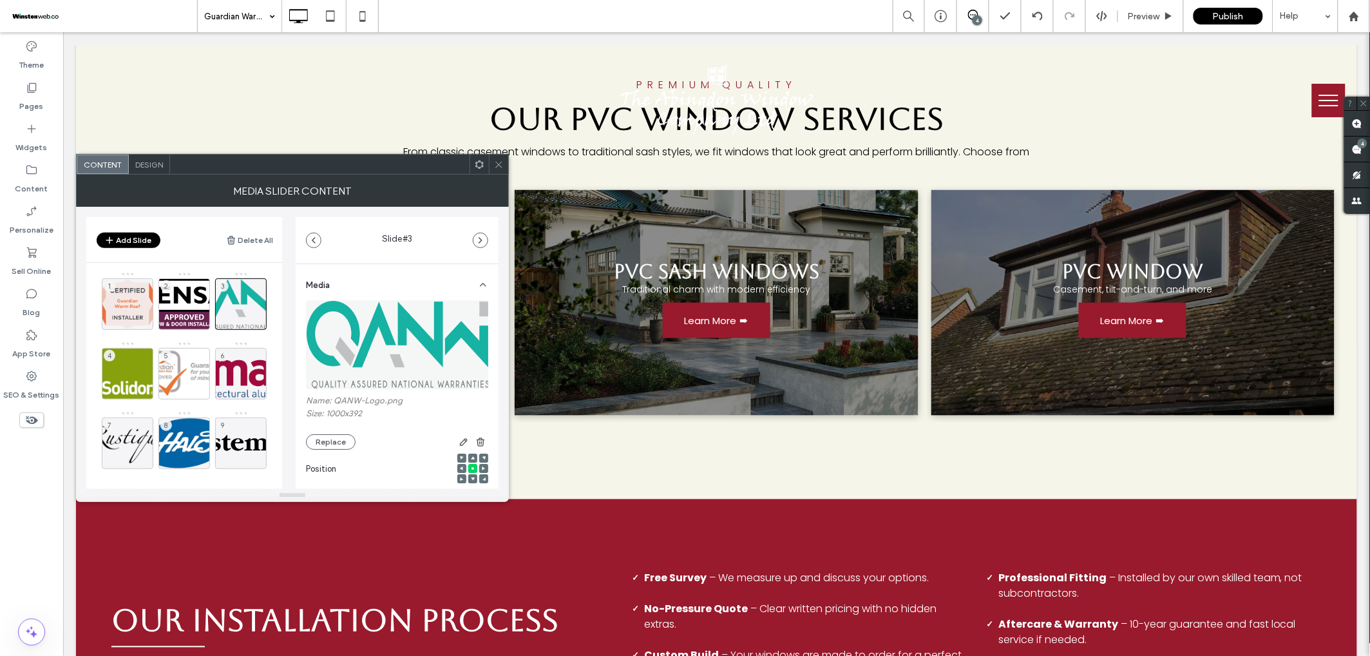
click at [503, 167] on icon at bounding box center [499, 165] width 10 height 10
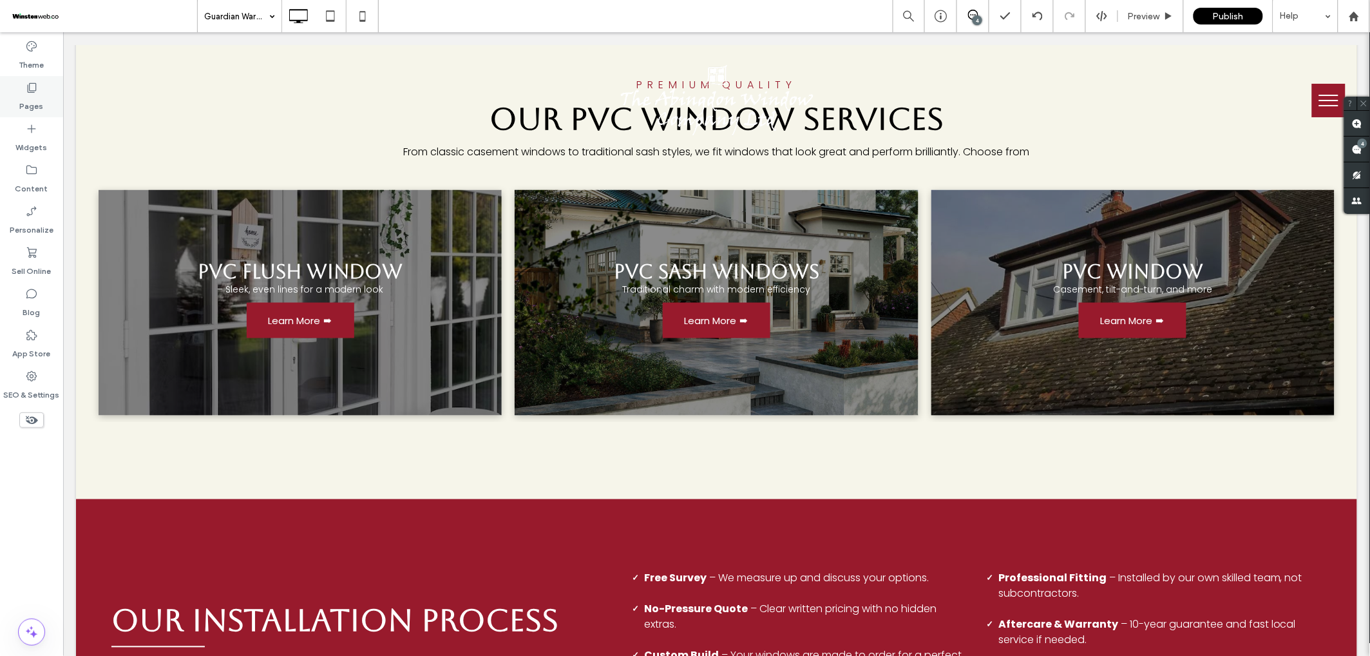
click at [44, 110] on div "Pages" at bounding box center [31, 96] width 63 height 41
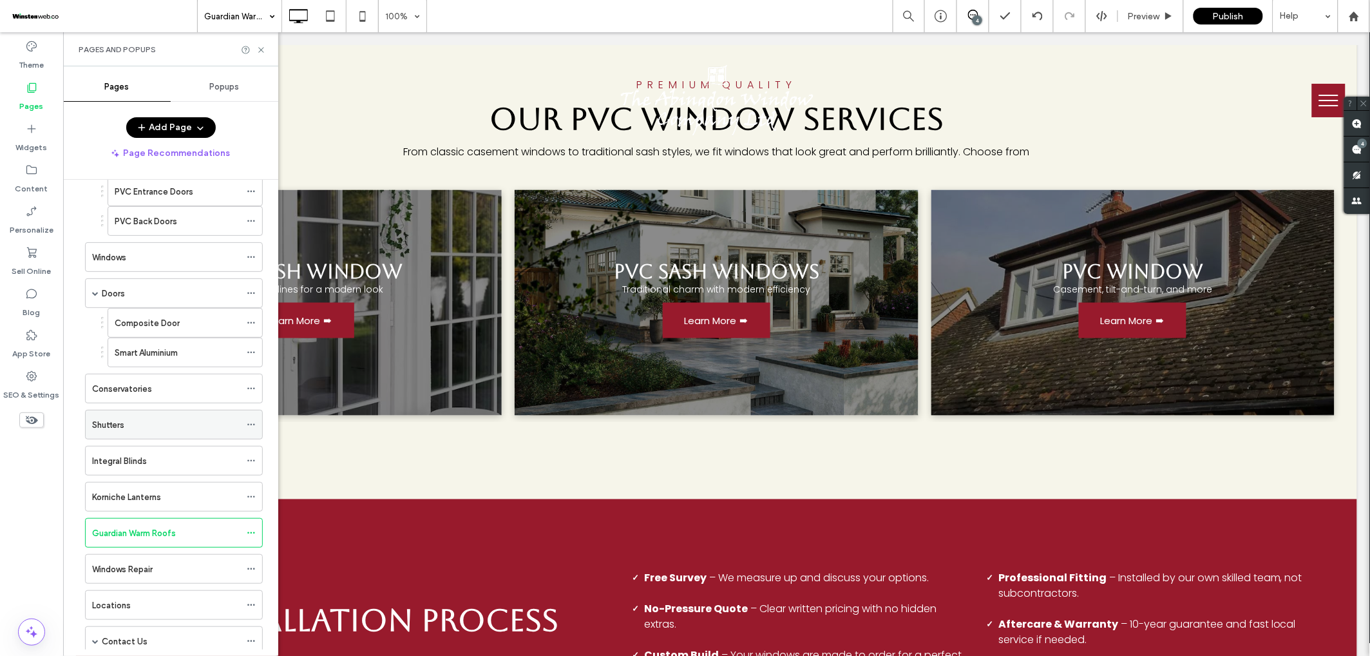
scroll to position [329, 0]
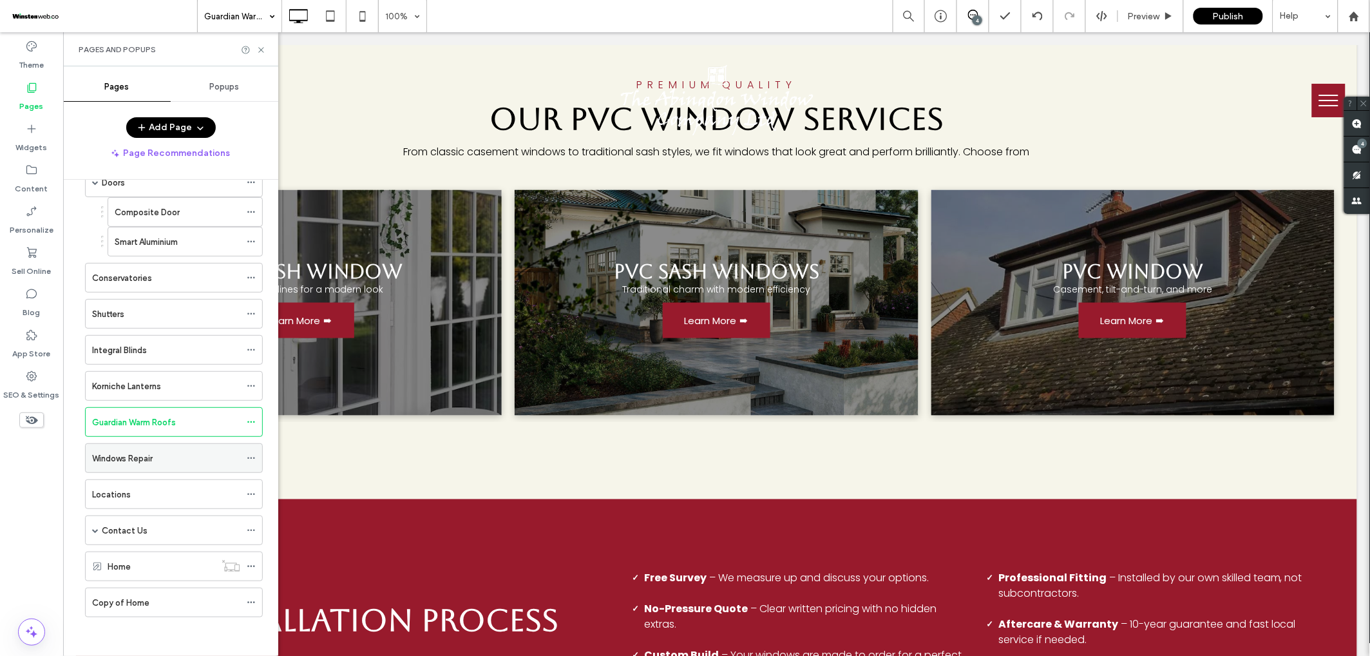
click at [137, 453] on label "Windows Repair" at bounding box center [122, 458] width 61 height 23
click at [263, 50] on icon at bounding box center [261, 50] width 10 height 10
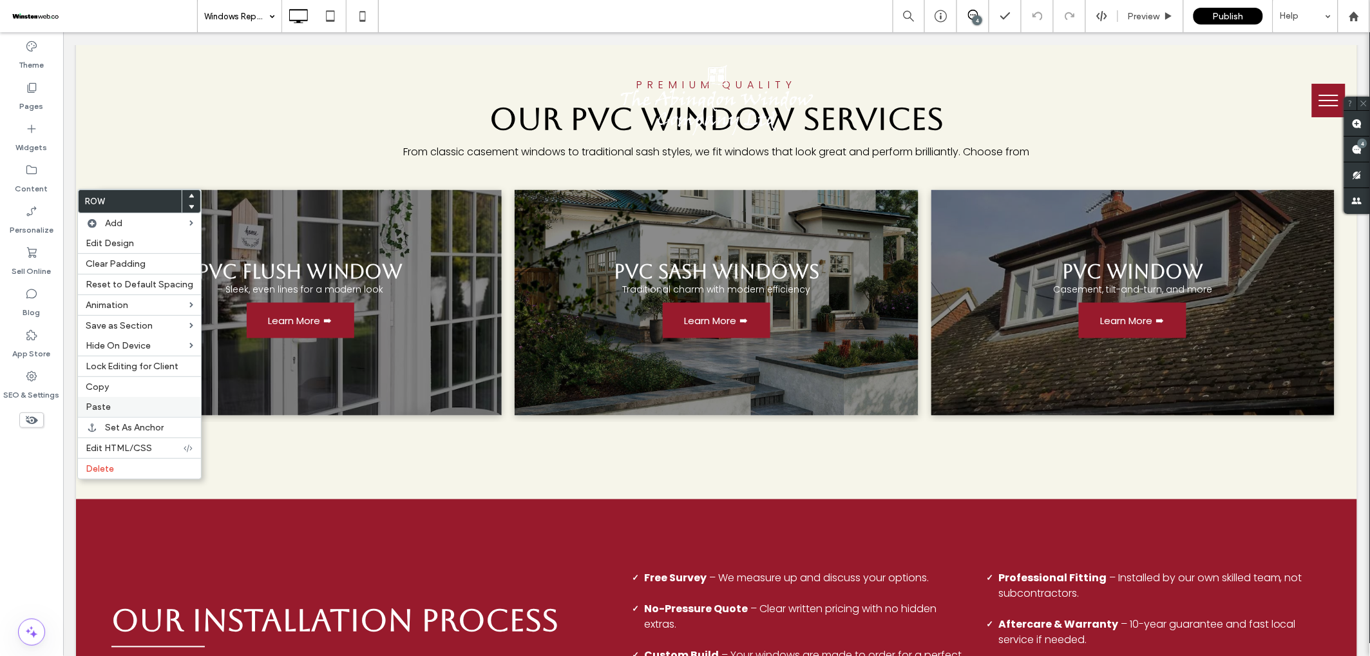
click at [115, 408] on label "Paste" at bounding box center [140, 406] width 108 height 11
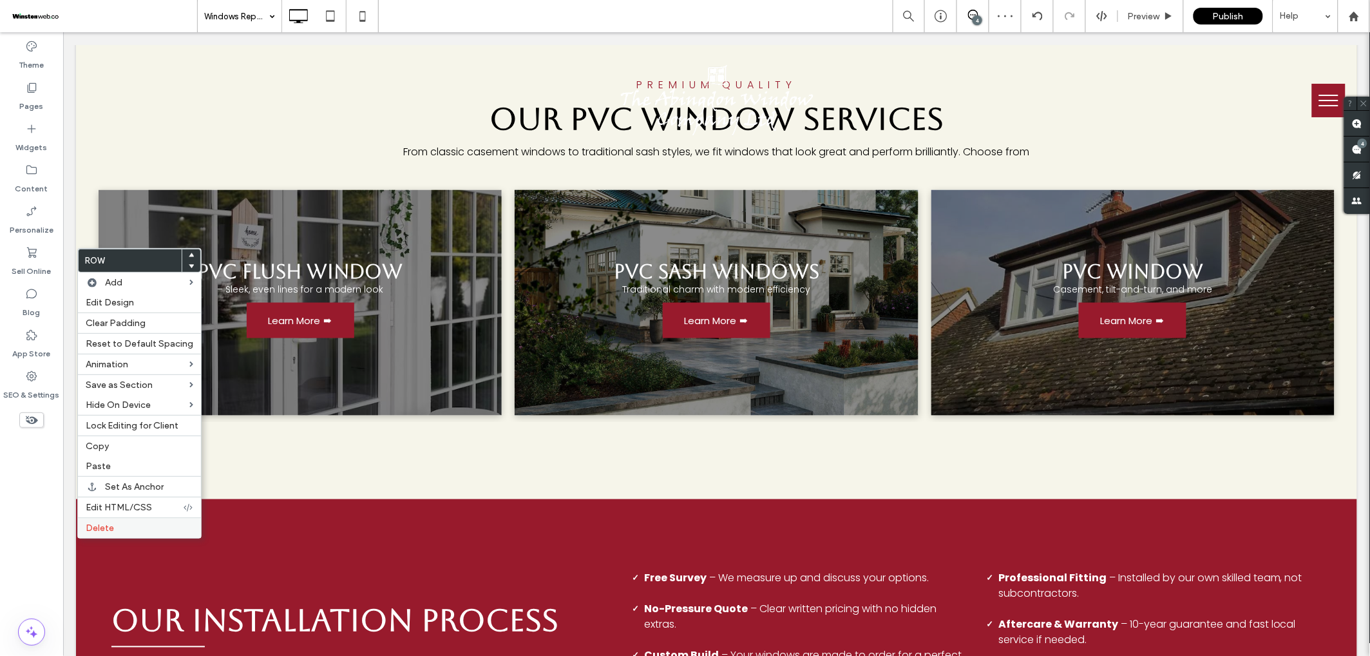
click at [126, 526] on label "Delete" at bounding box center [140, 527] width 108 height 11
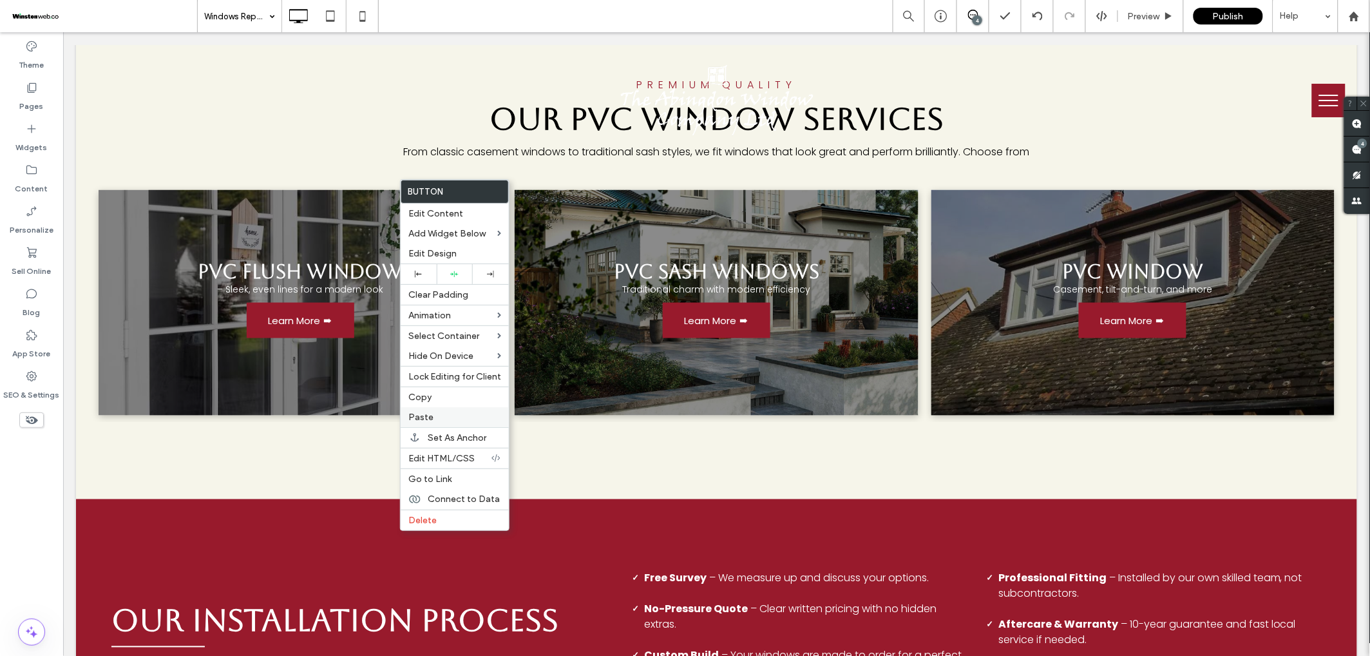
click at [449, 407] on div "Paste" at bounding box center [455, 417] width 108 height 20
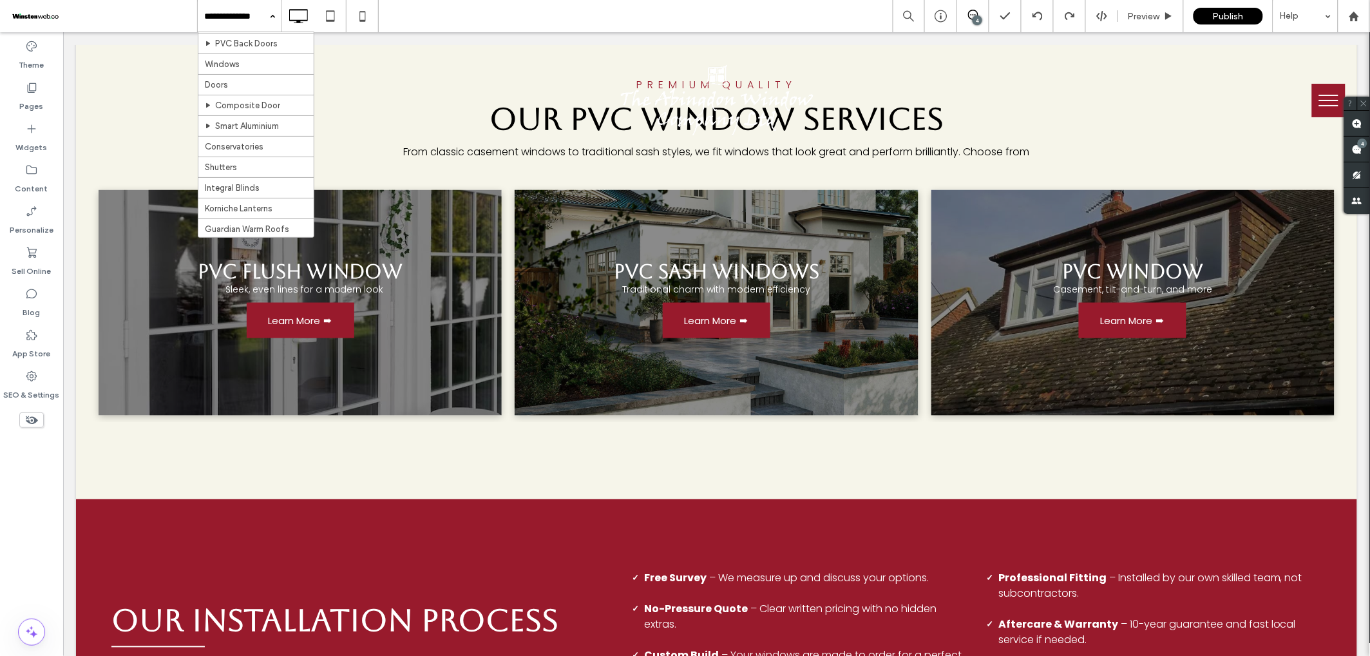
scroll to position [279, 0]
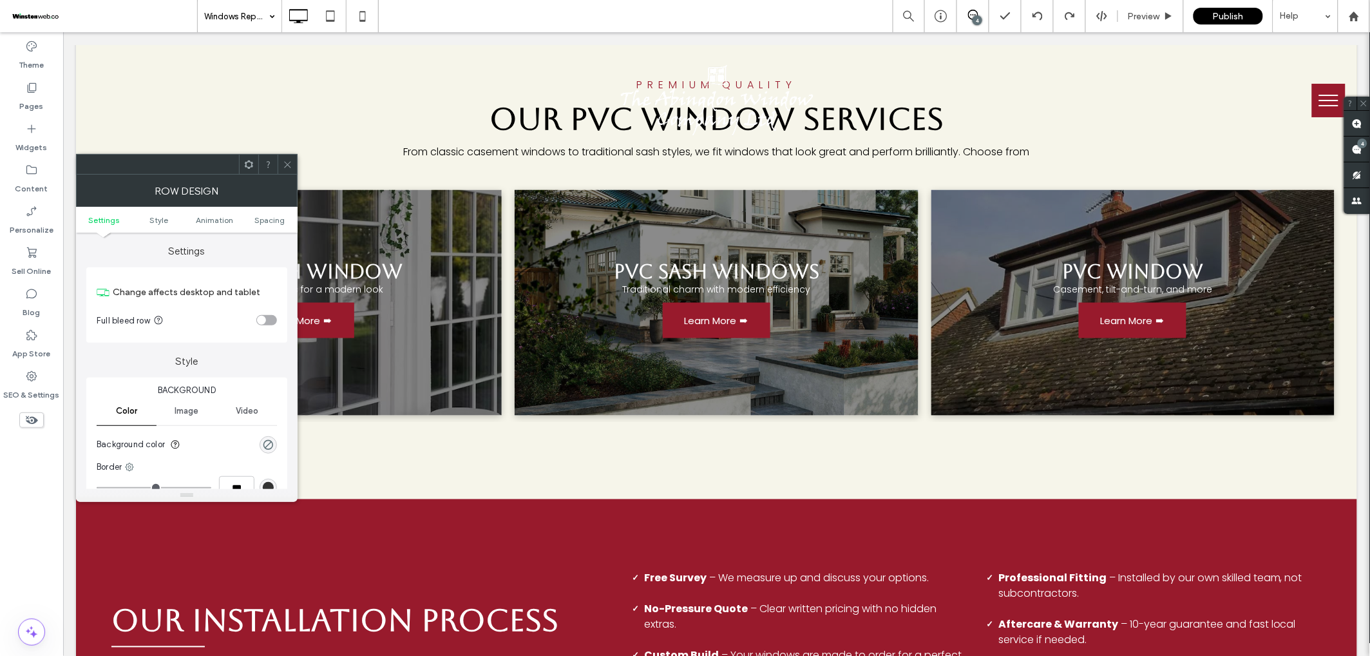
click at [289, 163] on icon at bounding box center [288, 165] width 10 height 10
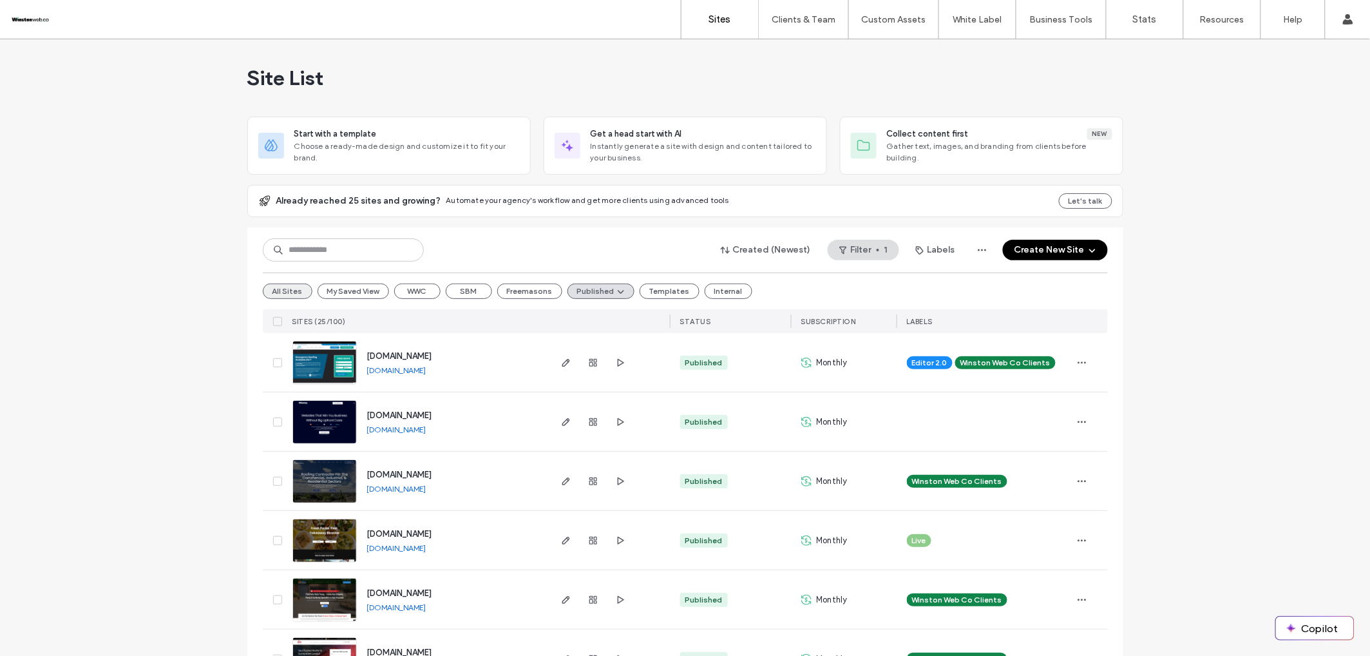
click at [281, 288] on button "All Sites" at bounding box center [288, 290] width 50 height 15
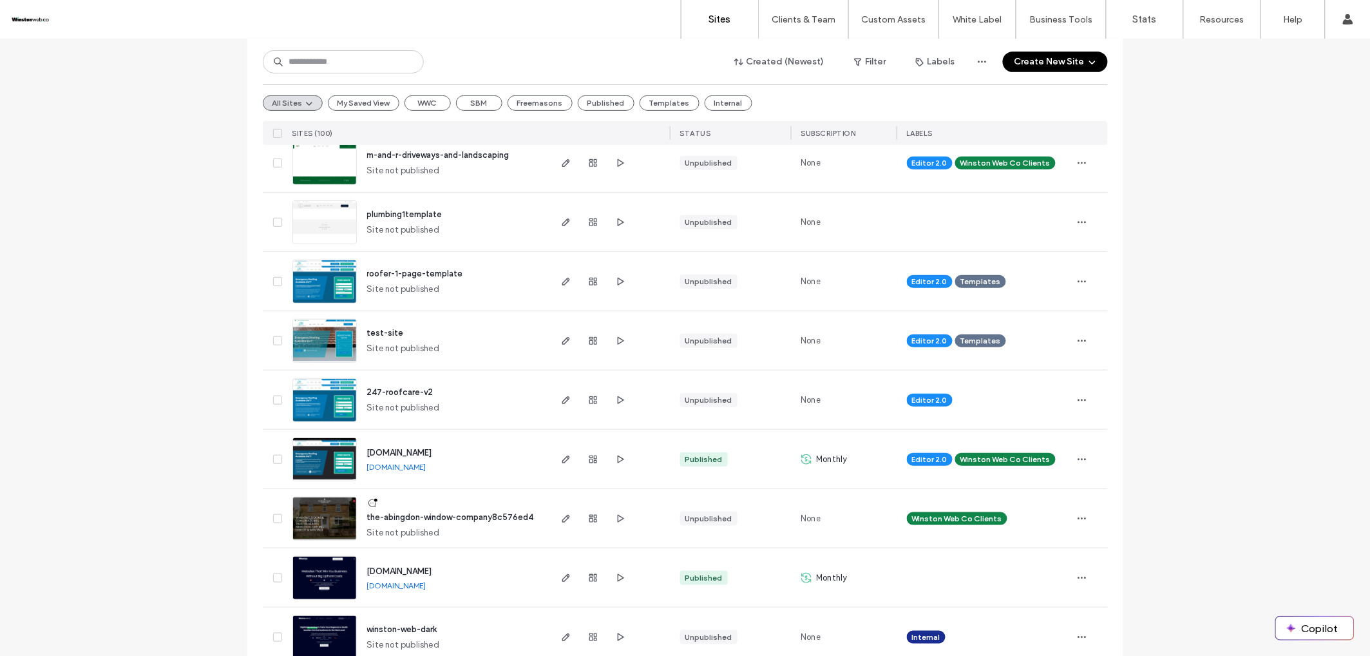
scroll to position [211, 0]
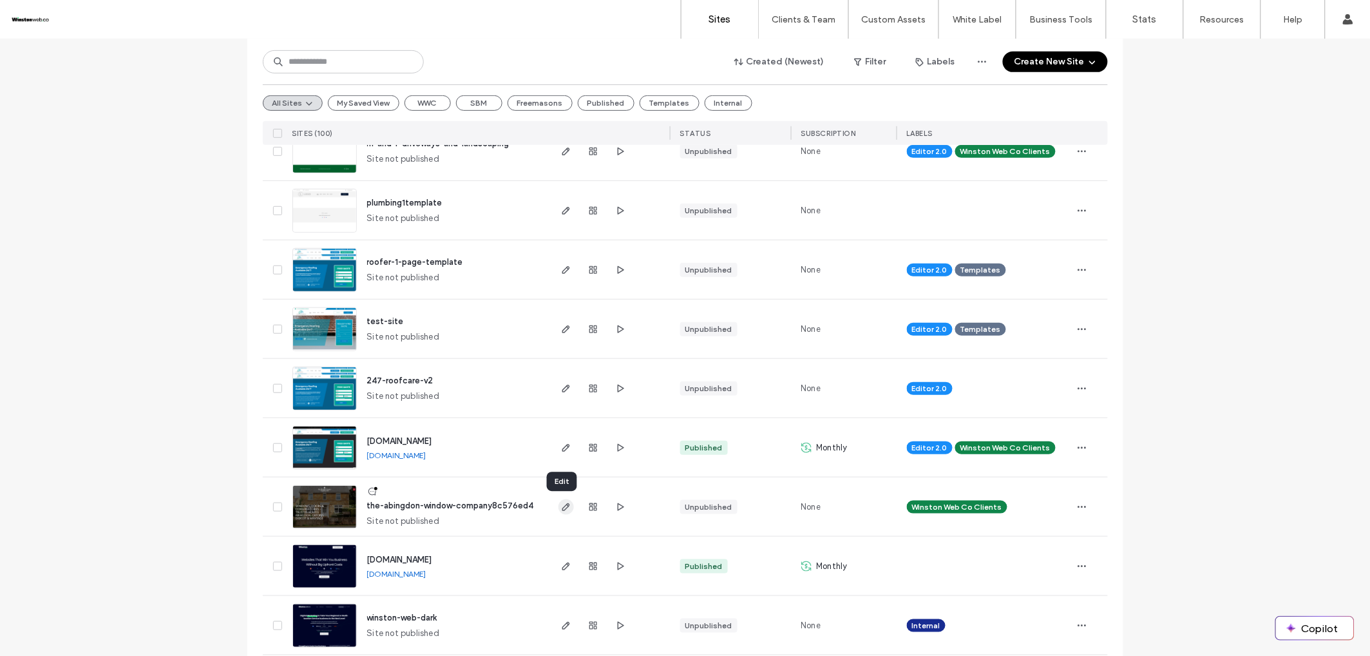
click at [562, 506] on use "button" at bounding box center [566, 507] width 8 height 8
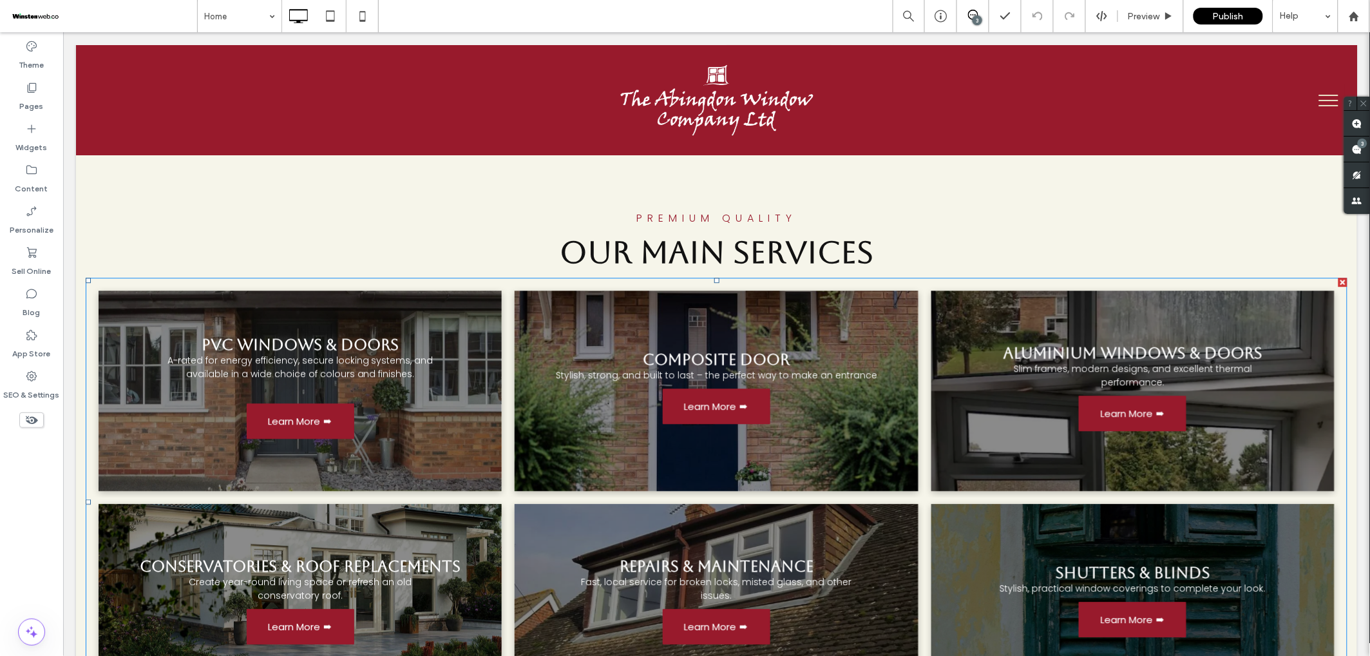
scroll to position [1170, 0]
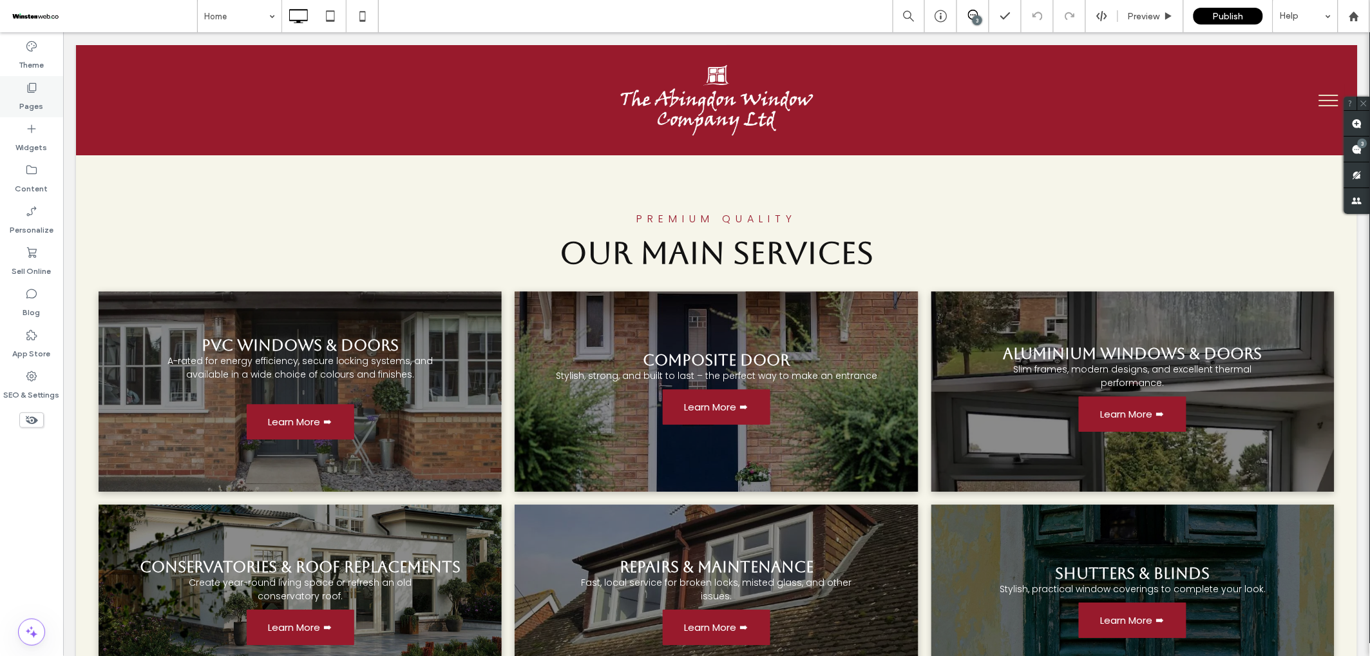
click at [22, 90] on div "Pages" at bounding box center [31, 96] width 63 height 41
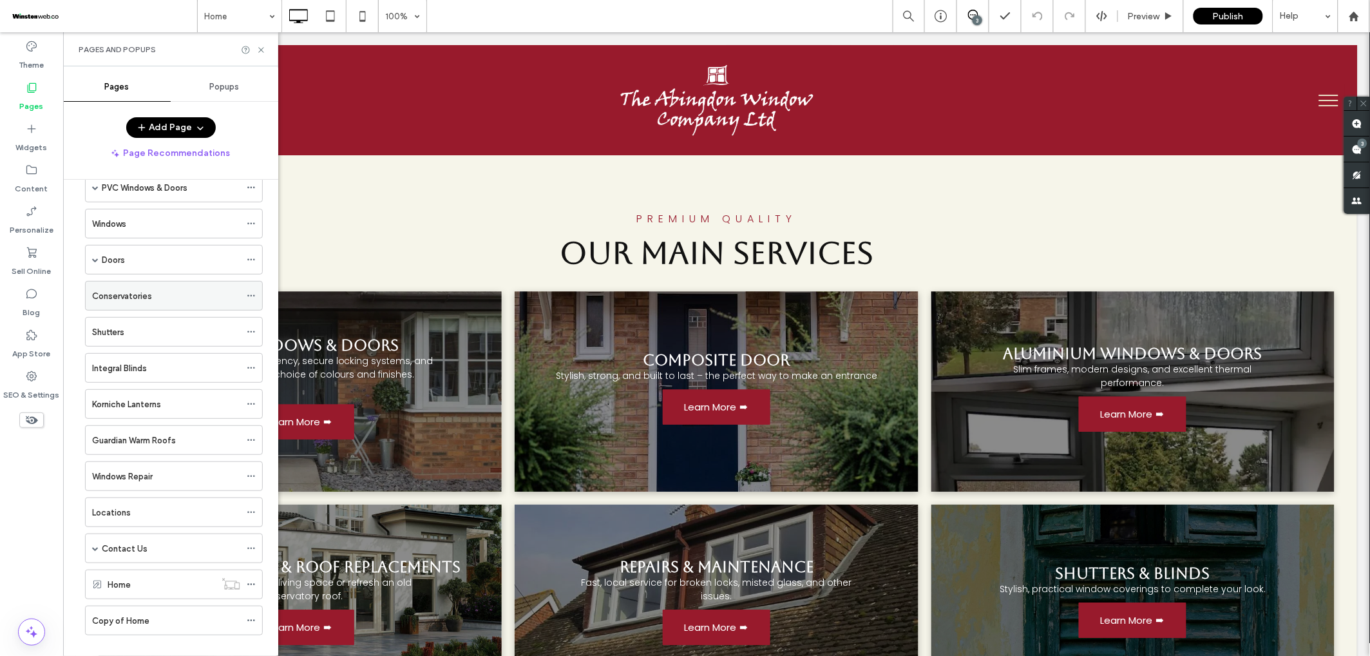
scroll to position [107, 0]
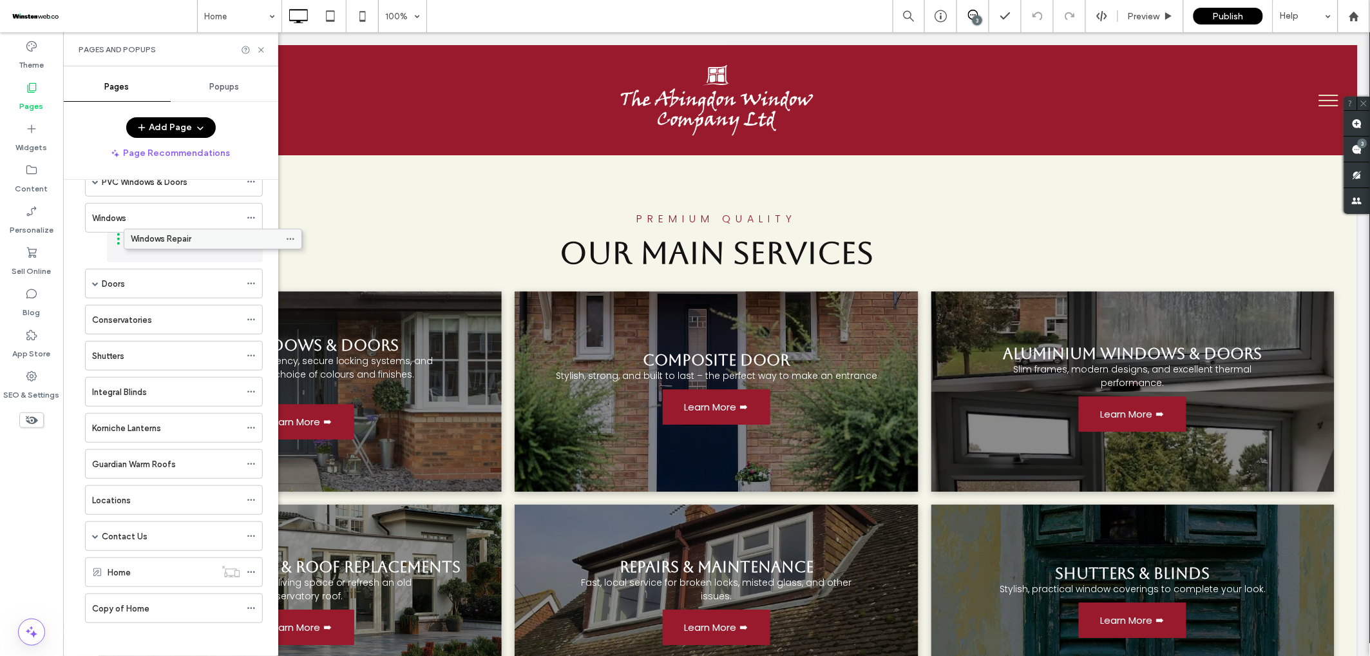
drag, startPoint x: 128, startPoint y: 468, endPoint x: 167, endPoint y: 240, distance: 231.3
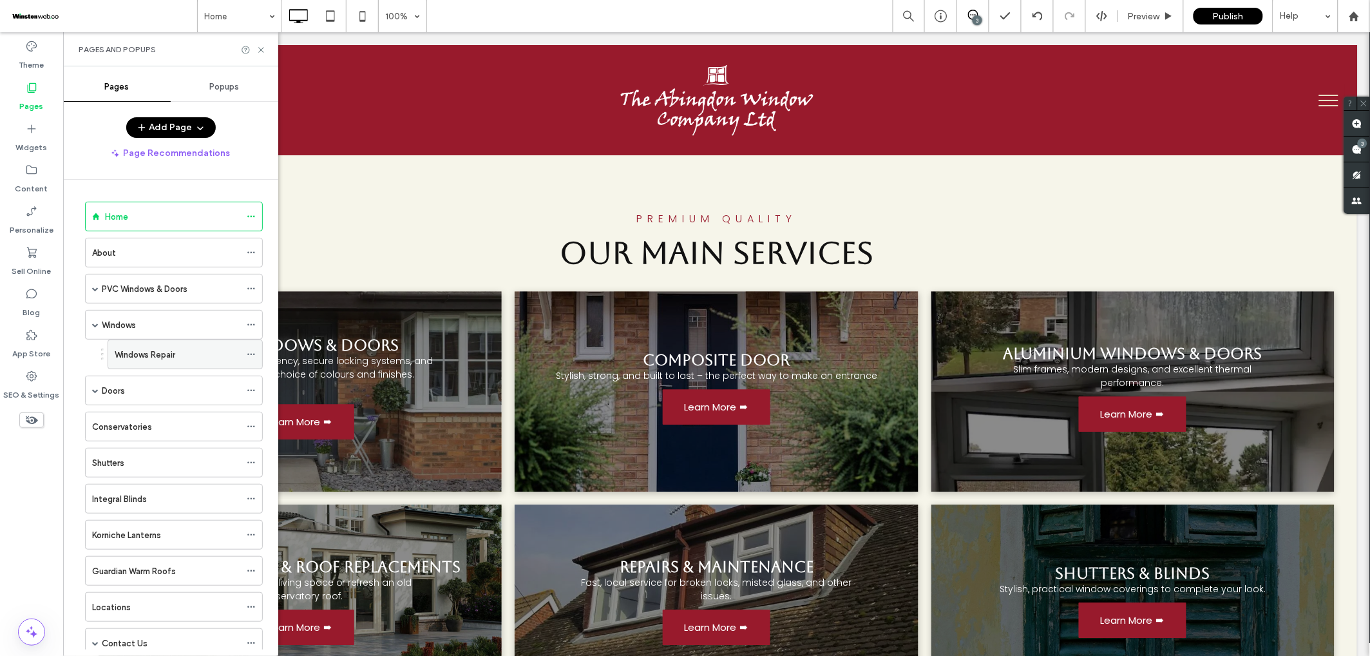
scroll to position [8, 0]
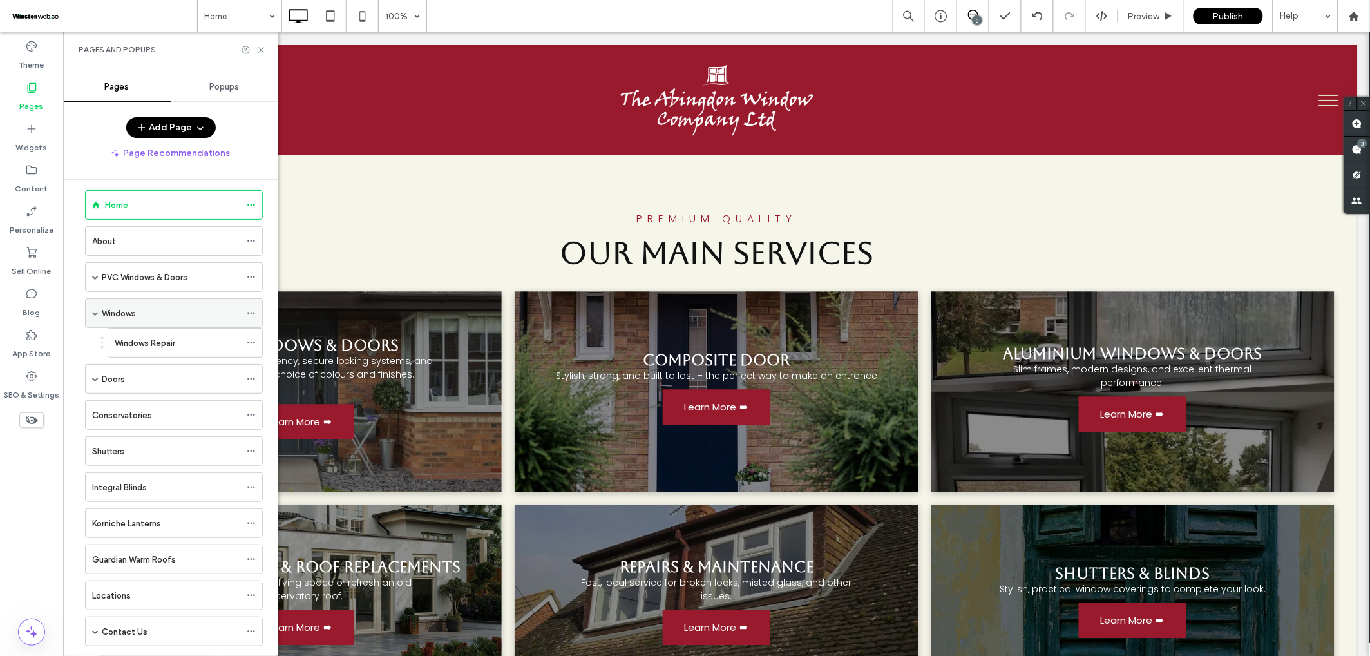
click at [136, 321] on label "Windows" at bounding box center [119, 313] width 34 height 23
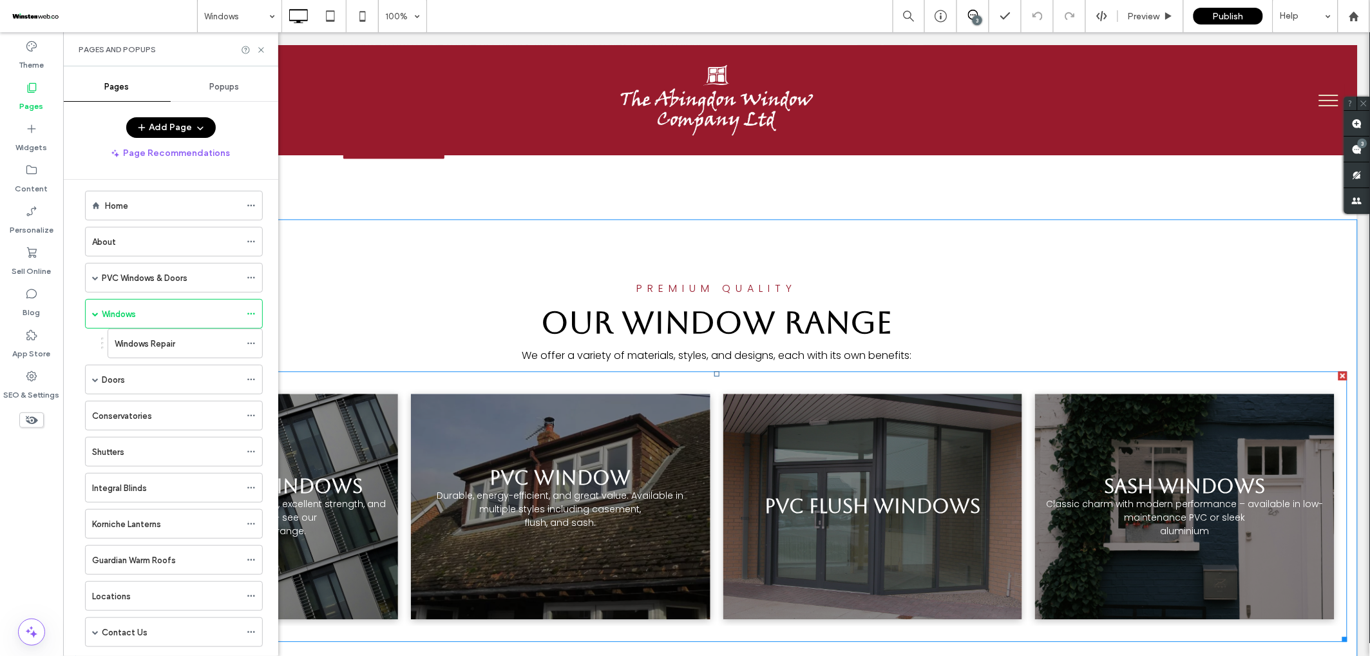
scroll to position [889, 0]
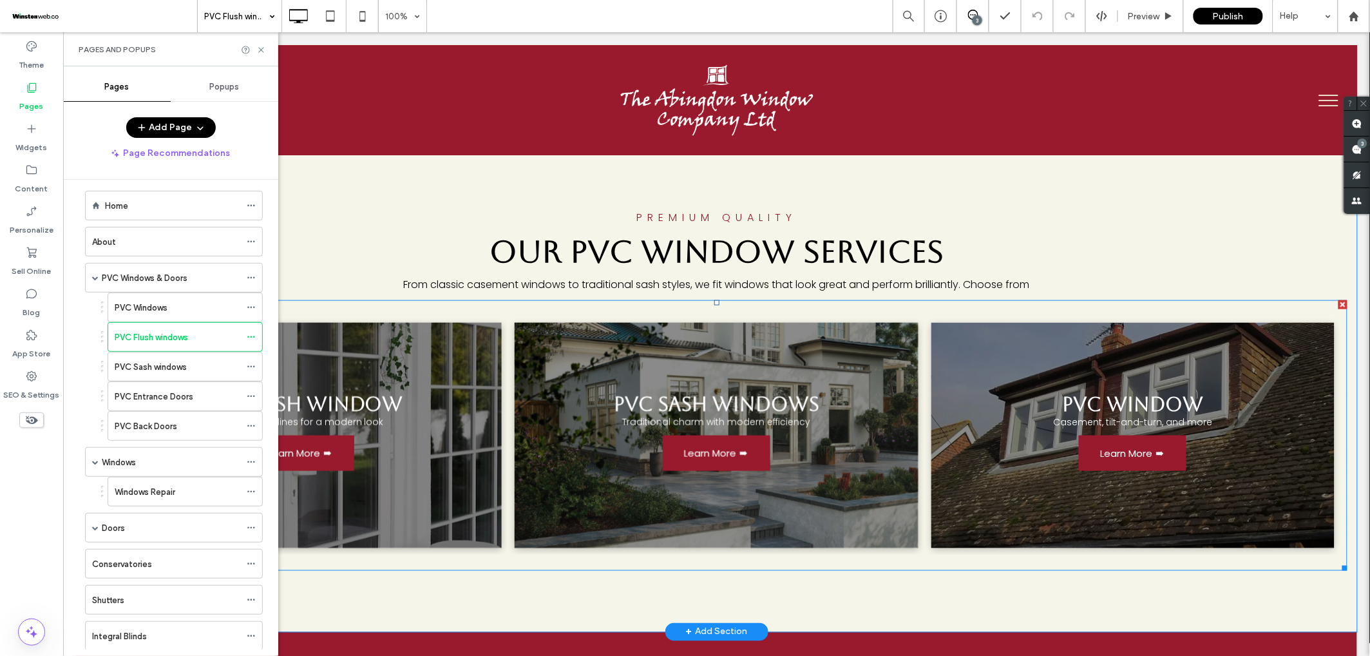
scroll to position [2162, 0]
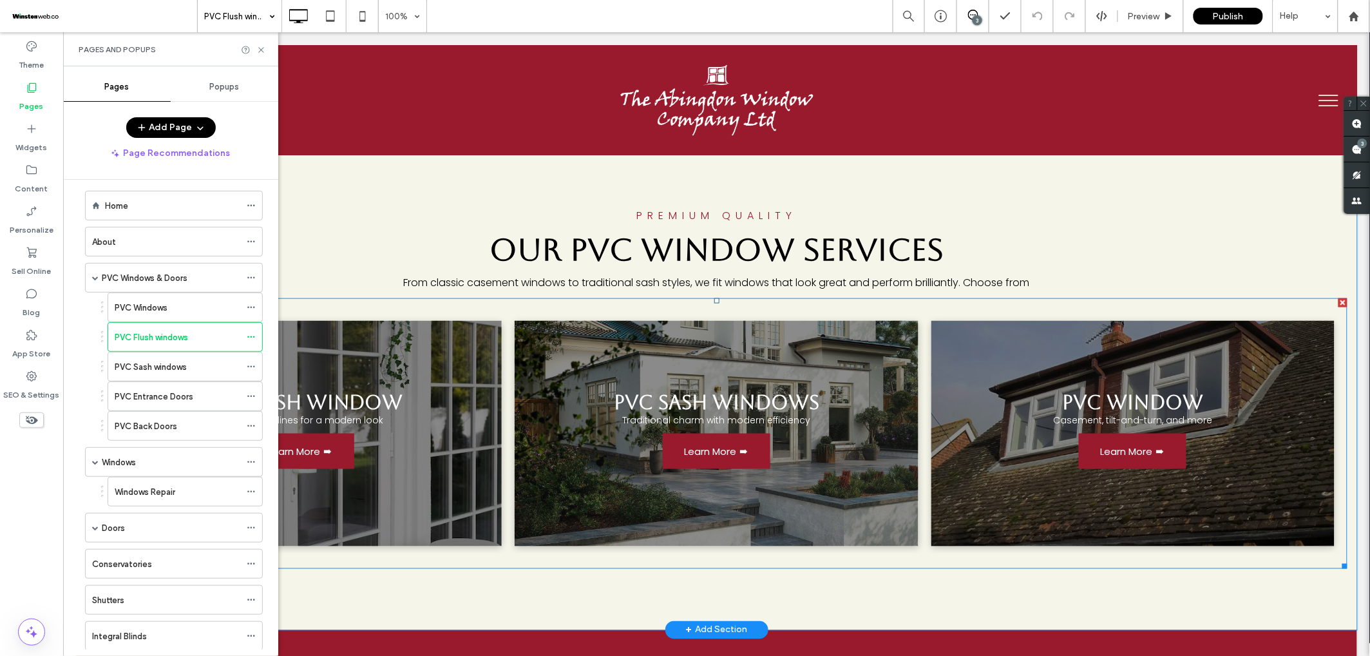
click at [515, 339] on link at bounding box center [715, 432] width 403 height 225
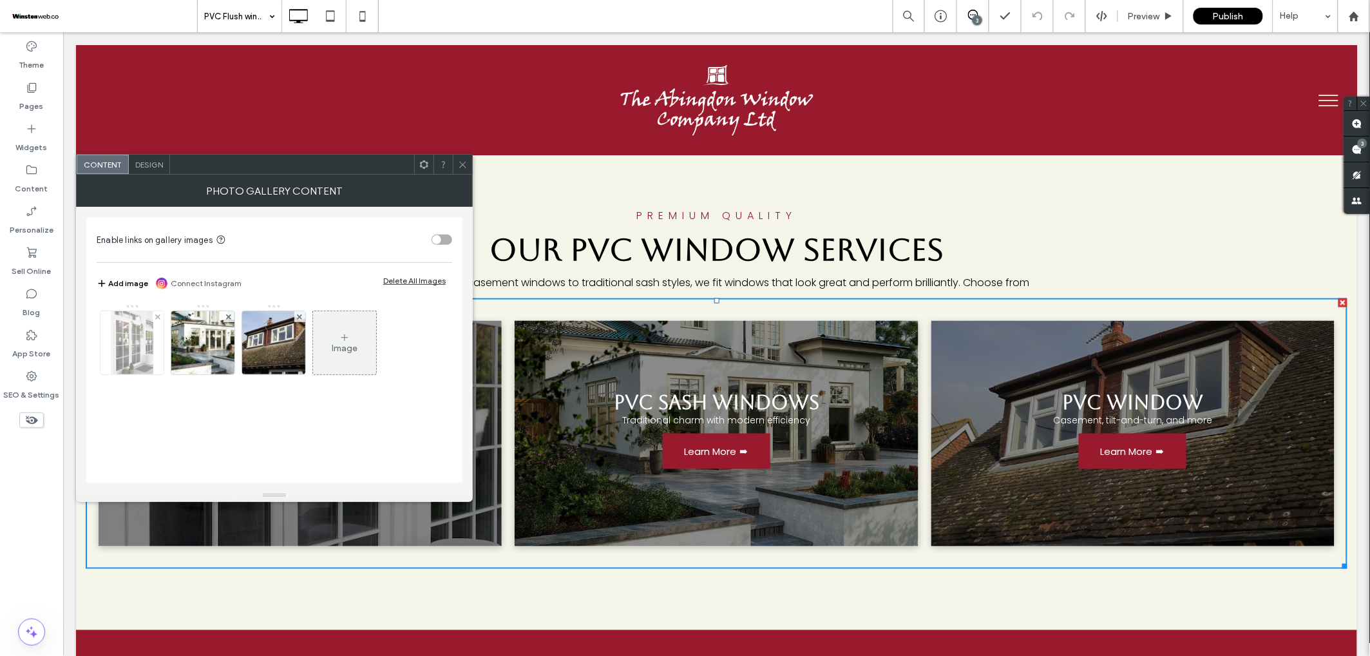
click at [138, 339] on img at bounding box center [132, 342] width 42 height 63
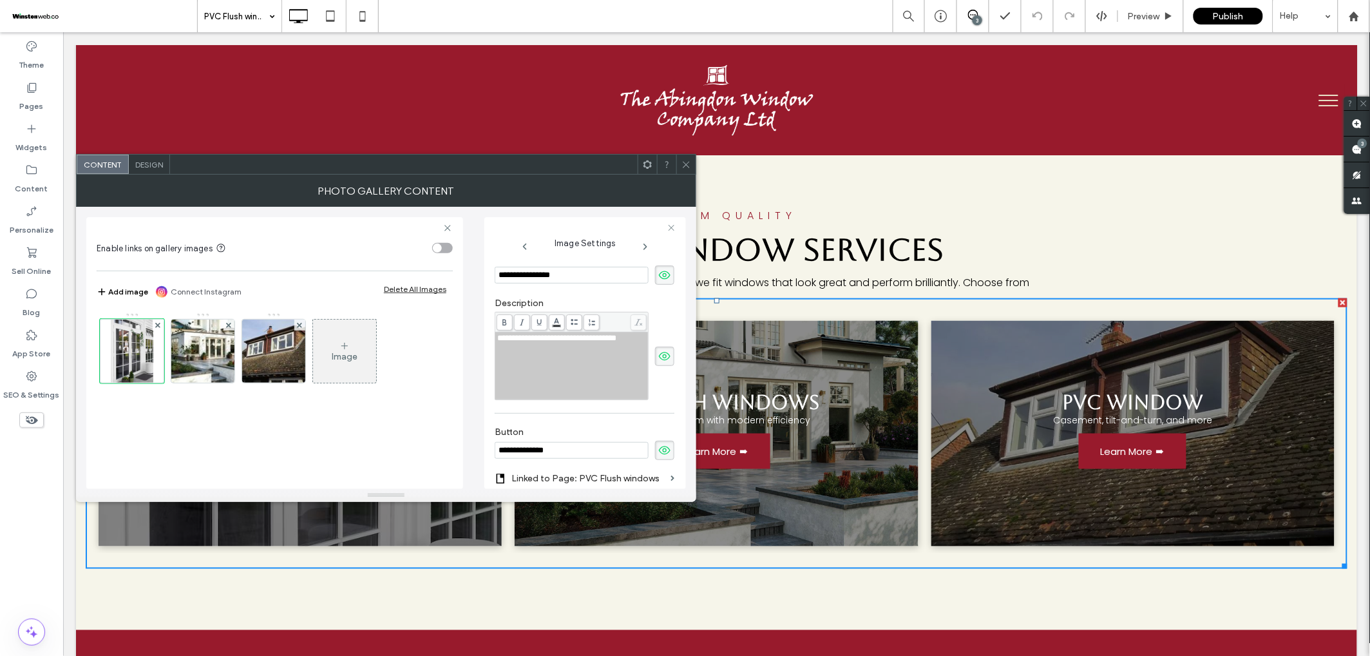
scroll to position [260, 0]
drag, startPoint x: 535, startPoint y: 356, endPoint x: 488, endPoint y: 336, distance: 50.5
click at [488, 336] on div "**********" at bounding box center [585, 353] width 202 height 272
copy span "**********"
click at [692, 162] on div at bounding box center [685, 164] width 19 height 19
